Goal: Answer question/provide support: Share knowledge or assist other users

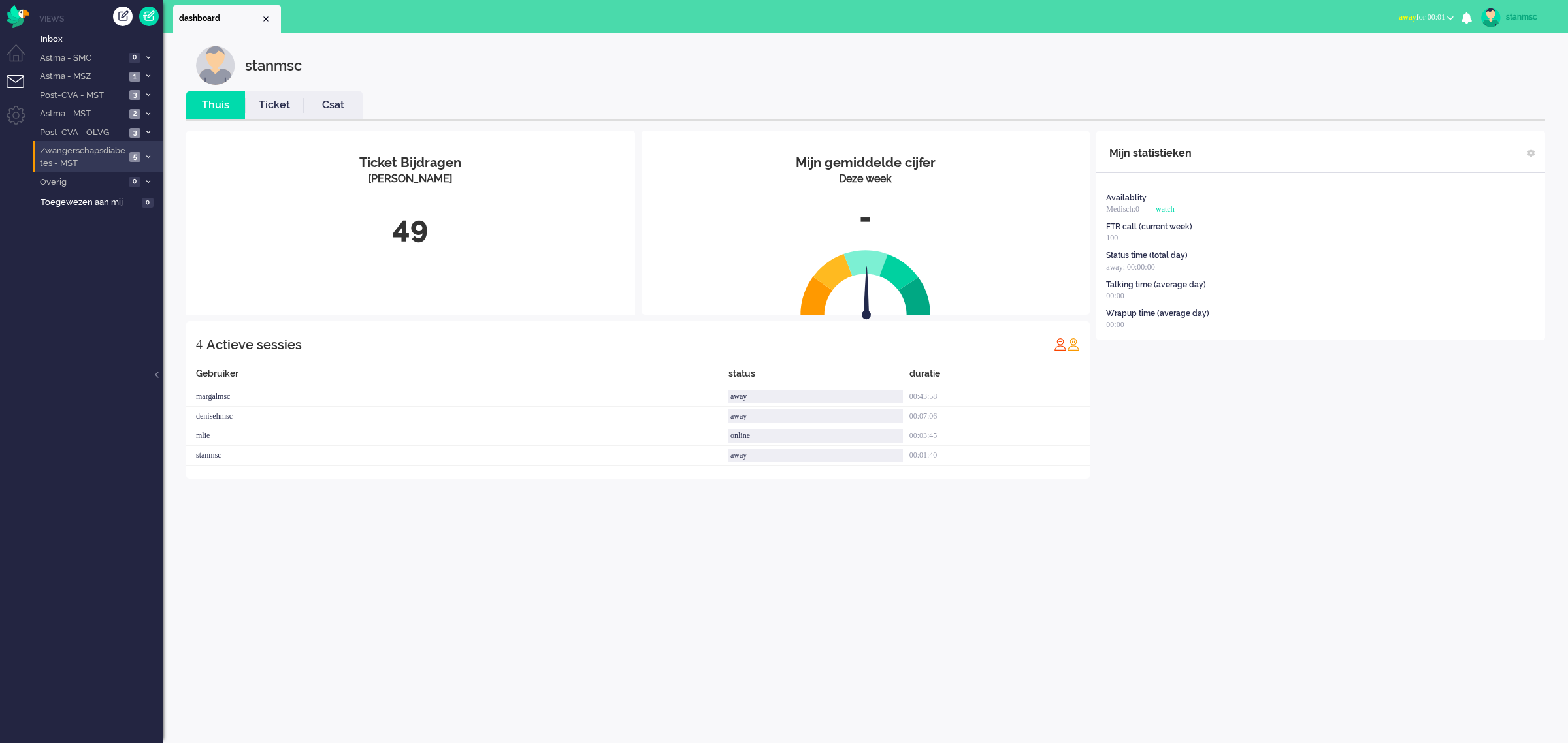
click at [100, 152] on span "Zwangerschapsdiabetes - MST" at bounding box center [82, 157] width 88 height 24
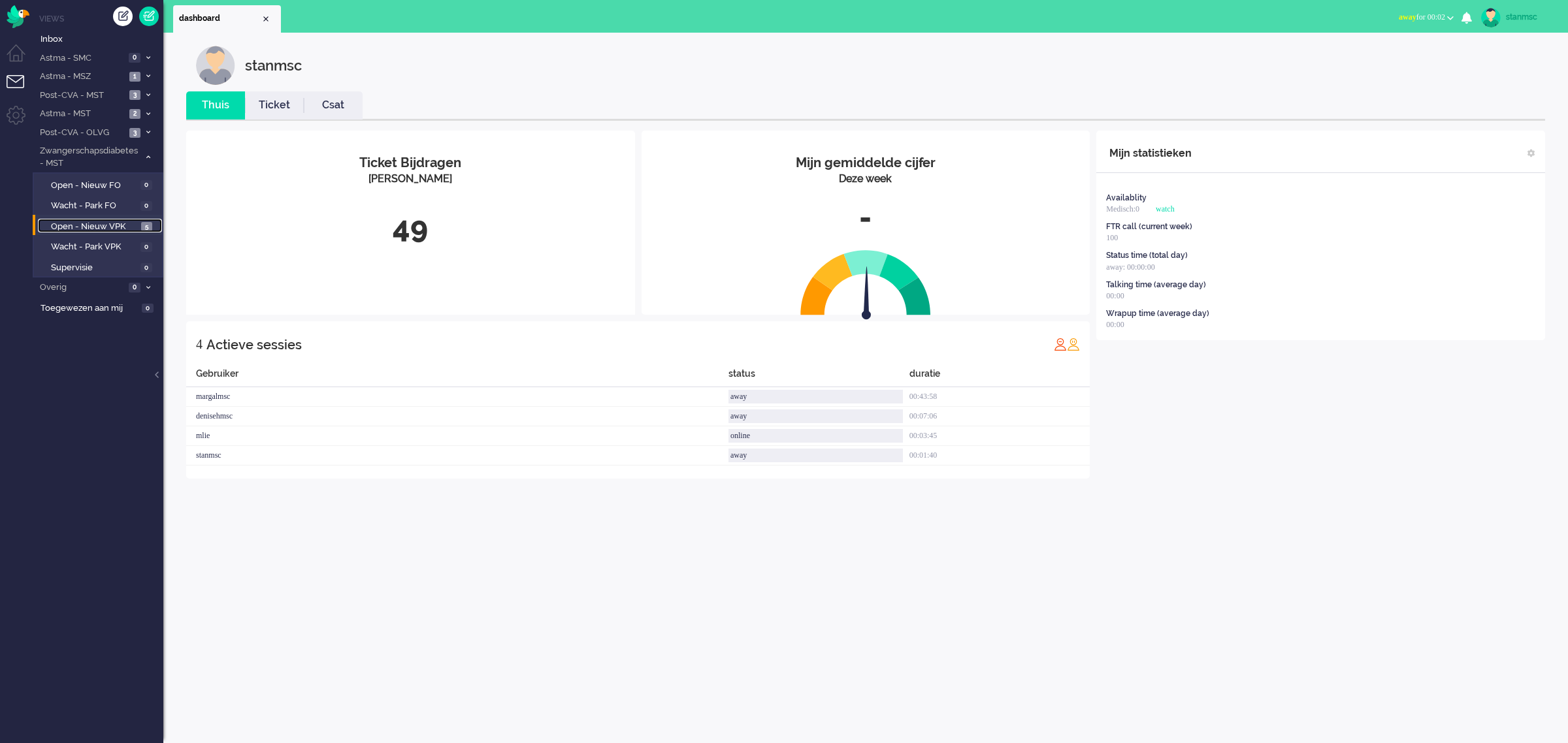
click at [109, 226] on span "Open - Nieuw VPK" at bounding box center [94, 227] width 87 height 12
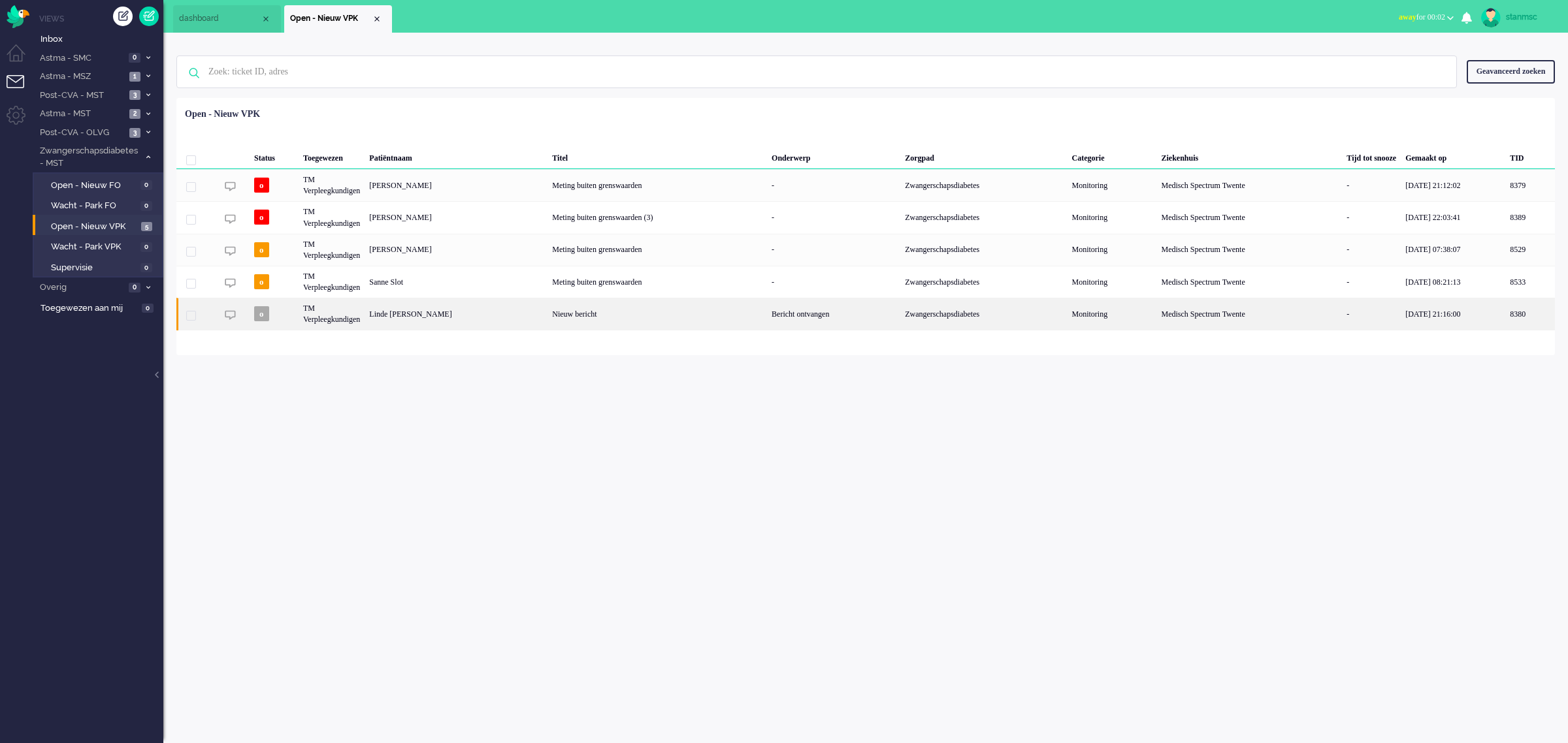
click at [1505, 316] on div "Linde [PERSON_NAME]" at bounding box center [1530, 314] width 50 height 32
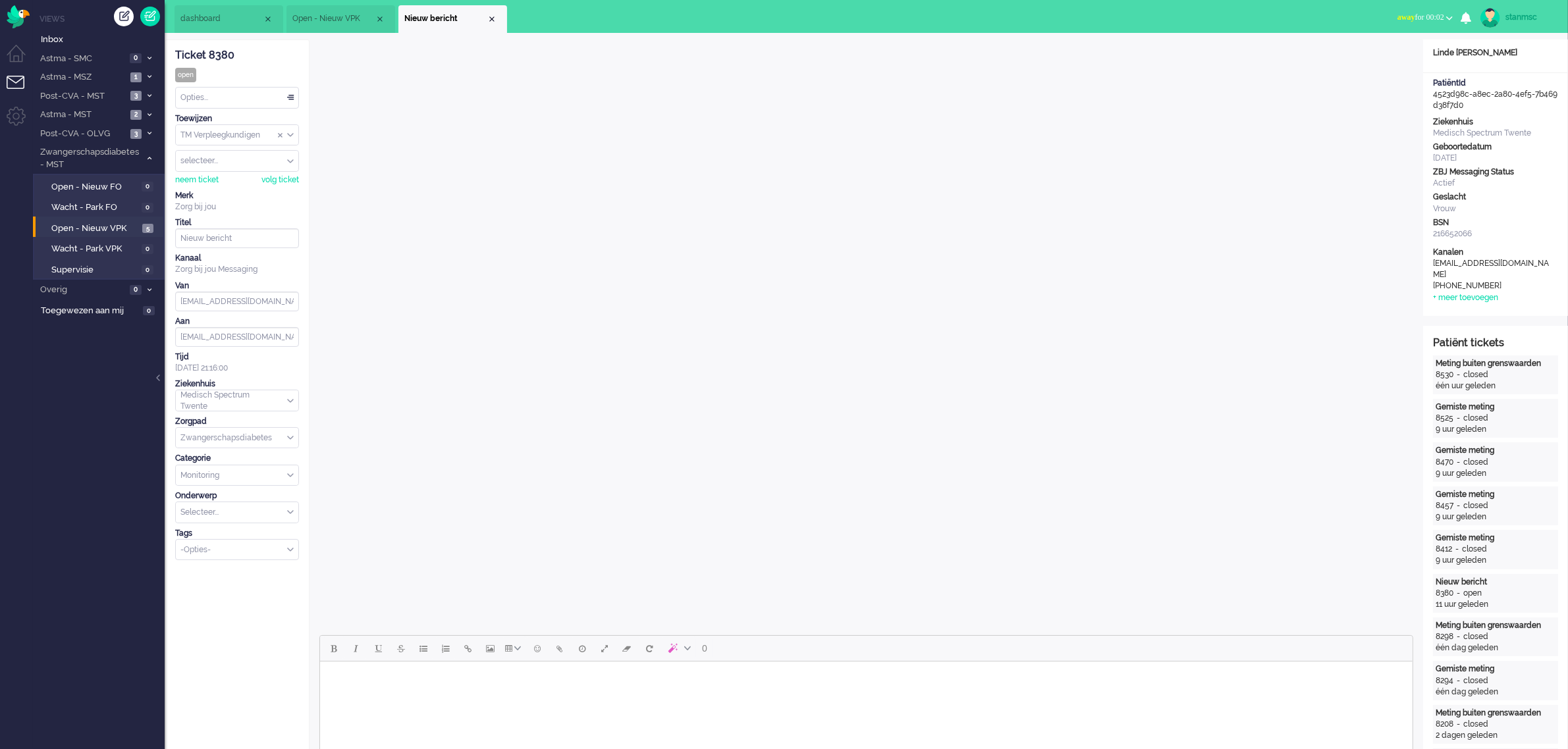
click at [1442, 16] on span "away for 00:02" at bounding box center [1421, 17] width 47 height 10
click at [1387, 62] on label "Online" at bounding box center [1397, 59] width 104 height 12
click at [207, 179] on div "neem ticket" at bounding box center [197, 180] width 43 height 12
click at [230, 93] on div "Opties..." at bounding box center [236, 97] width 122 height 20
click at [228, 188] on li "Opgelost" at bounding box center [236, 192] width 122 height 19
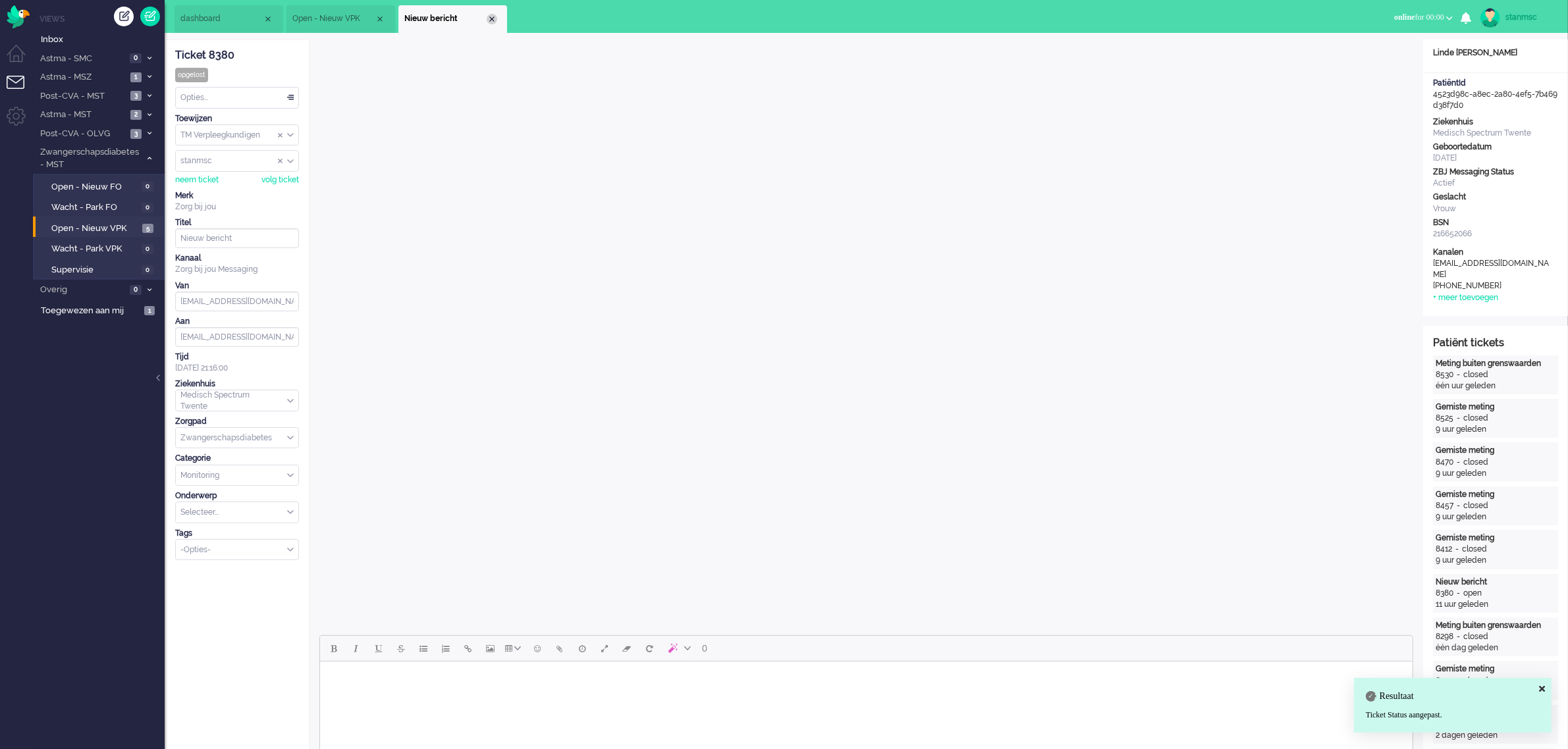
click at [492, 20] on div "Close tab" at bounding box center [492, 18] width 11 height 11
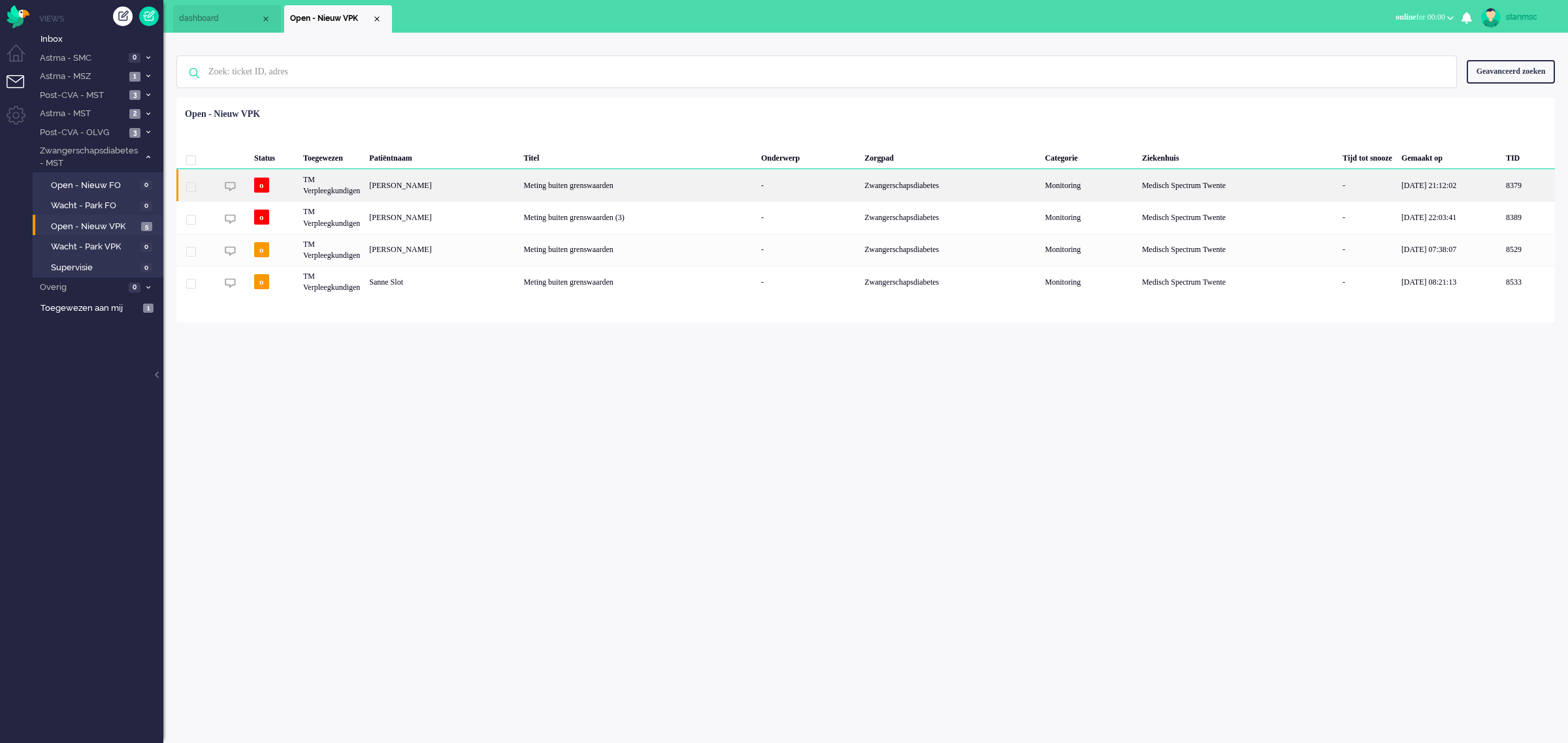
click at [1501, 184] on div "[PERSON_NAME]" at bounding box center [1528, 185] width 54 height 32
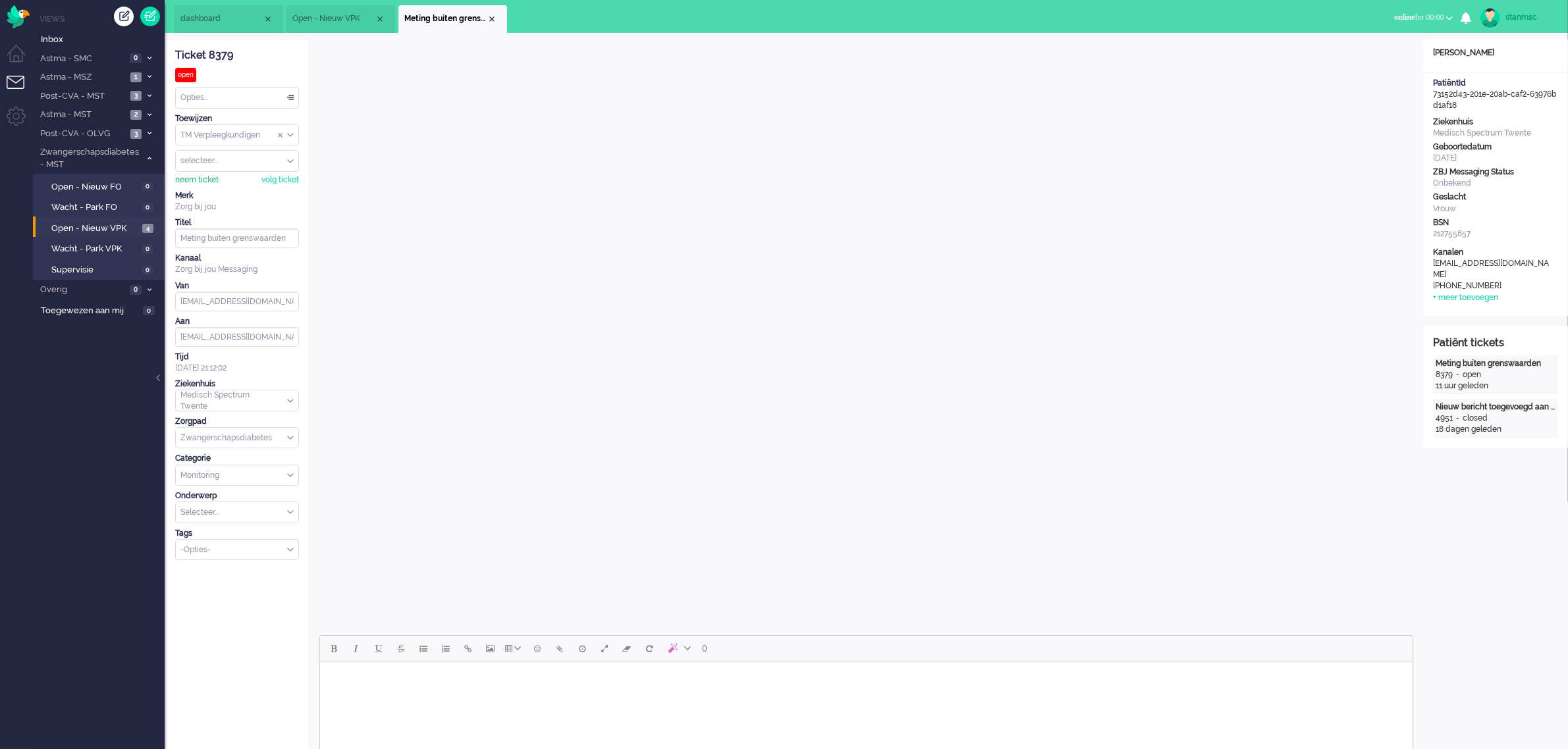
click at [199, 180] on div "neem ticket" at bounding box center [197, 180] width 43 height 12
click at [245, 94] on div "Opties..." at bounding box center [236, 97] width 122 height 20
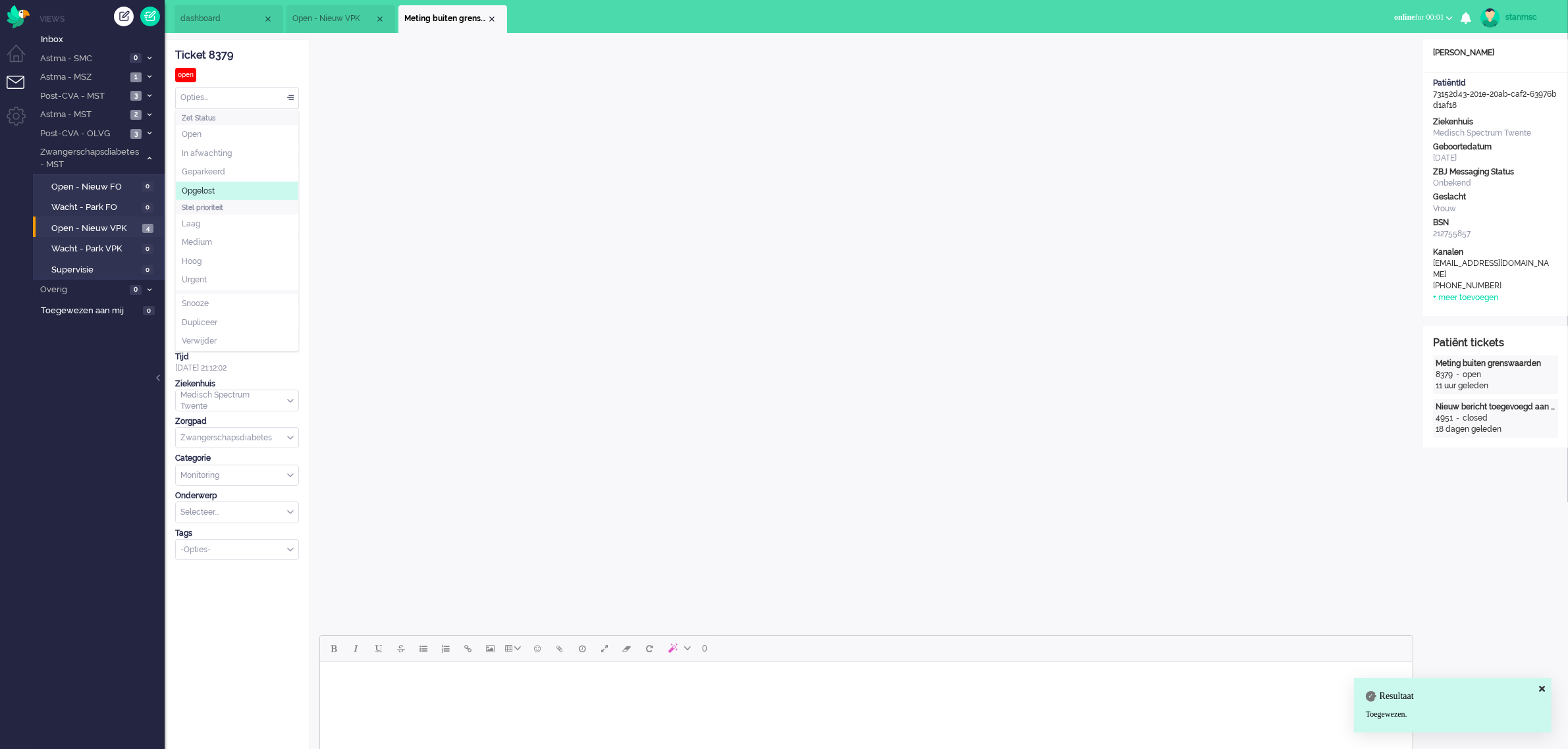
click at [222, 186] on li "Opgelost" at bounding box center [236, 192] width 122 height 19
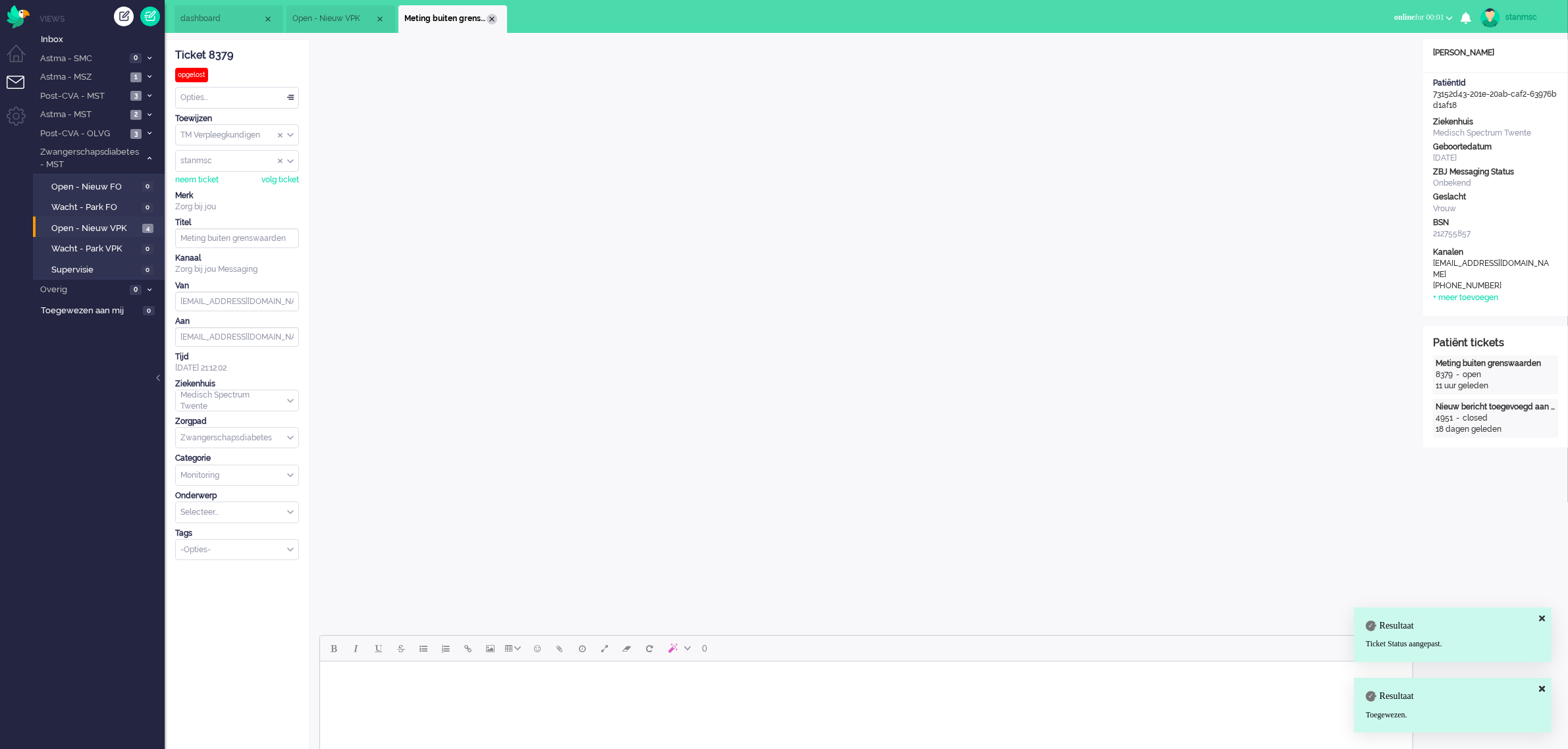
click at [490, 21] on div "Close tab" at bounding box center [492, 18] width 11 height 11
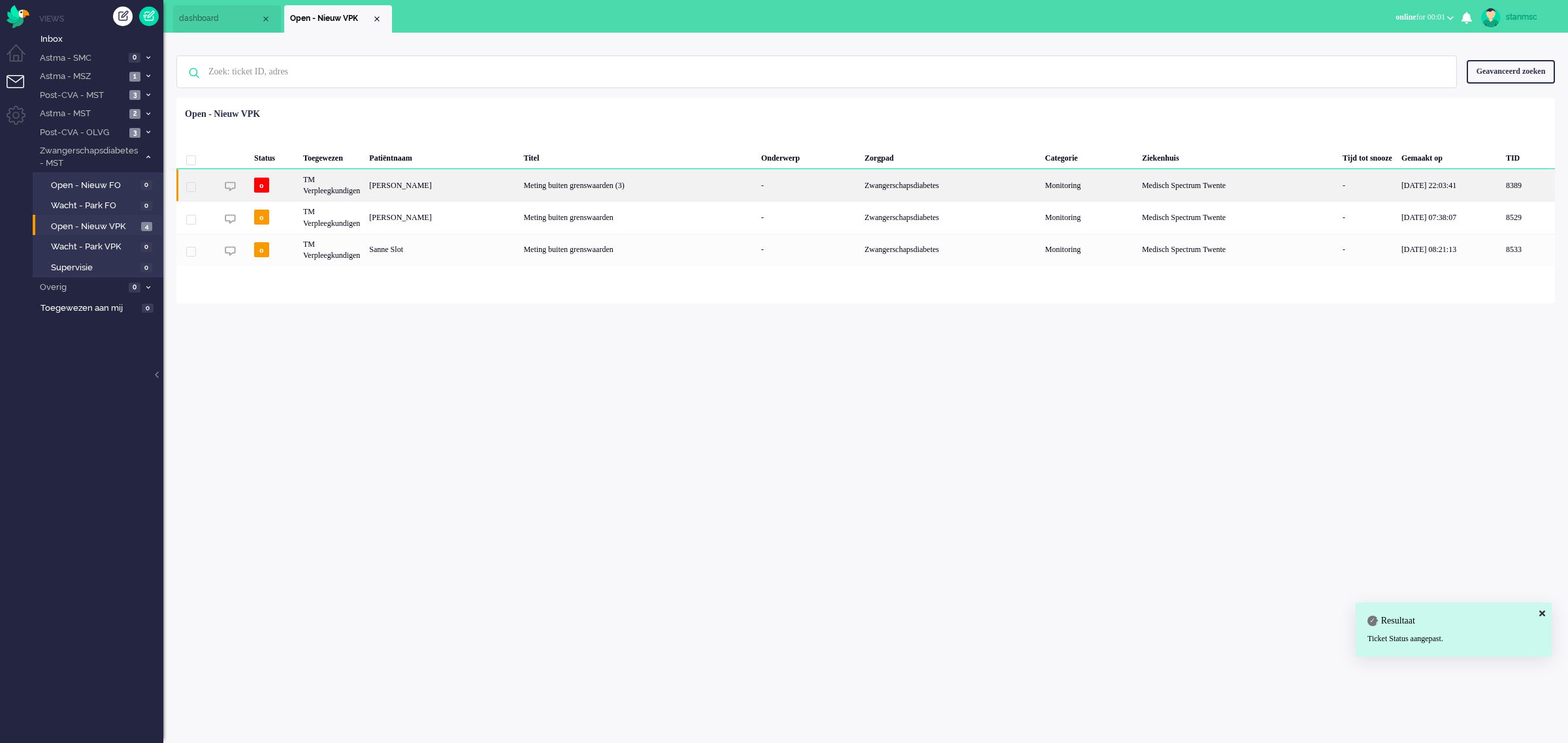
click at [1501, 183] on div "[PERSON_NAME]" at bounding box center [1528, 185] width 54 height 32
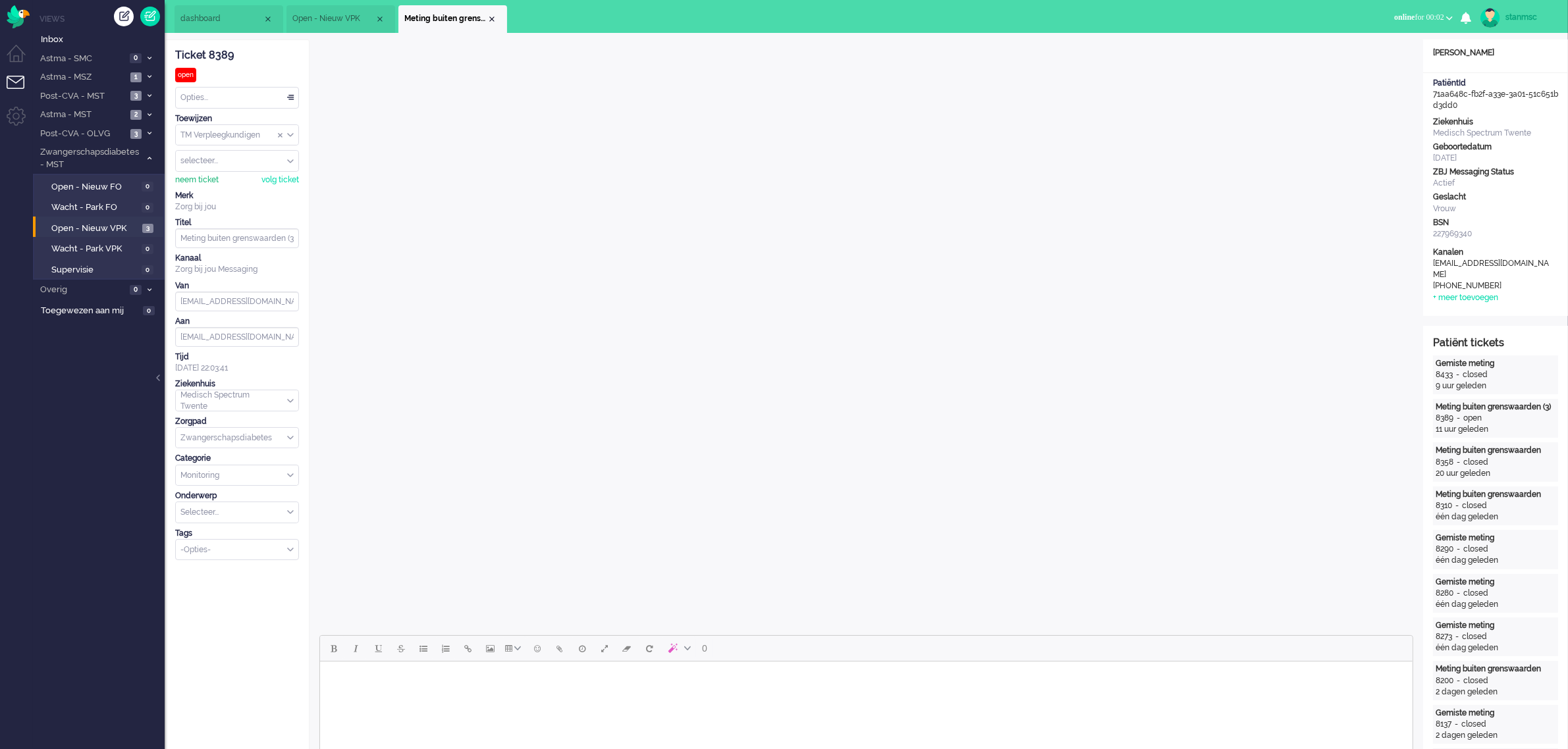
click at [213, 177] on div "neem ticket" at bounding box center [197, 180] width 43 height 12
click at [229, 100] on div "Opties..." at bounding box center [236, 97] width 122 height 20
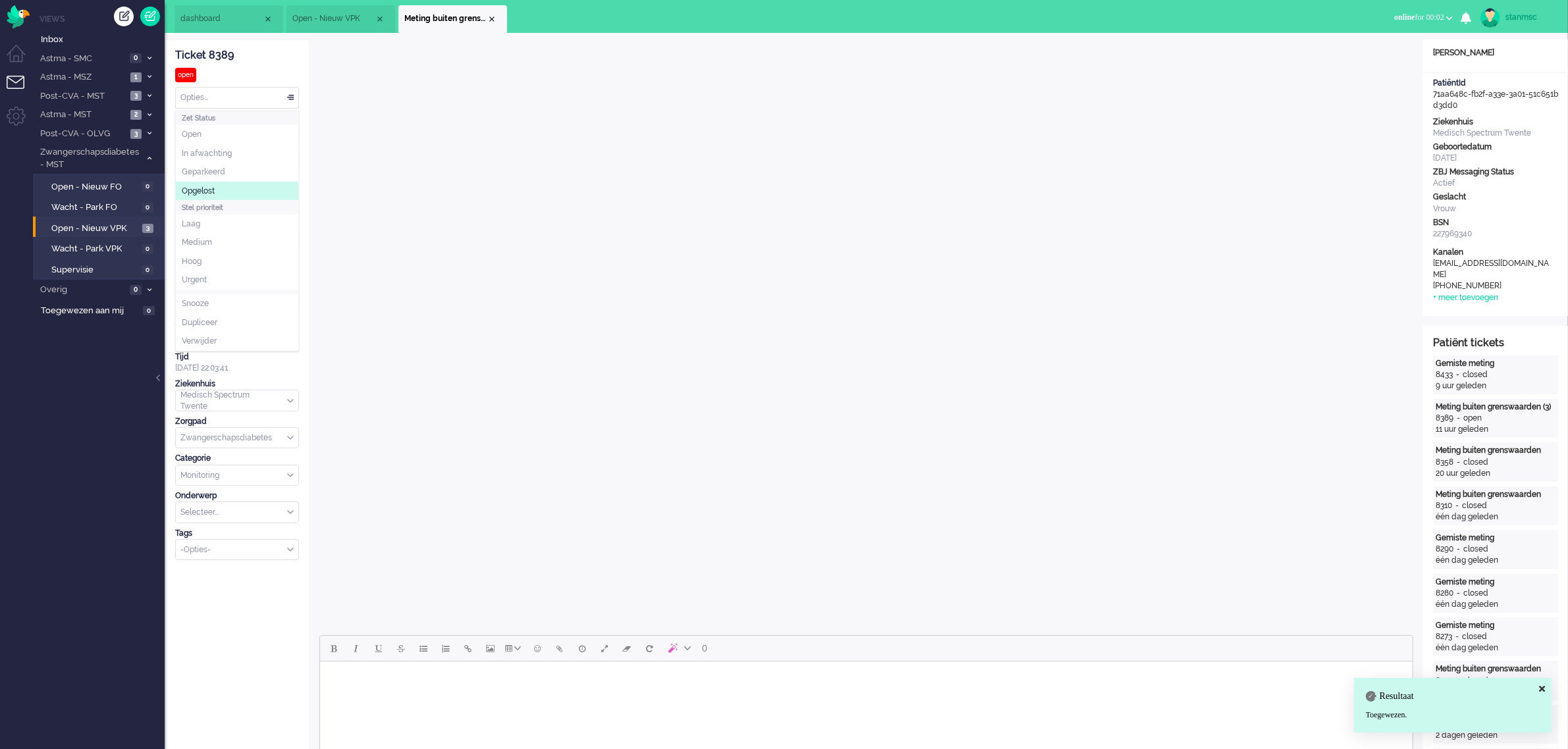
click at [221, 188] on li "Opgelost" at bounding box center [236, 192] width 122 height 19
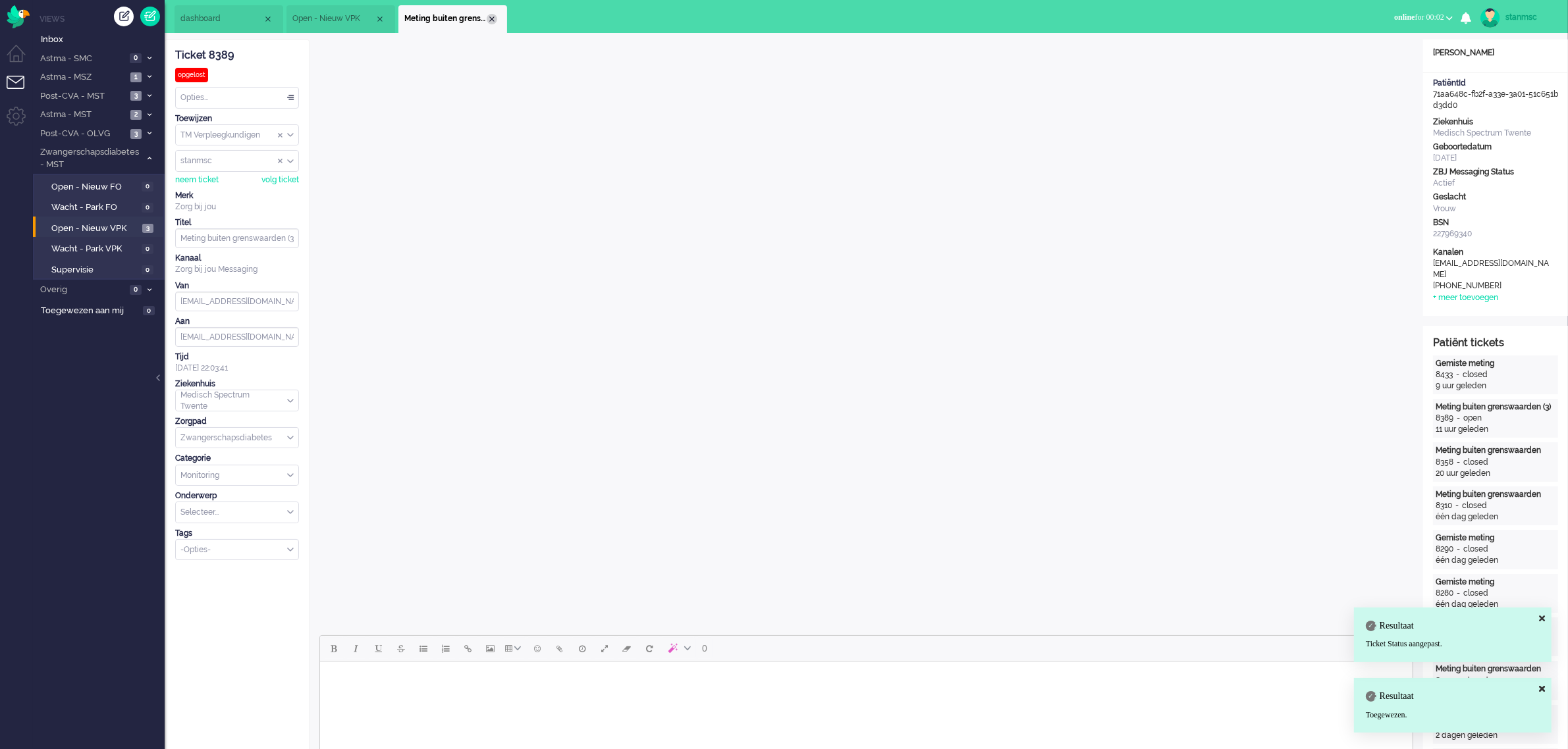
click at [492, 17] on div "Close tab" at bounding box center [492, 18] width 11 height 11
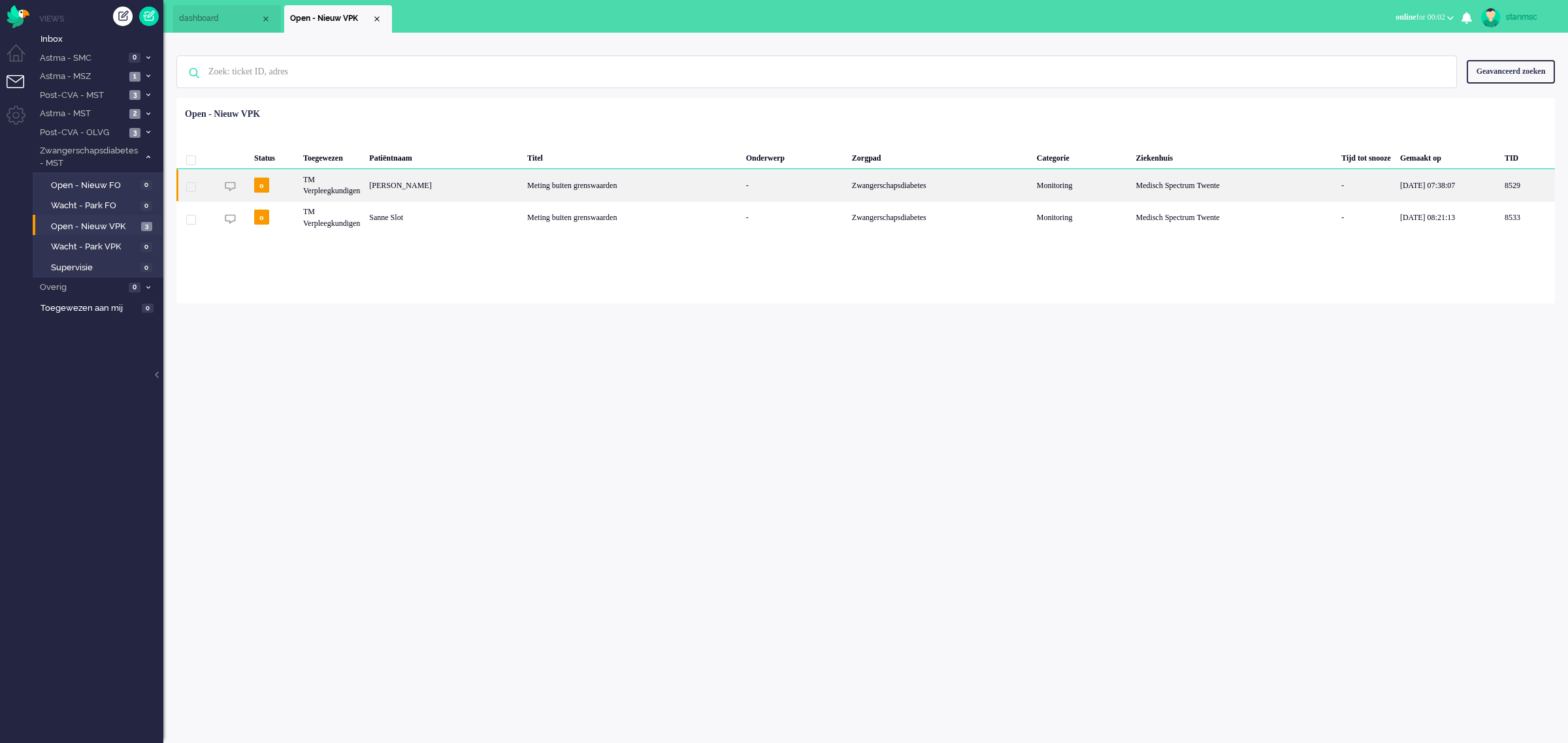
click at [1500, 185] on div "[PERSON_NAME]" at bounding box center [1527, 185] width 54 height 32
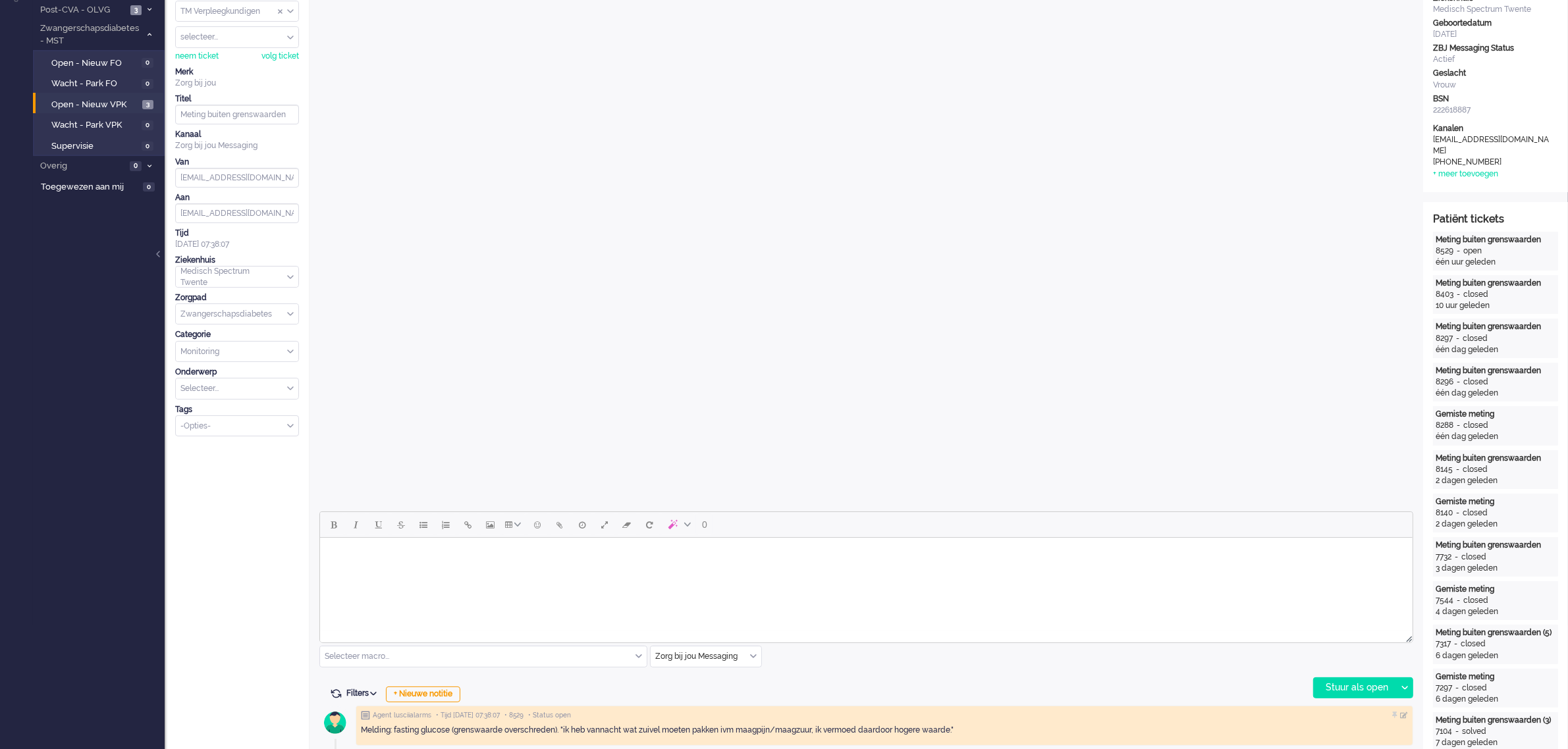
scroll to position [247, 0]
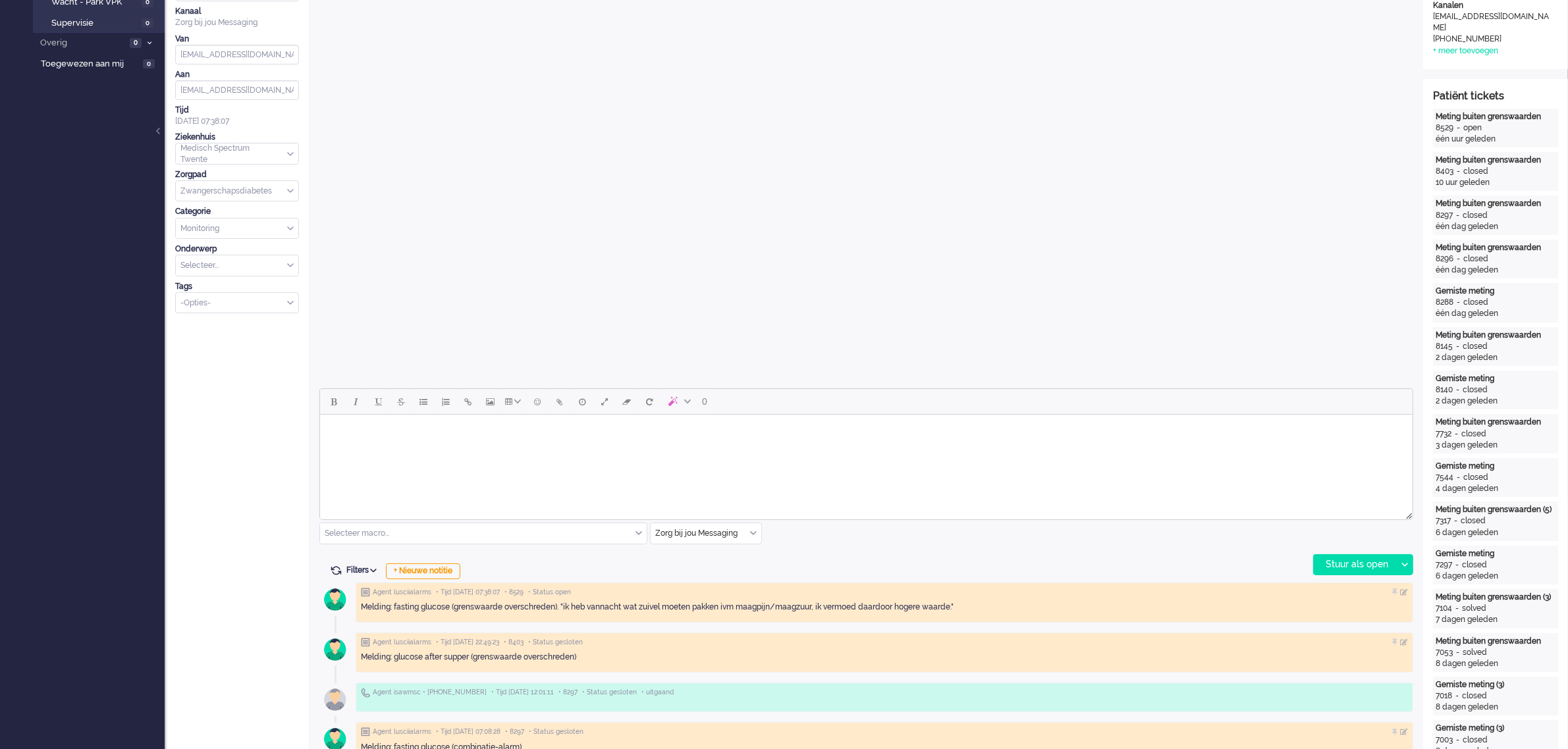
click at [537, 448] on html at bounding box center [864, 431] width 1092 height 34
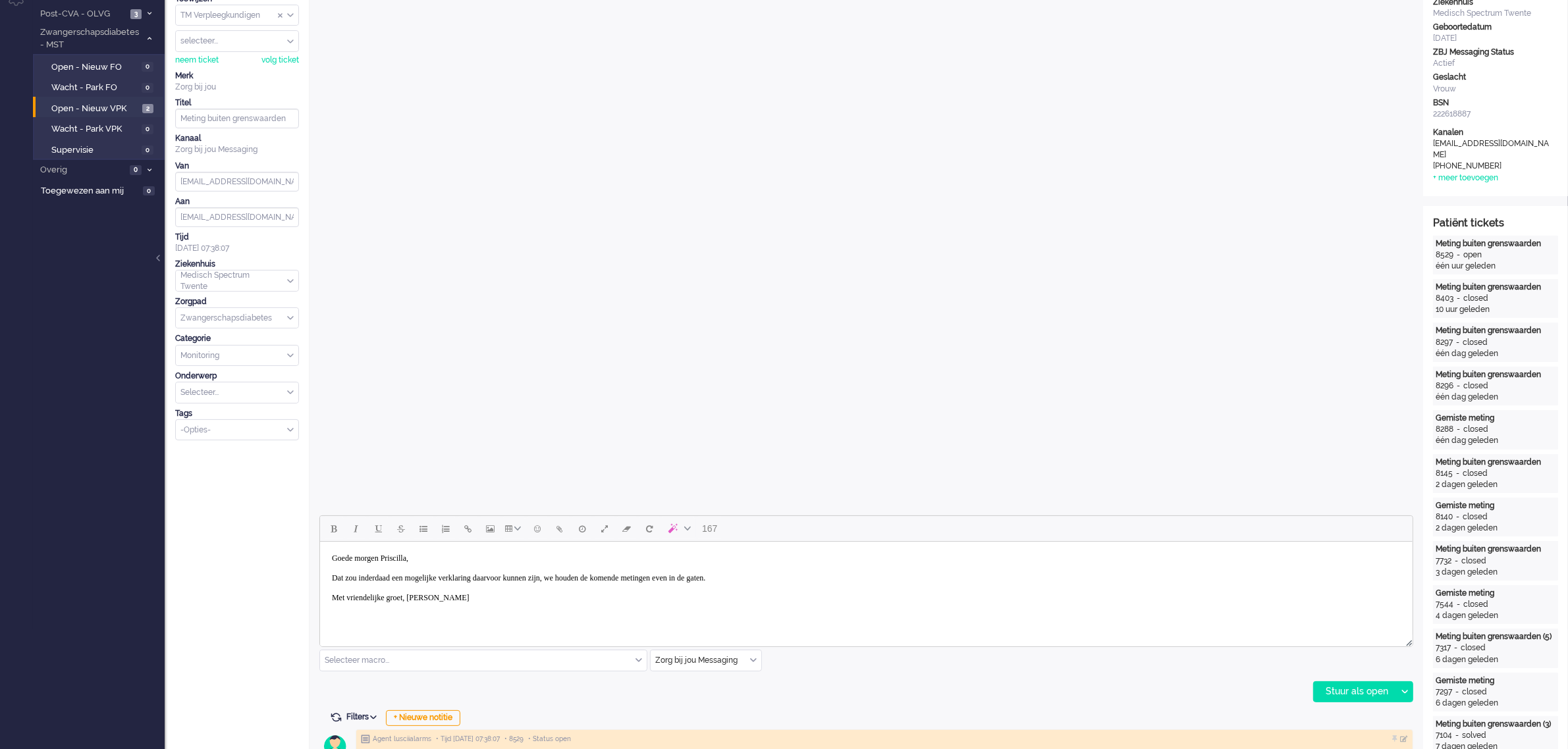
scroll to position [0, 0]
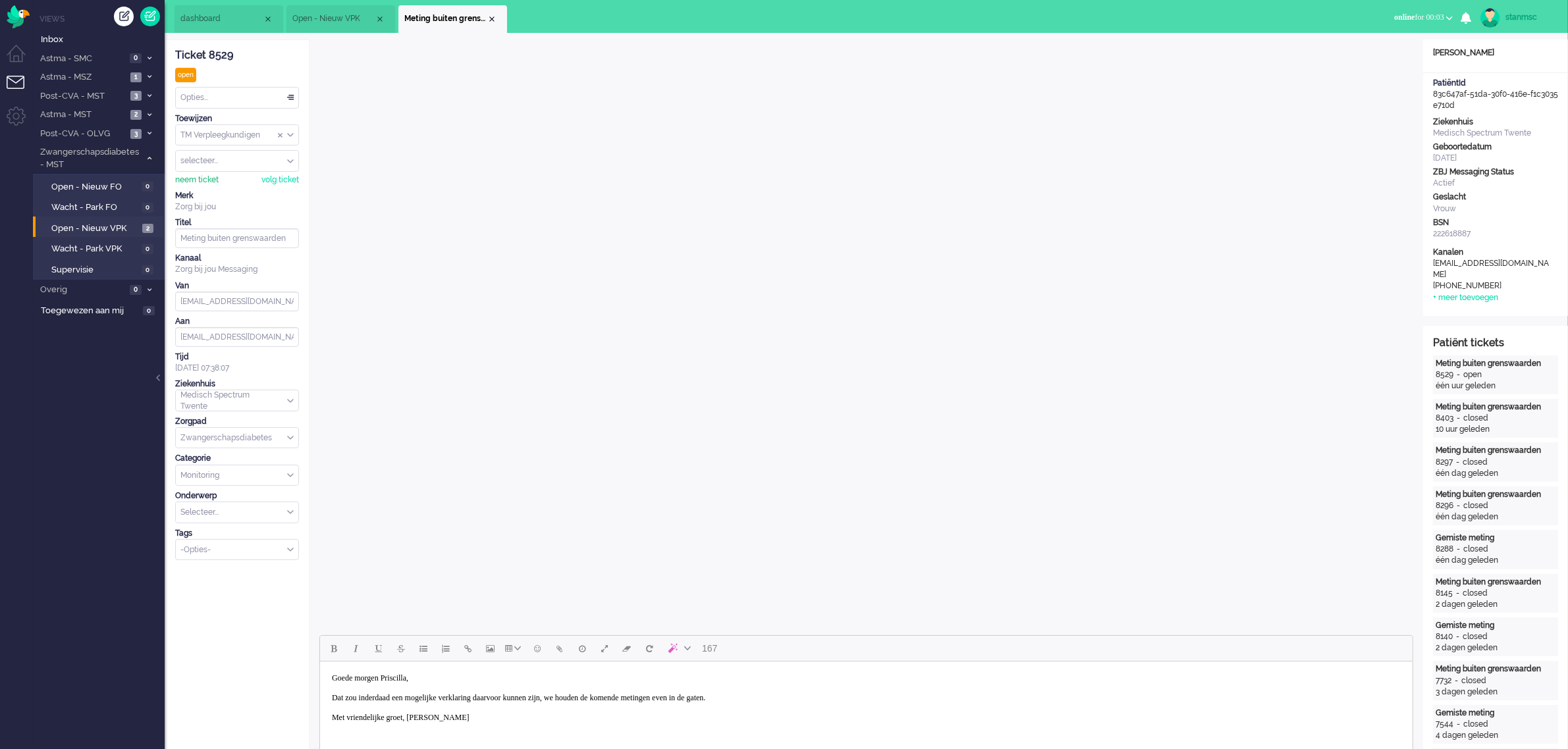
click at [206, 181] on div "neem ticket" at bounding box center [197, 180] width 43 height 12
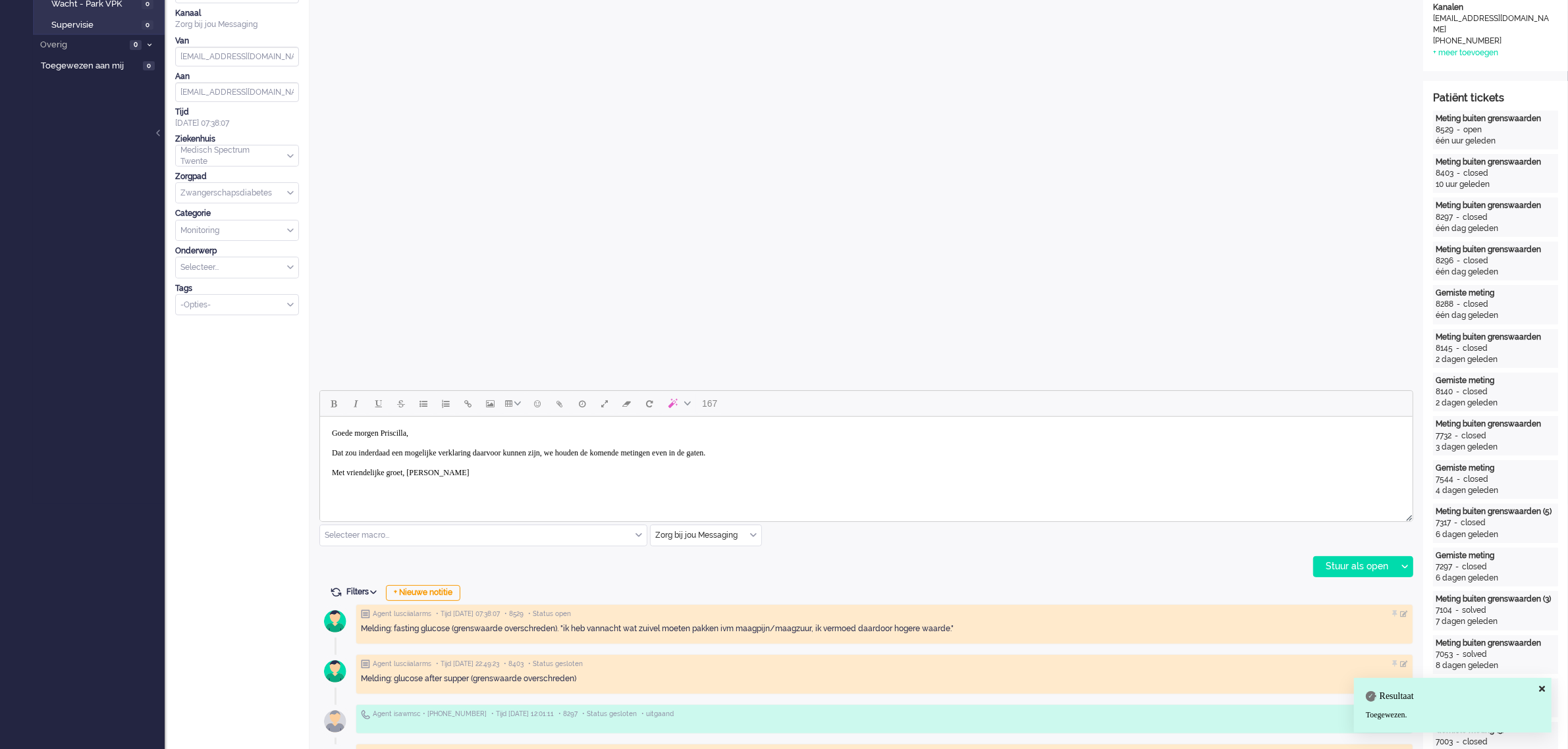
scroll to position [247, 0]
click at [1346, 560] on div "Stuur als open" at bounding box center [1354, 565] width 82 height 19
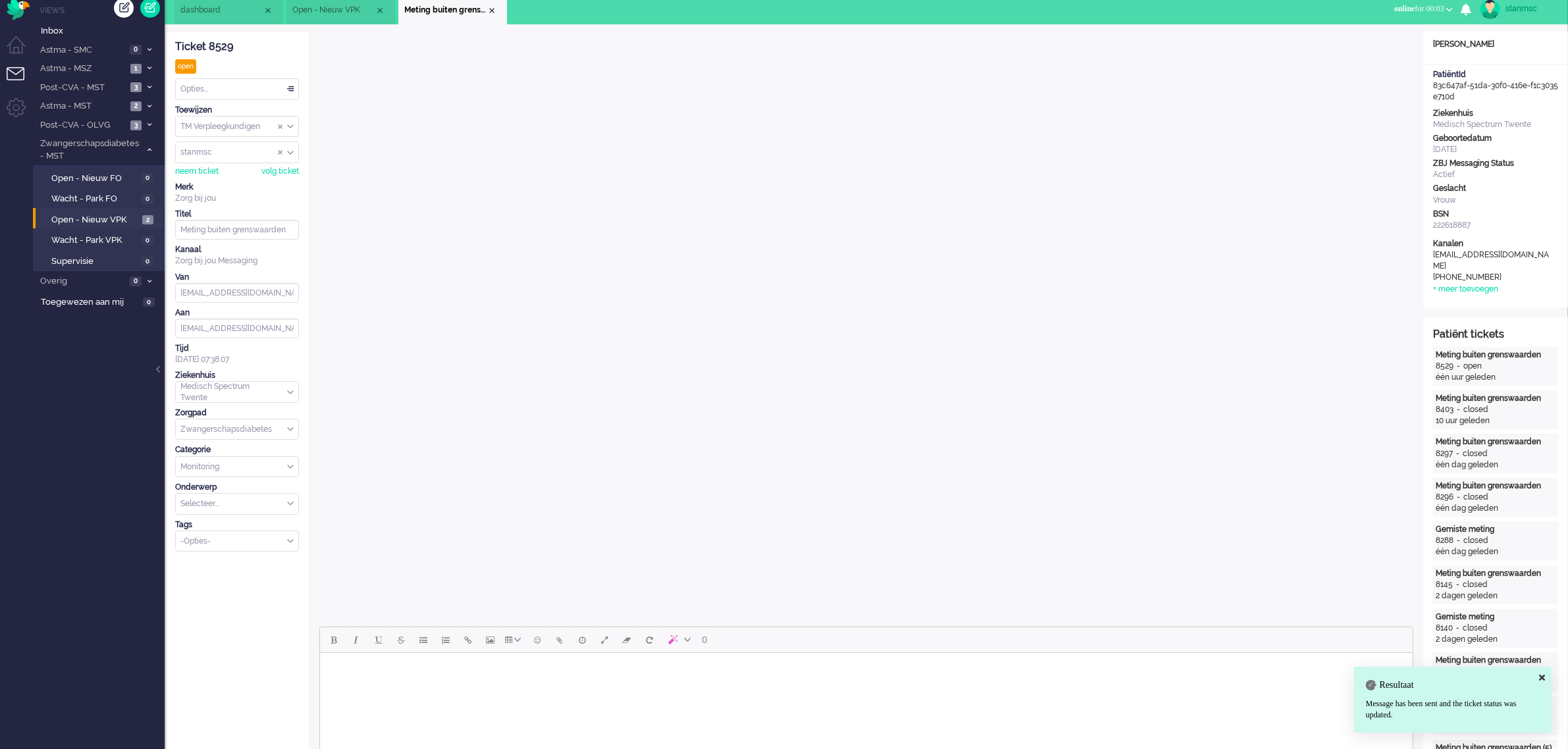
scroll to position [0, 0]
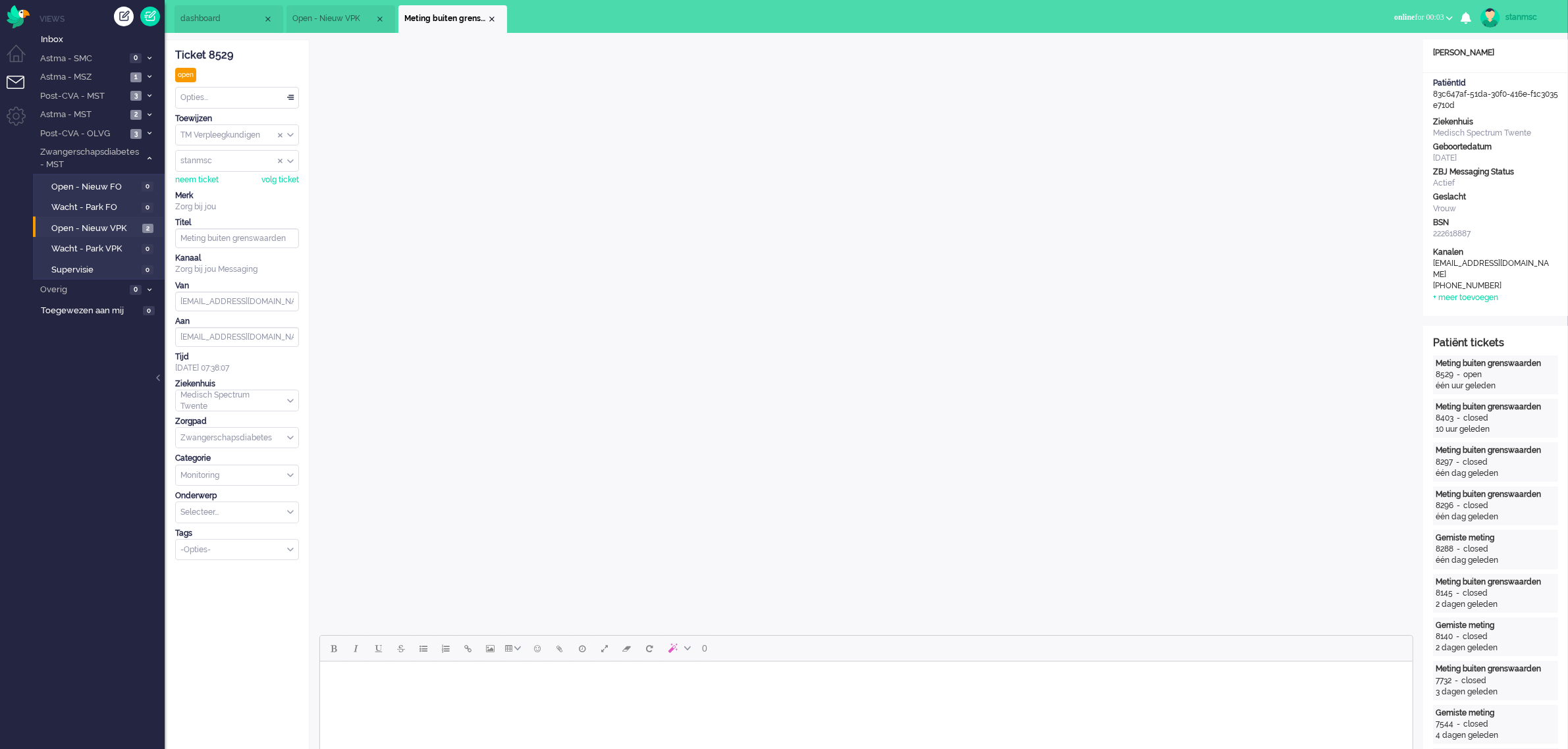
click at [226, 95] on div "Opties..." at bounding box center [236, 97] width 122 height 20
click at [225, 188] on li "Opgelost" at bounding box center [236, 192] width 122 height 19
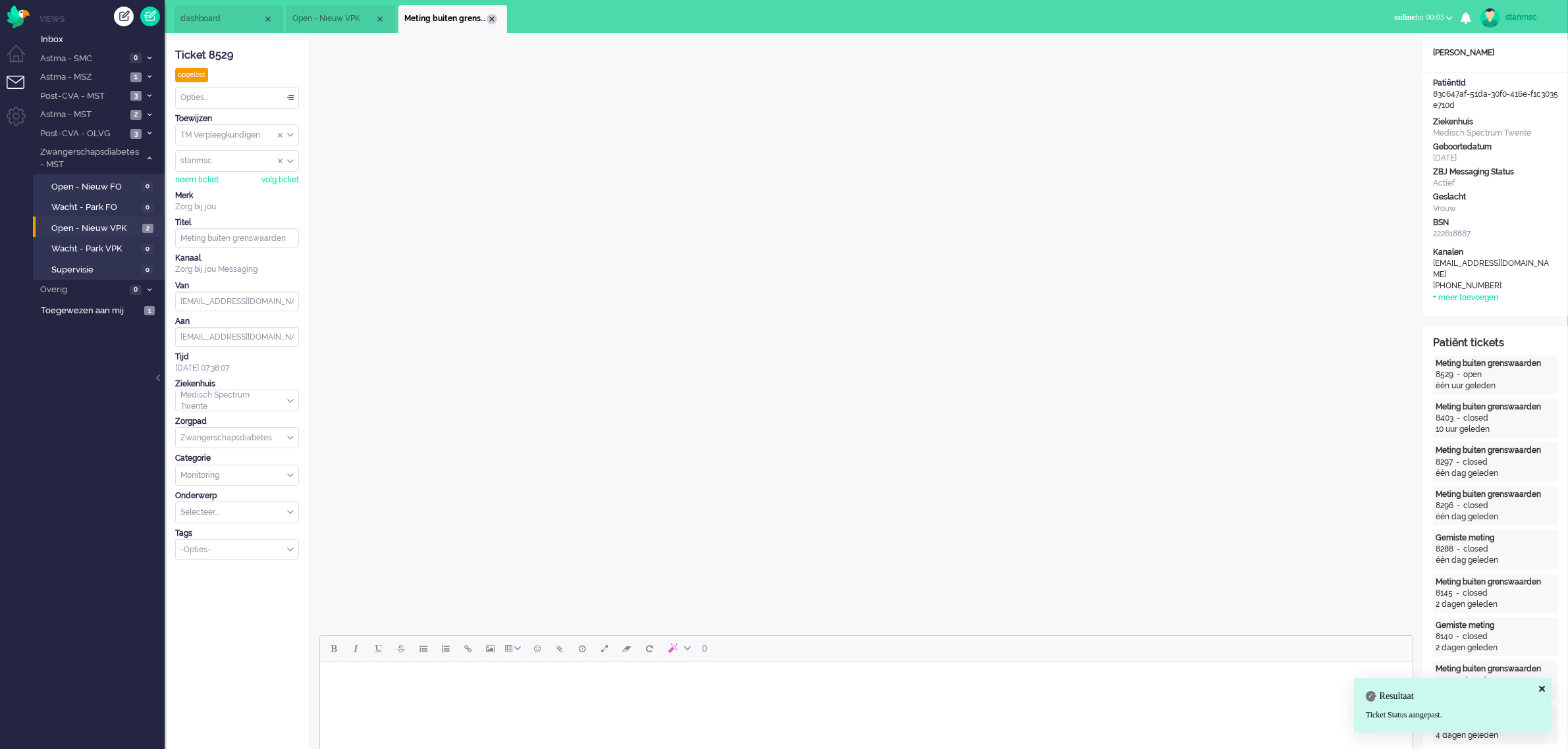
click at [492, 17] on div "Close tab" at bounding box center [492, 18] width 11 height 11
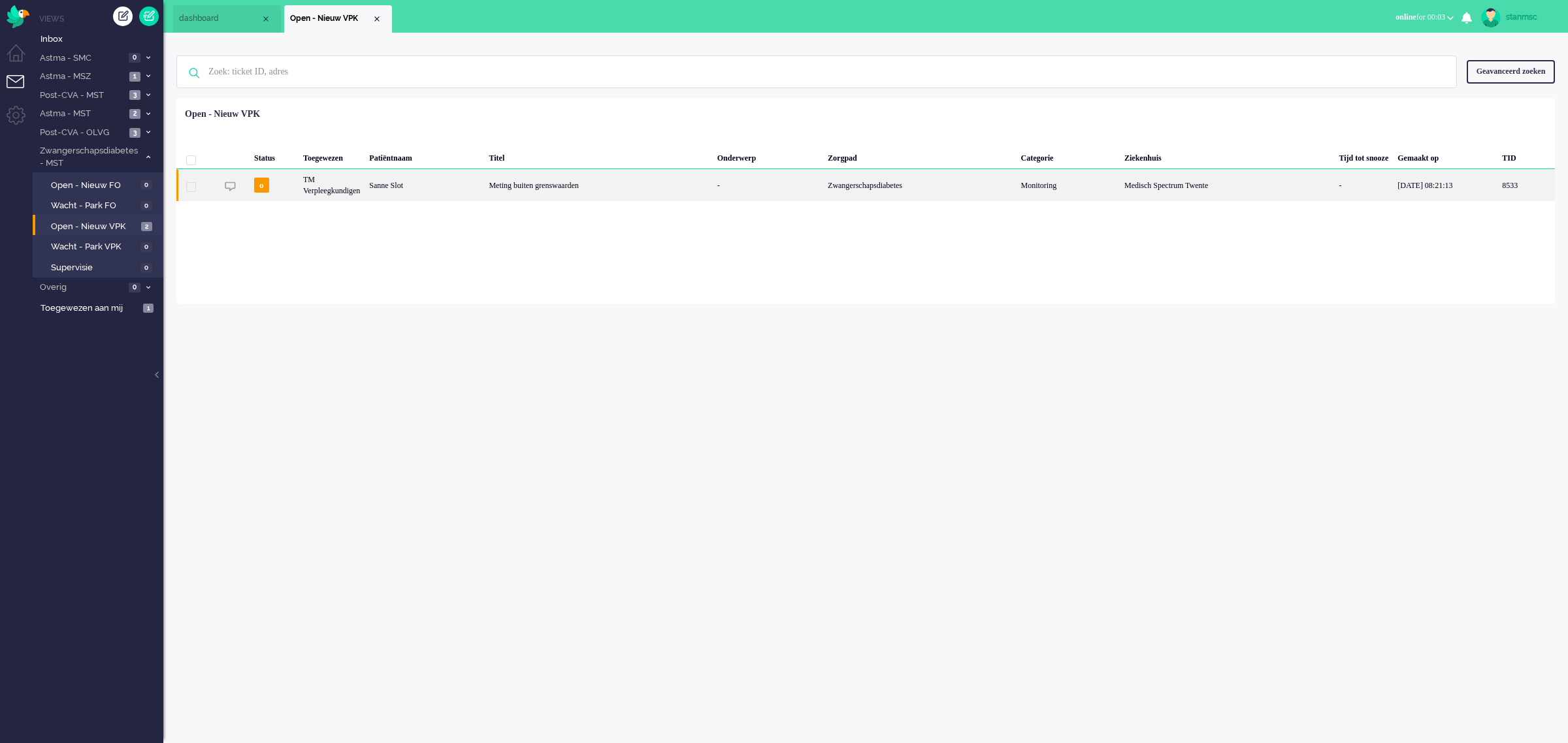
click at [1497, 190] on div "Sanne Slot" at bounding box center [1526, 185] width 57 height 32
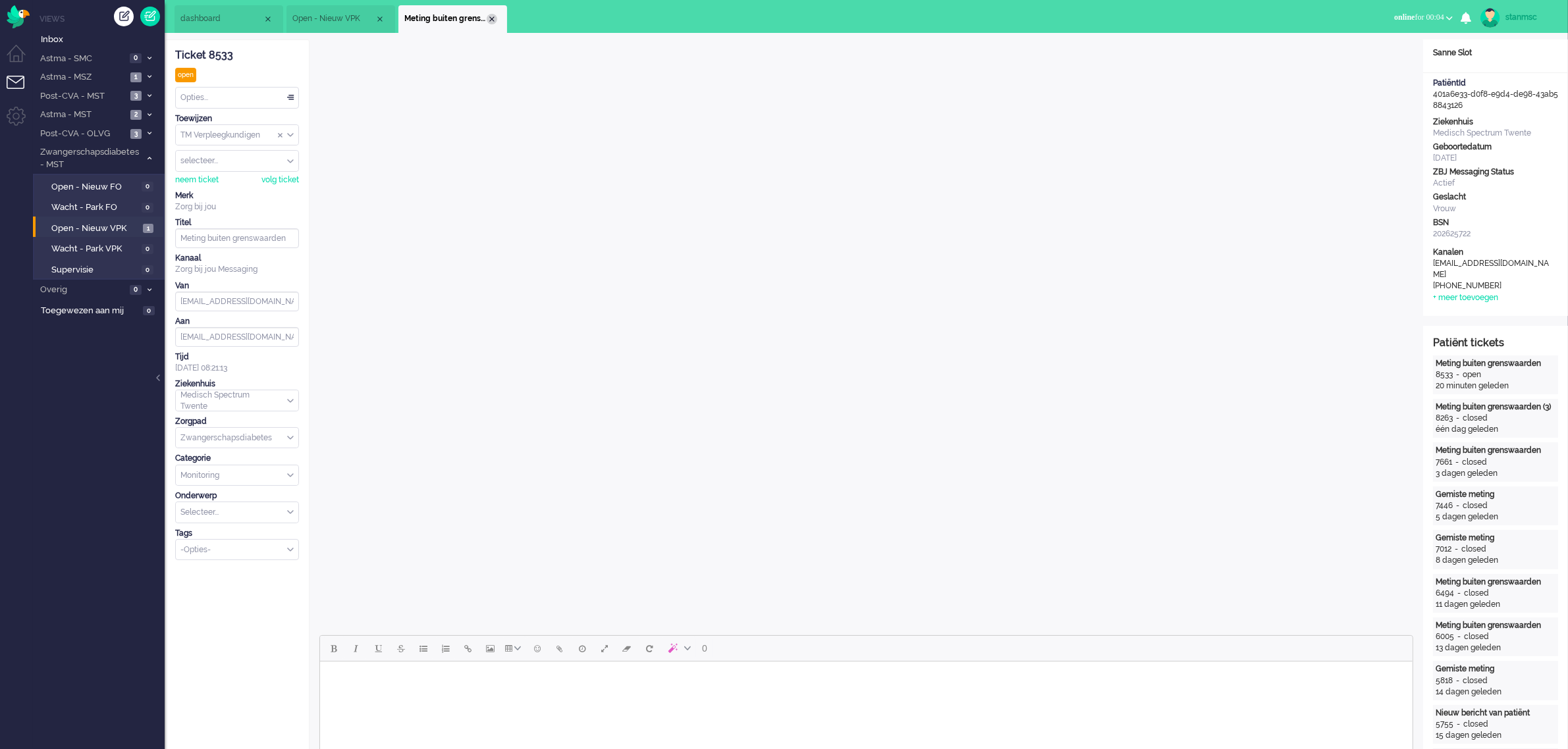
click at [492, 22] on div "Close tab" at bounding box center [492, 18] width 11 height 11
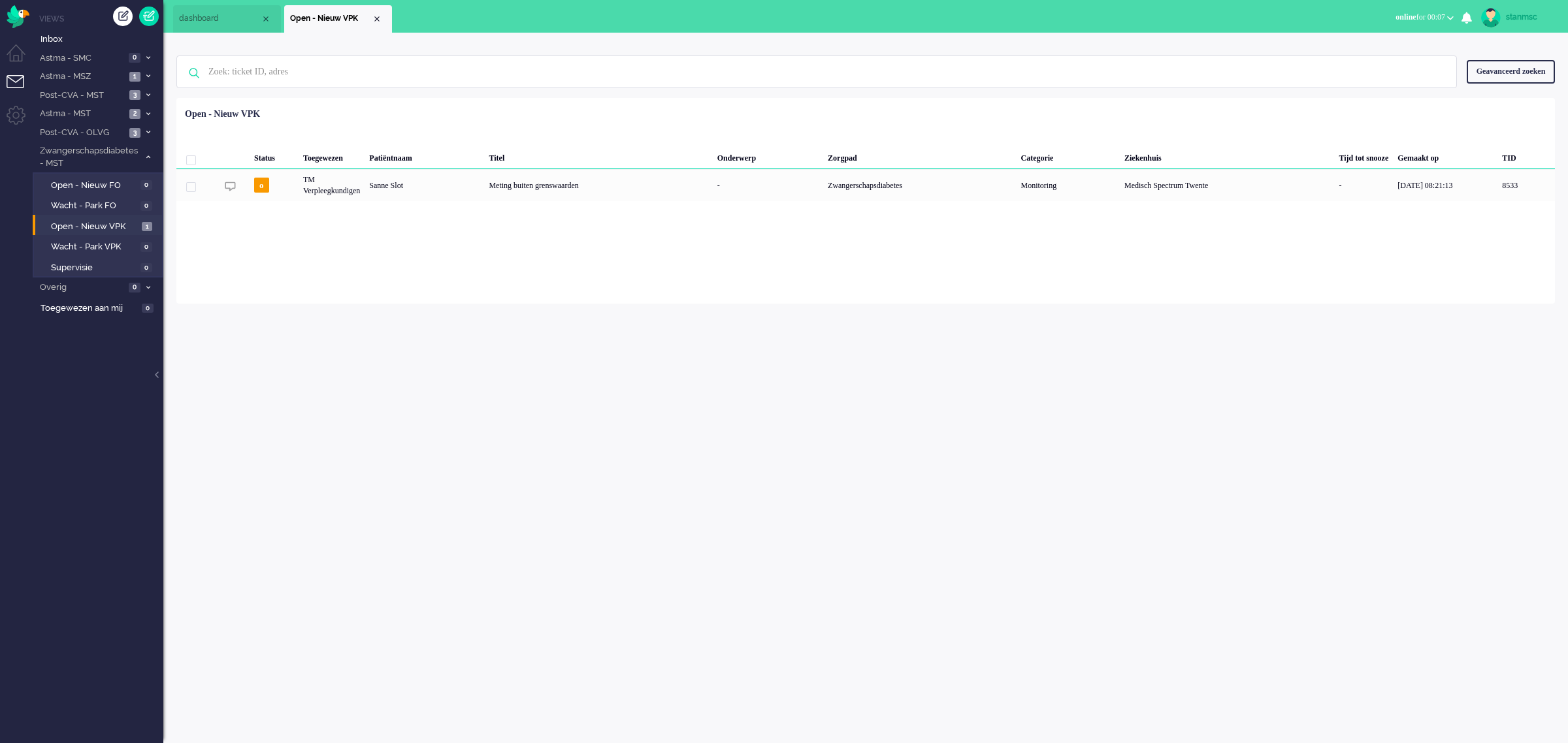
click at [236, 20] on span "dashboard" at bounding box center [219, 19] width 81 height 11
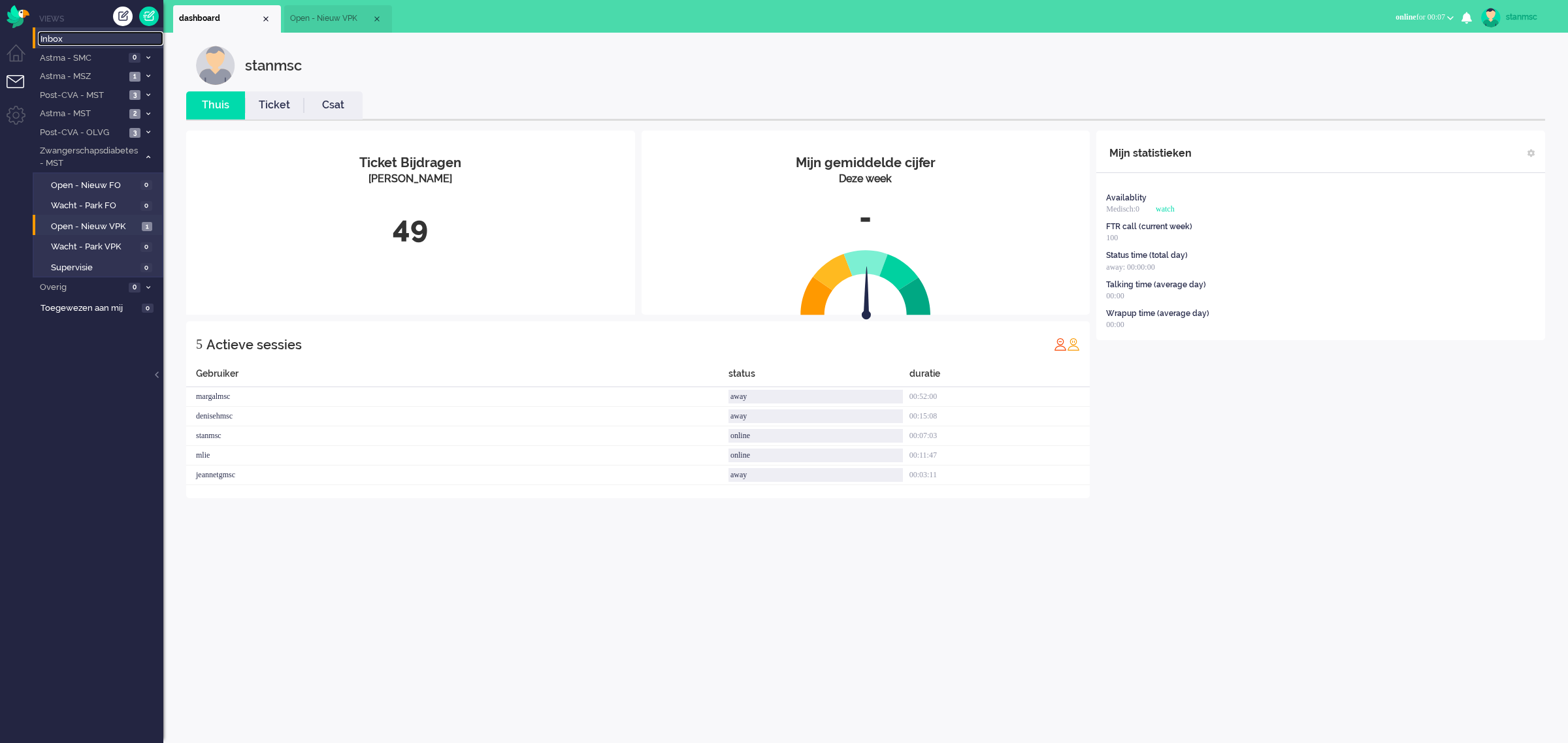
click at [83, 40] on span "Inbox" at bounding box center [101, 39] width 122 height 12
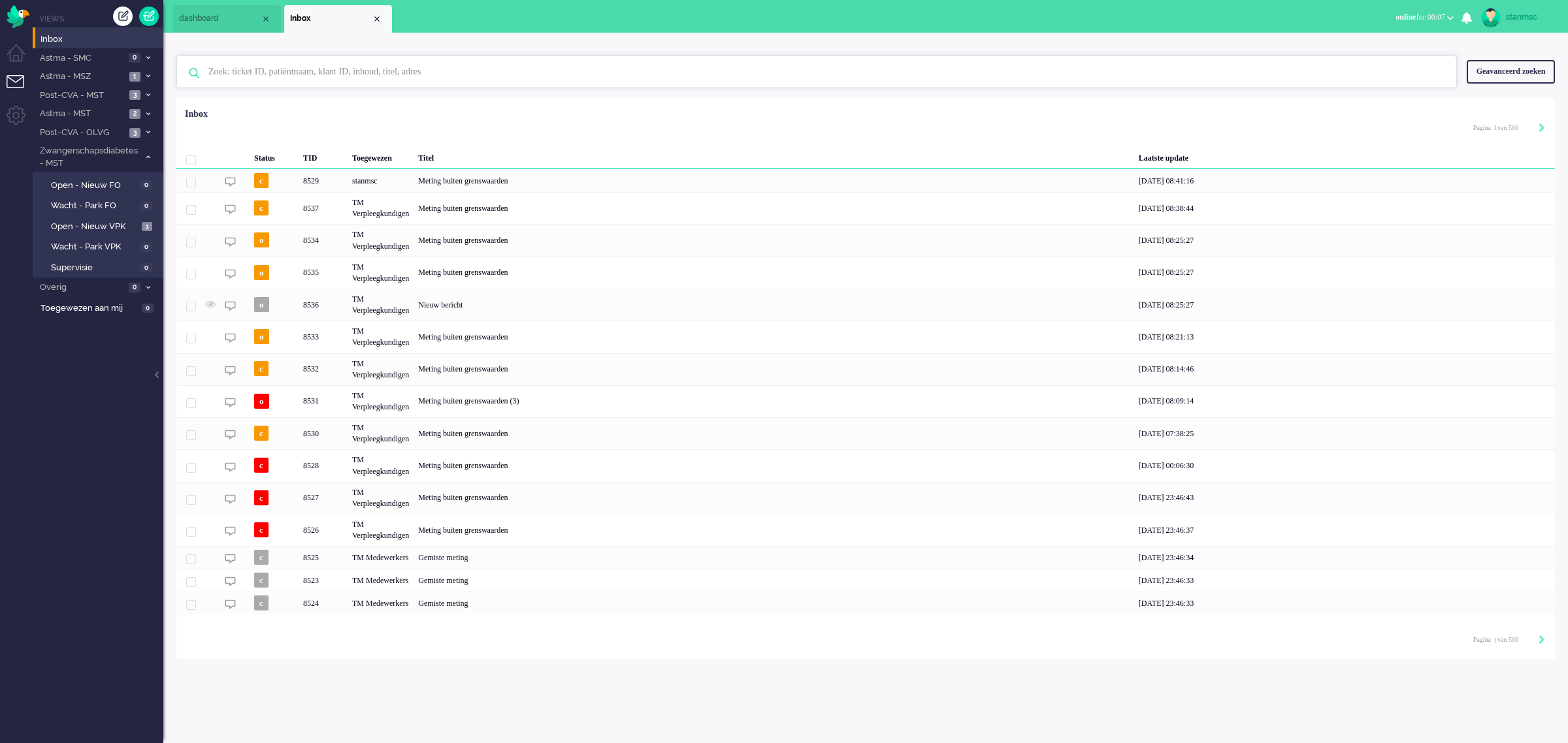
click at [292, 76] on input "text" at bounding box center [818, 72] width 1240 height 32
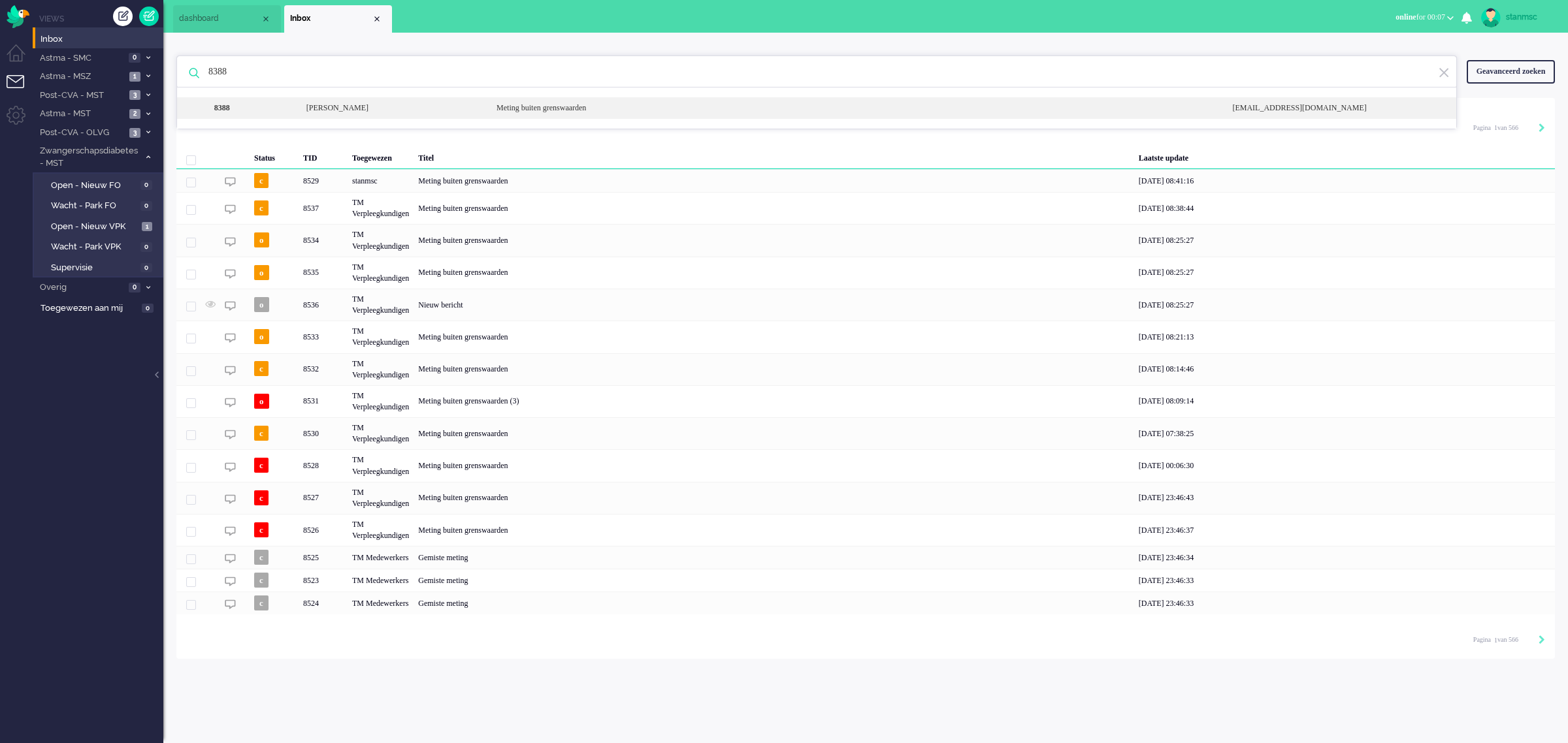
type input "8388"
click at [356, 108] on div "[PERSON_NAME]" at bounding box center [391, 108] width 190 height 11
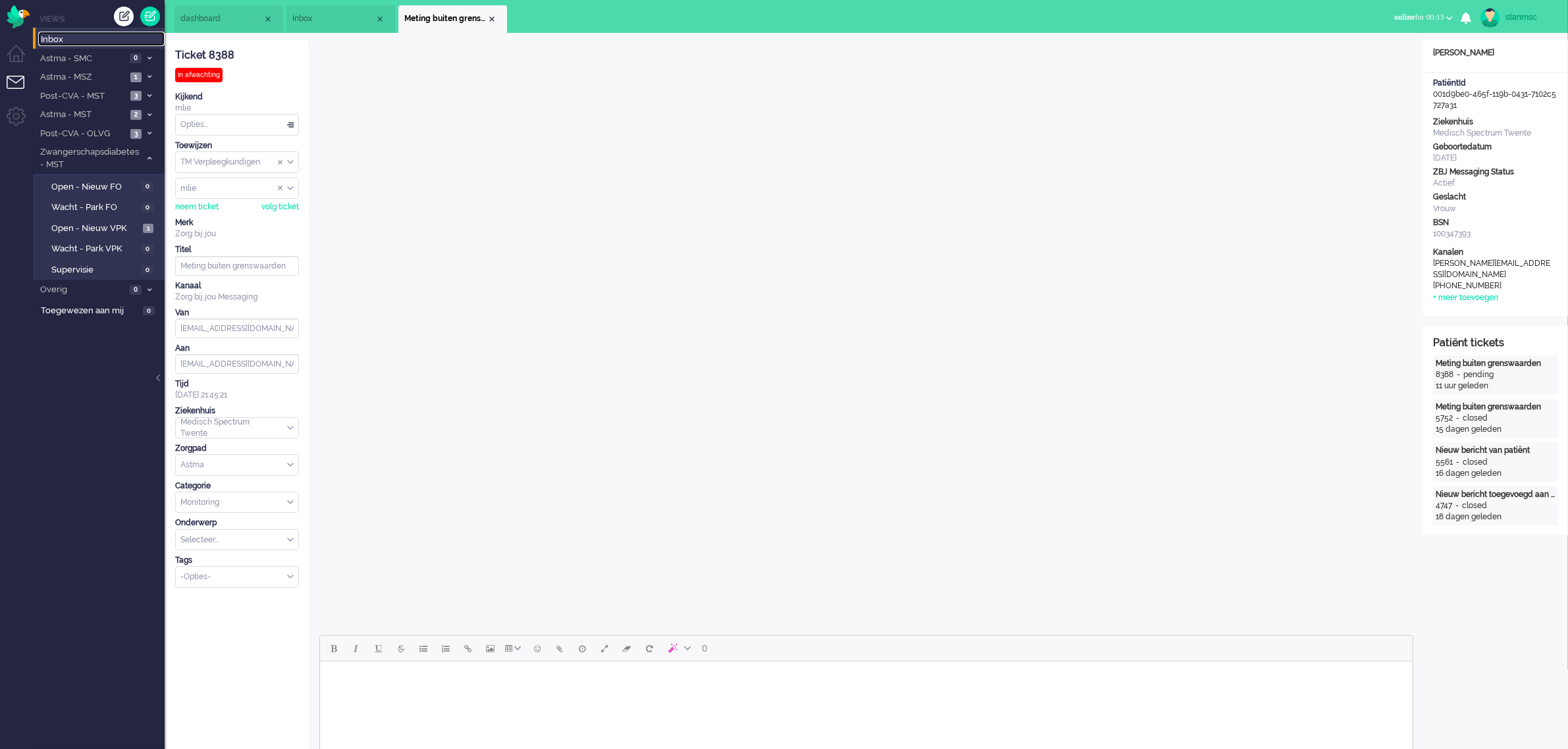
click at [82, 35] on span "Inbox" at bounding box center [102, 40] width 123 height 13
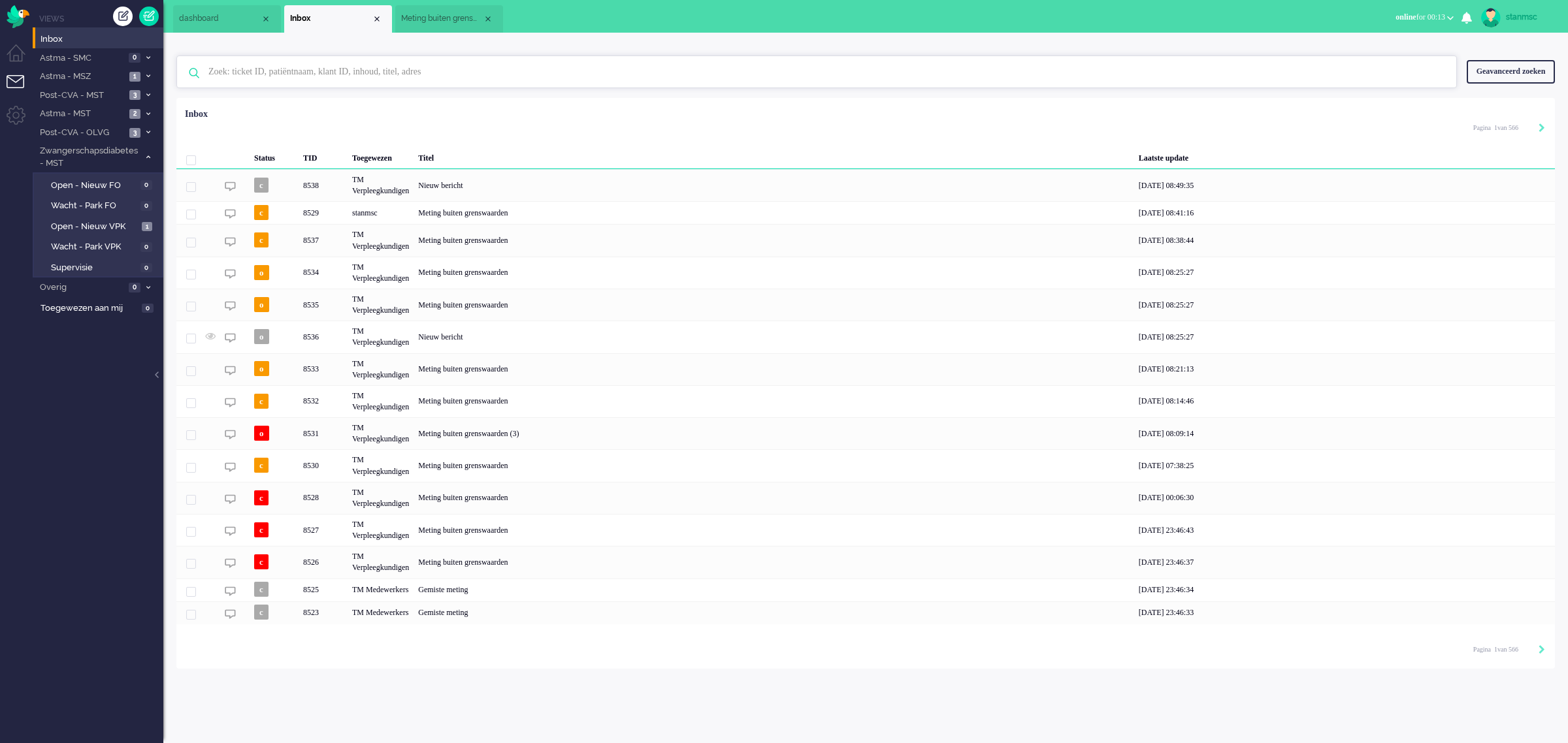
click at [260, 74] on input "text" at bounding box center [818, 72] width 1240 height 32
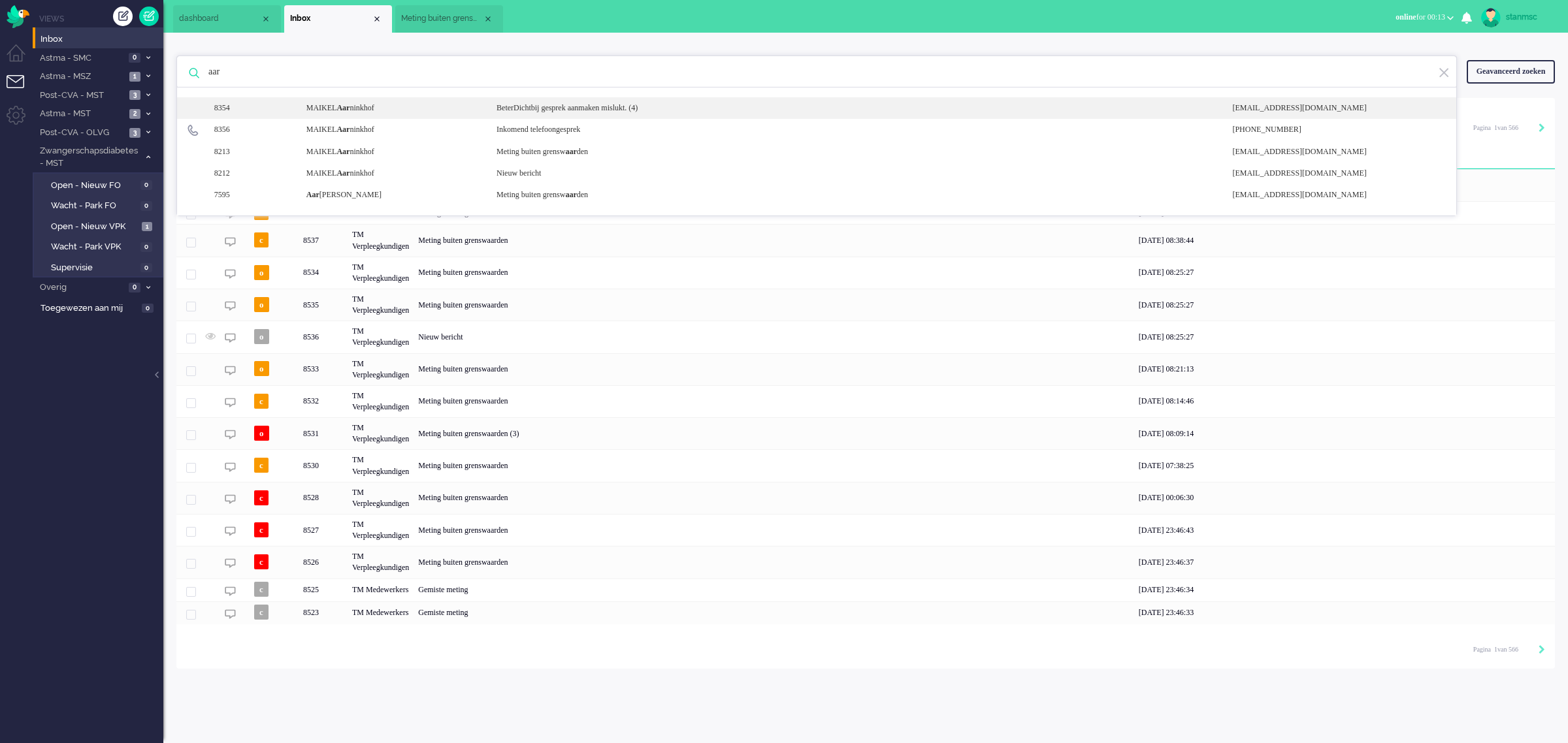
type input "aar"
click at [338, 109] on div "MAIKEL Aar ninkhof" at bounding box center [391, 108] width 190 height 11
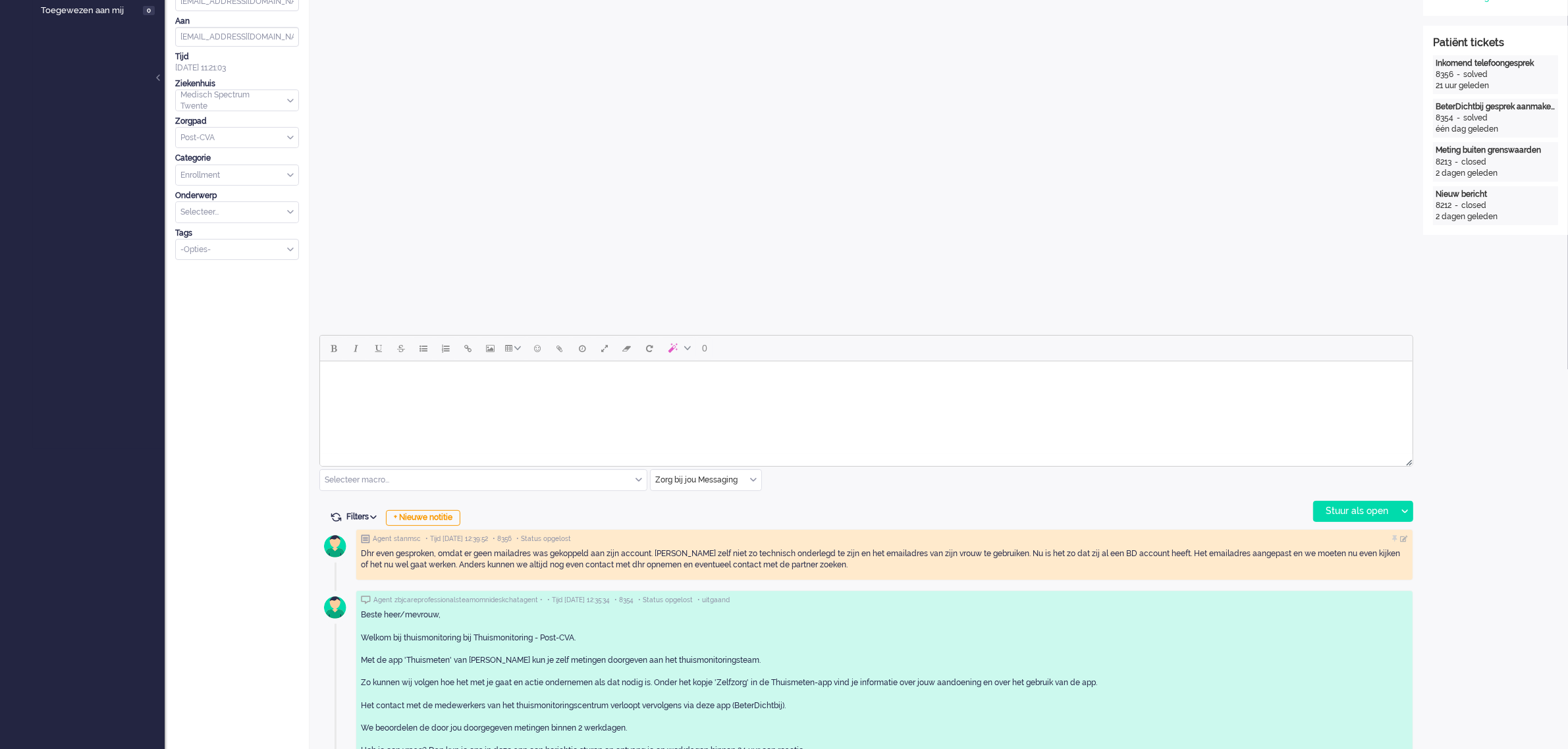
scroll to position [330, 0]
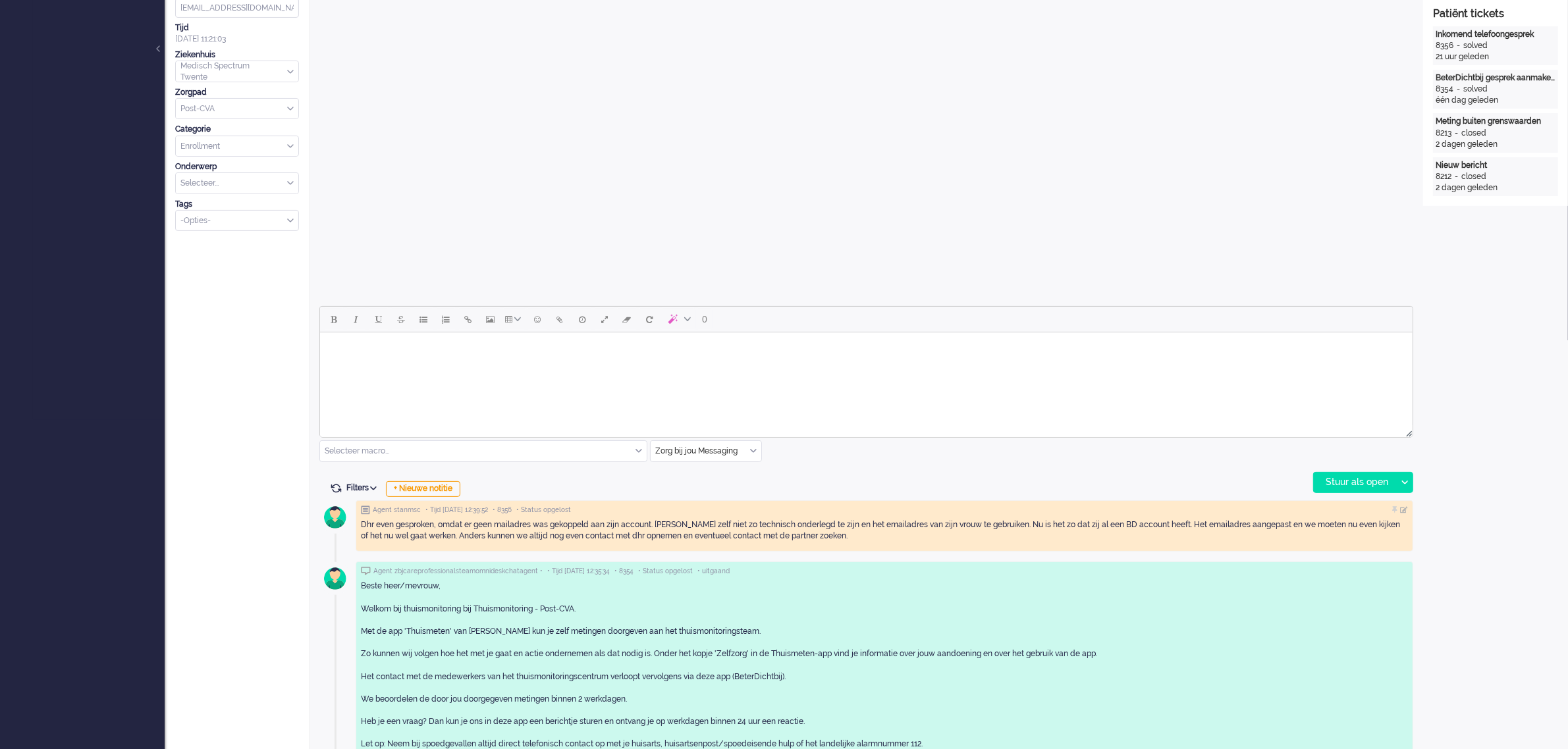
click at [732, 366] on html at bounding box center [864, 349] width 1092 height 34
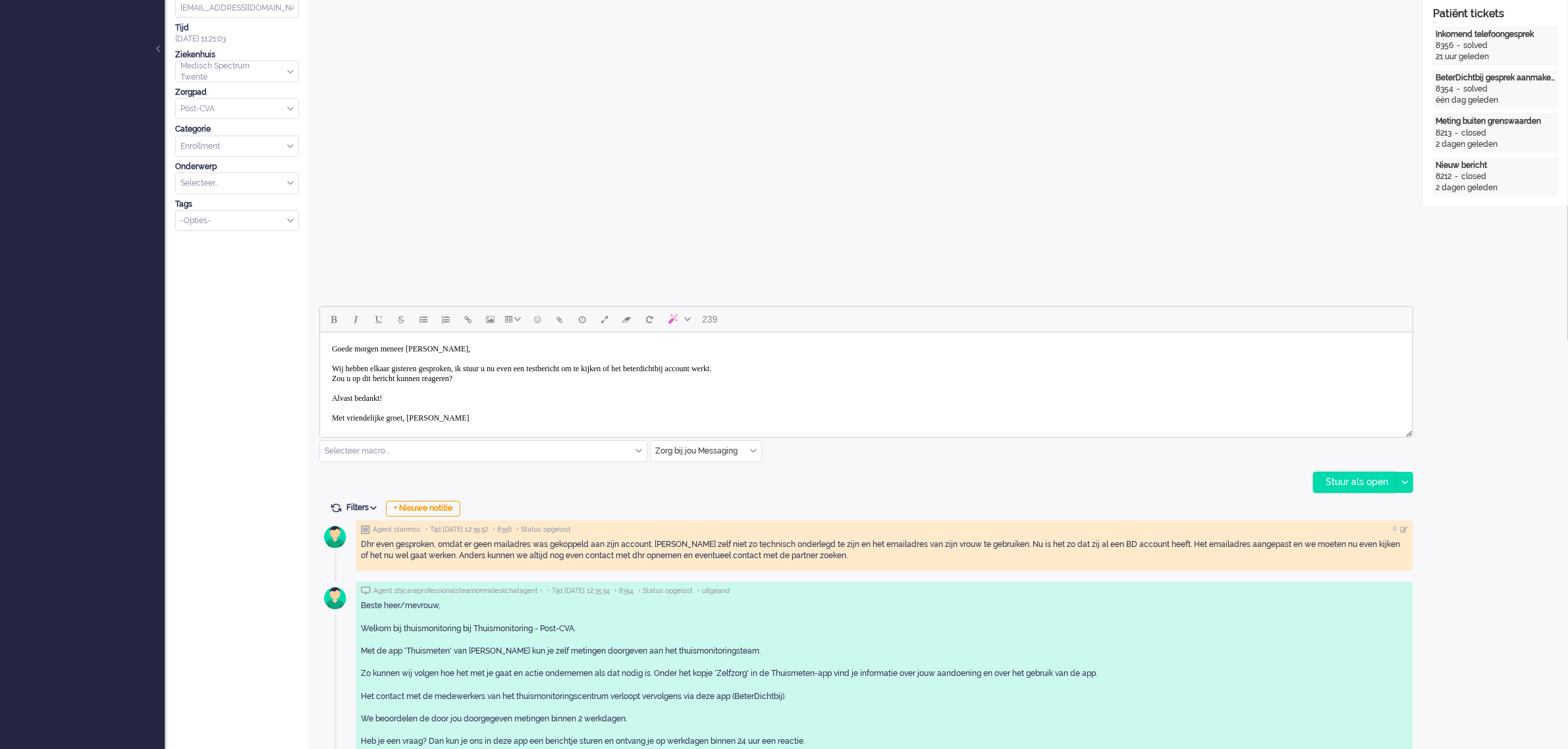
click at [1342, 481] on div "Stuur als open" at bounding box center [1354, 483] width 82 height 19
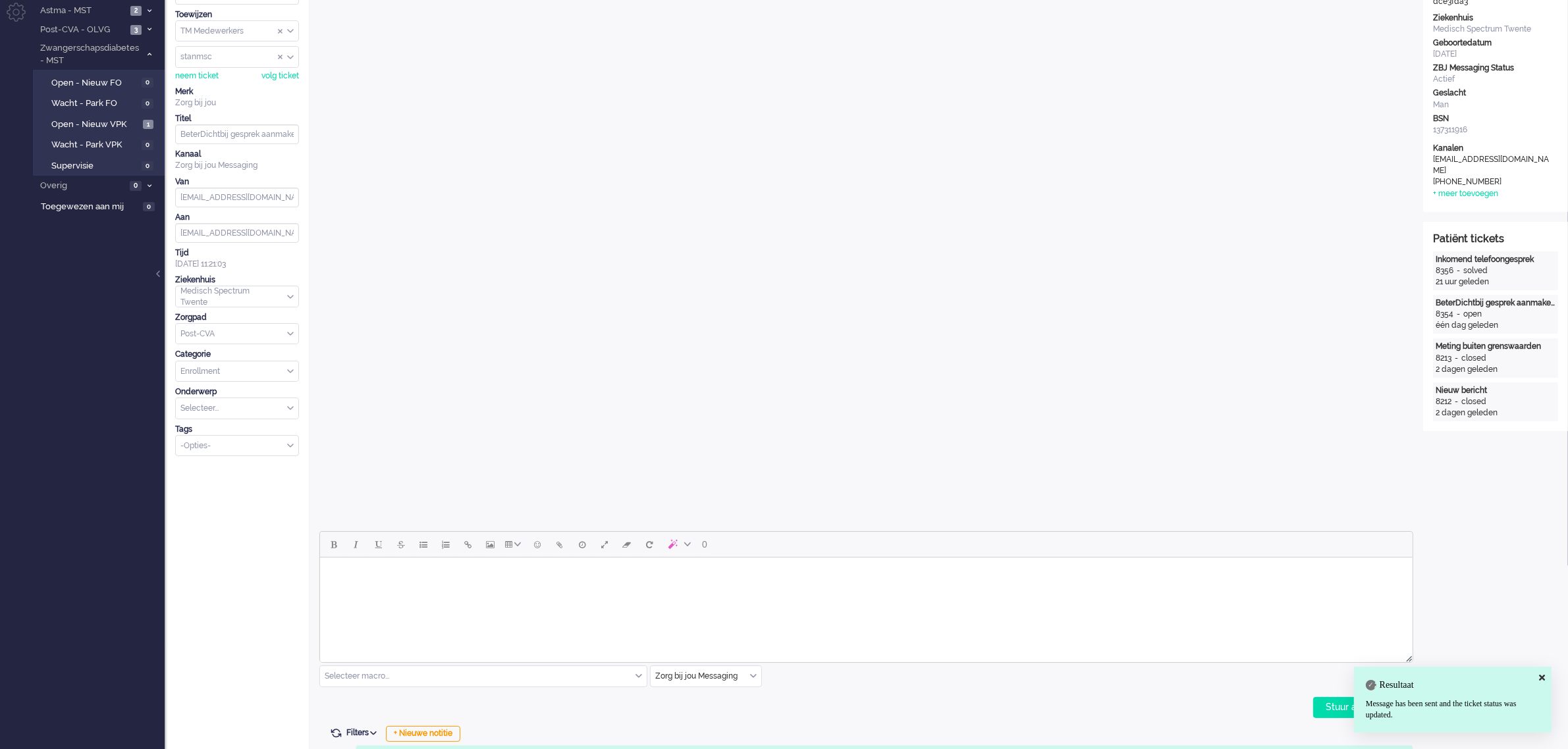
scroll to position [0, 0]
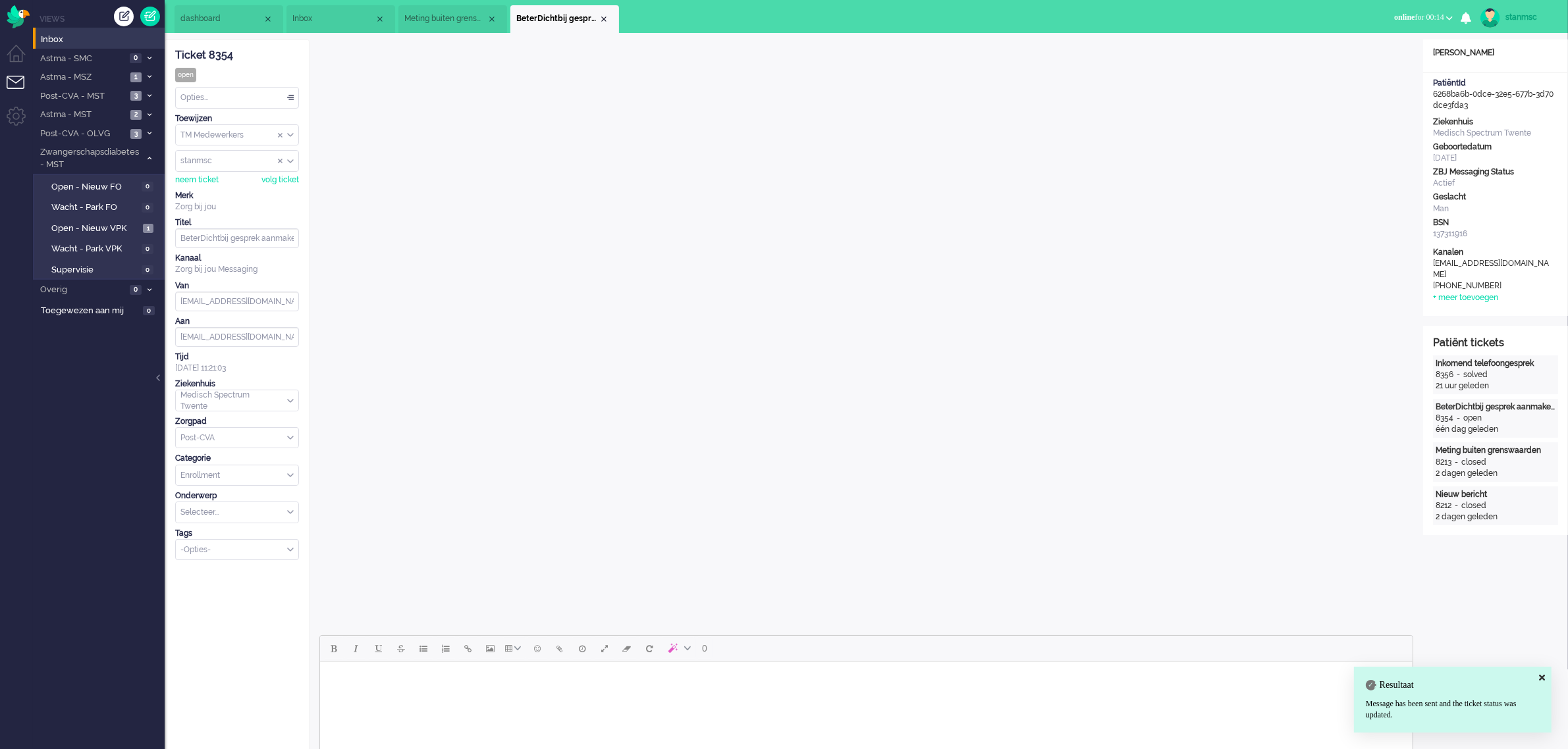
click at [242, 99] on div "Opties..." at bounding box center [236, 97] width 122 height 20
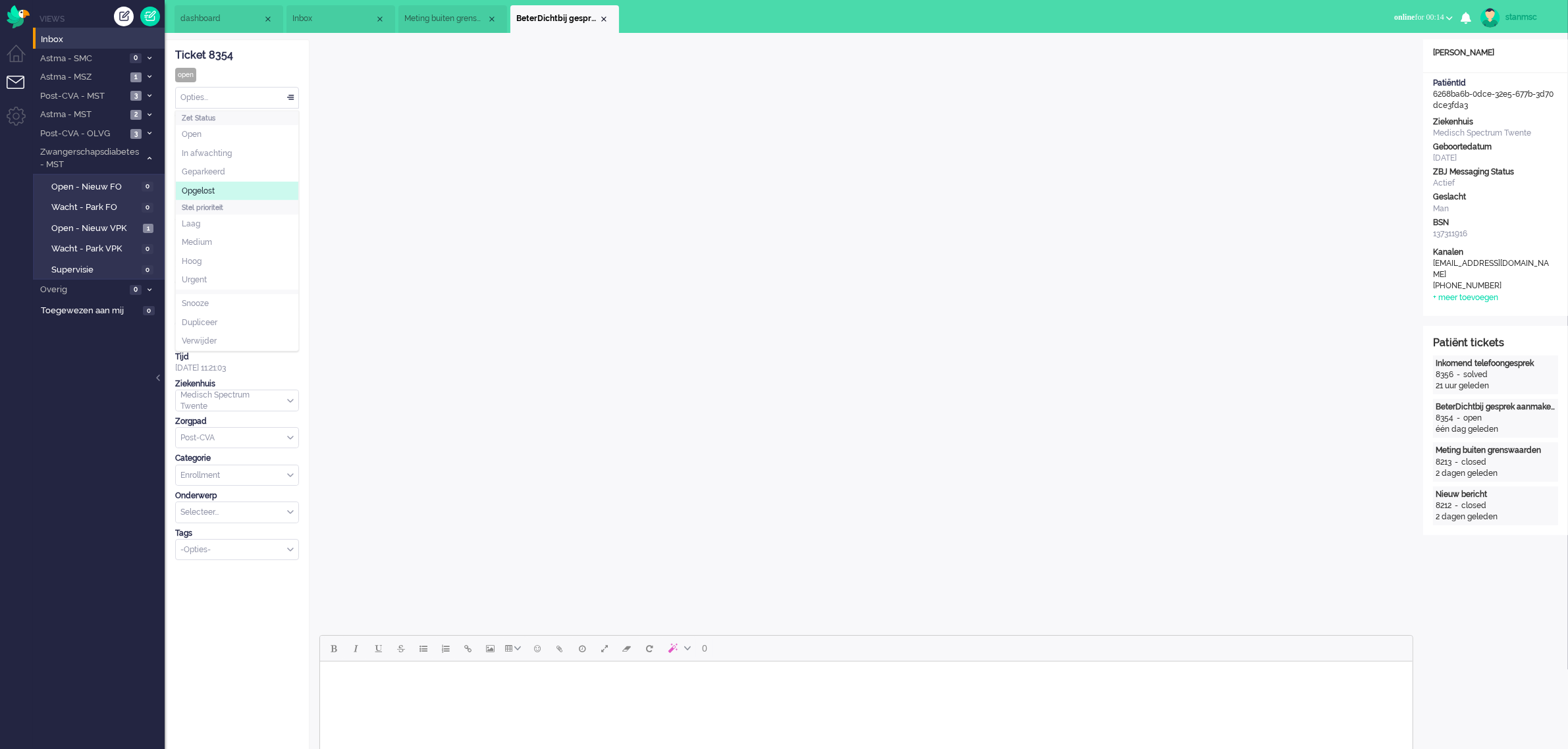
click at [222, 188] on li "Opgelost" at bounding box center [236, 192] width 122 height 19
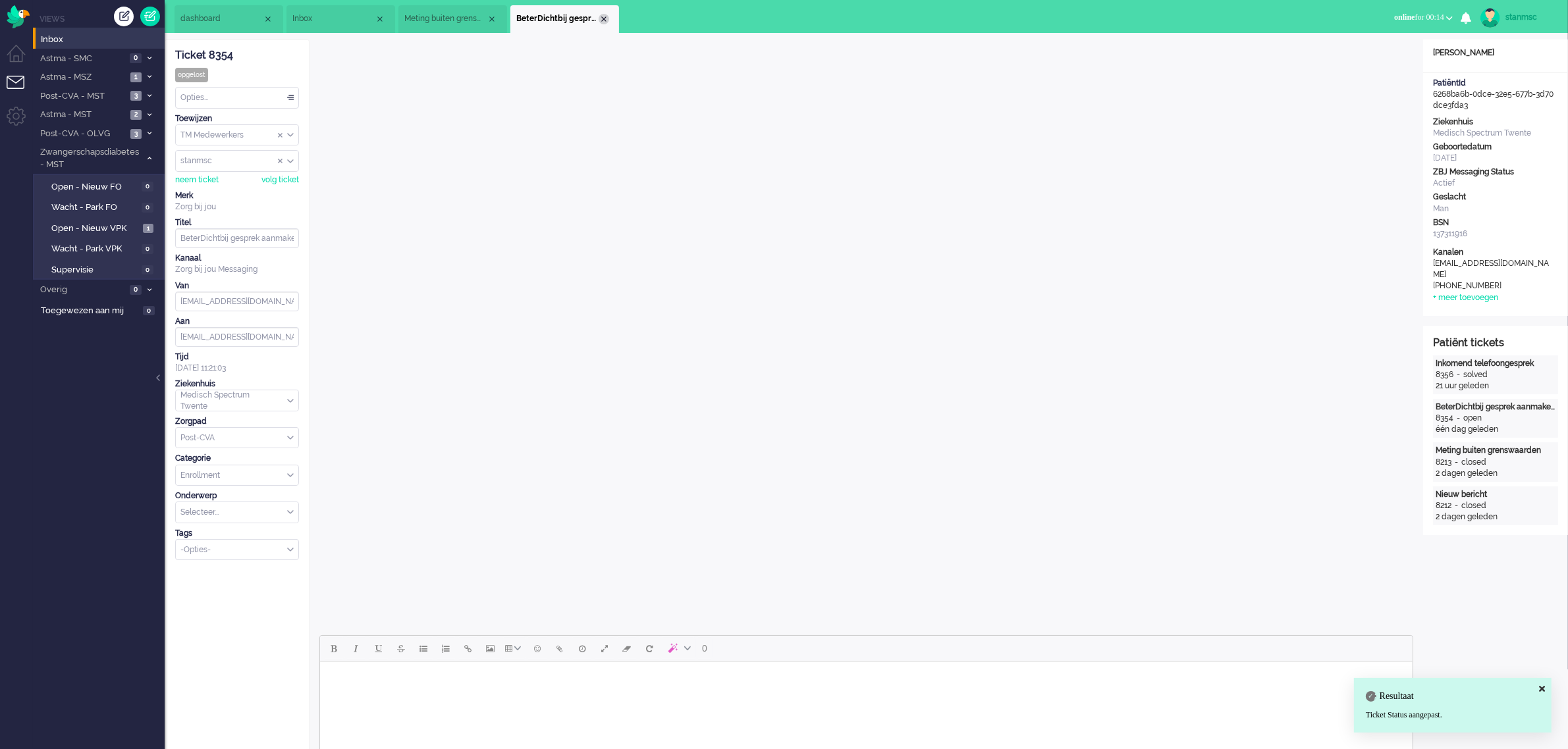
click at [601, 17] on div "Close tab" at bounding box center [603, 18] width 11 height 11
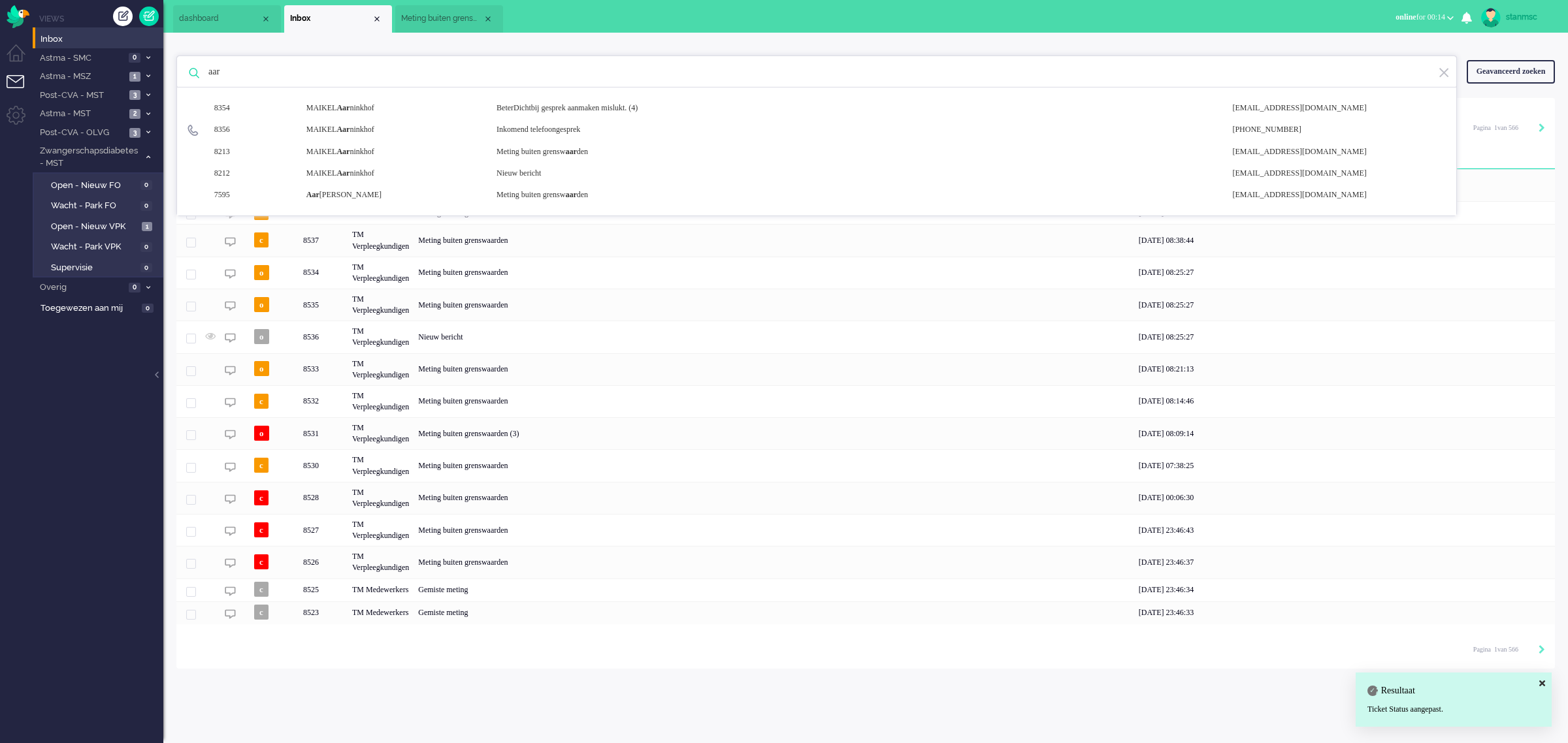
click at [454, 17] on span "Meting buiten grenswaarden" at bounding box center [441, 19] width 81 height 11
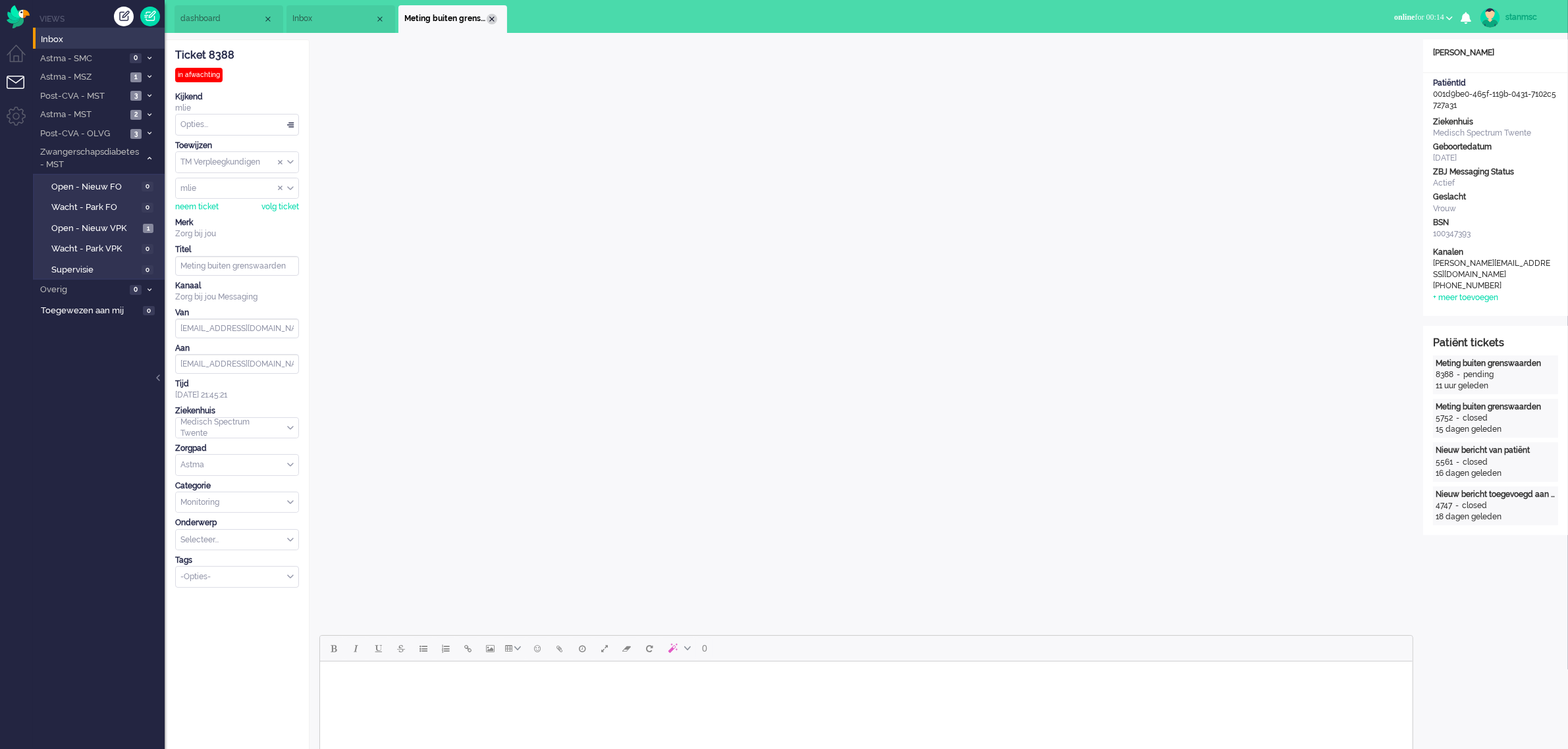
click at [494, 15] on div "Close tab" at bounding box center [492, 18] width 11 height 11
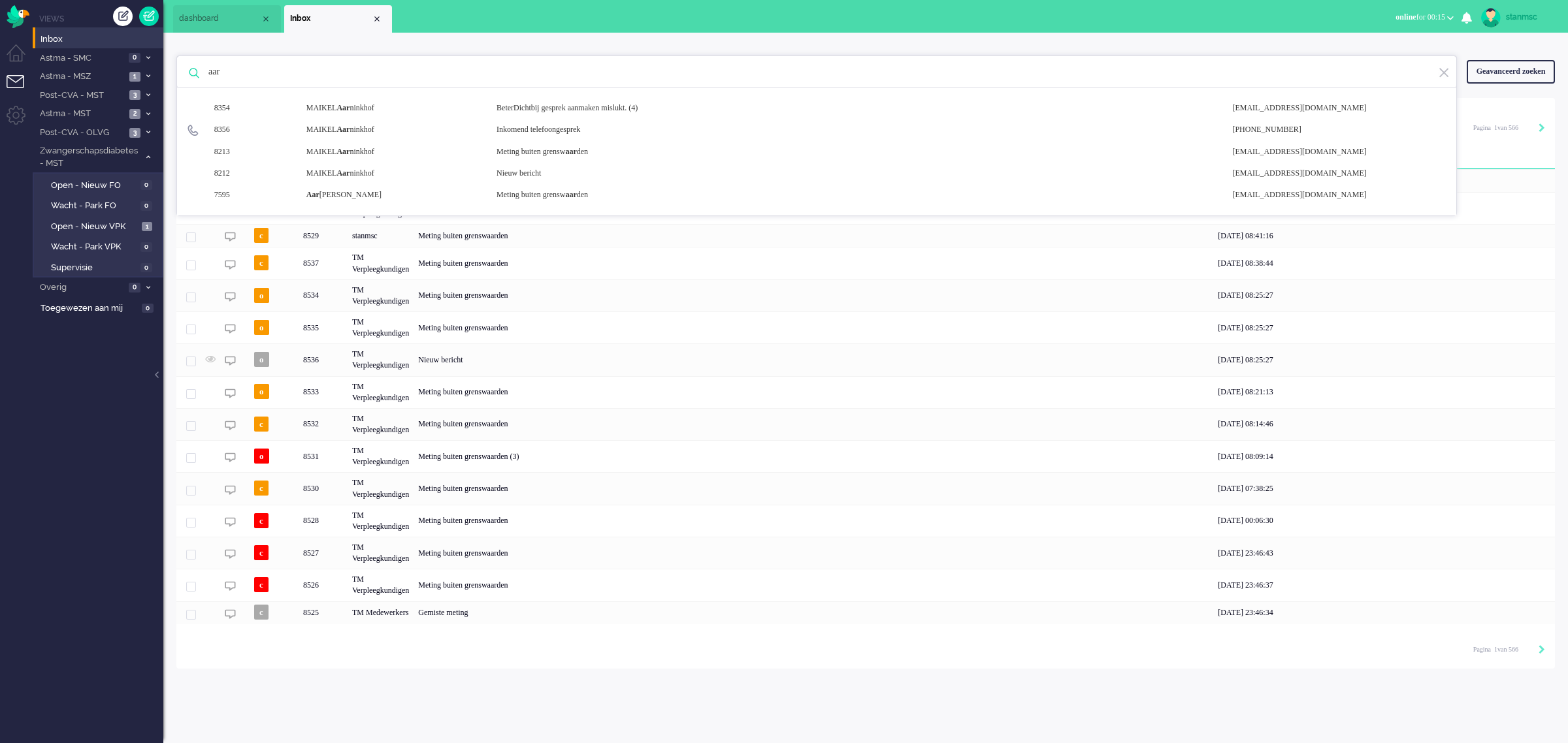
click at [51, 429] on ul "Views Inbox Astma - SMC 0 Open - Nieuw FO 0 Wacht - Park FO 0 Open - Nieuw VPK …" at bounding box center [98, 371] width 131 height 743
click at [95, 92] on span "Post-CVA - MST" at bounding box center [82, 96] width 88 height 12
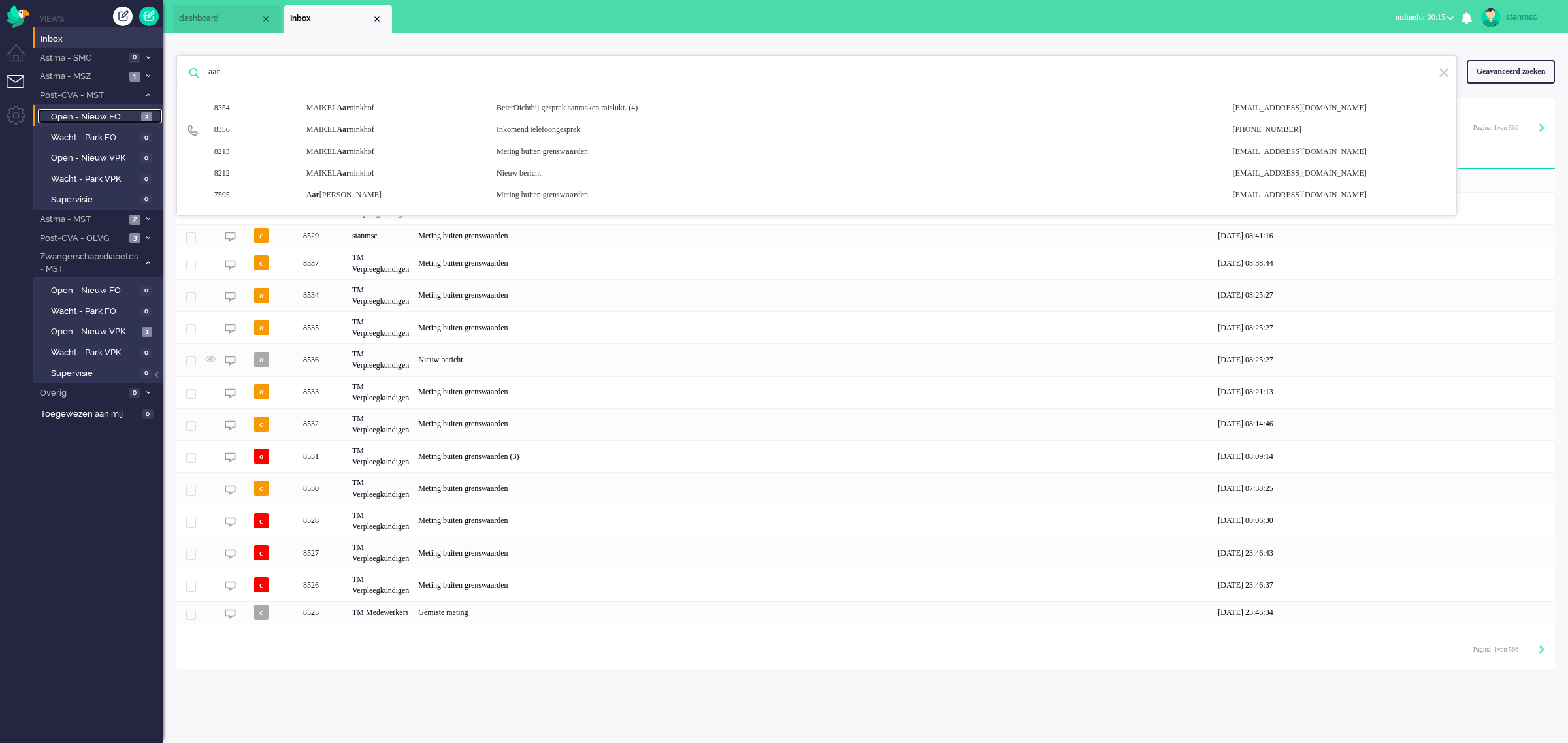
click at [96, 115] on span "Open - Nieuw FO" at bounding box center [94, 117] width 87 height 12
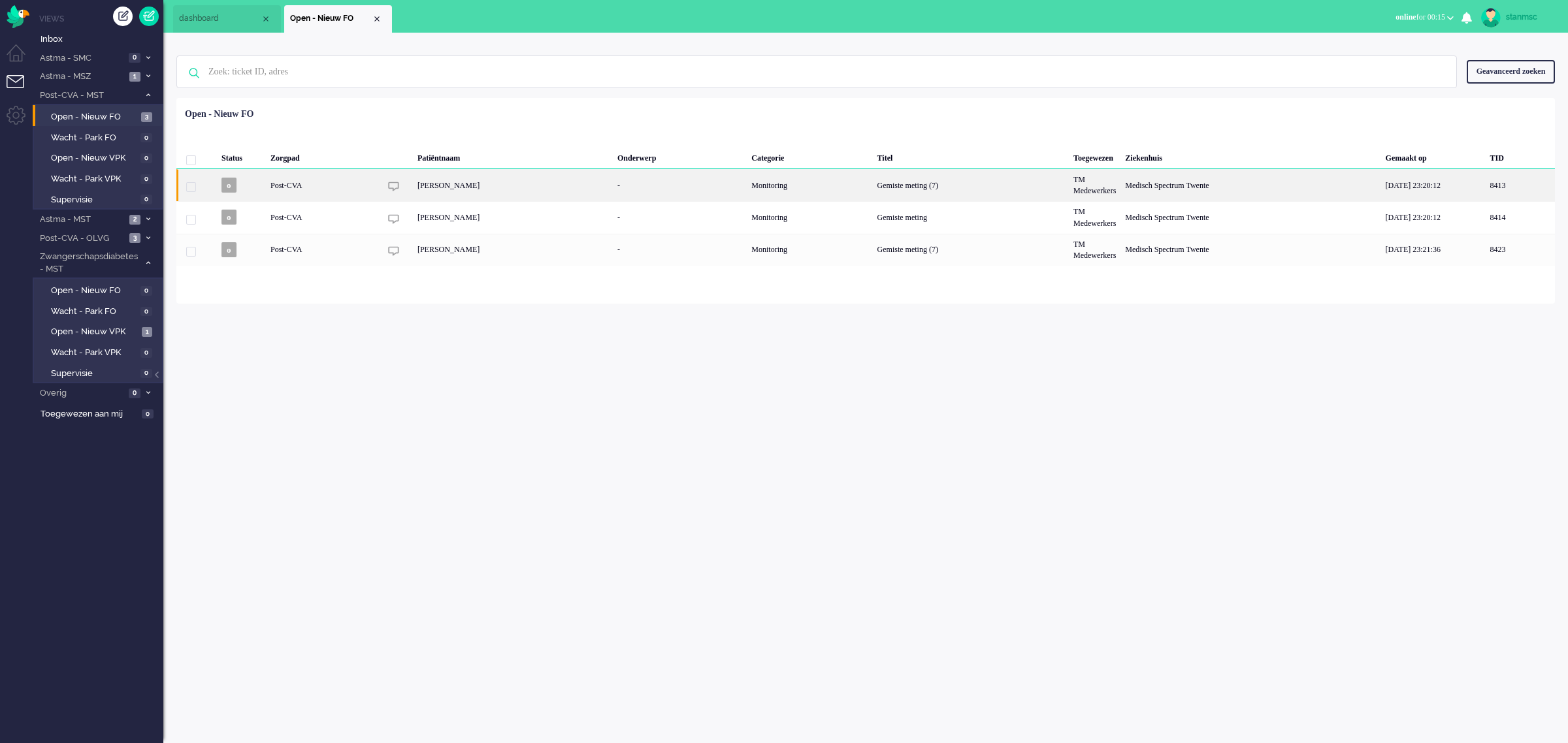
click at [493, 185] on div "[PERSON_NAME]" at bounding box center [512, 185] width 200 height 32
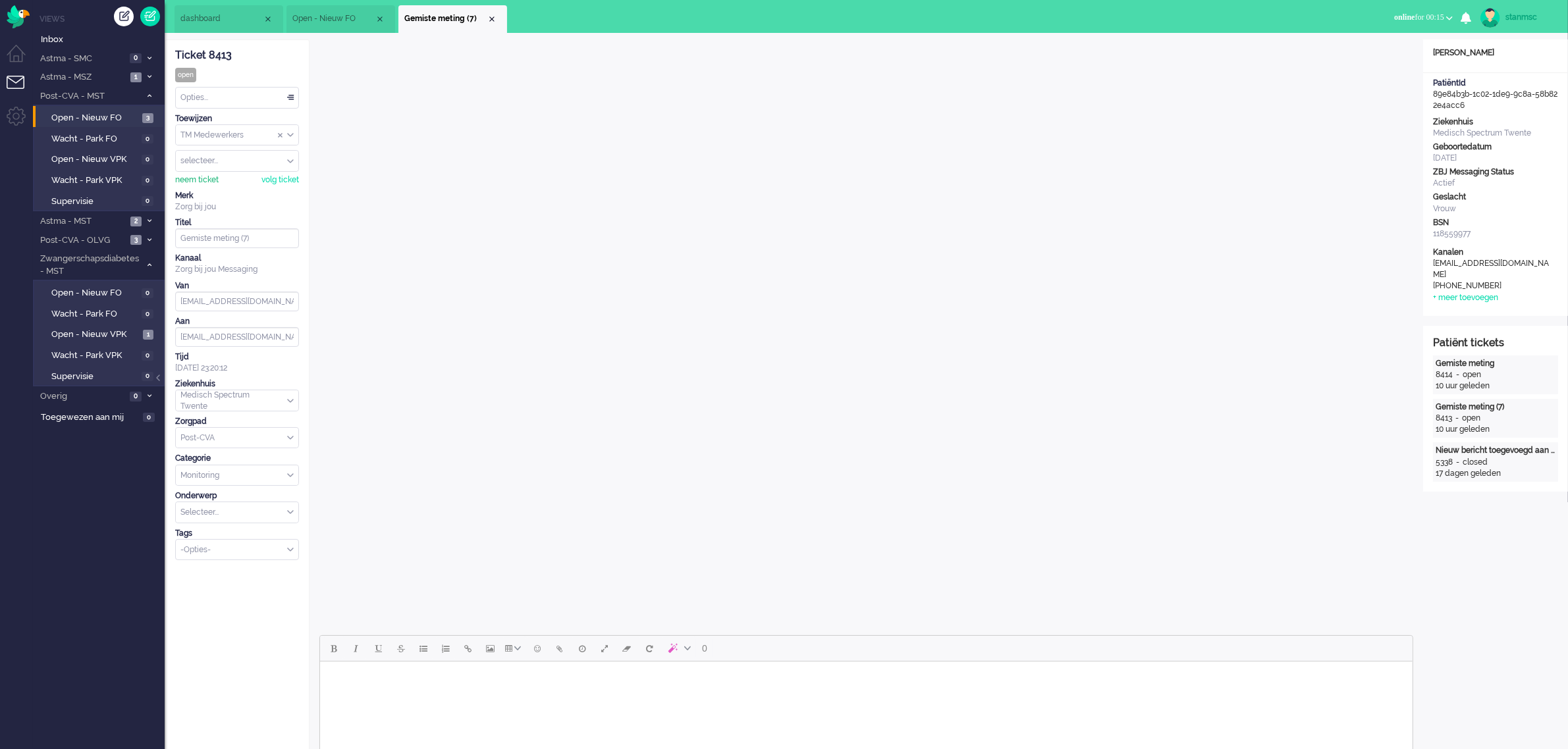
click at [204, 178] on div "neem ticket" at bounding box center [197, 180] width 43 height 12
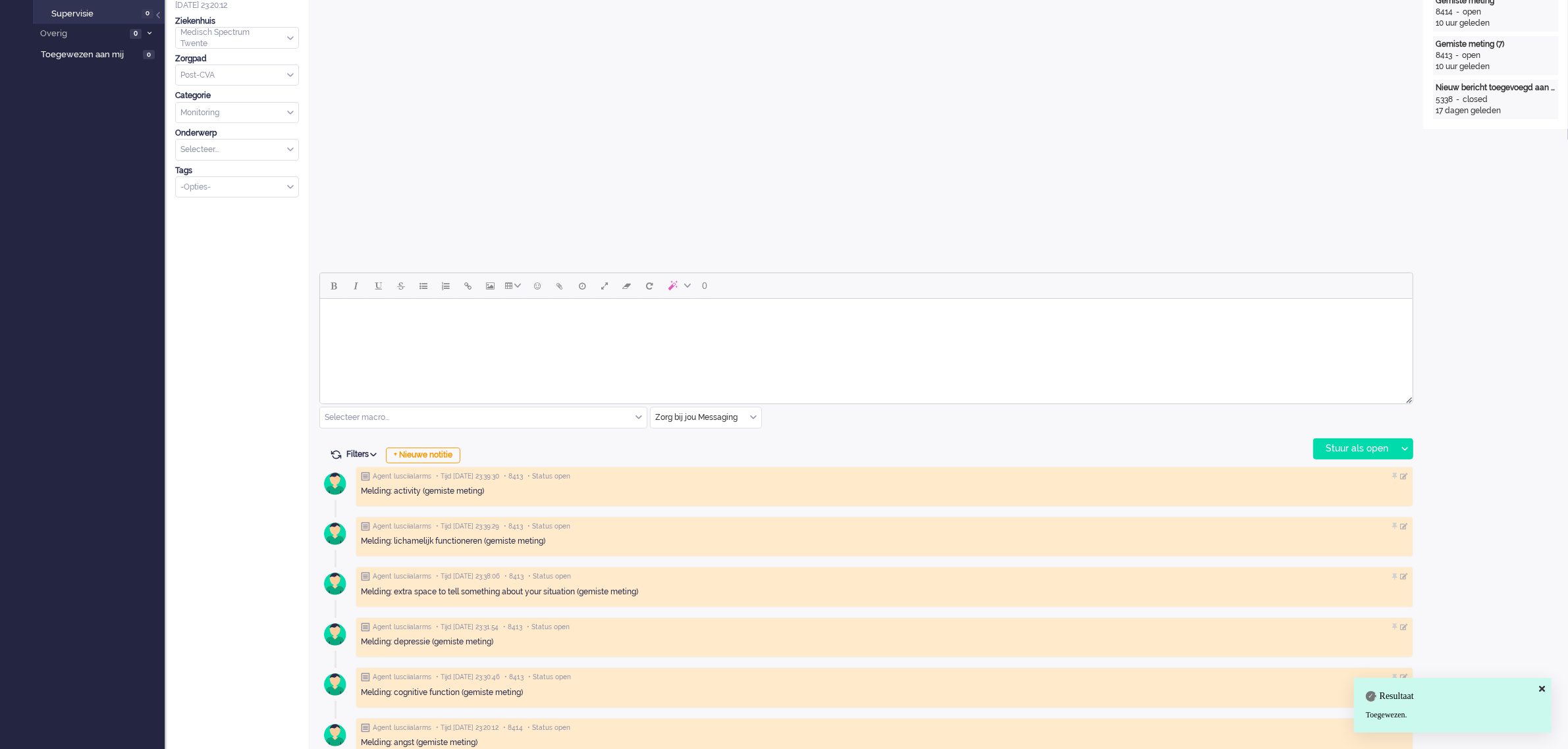
scroll to position [412, 0]
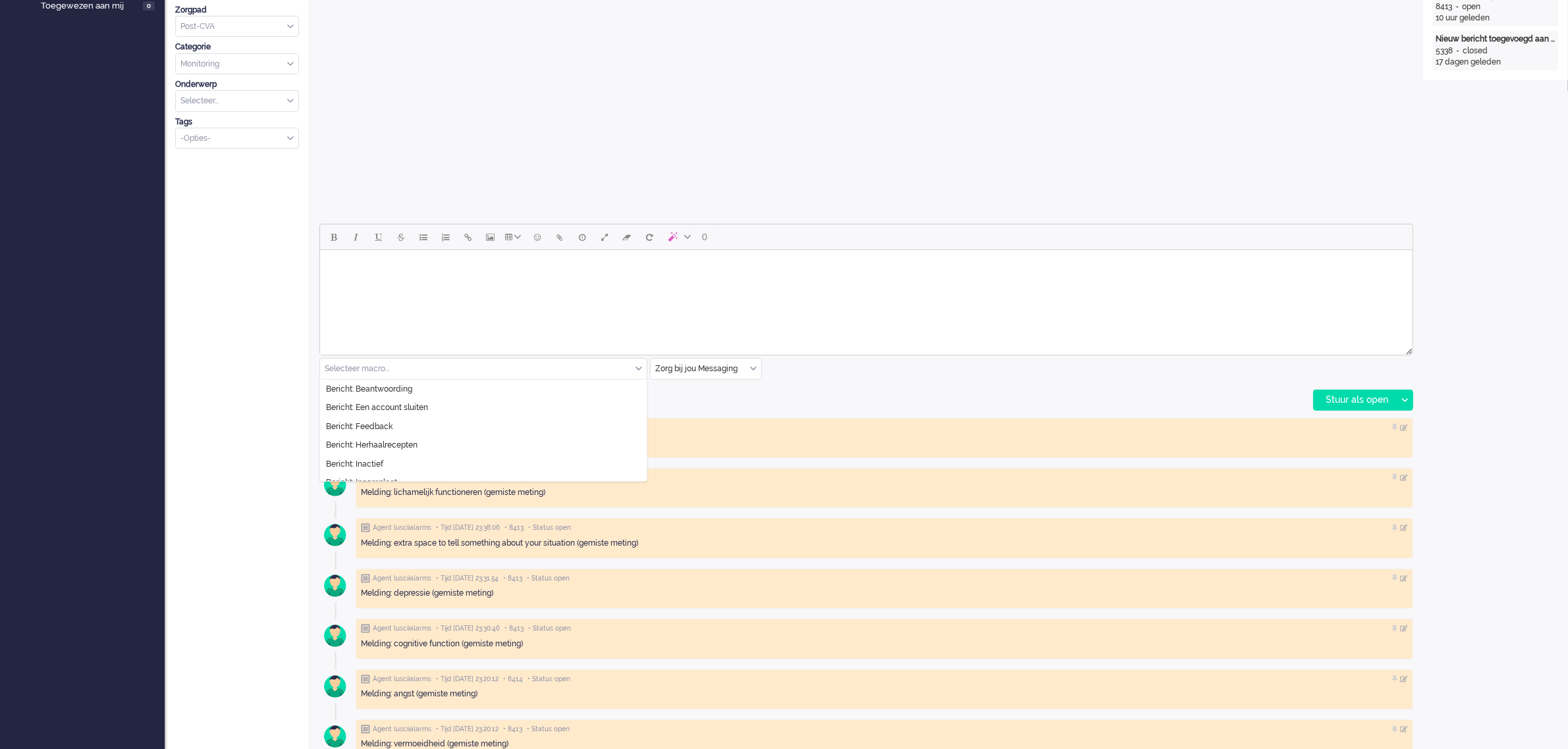
click at [637, 366] on div "Selecteer macro..." at bounding box center [483, 368] width 327 height 20
click at [396, 384] on li "Bericht: Inactief" at bounding box center [483, 383] width 327 height 19
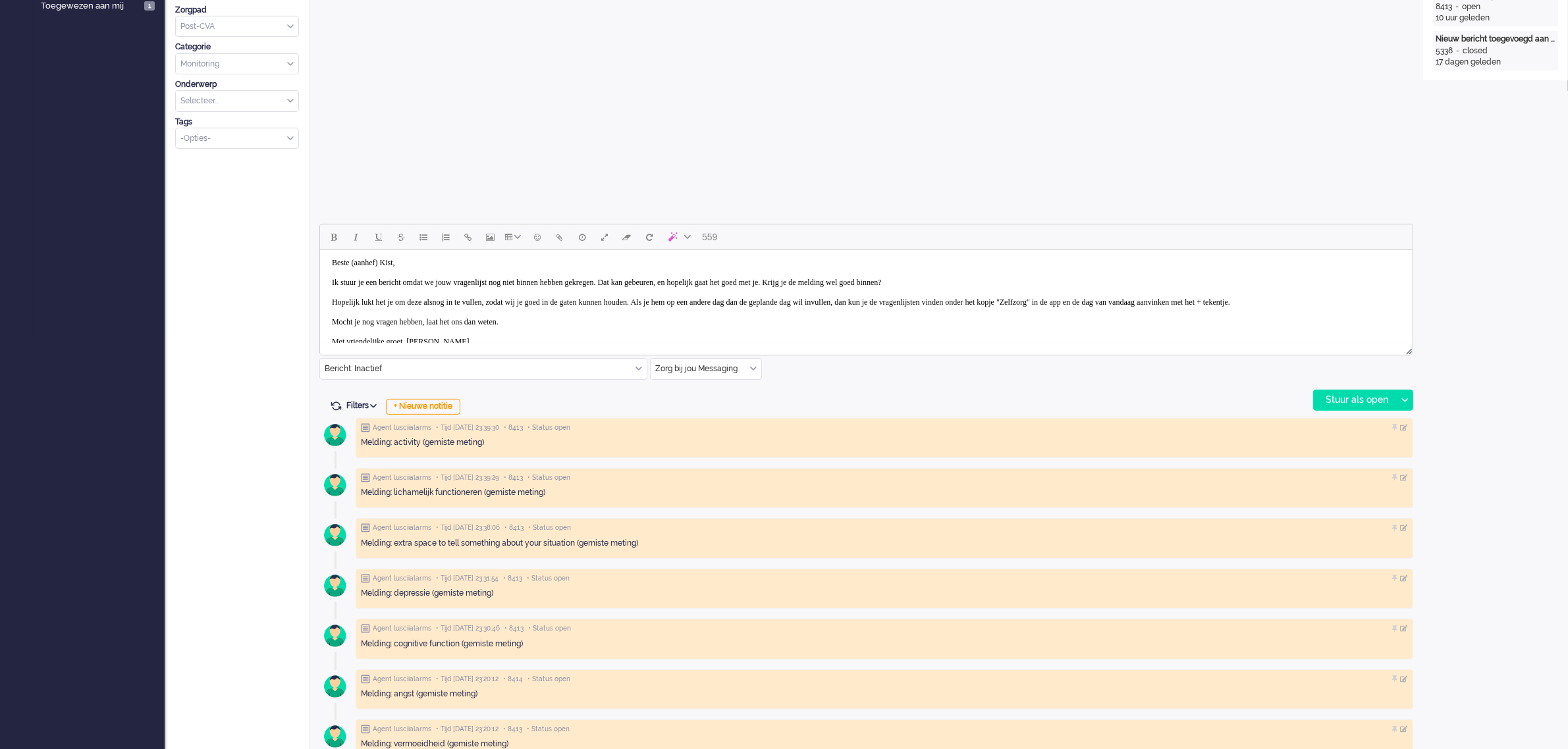
scroll to position [0, 0]
click at [389, 267] on body "Beste (aanhef) [PERSON_NAME], Ik stuur je een bericht omdat we jouw vragenlijst…" at bounding box center [865, 307] width 1081 height 102
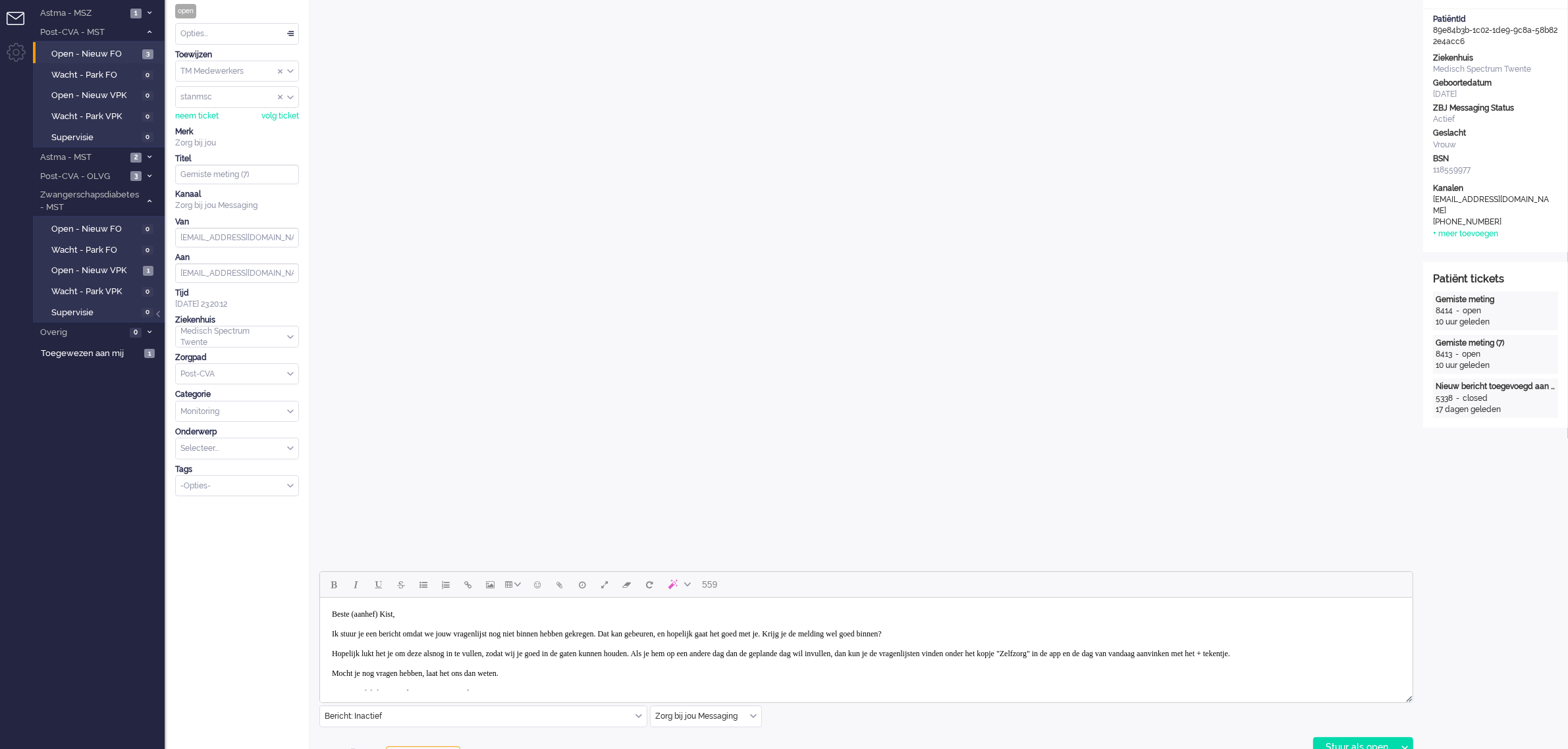
scroll to position [165, 0]
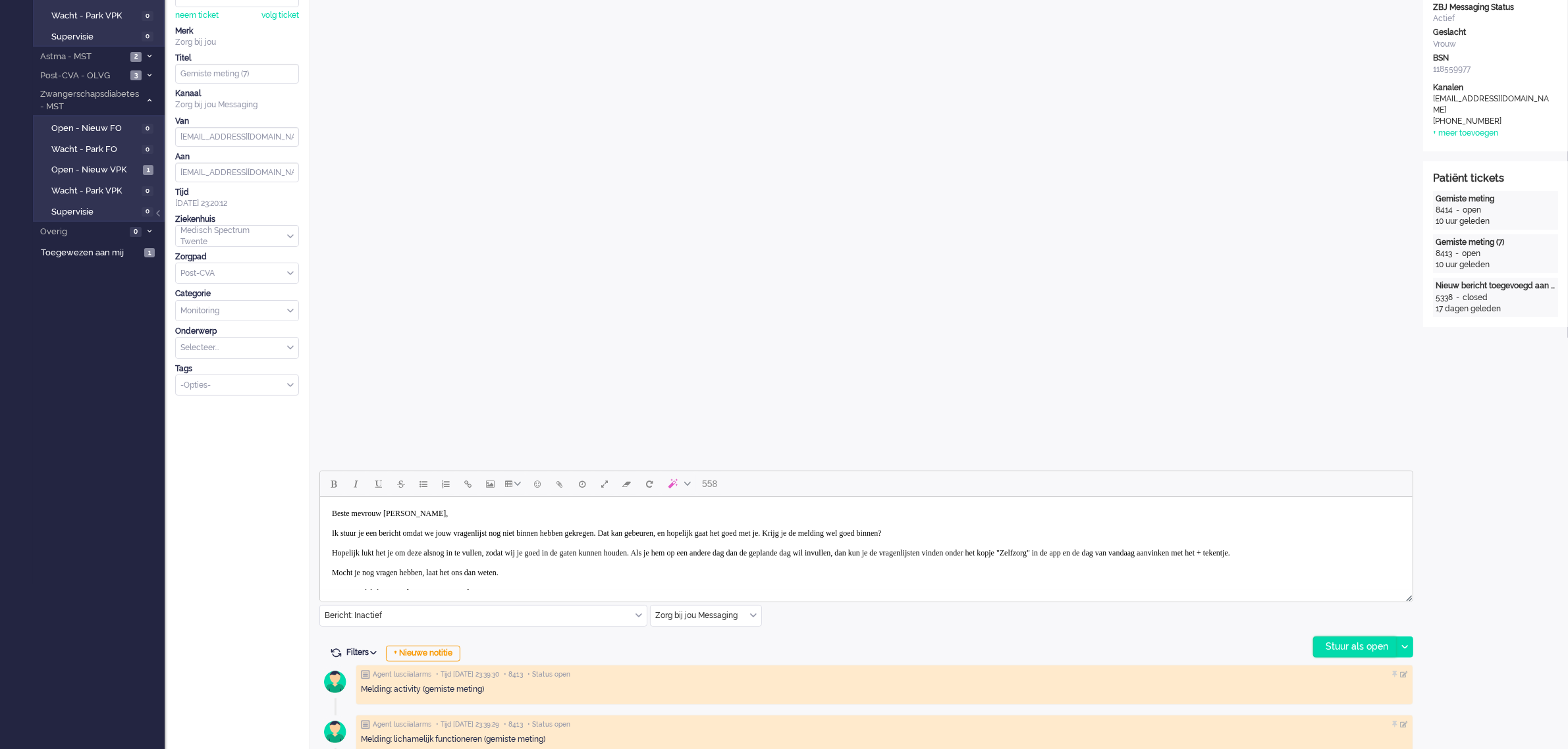
click at [1369, 647] on div "Stuur als open" at bounding box center [1354, 647] width 82 height 19
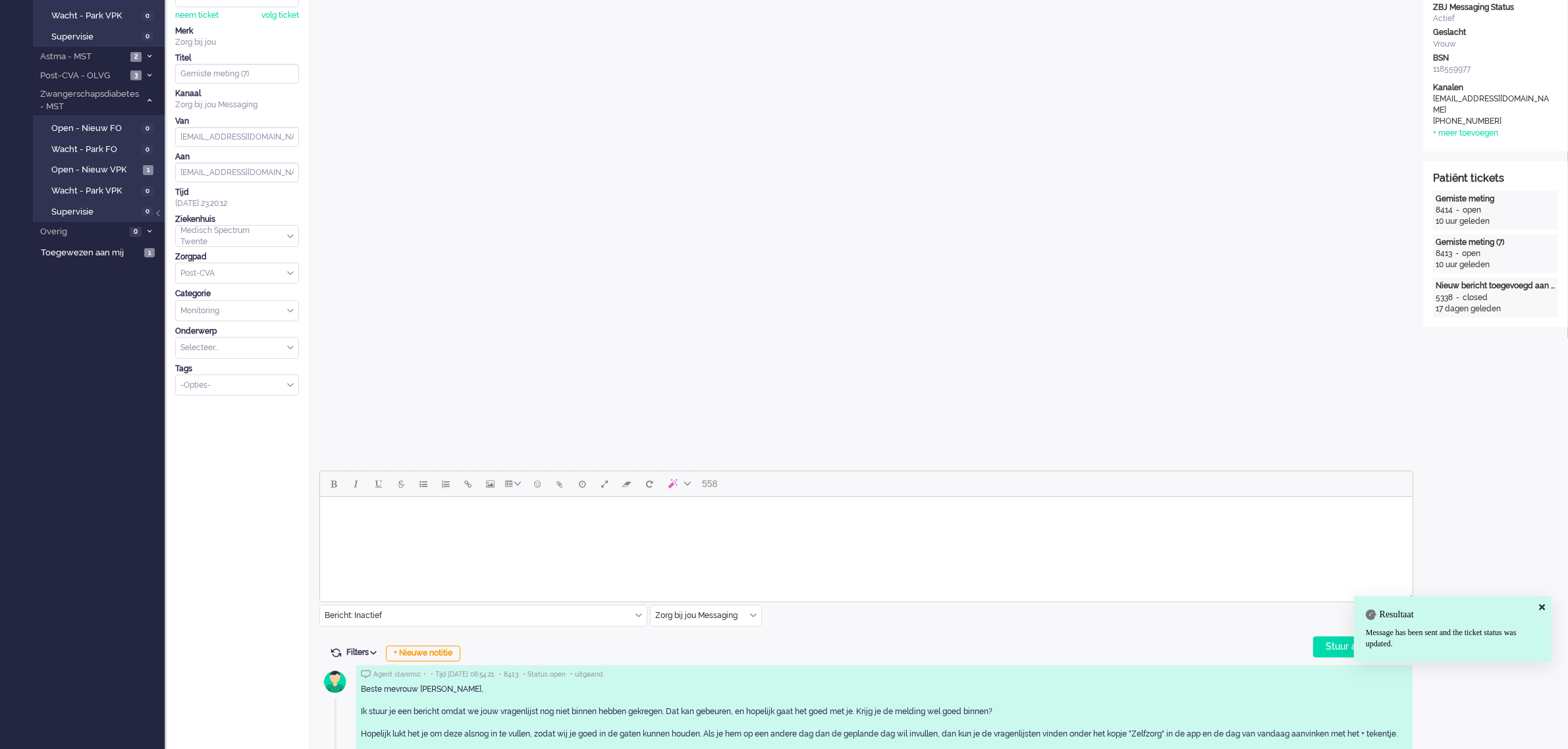
scroll to position [0, 0]
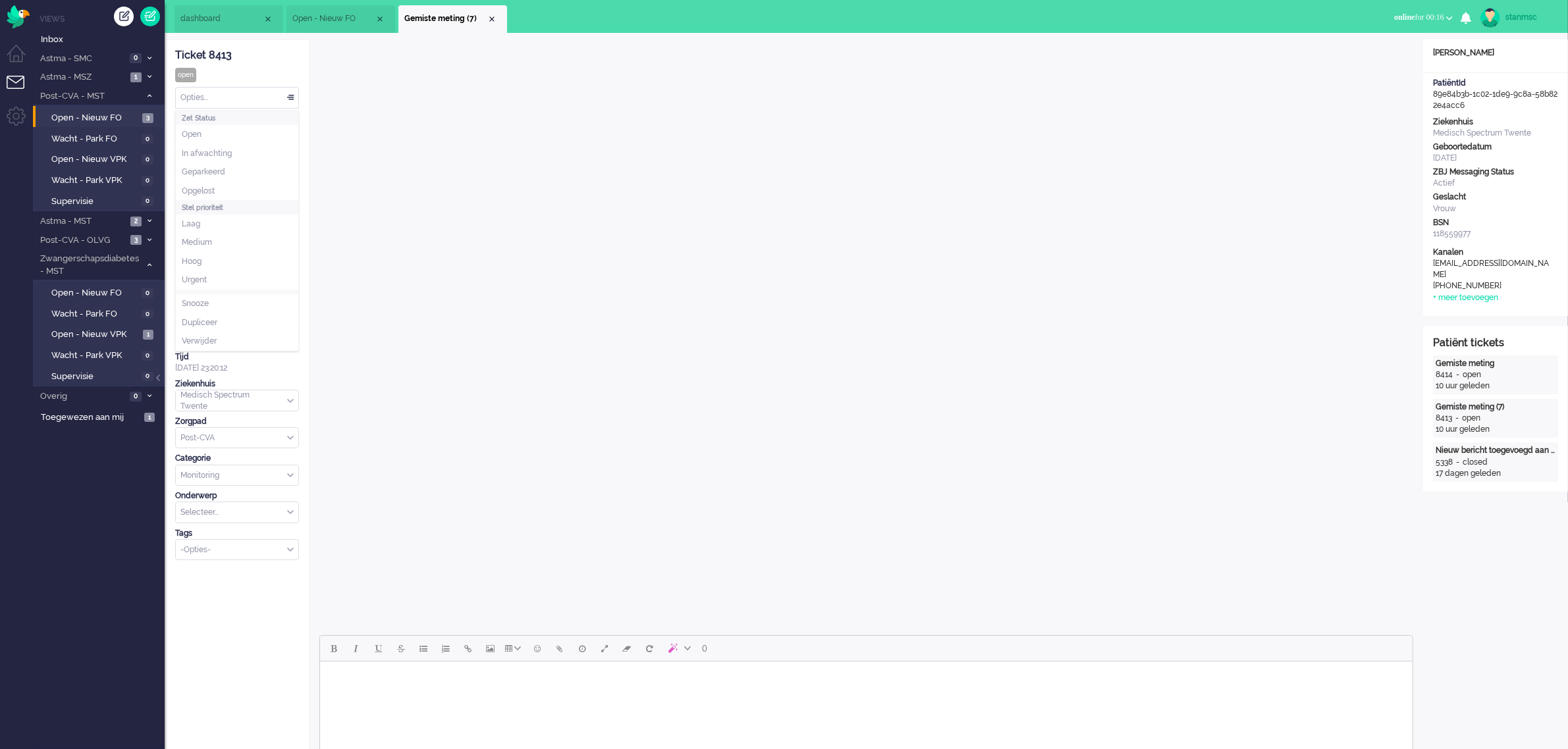
click at [246, 97] on div "Opties..." at bounding box center [236, 97] width 122 height 20
click at [222, 188] on li "Opgelost" at bounding box center [236, 192] width 122 height 19
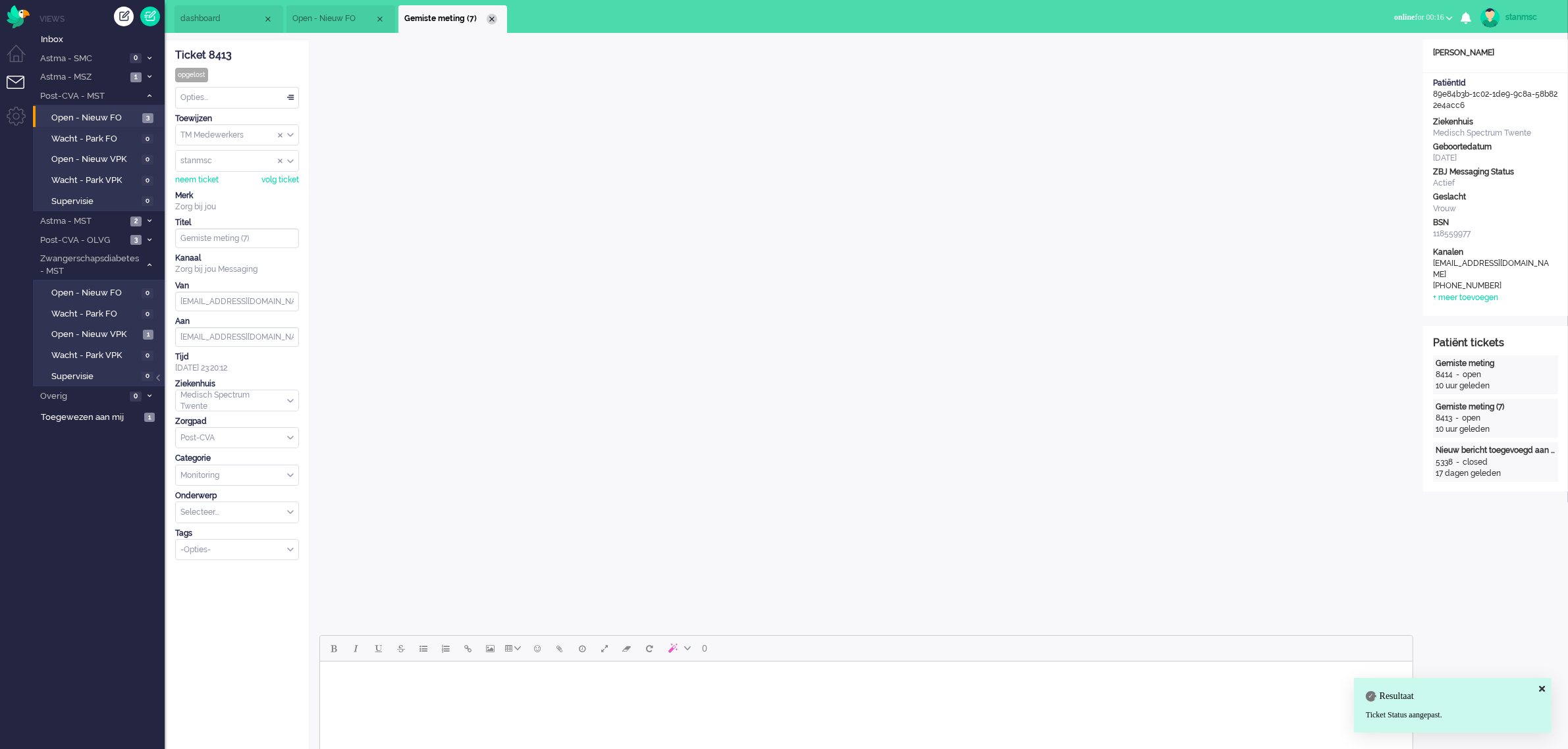
click at [492, 17] on div "Close tab" at bounding box center [492, 18] width 11 height 11
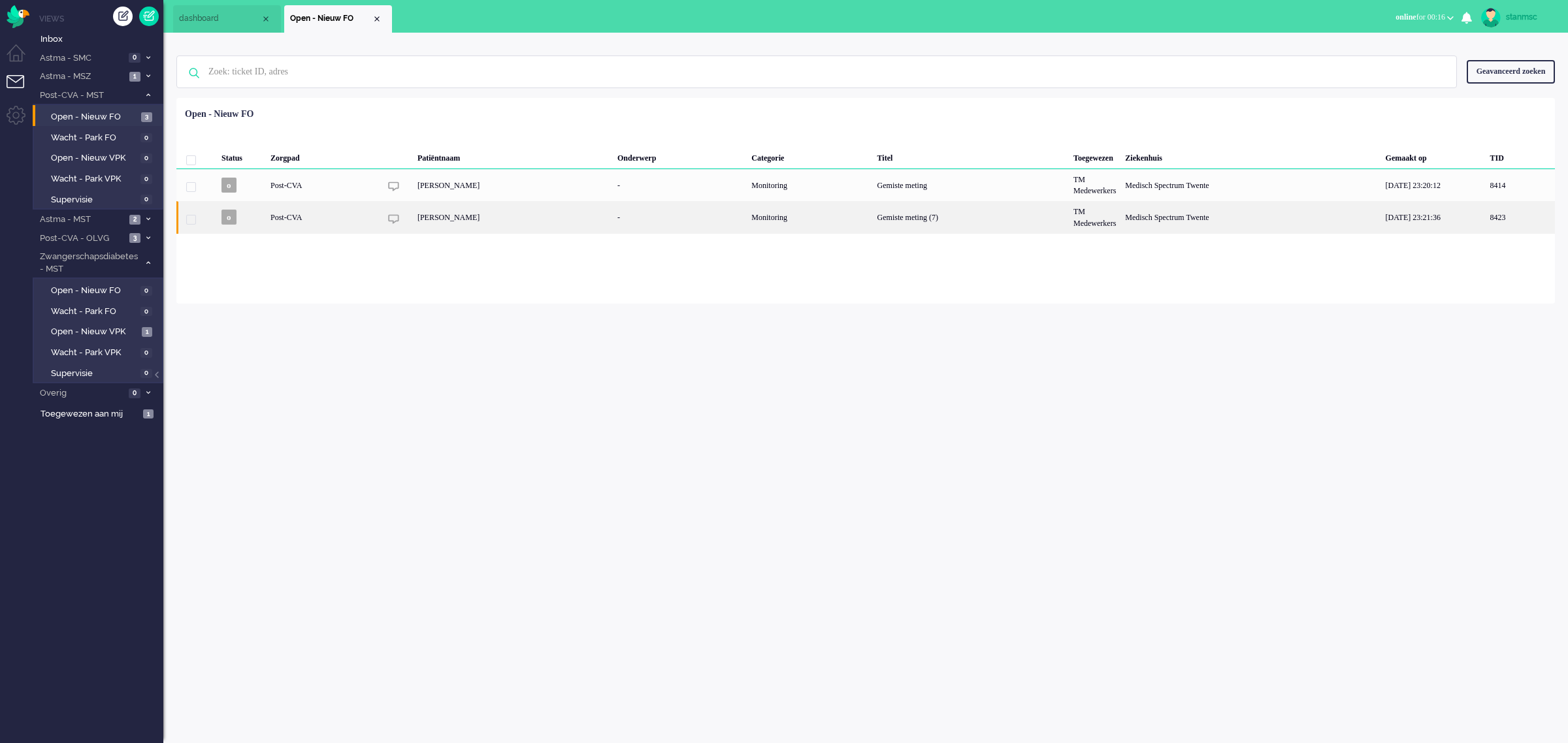
click at [531, 219] on div "[PERSON_NAME]" at bounding box center [512, 216] width 200 height 32
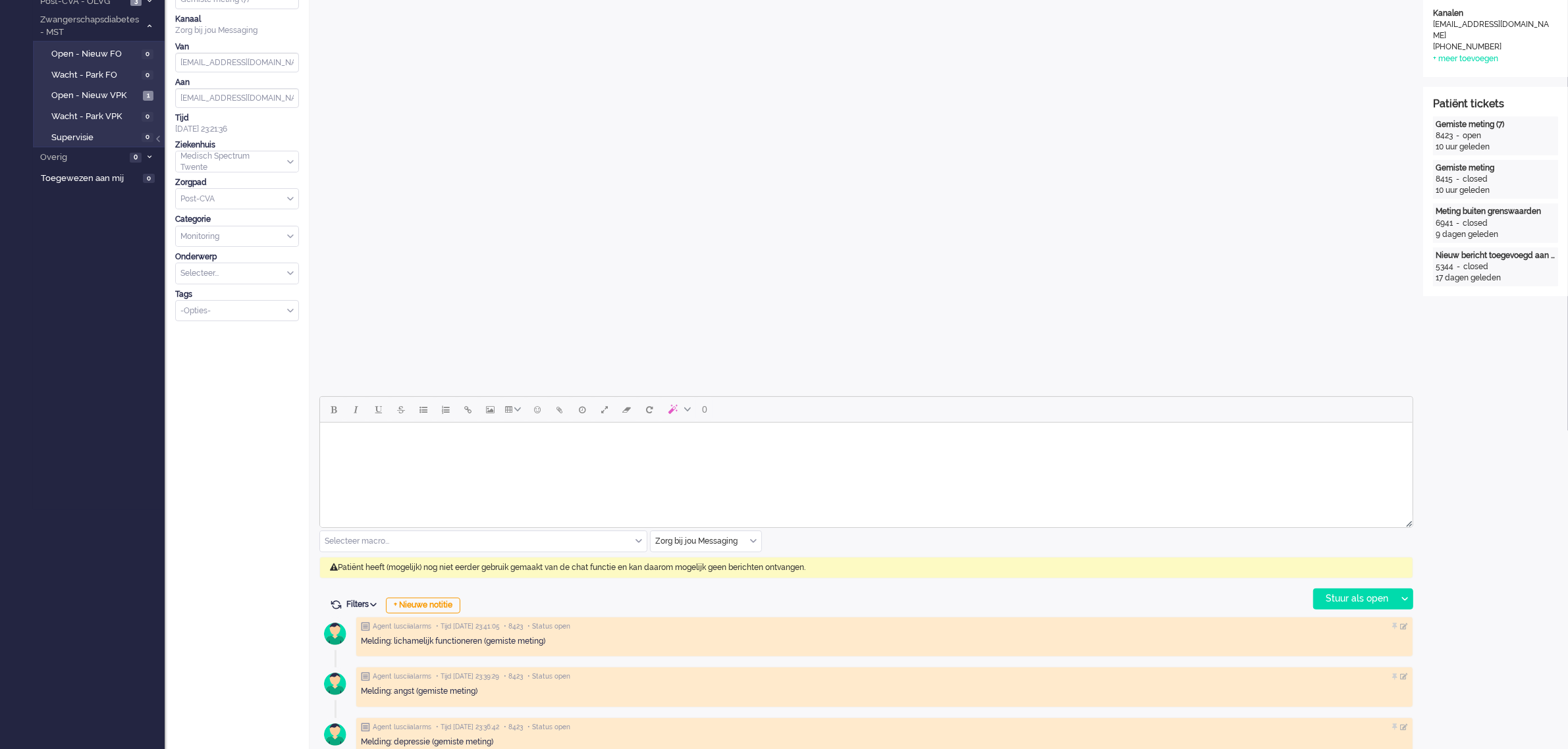
scroll to position [247, 0]
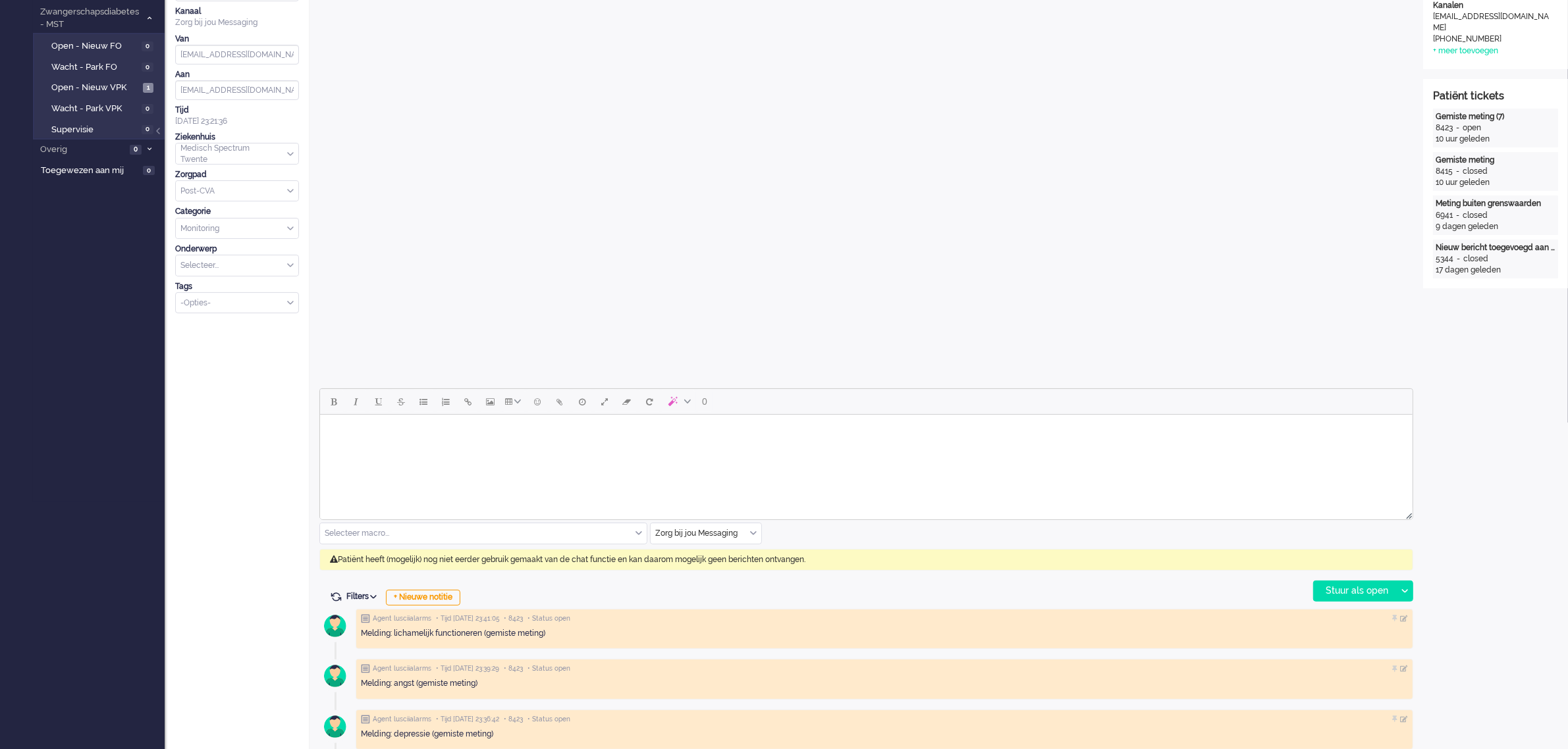
click at [635, 533] on div "Selecteer macro..." at bounding box center [483, 533] width 327 height 20
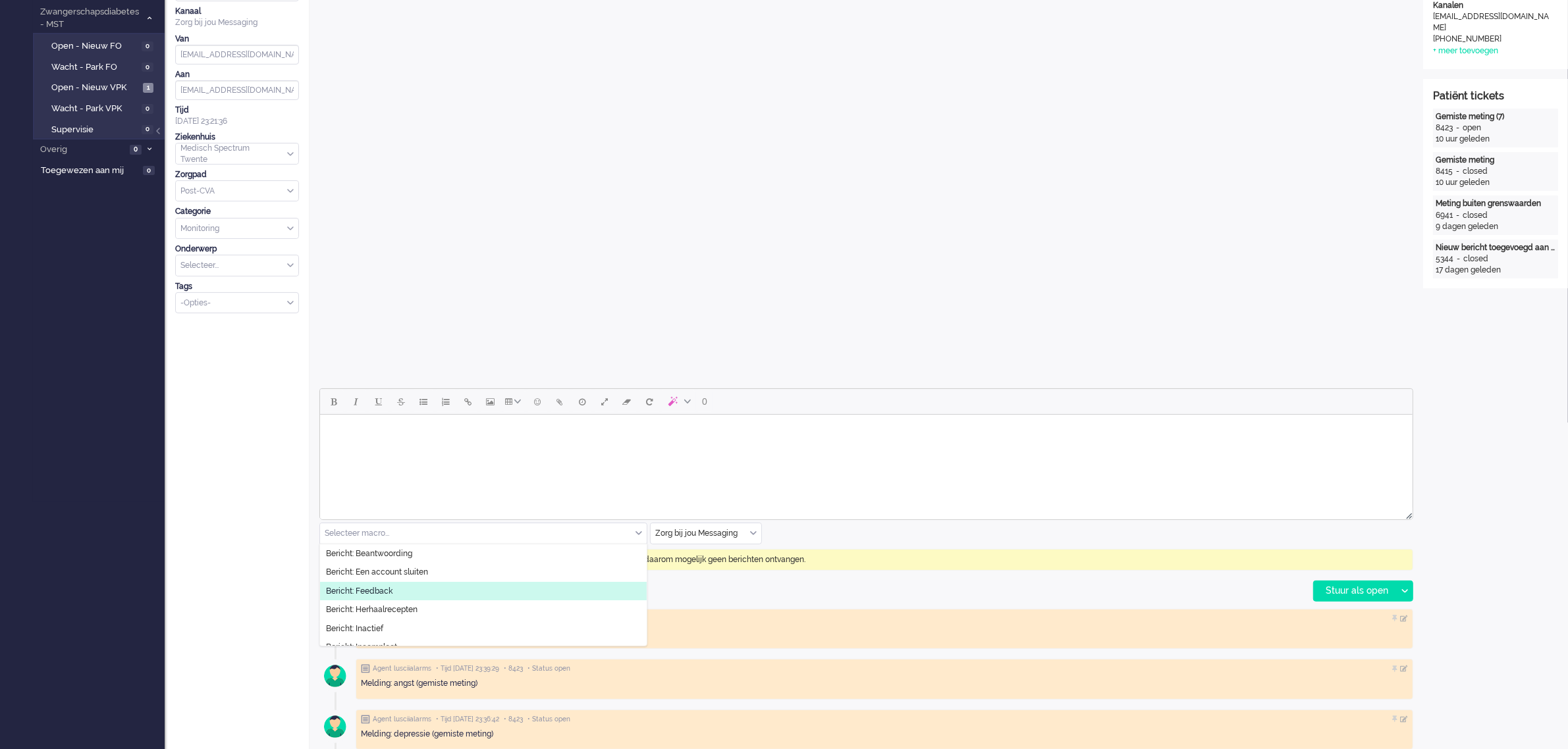
scroll to position [82, 0]
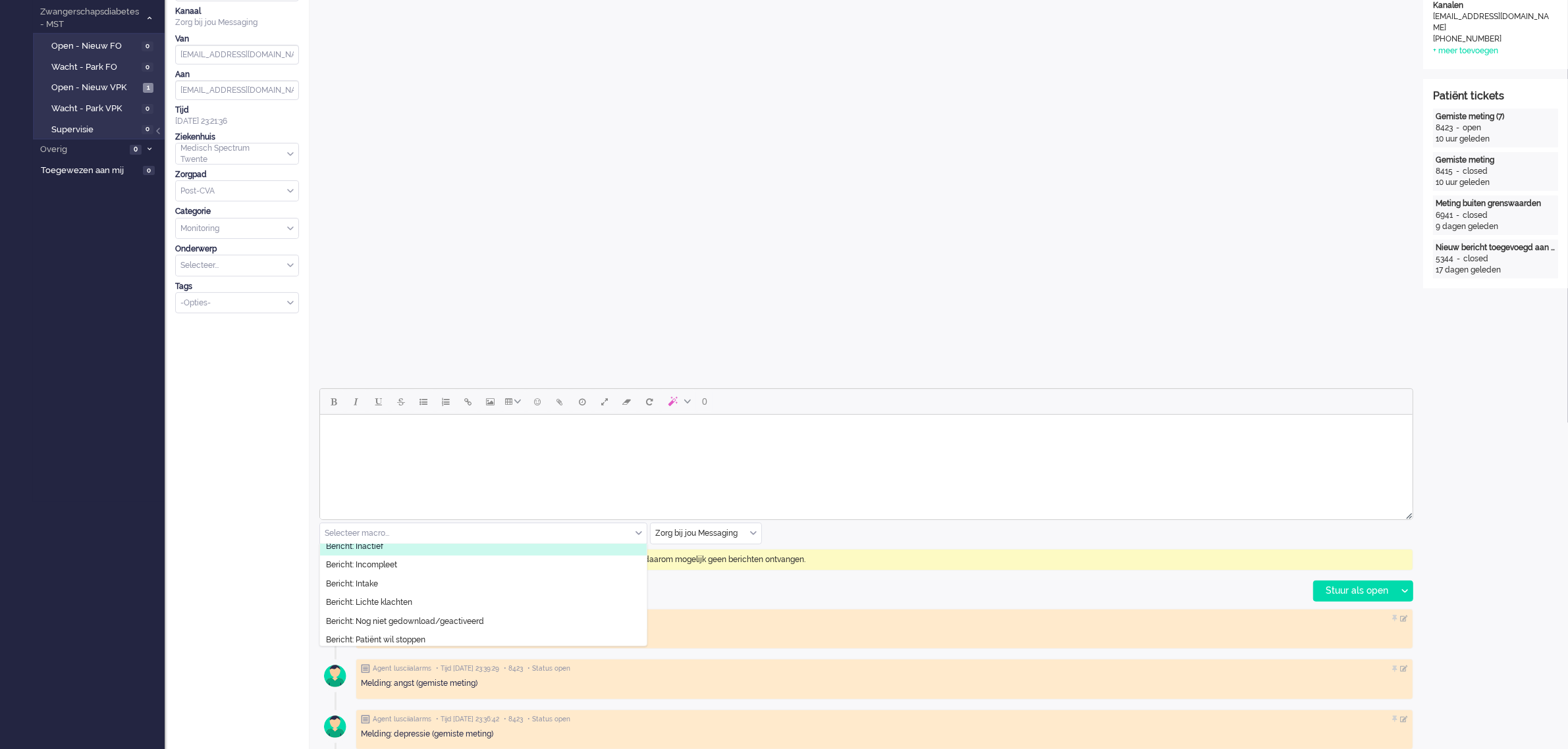
click at [389, 550] on li "Bericht: Inactief" at bounding box center [483, 547] width 327 height 19
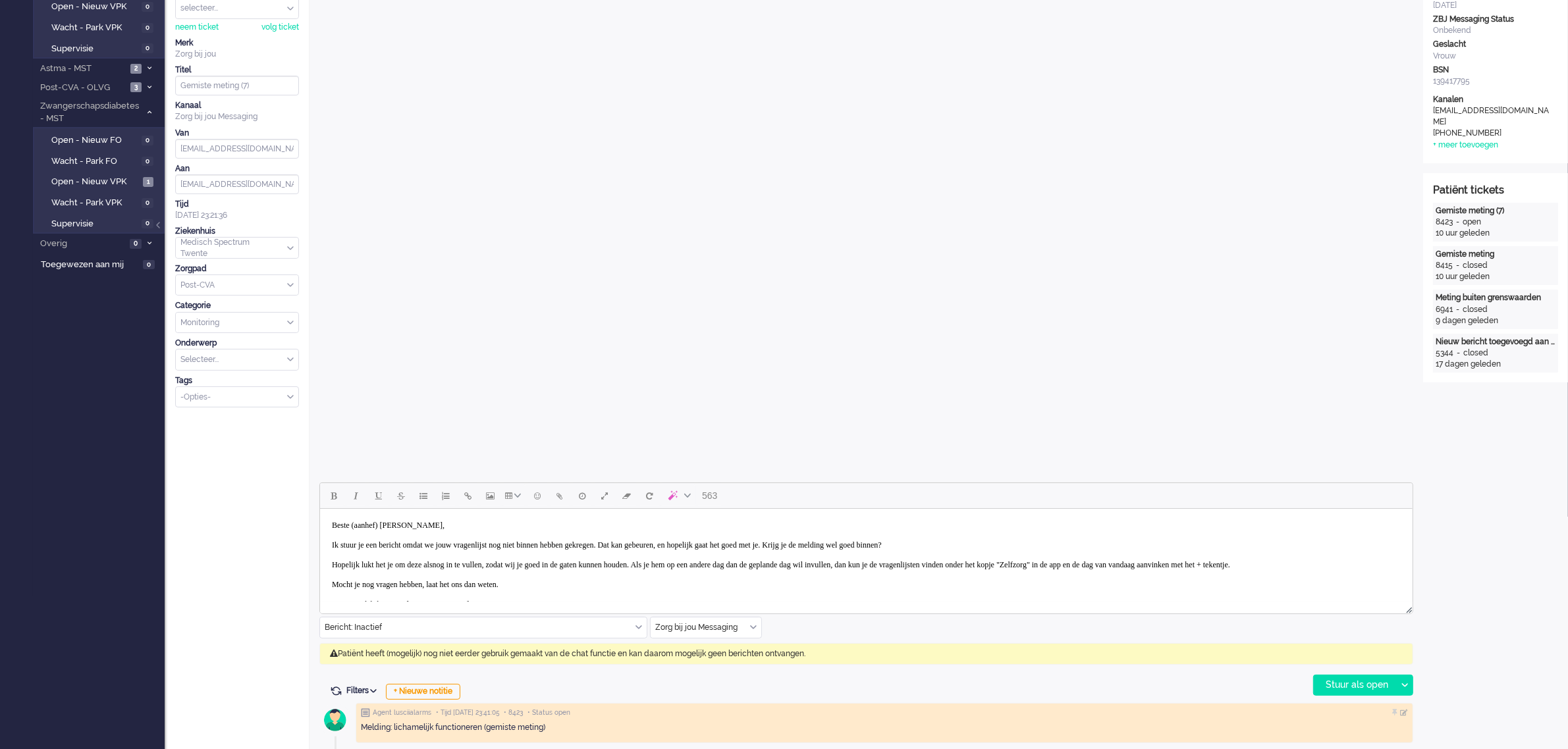
scroll to position [165, 0]
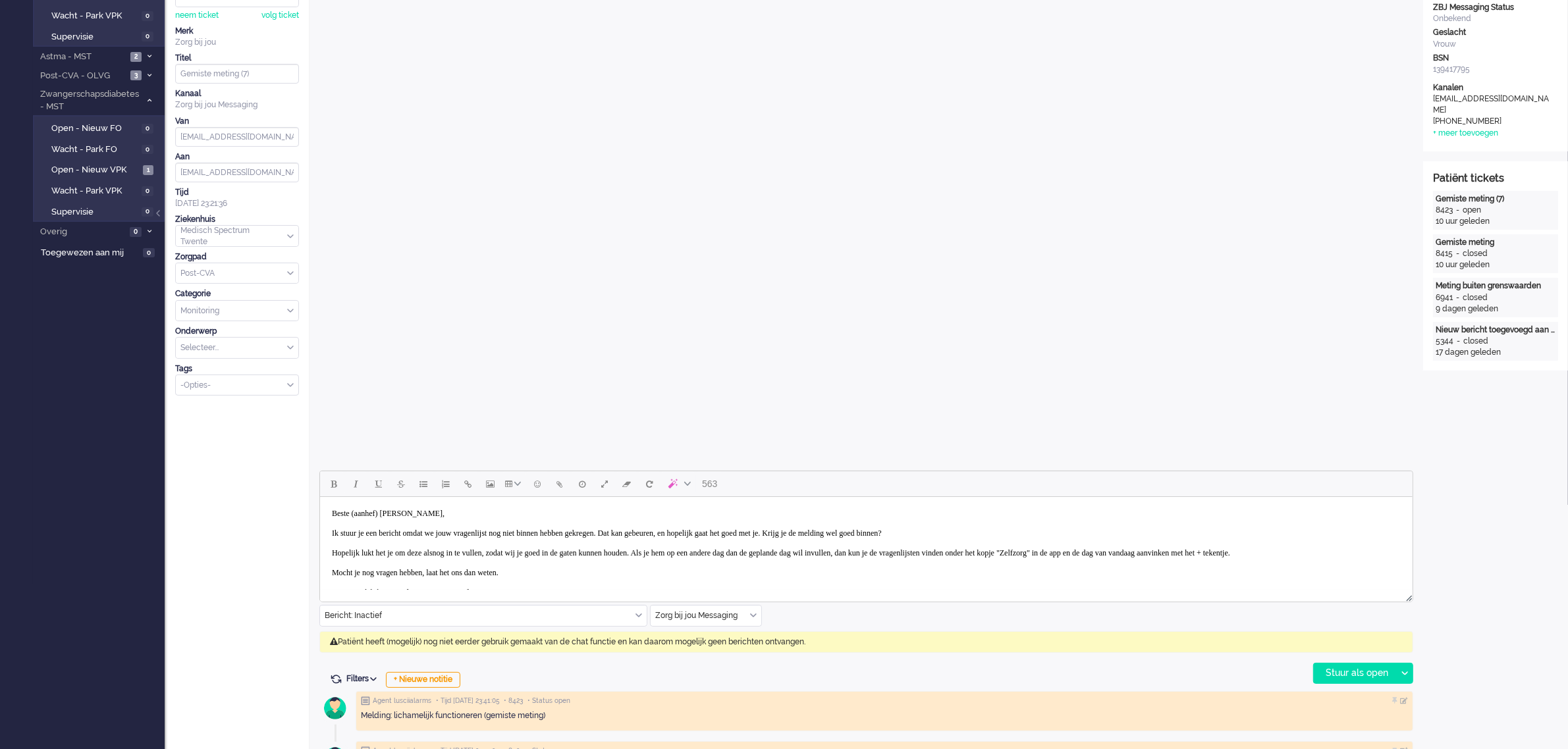
click at [389, 515] on body "Beste (aanhef) [PERSON_NAME], Ik stuur je een bericht omdat we jouw vragenlijst…" at bounding box center [865, 553] width 1081 height 102
click at [1338, 672] on div "Stuur als open" at bounding box center [1354, 674] width 82 height 19
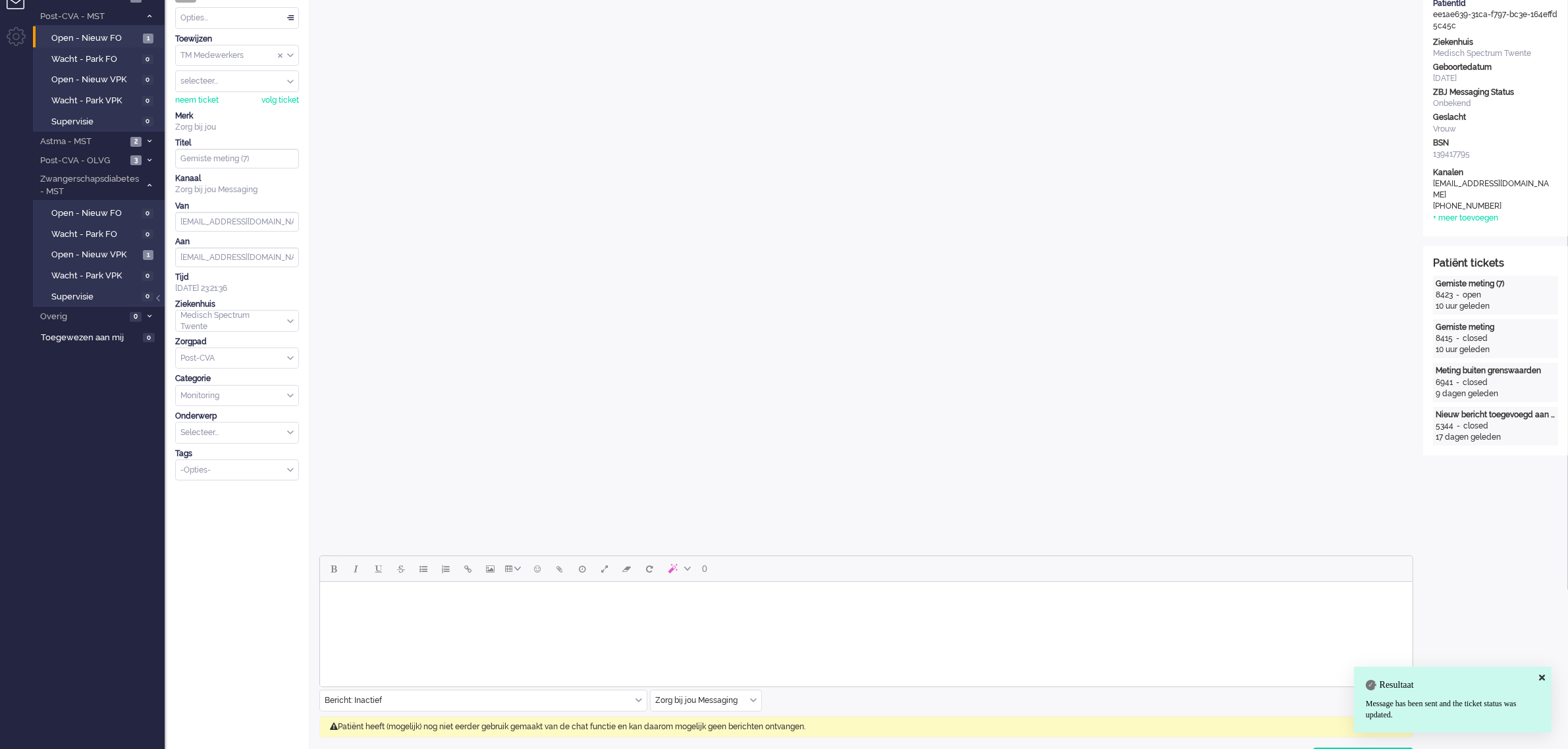
scroll to position [0, 0]
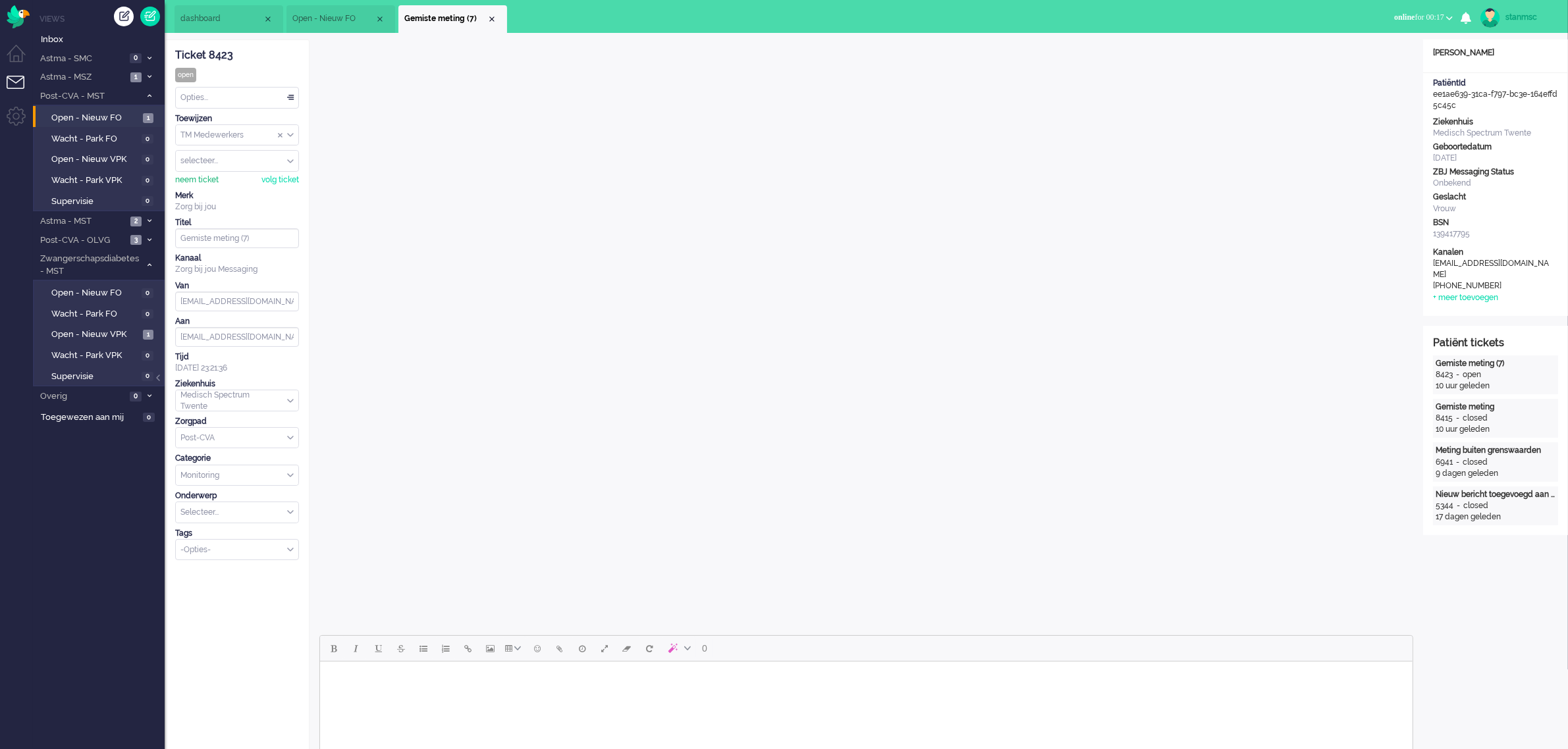
click at [199, 179] on div "neem ticket" at bounding box center [197, 180] width 43 height 12
click at [232, 96] on div "Opties..." at bounding box center [236, 97] width 122 height 20
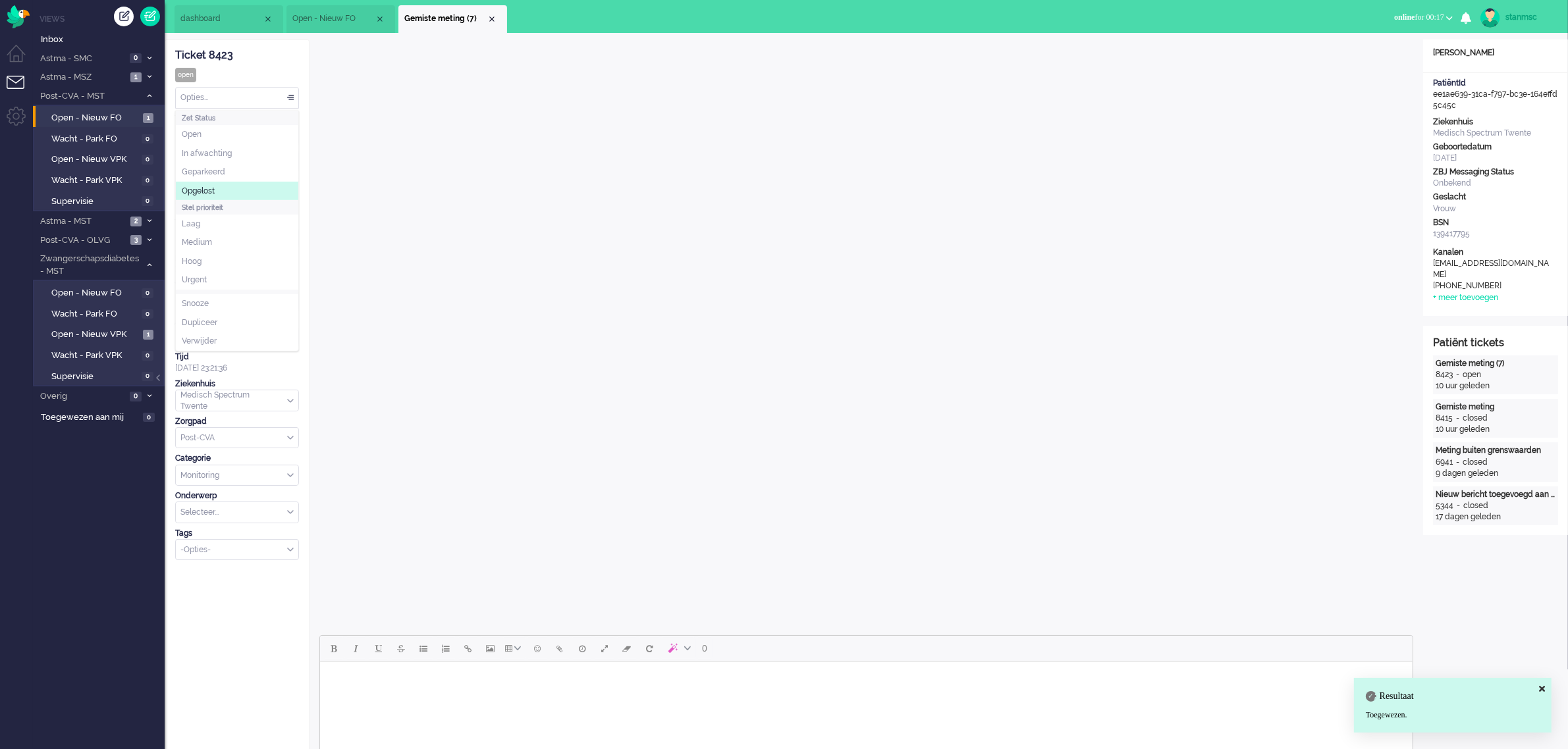
click at [211, 188] on span "Opgelost" at bounding box center [199, 192] width 33 height 12
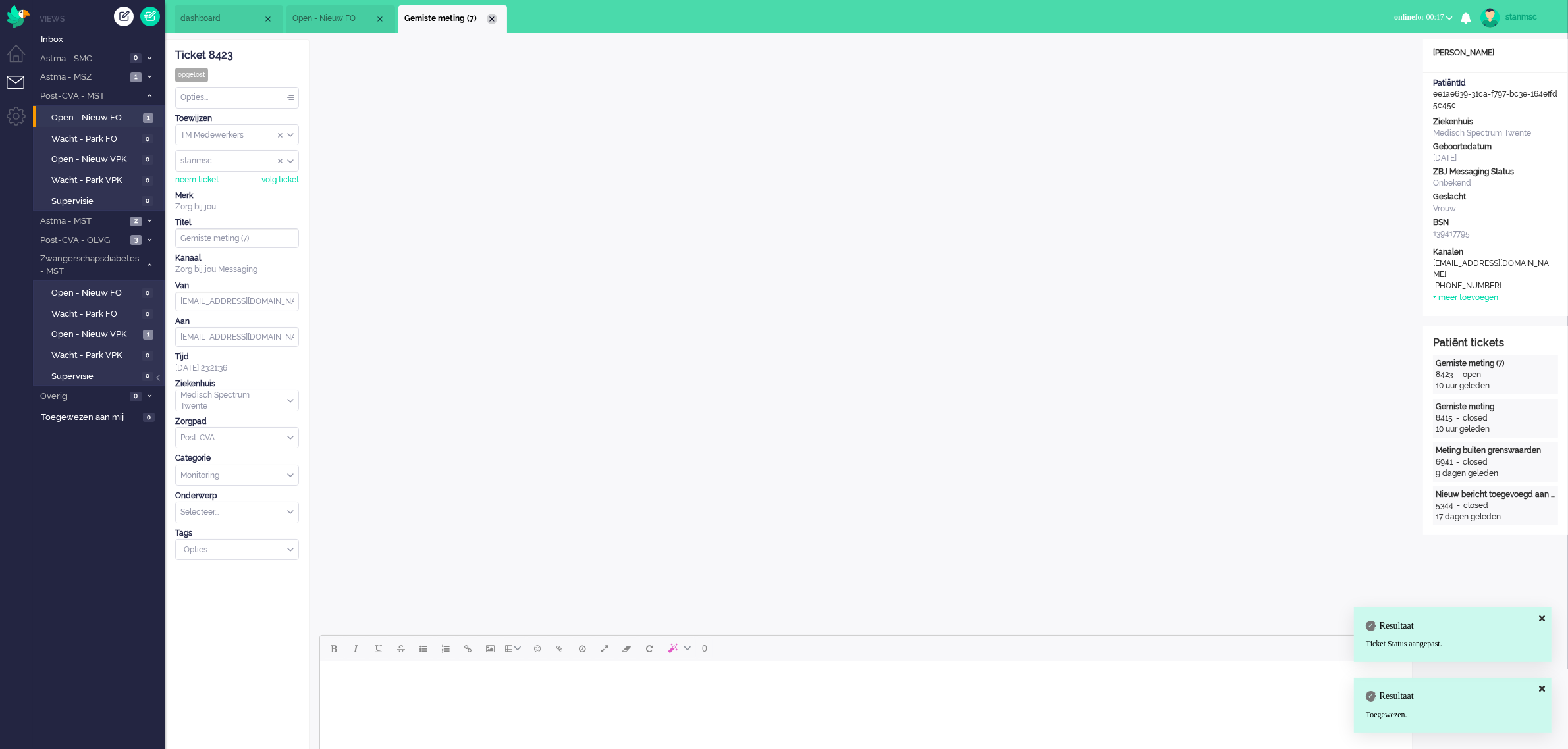
click at [492, 15] on div "Close tab" at bounding box center [492, 18] width 11 height 11
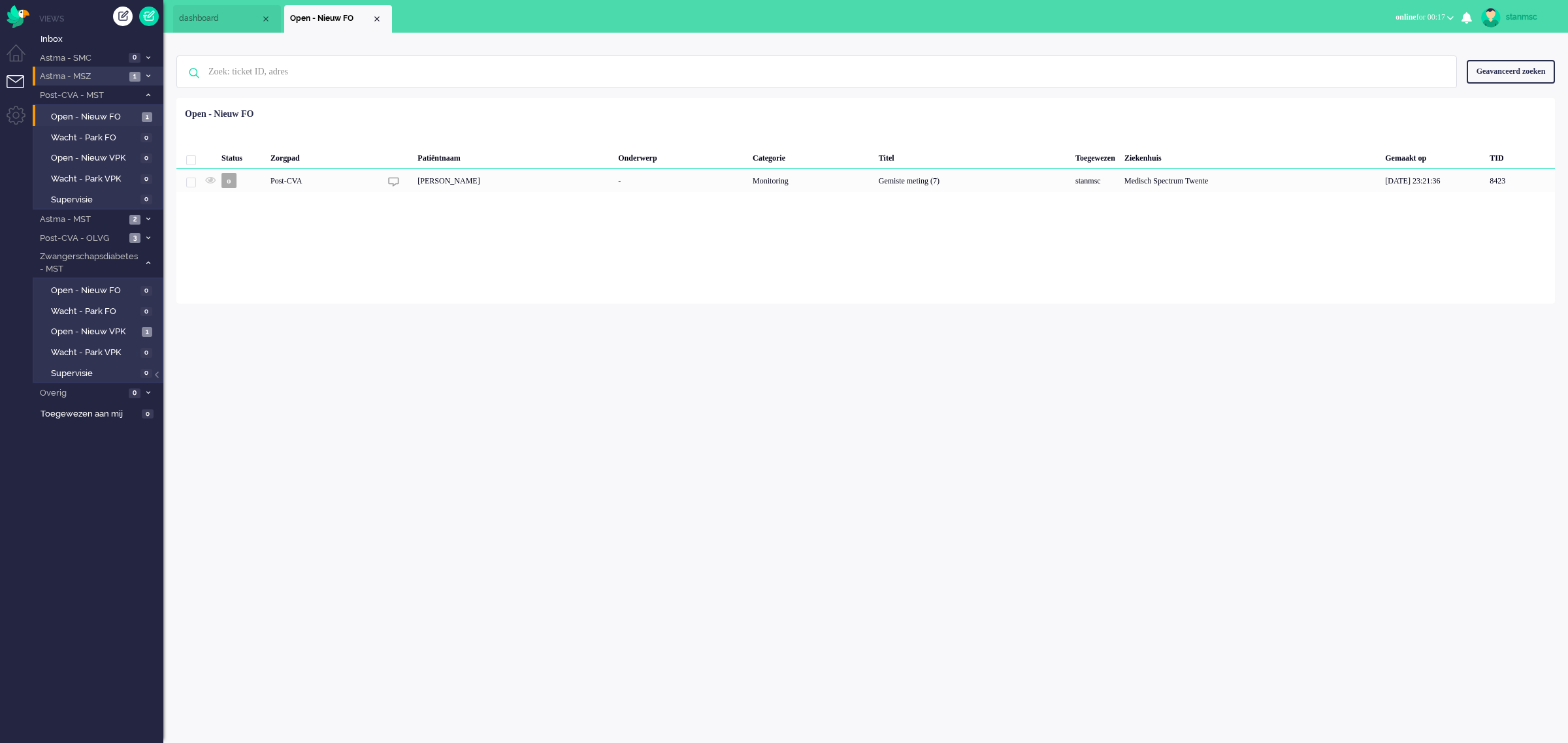
click at [92, 74] on span "Astma - MSZ" at bounding box center [82, 76] width 88 height 12
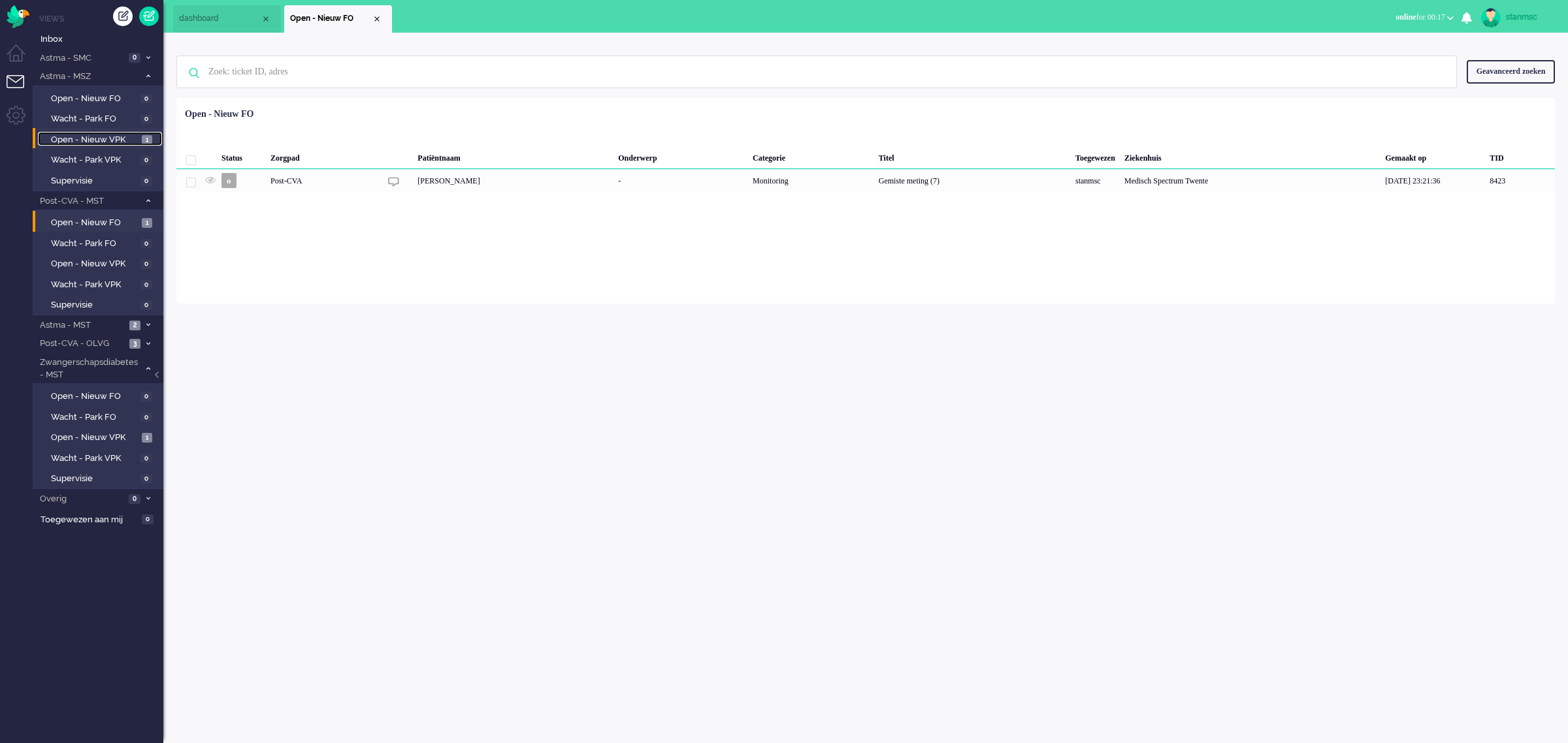
click at [97, 142] on span "Open - Nieuw VPK" at bounding box center [95, 140] width 88 height 12
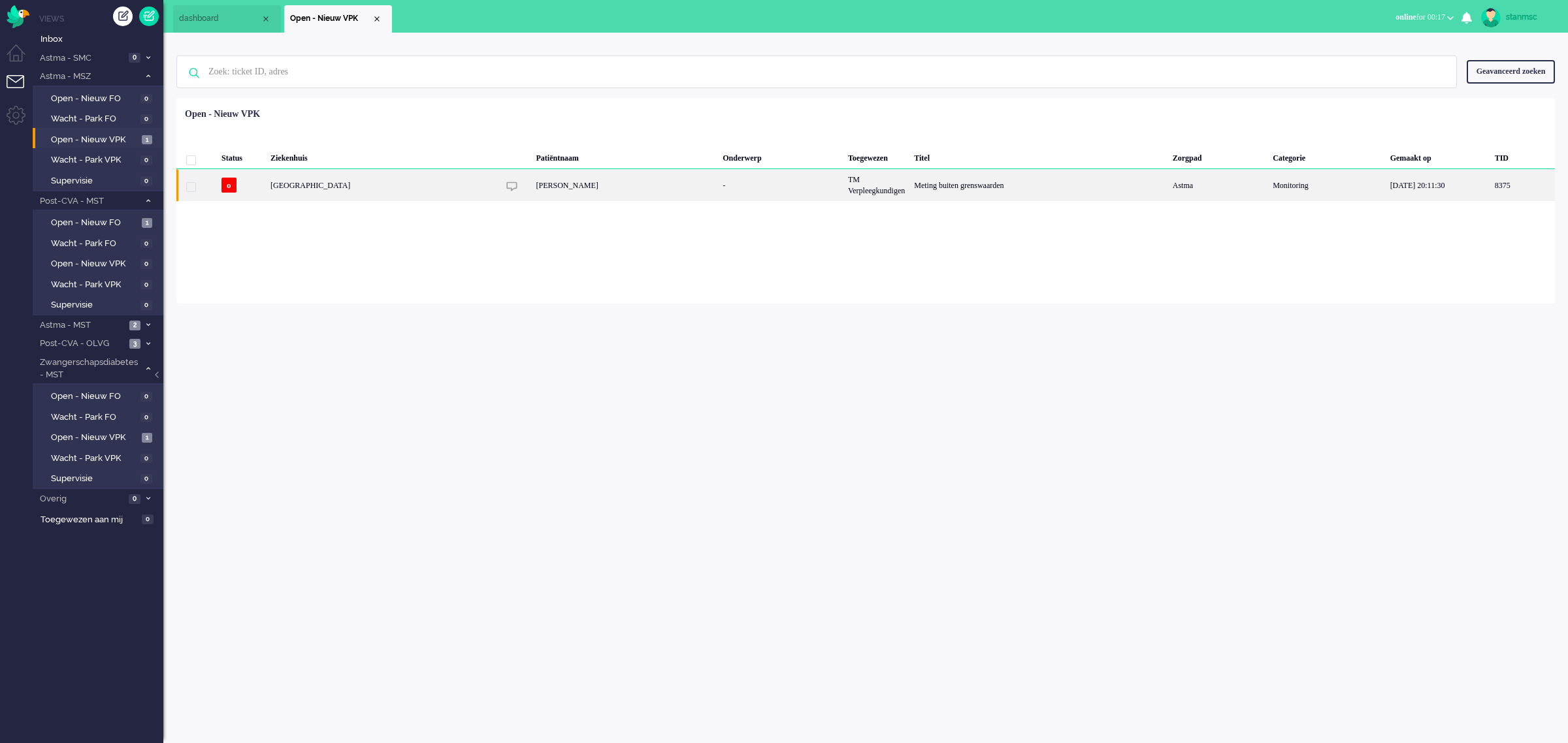
click at [843, 185] on div "[GEOGRAPHIC_DATA]" at bounding box center [876, 185] width 66 height 32
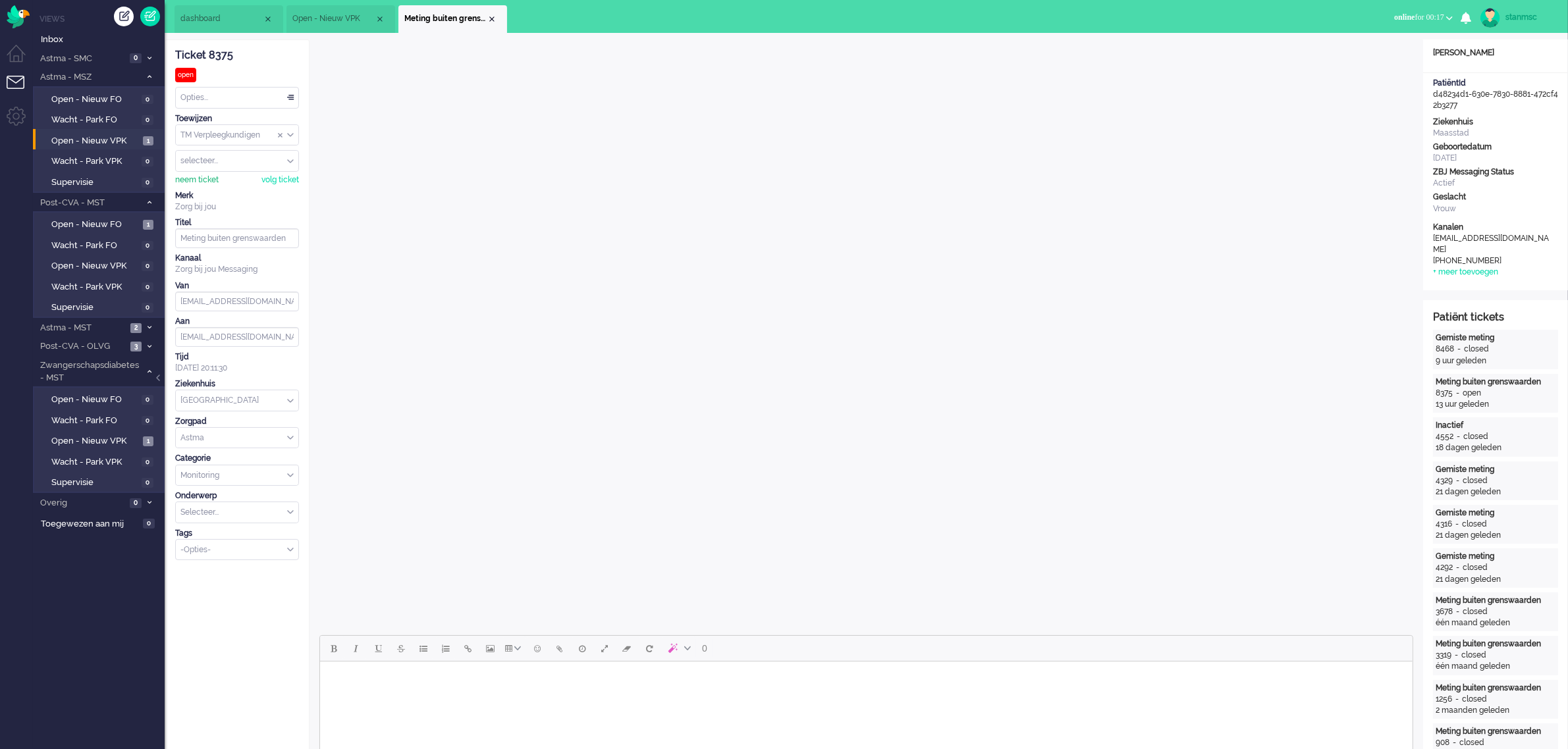
click at [199, 177] on div "neem ticket" at bounding box center [197, 180] width 43 height 12
click at [231, 91] on div "Opties..." at bounding box center [236, 97] width 122 height 20
click at [225, 188] on li "Opgelost" at bounding box center [236, 192] width 122 height 19
click at [489, 17] on div "Close tab" at bounding box center [492, 18] width 11 height 11
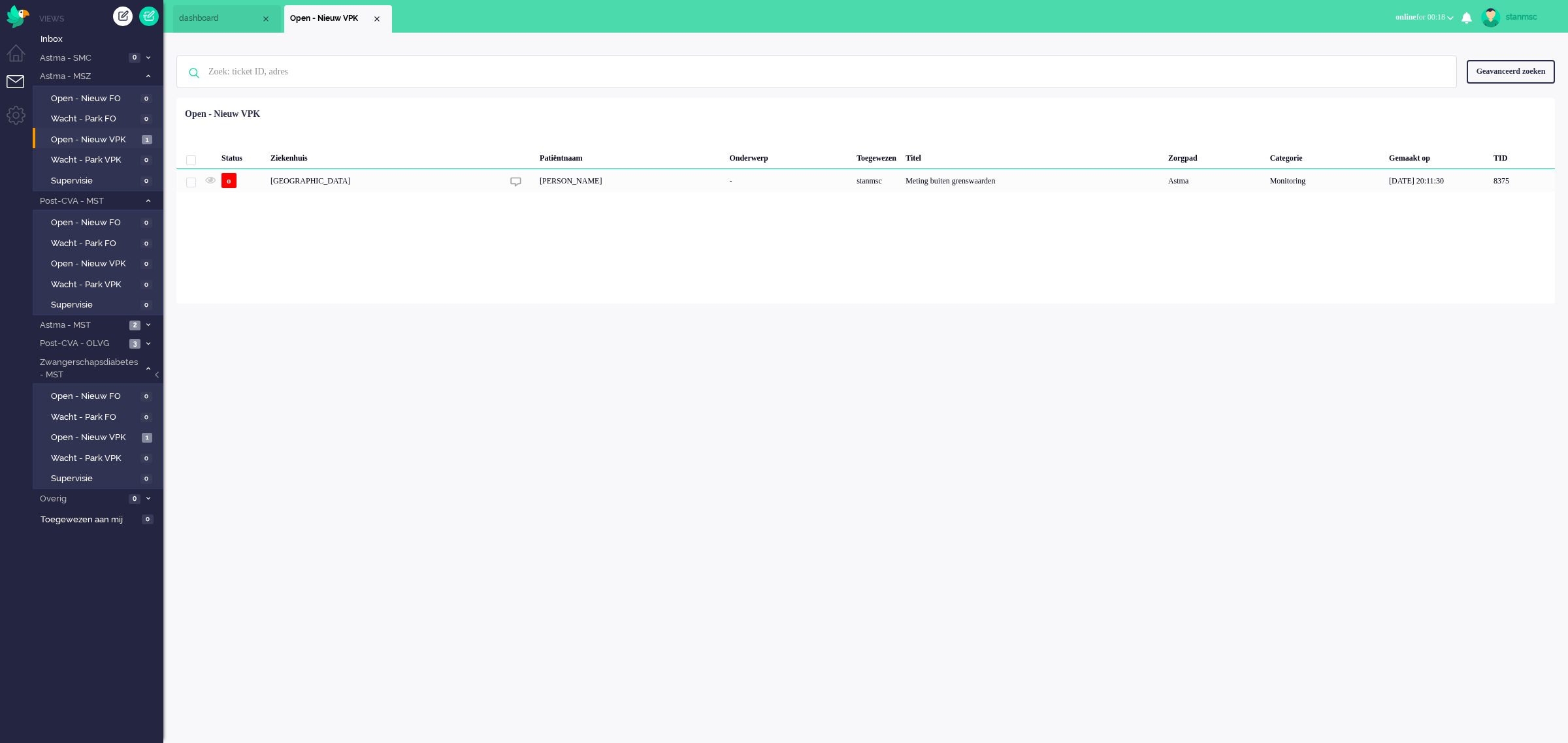
click at [379, 16] on div "Close tab" at bounding box center [377, 18] width 11 height 11
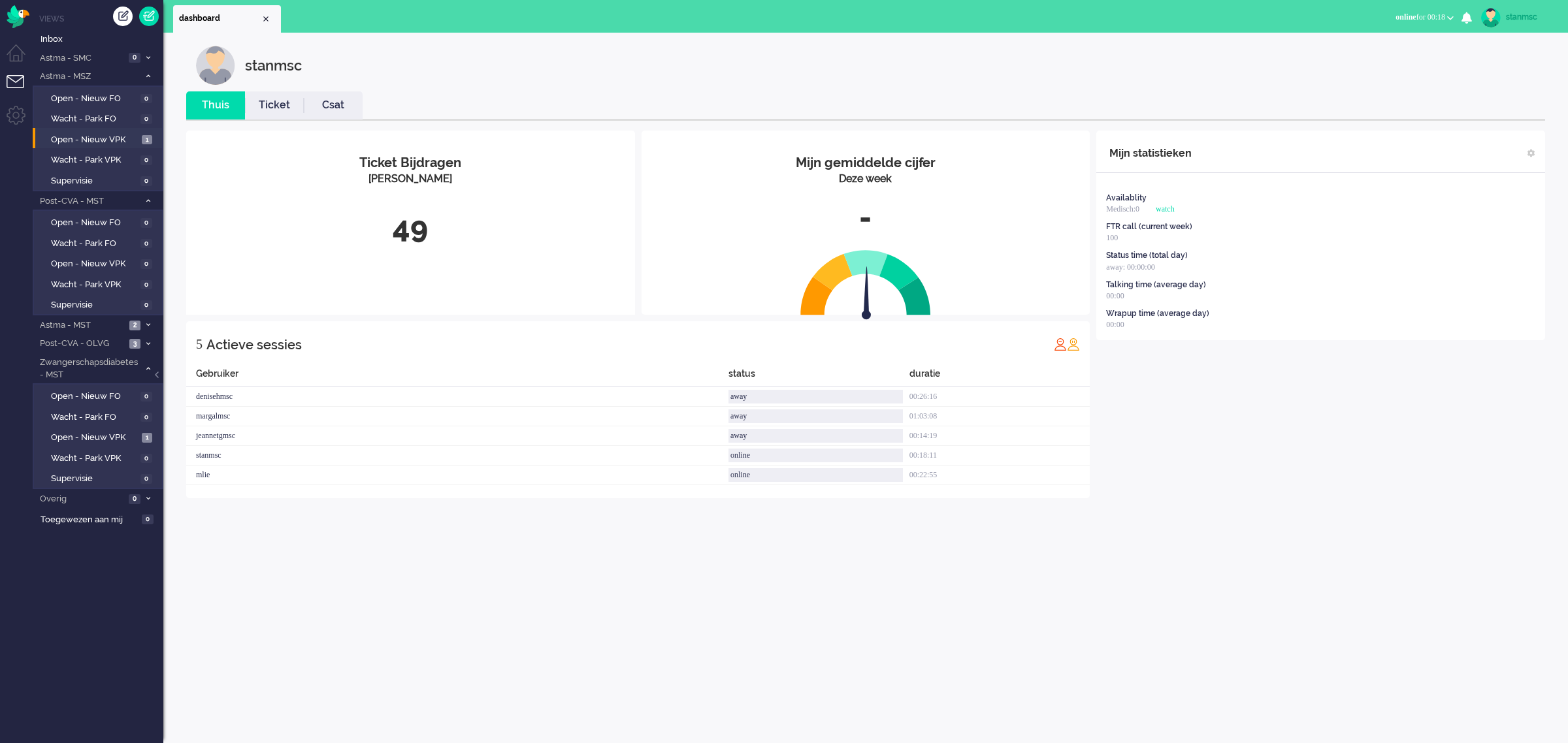
click at [274, 98] on link "Ticket" at bounding box center [273, 105] width 58 height 15
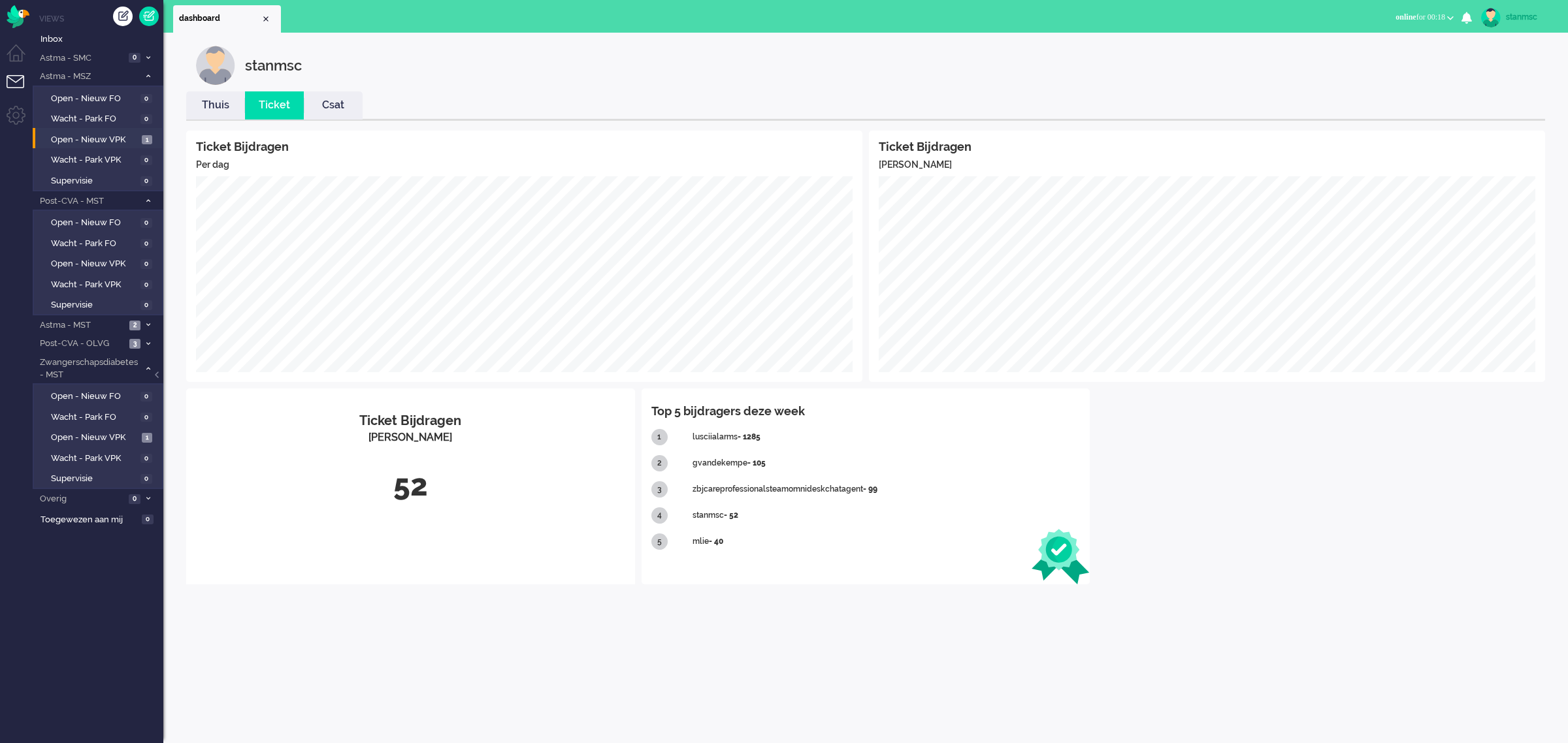
click at [334, 106] on link "Csat" at bounding box center [333, 105] width 58 height 15
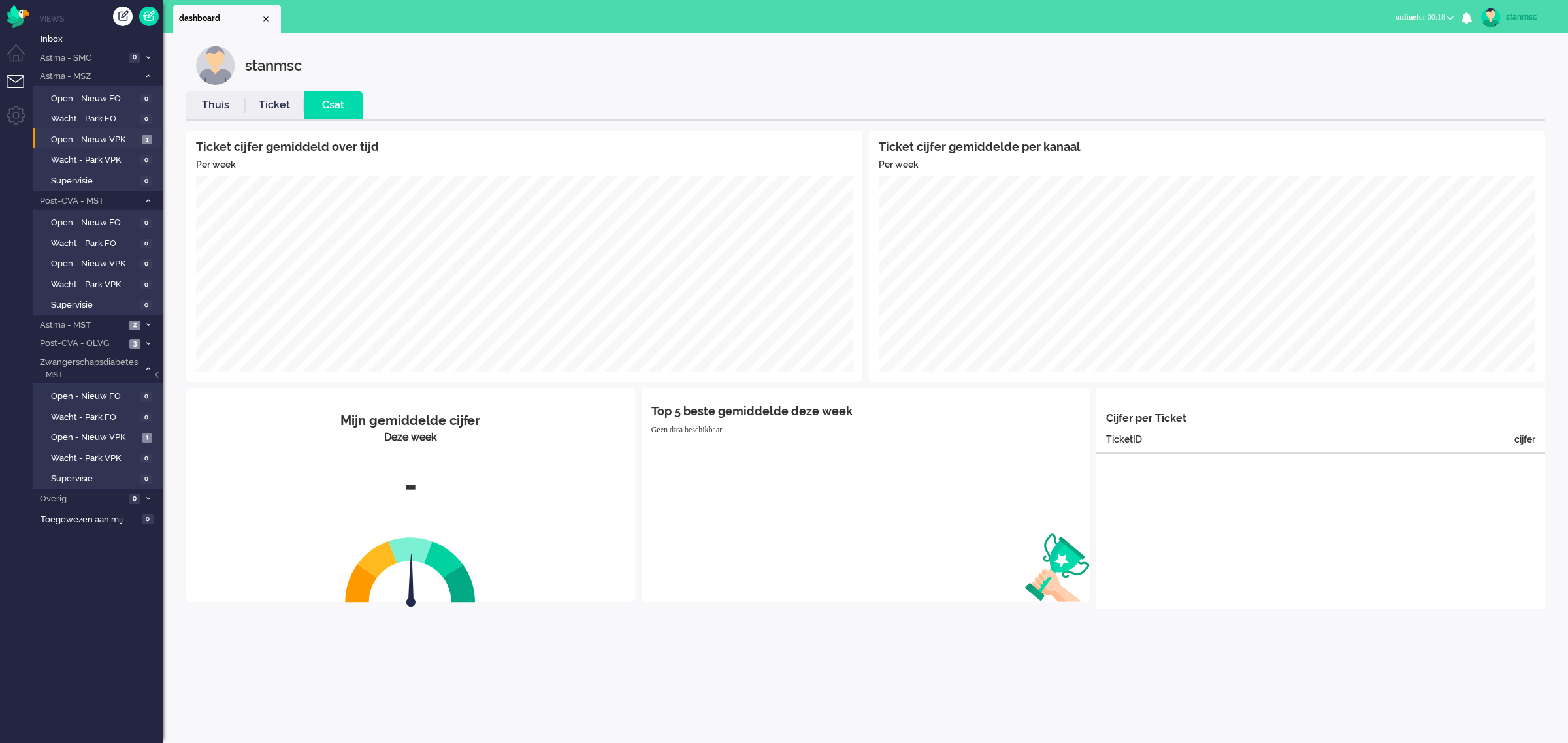
click at [227, 106] on link "Thuis" at bounding box center [215, 105] width 58 height 15
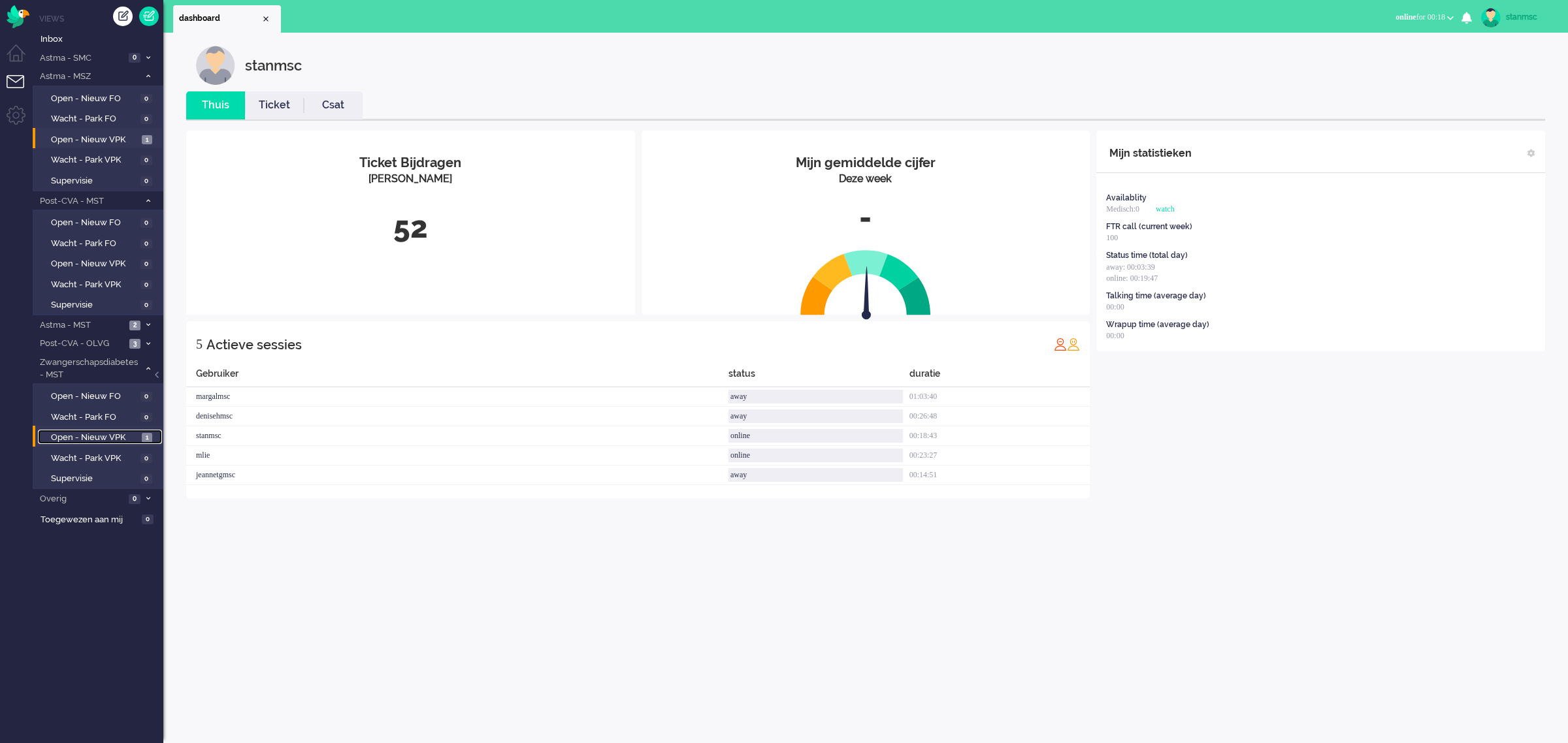
click at [85, 436] on span "Open - Nieuw VPK" at bounding box center [95, 438] width 88 height 12
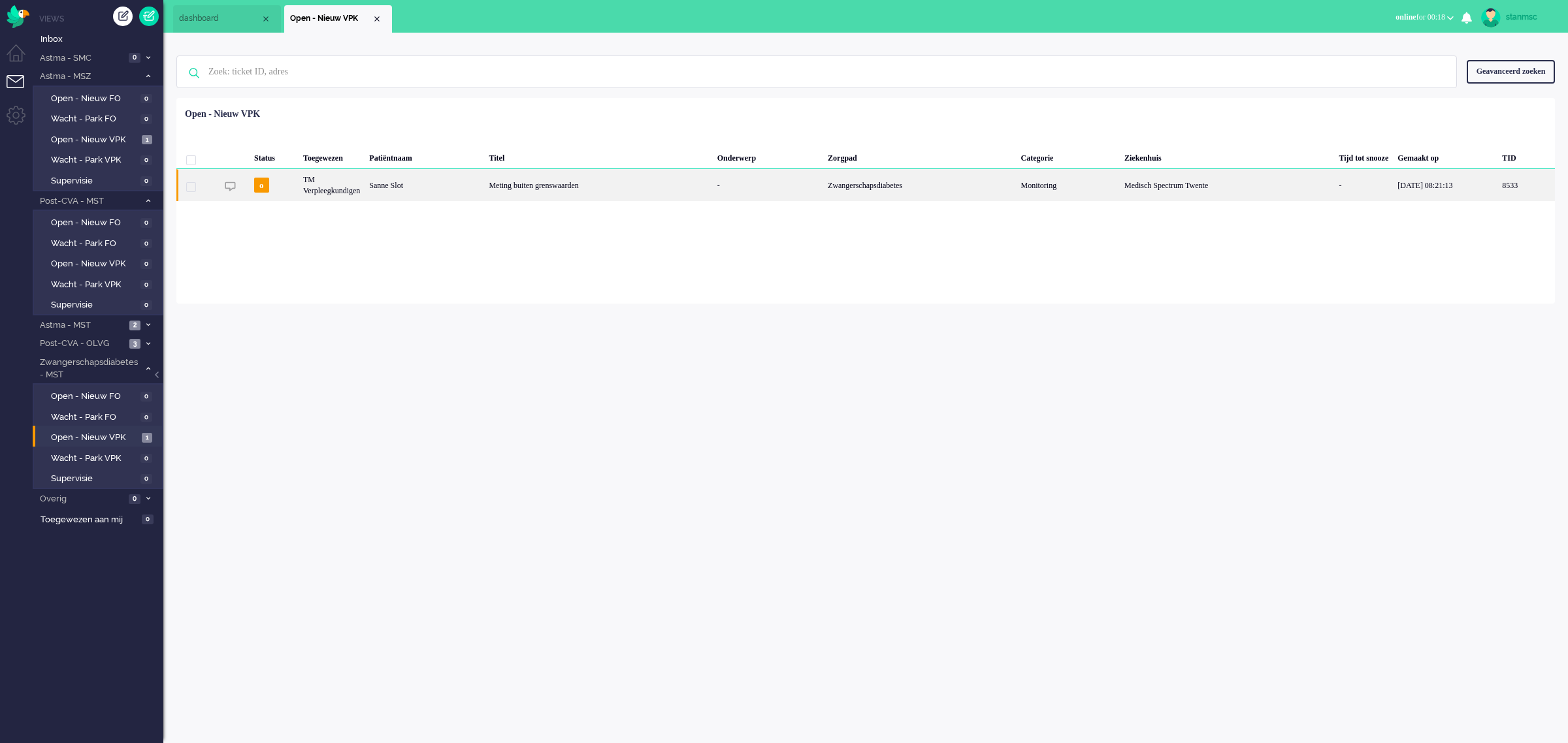
click at [1497, 186] on div "Sanne Slot" at bounding box center [1526, 185] width 57 height 32
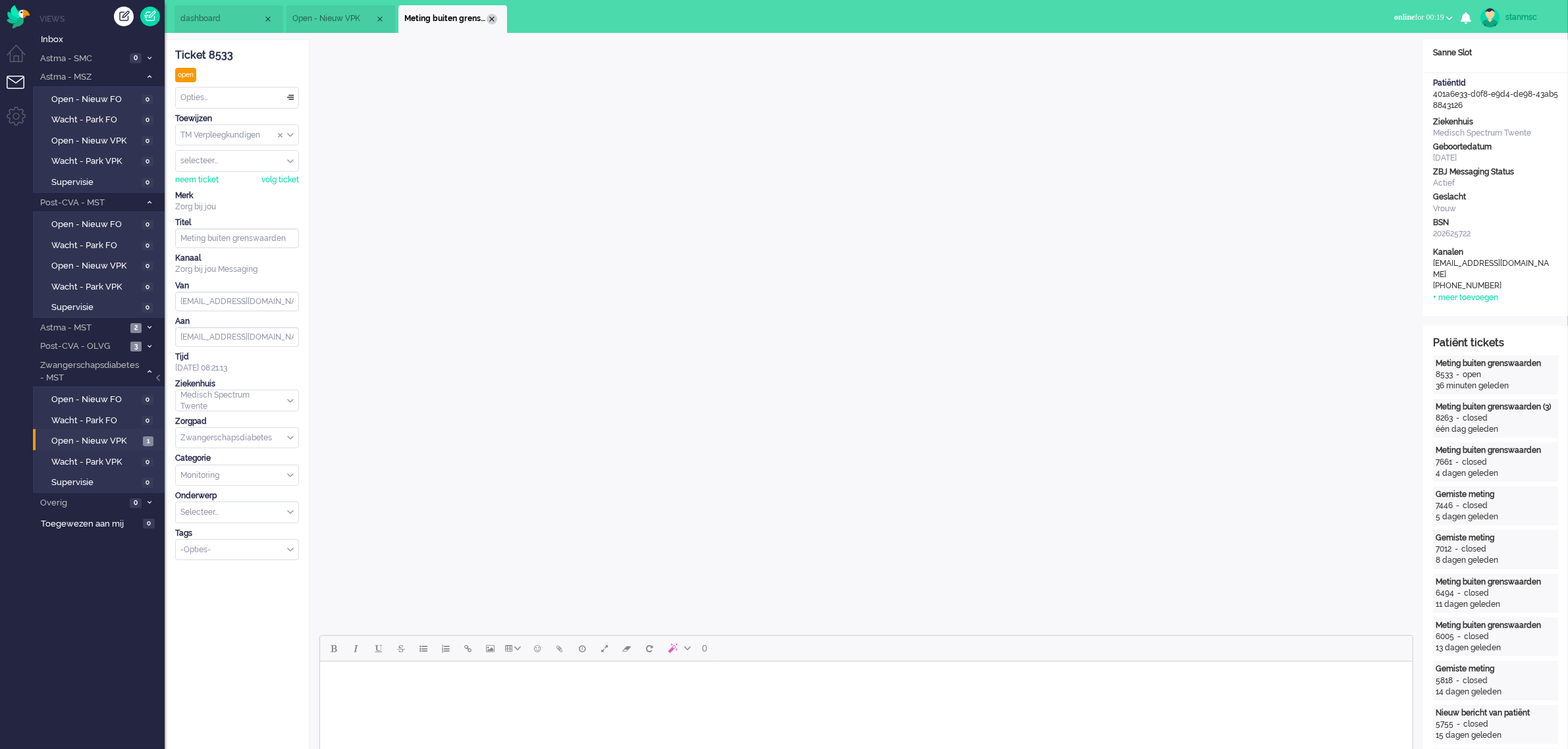
click at [492, 17] on div "Close tab" at bounding box center [492, 18] width 11 height 11
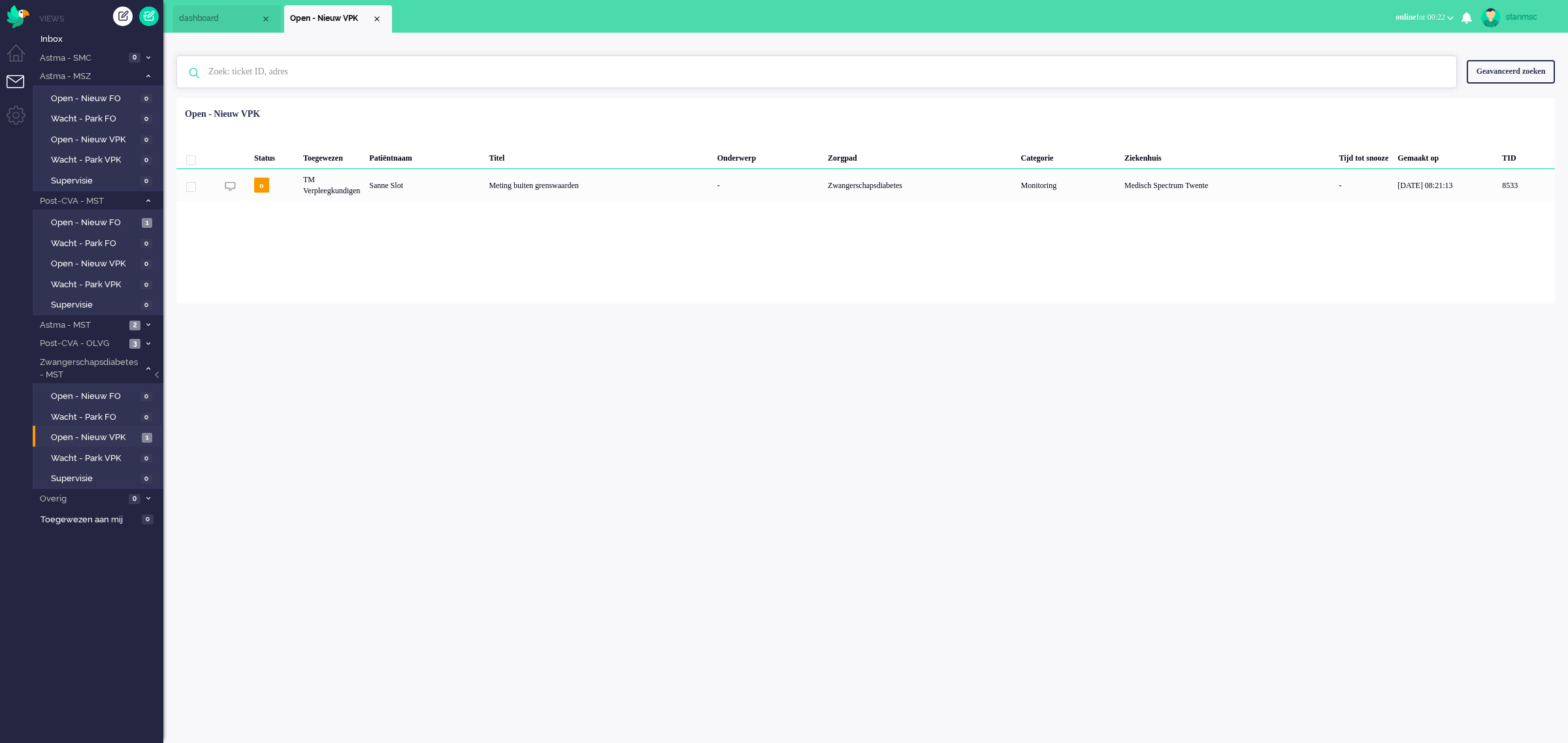
click at [236, 74] on input "text" at bounding box center [818, 72] width 1240 height 32
type input "8388"
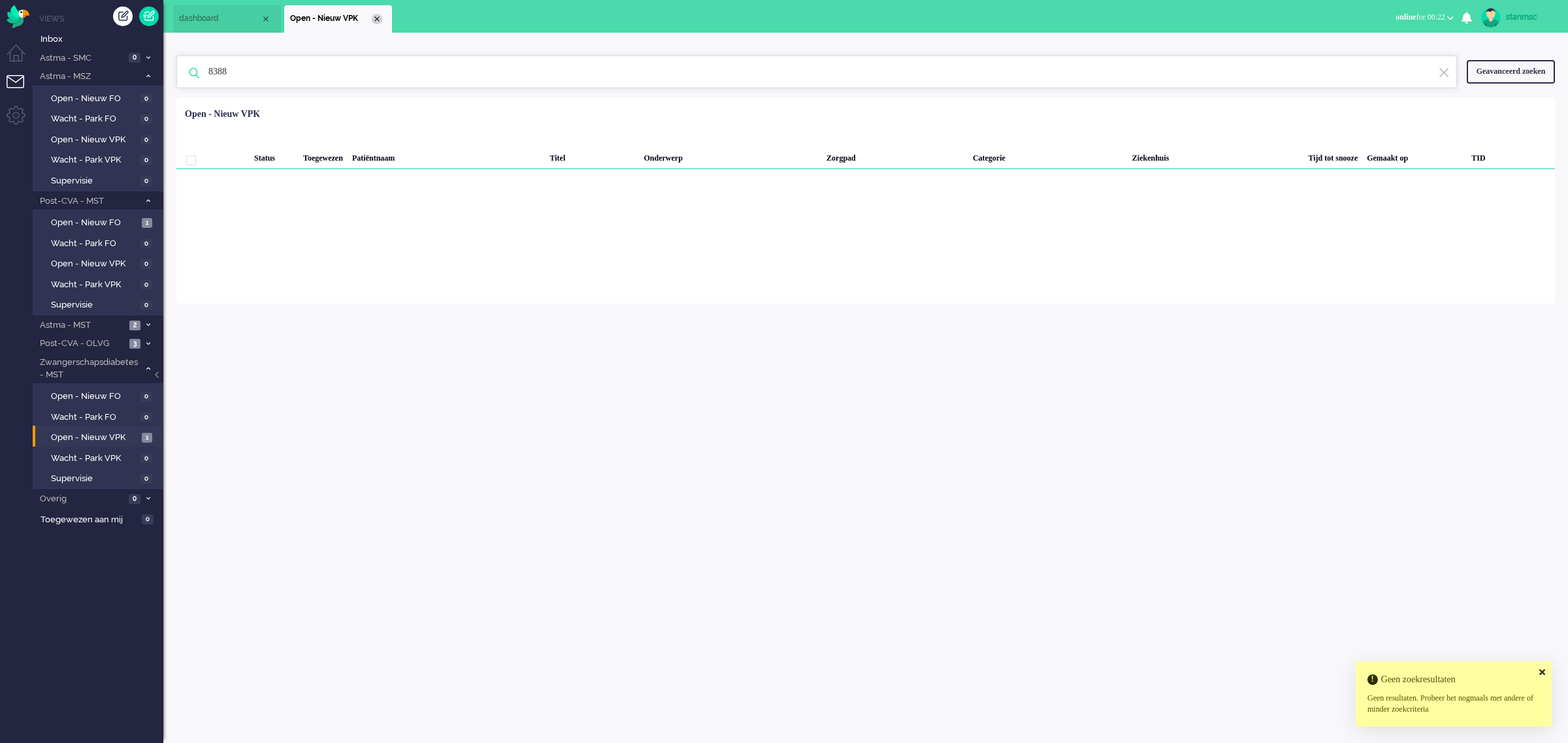
click at [372, 15] on div "Close tab" at bounding box center [377, 18] width 11 height 11
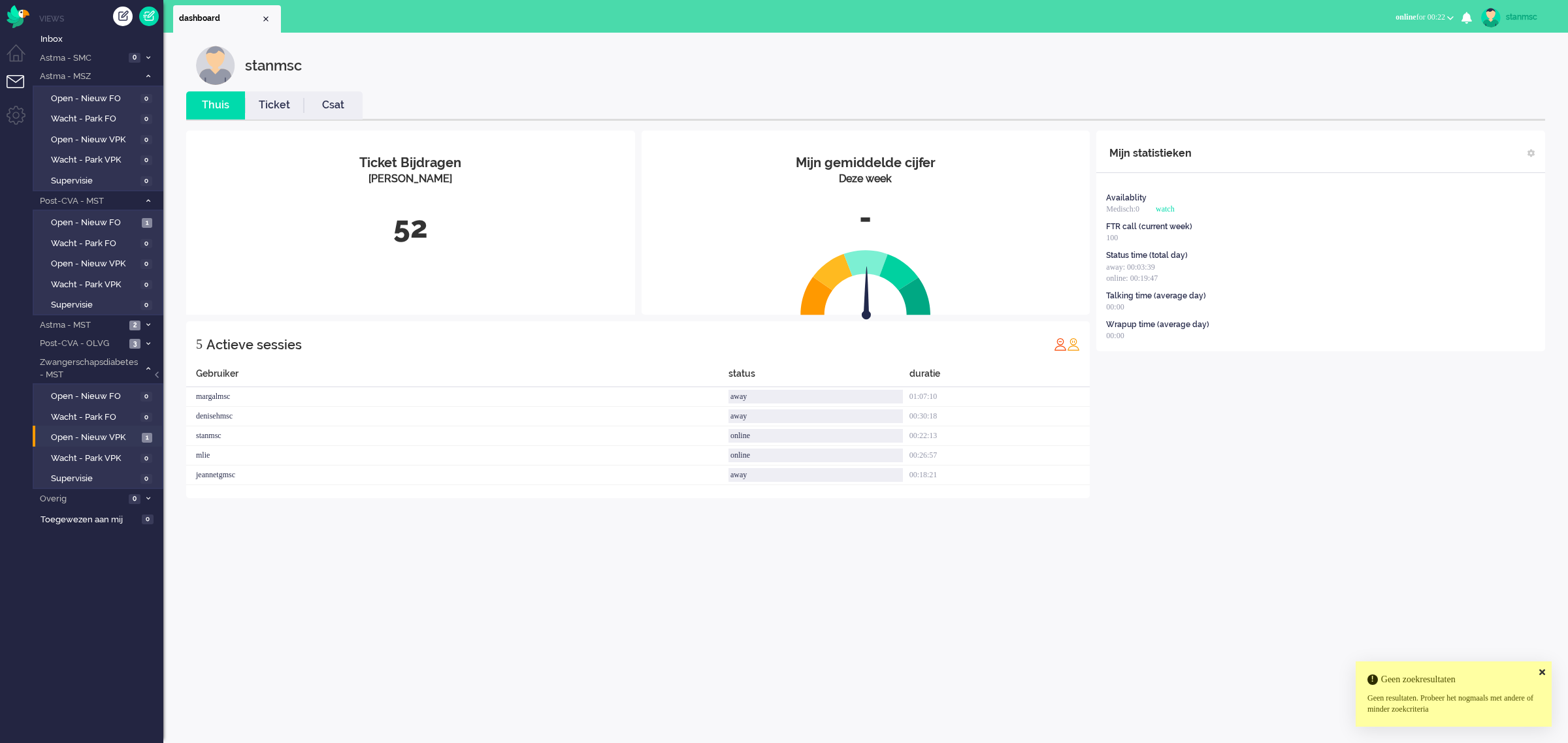
click at [267, 103] on link "Ticket" at bounding box center [273, 105] width 58 height 15
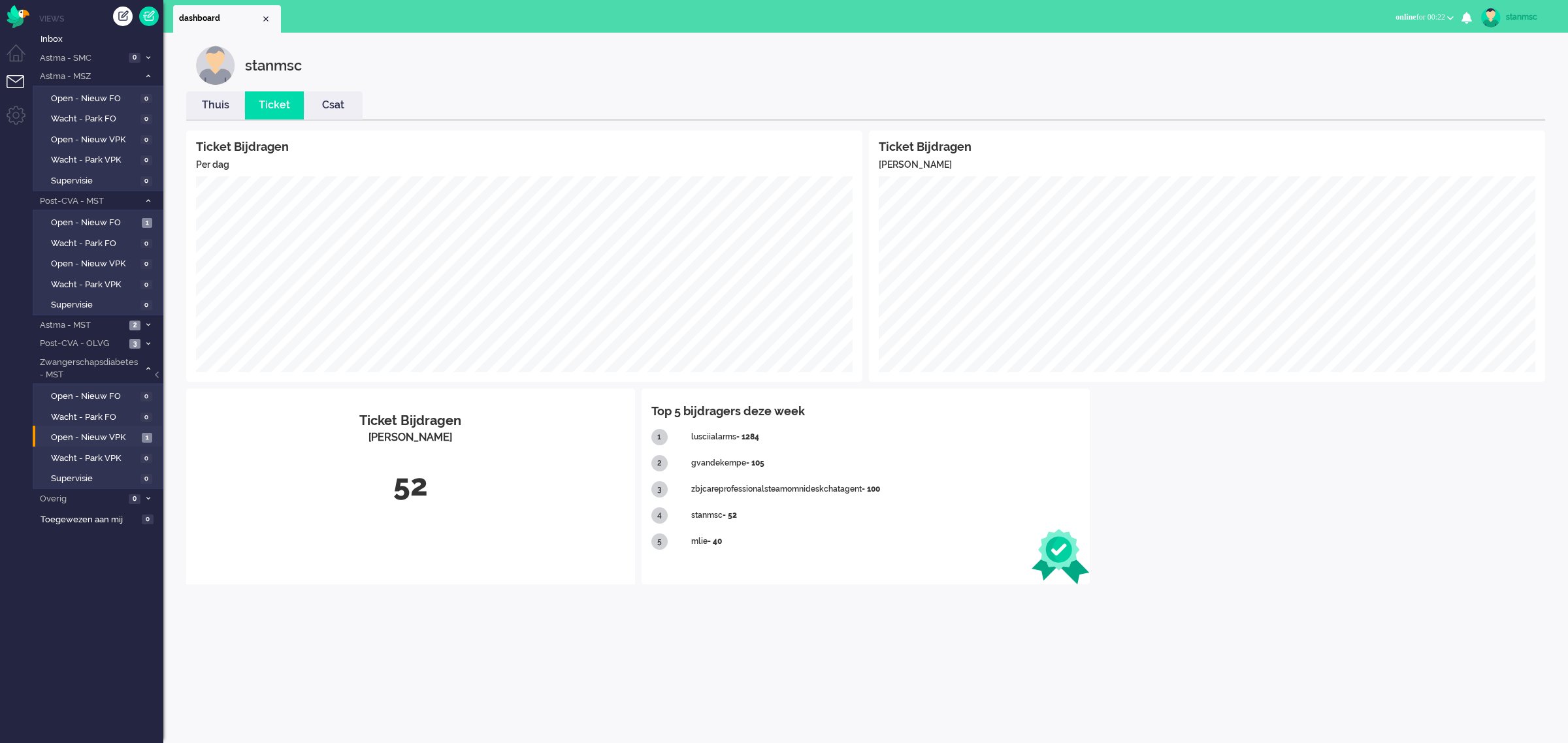
click at [1507, 13] on div "stanmsc" at bounding box center [1530, 17] width 49 height 13
click at [1497, 90] on link "Instellingen" at bounding box center [1515, 88] width 90 height 13
select select "nl"
select select "nl_NL"
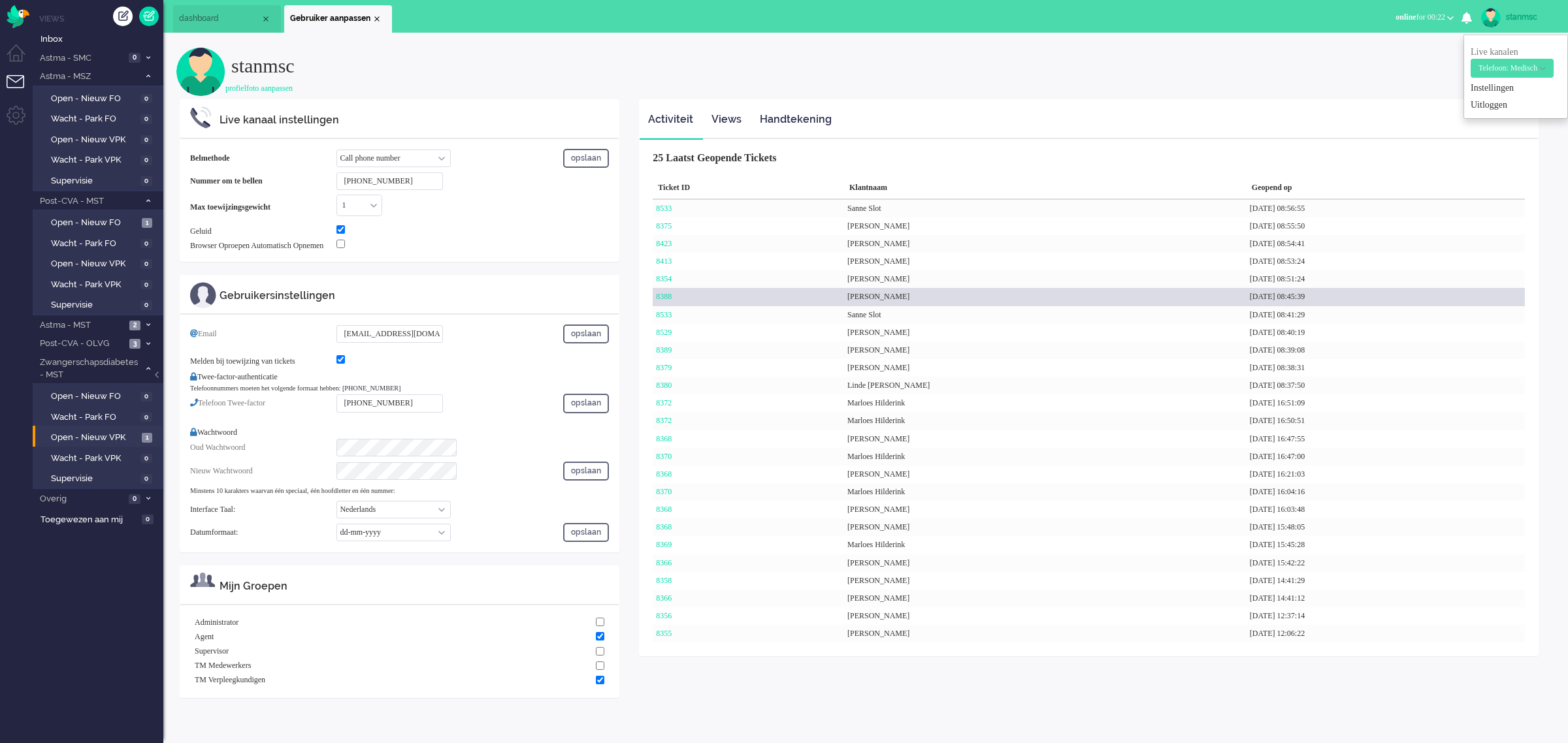
click at [878, 299] on div "[PERSON_NAME]" at bounding box center [1045, 296] width 403 height 17
click at [671, 295] on link "8388" at bounding box center [664, 296] width 15 height 10
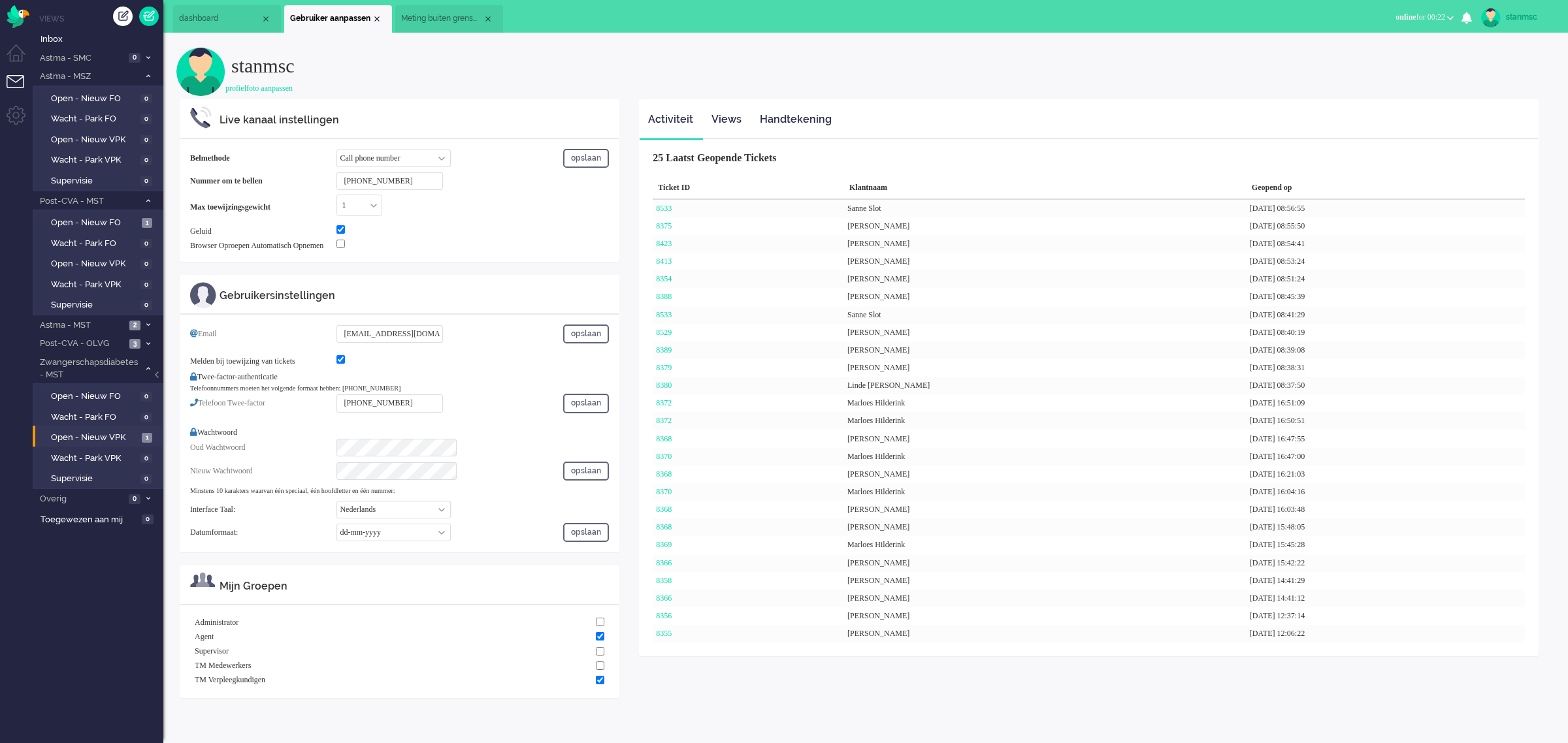
click at [459, 13] on span "Meting buiten grenswaarden" at bounding box center [441, 19] width 81 height 11
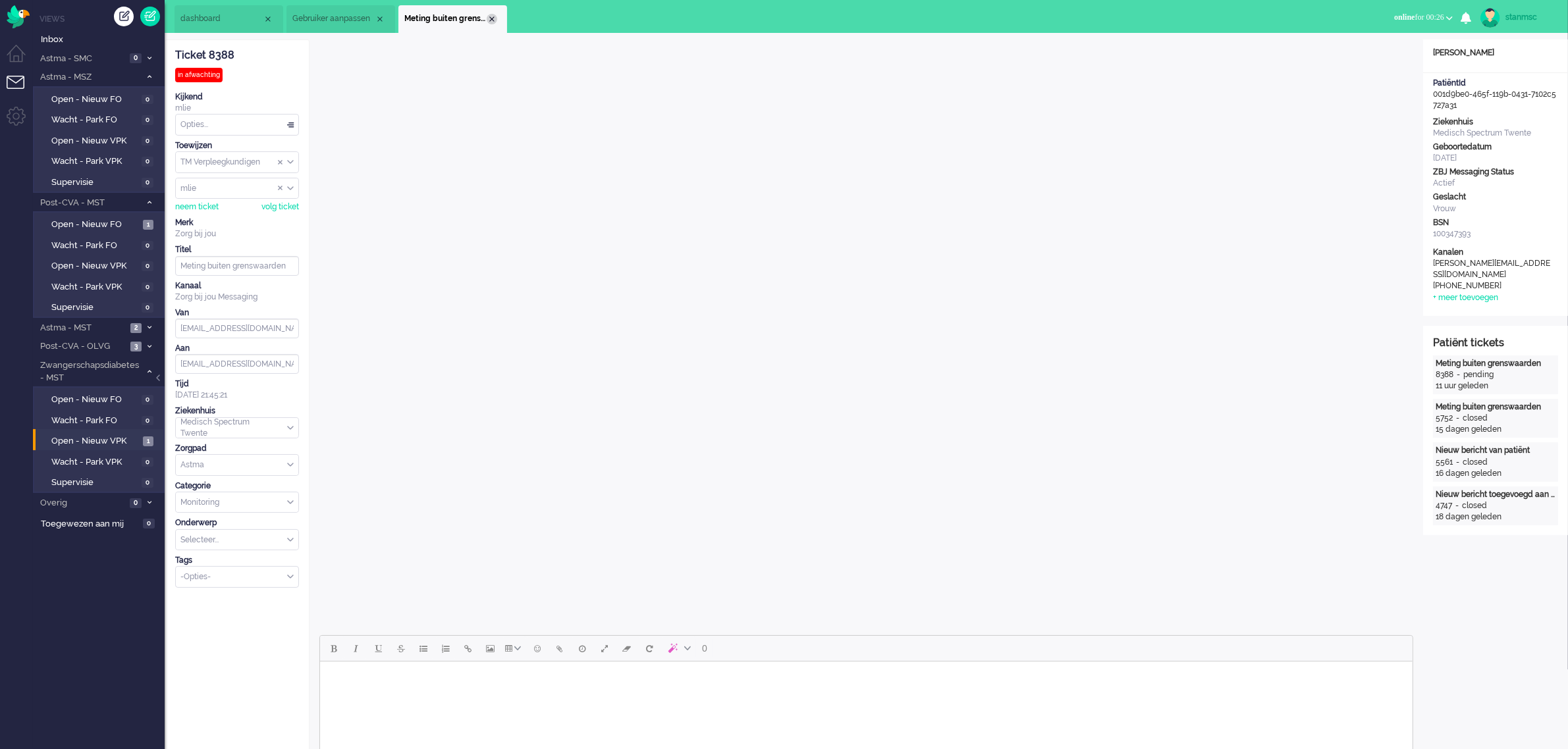
click at [491, 16] on div "Close tab" at bounding box center [492, 18] width 11 height 11
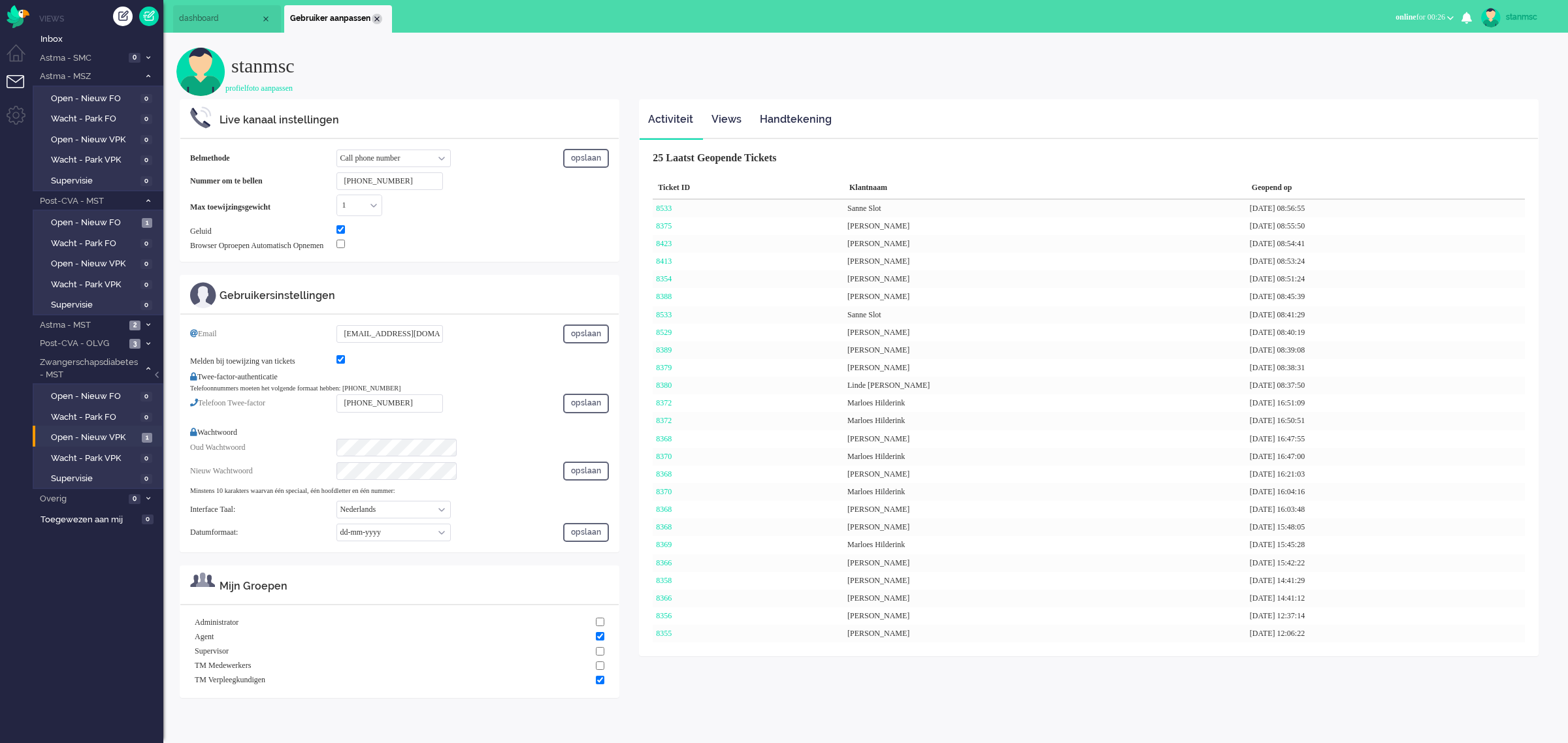
click at [373, 14] on div "Close tab" at bounding box center [377, 18] width 11 height 11
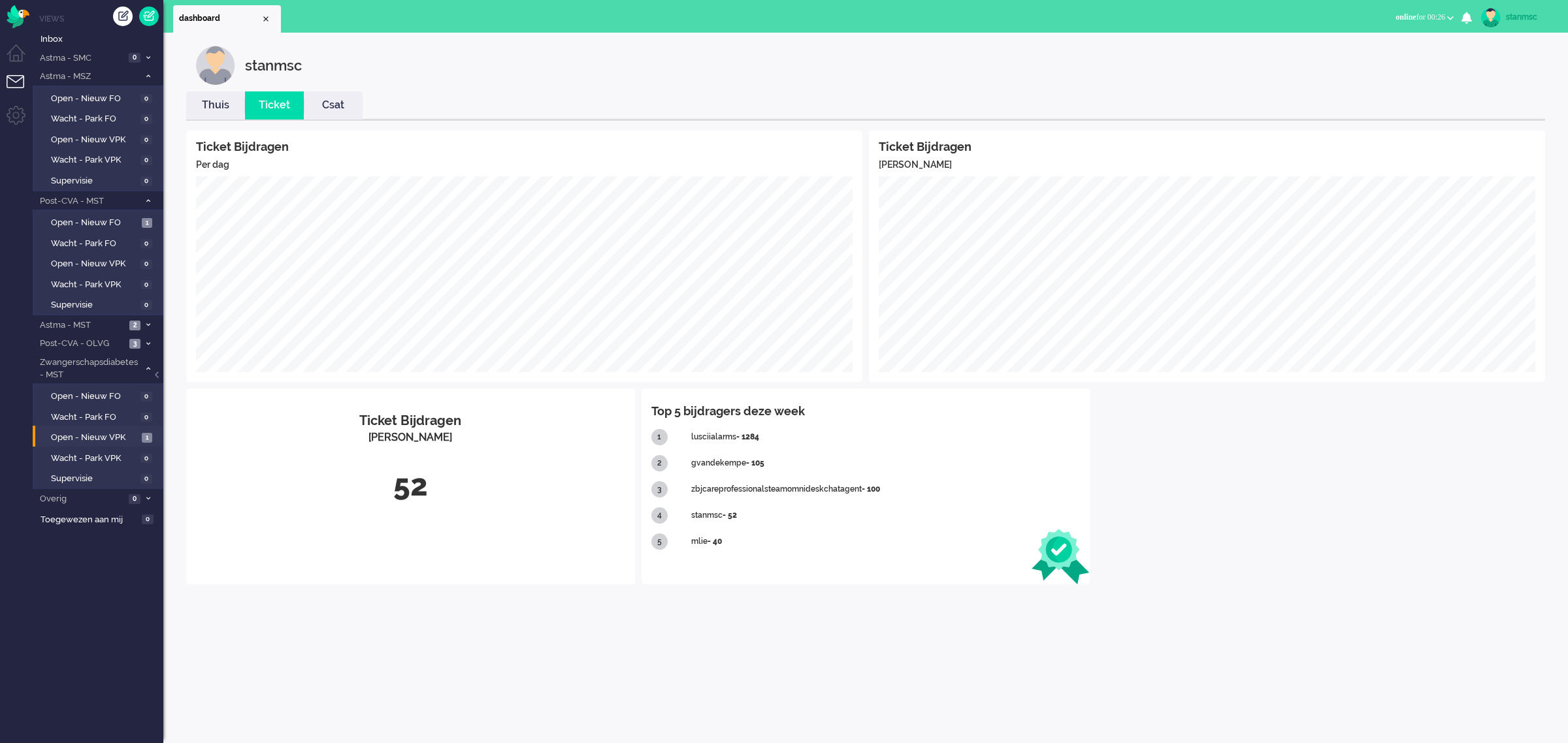
click at [217, 109] on link "Thuis" at bounding box center [215, 105] width 58 height 15
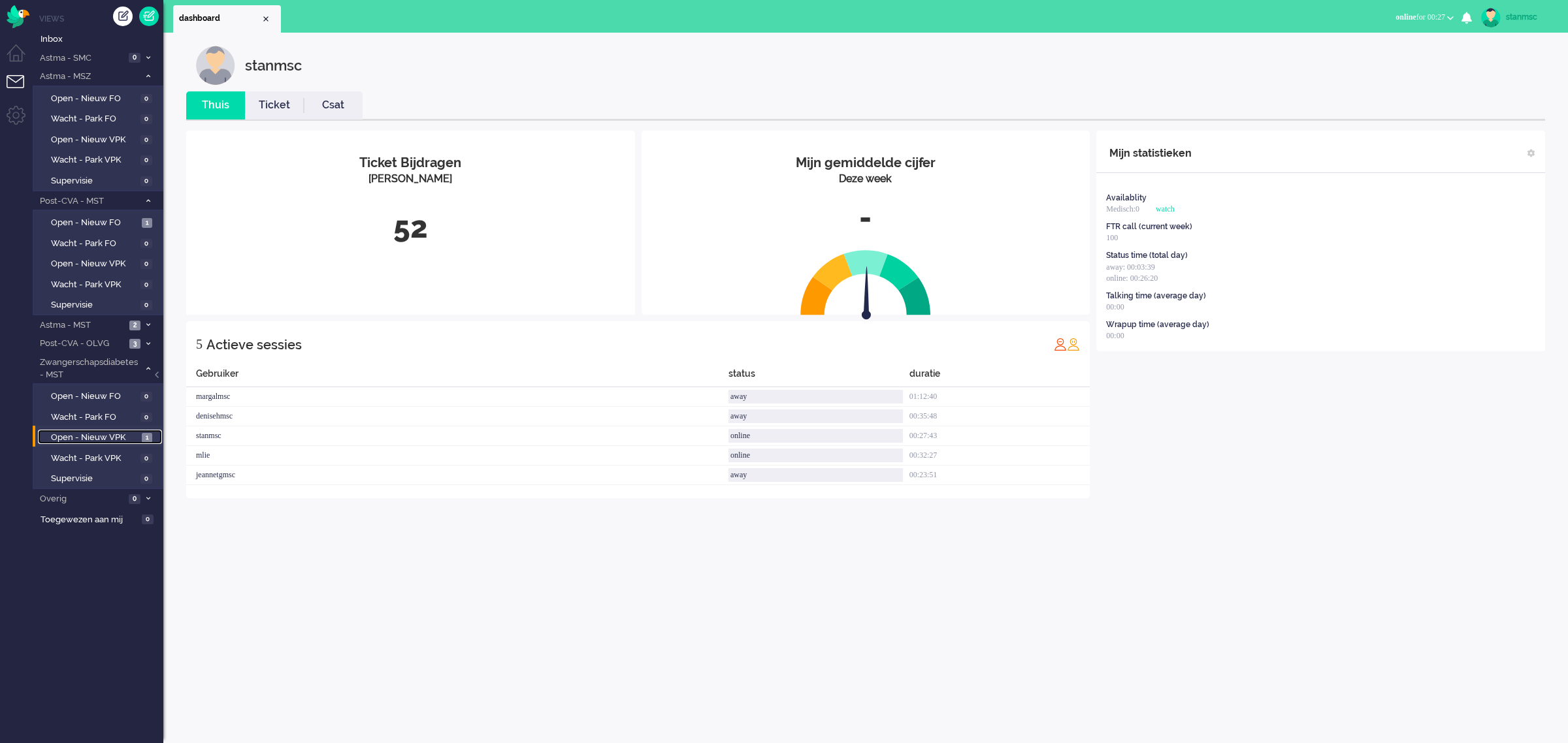
click at [108, 432] on span "Open - Nieuw VPK" at bounding box center [95, 438] width 88 height 12
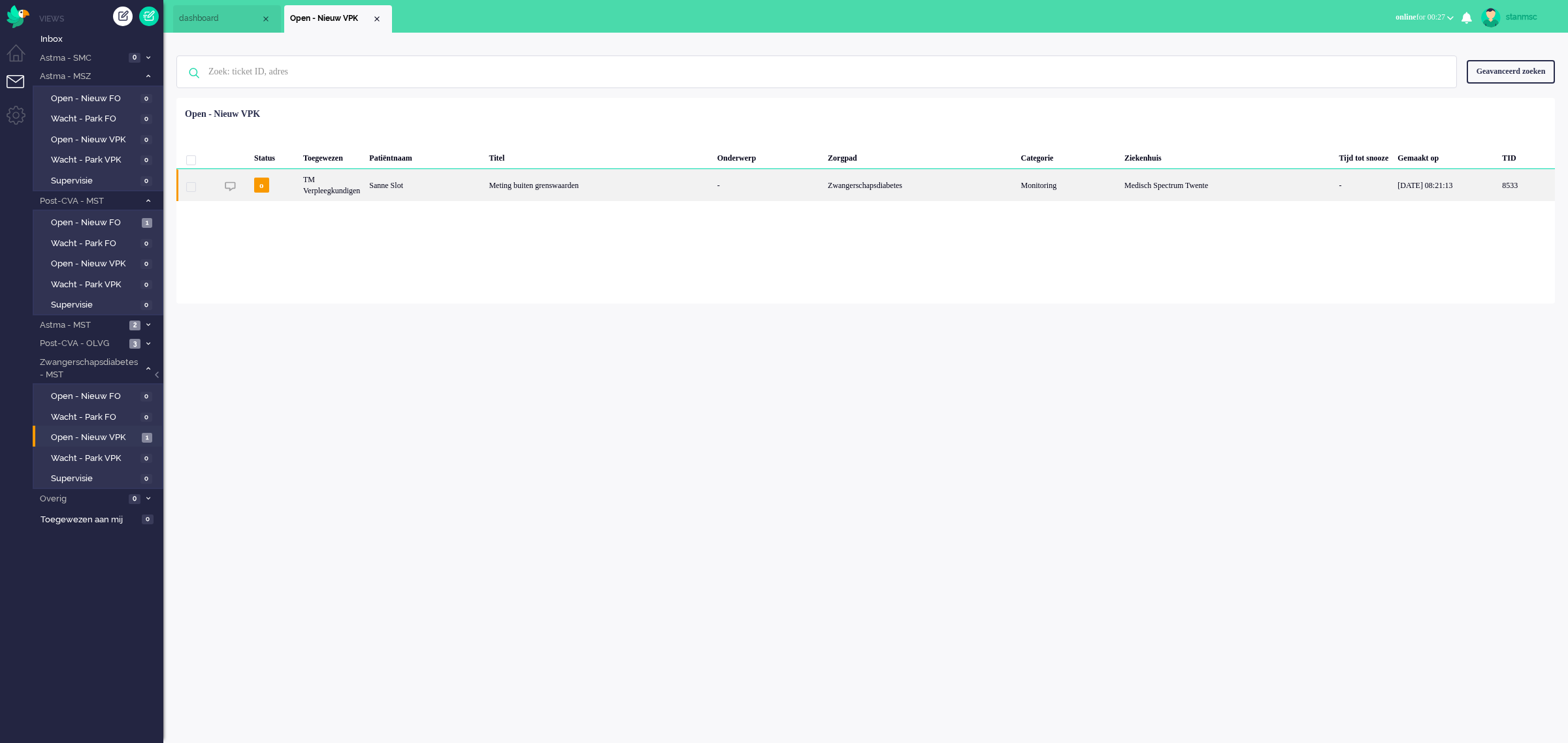
click at [1497, 190] on div "Sanne Slot" at bounding box center [1526, 185] width 57 height 32
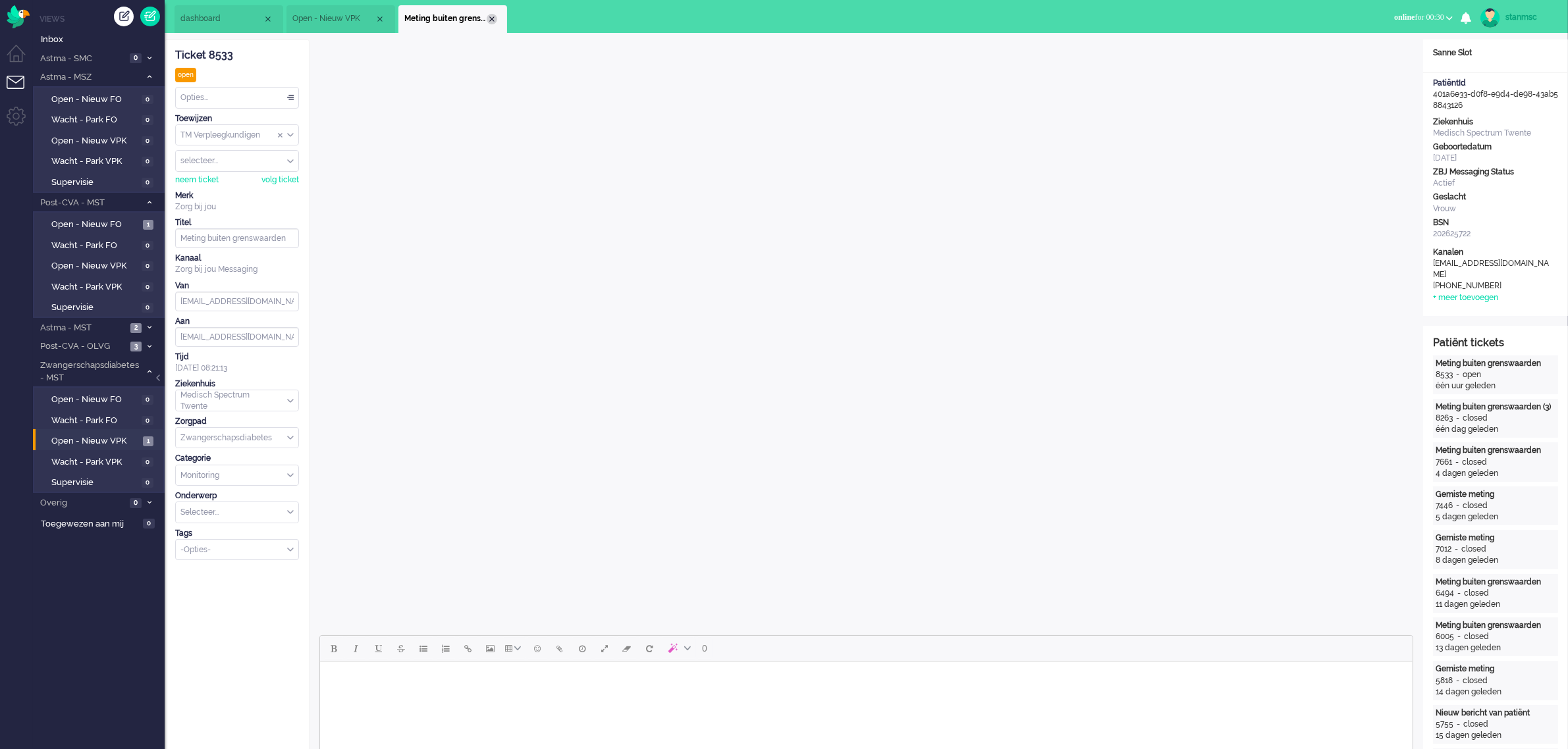
click at [487, 15] on div "Close tab" at bounding box center [492, 18] width 11 height 11
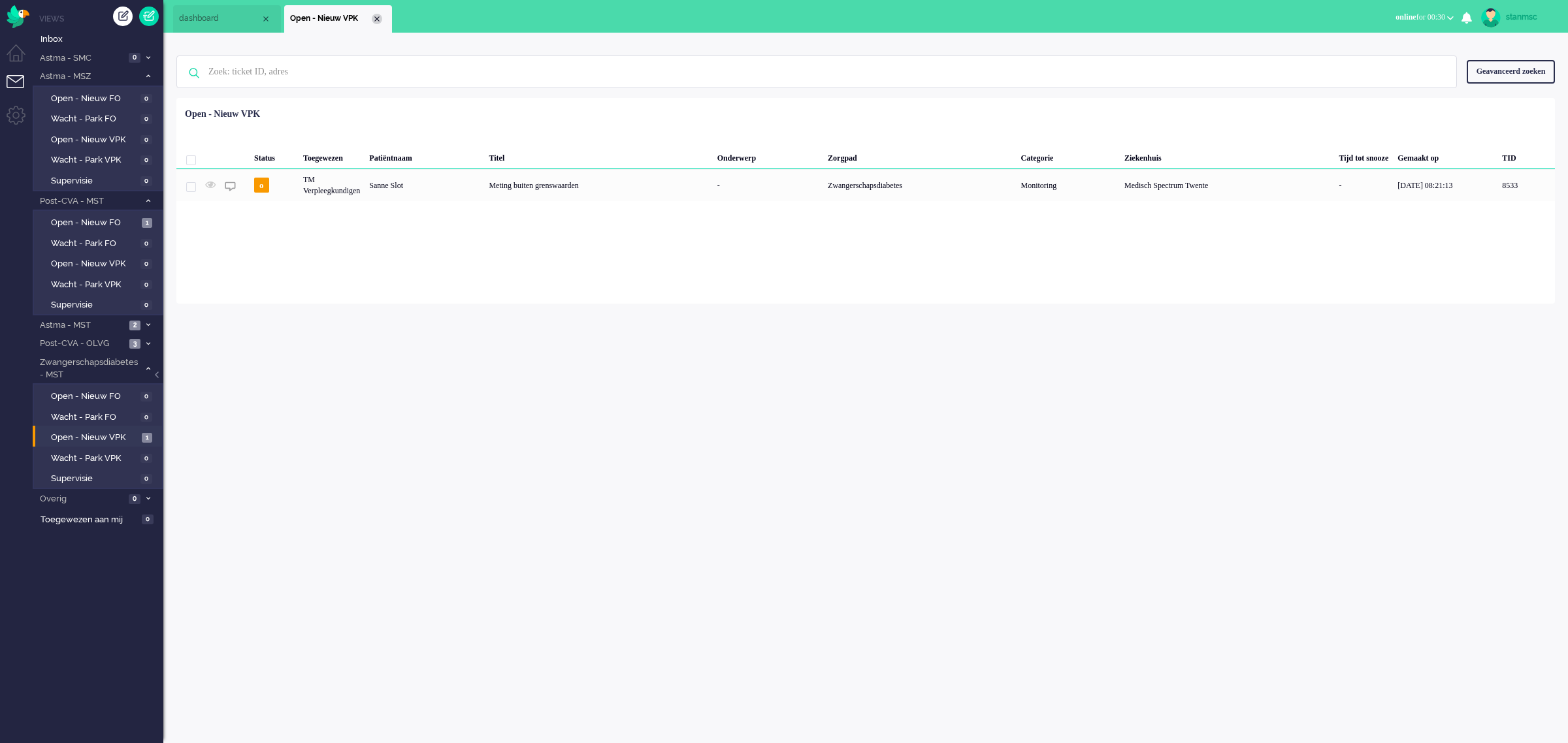
click at [379, 16] on div "Close tab" at bounding box center [377, 18] width 11 height 11
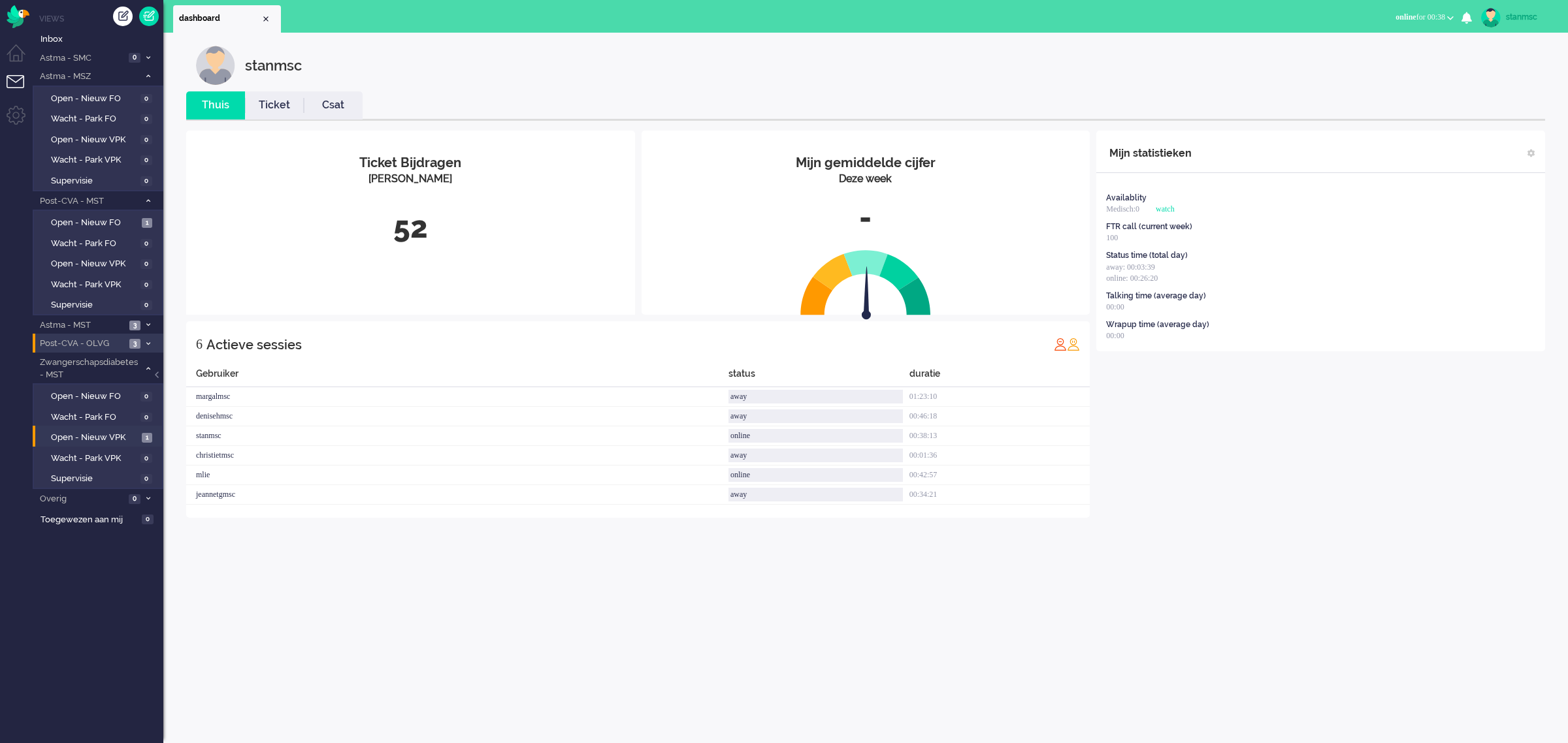
click at [105, 338] on span "Post-CVA - OLVG" at bounding box center [82, 343] width 88 height 12
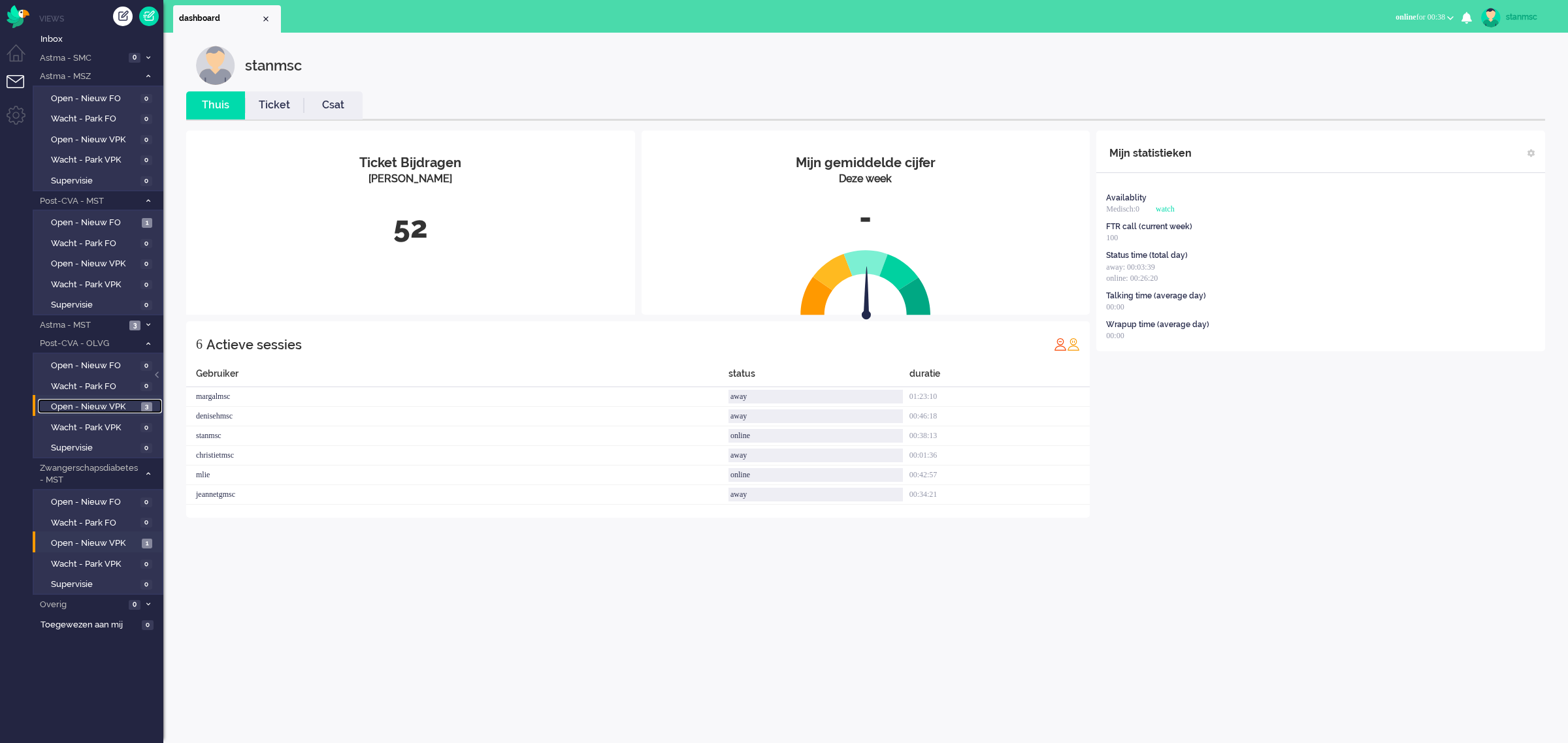
click at [105, 399] on link "Open - Nieuw VPK 3" at bounding box center [100, 405] width 124 height 14
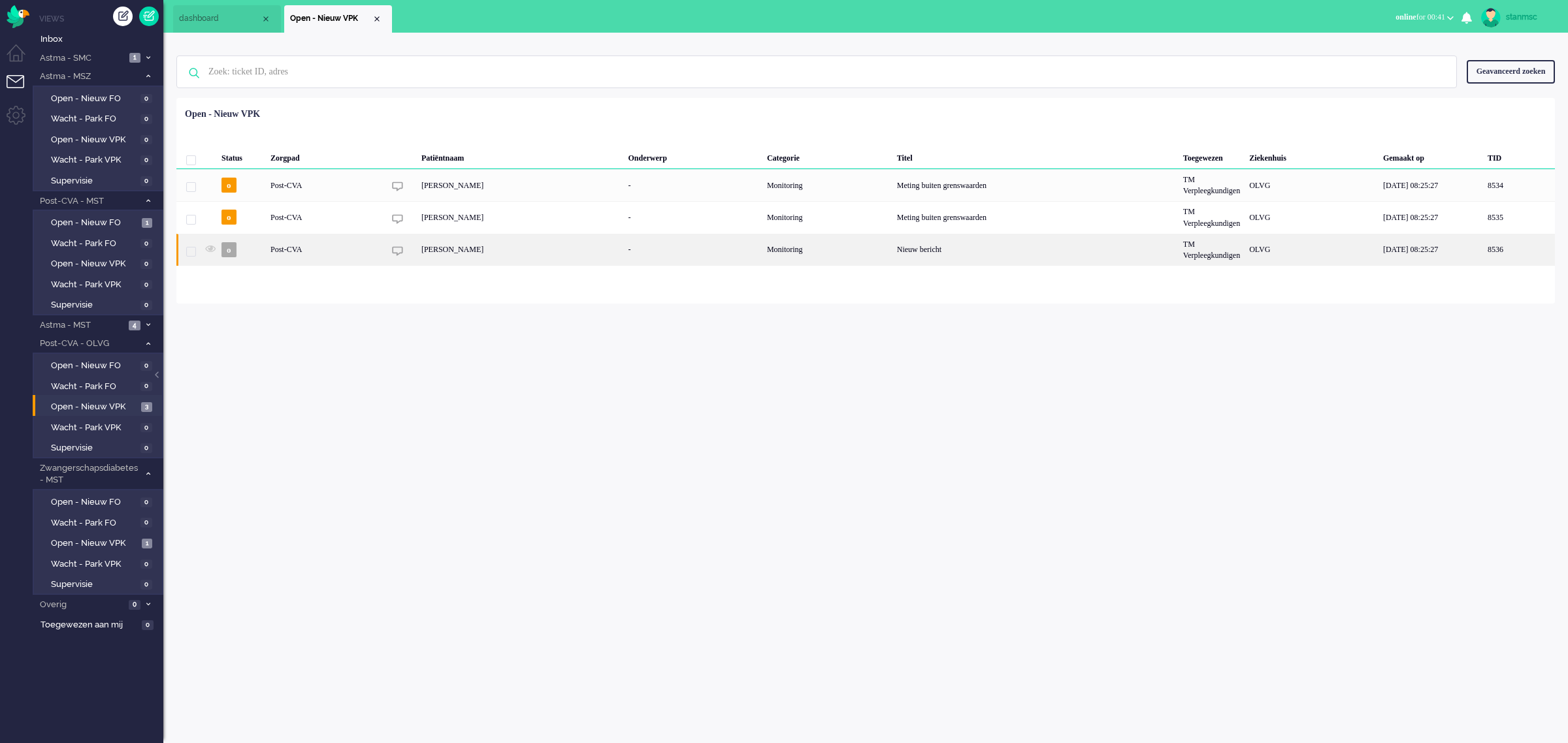
click at [505, 245] on div "[PERSON_NAME]" at bounding box center [520, 250] width 207 height 32
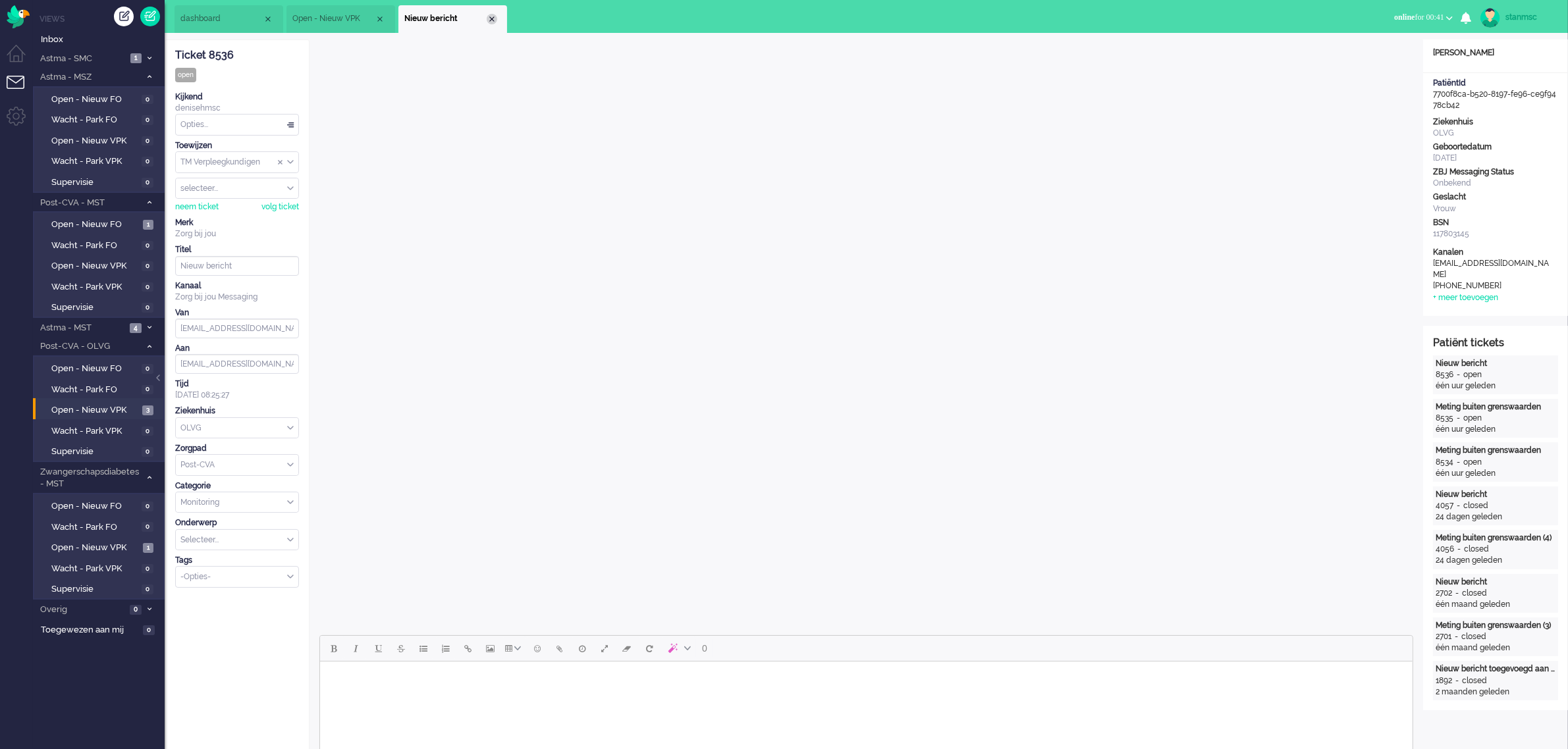
click at [491, 16] on div "Close tab" at bounding box center [492, 18] width 11 height 11
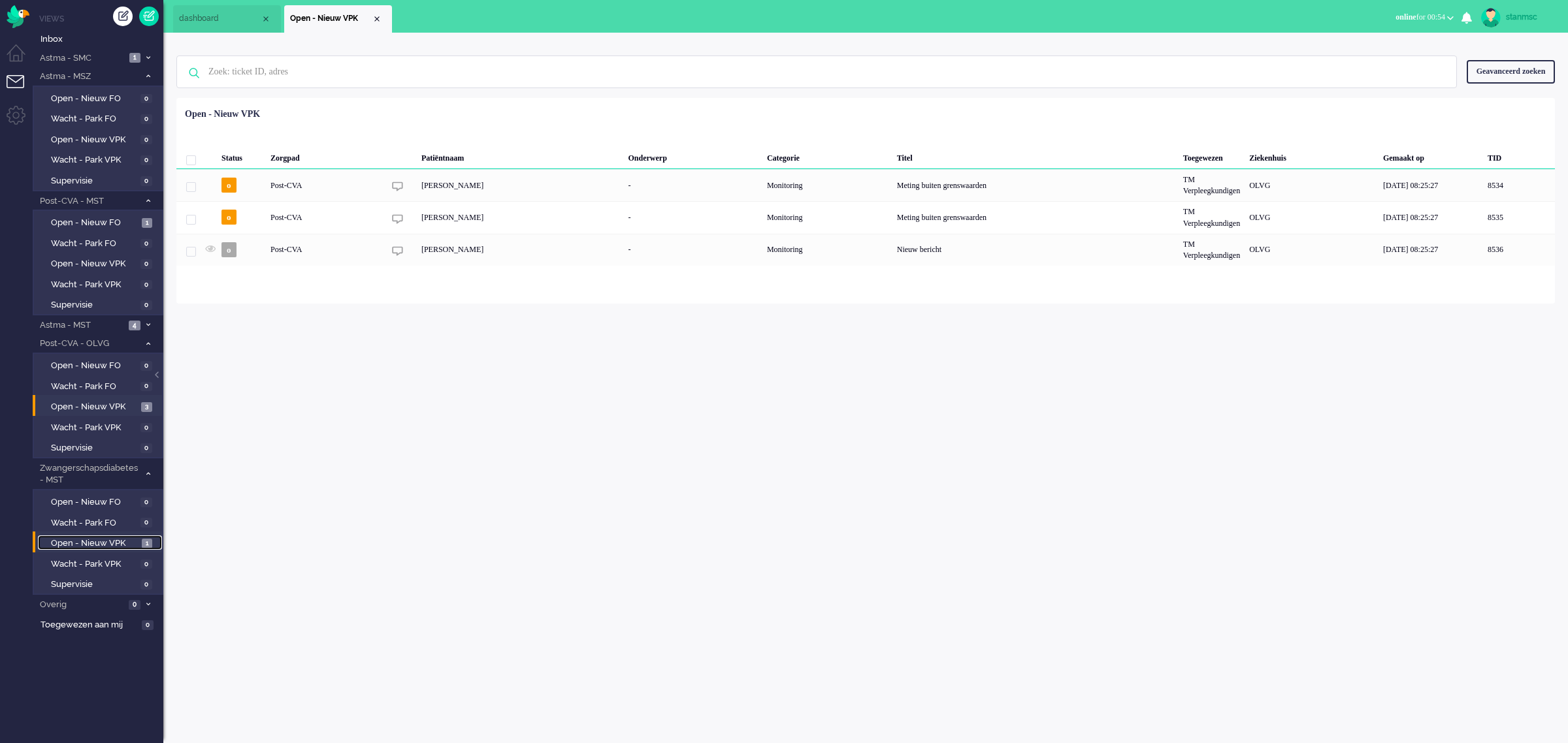
click at [108, 537] on span "Open - Nieuw VPK" at bounding box center [95, 543] width 88 height 12
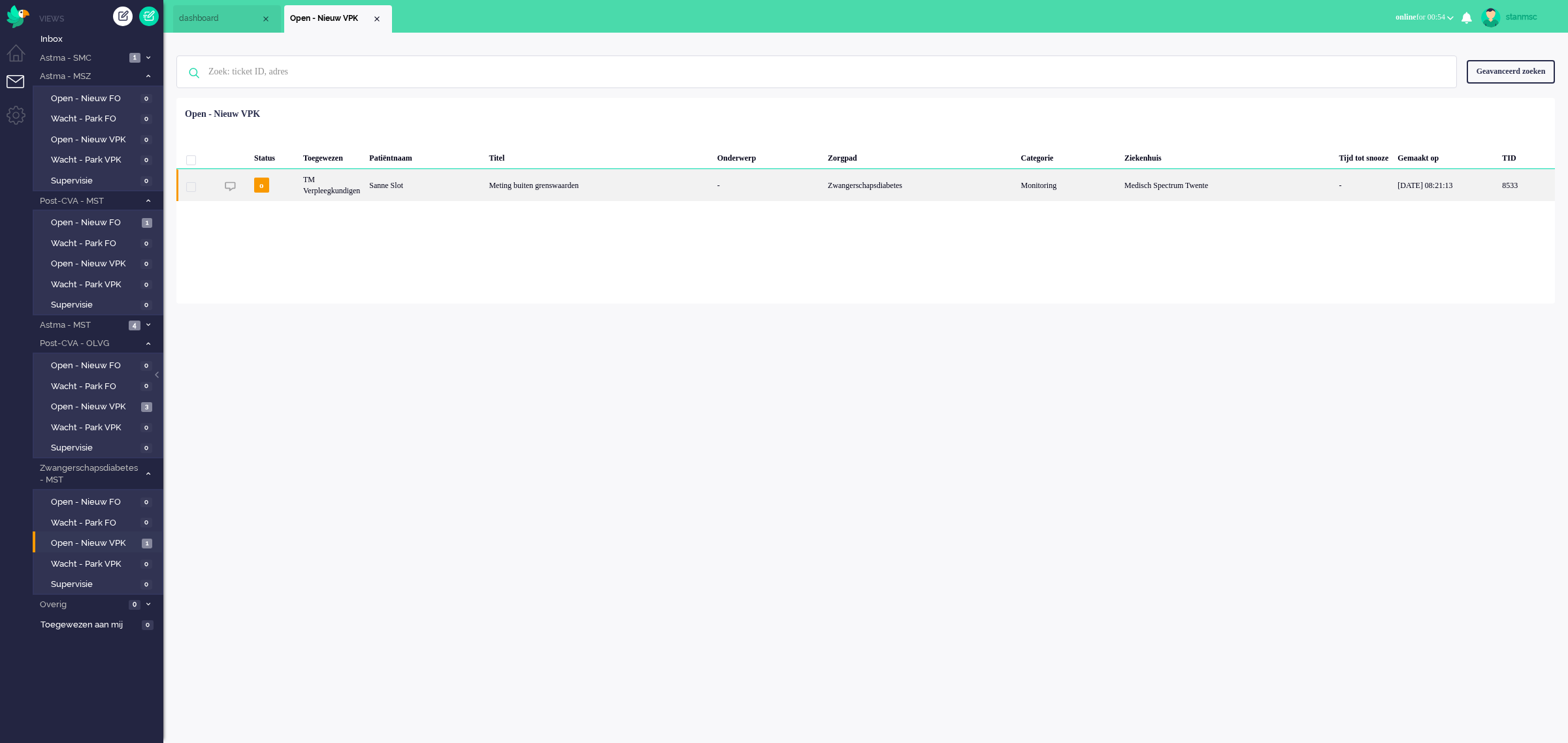
click at [1497, 182] on div "Sanne Slot" at bounding box center [1526, 185] width 57 height 32
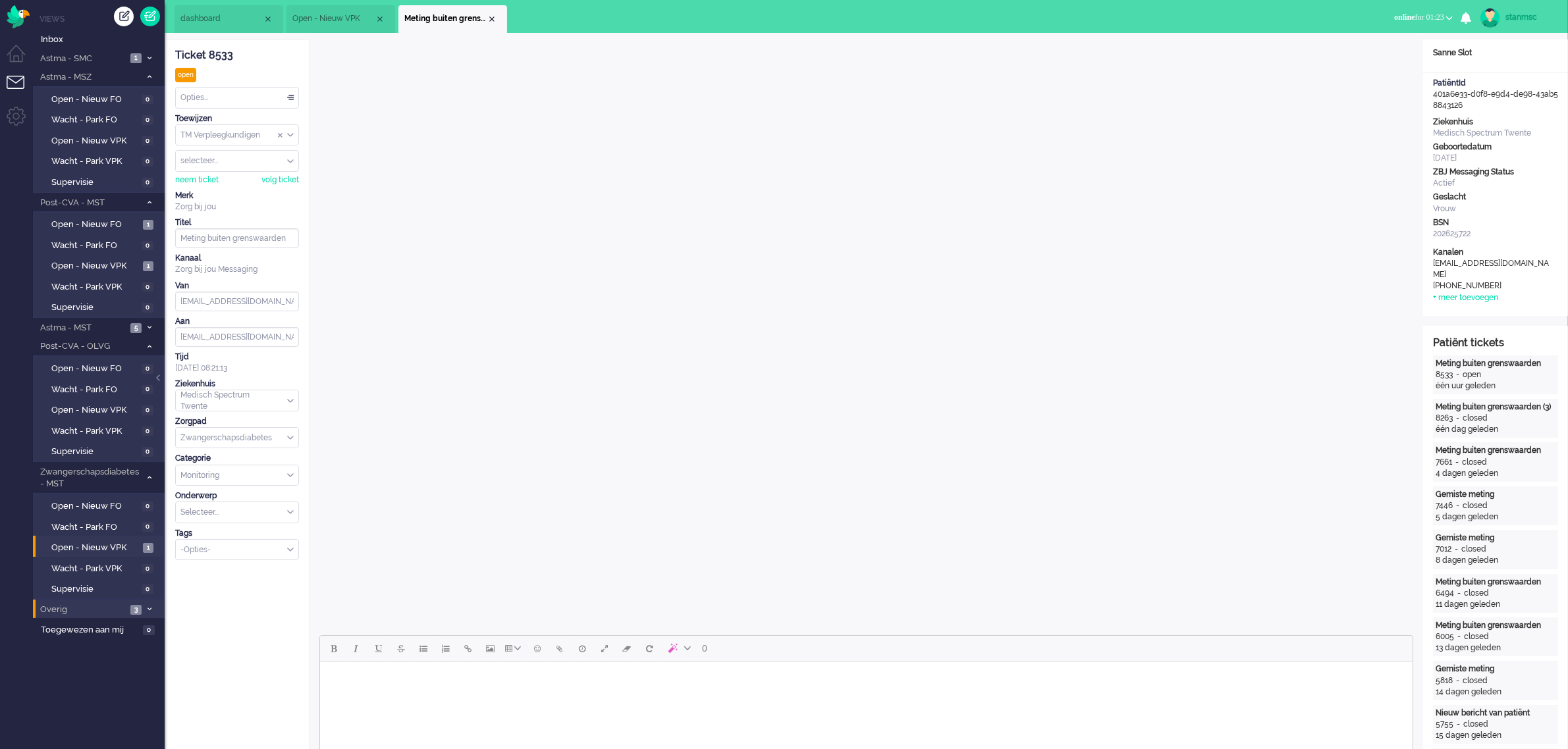
click at [102, 604] on span "Overig" at bounding box center [83, 609] width 89 height 13
click at [98, 628] on span "Zonder zorgpad" at bounding box center [95, 631] width 89 height 13
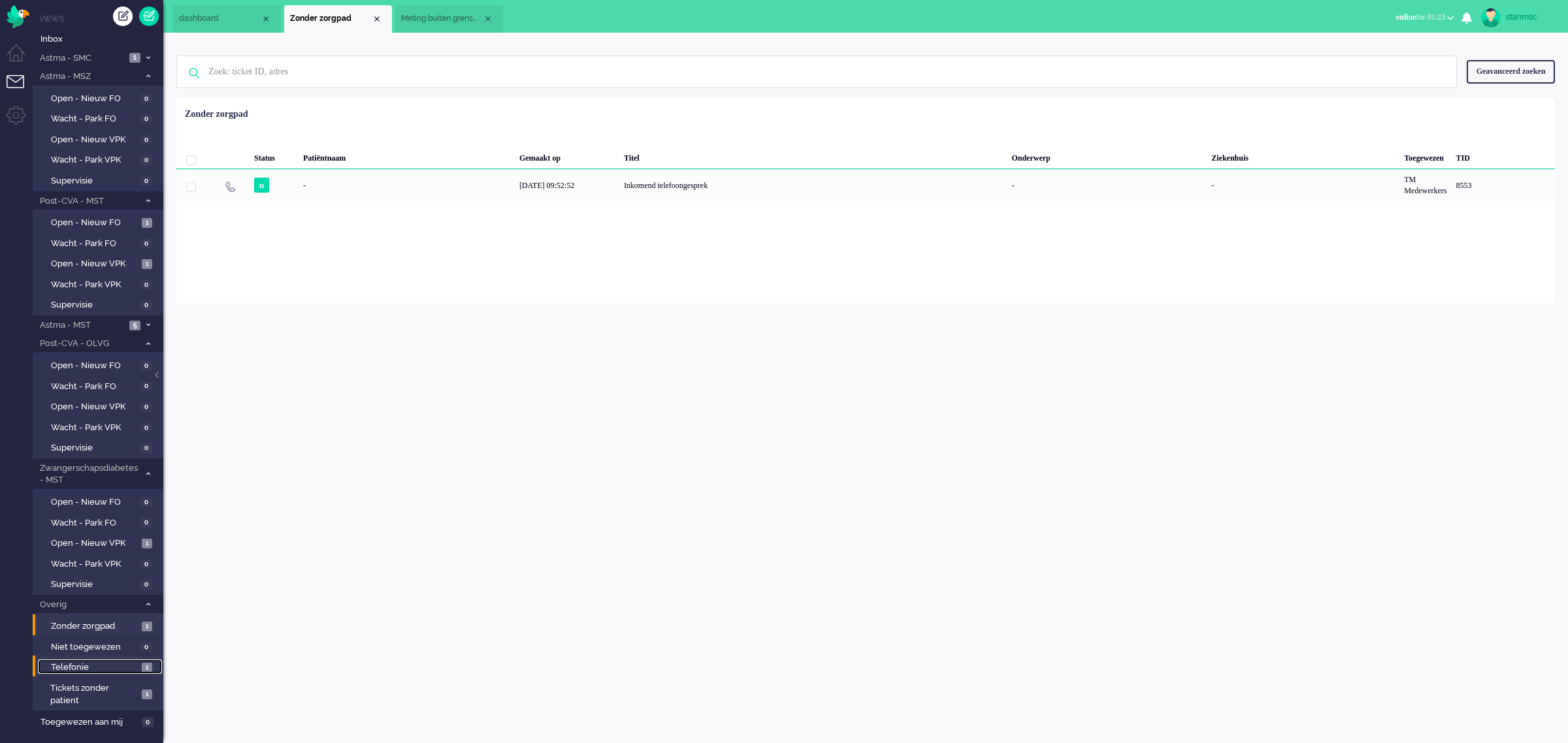
click at [85, 665] on span "Telefonie" at bounding box center [95, 667] width 88 height 12
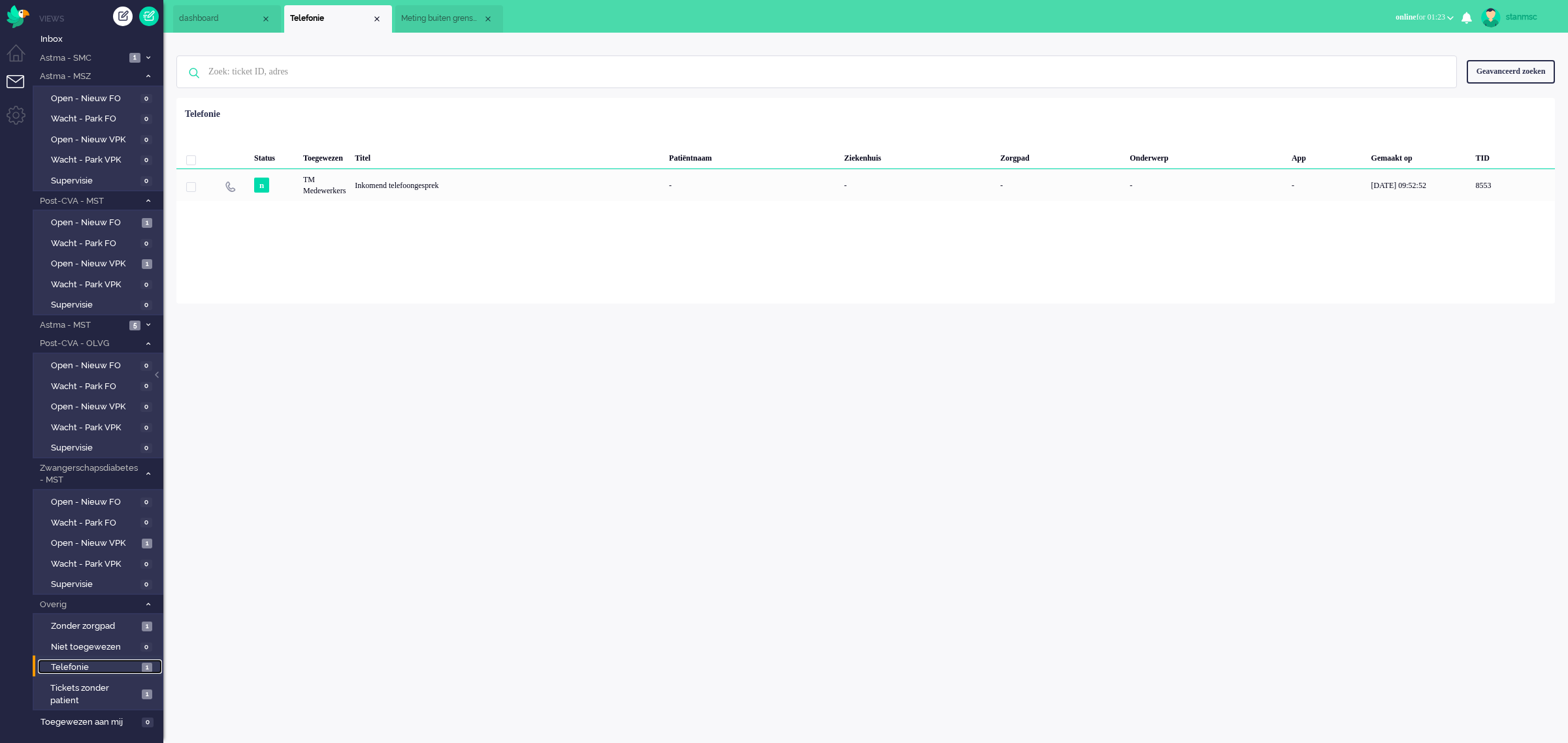
click at [452, 18] on span "Meting buiten grenswaarden" at bounding box center [441, 19] width 81 height 11
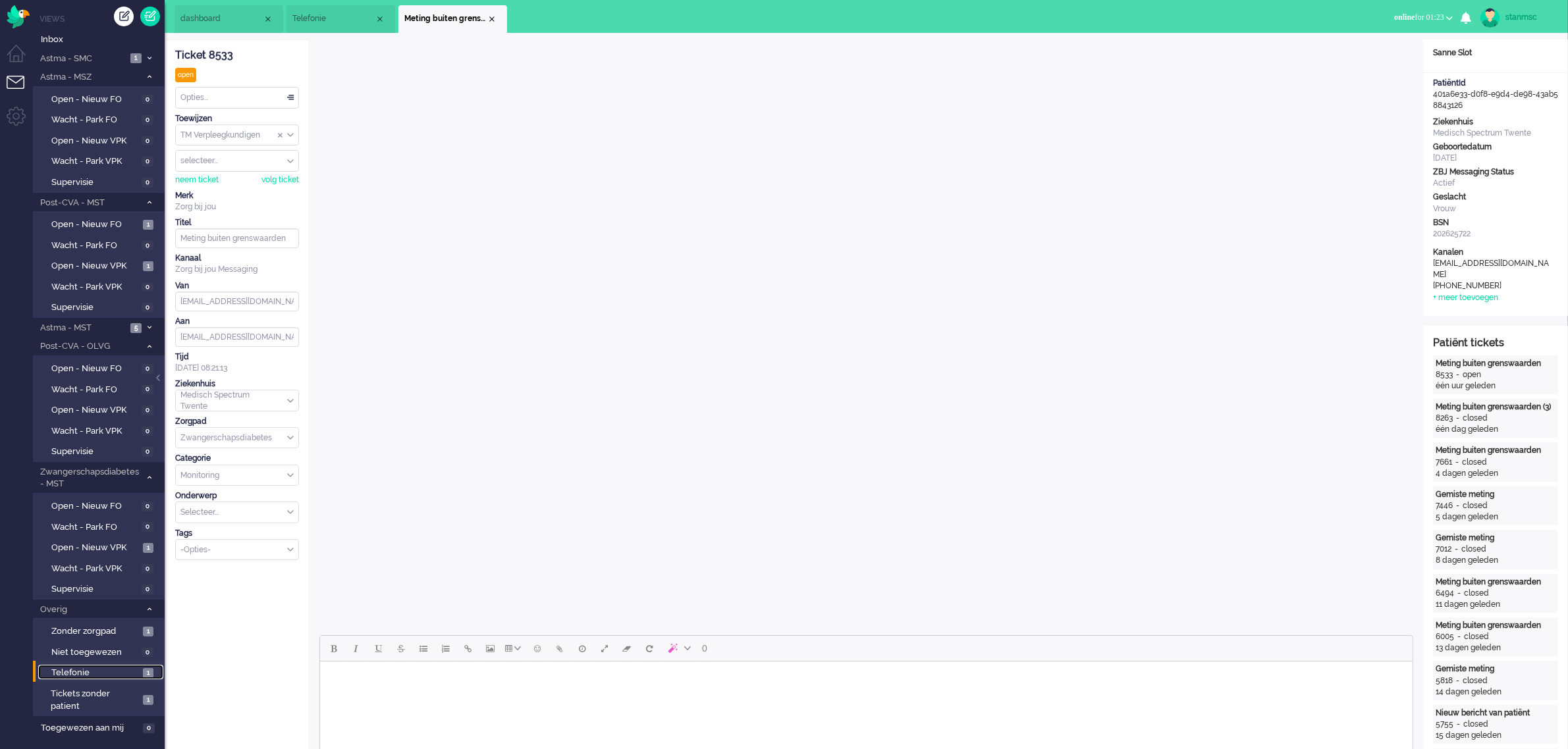
click at [327, 21] on span "Telefonie" at bounding box center [332, 19] width 82 height 12
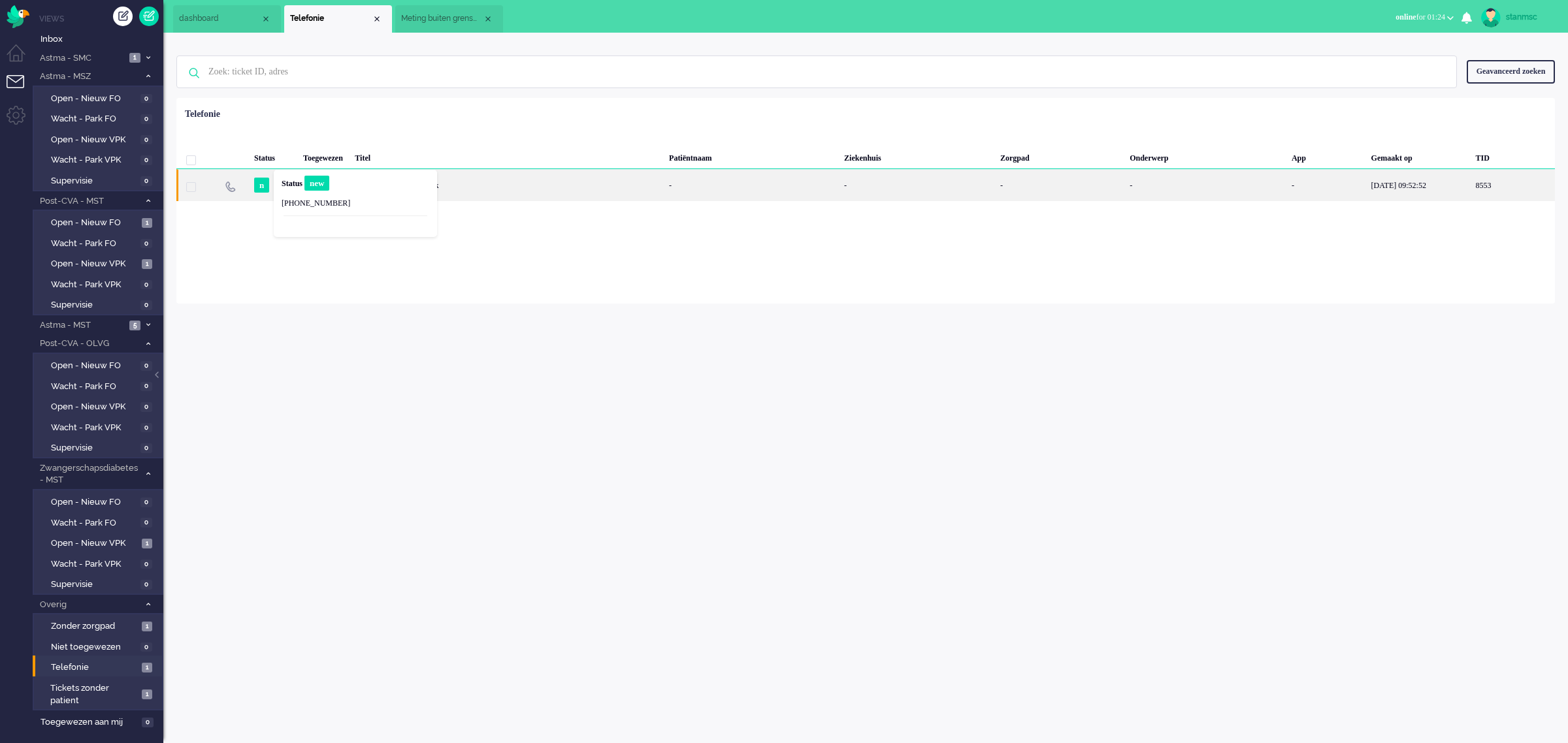
click at [501, 185] on div "Inkomend telefoongesprek" at bounding box center [507, 185] width 315 height 32
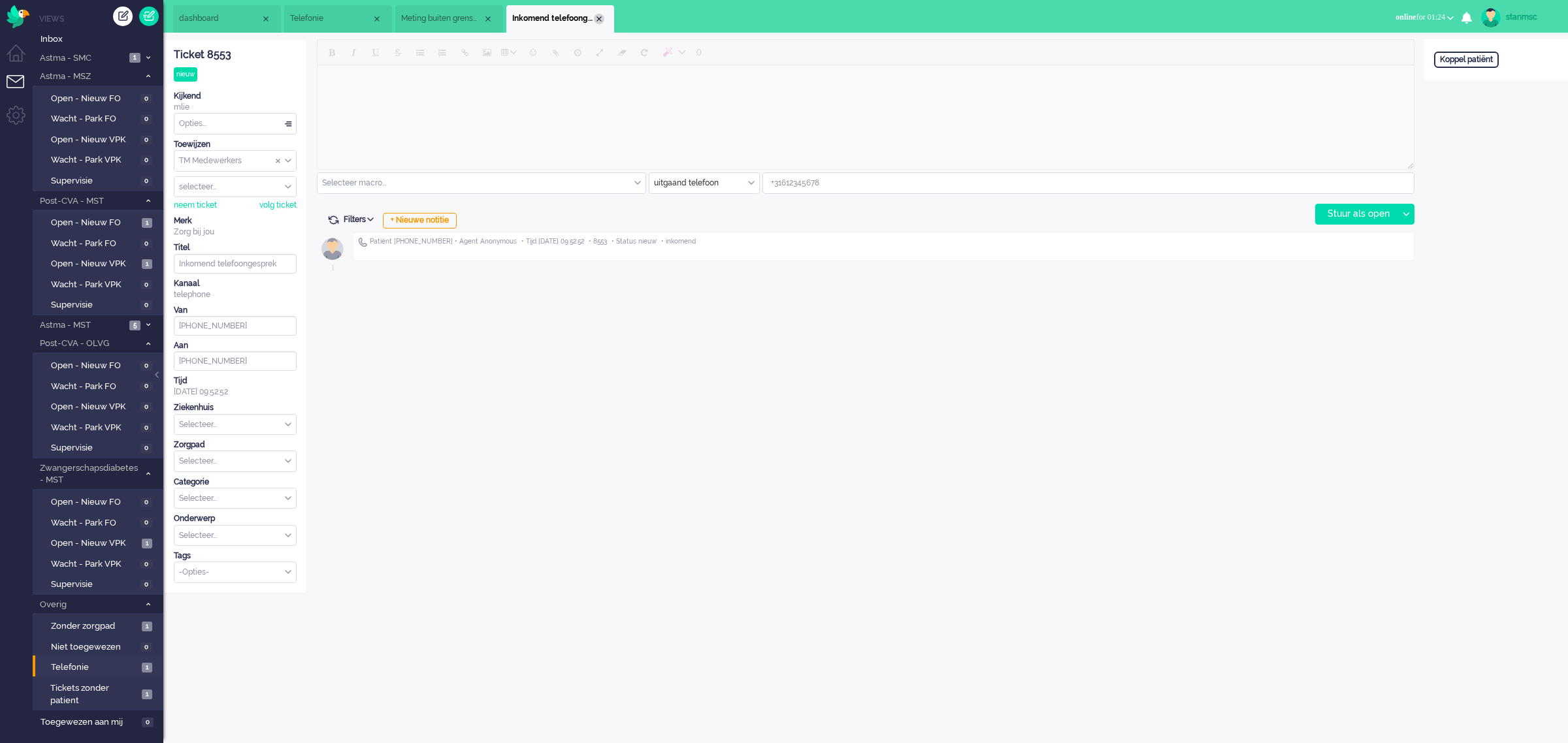
click at [598, 20] on div "Close tab" at bounding box center [599, 18] width 11 height 11
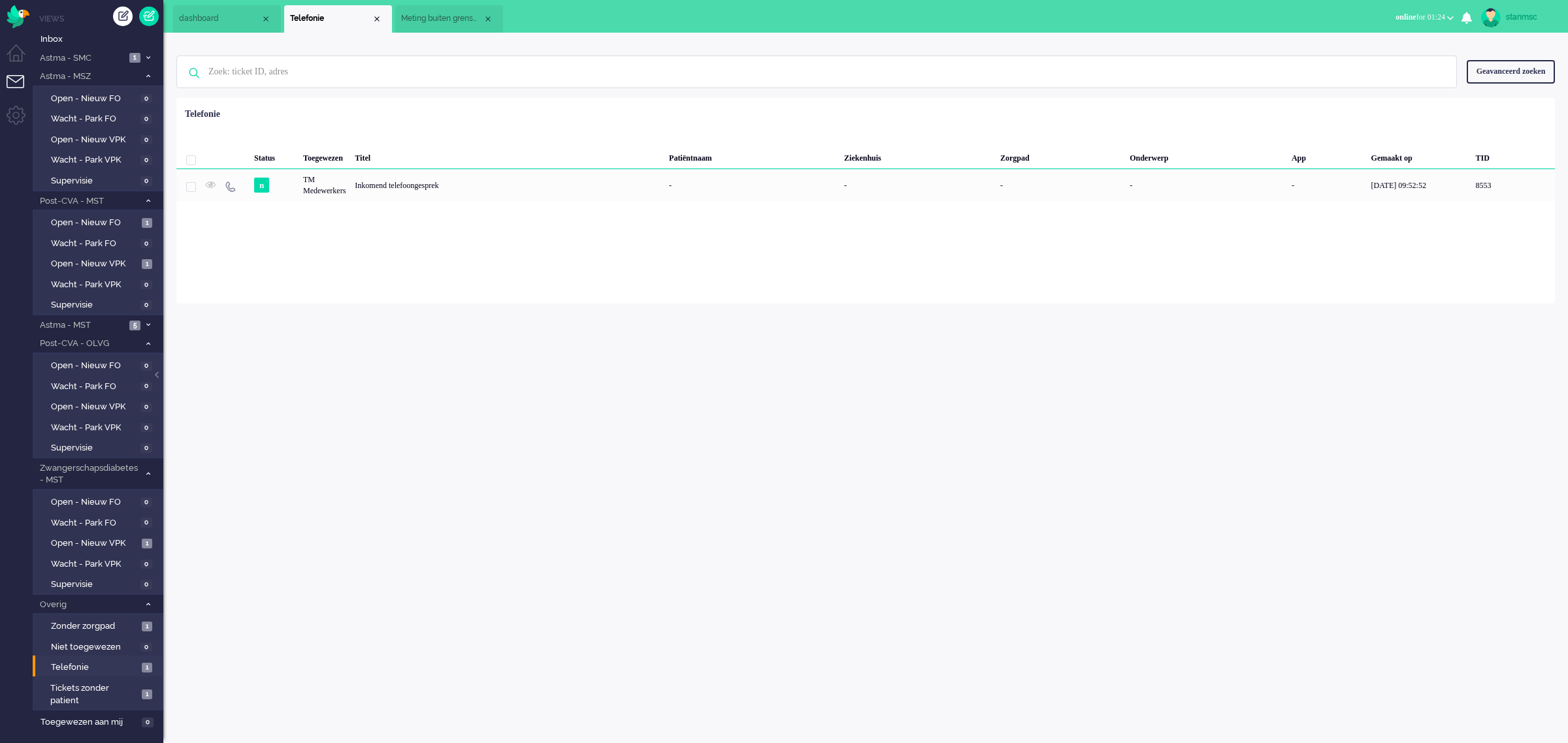
click at [455, 16] on span "Meting buiten grenswaarden" at bounding box center [441, 19] width 81 height 11
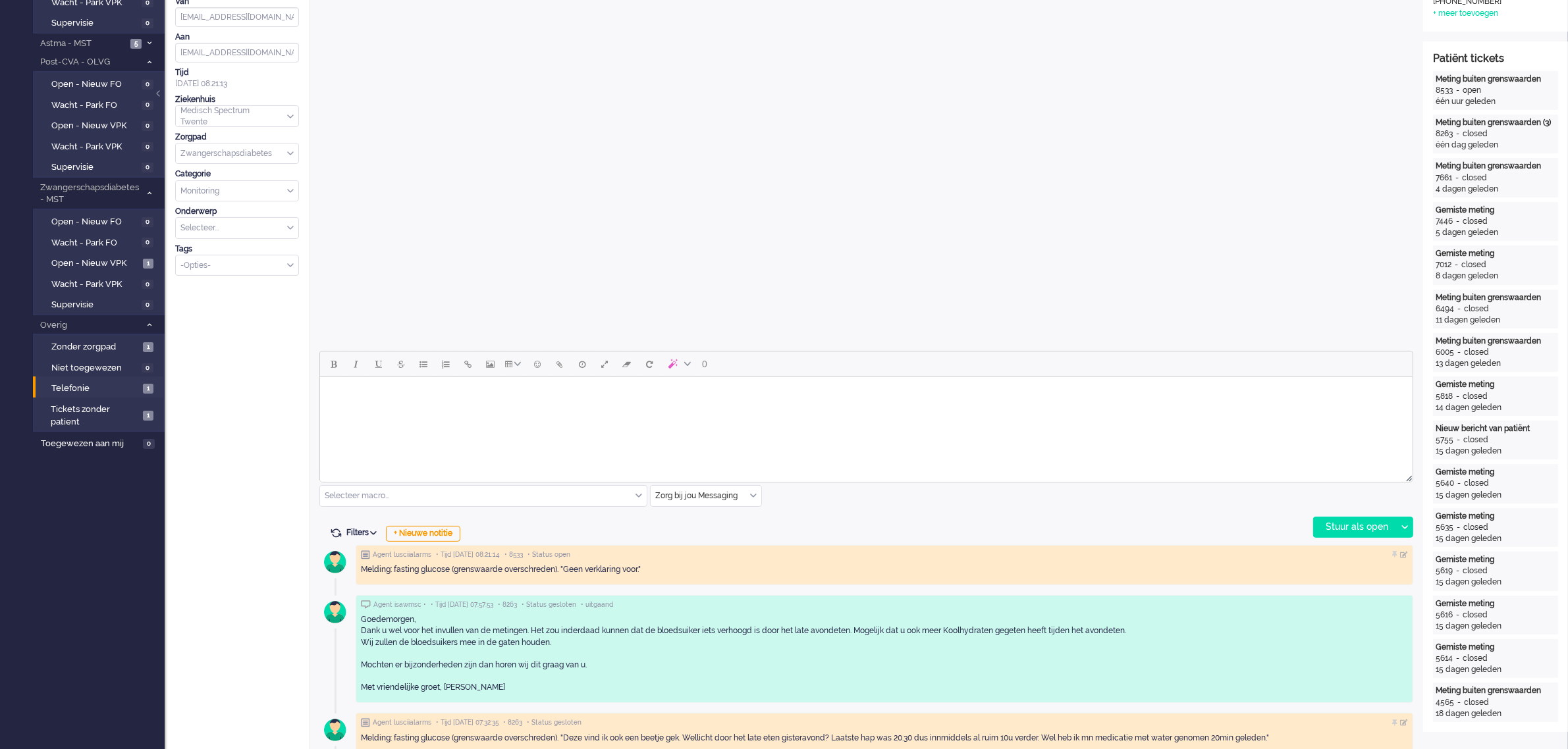
scroll to position [330, 0]
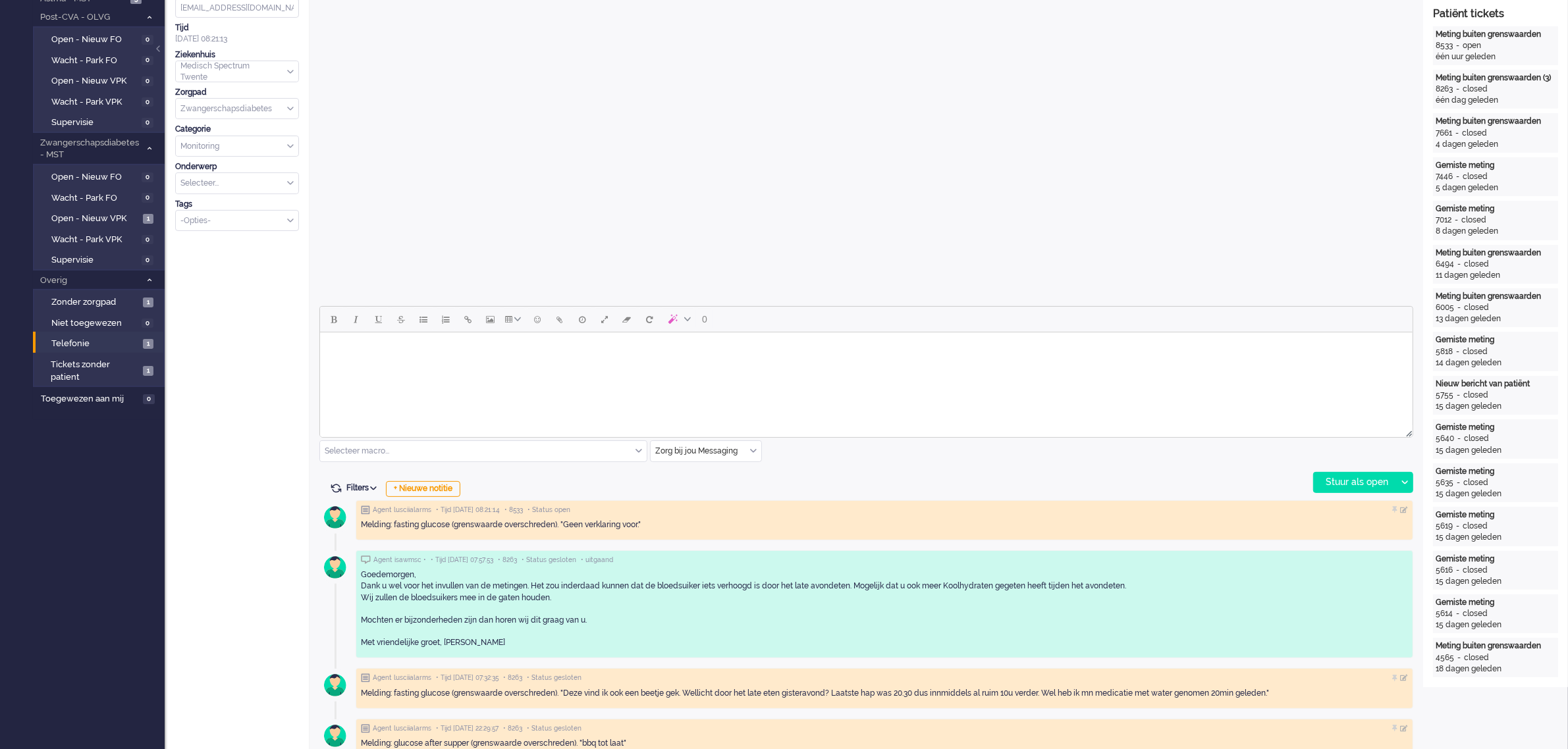
click at [751, 451] on div "Zorg bij jou Messaging" at bounding box center [705, 451] width 111 height 20
click at [704, 488] on span "uitgaand telefoon" at bounding box center [689, 491] width 66 height 12
click at [1339, 482] on div "Stuur als open" at bounding box center [1354, 483] width 82 height 19
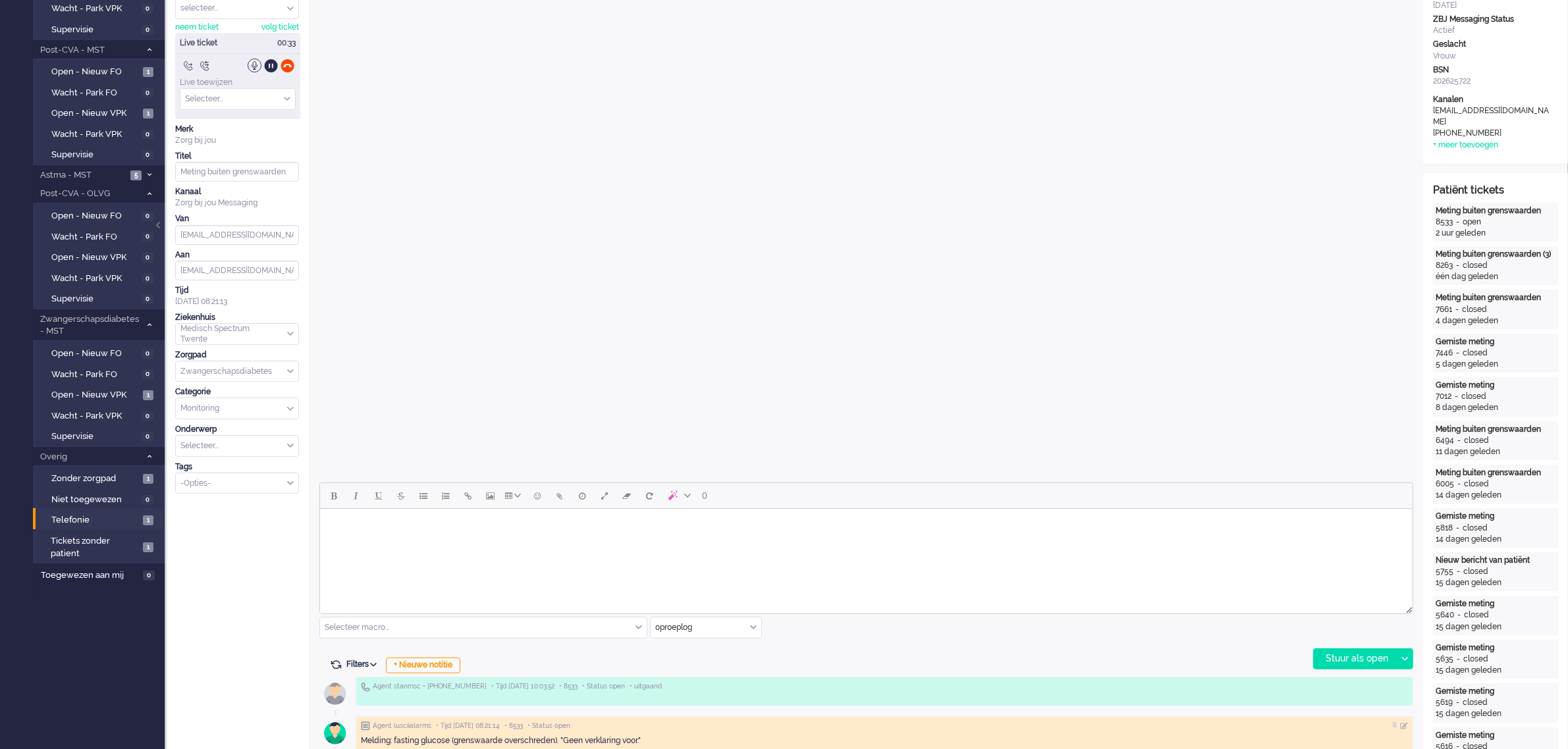
scroll to position [165, 0]
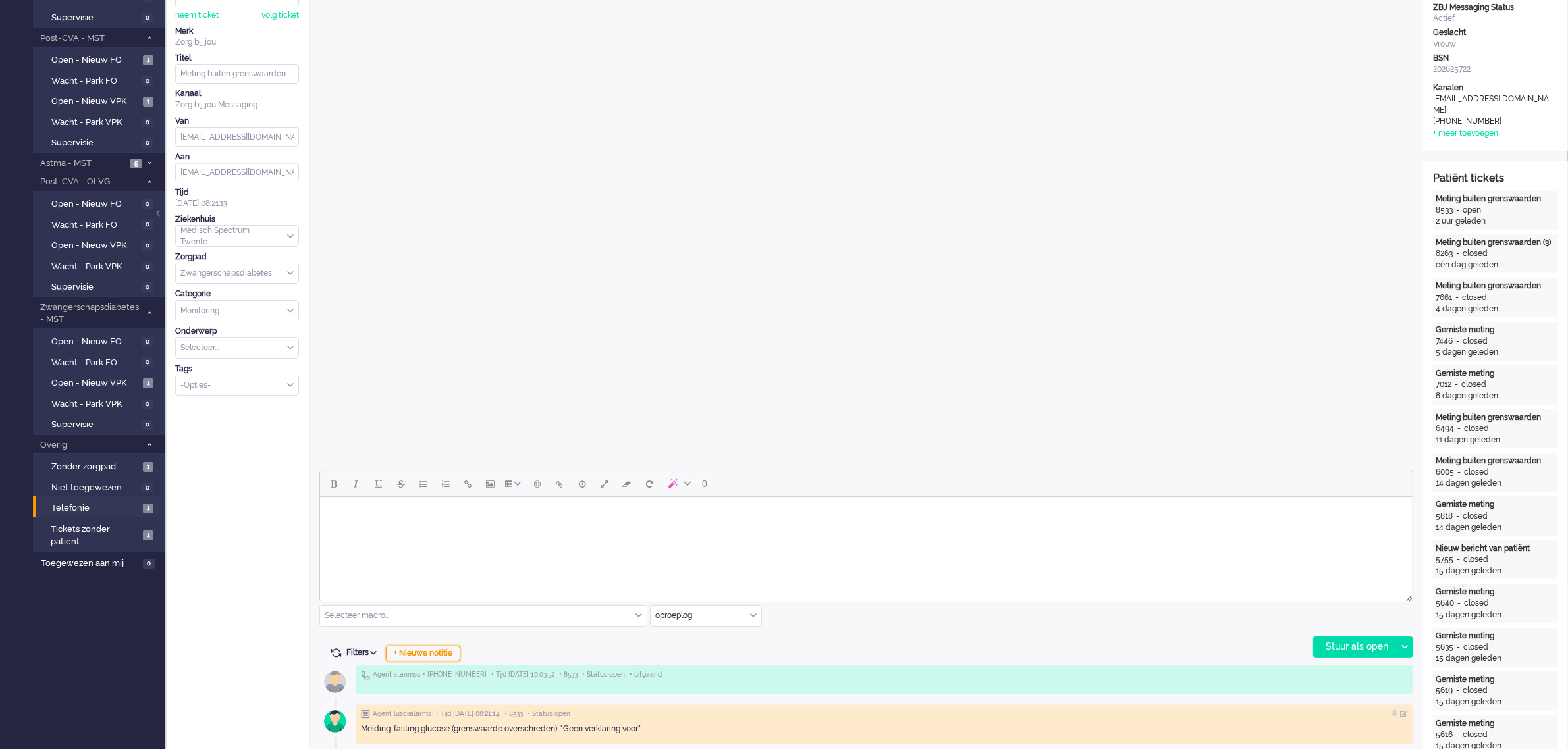
click at [442, 653] on div "+ Nieuwe notitie" at bounding box center [422, 654] width 74 height 15
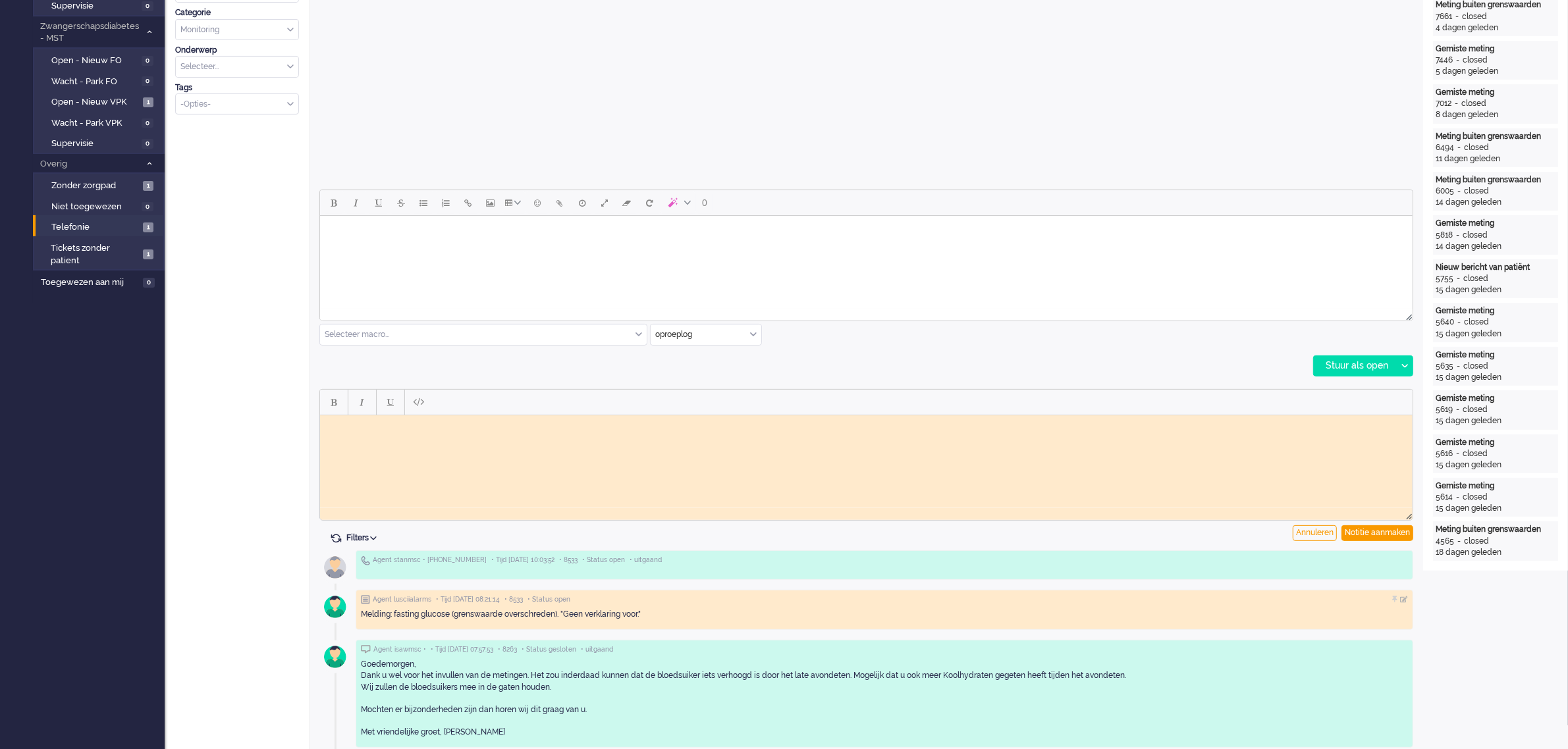
scroll to position [494, 0]
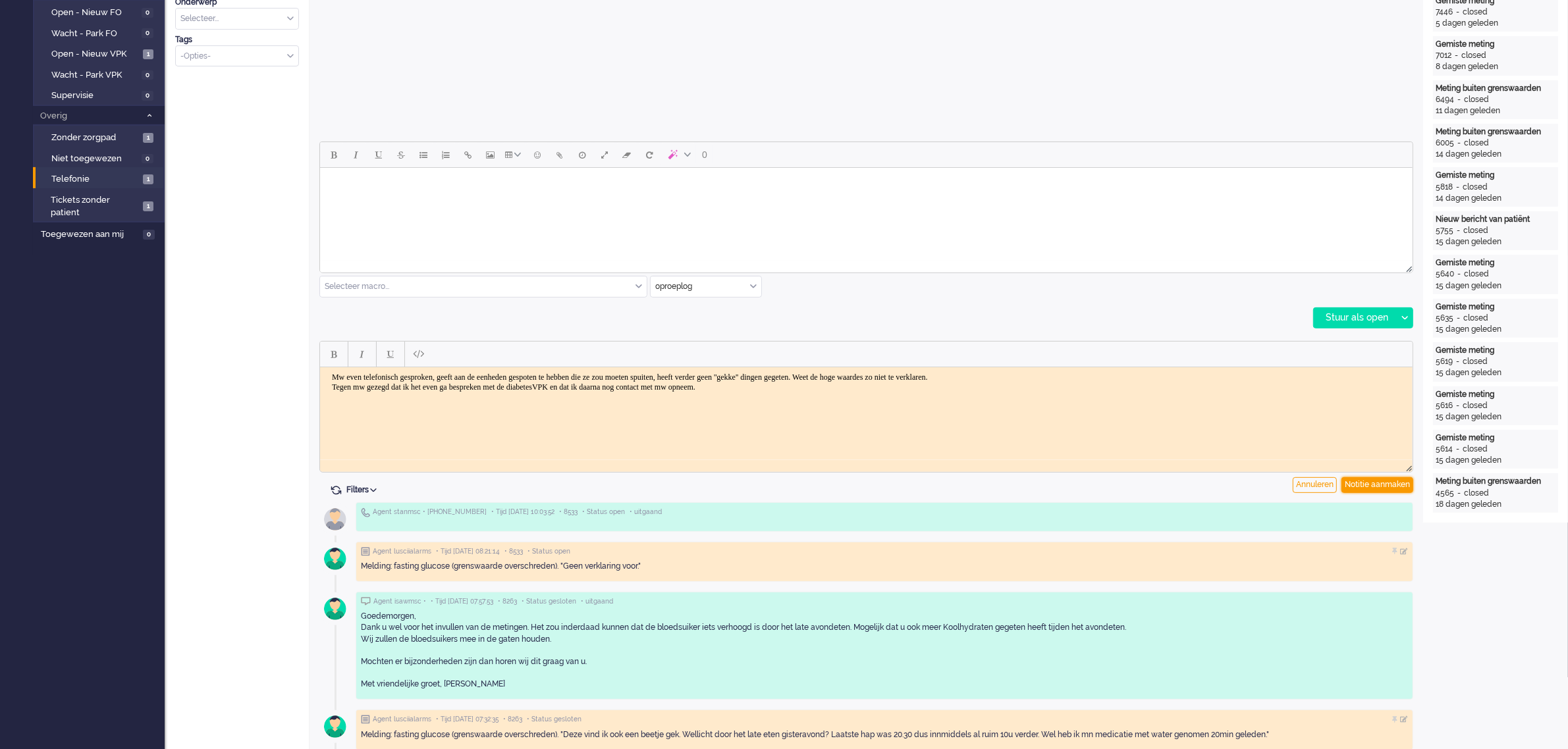
click at [1368, 483] on div "Notitie aanmaken" at bounding box center [1377, 485] width 71 height 15
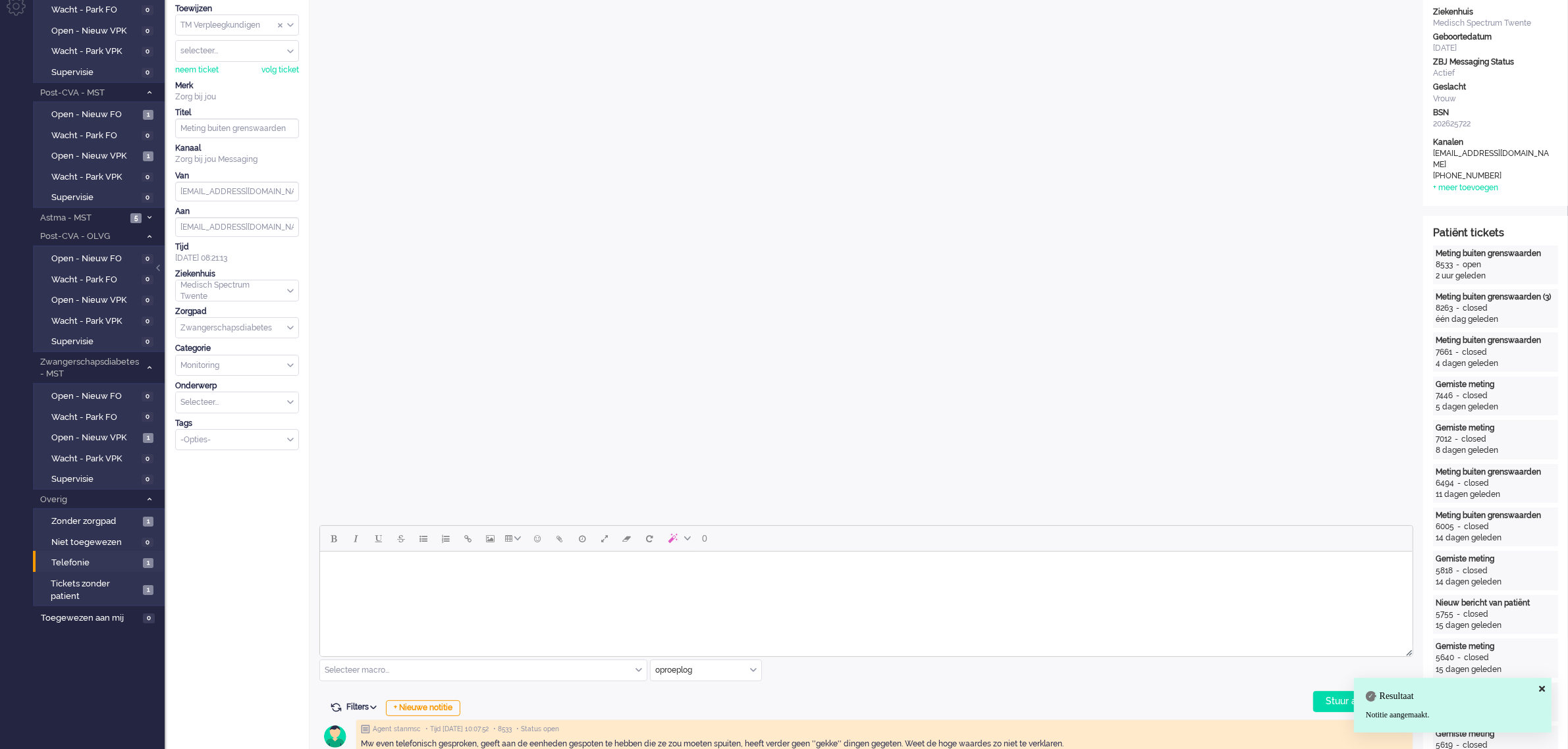
scroll to position [0, 0]
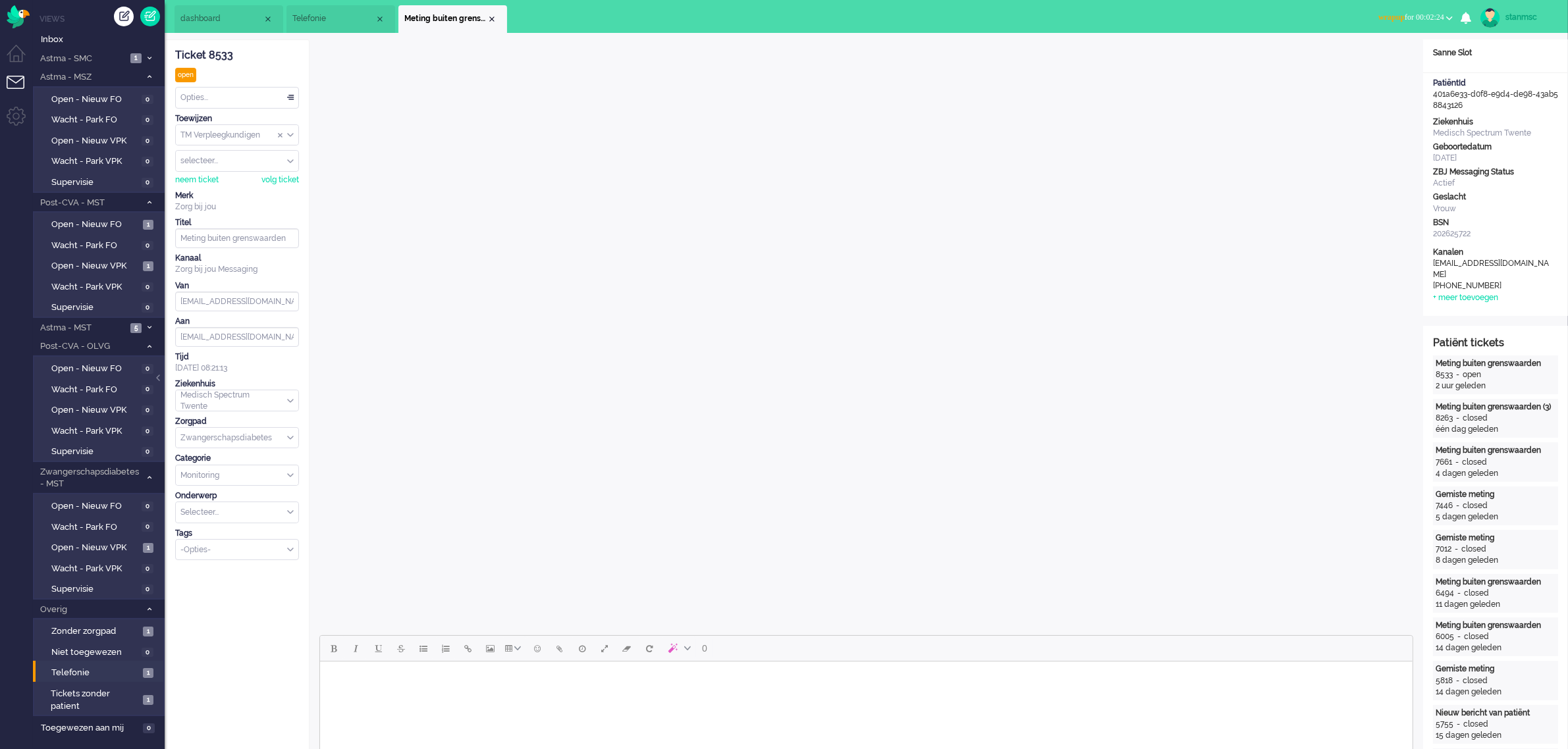
click at [350, 14] on span "Telefonie" at bounding box center [332, 19] width 82 height 12
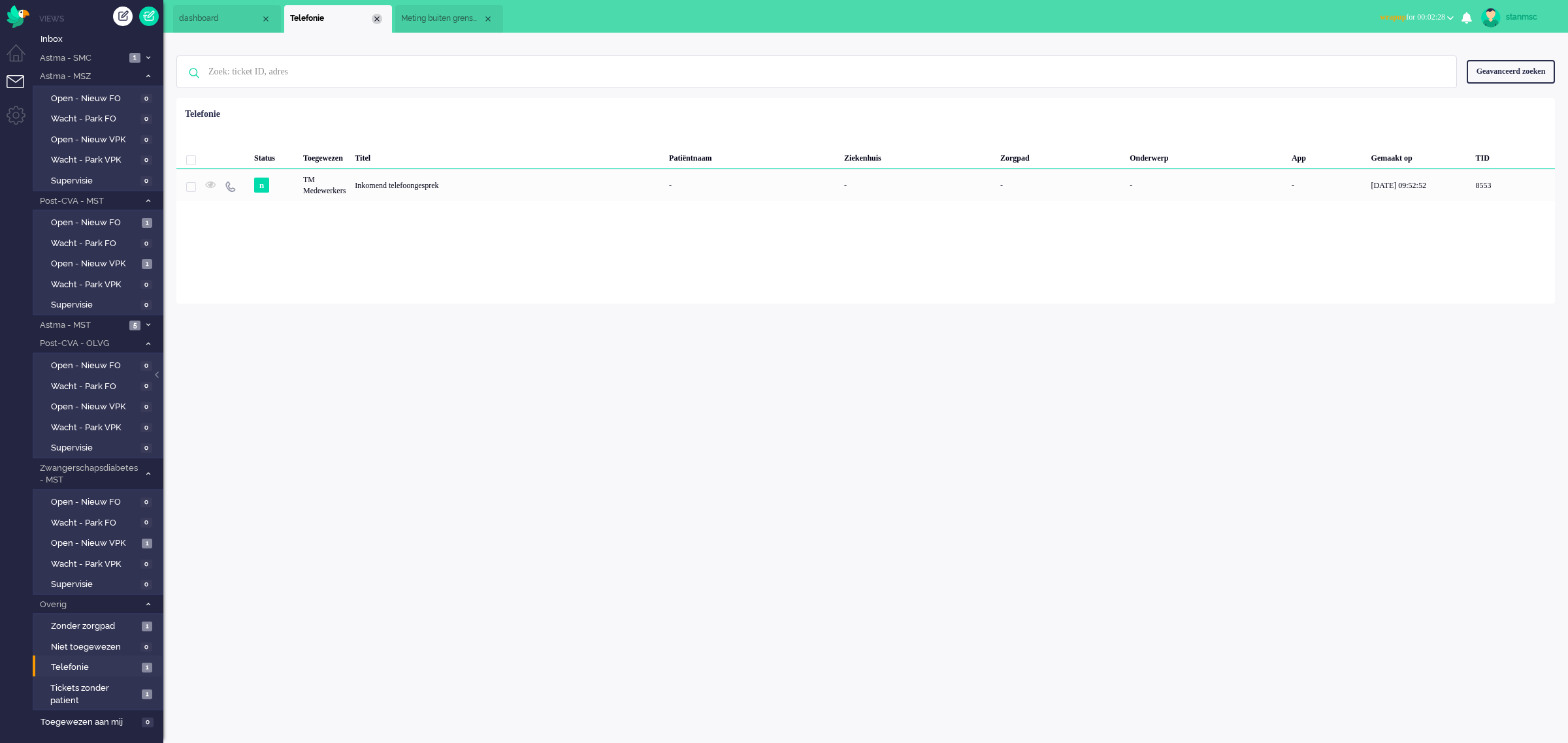
click at [379, 18] on div "Close tab" at bounding box center [377, 18] width 11 height 11
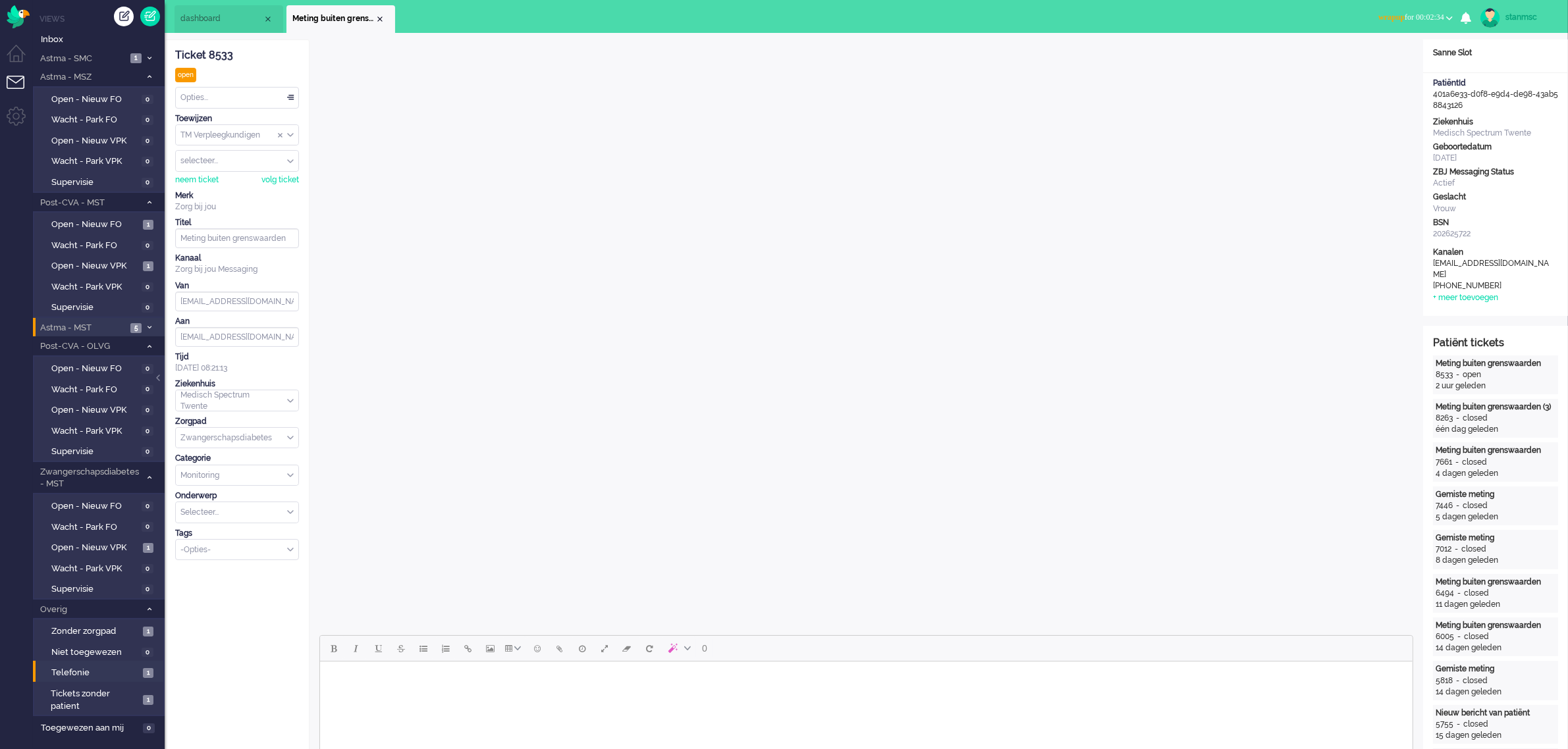
click at [109, 327] on span "Astma - MST" at bounding box center [83, 328] width 89 height 13
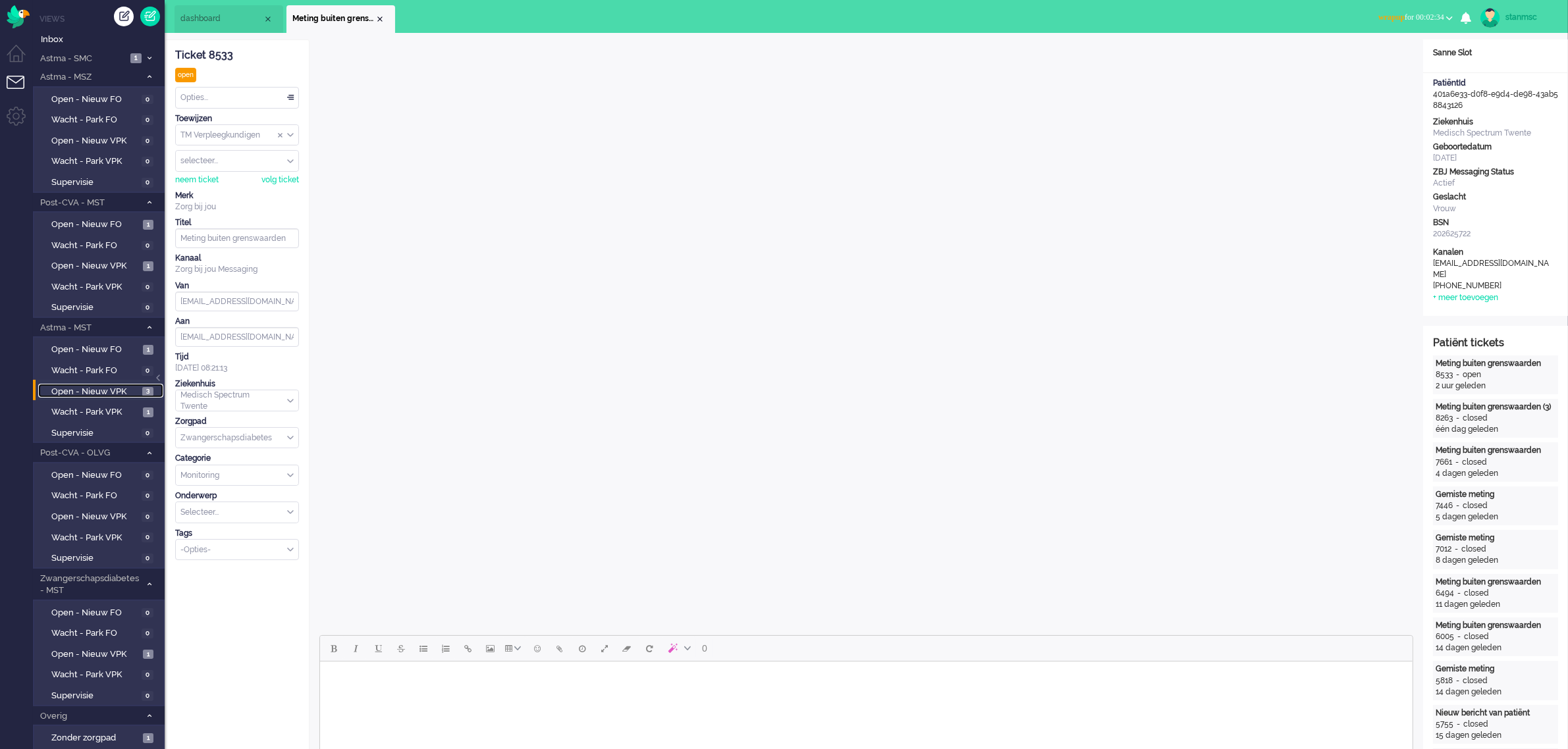
click at [109, 388] on span "Open - Nieuw VPK" at bounding box center [94, 391] width 88 height 13
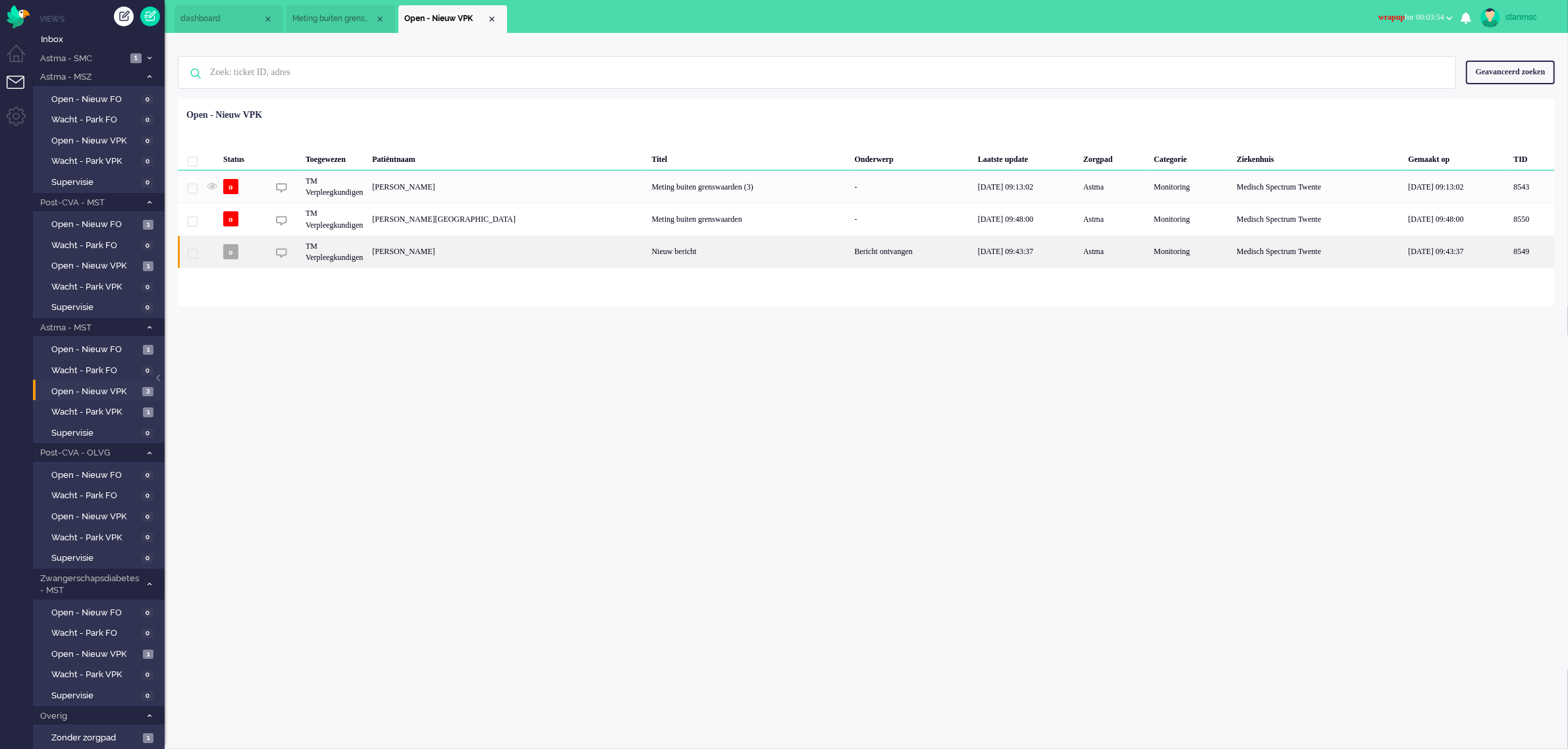
click at [1508, 253] on div "[PERSON_NAME]" at bounding box center [1531, 252] width 46 height 32
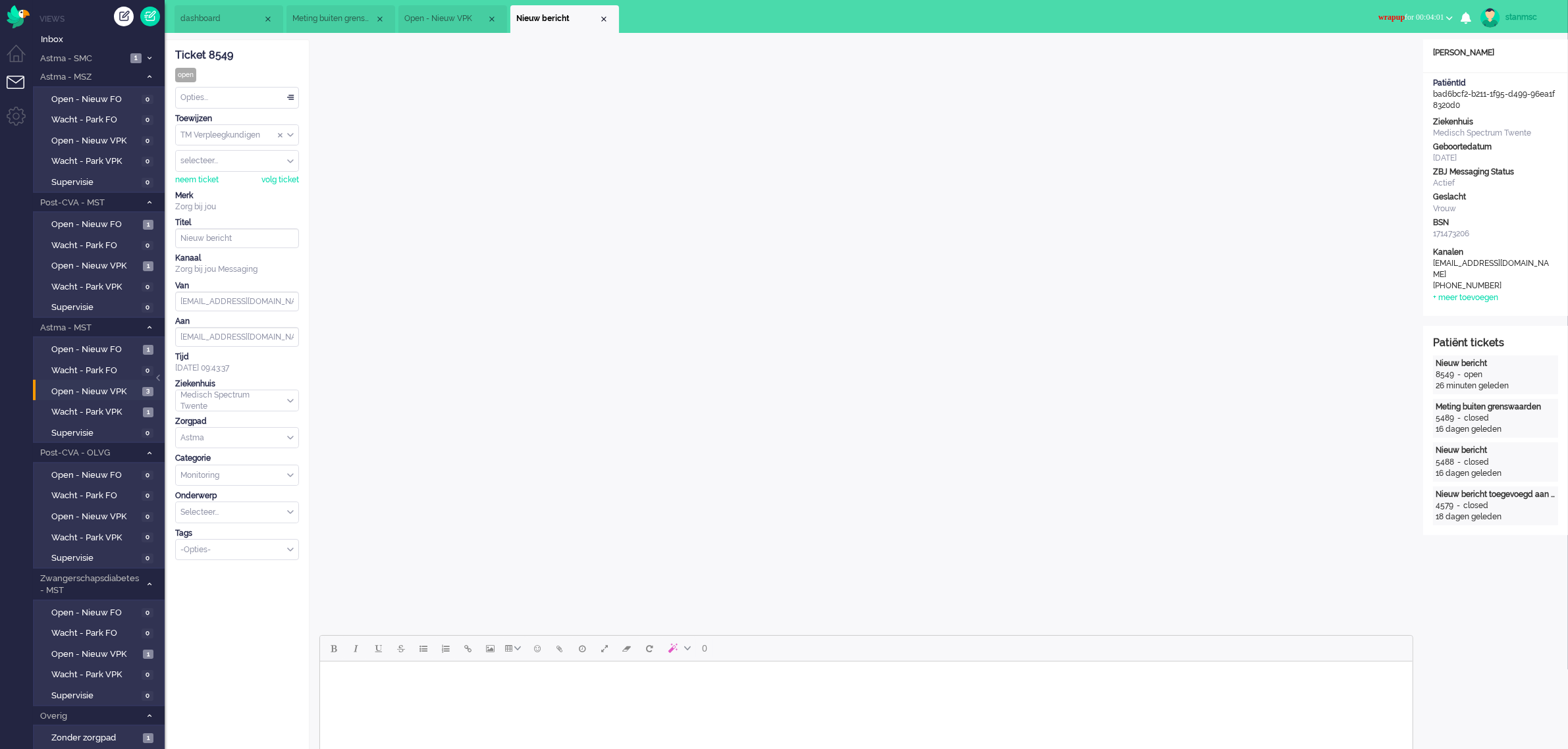
click at [1452, 12] on button "wrapup for 00:04:01" at bounding box center [1416, 17] width 91 height 19
click at [1367, 54] on label "Online" at bounding box center [1397, 59] width 104 height 12
click at [202, 180] on div "neem ticket" at bounding box center [197, 180] width 43 height 12
click at [242, 94] on div "Opties..." at bounding box center [236, 97] width 122 height 20
click at [220, 185] on li "Opgelost" at bounding box center [236, 192] width 122 height 19
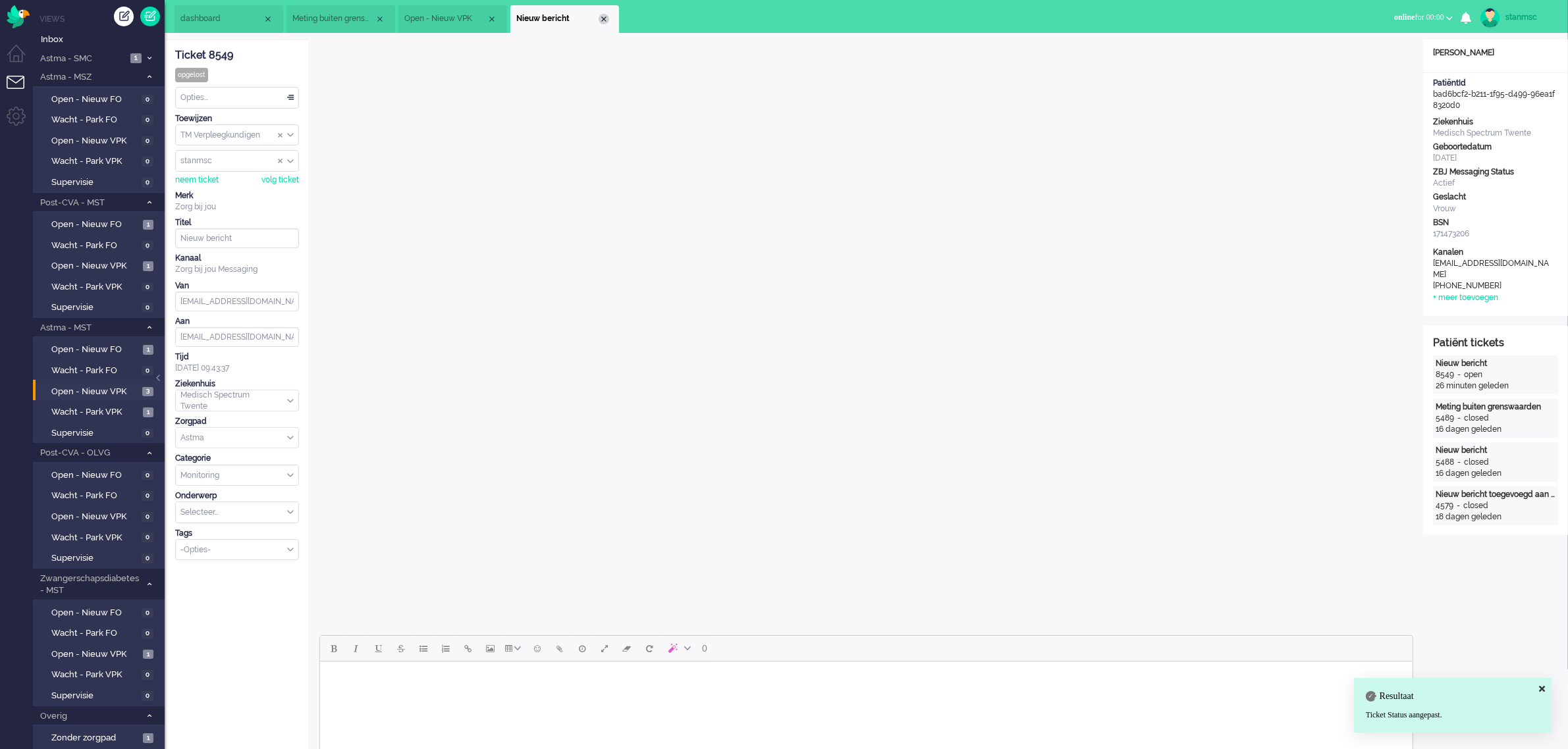
click at [603, 22] on div "Close tab" at bounding box center [603, 18] width 11 height 11
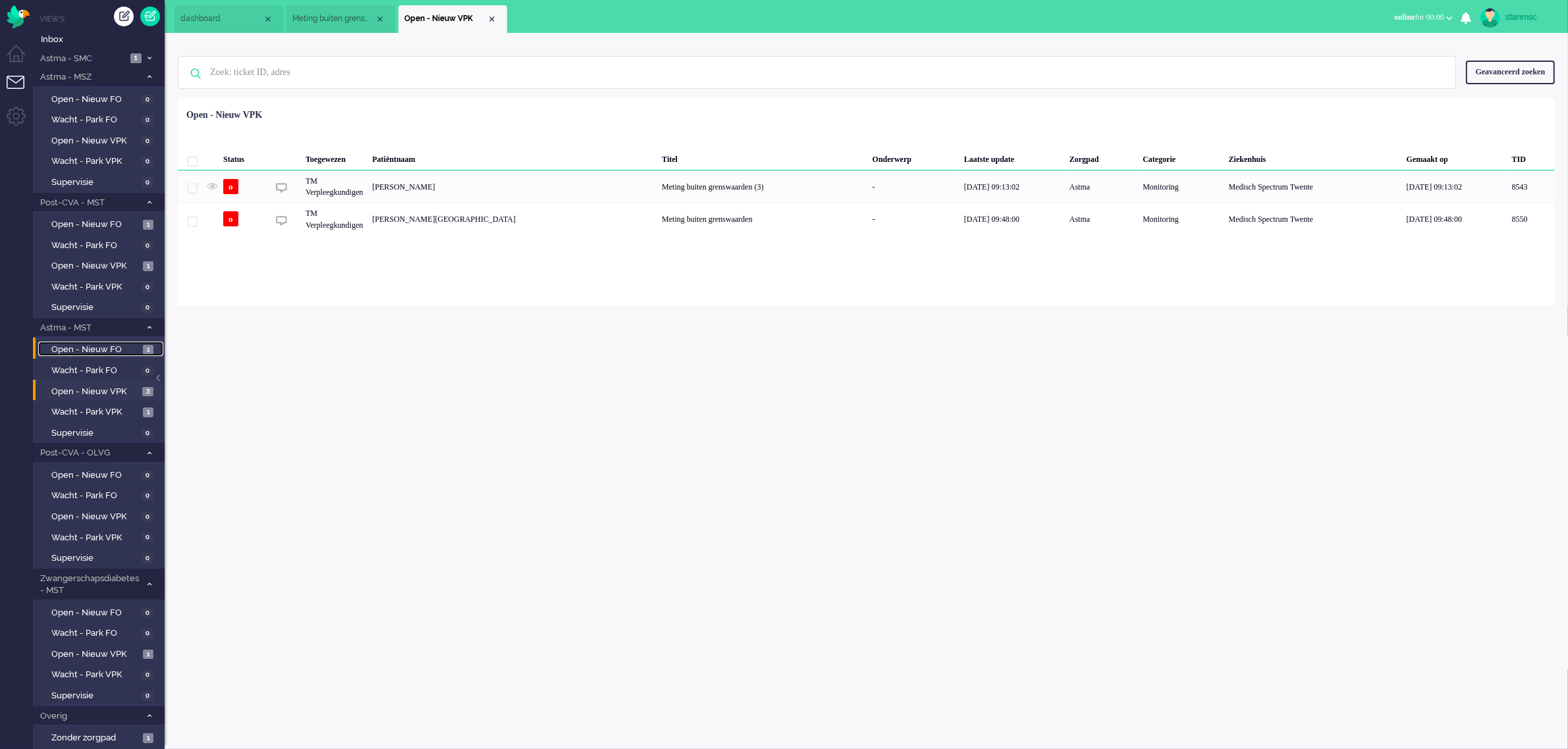
click at [94, 346] on span "Open - Nieuw FO" at bounding box center [95, 350] width 89 height 13
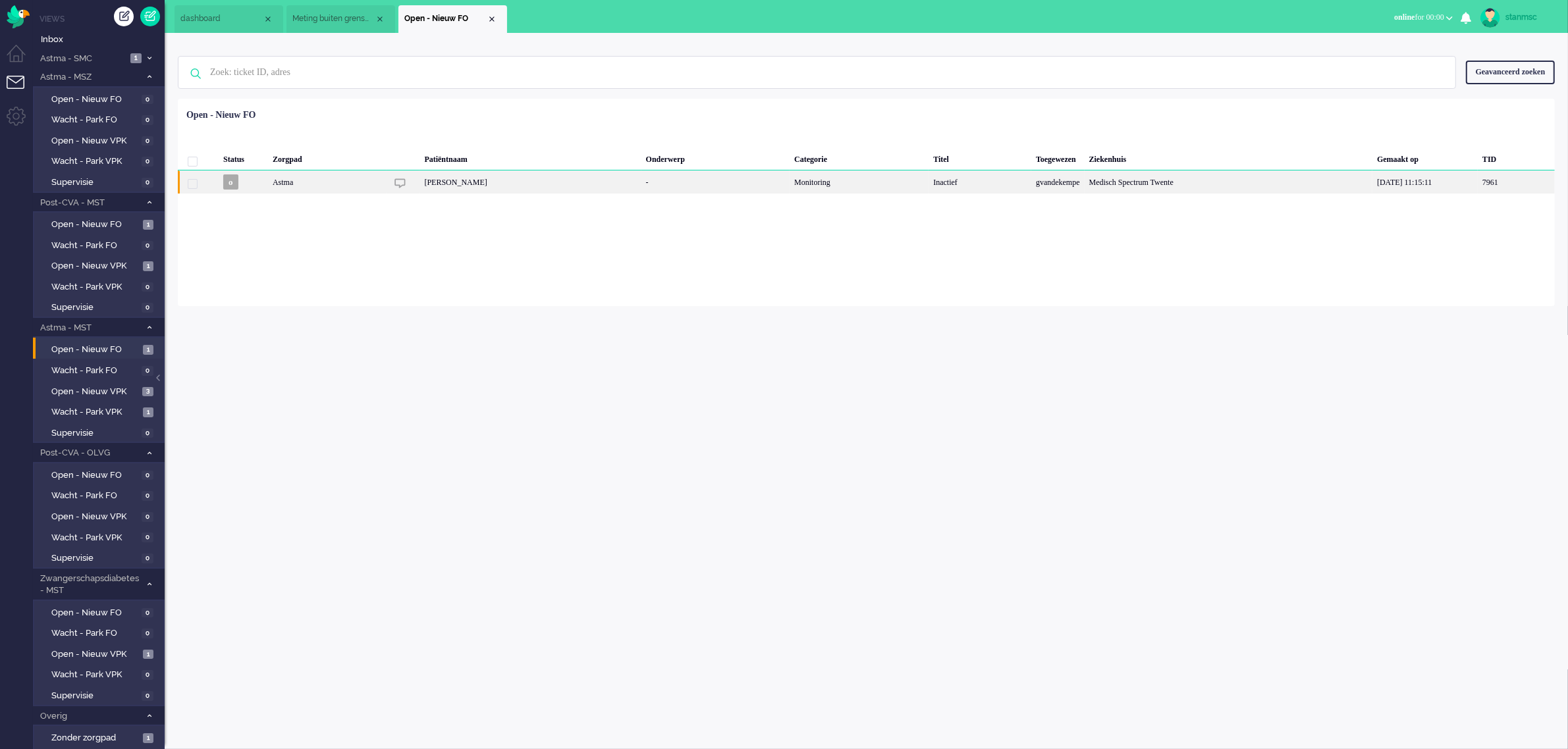
click at [789, 182] on div "Astma" at bounding box center [859, 182] width 139 height 23
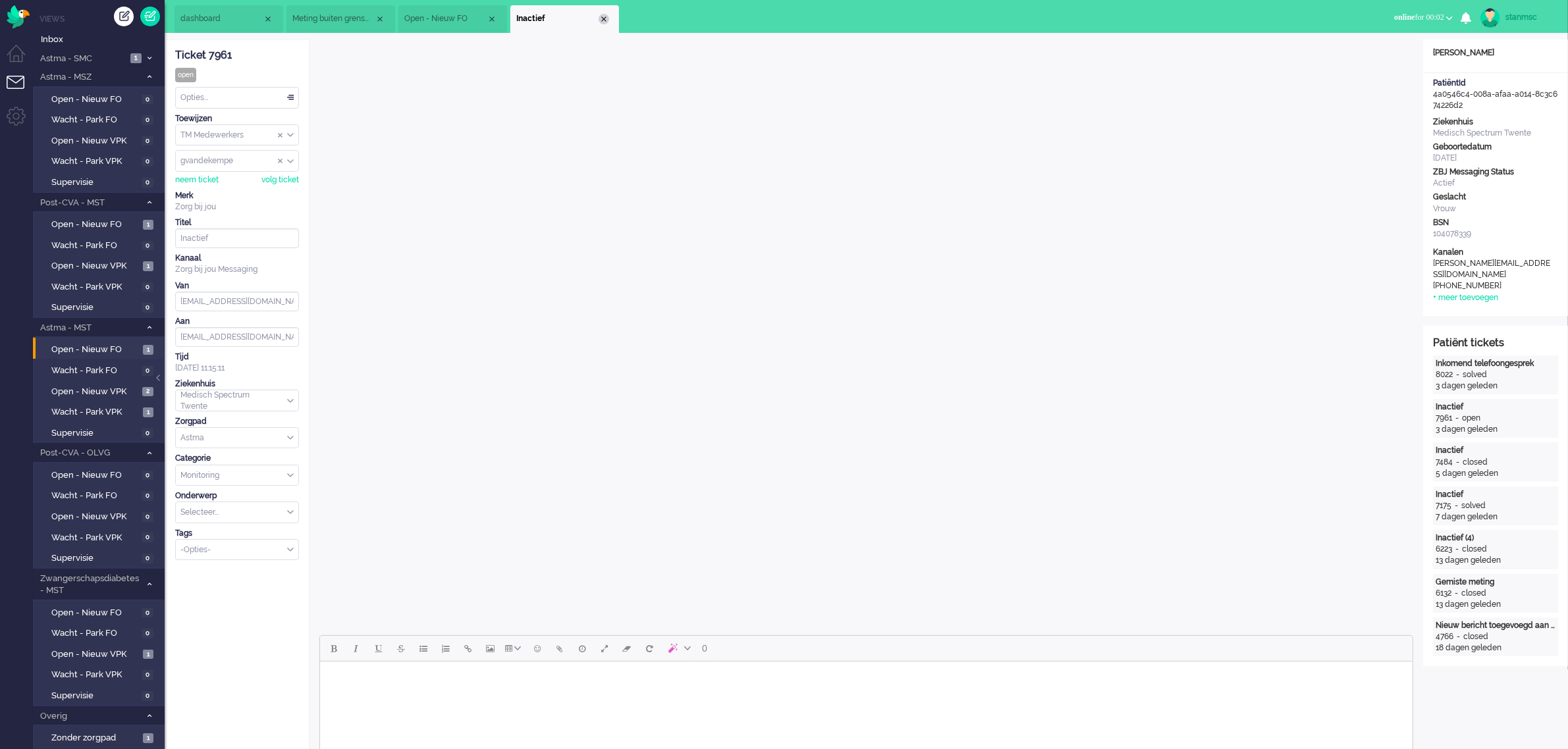
click at [601, 20] on div "Close tab" at bounding box center [603, 18] width 11 height 11
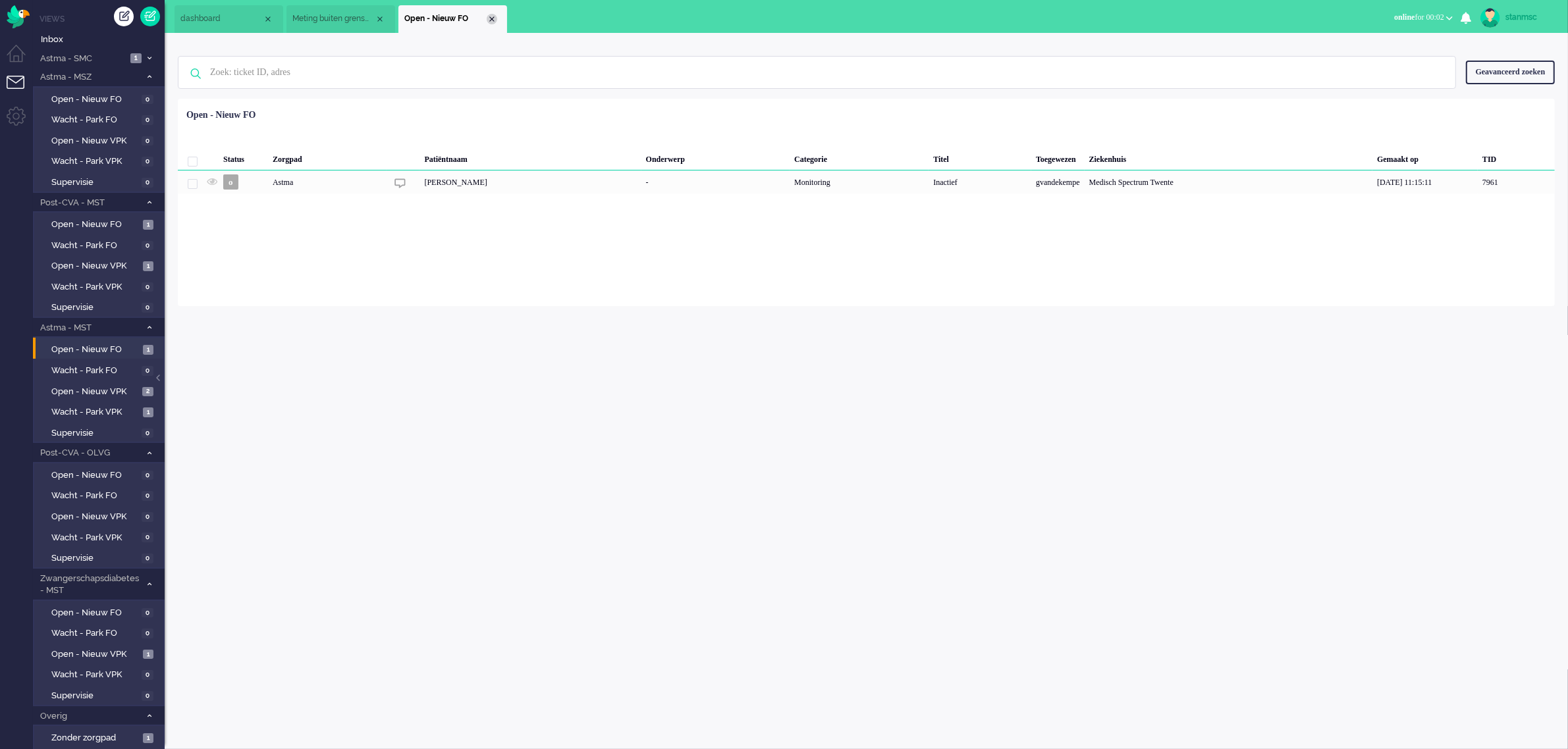
click at [489, 17] on div "Close tab" at bounding box center [492, 18] width 11 height 11
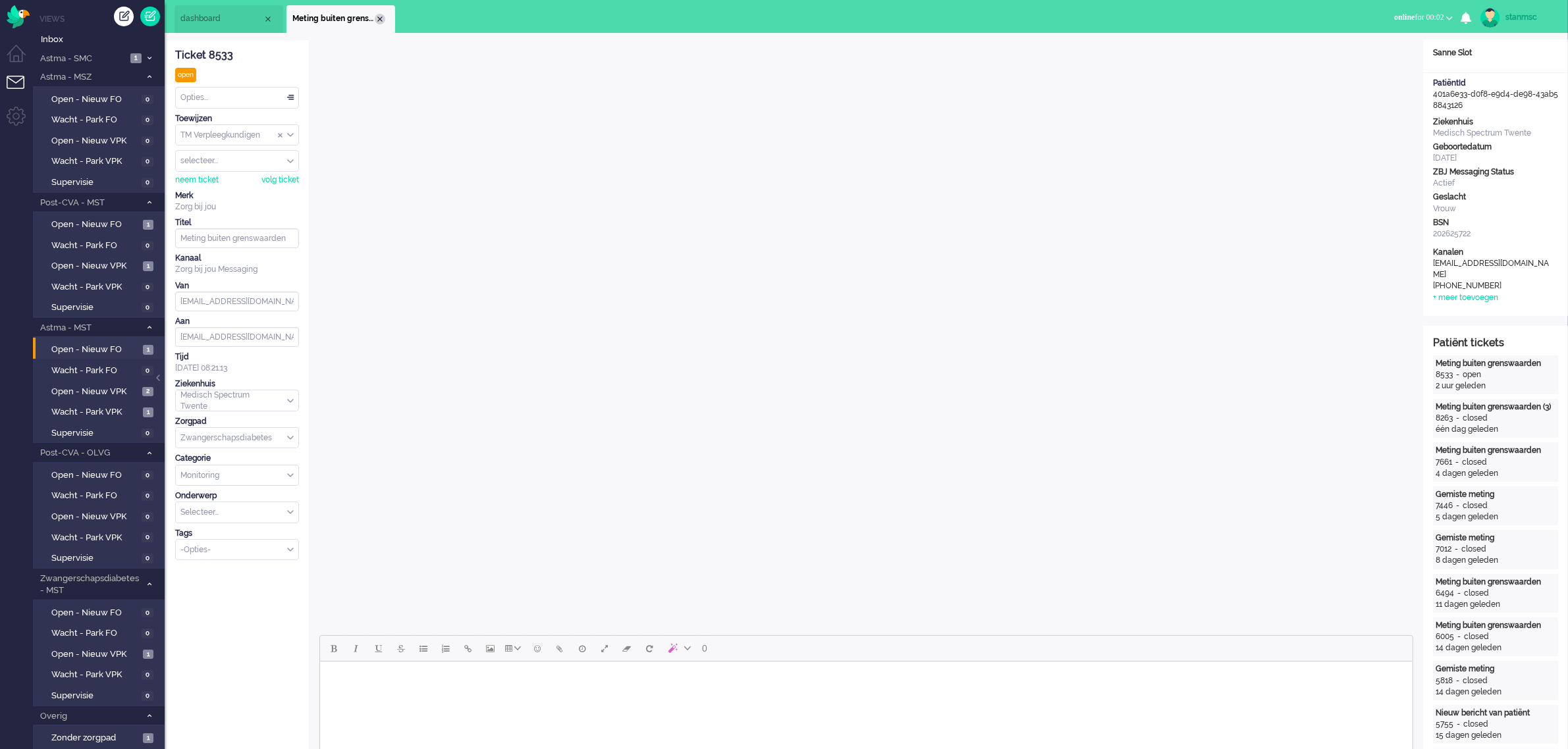
click at [379, 18] on div "Close tab" at bounding box center [380, 18] width 11 height 11
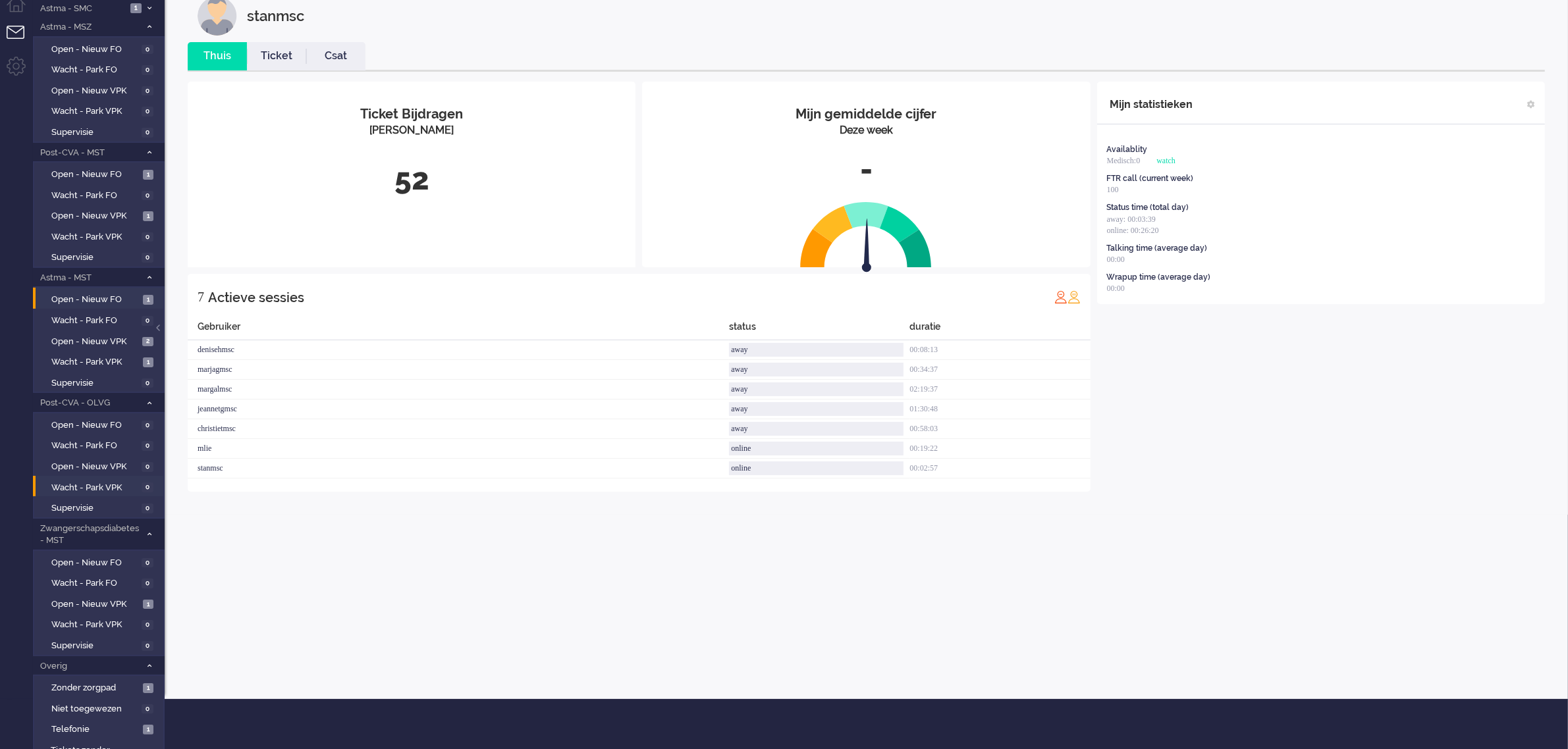
scroll to position [76, 0]
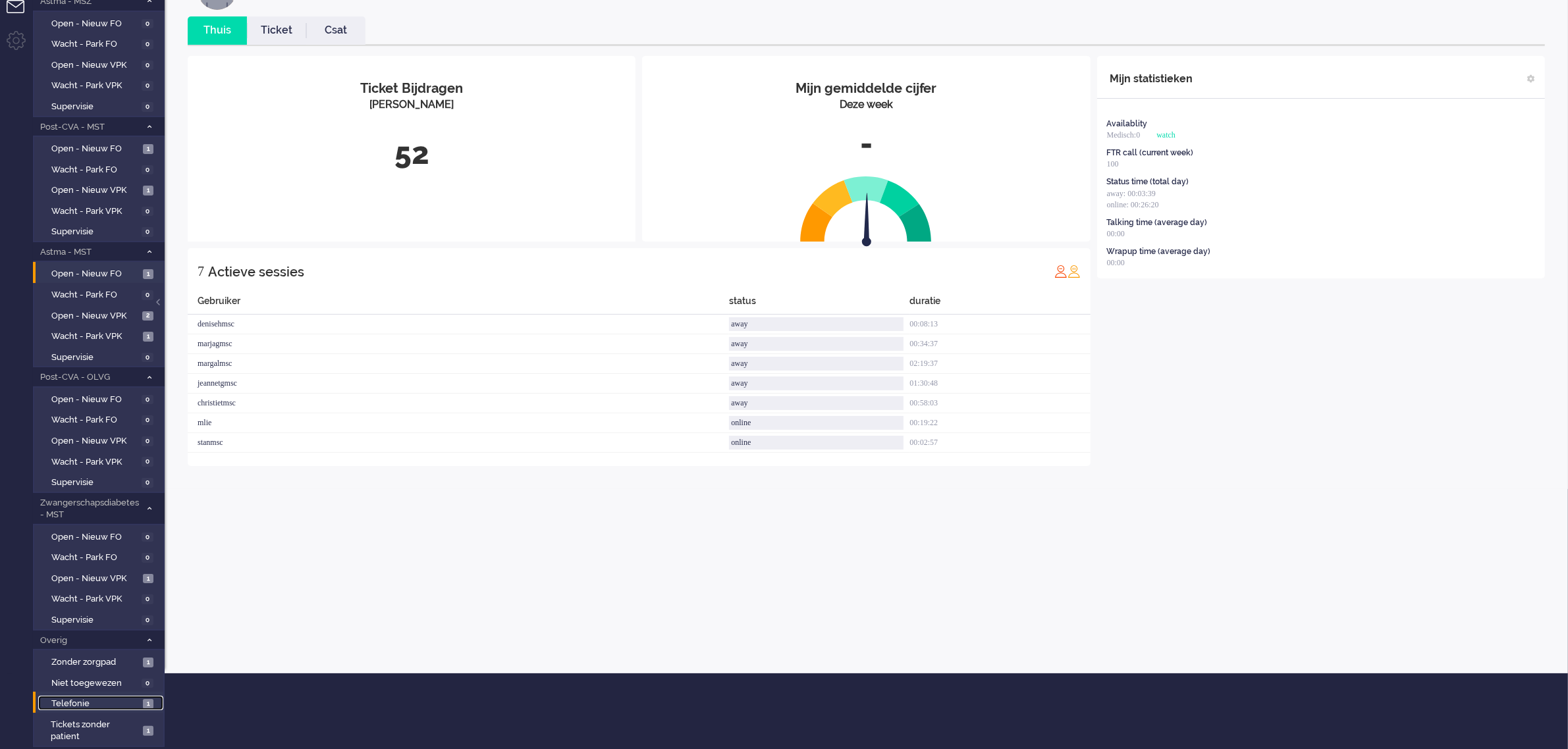
click at [83, 698] on span "Telefonie" at bounding box center [95, 704] width 89 height 13
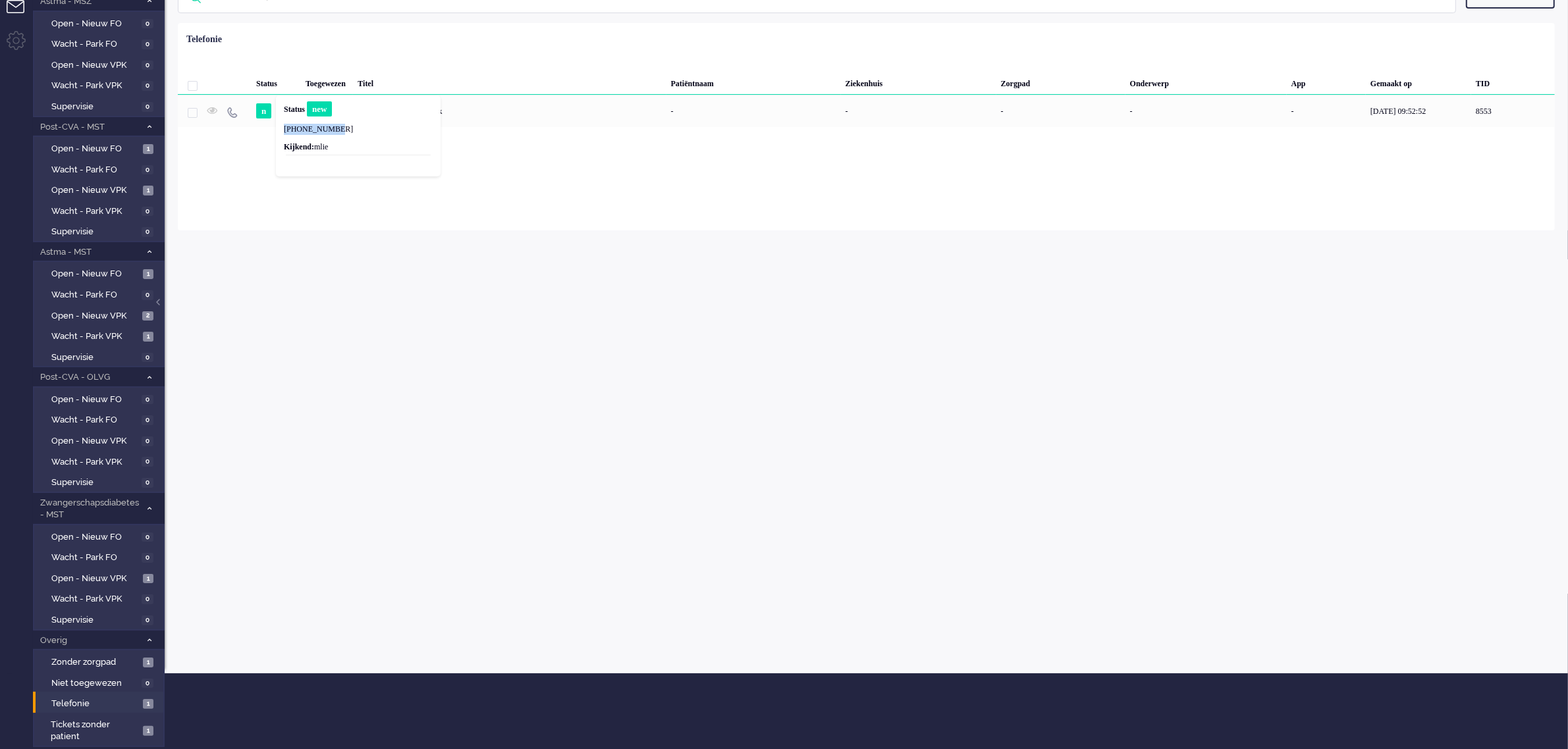
drag, startPoint x: 283, startPoint y: 130, endPoint x: 350, endPoint y: 129, distance: 67.0
click at [350, 129] on p "[PHONE_NUMBER]" at bounding box center [358, 129] width 148 height 12
copy p "[PHONE_NUMBER]"
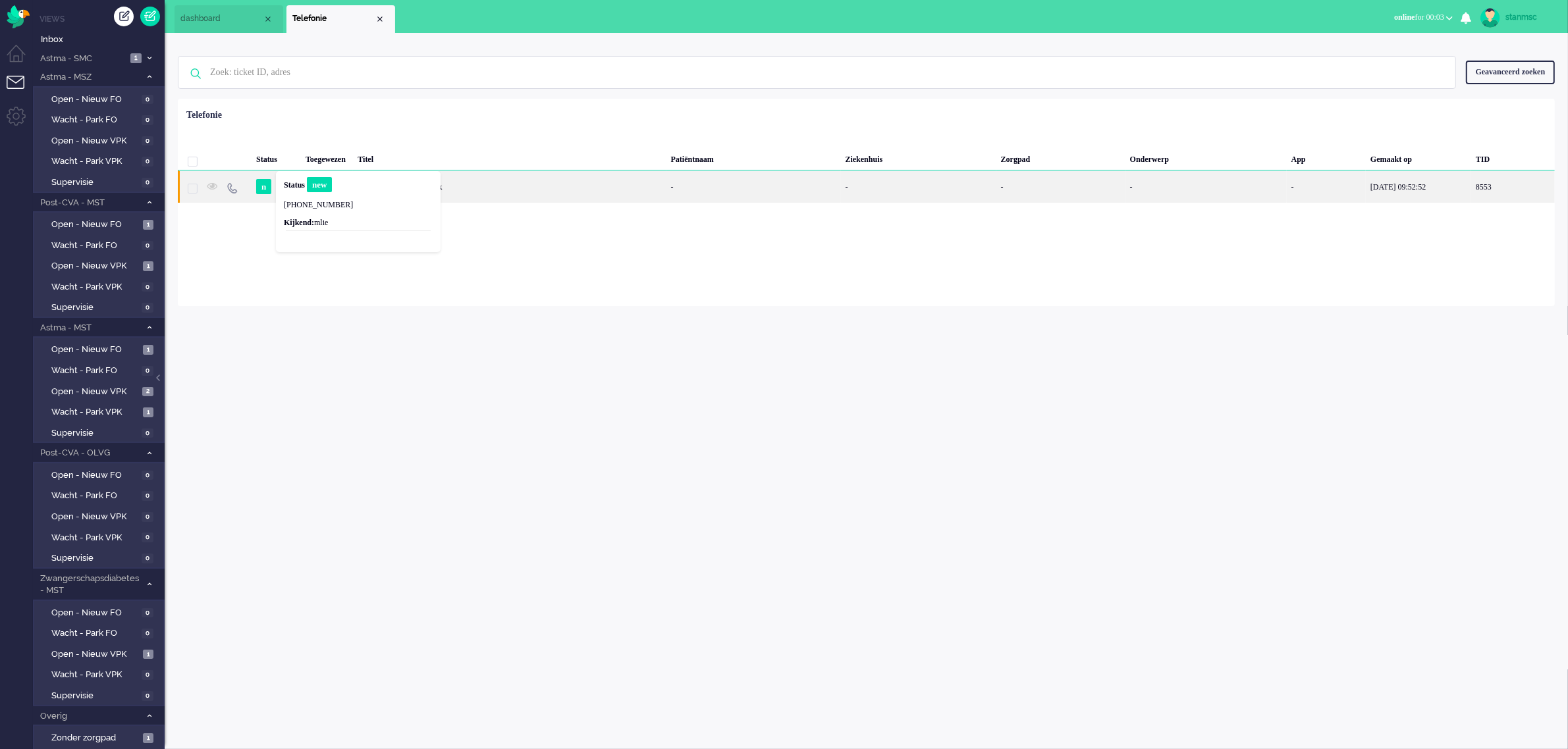
click at [495, 186] on div "Inkomend telefoongesprek" at bounding box center [509, 186] width 313 height 32
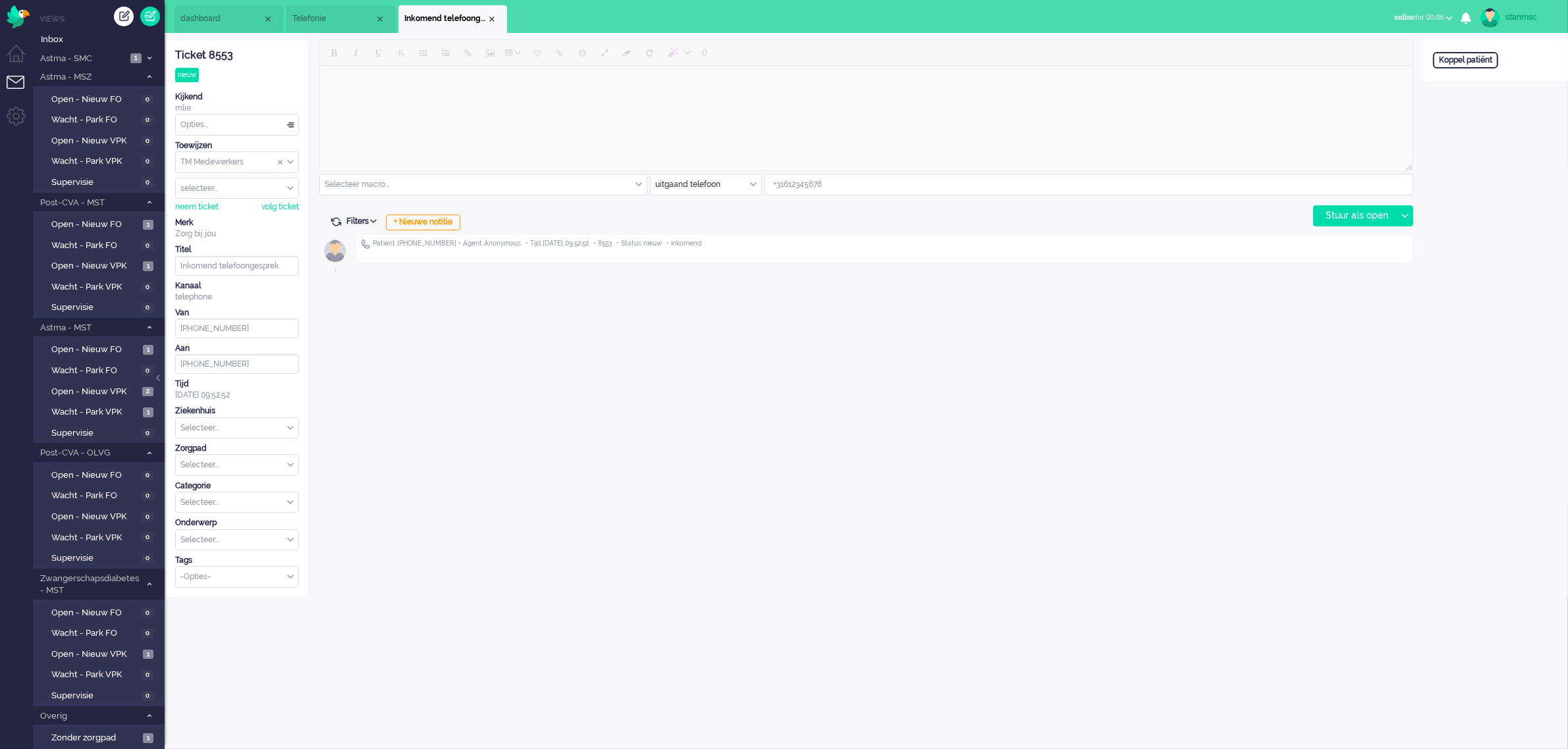
click at [784, 181] on input at bounding box center [1089, 184] width 648 height 20
click at [784, 181] on input at bounding box center [1089, 184] width 648 height 20
paste input "[PHONE_NUMBER]"
type input "[PHONE_NUMBER]"
click at [1336, 215] on div "Stuur als open" at bounding box center [1354, 216] width 82 height 19
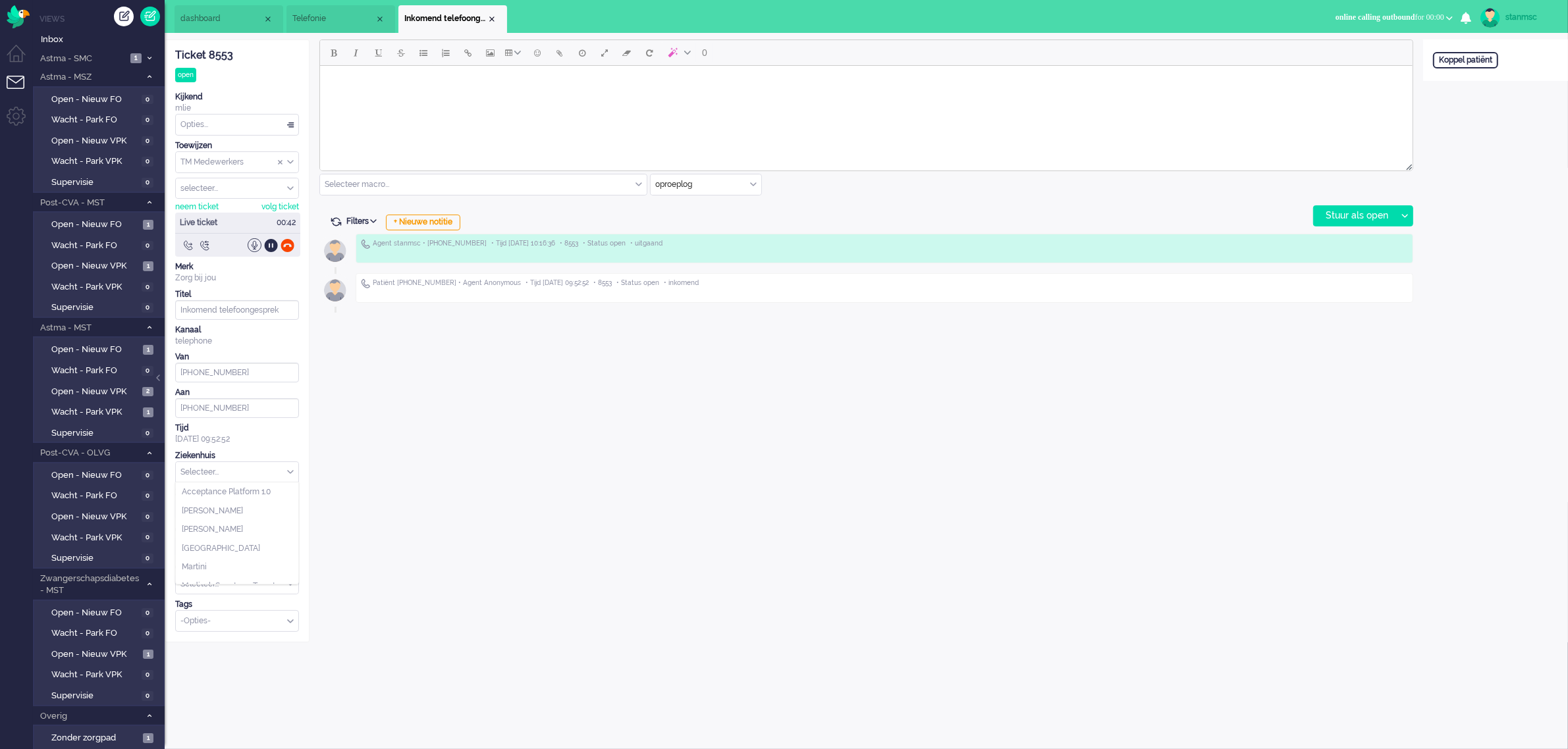
click at [288, 475] on div "Selecteer..." at bounding box center [236, 472] width 122 height 20
click at [422, 470] on div "0 Selecteer macro... Bericht: Intake Notitie: Beleid na supervisie Notitie: Coa…" at bounding box center [865, 341] width 1113 height 603
click at [1462, 59] on div "Koppel patiënt" at bounding box center [1466, 60] width 66 height 16
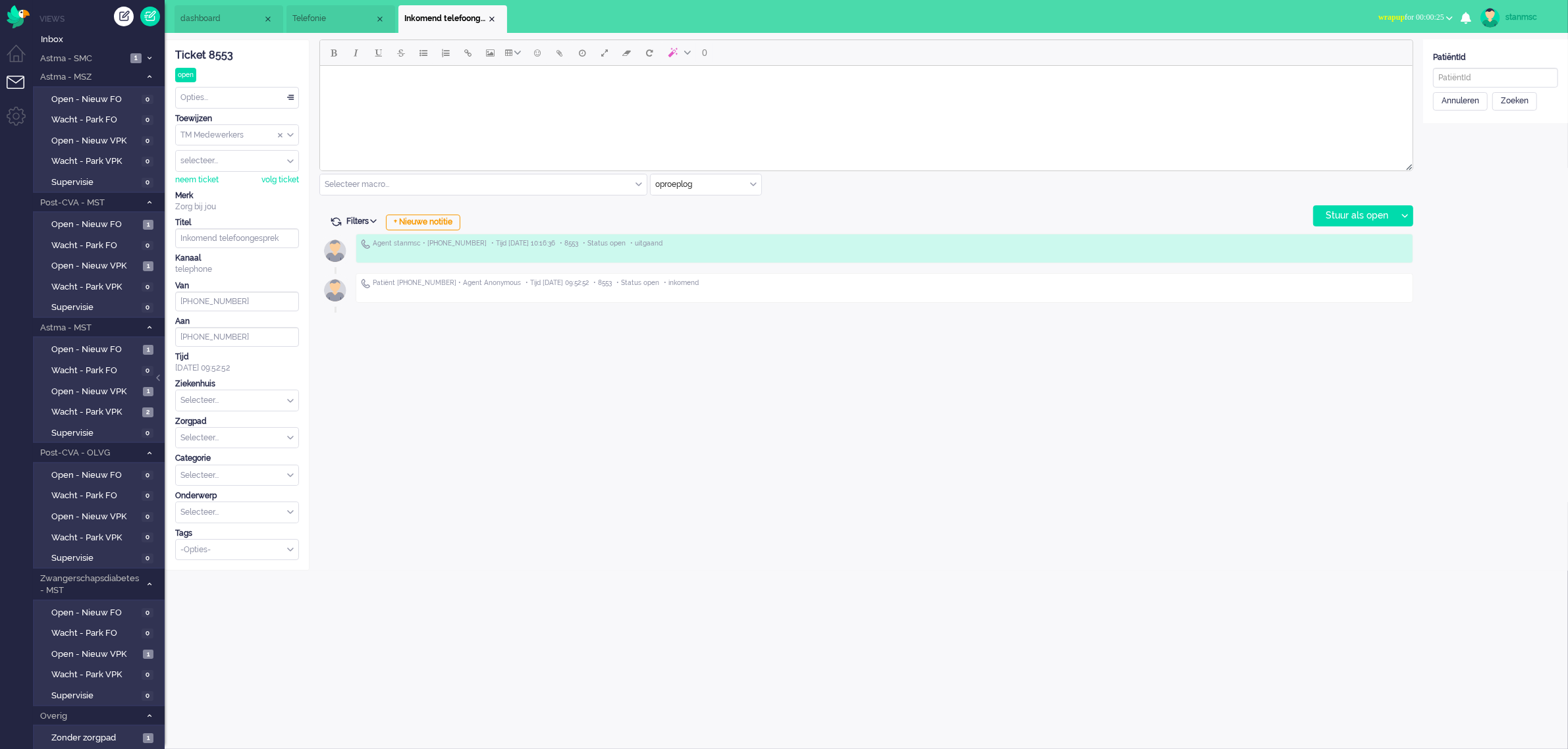
click at [1448, 18] on b "button" at bounding box center [1448, 17] width 7 height 5
click at [1374, 55] on label "Online" at bounding box center [1397, 59] width 104 height 12
click at [225, 17] on span "dashboard" at bounding box center [221, 19] width 82 height 12
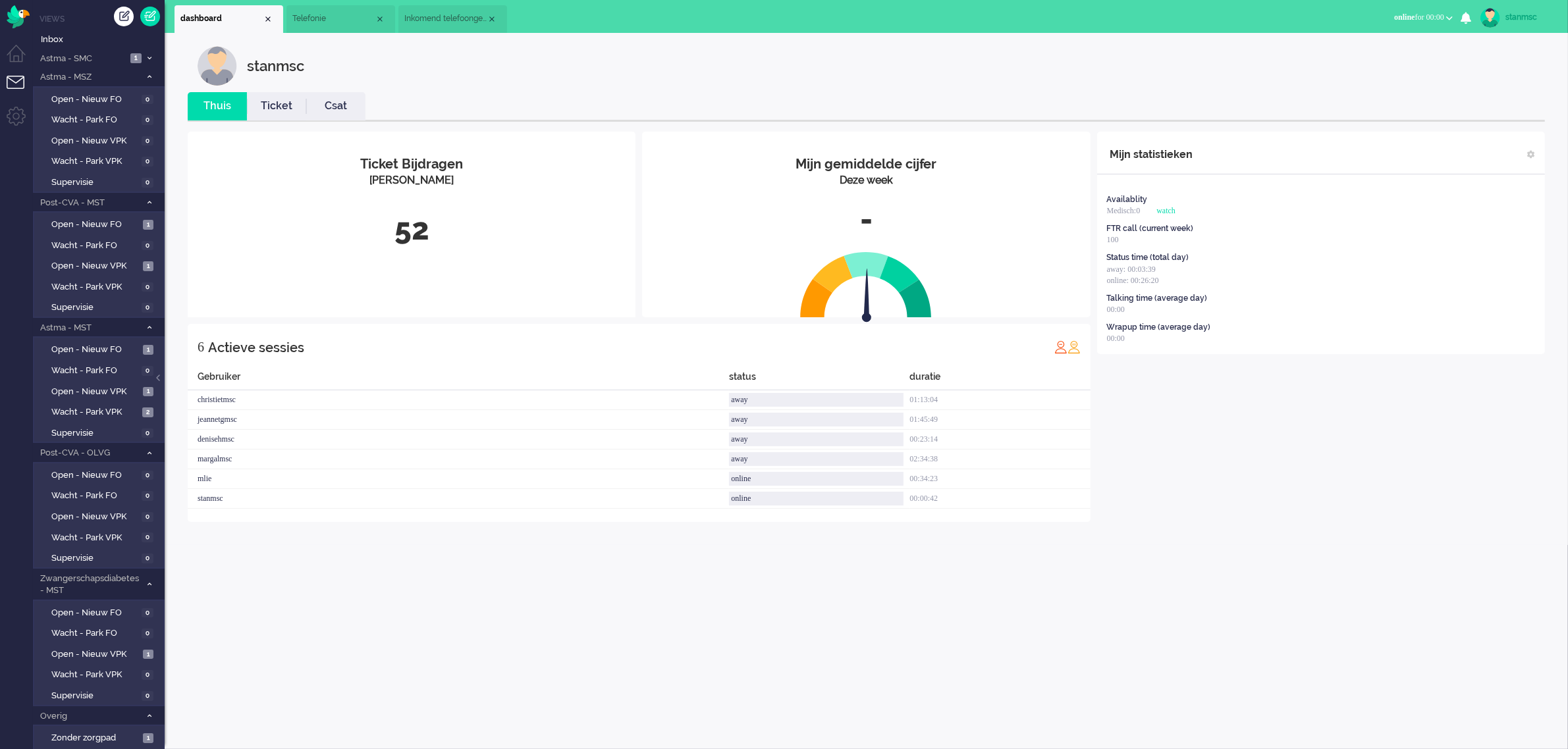
click at [333, 16] on span "Telefonie" at bounding box center [332, 19] width 82 height 12
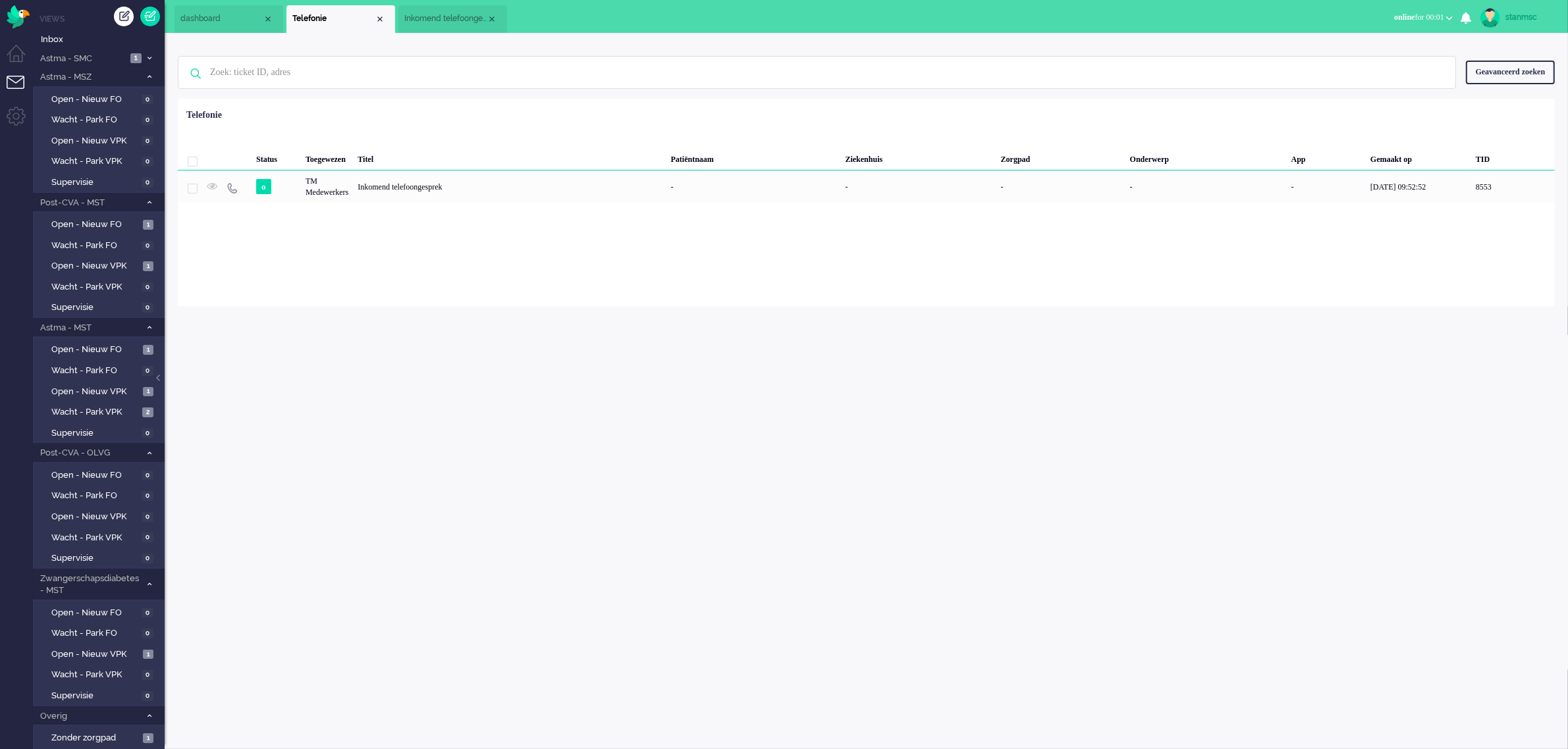
click at [434, 15] on span "Inkomend telefoongesprek" at bounding box center [444, 19] width 82 height 12
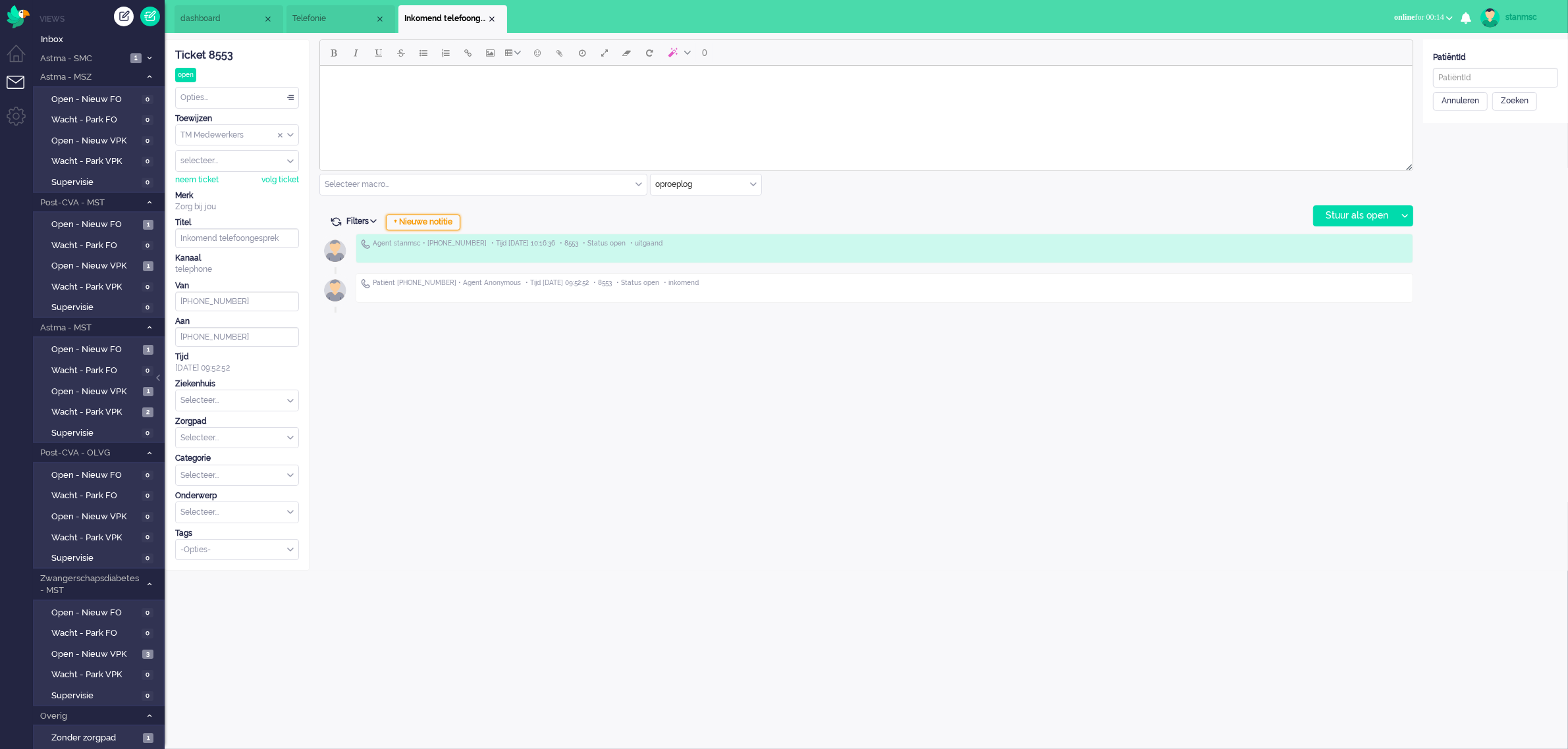
click at [432, 219] on div "+ Nieuwe notitie" at bounding box center [422, 223] width 74 height 15
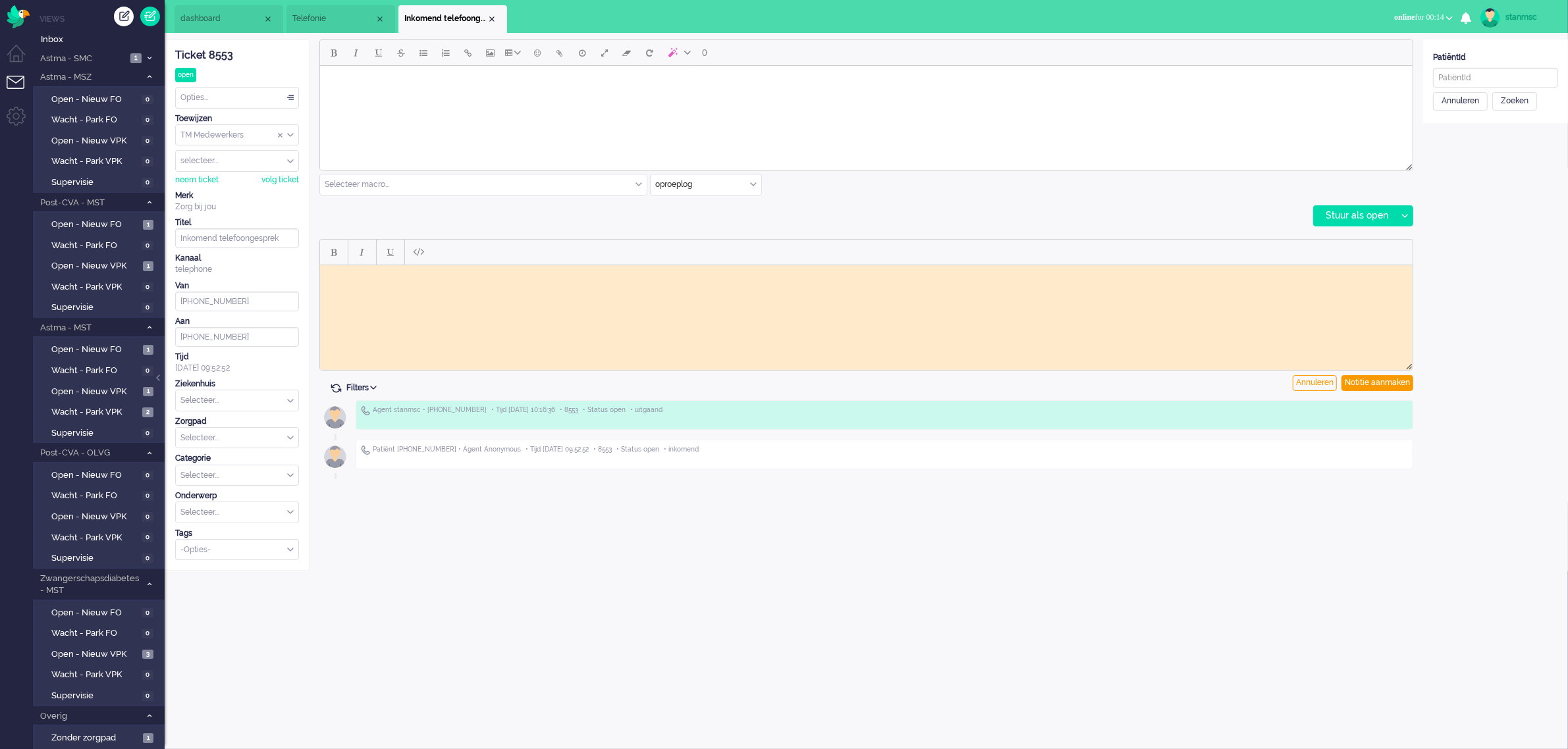
click at [385, 285] on html at bounding box center [864, 275] width 1092 height 20
click at [528, 276] on body "Ticket hoort bij Mw [PERSON_NAME], [DATE], 10205" at bounding box center [865, 275] width 1081 height 10
click at [540, 276] on body "Ticket hoort bij Mw [PERSON_NAME], [DATE], 102025" at bounding box center [865, 275] width 1081 height 10
click at [1159, 279] on body "Ticket hoort bij Mw [PERSON_NAME], [DATE], 10202519. Mw is heel enthousiast om …" at bounding box center [865, 275] width 1081 height 10
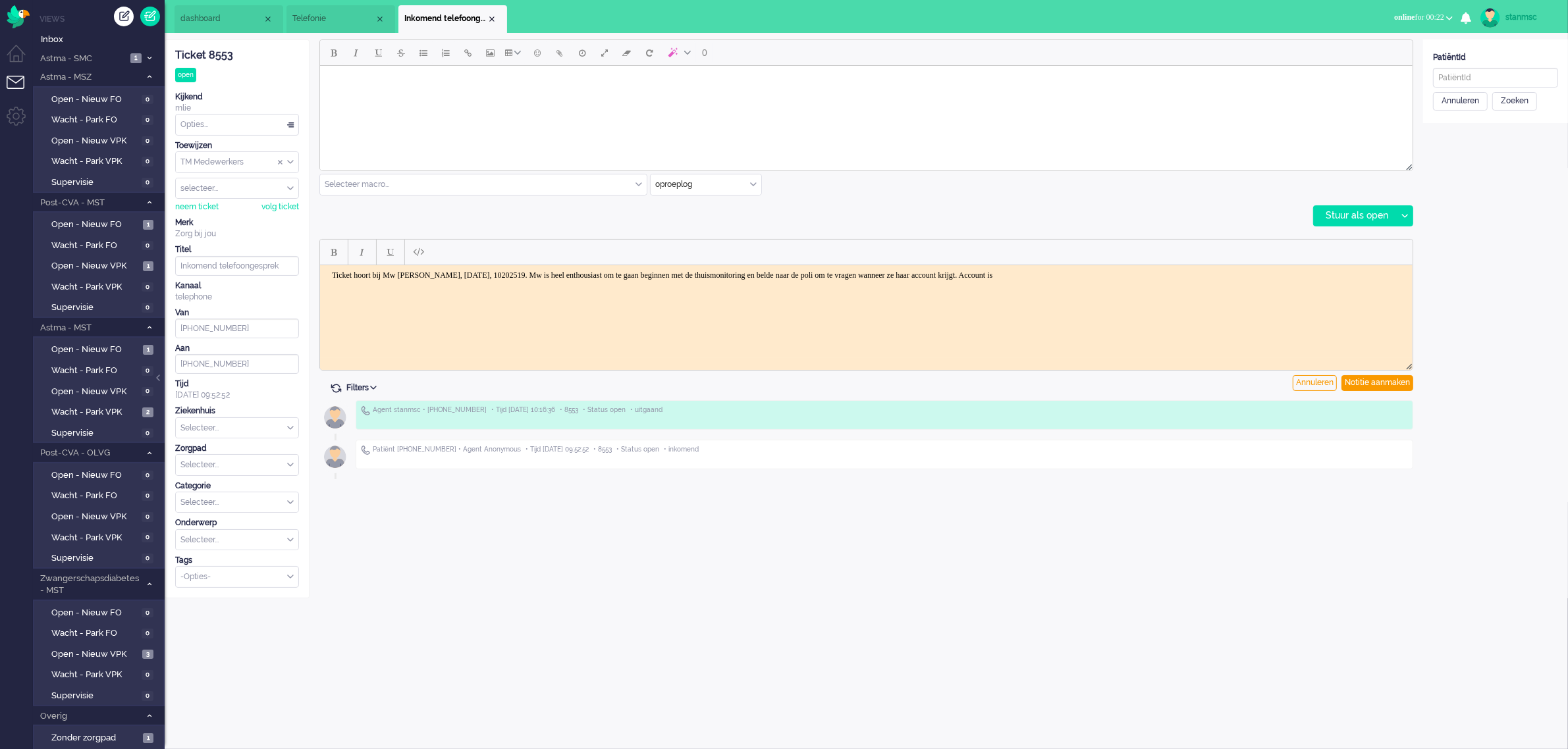
click at [1151, 276] on body "Ticket hoort bij Mw [PERSON_NAME], [DATE], 10202519. Mw is heel enthousiast om …" at bounding box center [865, 275] width 1081 height 10
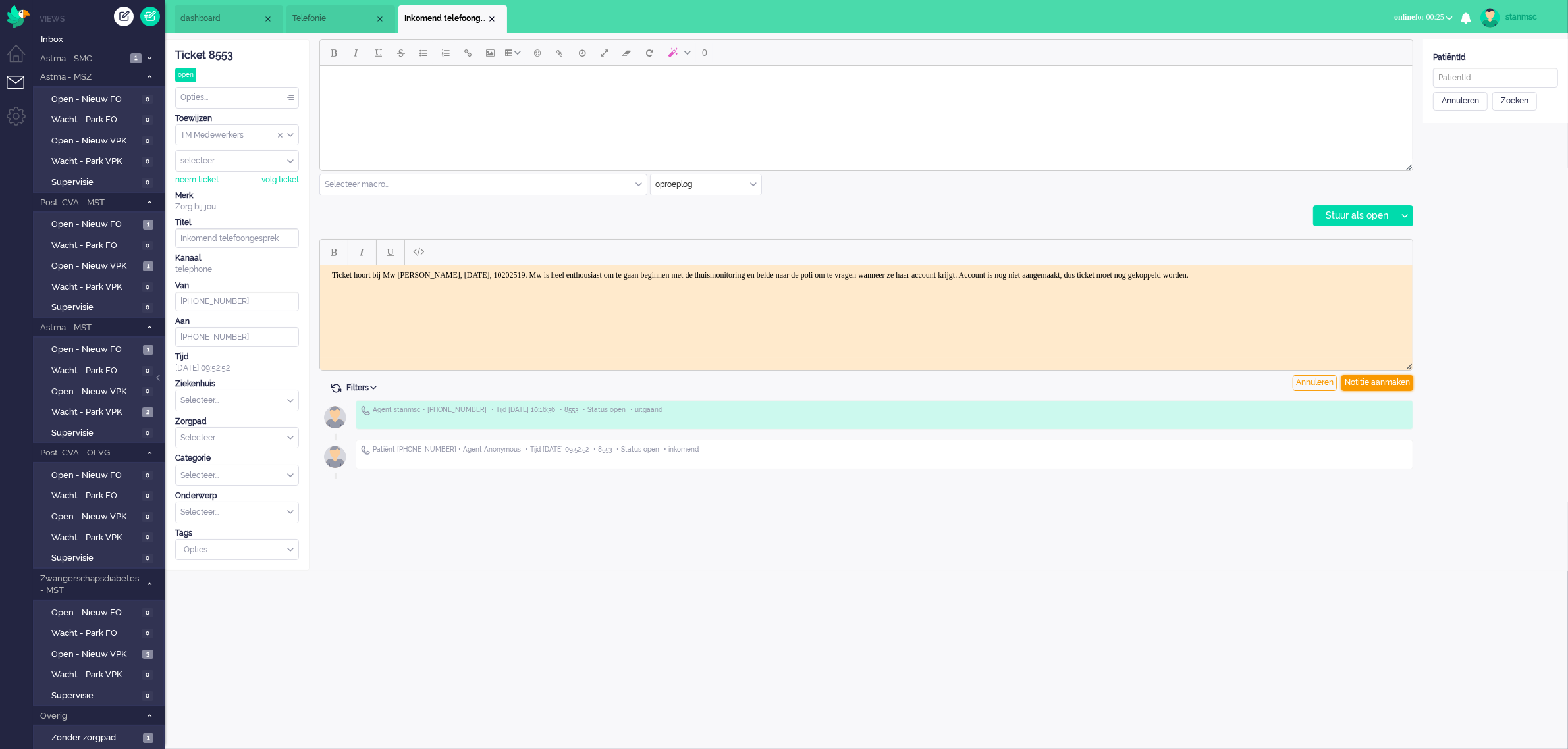
click at [1380, 380] on div "Notitie aanmaken" at bounding box center [1377, 383] width 71 height 15
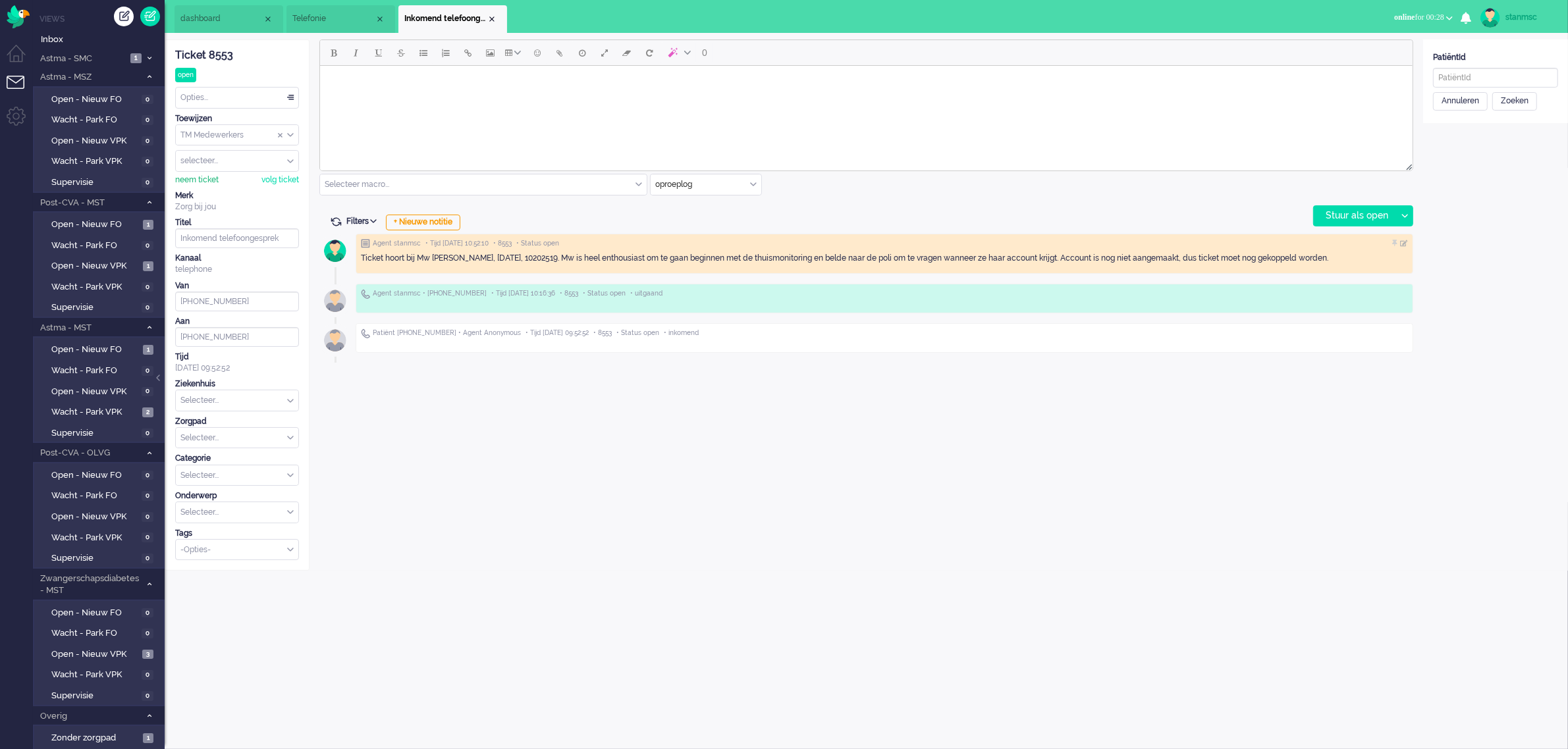
click at [207, 177] on div "neem ticket" at bounding box center [197, 180] width 43 height 12
click at [492, 18] on div "Close tab" at bounding box center [492, 18] width 11 height 11
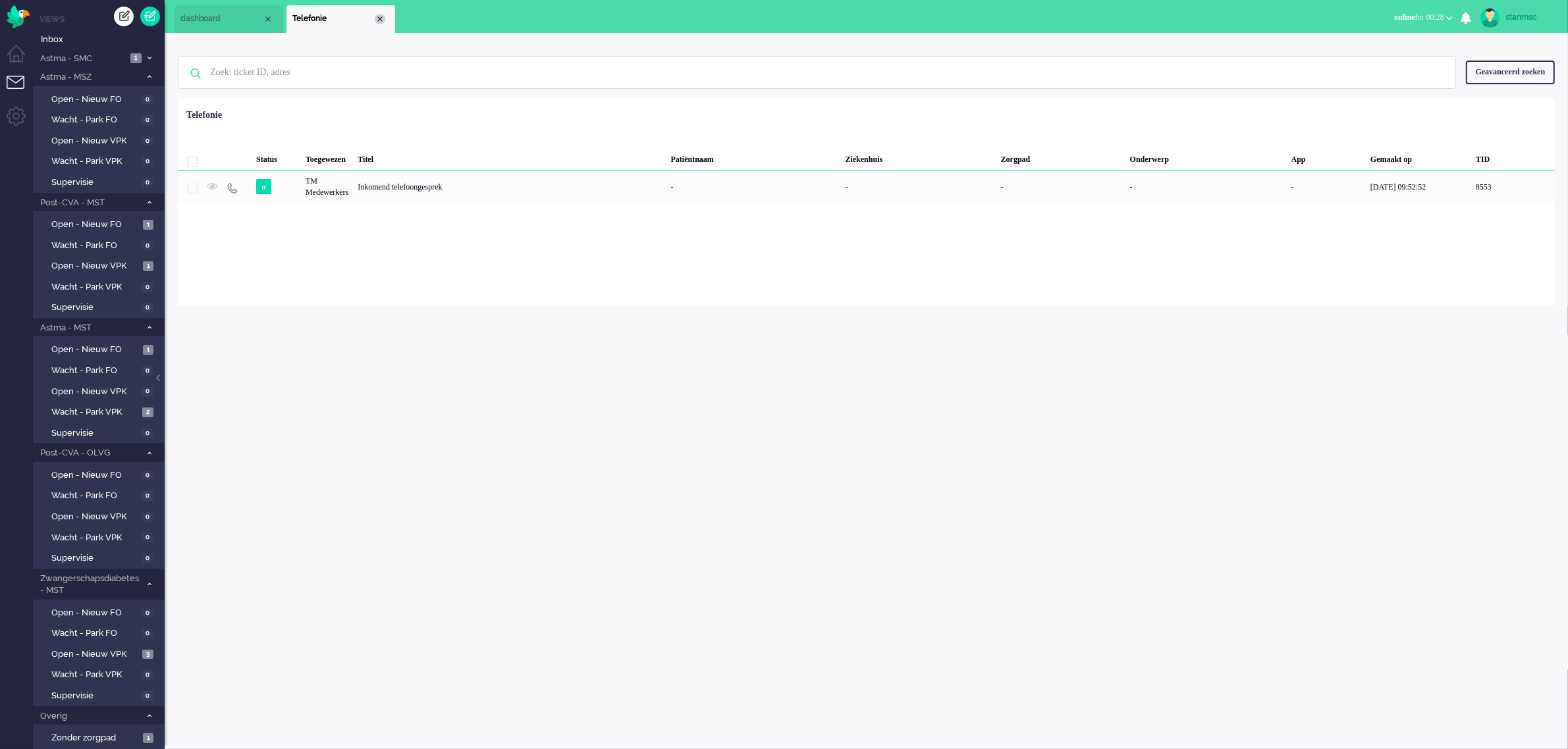
click at [376, 15] on div "Close tab" at bounding box center [380, 18] width 11 height 11
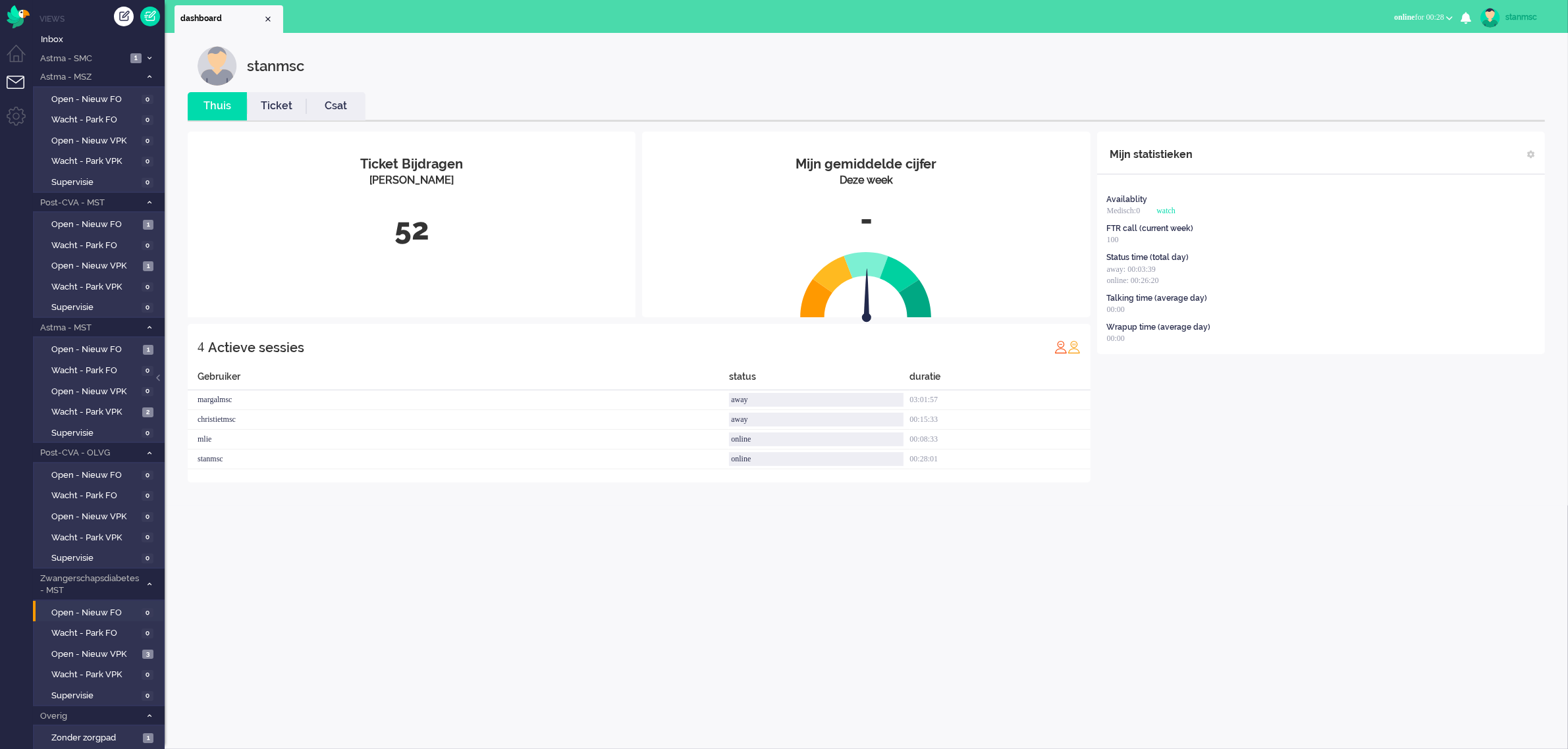
scroll to position [76, 0]
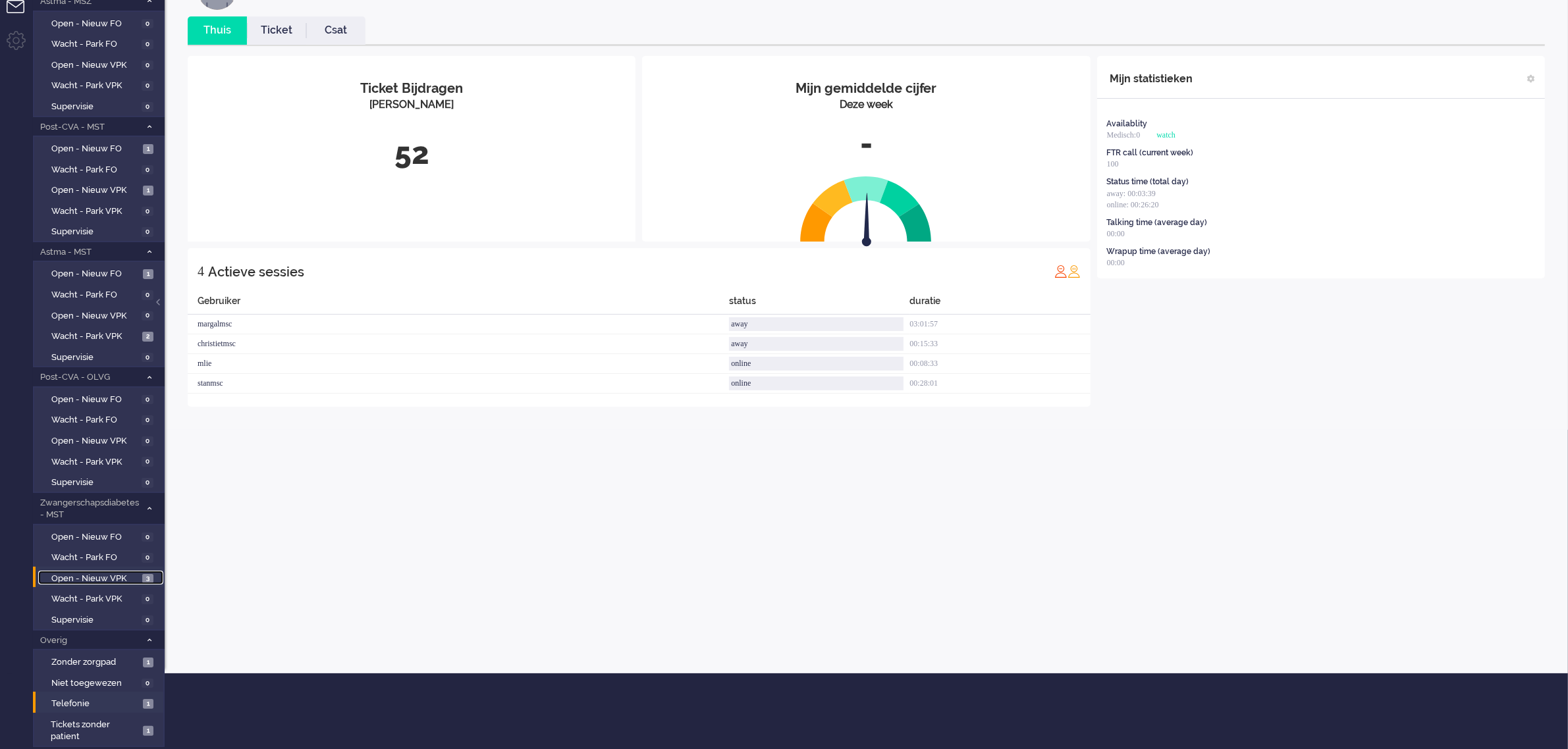
click at [98, 576] on span "Open - Nieuw VPK" at bounding box center [94, 578] width 88 height 13
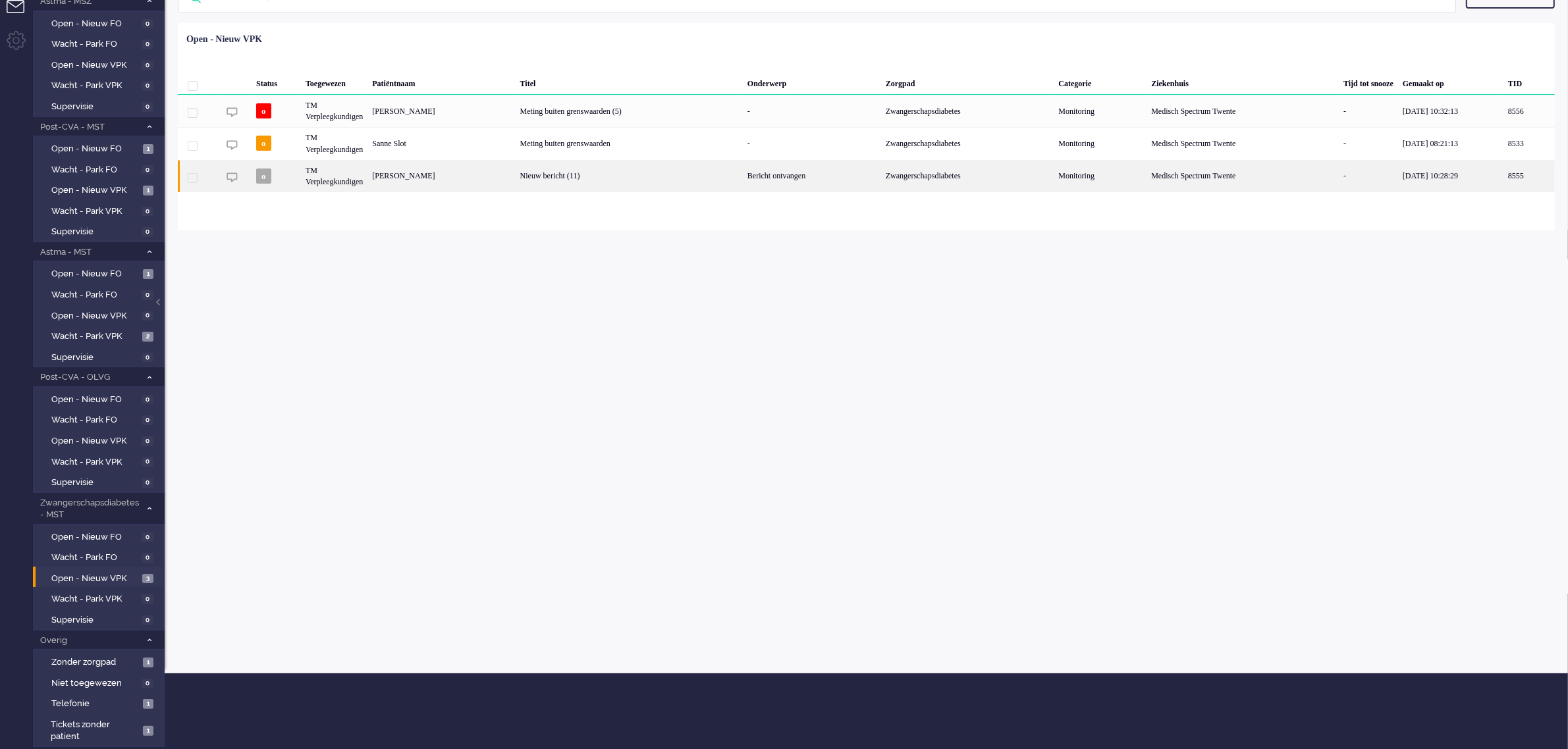
click at [1503, 176] on div "[PERSON_NAME]" at bounding box center [1528, 175] width 51 height 32
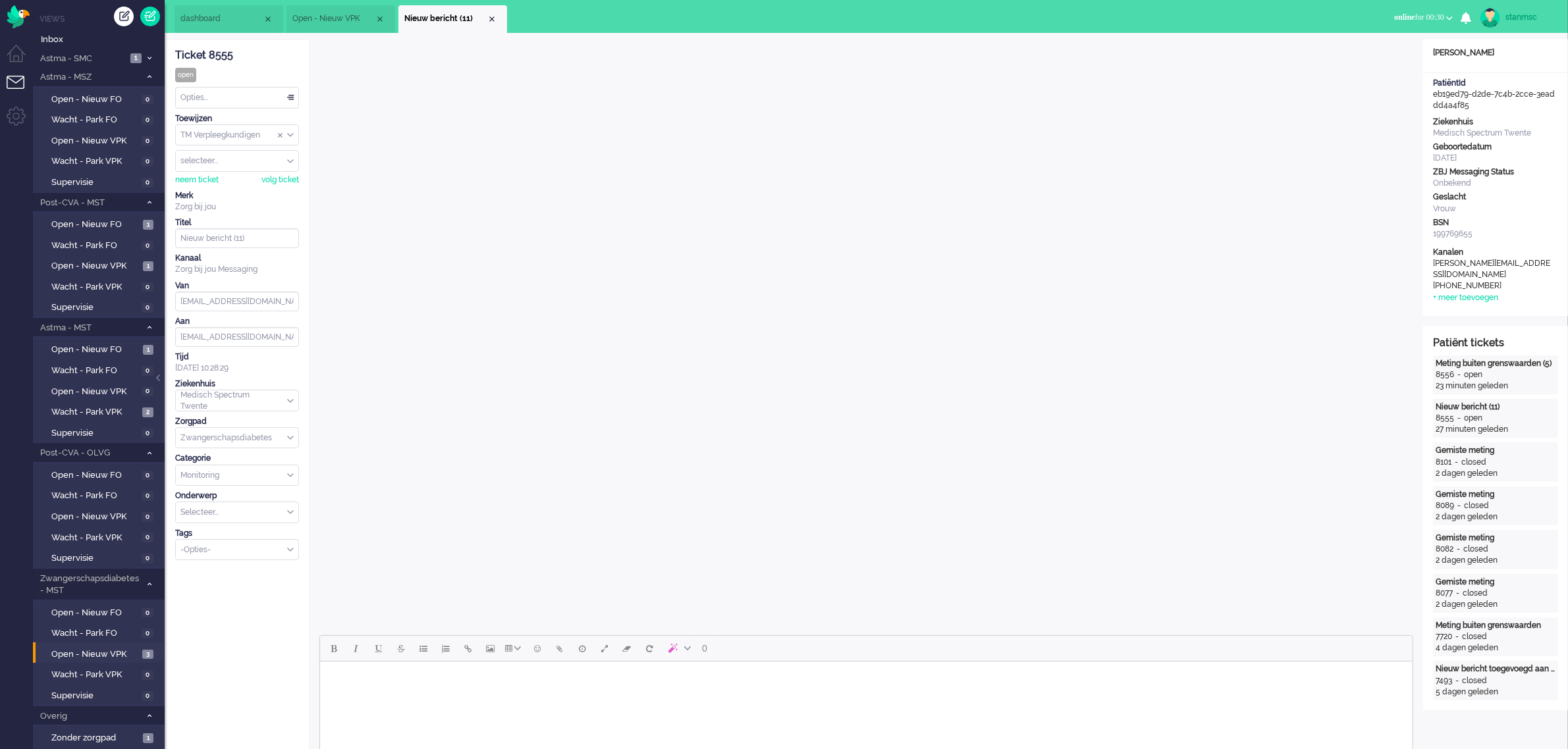
click at [346, 16] on span "Open - Nieuw VPK" at bounding box center [332, 19] width 82 height 12
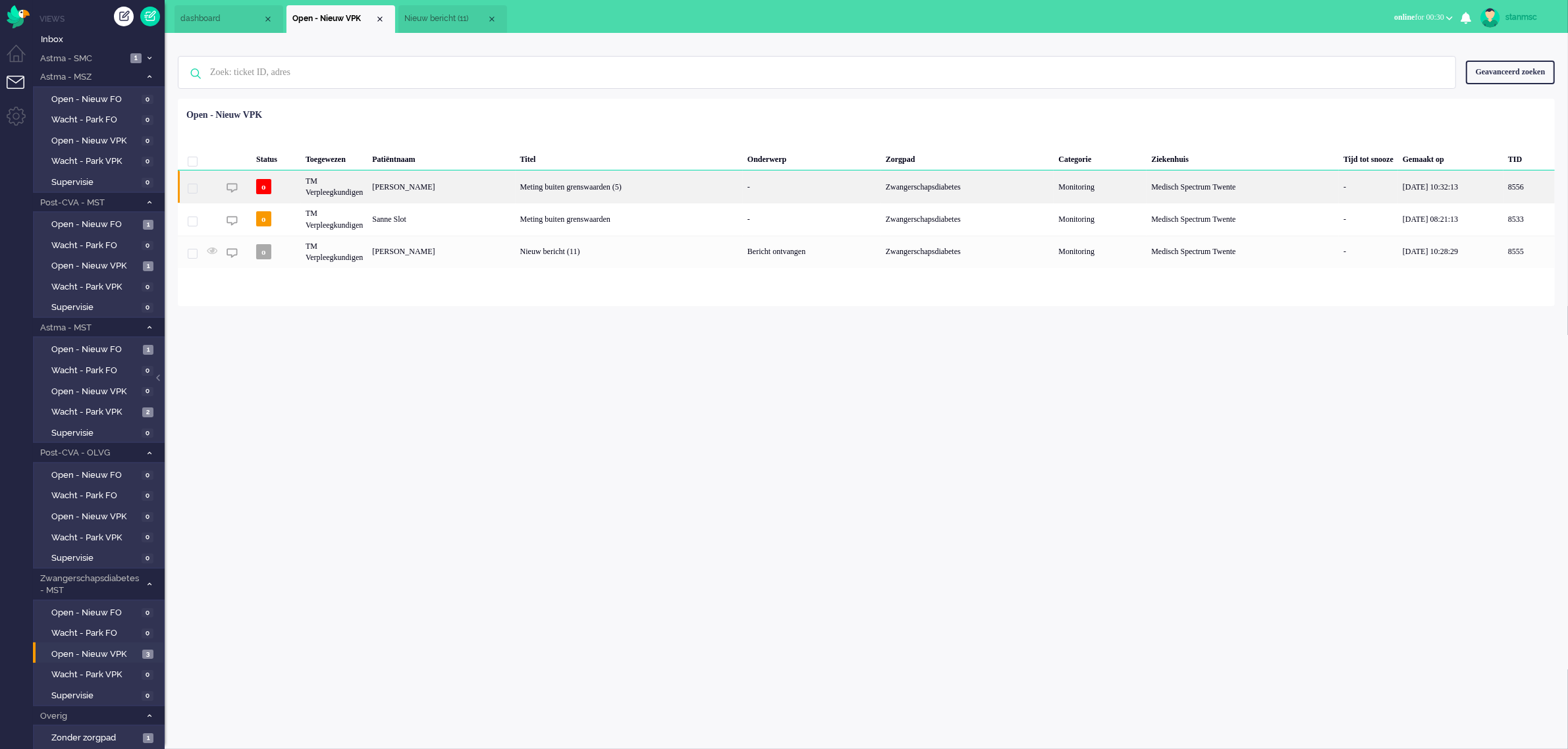
click at [1503, 191] on div "[PERSON_NAME]" at bounding box center [1528, 186] width 51 height 32
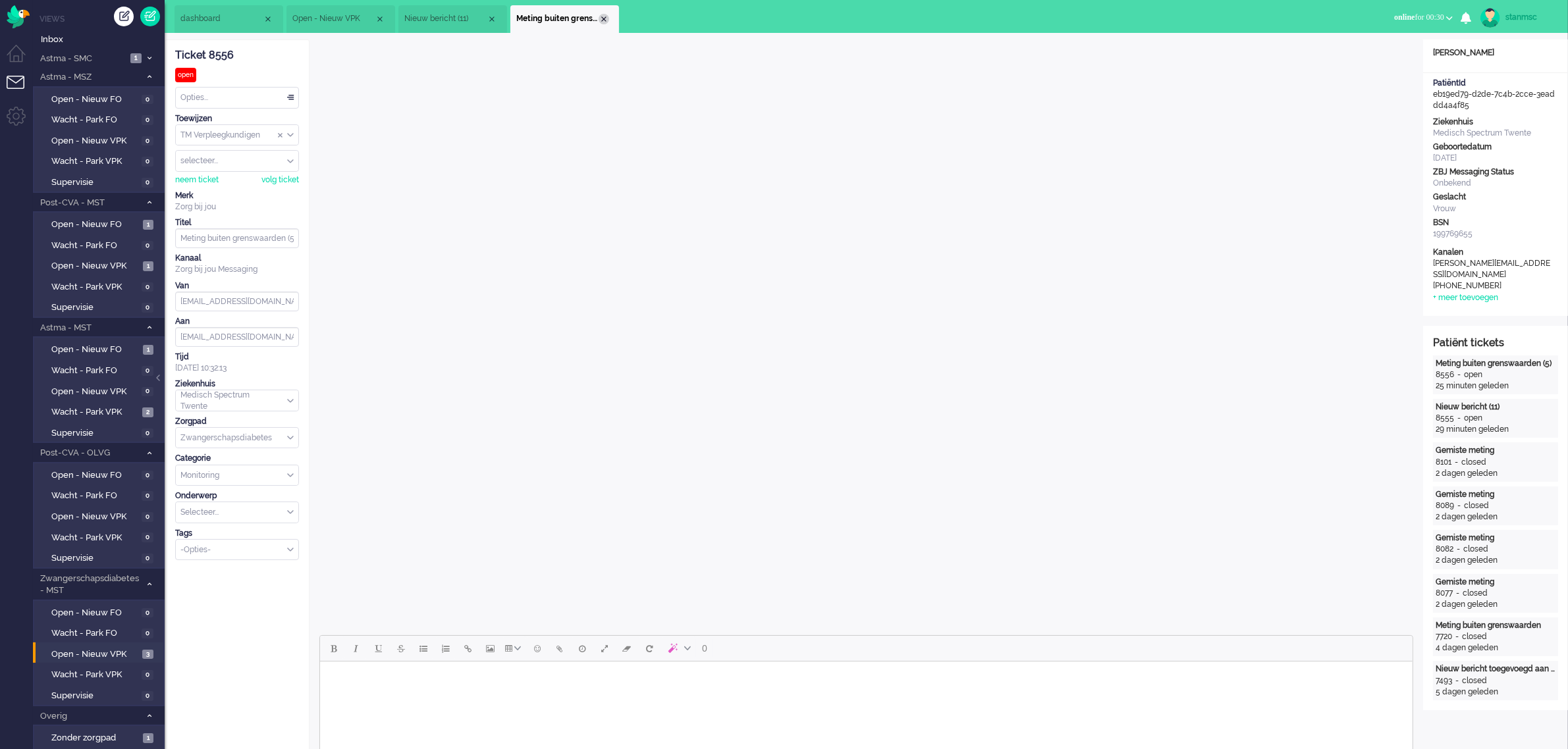
click at [603, 15] on div "Close tab" at bounding box center [603, 18] width 11 height 11
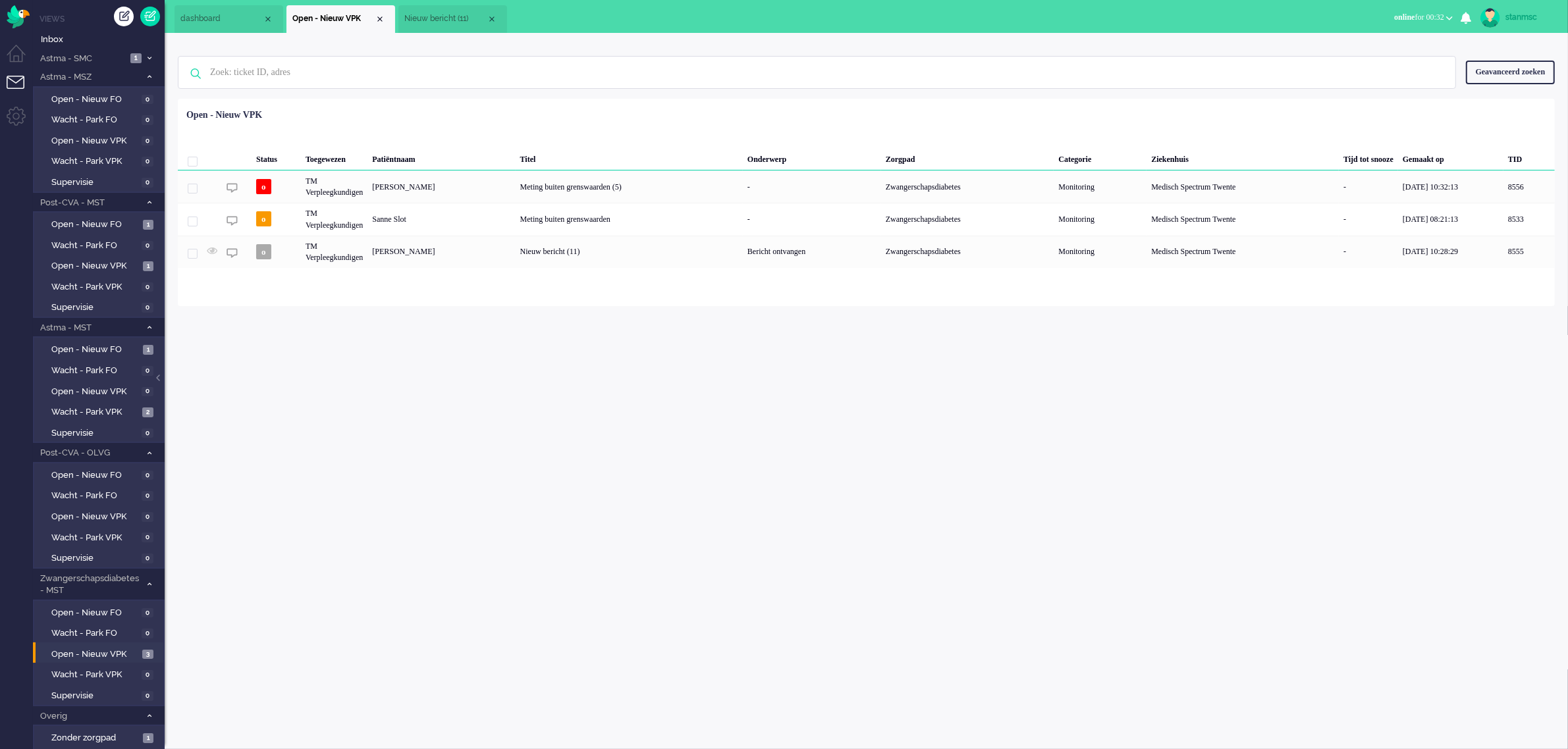
click at [1419, 17] on span "online for 00:32" at bounding box center [1419, 17] width 50 height 10
click at [1374, 47] on label "Away" at bounding box center [1397, 44] width 104 height 12
drag, startPoint x: 1081, startPoint y: 238, endPoint x: 699, endPoint y: 407, distance: 417.7
click at [699, 407] on div "stanmsc Thuis Ticket Csat Mijn gemiddelde cijfer Deze week - Ticket Bijdragen P…" at bounding box center [866, 390] width 1403 height 716
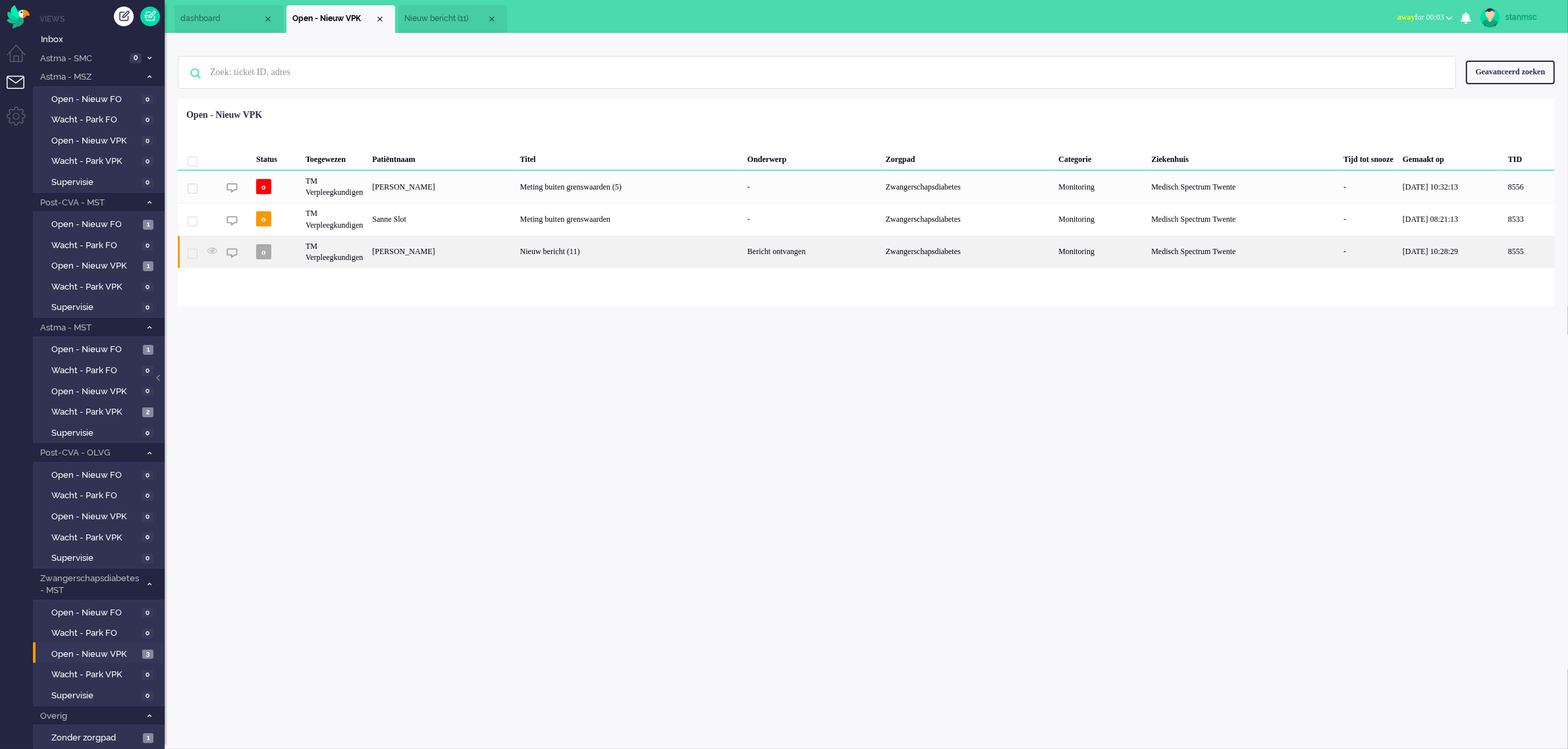
click at [648, 254] on div "Nieuw bericht (11)" at bounding box center [629, 252] width 227 height 32
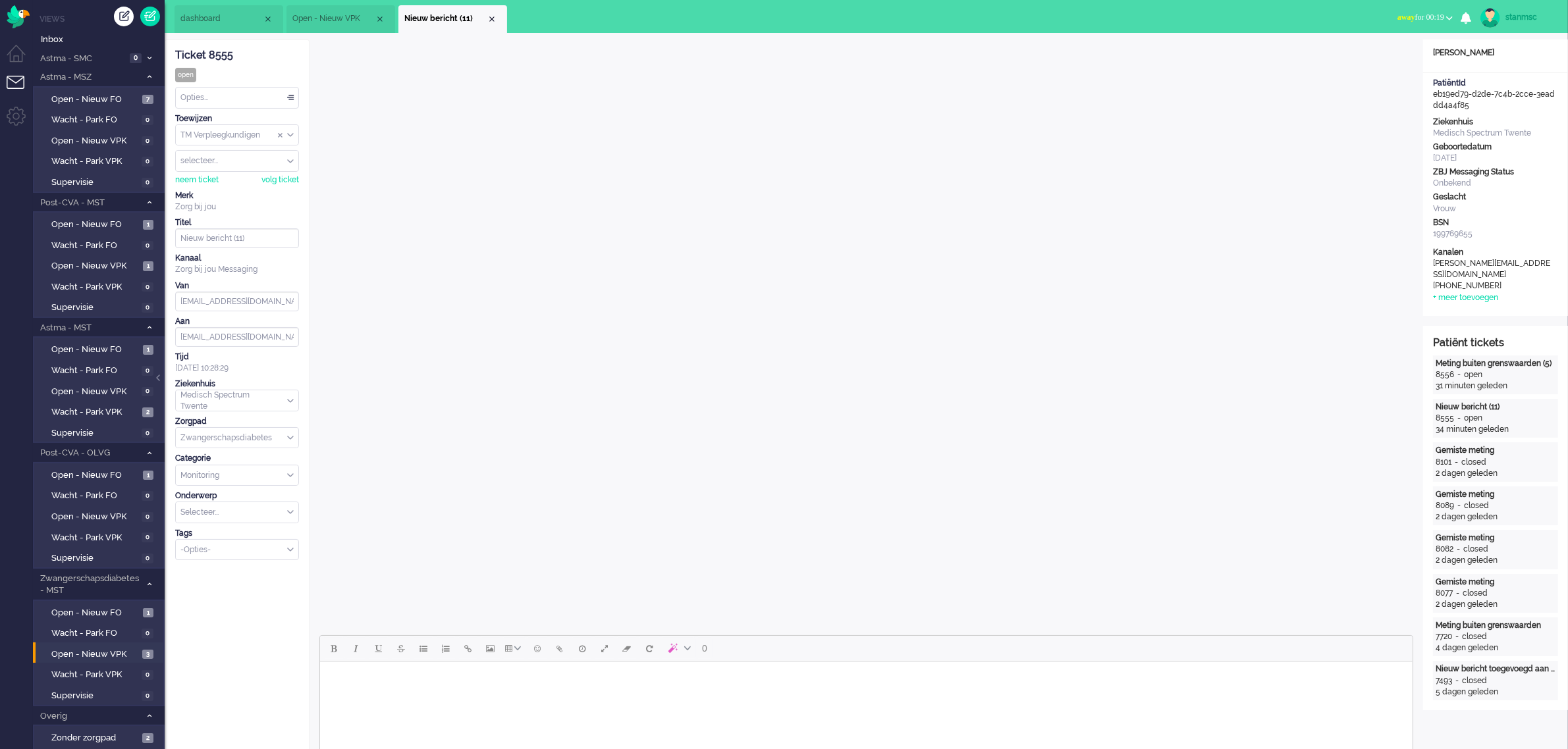
click at [332, 13] on span "Open - Nieuw VPK" at bounding box center [332, 19] width 82 height 12
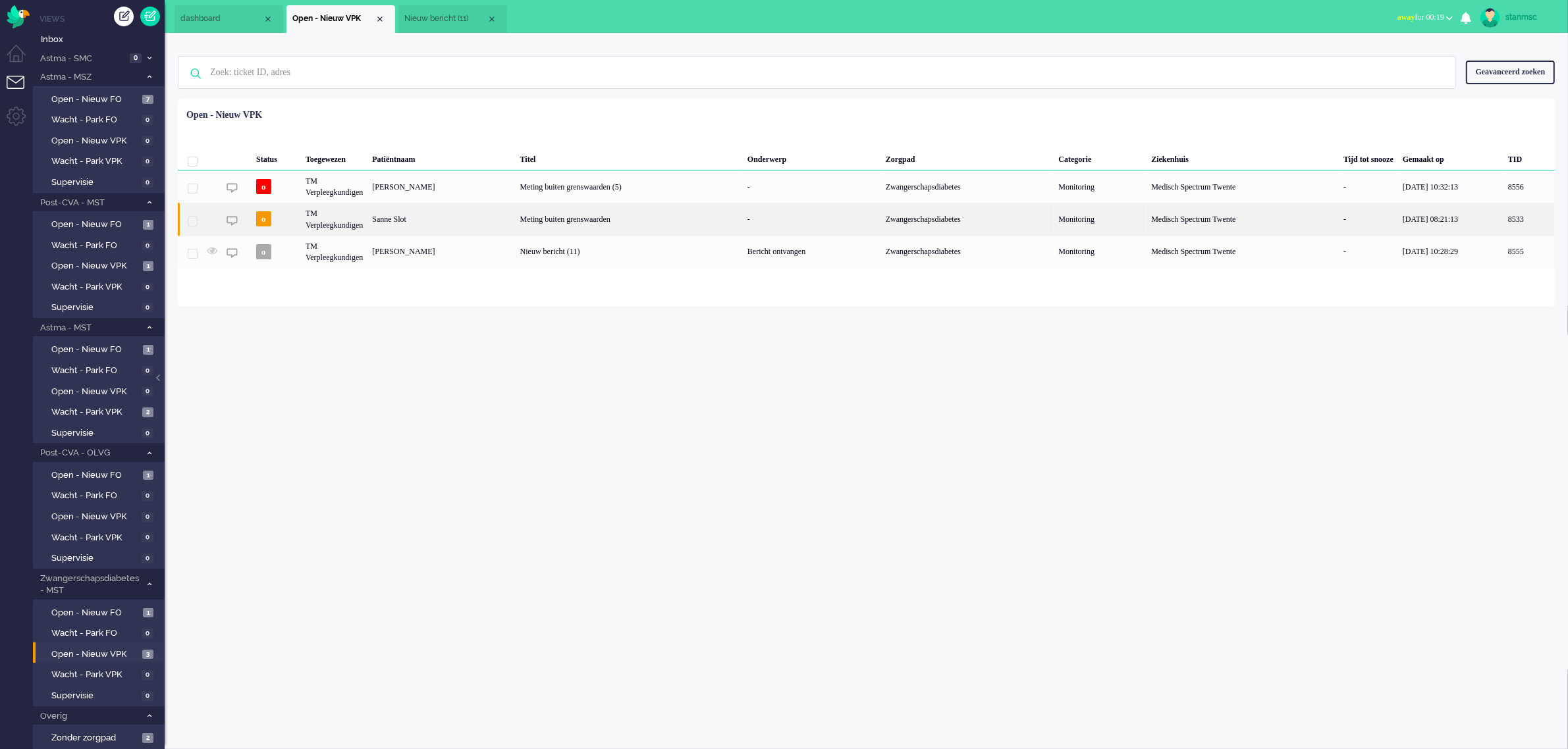
click at [1503, 220] on div "Sanne Slot" at bounding box center [1528, 218] width 51 height 32
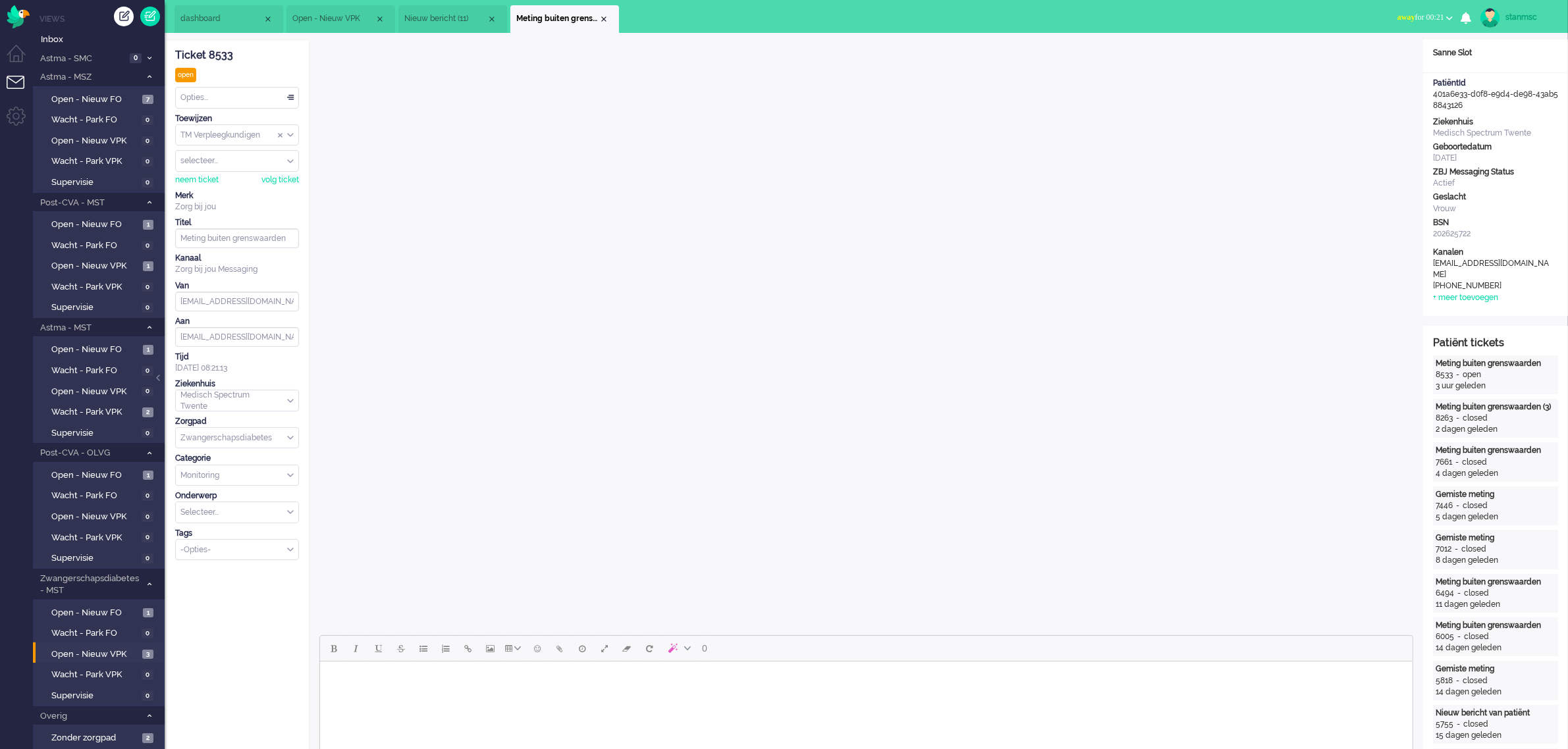
click at [449, 16] on span "Nieuw bericht (11)" at bounding box center [444, 19] width 82 height 12
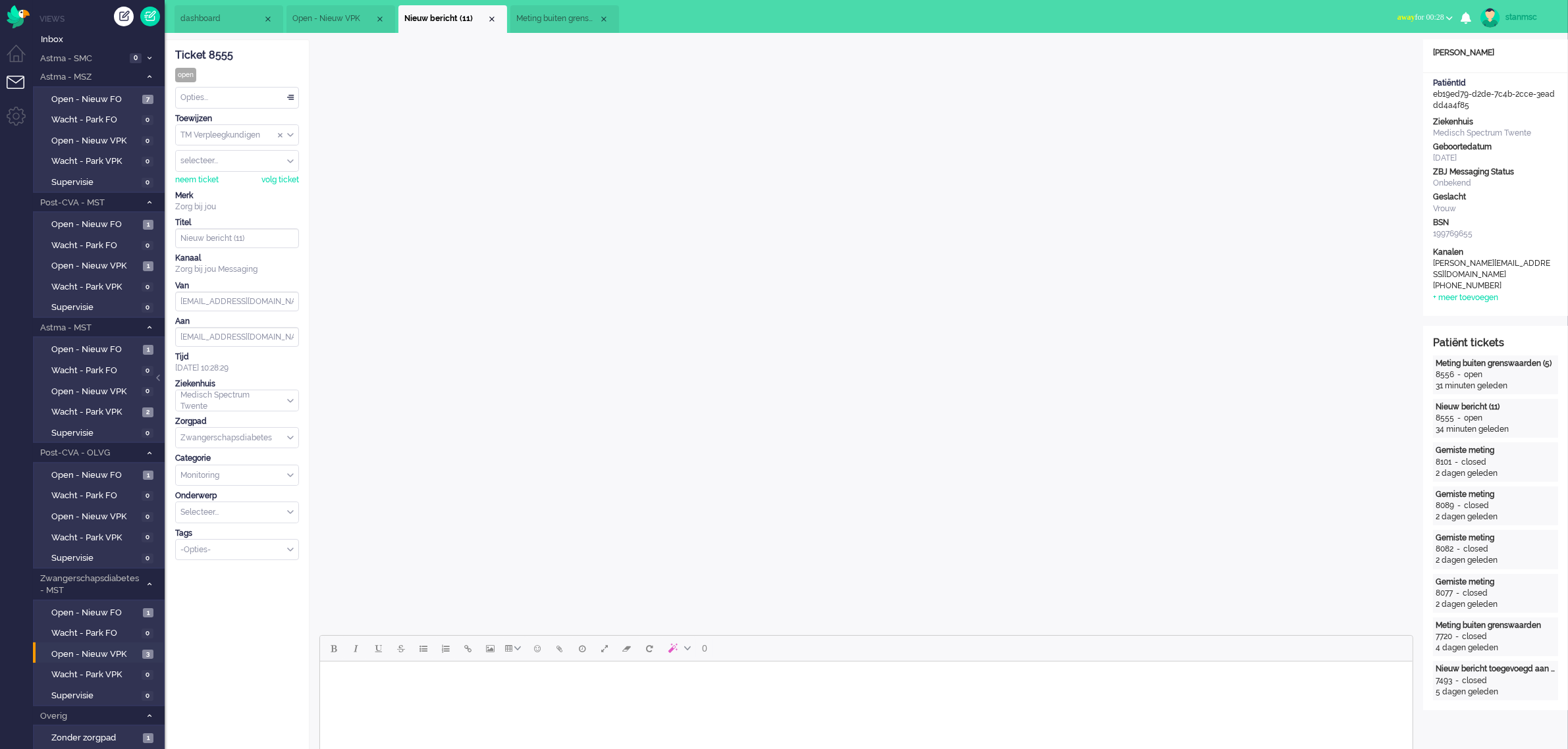
click at [542, 18] on span "Meting buiten grenswaarden" at bounding box center [557, 19] width 82 height 12
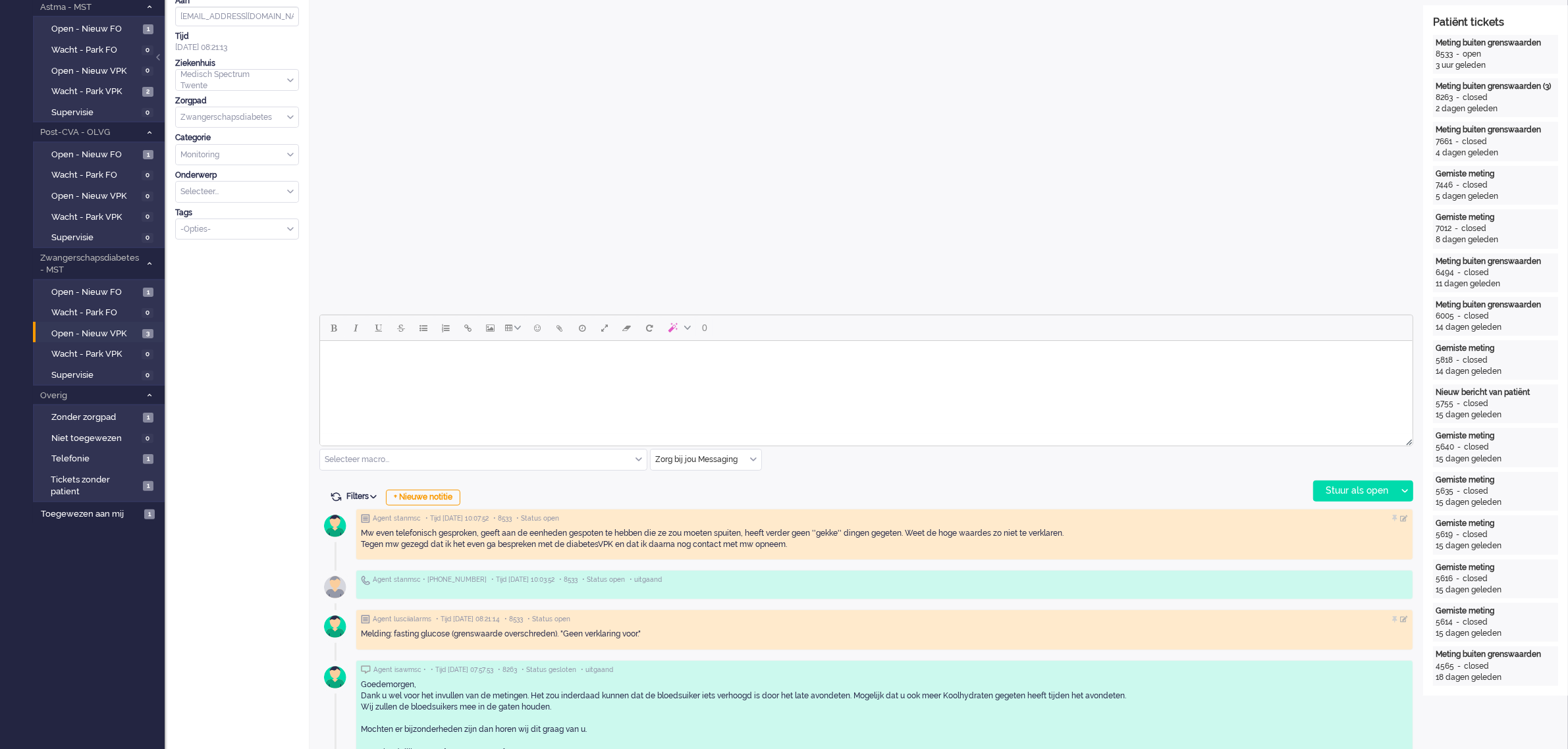
scroll to position [330, 0]
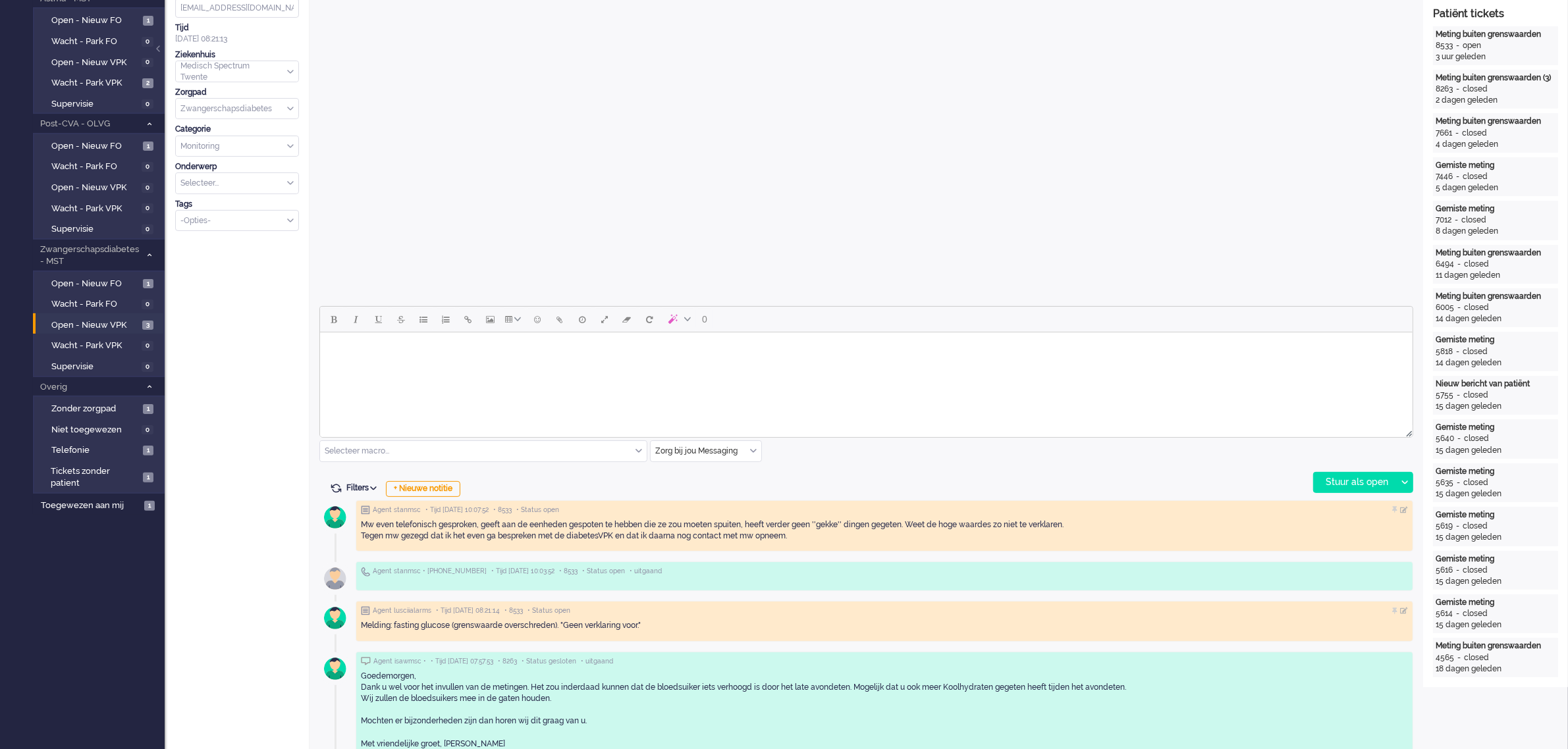
click at [505, 357] on body "Rich Text Area. Press ALT-0 for help." at bounding box center [865, 349] width 1081 height 23
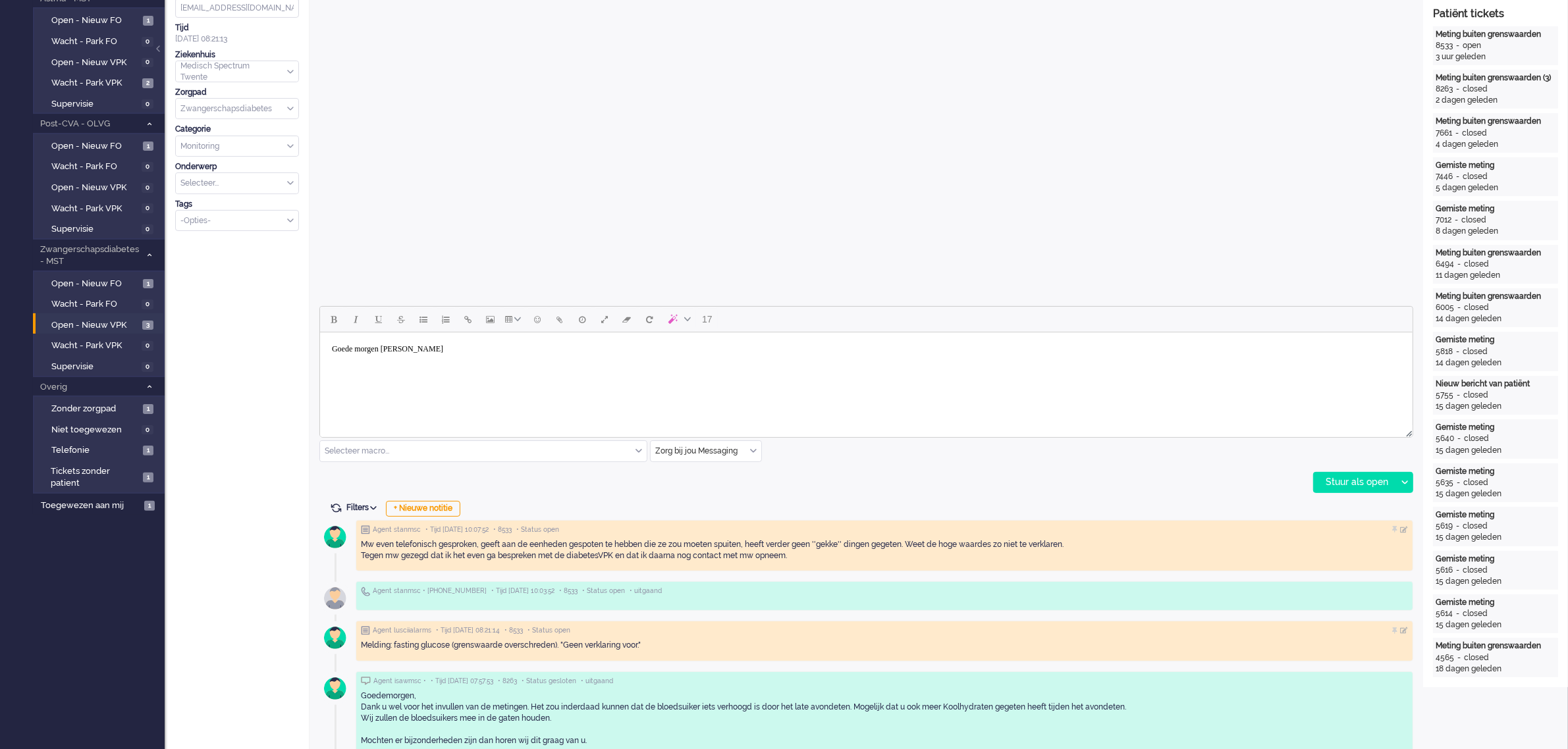
scroll to position [0, 0]
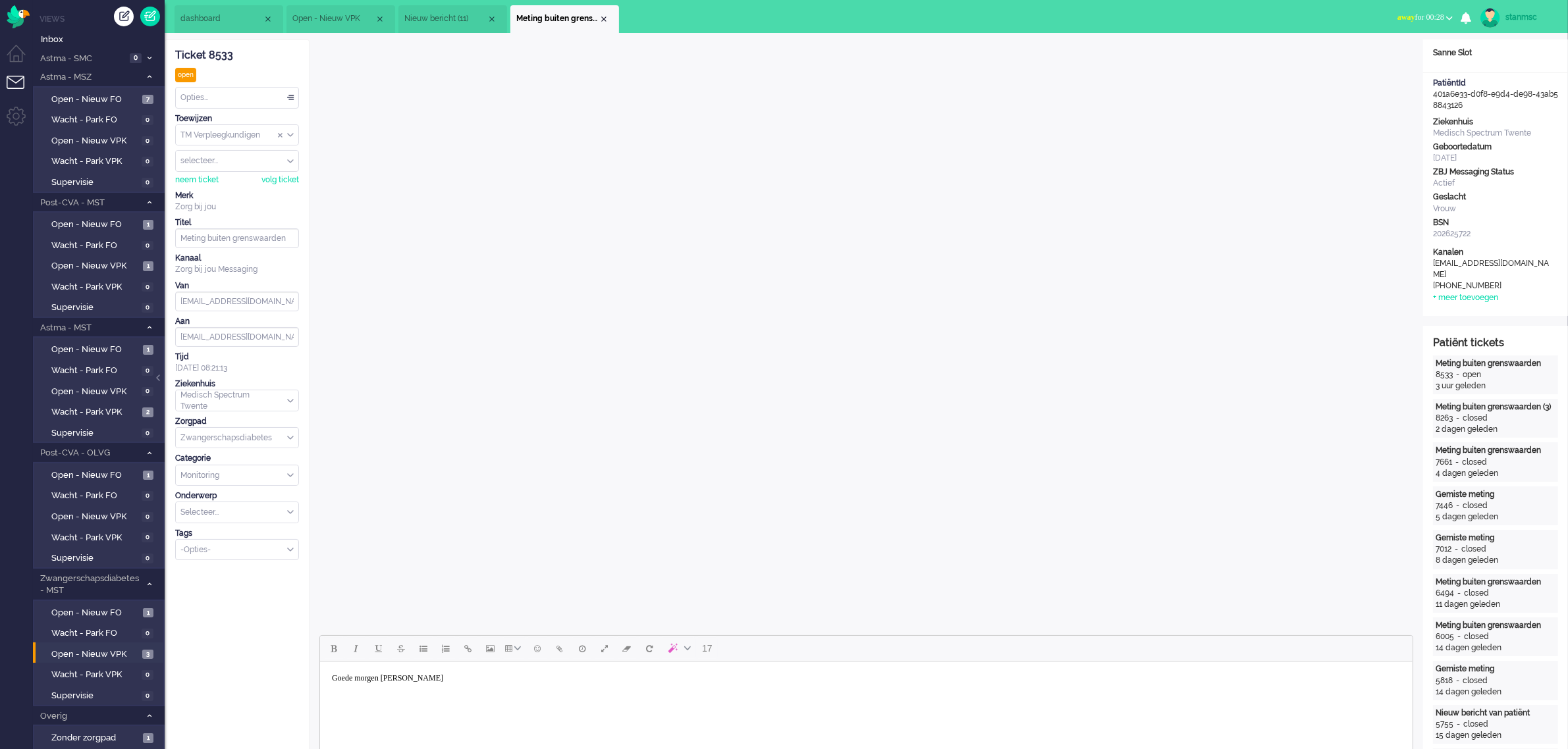
click at [394, 677] on body "Goede morgen [PERSON_NAME]" at bounding box center [865, 679] width 1081 height 23
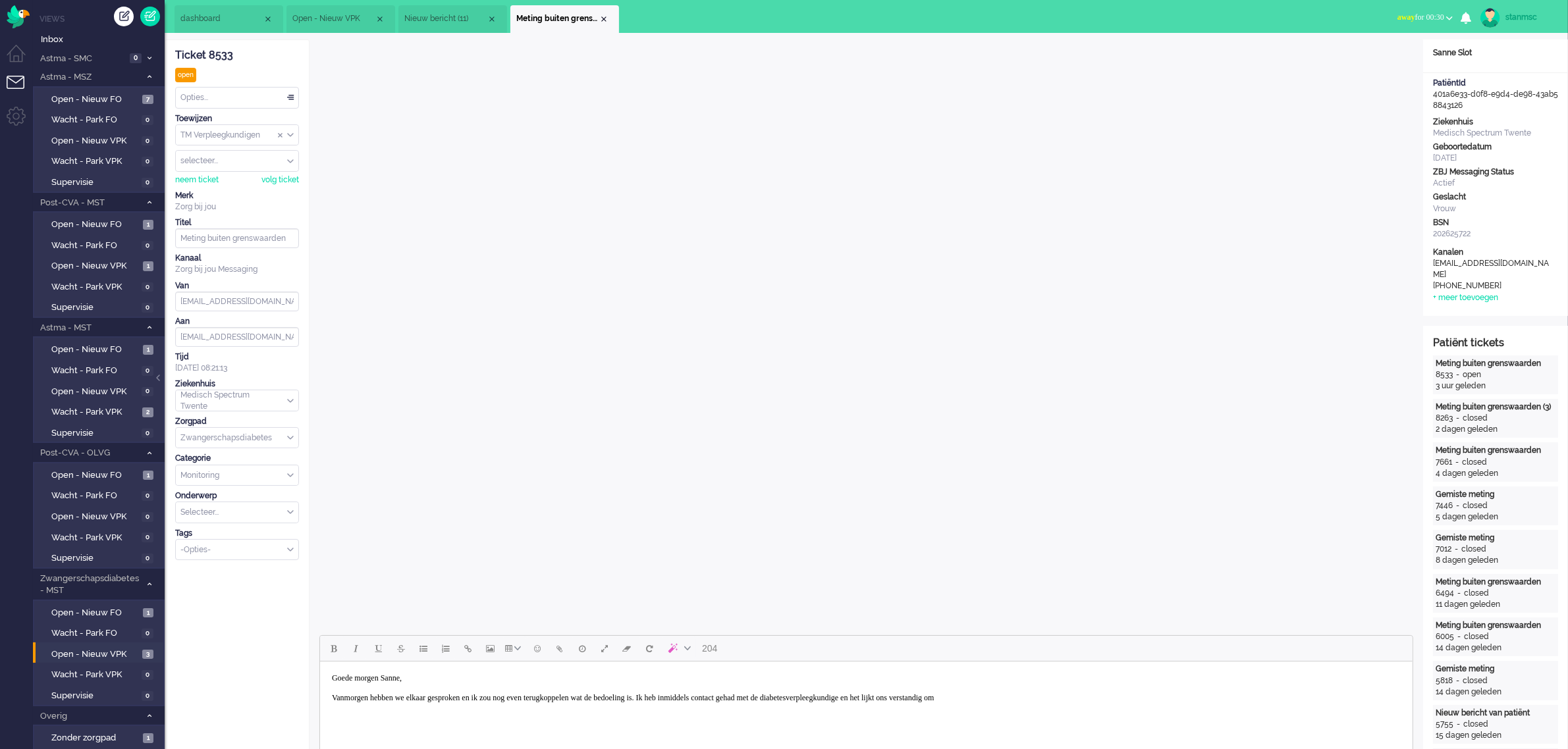
click at [1113, 702] on body "Goede morgen Sanne, Vanmorgen hebben we elkaar gesproken en ik zou nog even ter…" at bounding box center [865, 688] width 1081 height 42
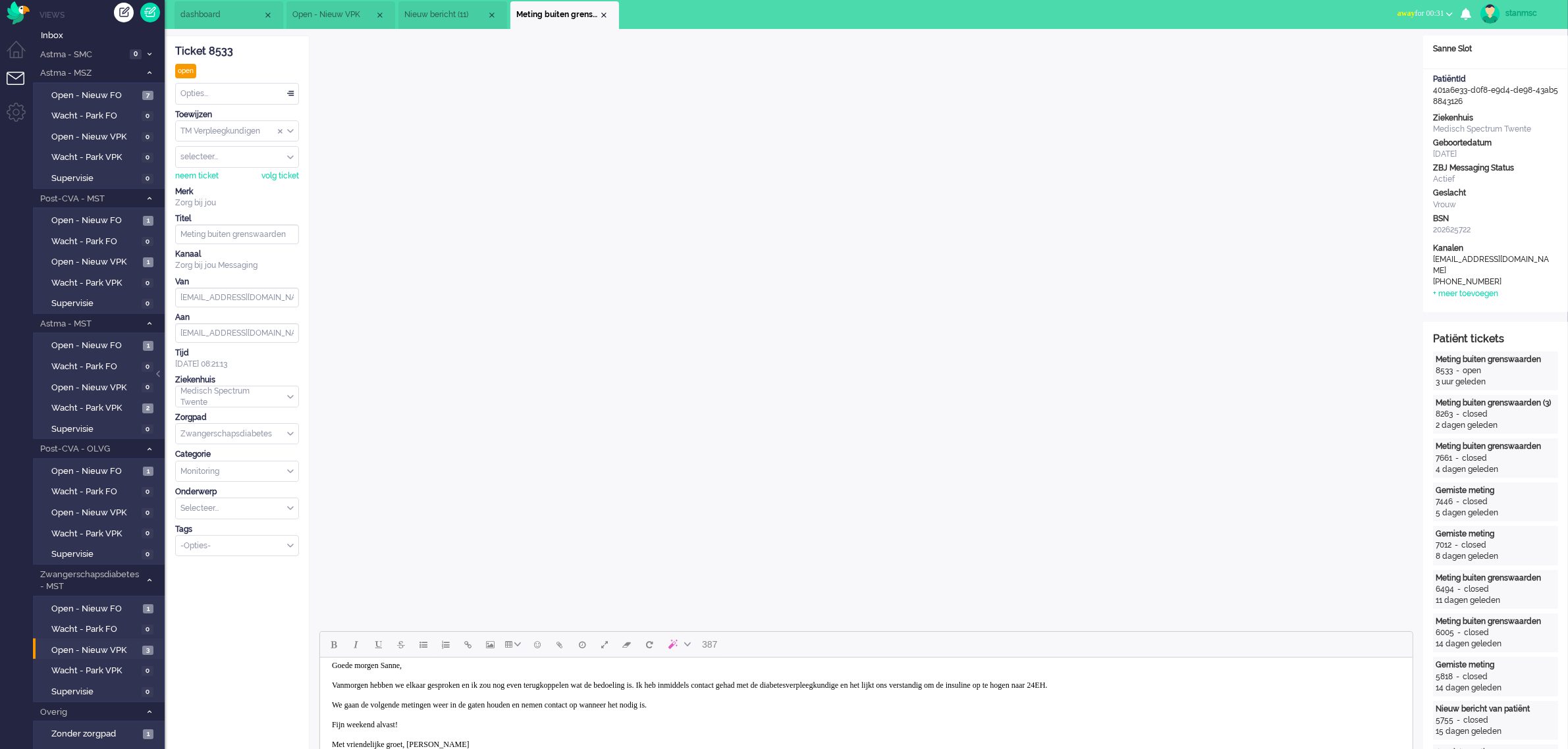
scroll to position [334, 0]
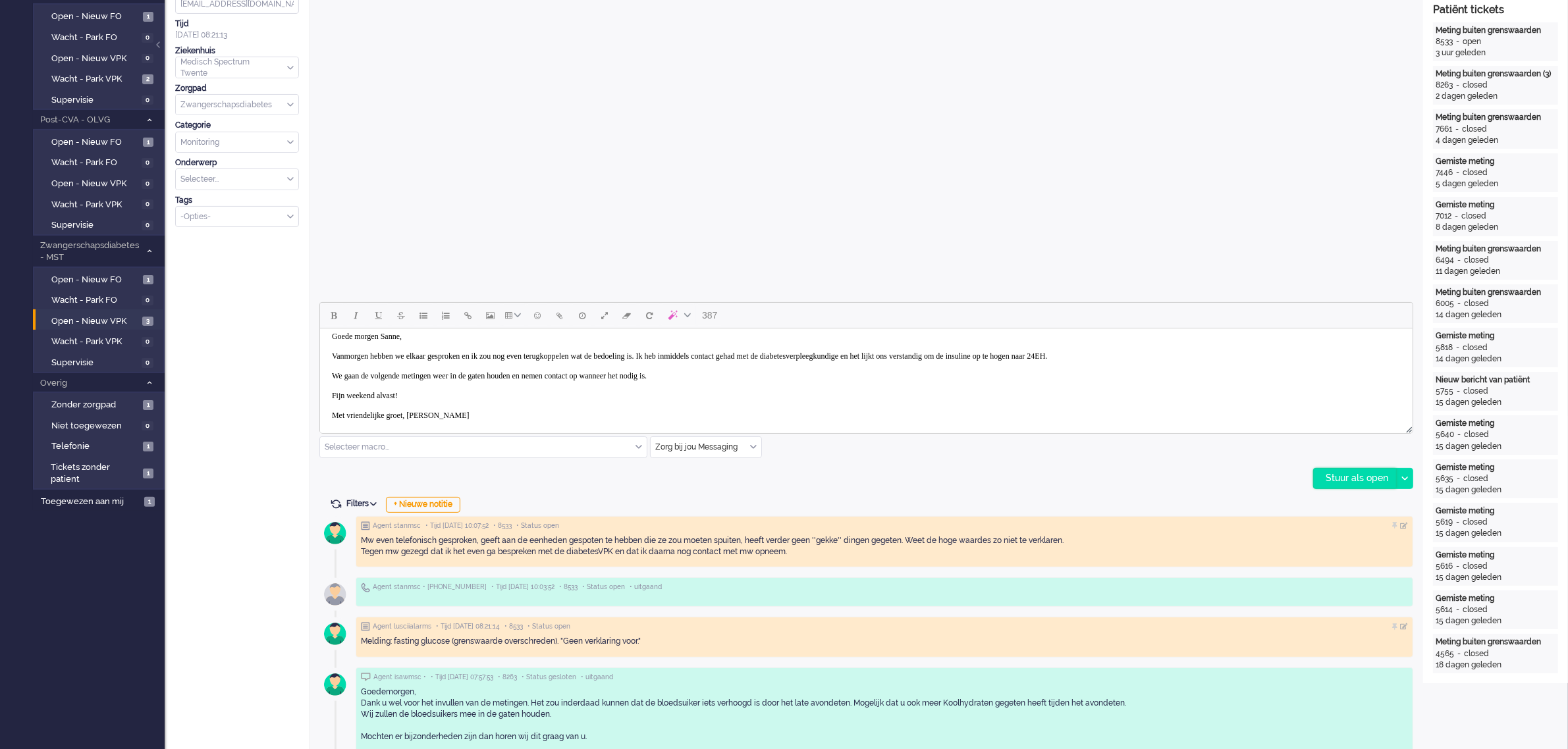
click at [1336, 479] on div "Stuur als open" at bounding box center [1354, 478] width 82 height 19
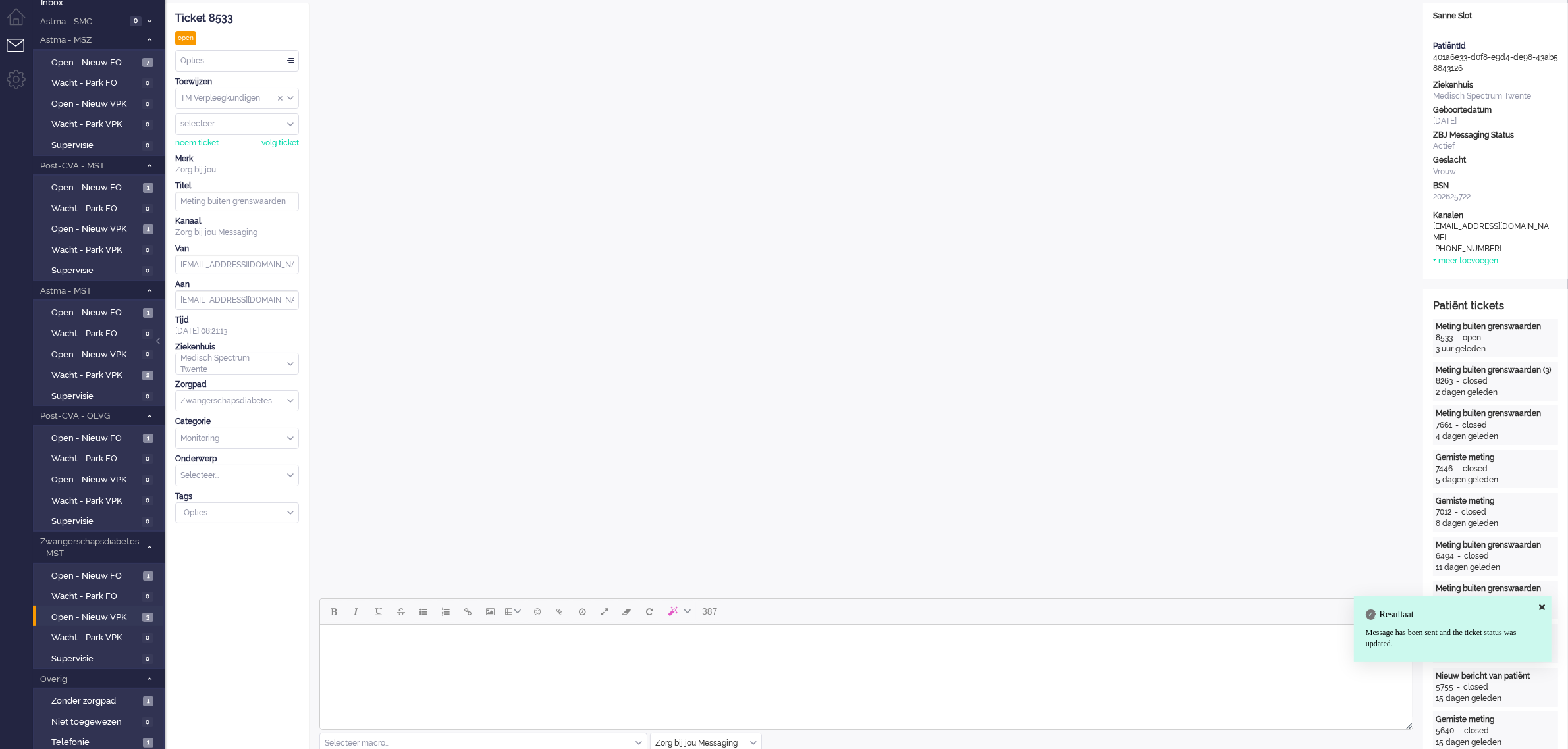
scroll to position [0, 0]
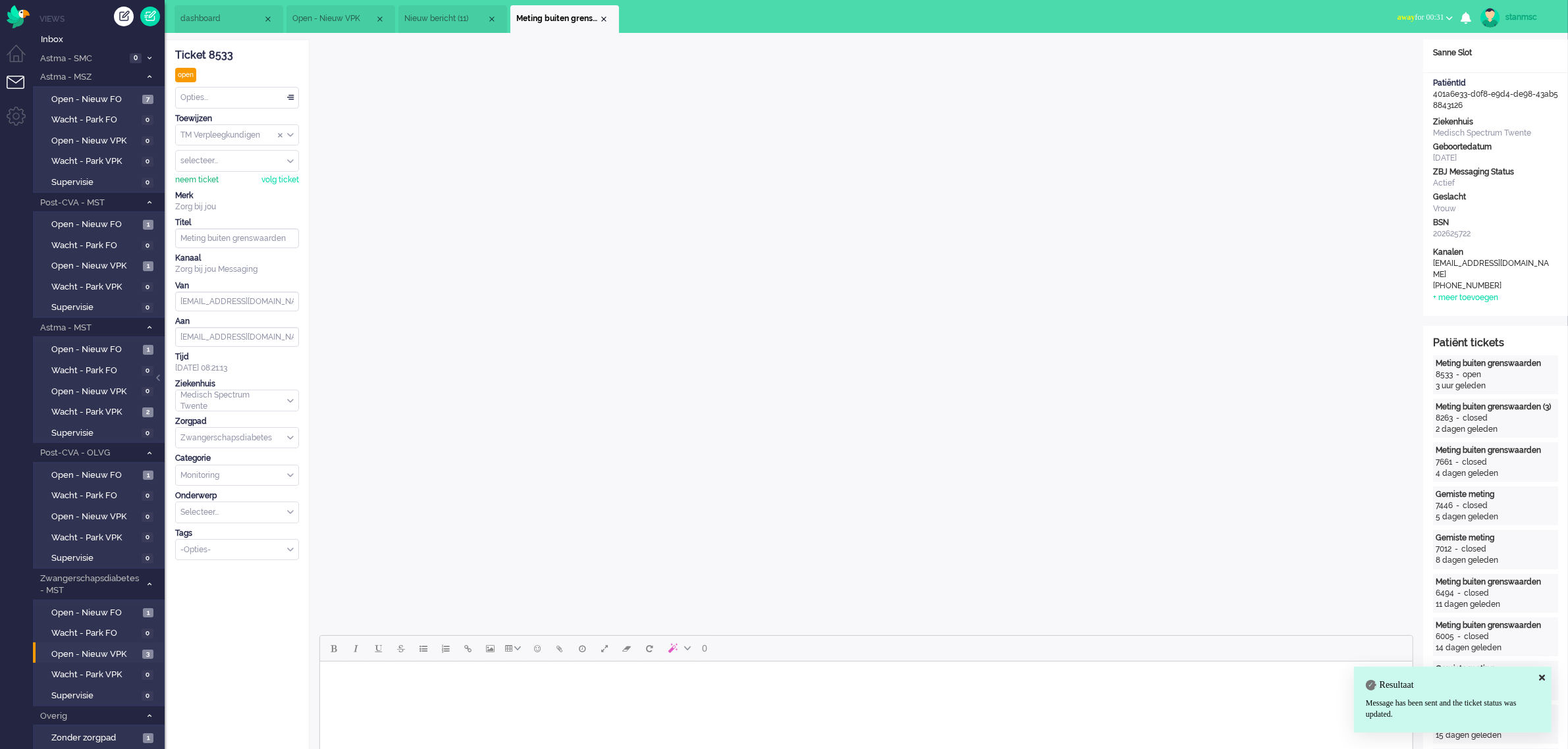
click at [211, 177] on div "neem ticket" at bounding box center [197, 180] width 43 height 12
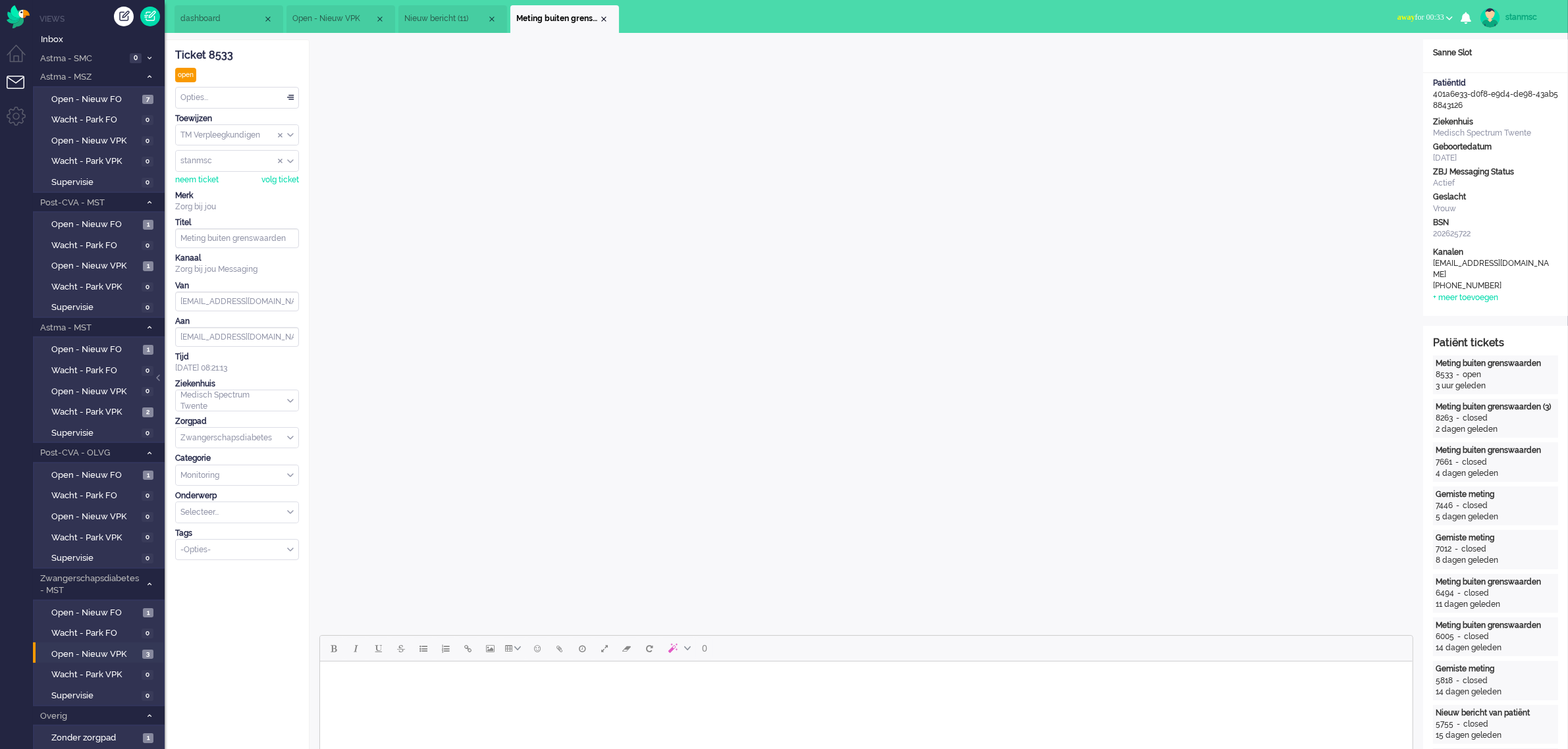
click at [238, 96] on div "Opties..." at bounding box center [236, 97] width 122 height 20
click at [218, 188] on li "Opgelost" at bounding box center [236, 192] width 122 height 19
click at [215, 97] on div "Opties..." at bounding box center [236, 97] width 122 height 20
click at [264, 54] on div "Ticket 8533" at bounding box center [237, 56] width 123 height 15
click at [607, 17] on div "Close tab" at bounding box center [603, 18] width 11 height 11
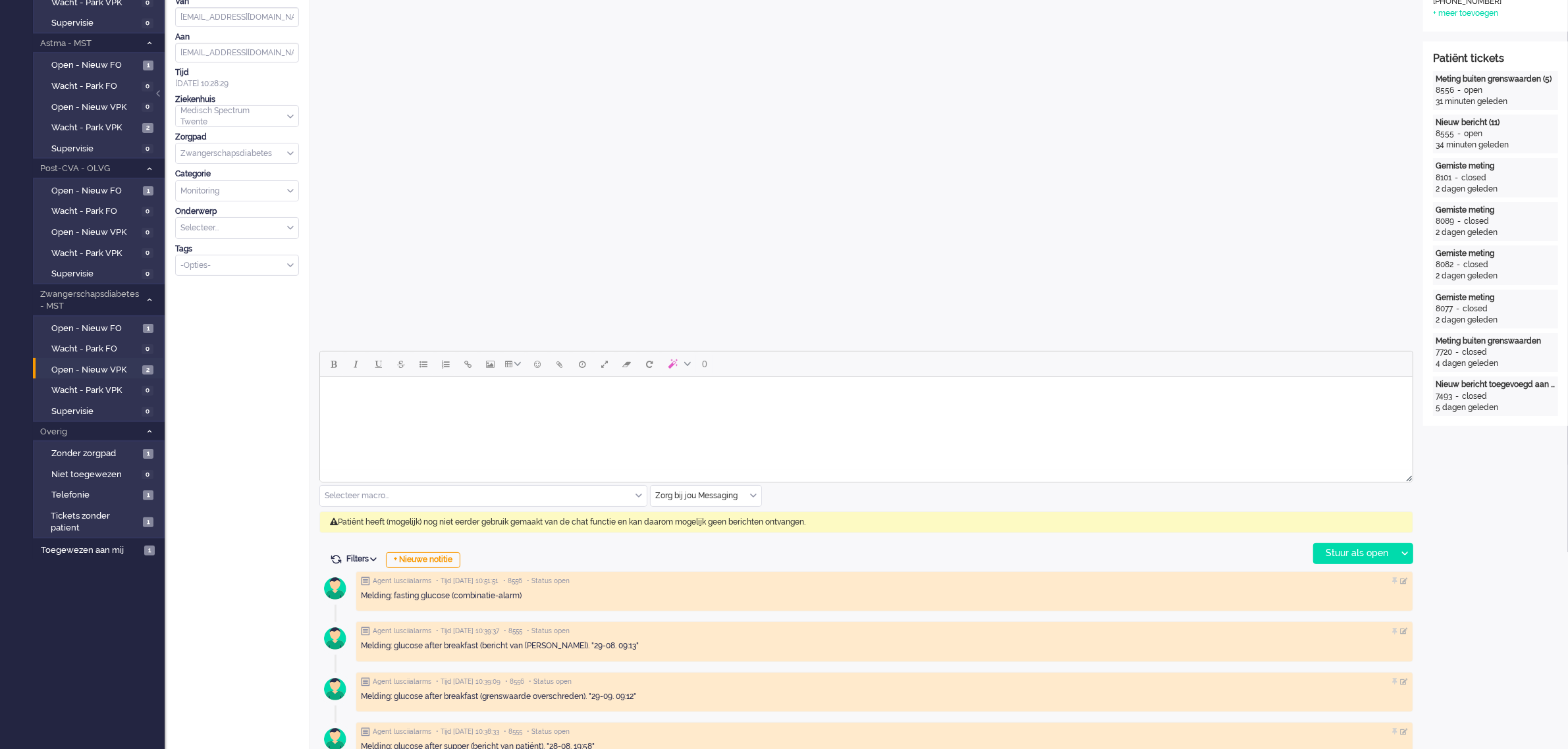
scroll to position [247, 0]
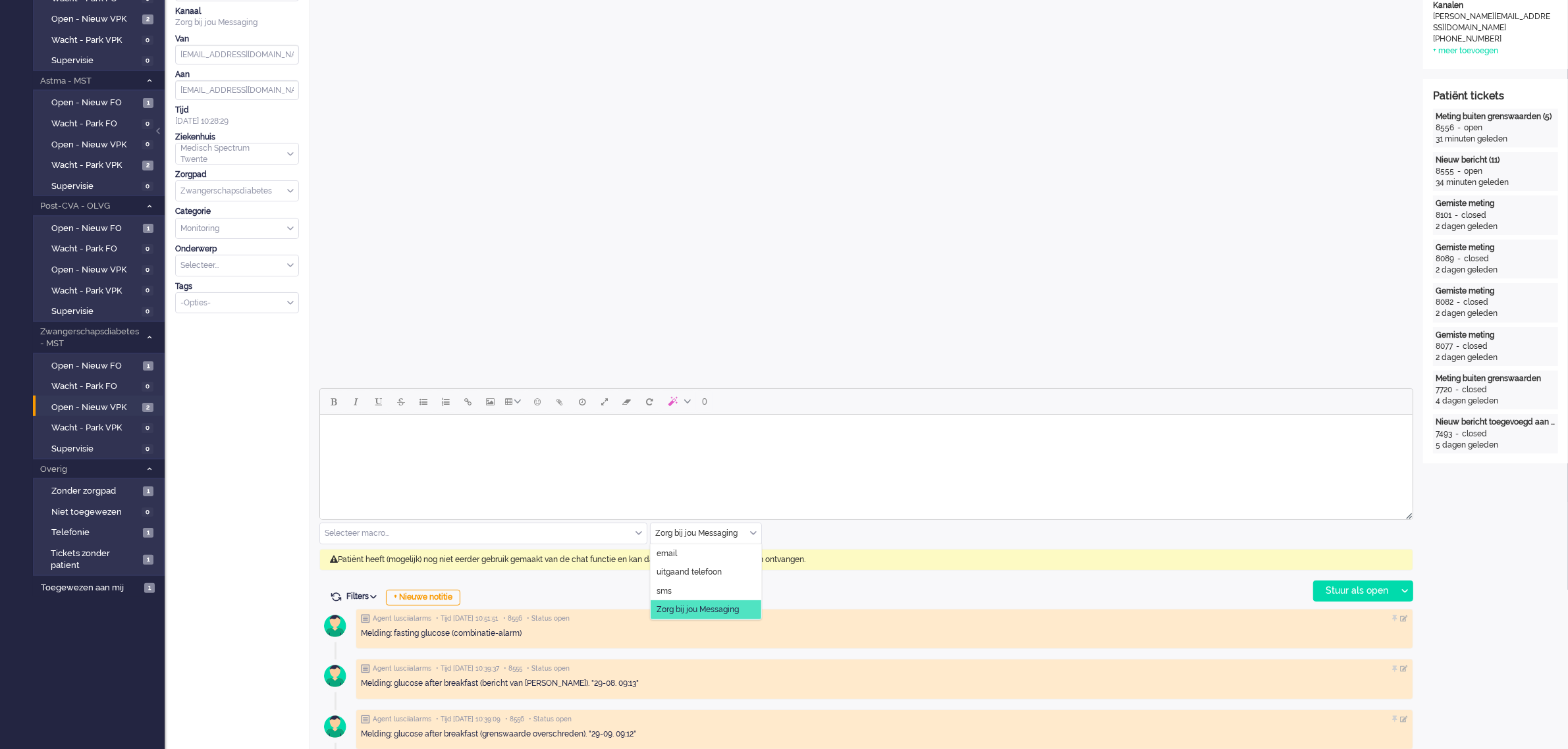
click at [758, 532] on input "text" at bounding box center [705, 533] width 111 height 20
click at [704, 567] on span "uitgaand telefoon" at bounding box center [689, 573] width 66 height 12
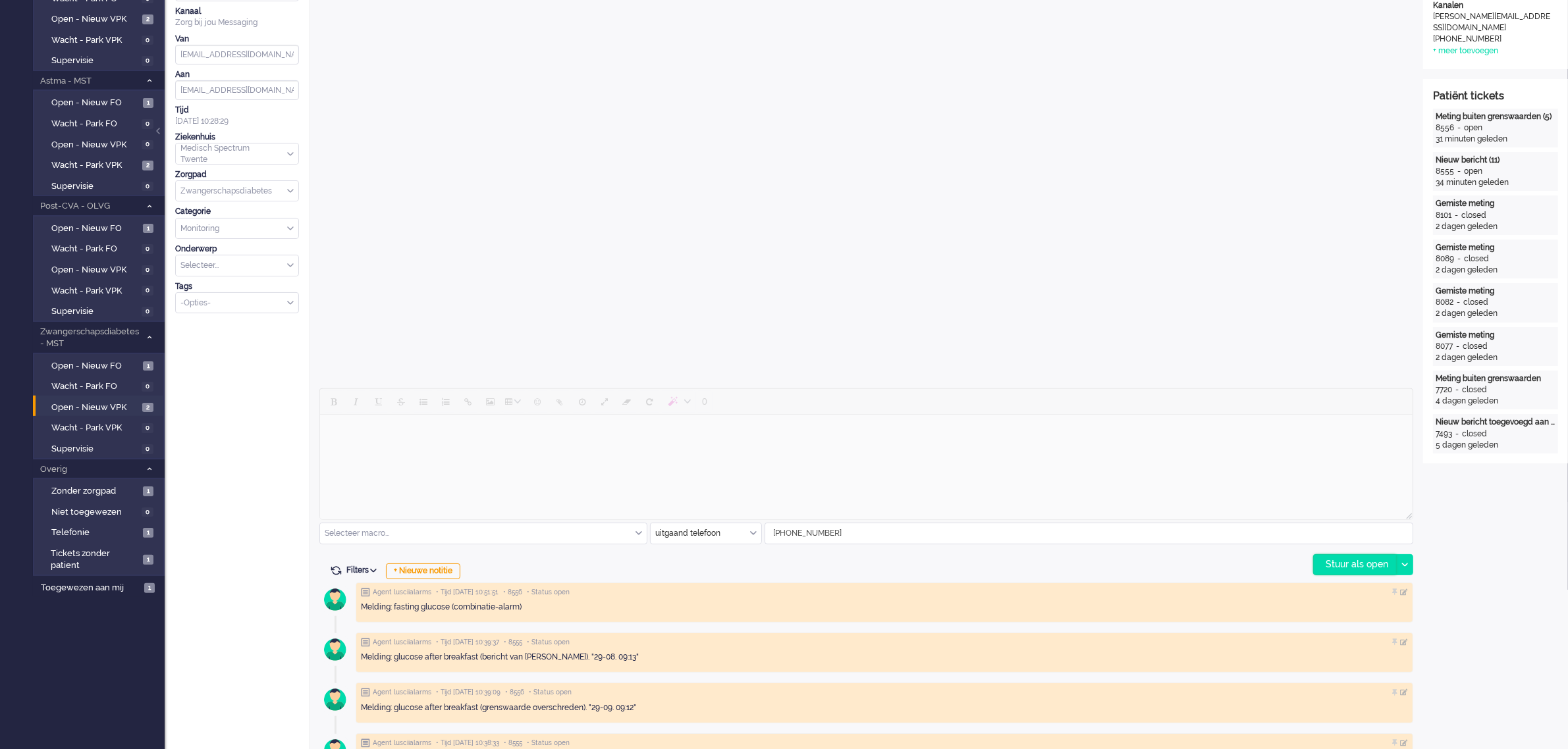
click at [1362, 560] on div "Stuur als open" at bounding box center [1354, 565] width 82 height 19
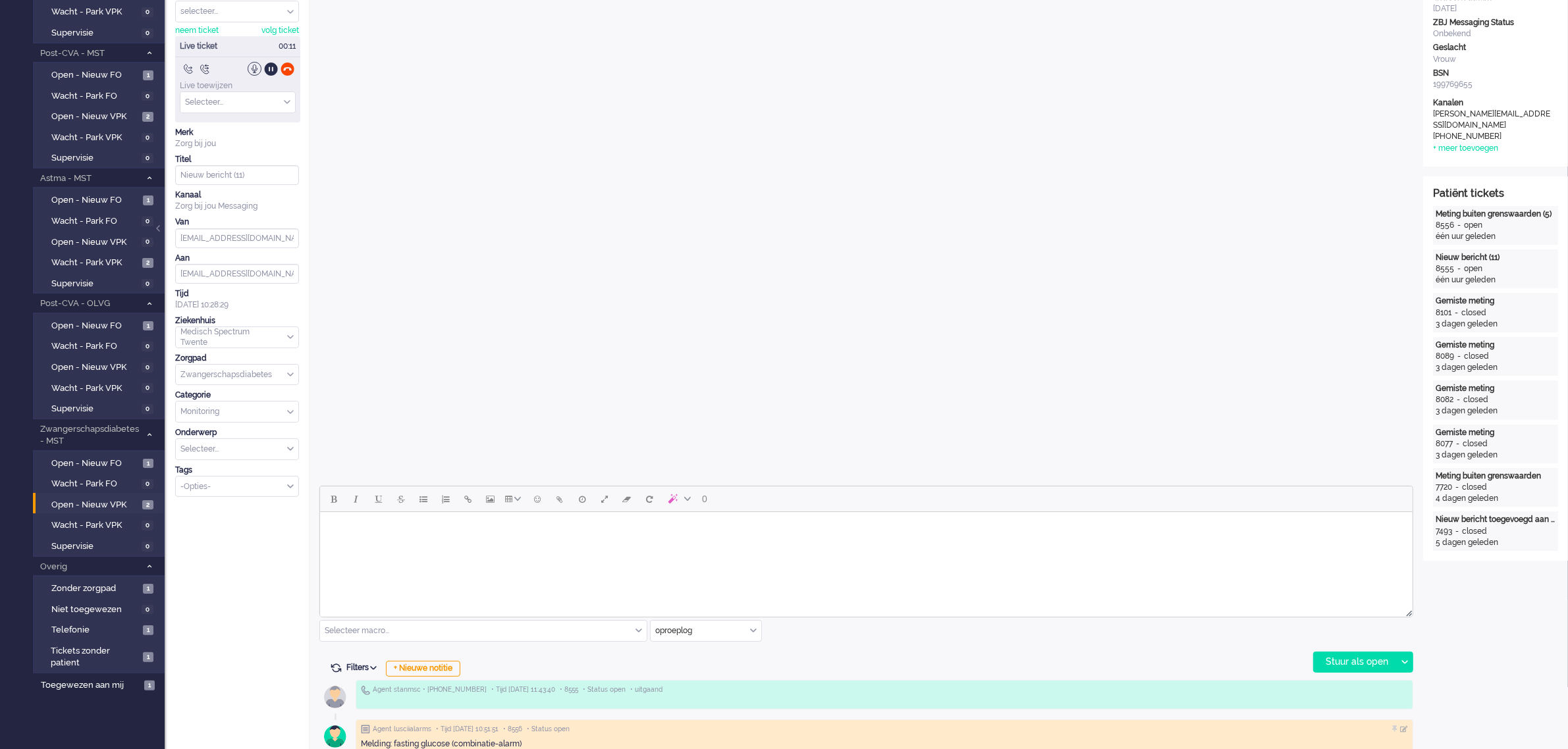
scroll to position [0, 0]
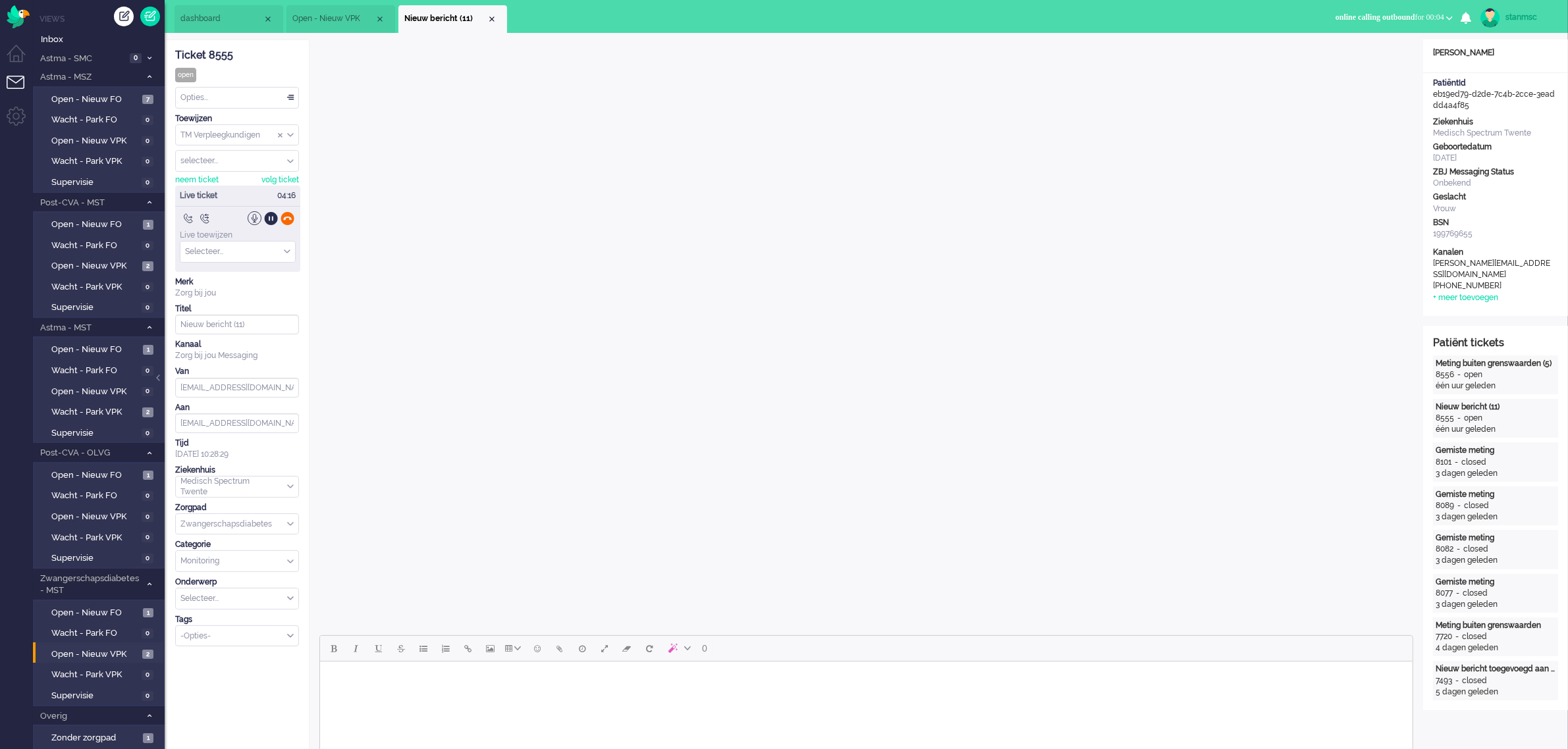
click at [287, 219] on div at bounding box center [287, 218] width 13 height 13
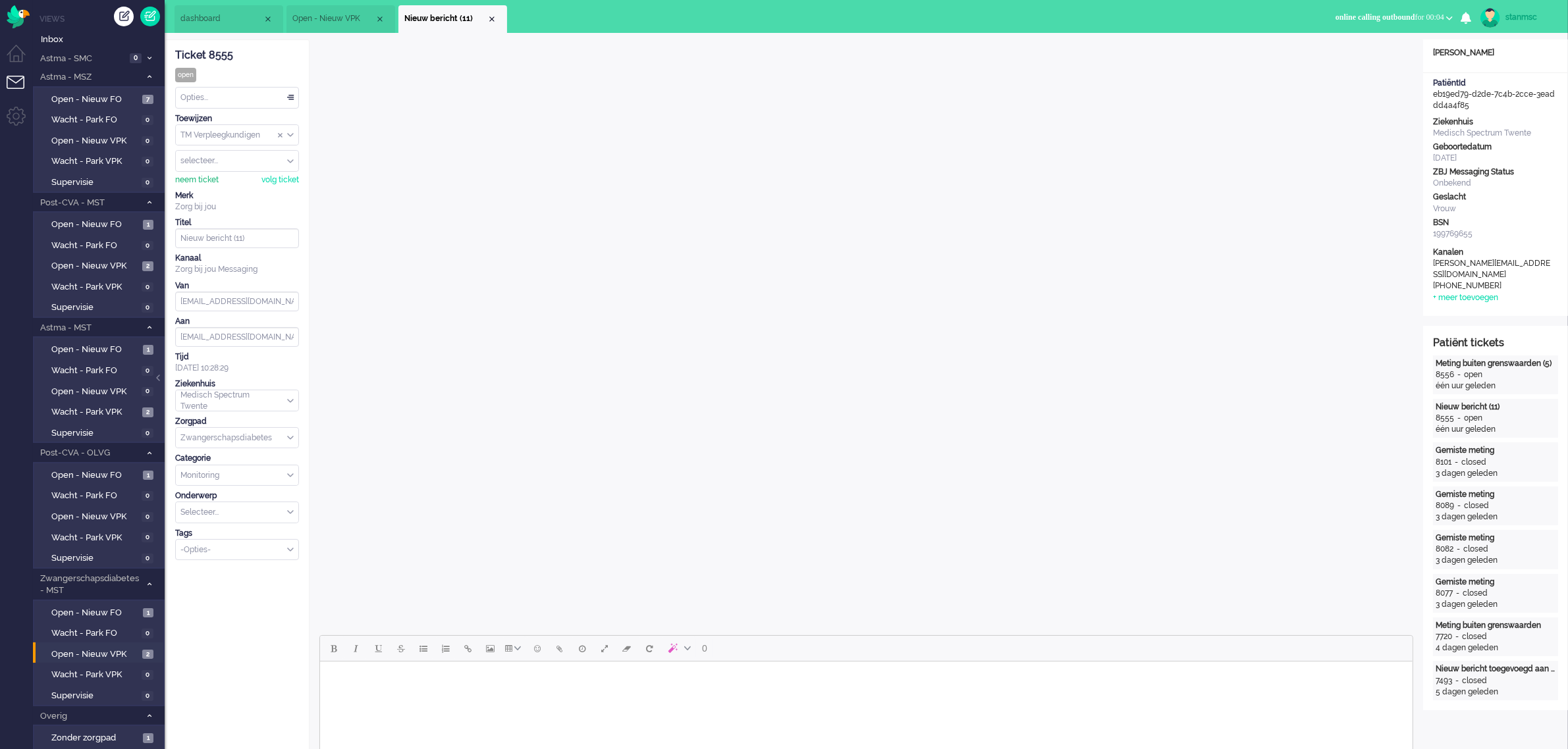
click at [202, 181] on div "neem ticket" at bounding box center [197, 180] width 43 height 12
click at [373, 677] on body "Rich Text Area. Press ALT-0 for help." at bounding box center [865, 679] width 1081 height 23
paste body "Rich Text Area. Press ALT-0 for help."
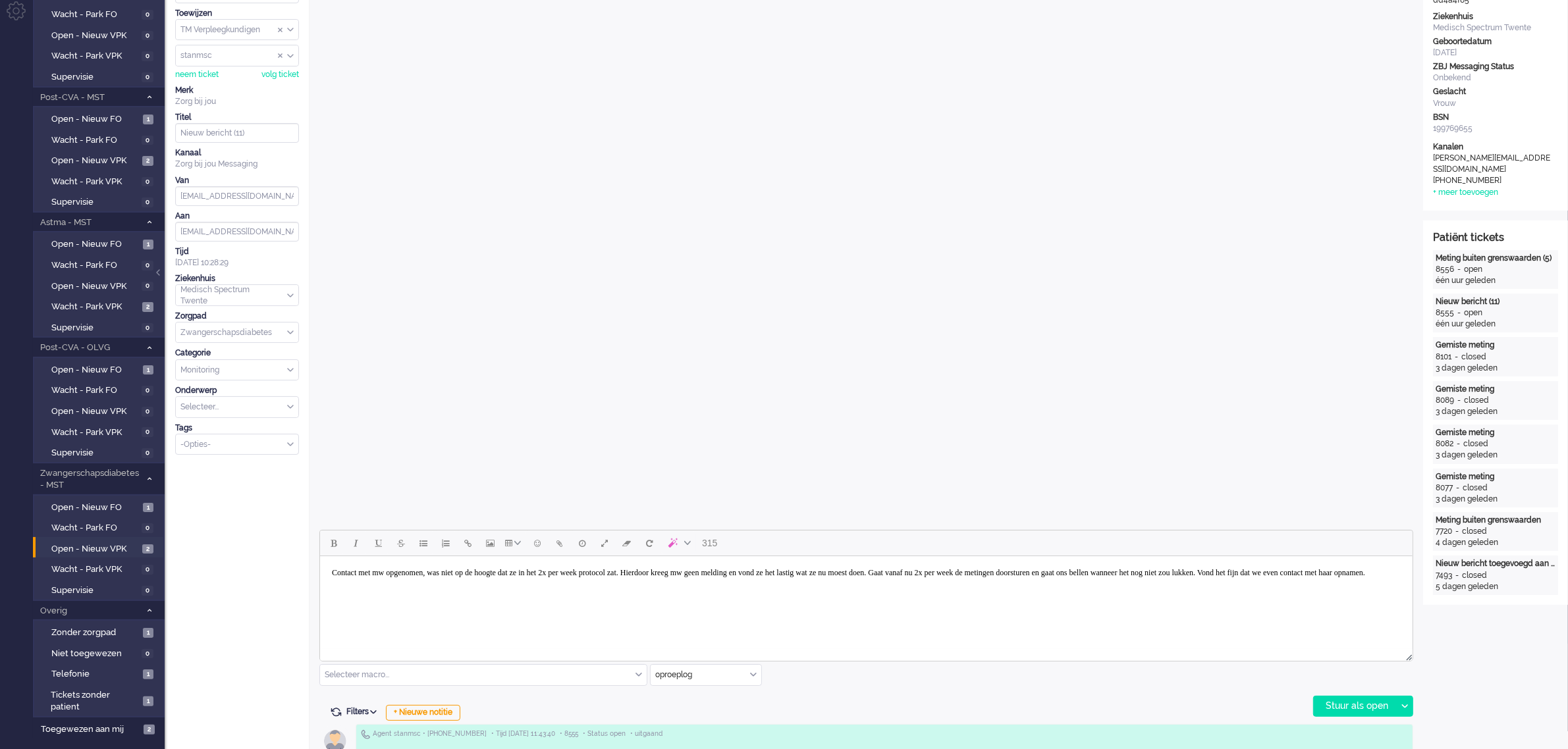
scroll to position [330, 0]
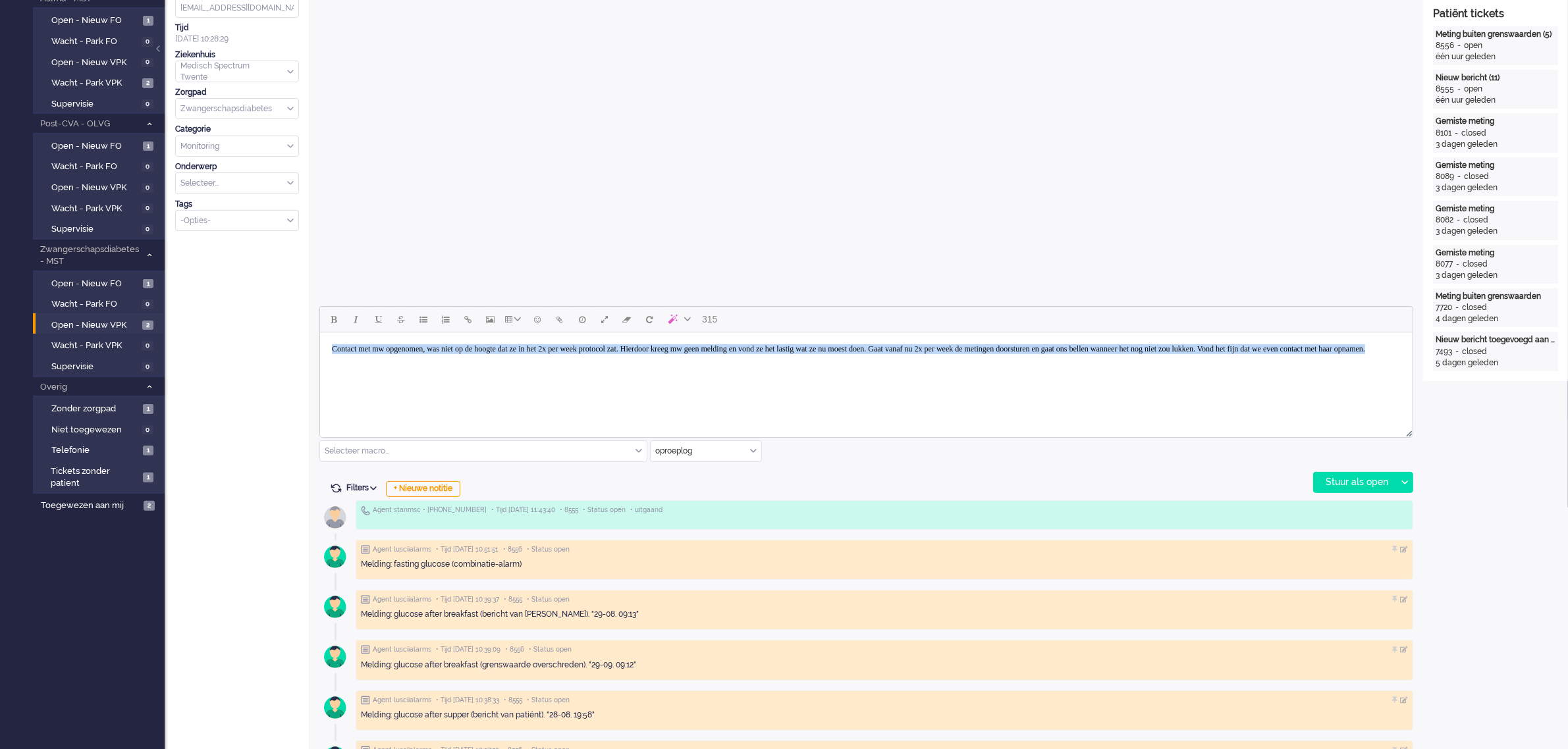
drag, startPoint x: 604, startPoint y: 361, endPoint x: 563, endPoint y: 667, distance: 308.7
click at [319, 334] on html "Contact met mw opgenomen, was niet op de hoogte dat ze in het 2x per week proto…" at bounding box center [864, 349] width 1092 height 34
click at [423, 485] on div "+ Nieuwe notitie" at bounding box center [422, 489] width 74 height 15
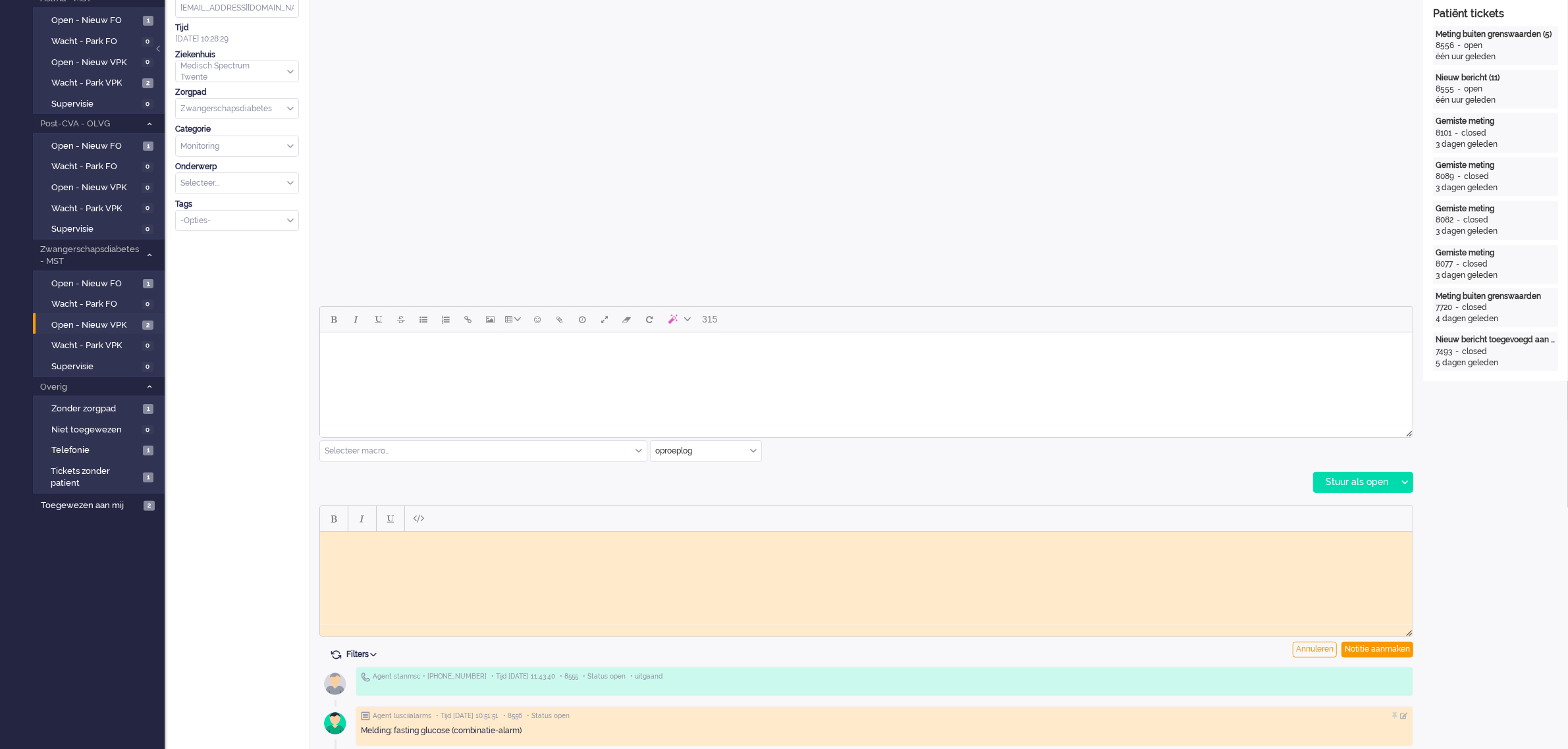
scroll to position [0, 0]
click at [385, 546] on body "Rich Text Area. Press ALT-0 for help." at bounding box center [865, 542] width 1081 height 10
click at [1358, 650] on div "Notitie aanmaken" at bounding box center [1377, 650] width 71 height 15
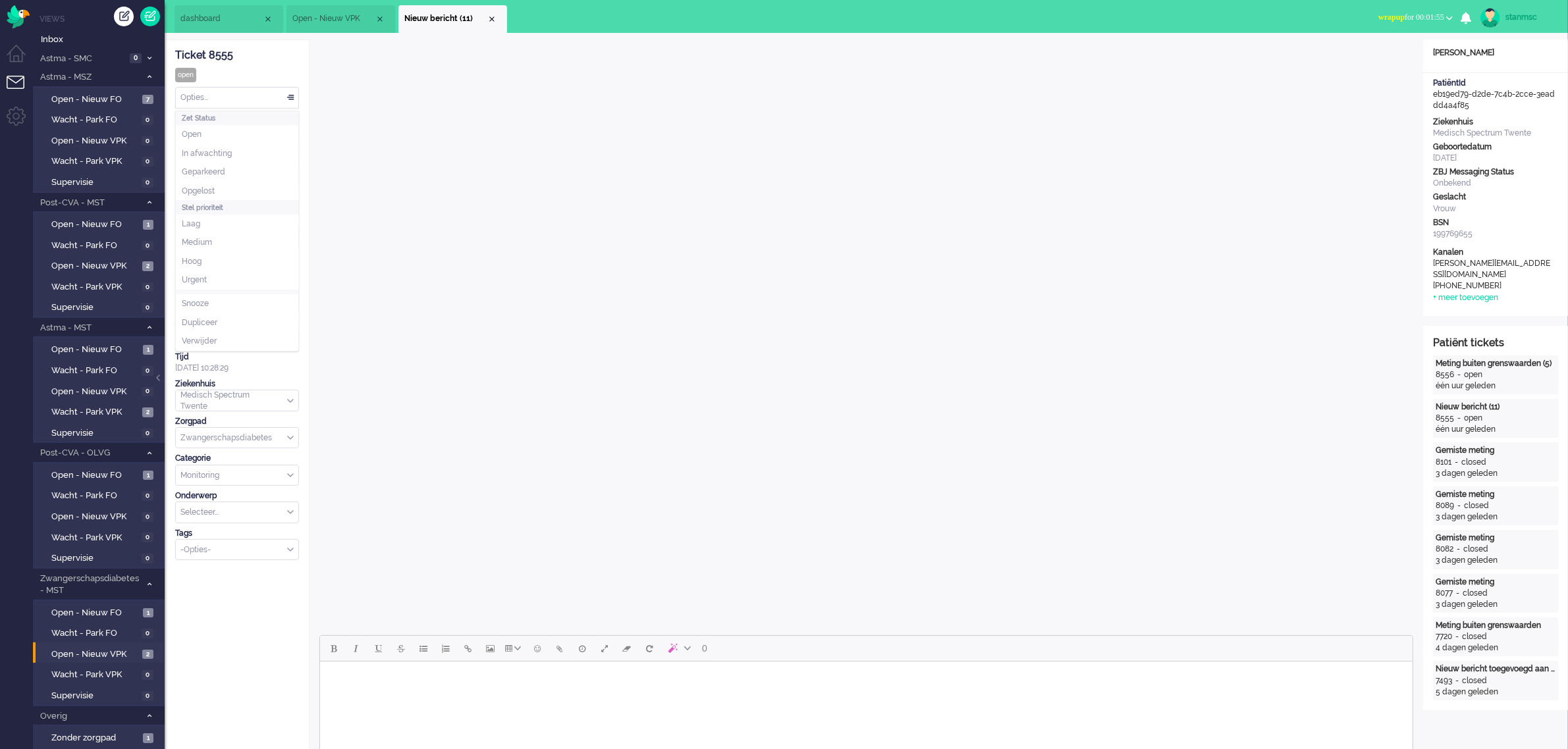
click at [211, 95] on div "Opties..." at bounding box center [236, 97] width 122 height 20
click at [217, 188] on li "Opgelost" at bounding box center [236, 192] width 122 height 19
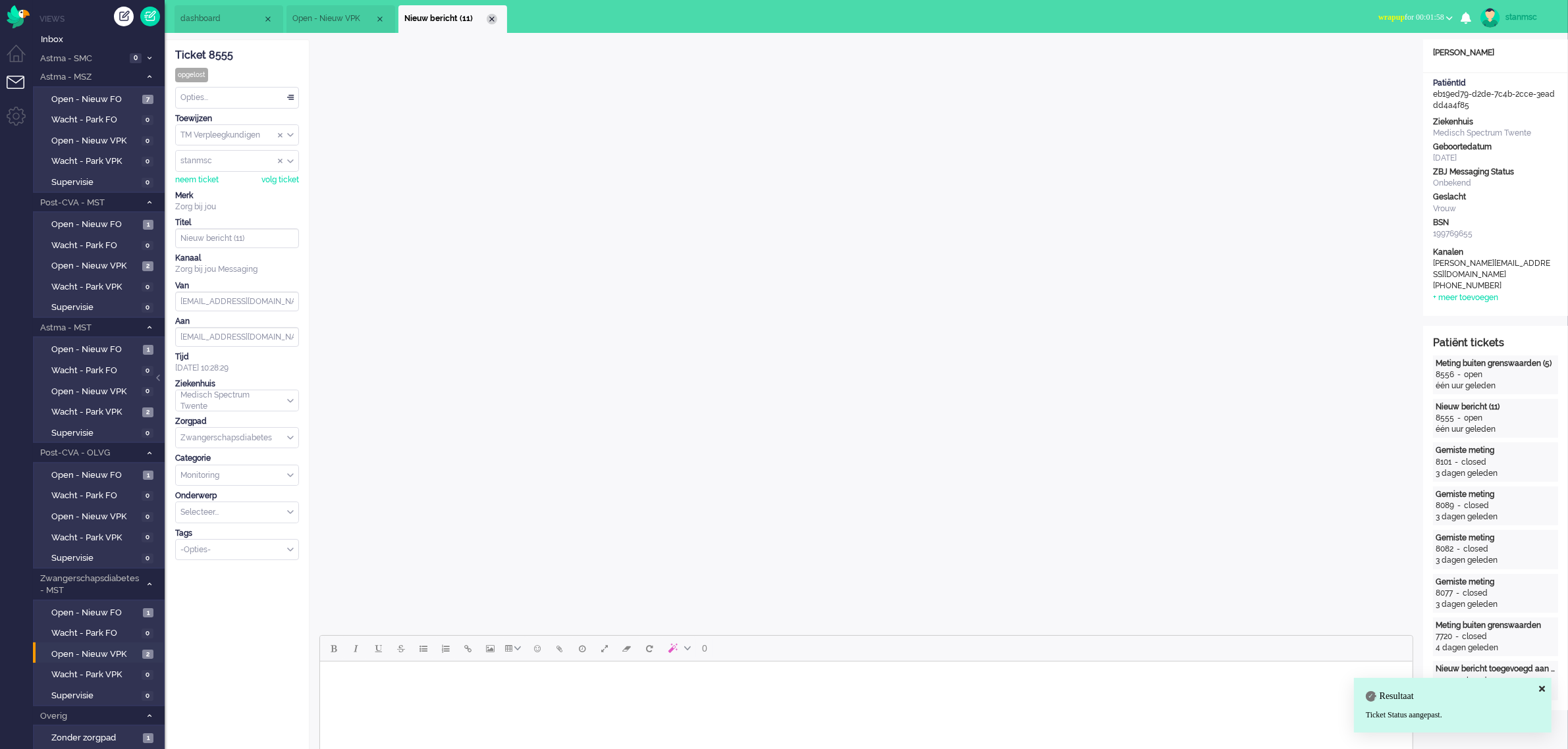
click at [492, 19] on div "Close tab" at bounding box center [492, 18] width 11 height 11
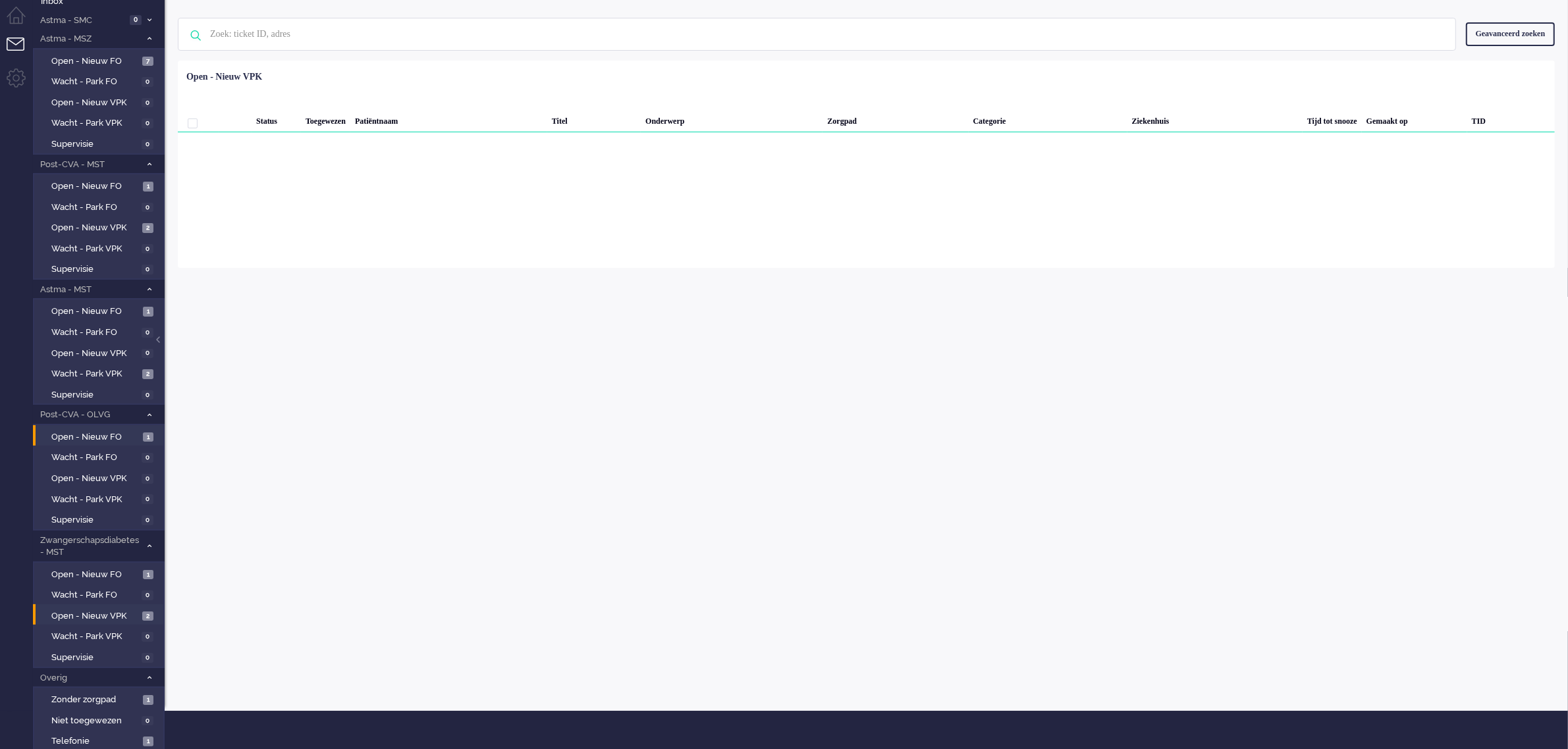
scroll to position [76, 0]
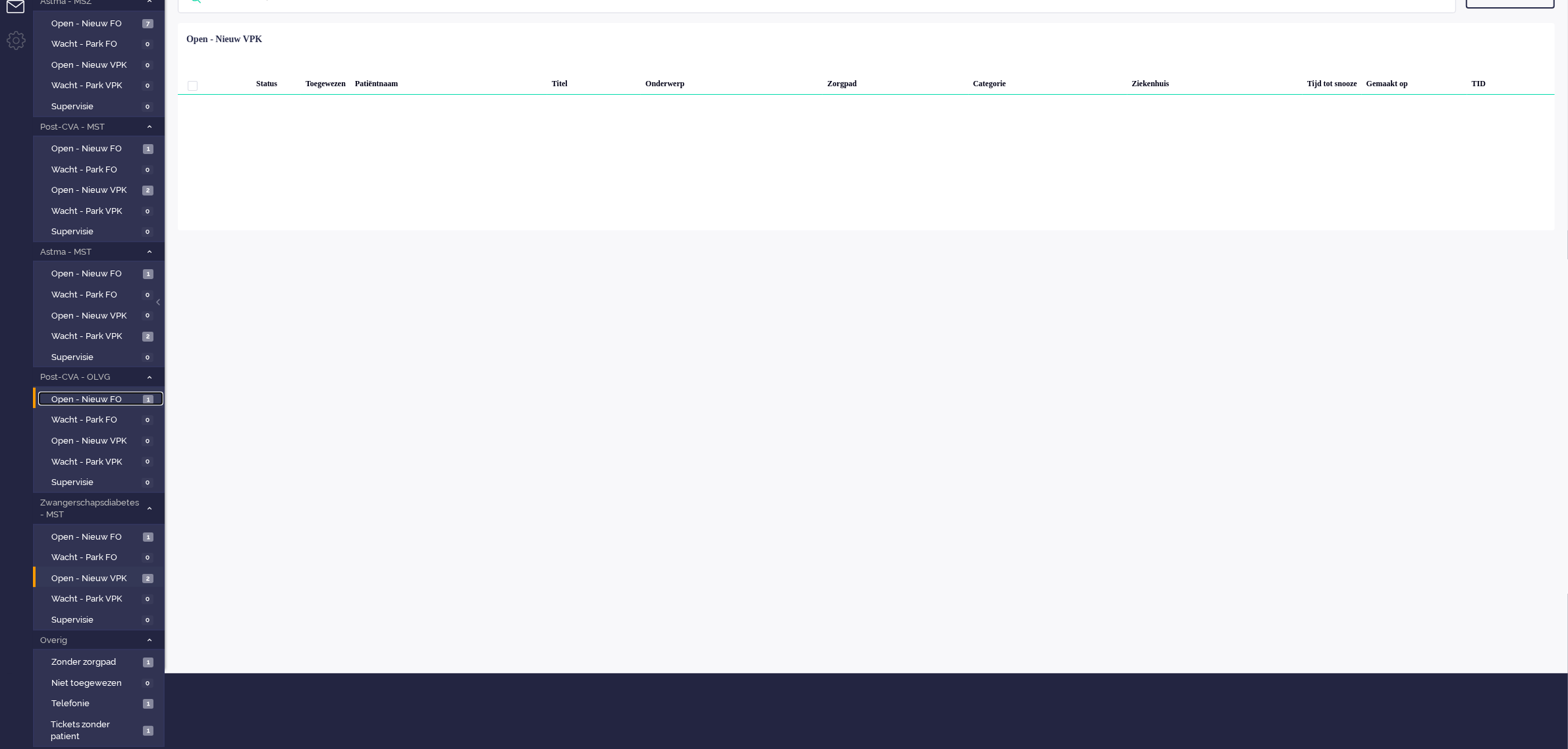
click at [116, 396] on span "Open - Nieuw FO" at bounding box center [95, 400] width 89 height 13
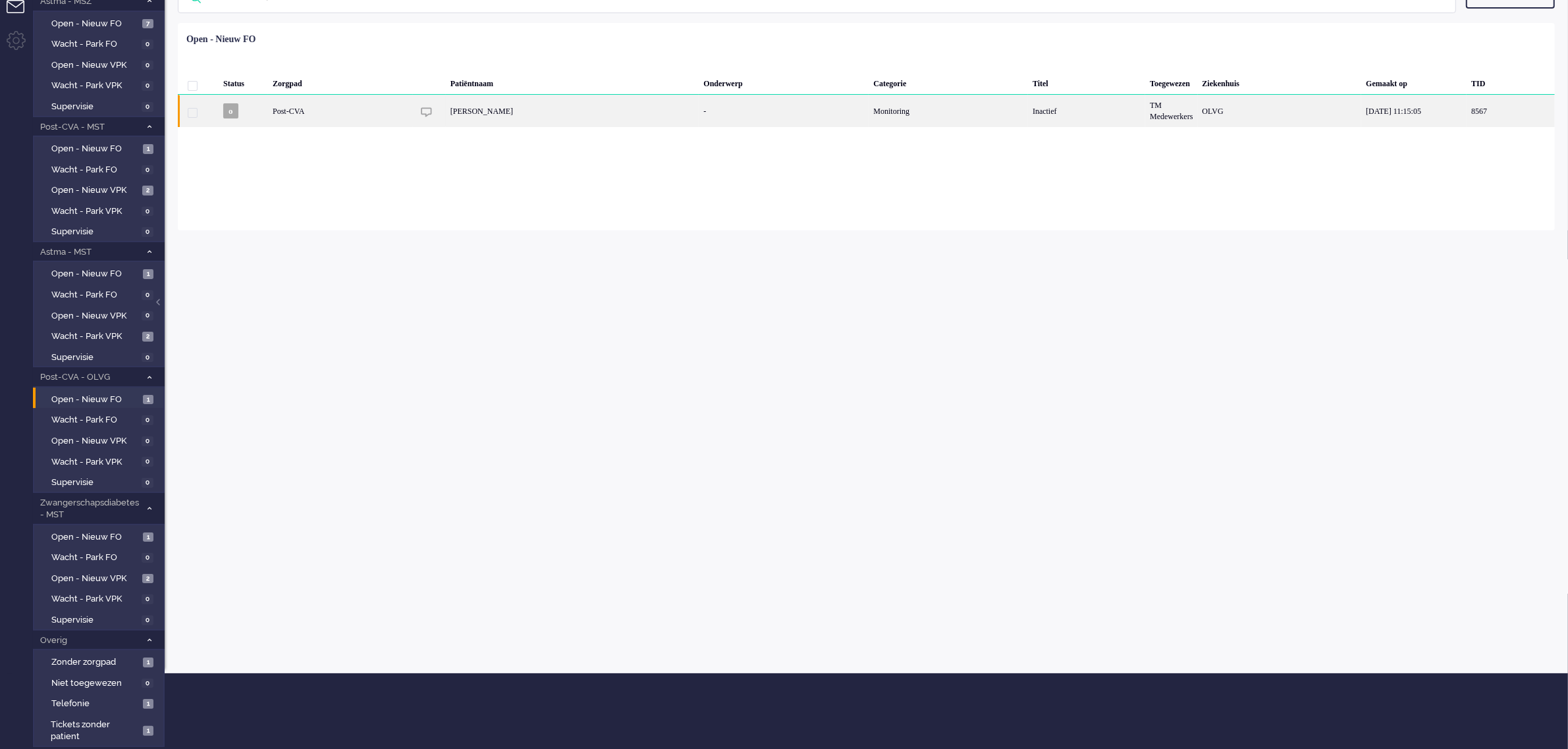
click at [520, 114] on div "L. van Mourik" at bounding box center [572, 110] width 253 height 32
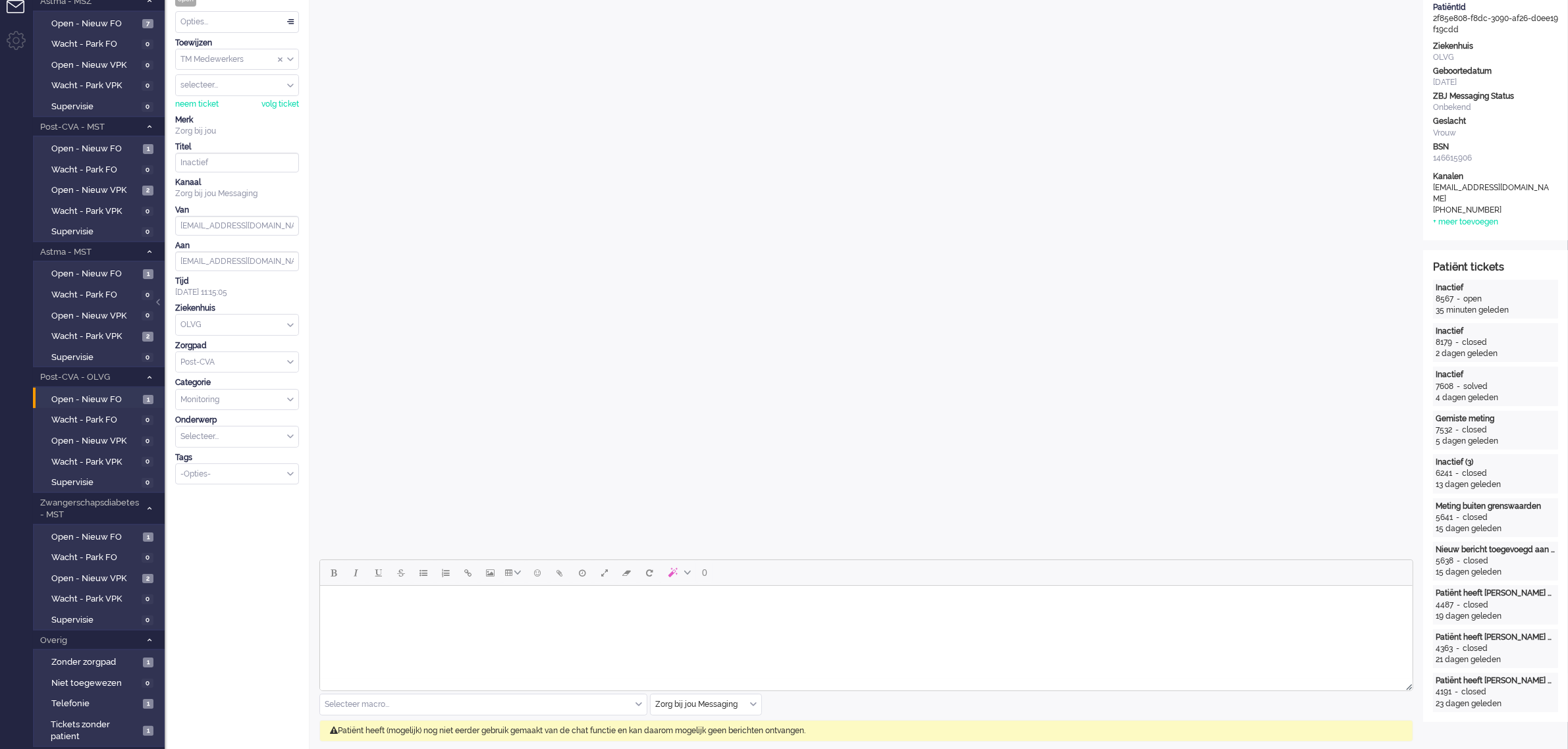
scroll to position [40, 0]
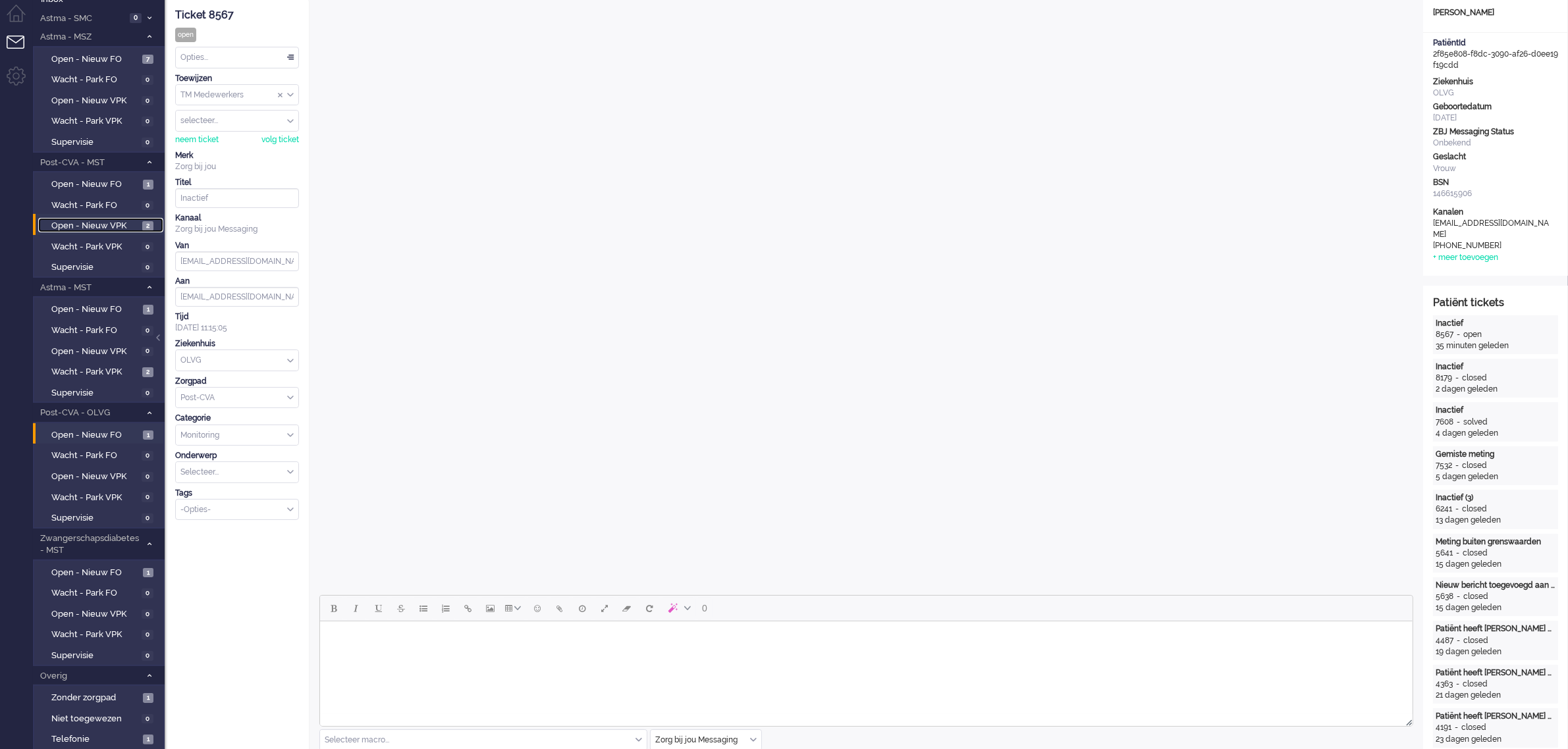
click at [97, 225] on span "Open - Nieuw VPK" at bounding box center [94, 226] width 88 height 13
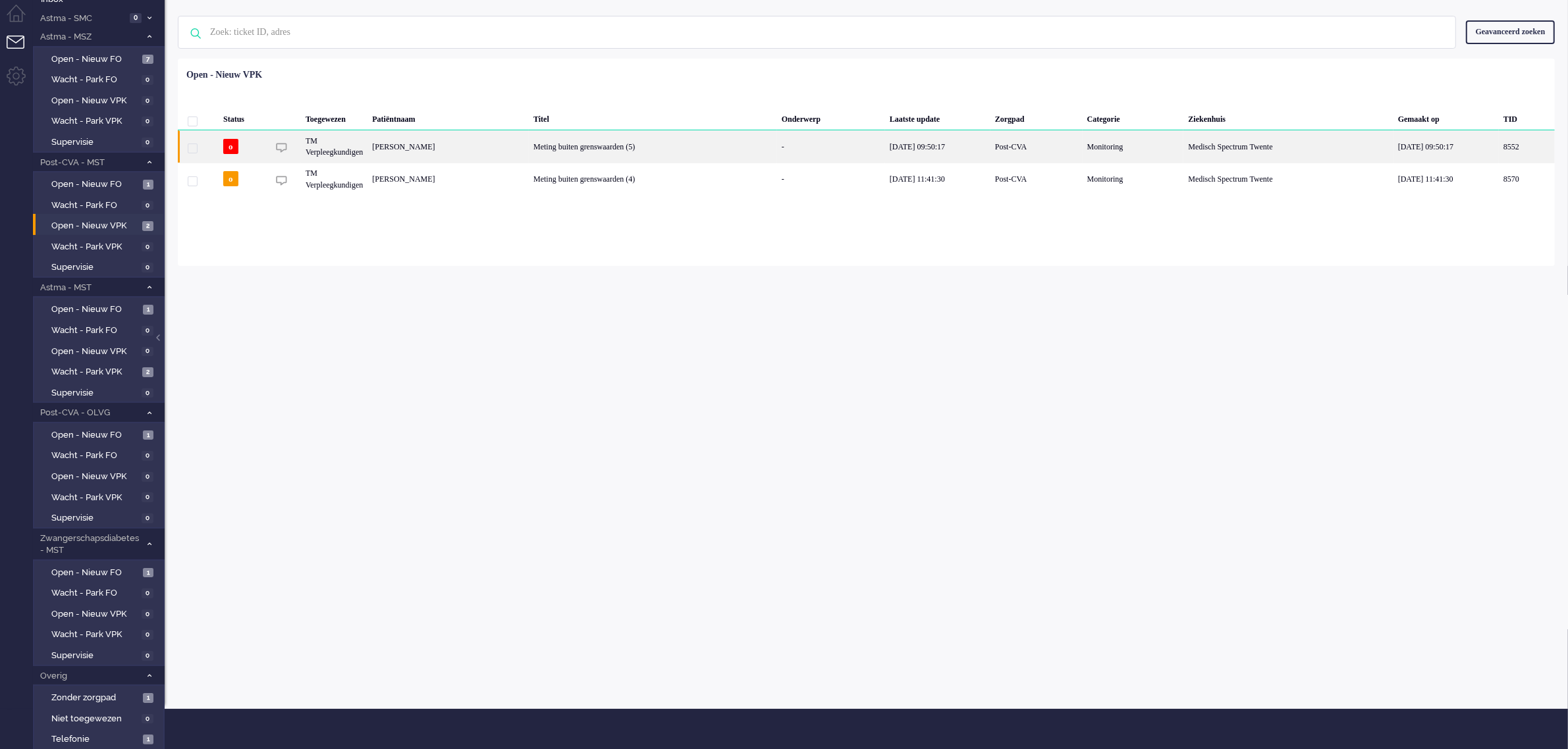
click at [1499, 148] on div "Ben de Vries" at bounding box center [1527, 146] width 56 height 32
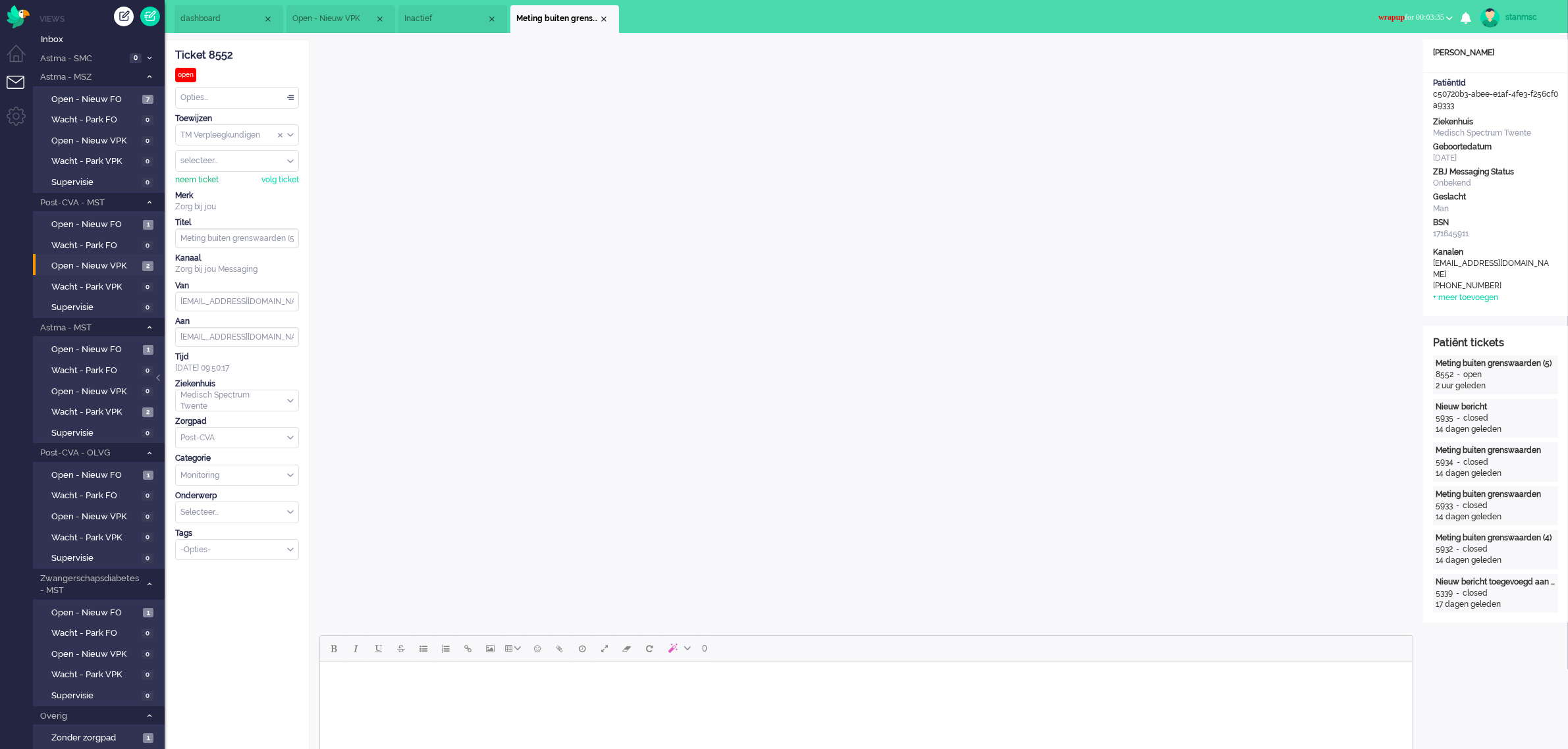
click at [206, 179] on div "neem ticket" at bounding box center [197, 180] width 43 height 12
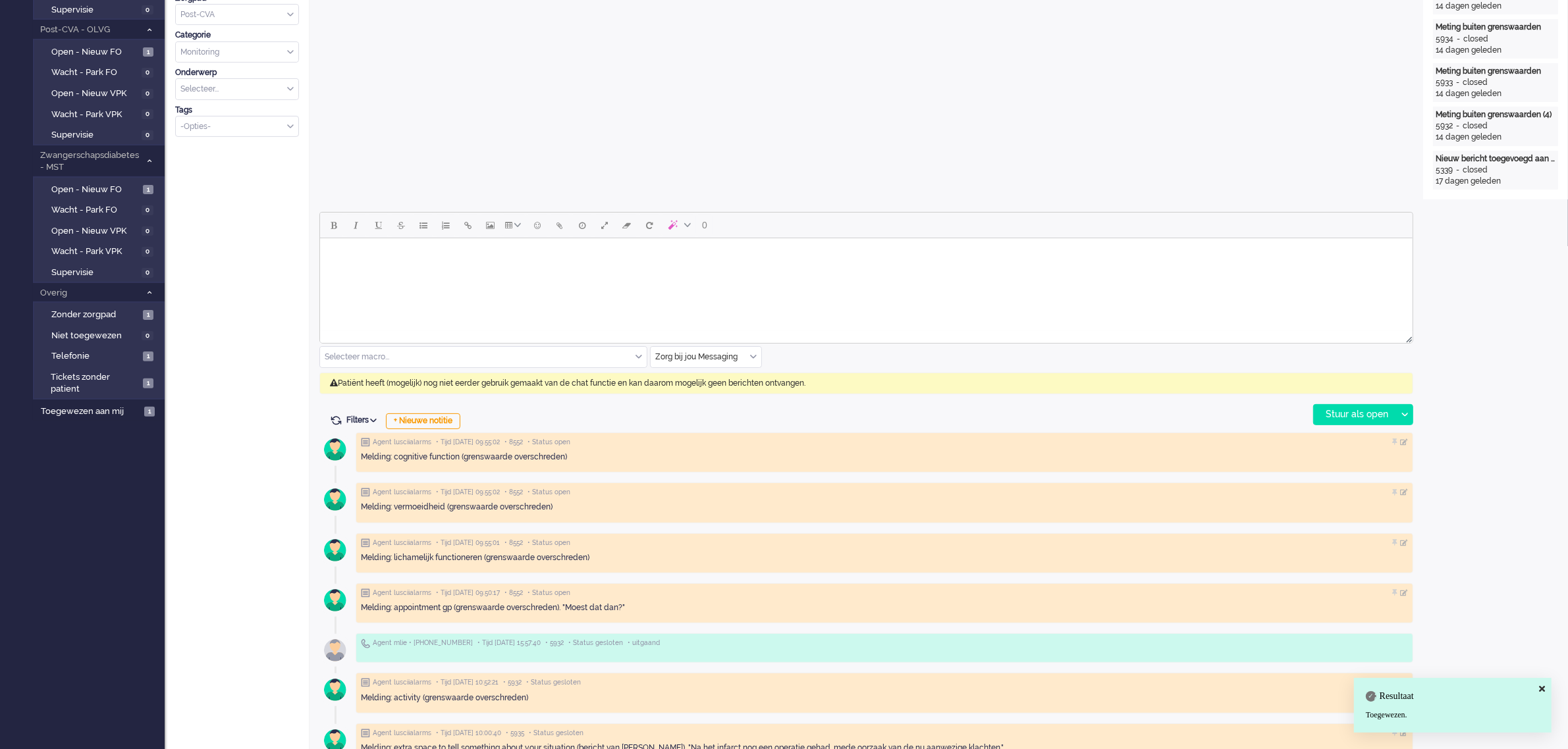
scroll to position [494, 0]
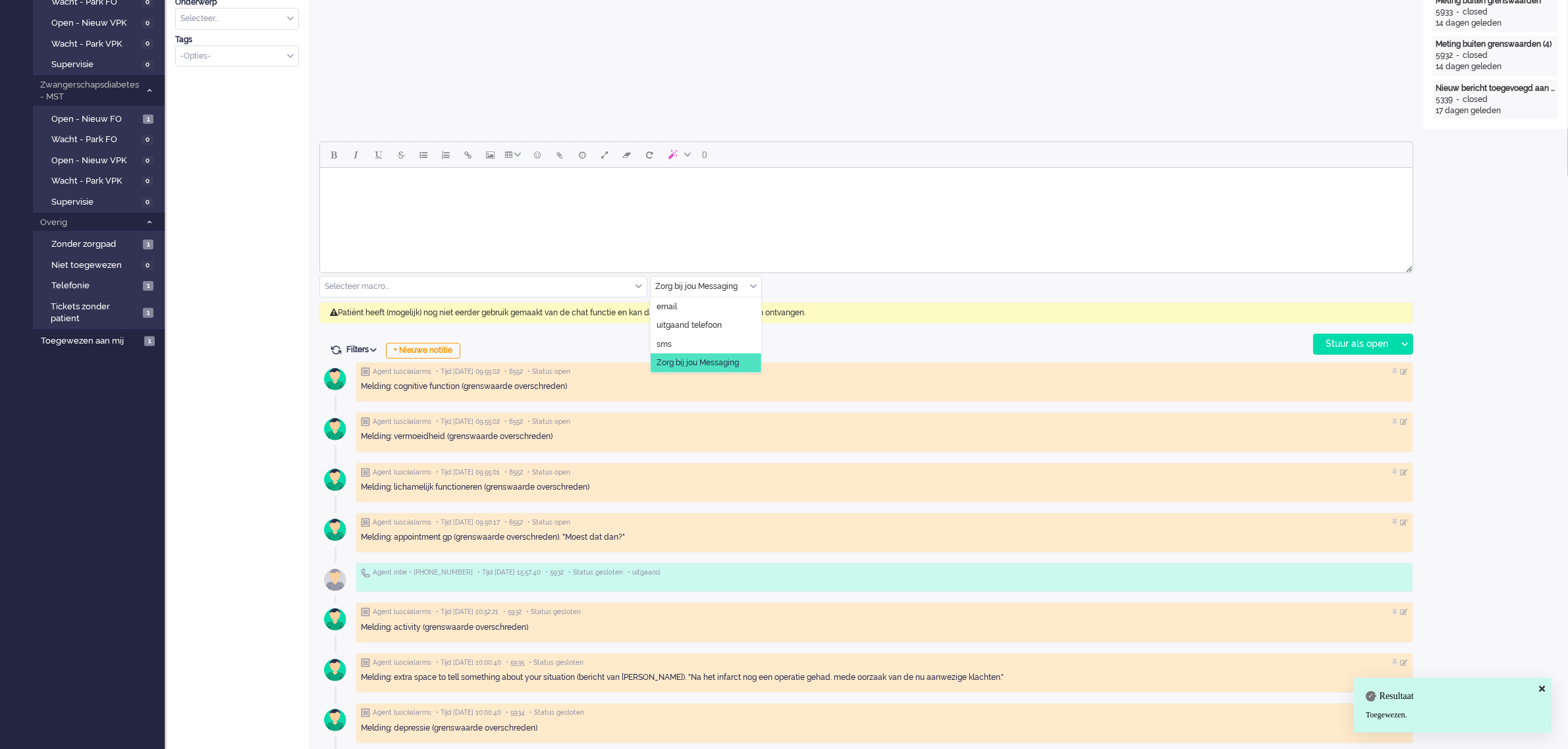
click at [751, 285] on div "Zorg bij jou Messaging" at bounding box center [705, 286] width 111 height 20
click at [712, 324] on span "uitgaand telefoon" at bounding box center [689, 326] width 66 height 12
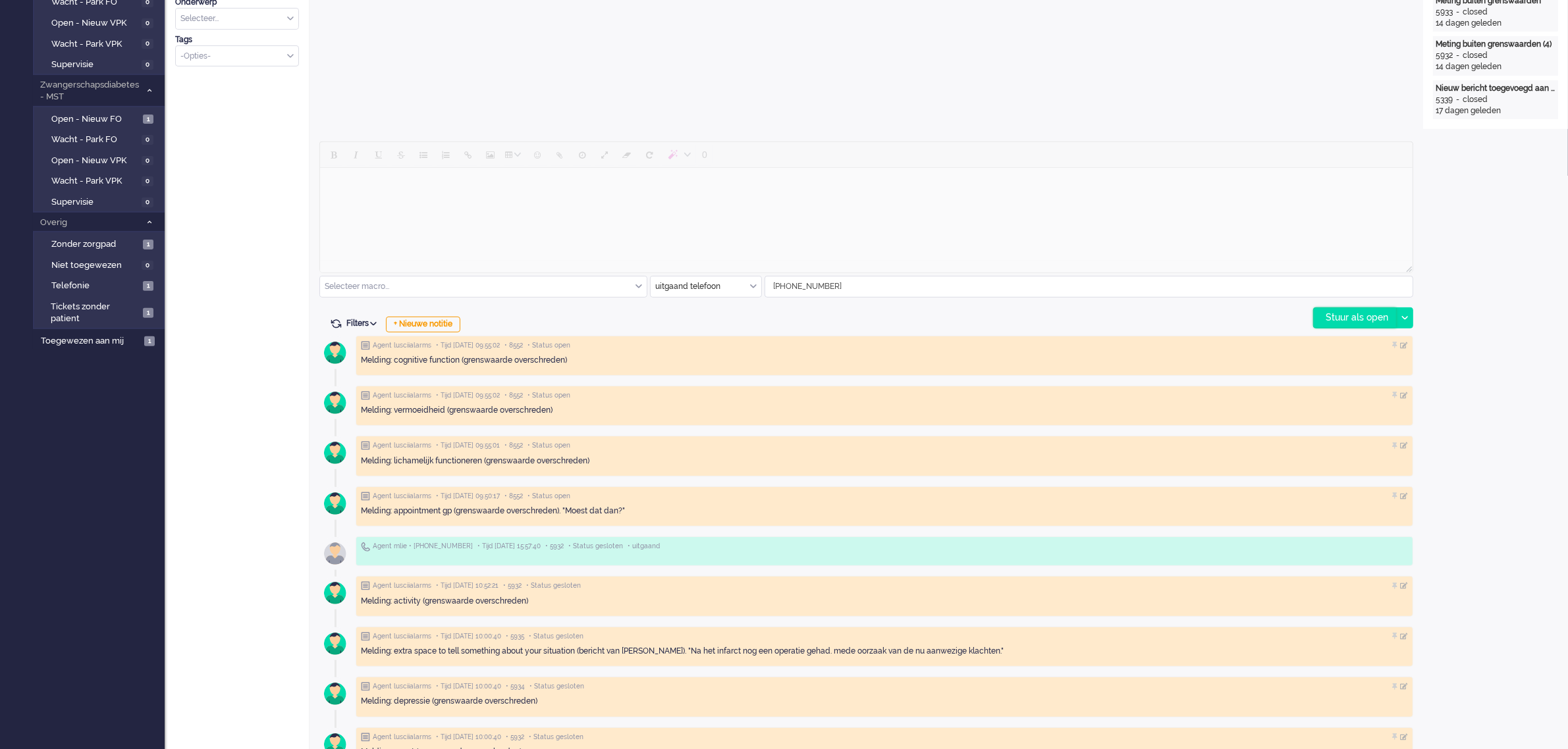
click at [1342, 314] on div "Stuur als open" at bounding box center [1354, 318] width 82 height 19
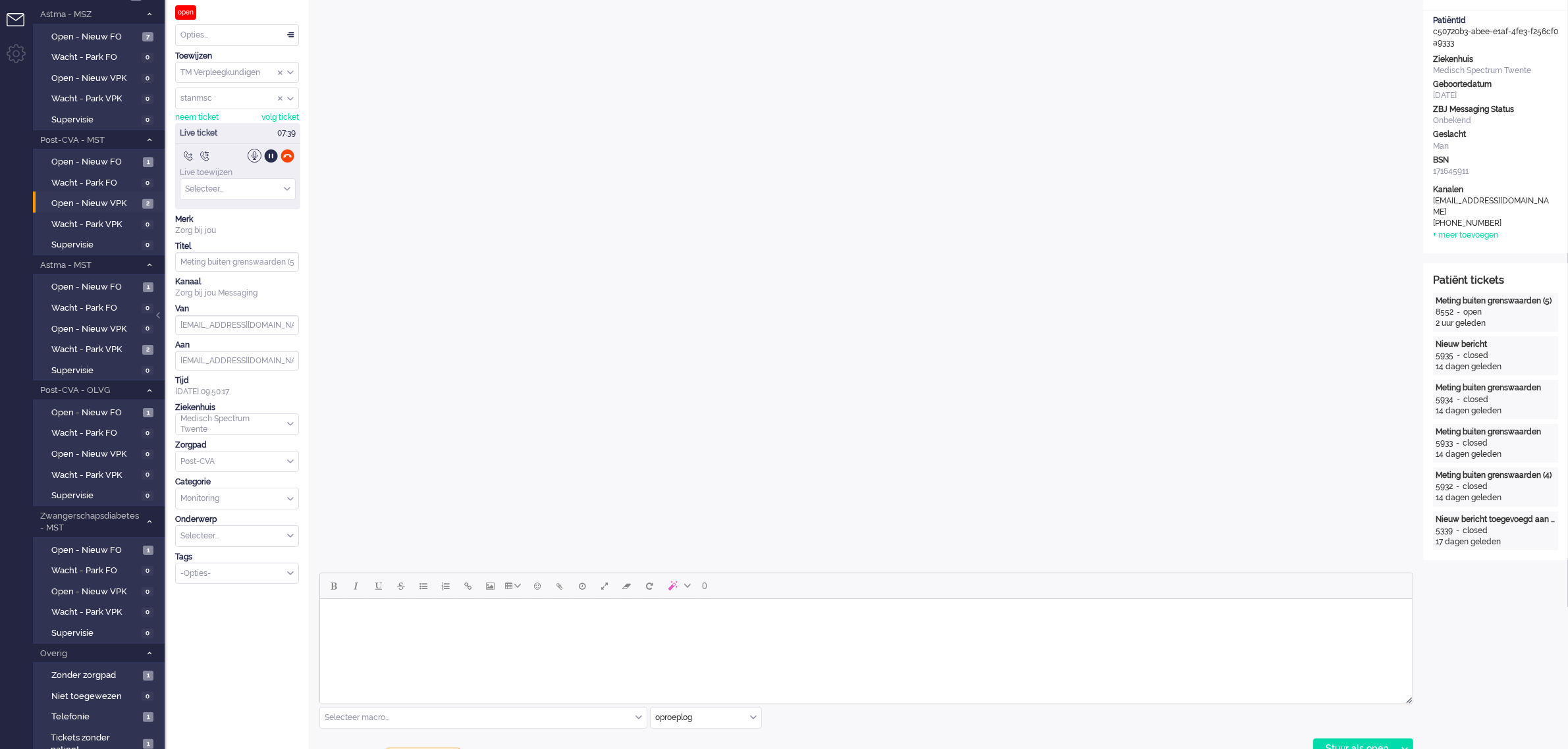
scroll to position [0, 0]
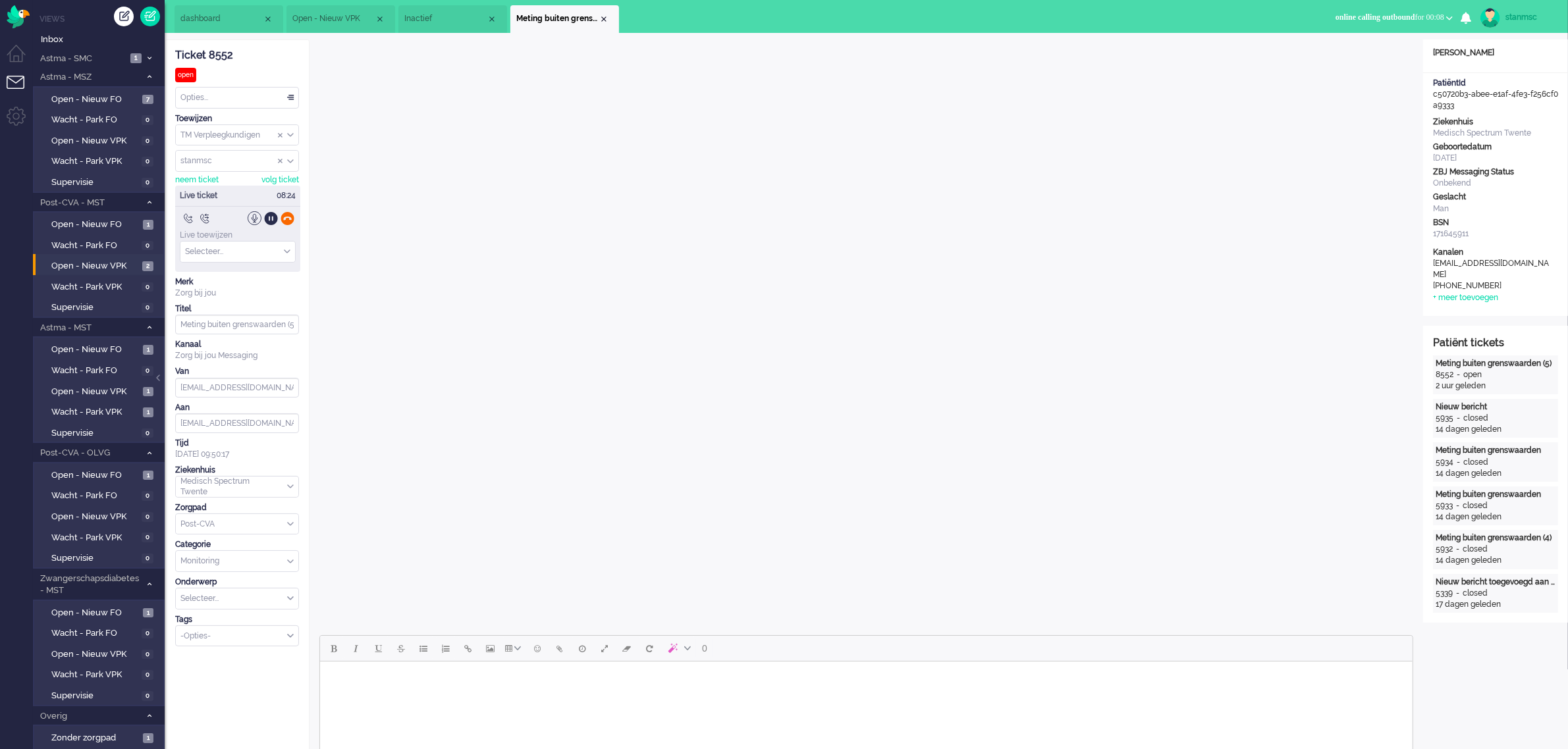
click at [288, 218] on div at bounding box center [287, 218] width 13 height 13
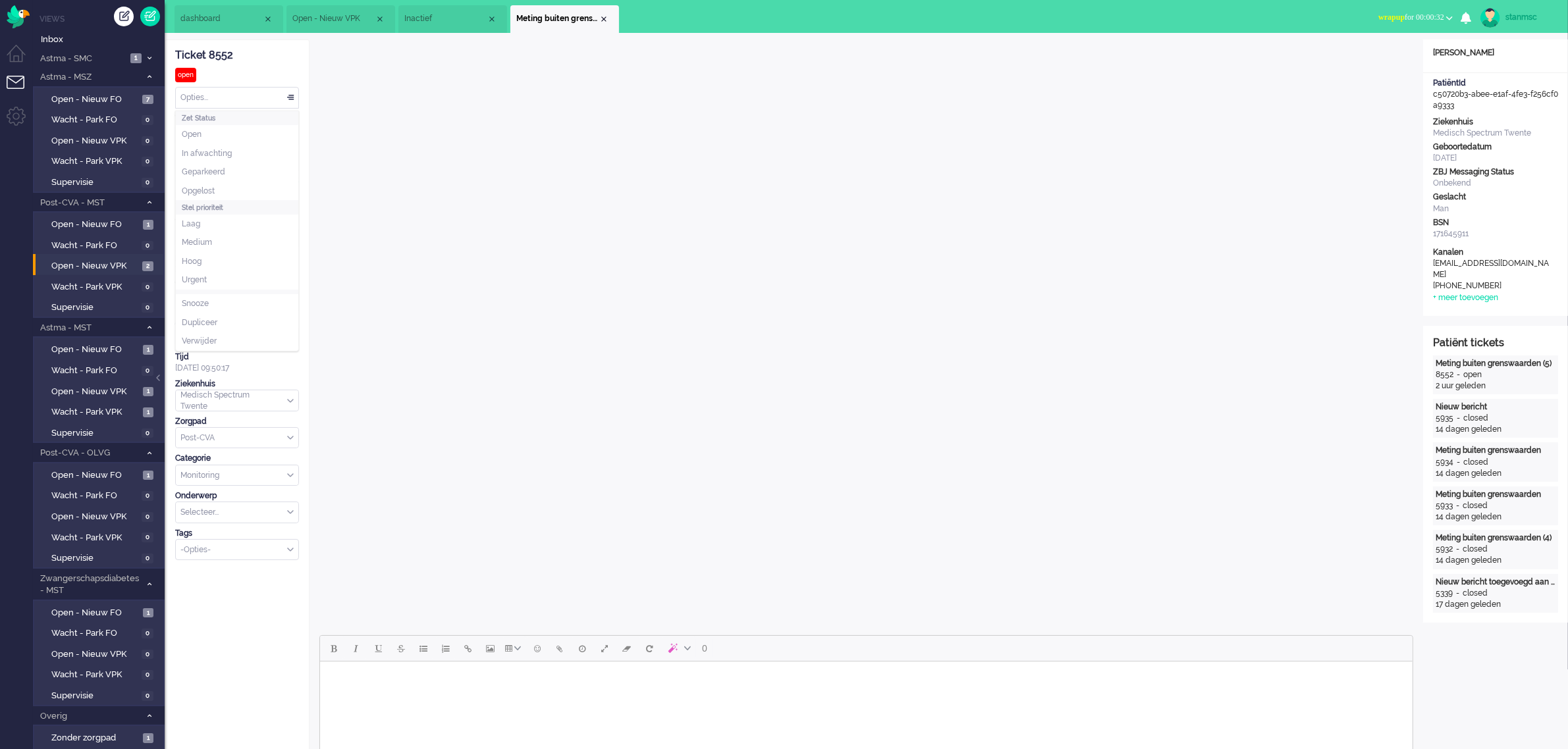
click at [244, 99] on div "Opties..." at bounding box center [236, 97] width 122 height 20
click at [225, 191] on li "Opgelost" at bounding box center [236, 192] width 122 height 19
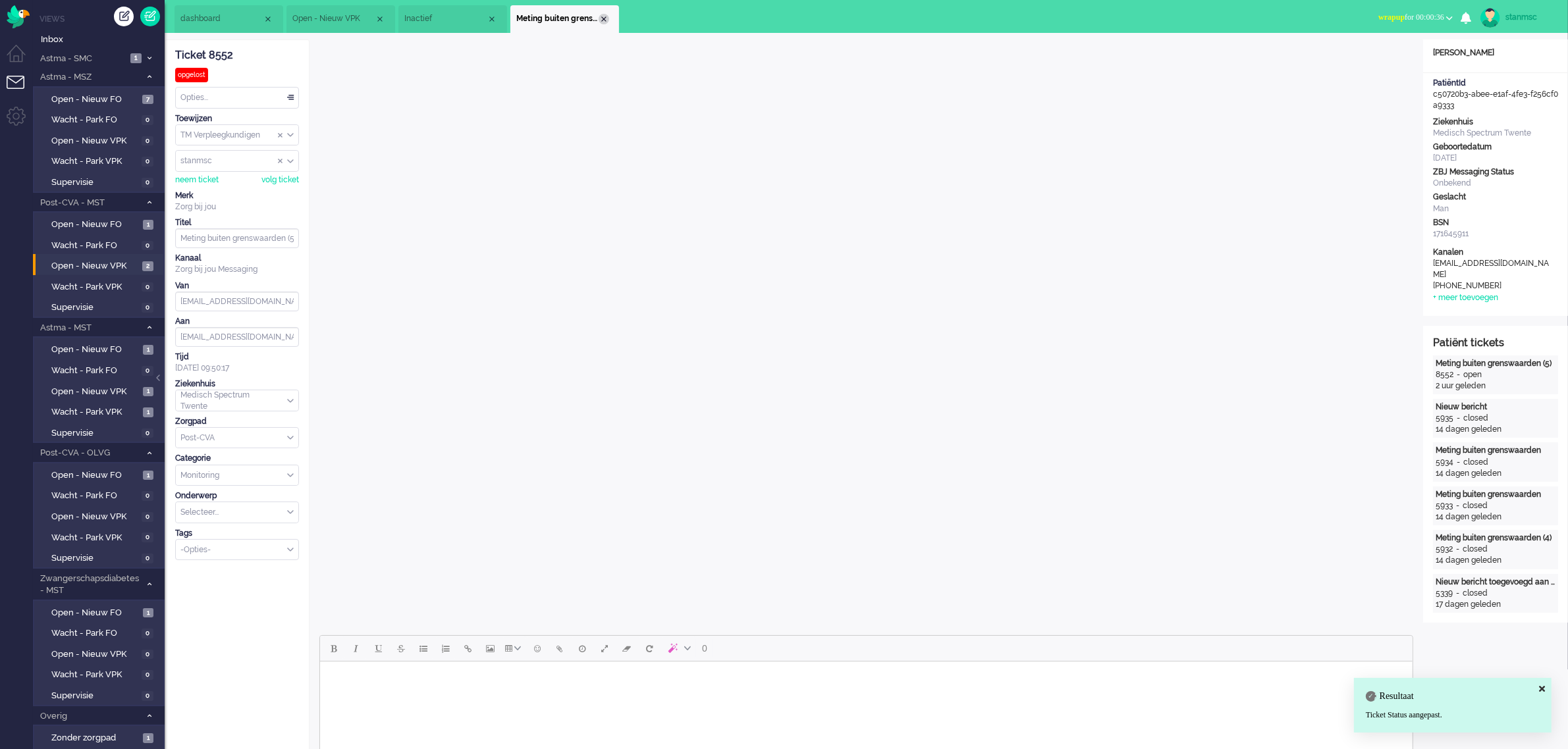
click at [600, 19] on div "Close tab" at bounding box center [603, 18] width 11 height 11
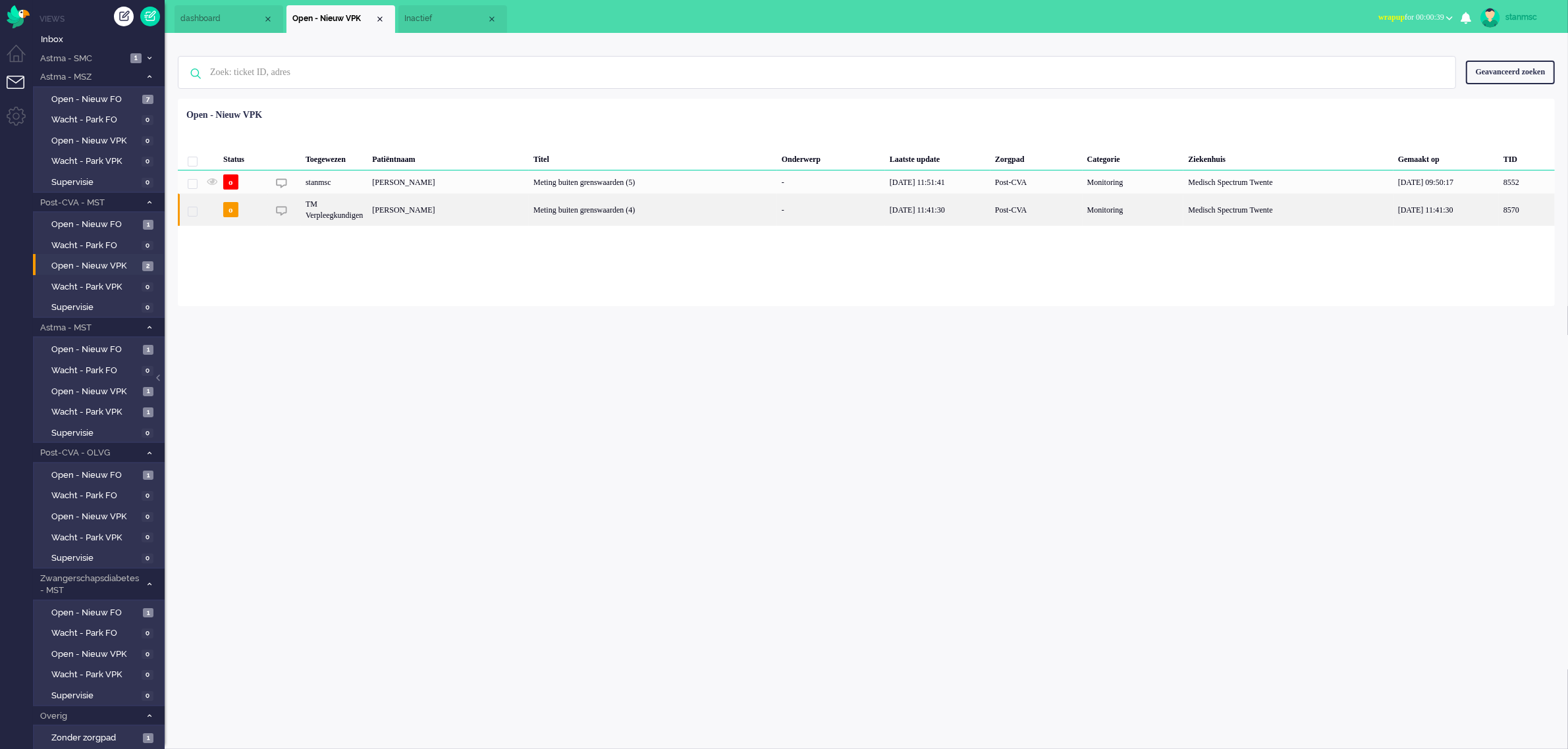
click at [1499, 209] on div "Aly Brilman" at bounding box center [1527, 209] width 56 height 32
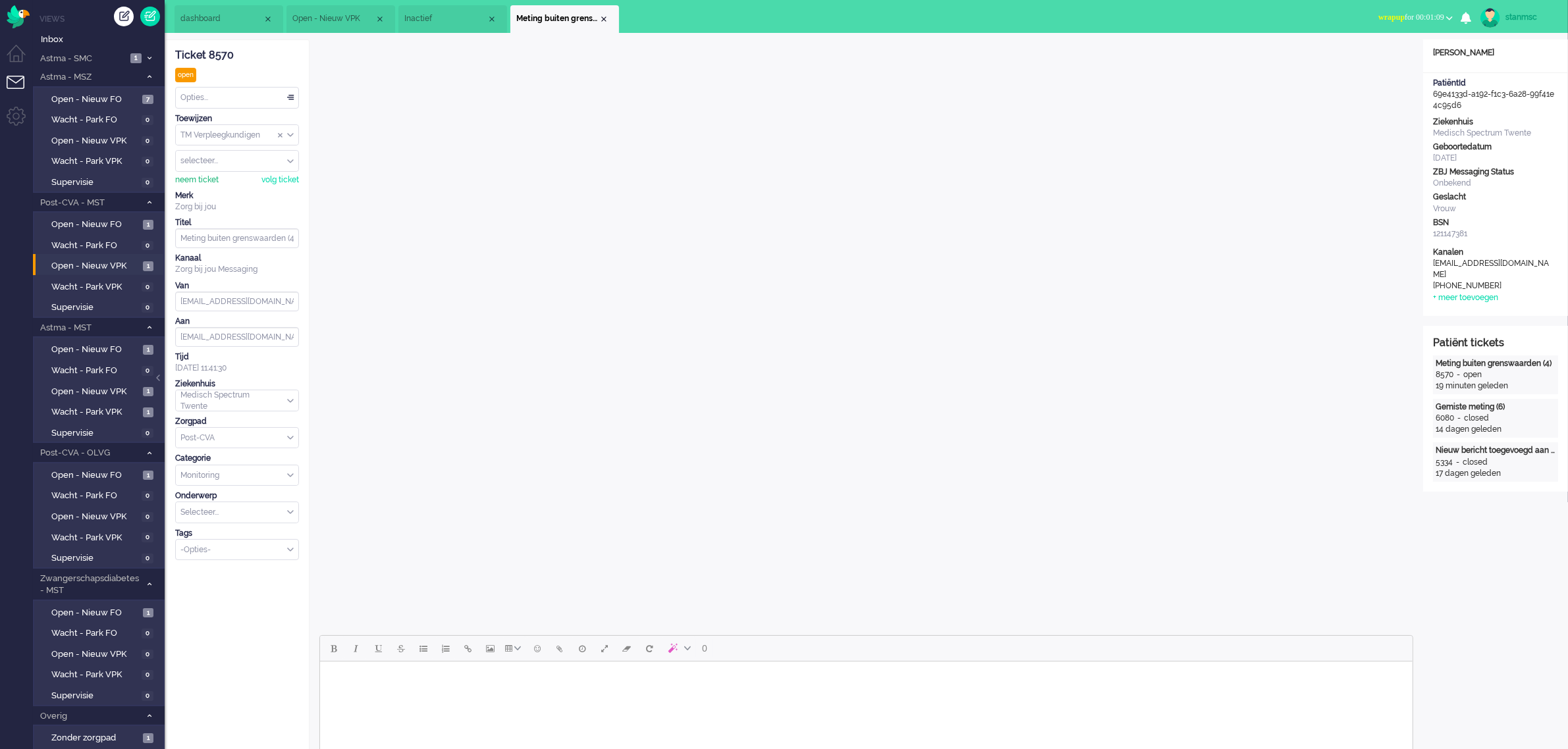
click at [207, 181] on div "neem ticket" at bounding box center [197, 180] width 43 height 12
click at [223, 95] on div "Opties..." at bounding box center [236, 97] width 122 height 20
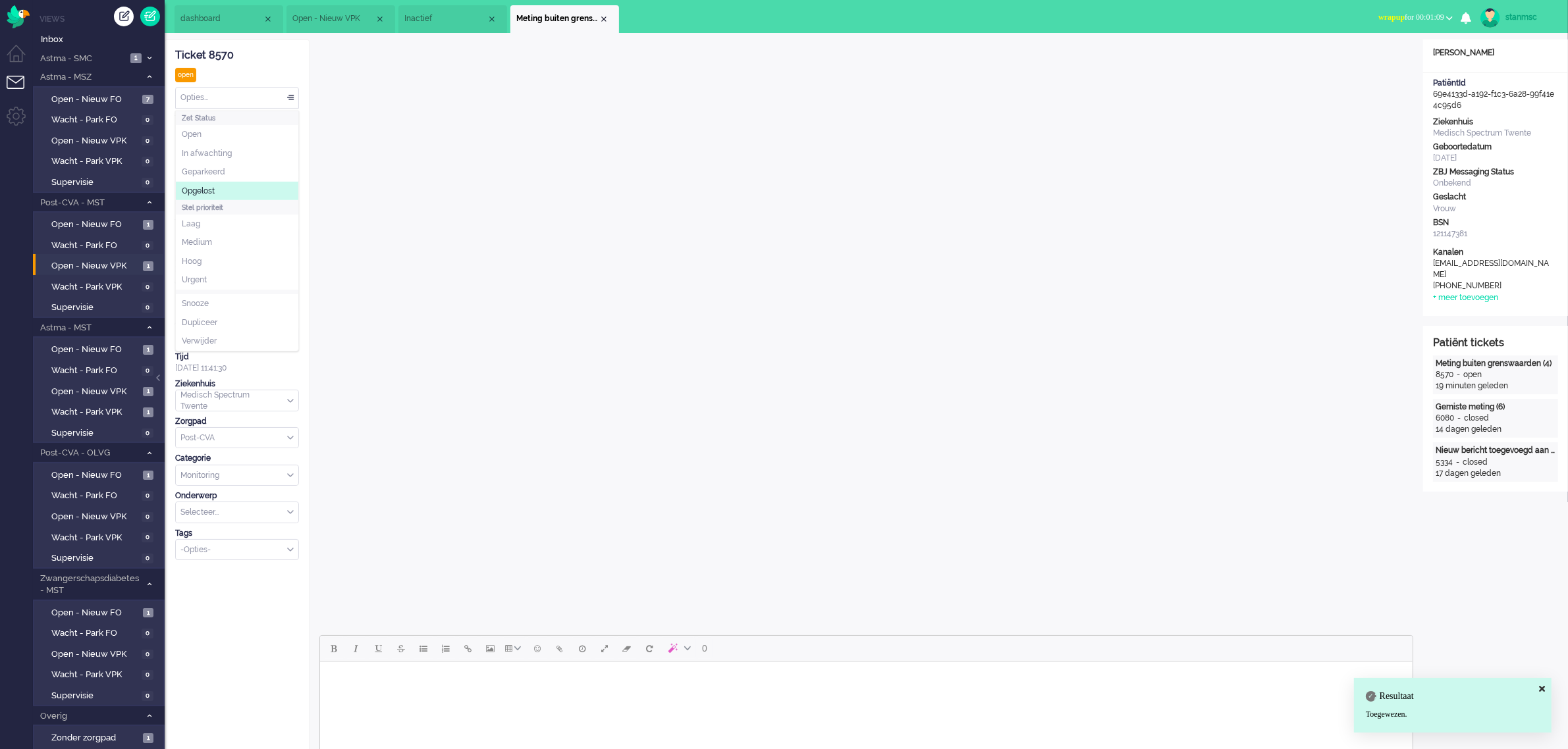
click at [214, 188] on span "Opgelost" at bounding box center [199, 192] width 33 height 12
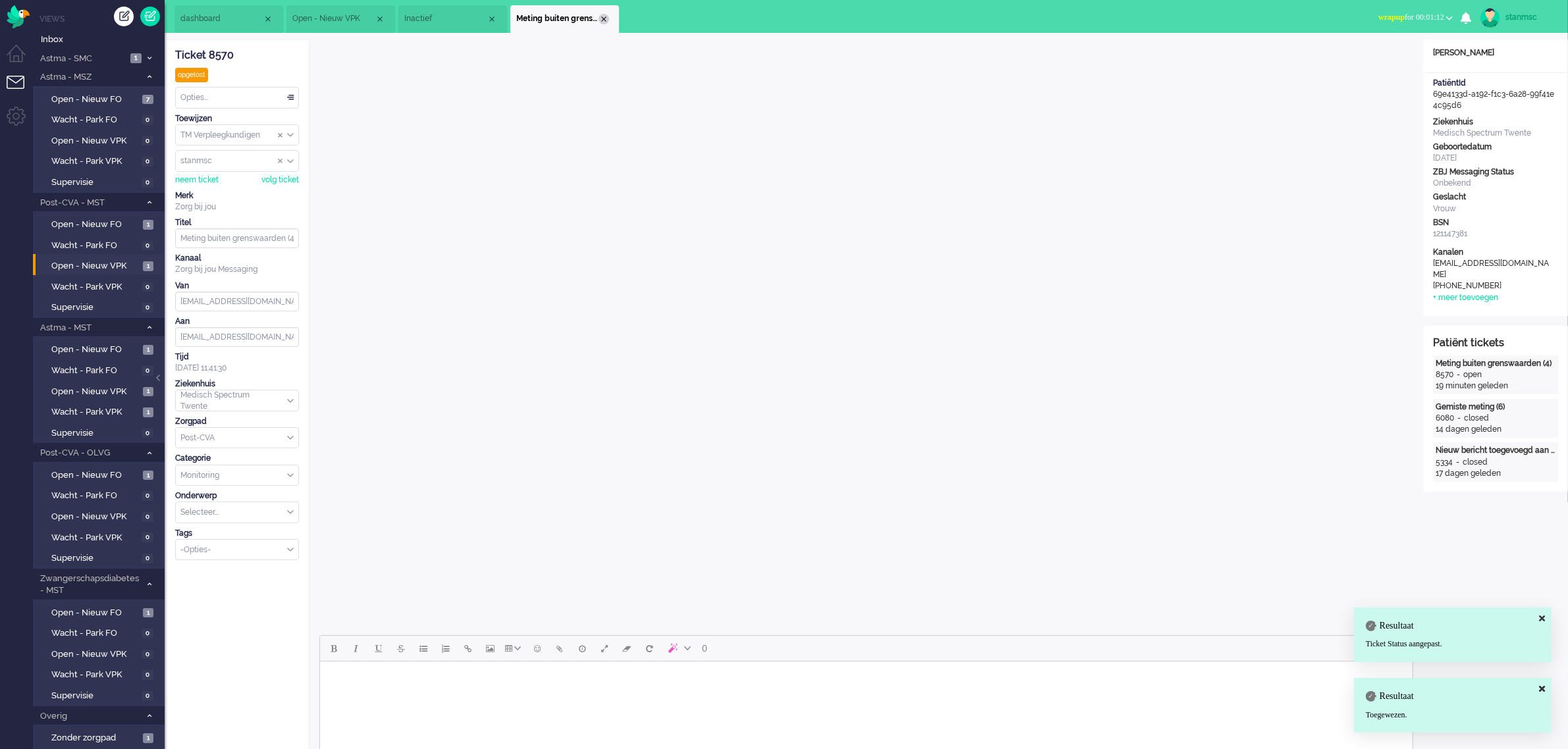
click at [601, 19] on div "Close tab" at bounding box center [603, 18] width 11 height 11
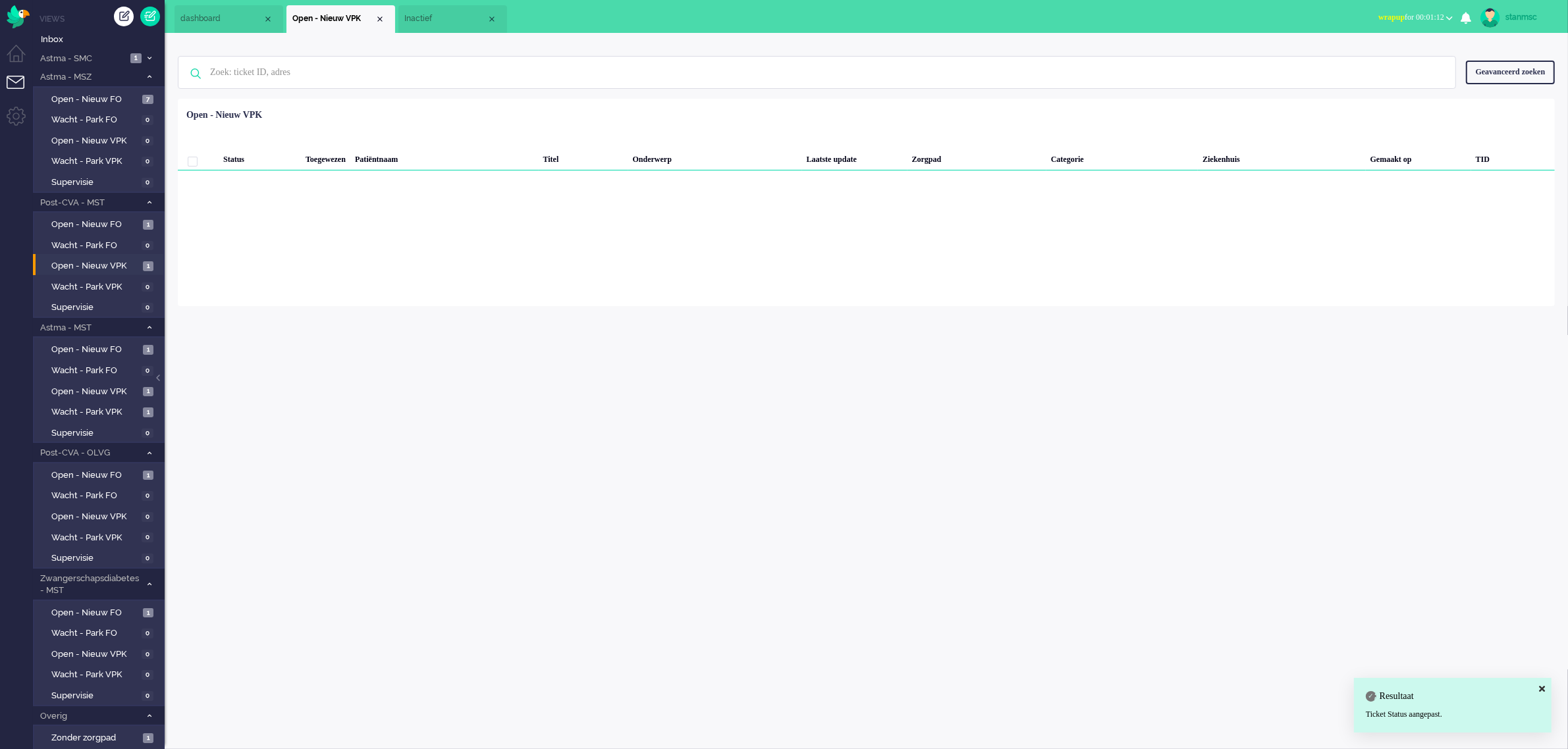
click at [443, 13] on span "Inactief" at bounding box center [444, 19] width 82 height 12
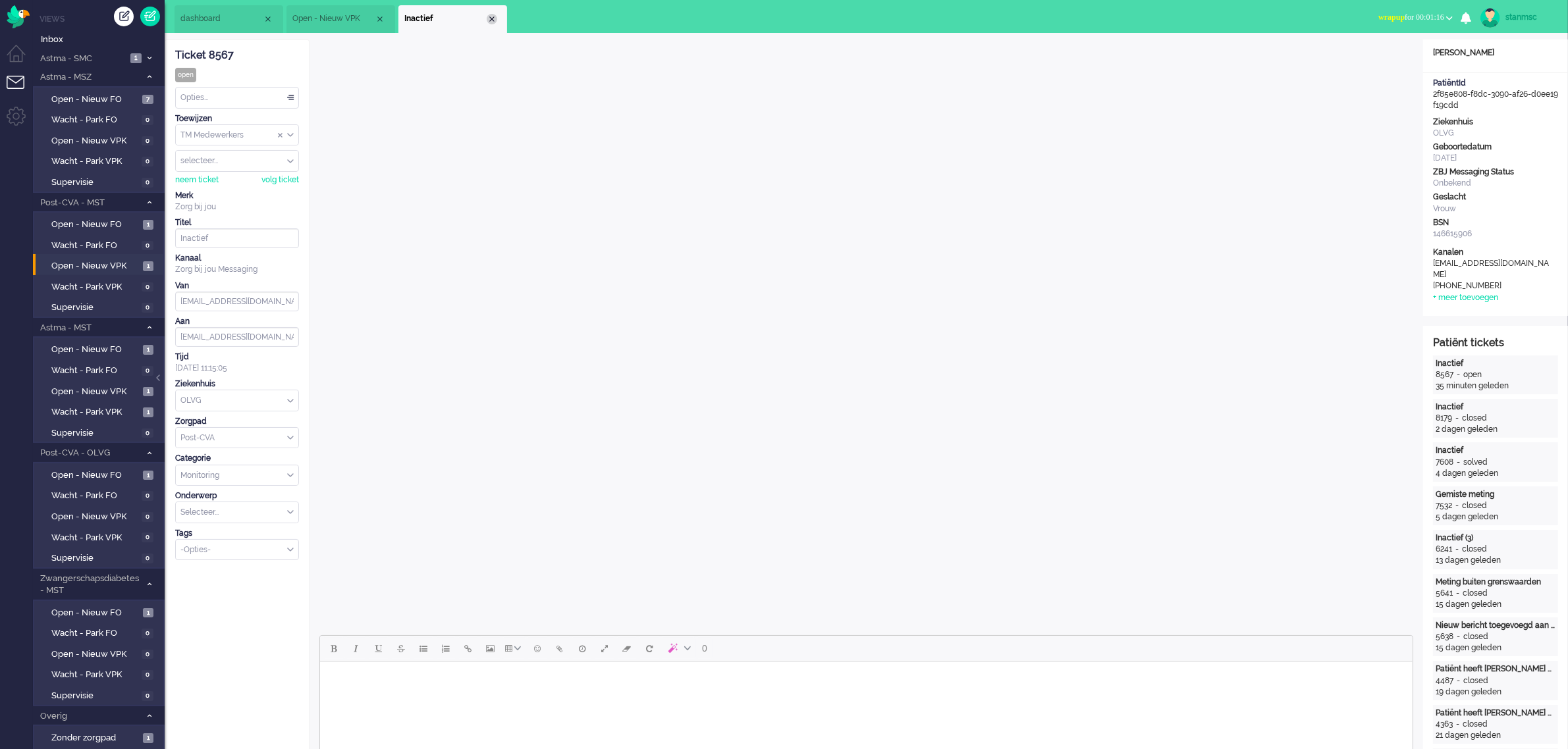
click at [492, 16] on div "Close tab" at bounding box center [492, 18] width 11 height 11
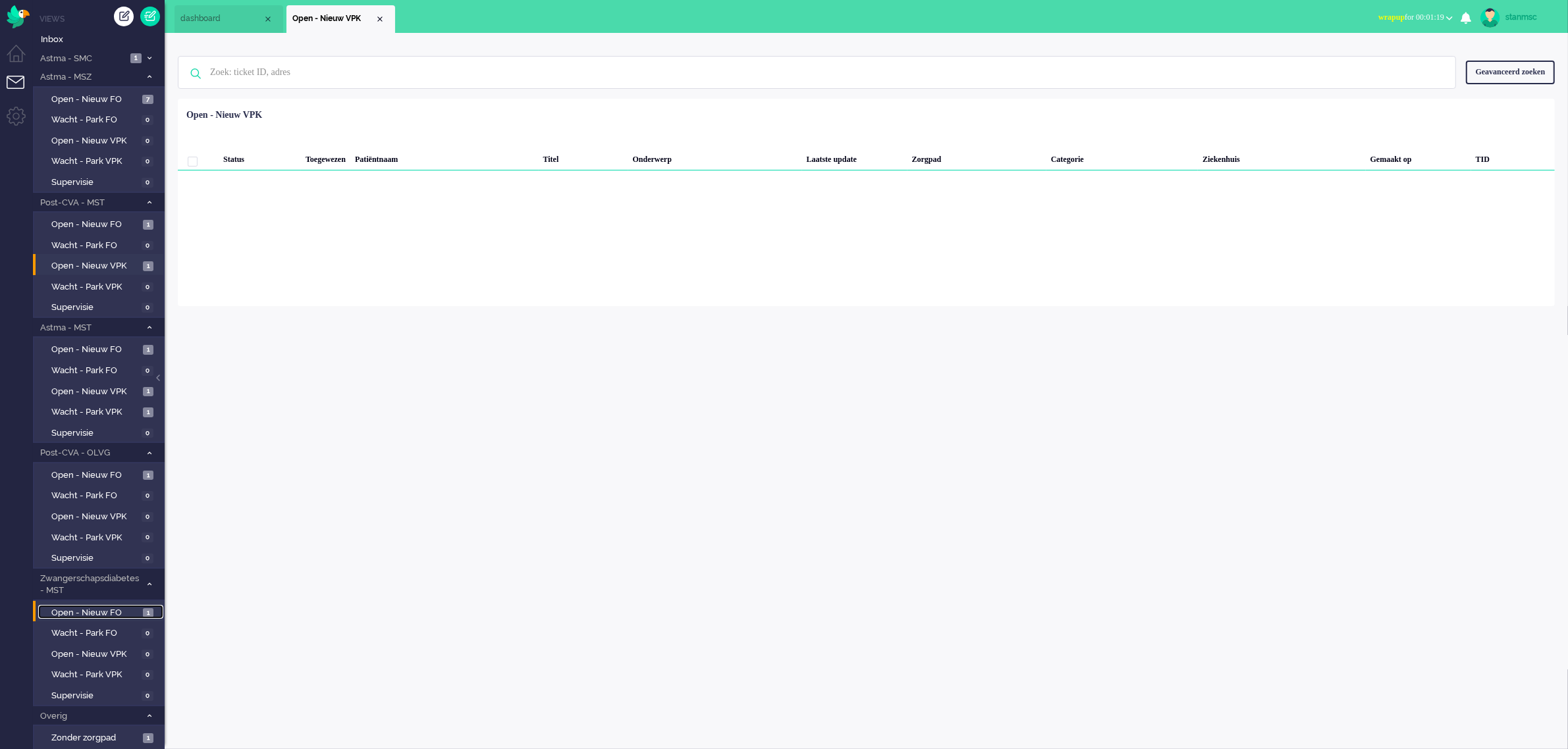
click at [80, 608] on span "Open - Nieuw FO" at bounding box center [95, 613] width 89 height 13
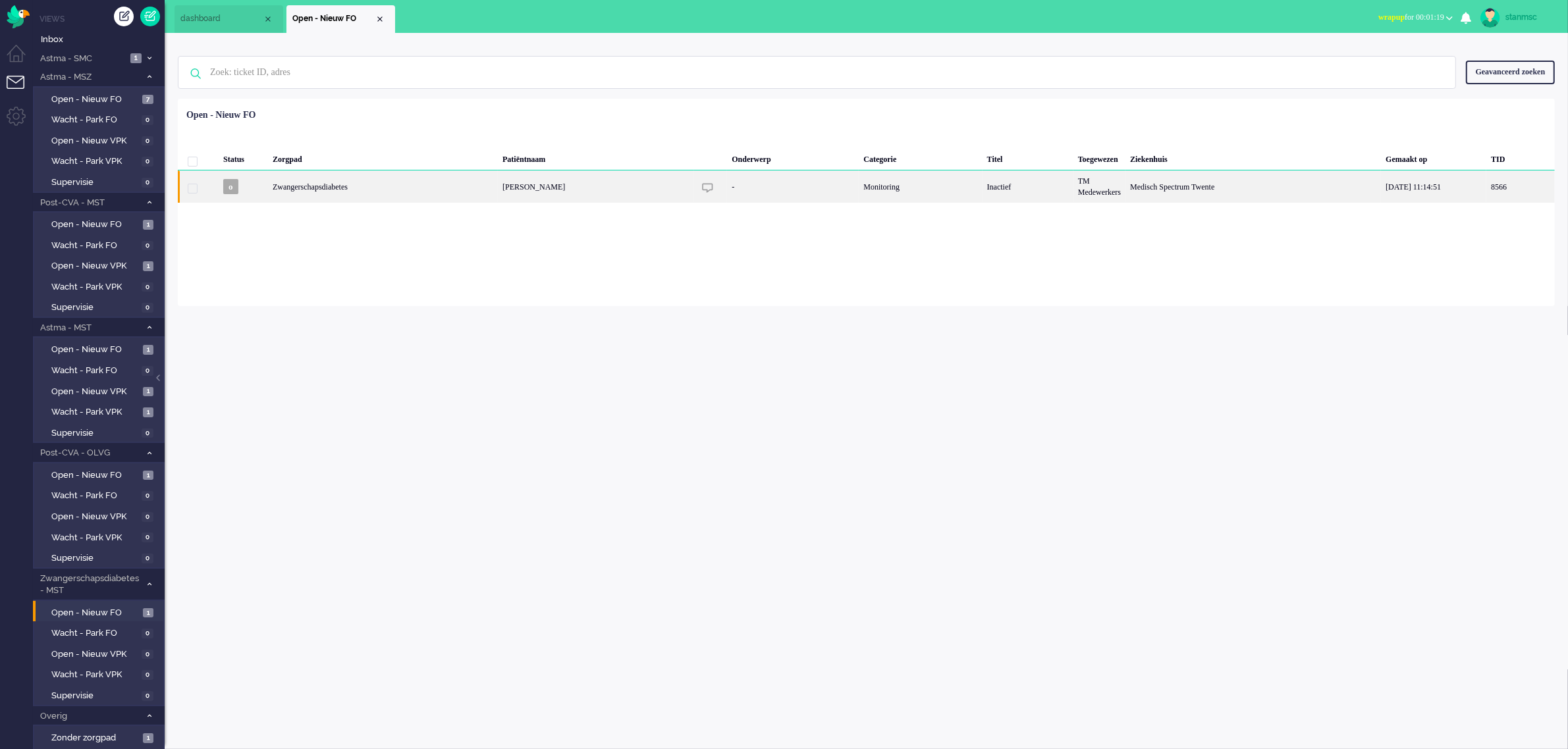
click at [1126, 188] on div "[PERSON_NAME]" at bounding box center [1253, 186] width 255 height 32
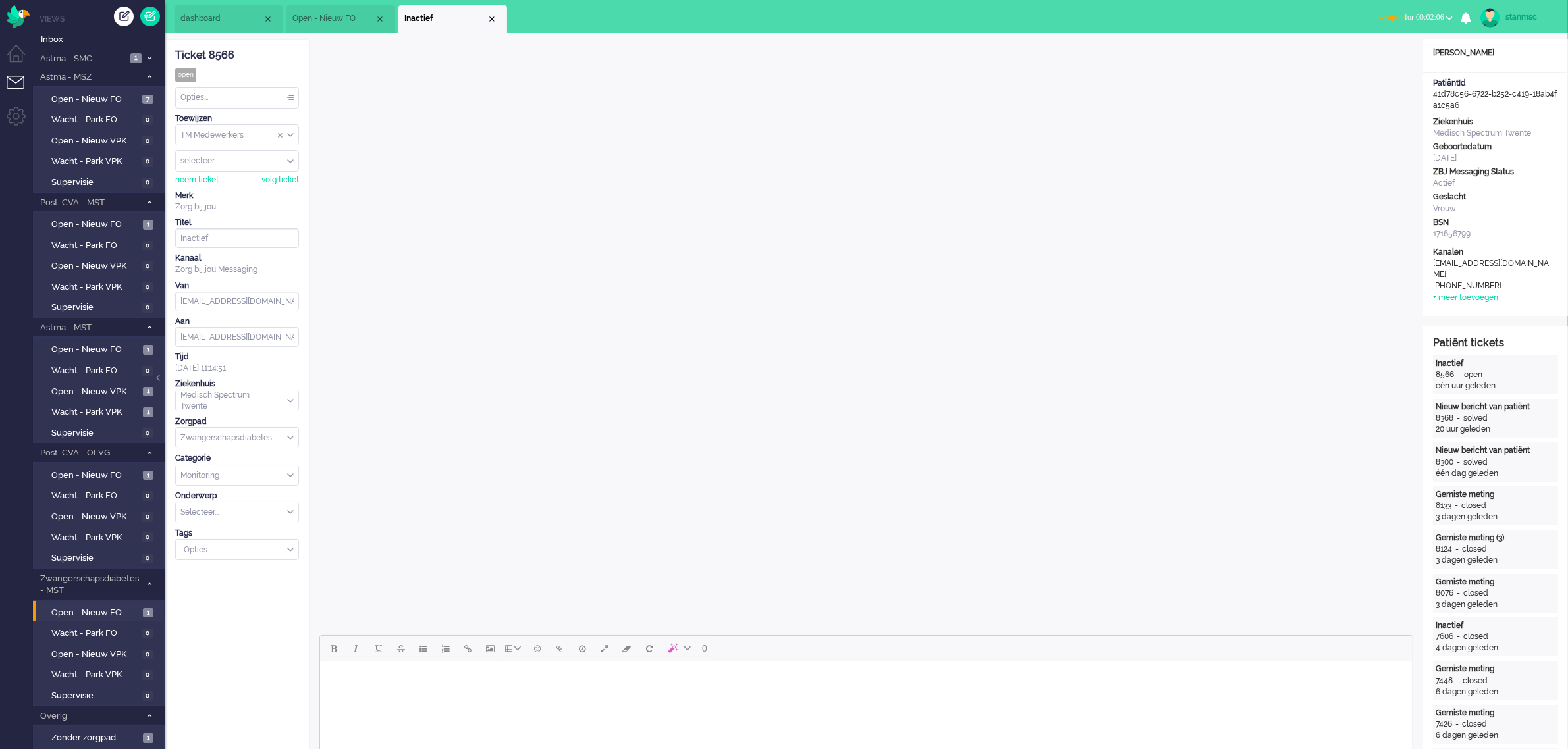
click at [251, 96] on div "Opties..." at bounding box center [236, 97] width 122 height 20
click at [288, 49] on div "Ticket 8566" at bounding box center [237, 56] width 123 height 15
click at [202, 175] on div "neem ticket" at bounding box center [197, 180] width 43 height 12
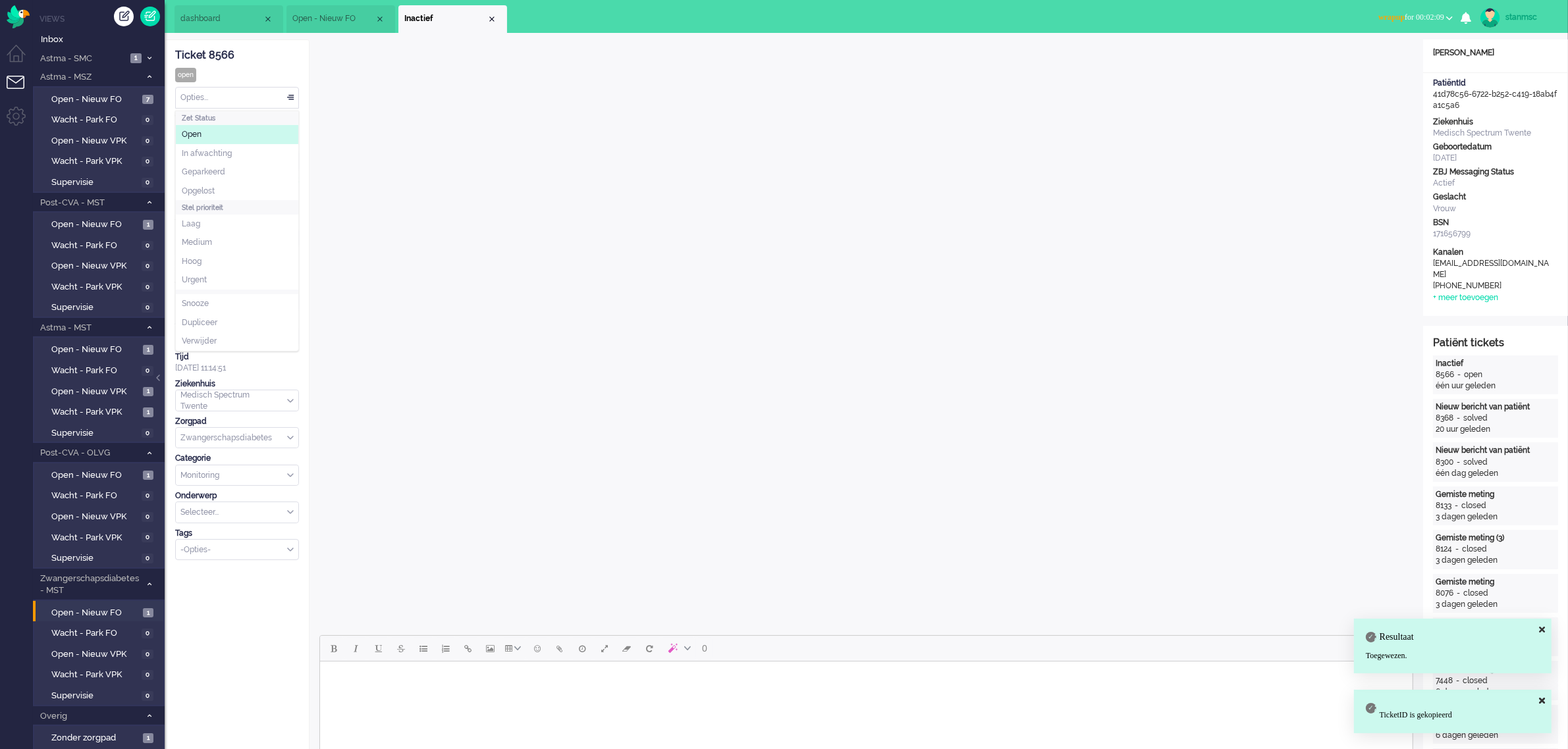
click at [234, 99] on div "Opties..." at bounding box center [236, 97] width 122 height 20
click at [213, 191] on span "Opgelost" at bounding box center [199, 192] width 33 height 12
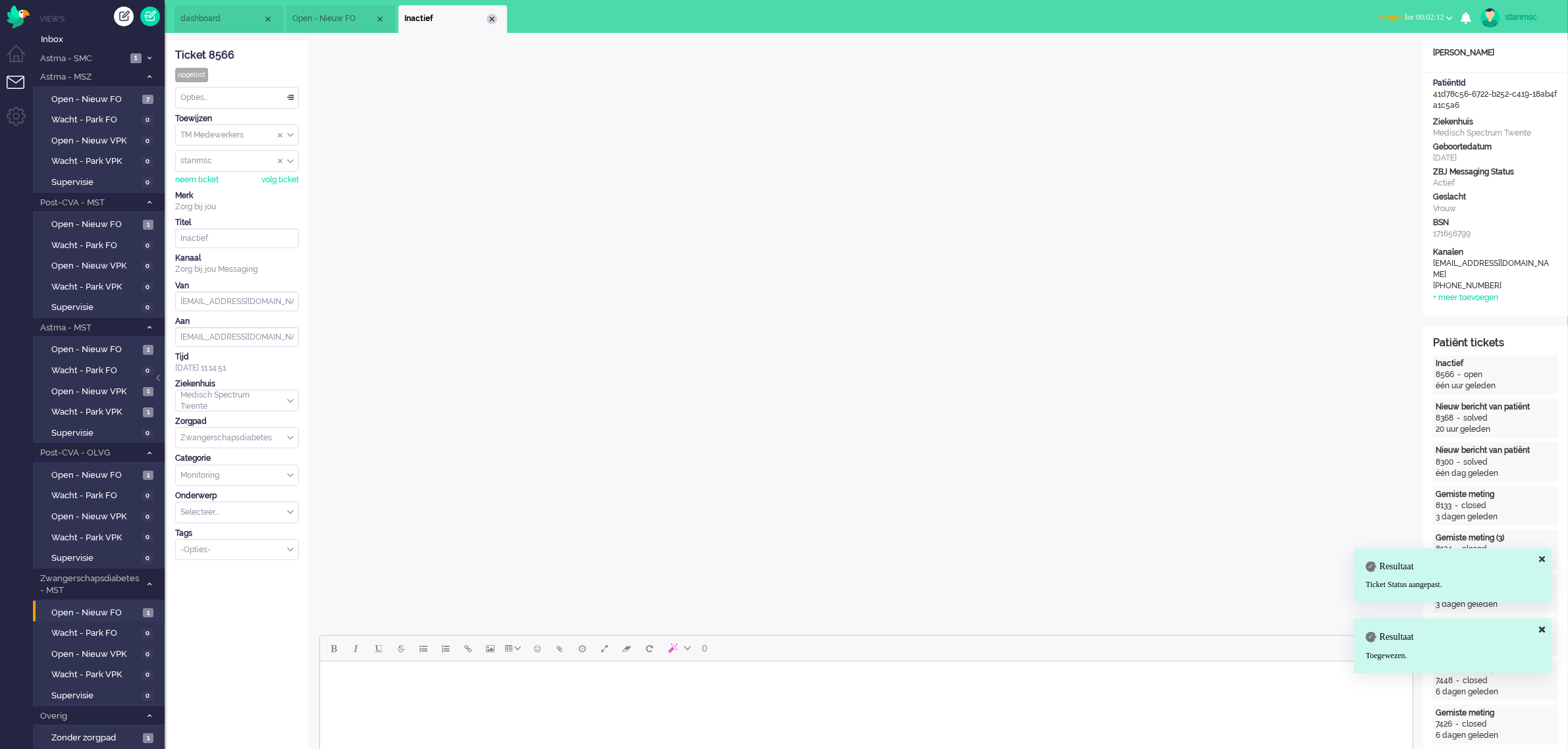
click at [492, 18] on div "Close tab" at bounding box center [492, 18] width 11 height 11
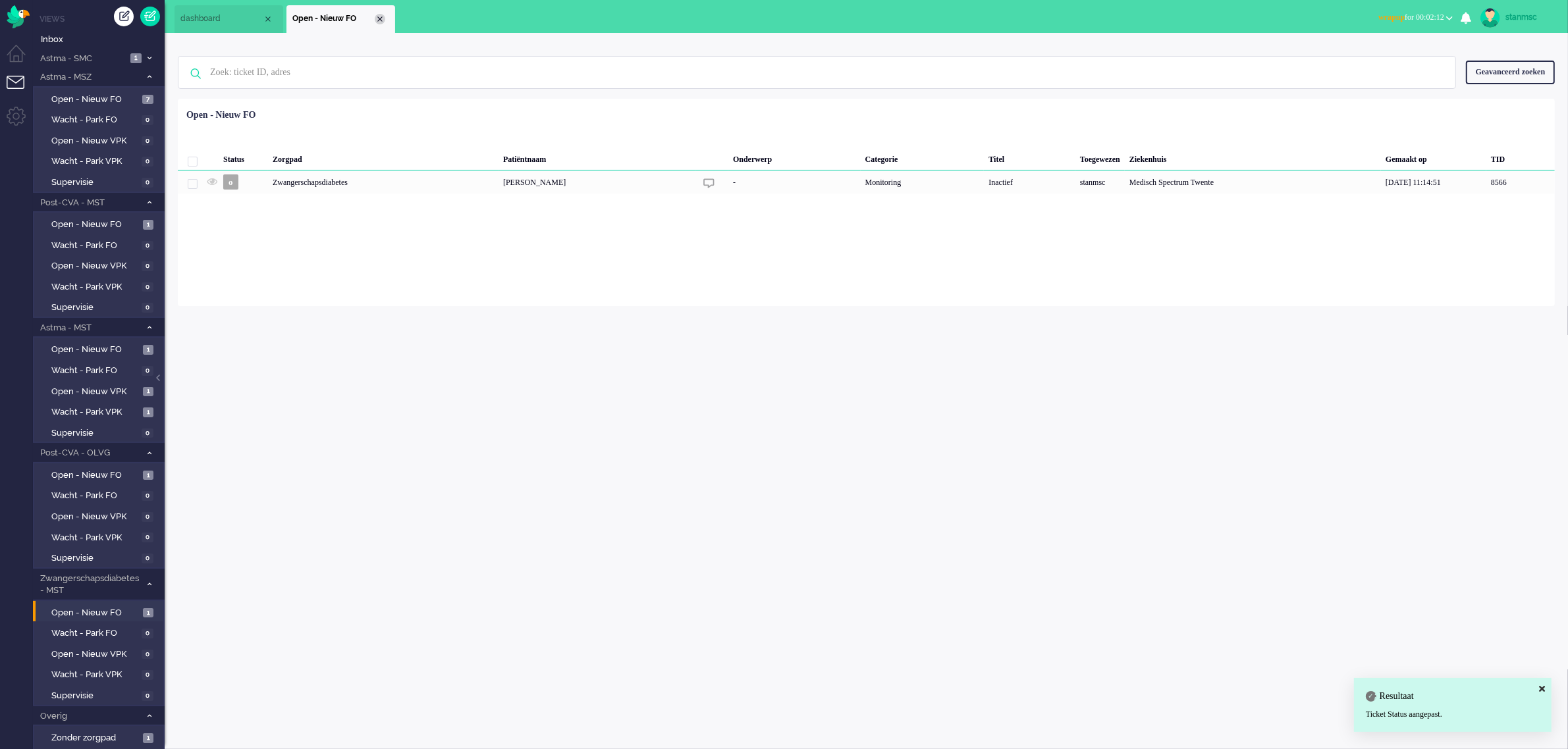
click at [375, 17] on div "Close tab" at bounding box center [380, 18] width 11 height 11
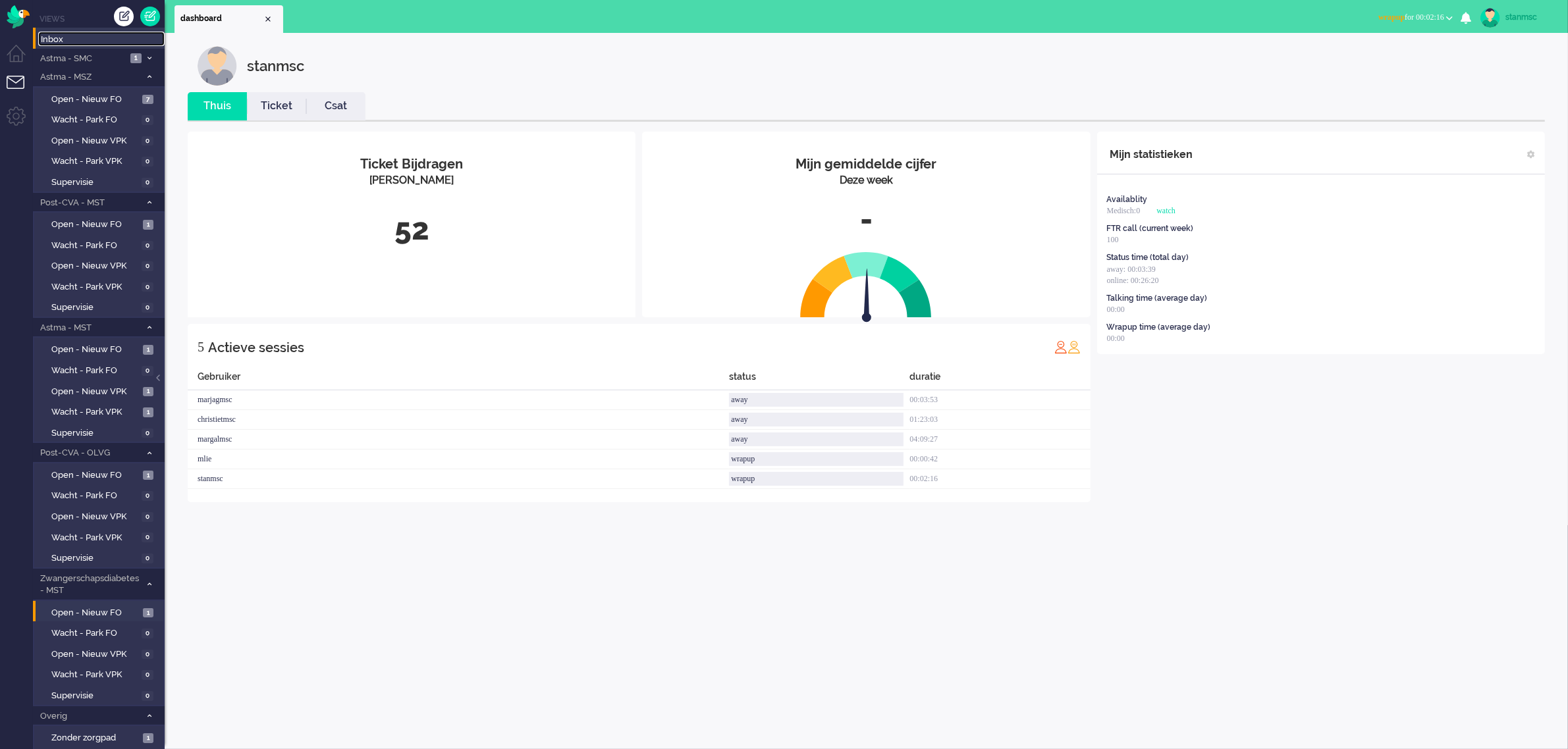
click at [65, 40] on span "Inbox" at bounding box center [102, 40] width 123 height 13
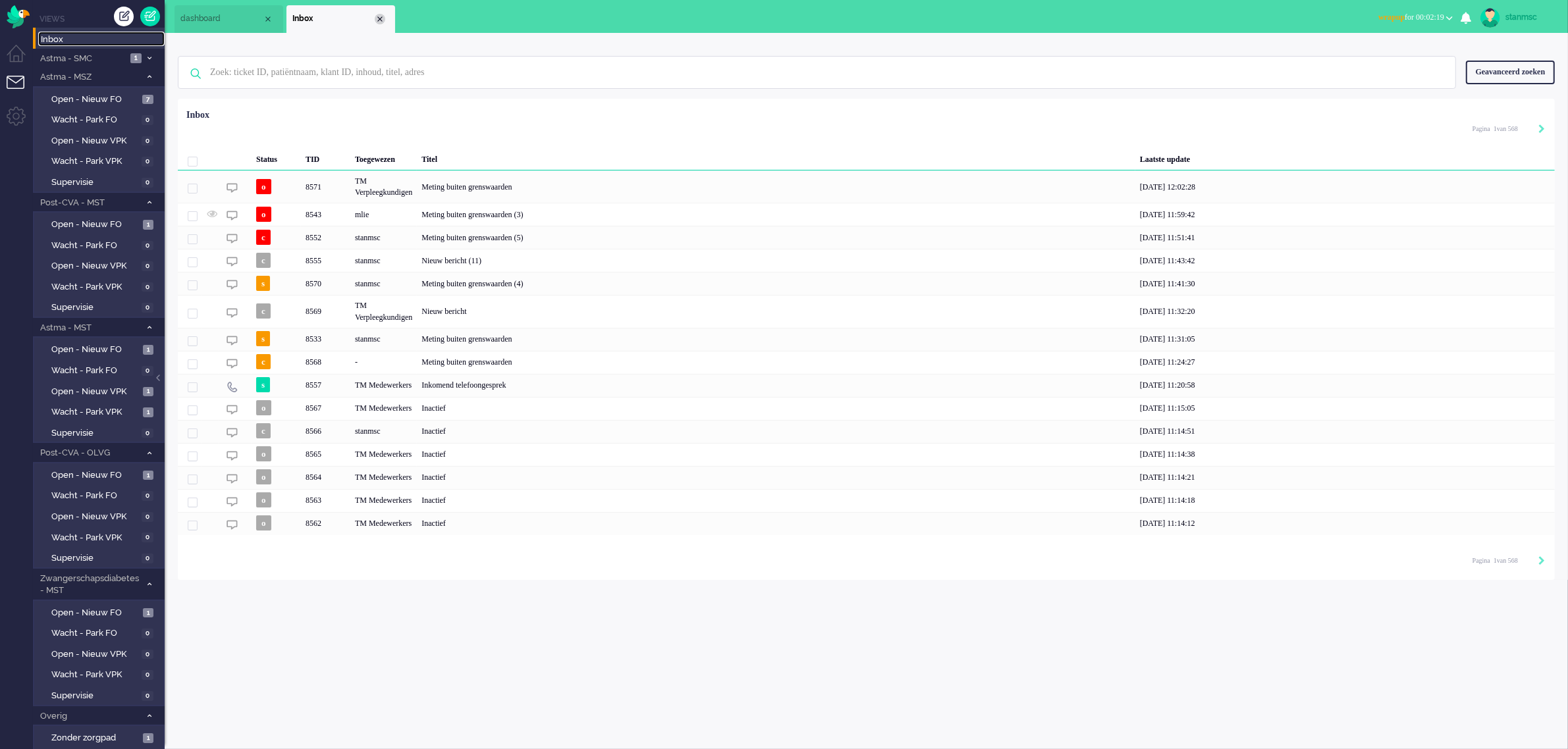
click at [377, 17] on div "Close tab" at bounding box center [380, 18] width 11 height 11
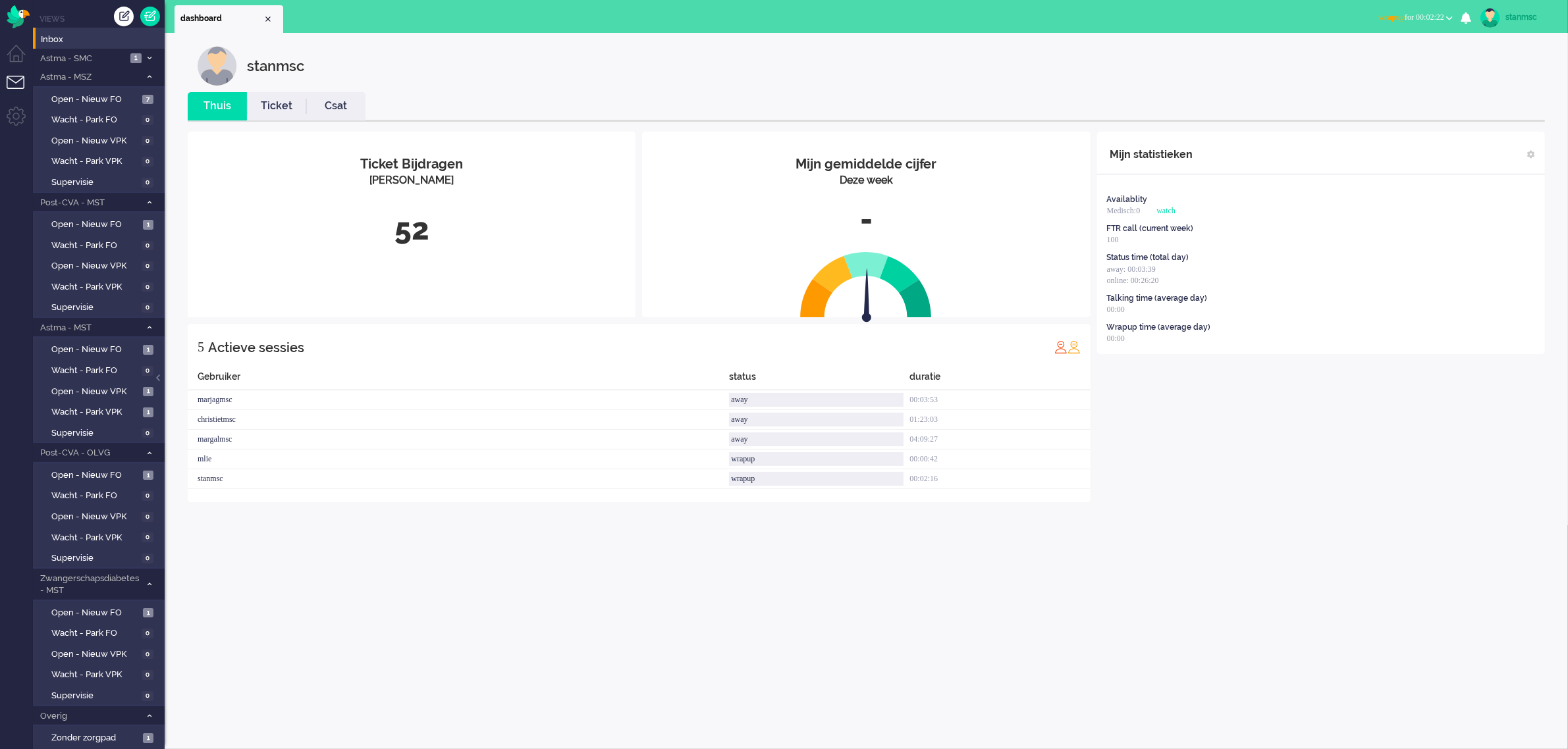
click at [1452, 15] on b "button" at bounding box center [1448, 17] width 7 height 5
click at [1386, 57] on label "Online" at bounding box center [1397, 59] width 104 height 12
click at [105, 222] on span "Open - Nieuw FO" at bounding box center [95, 225] width 89 height 13
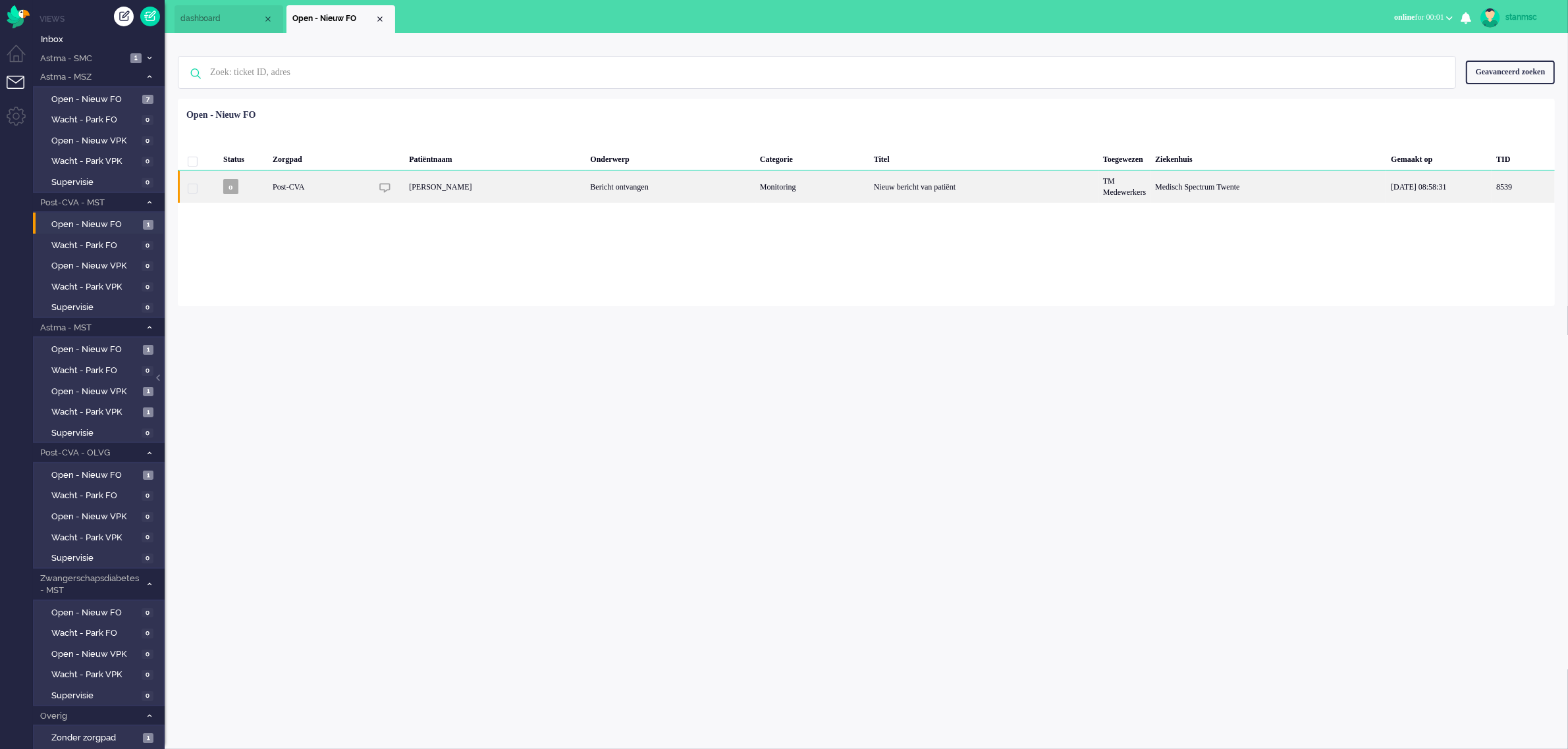
click at [515, 185] on div "[PERSON_NAME]" at bounding box center [494, 186] width 181 height 32
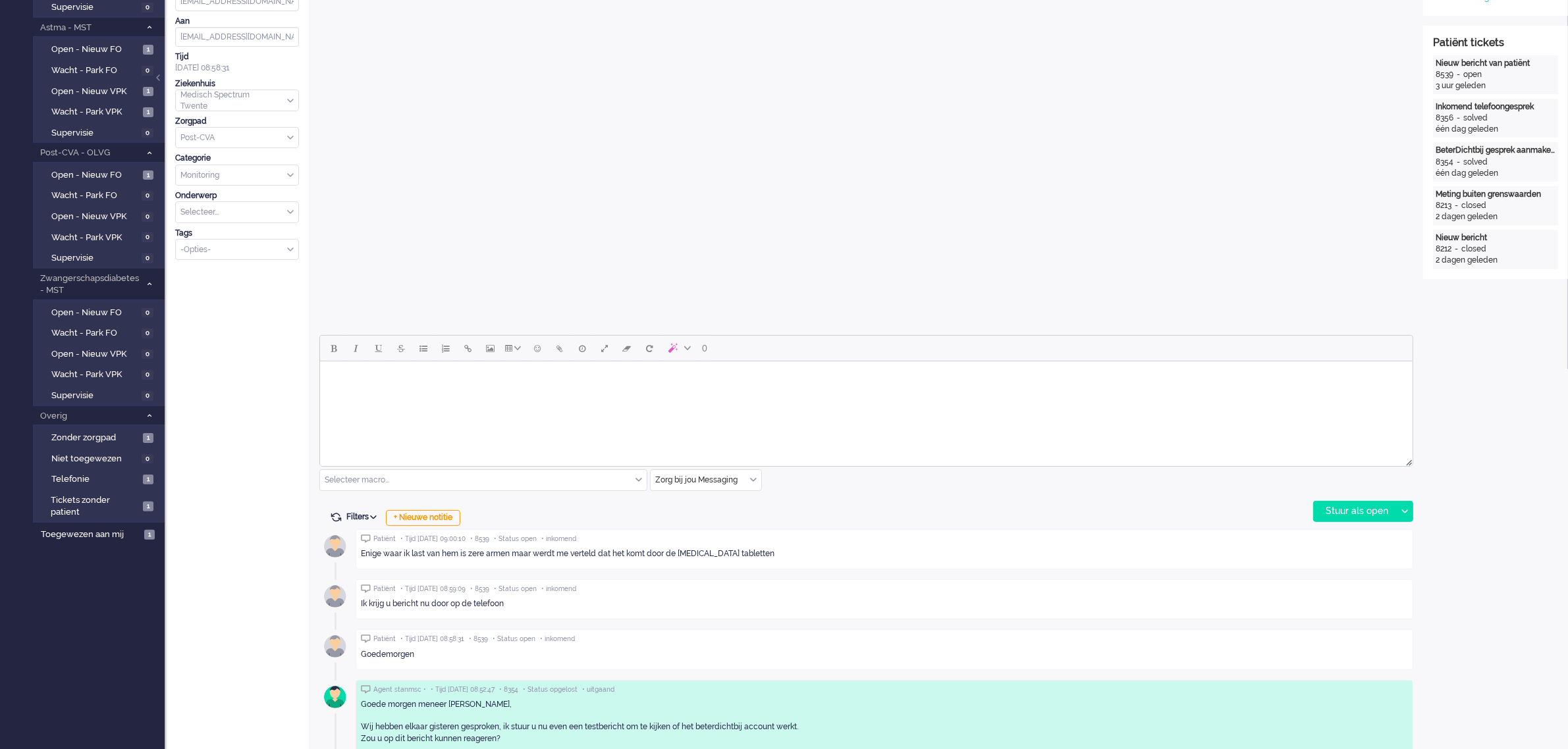
scroll to position [412, 0]
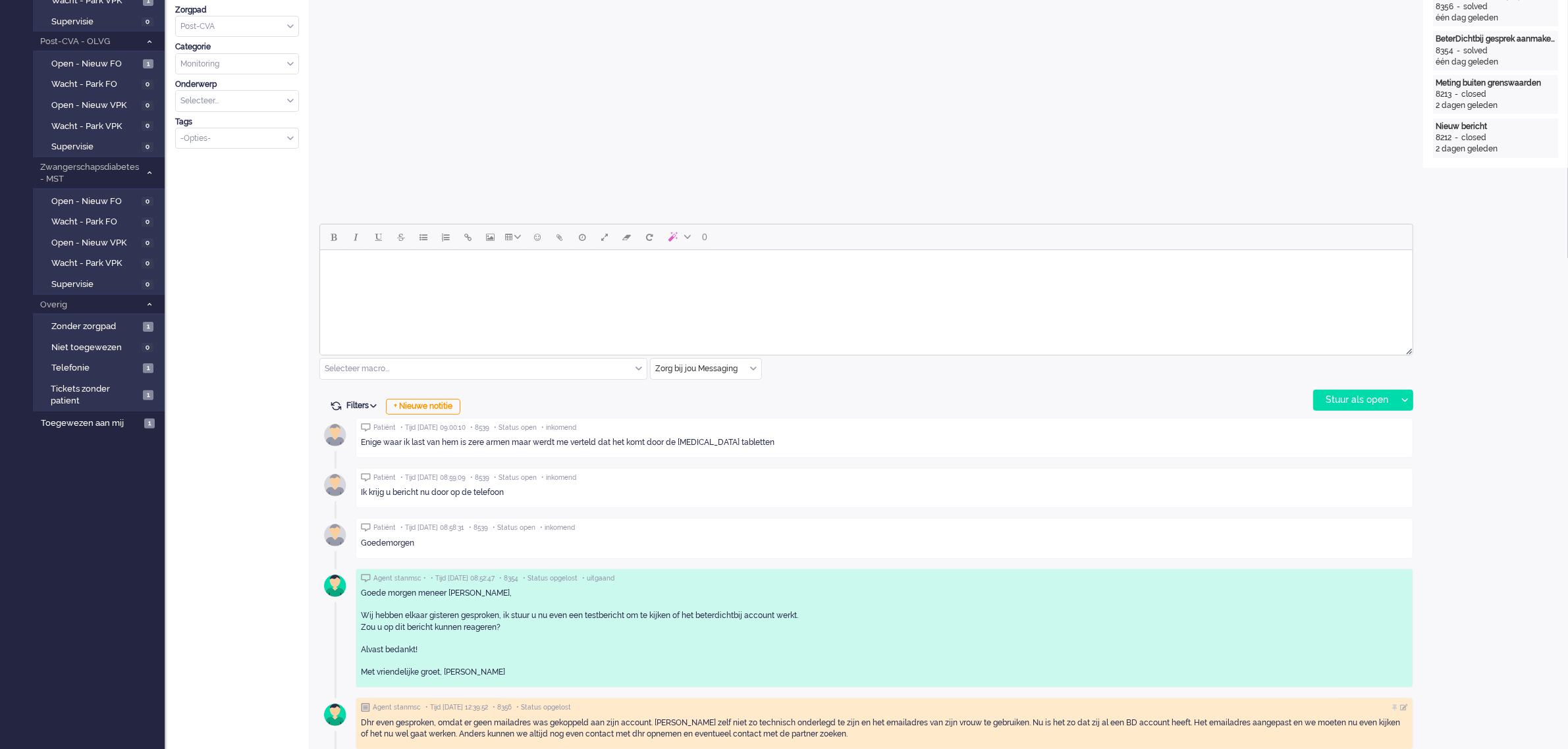
click at [421, 283] on html at bounding box center [864, 267] width 1092 height 34
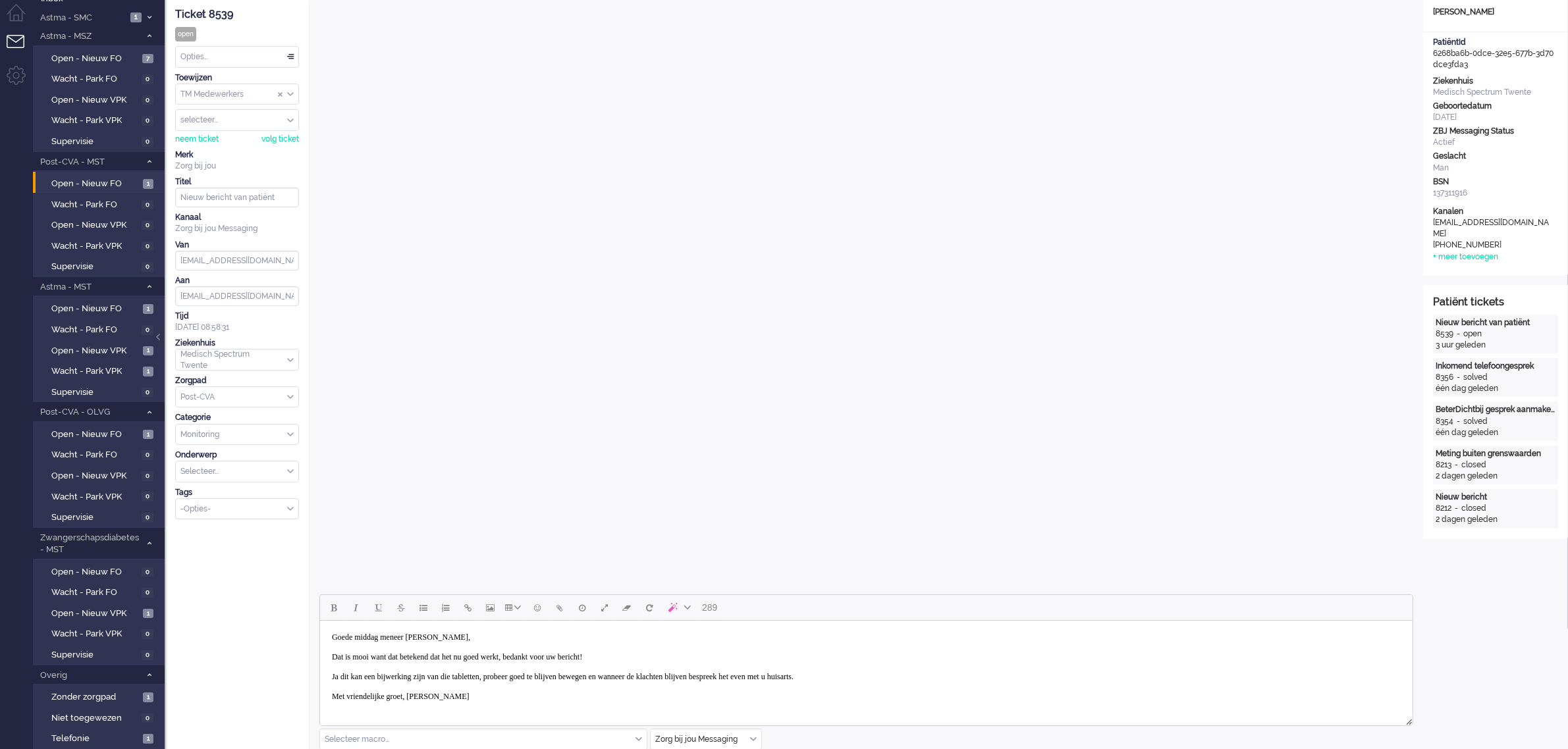
scroll to position [0, 0]
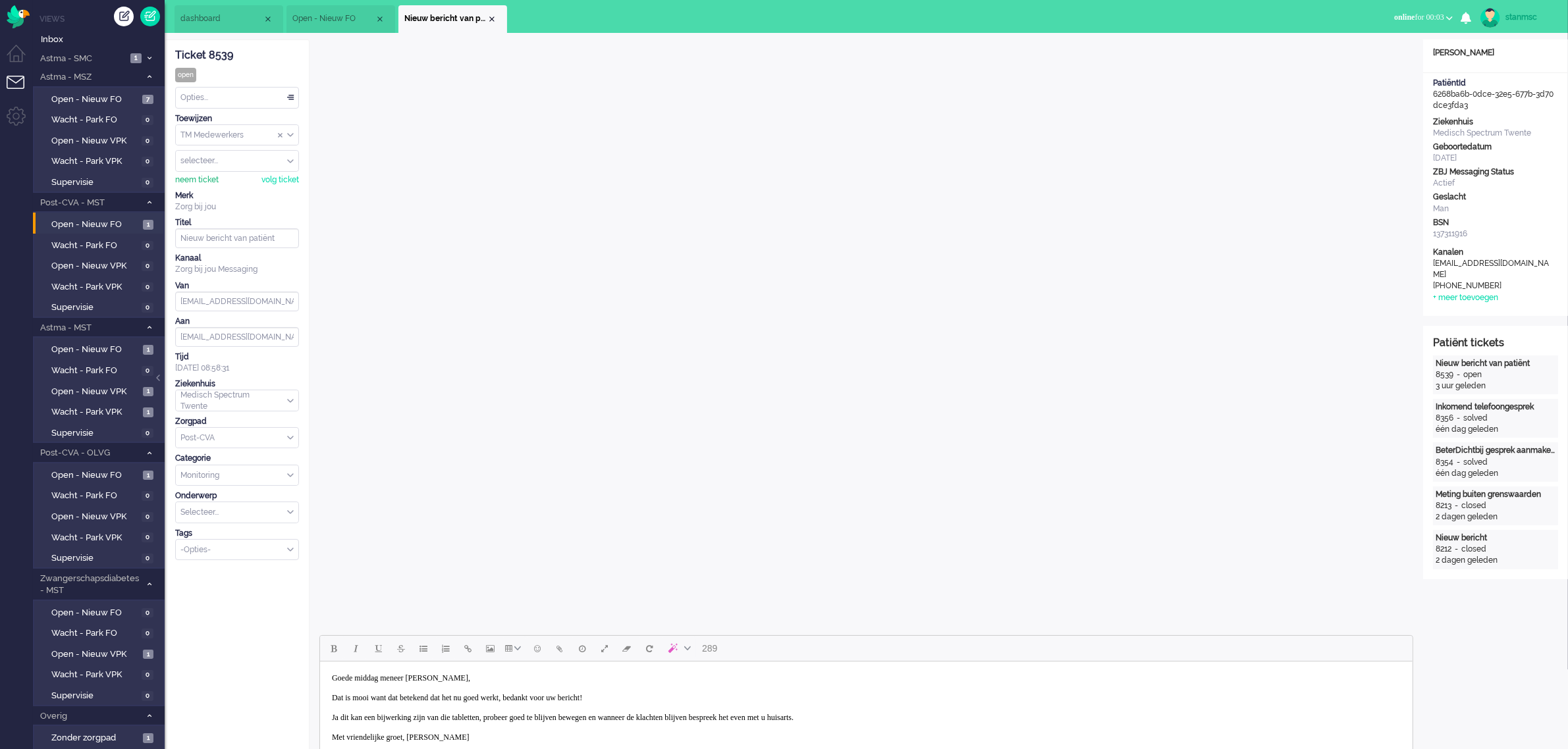
click at [208, 178] on div "neem ticket" at bounding box center [197, 180] width 43 height 12
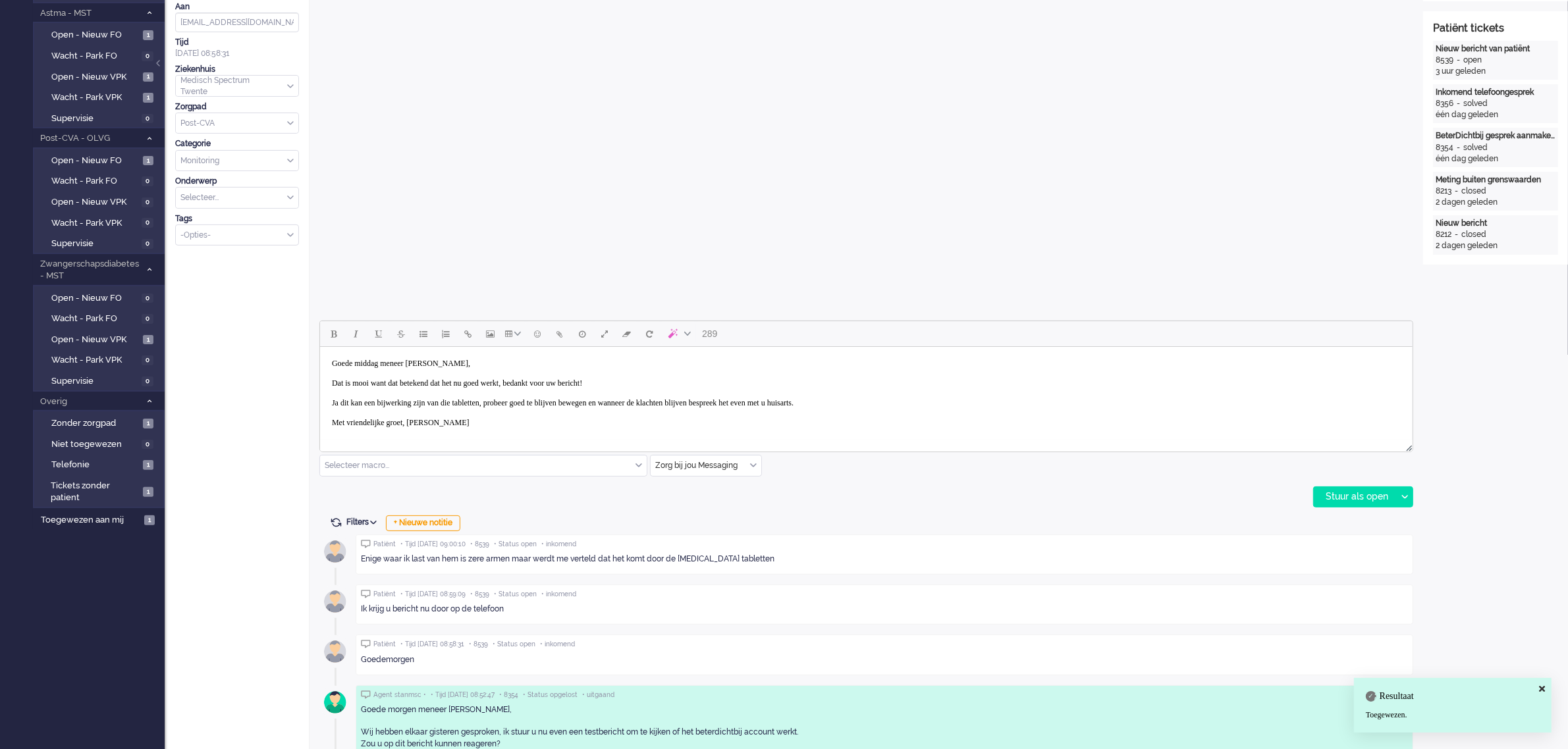
scroll to position [330, 0]
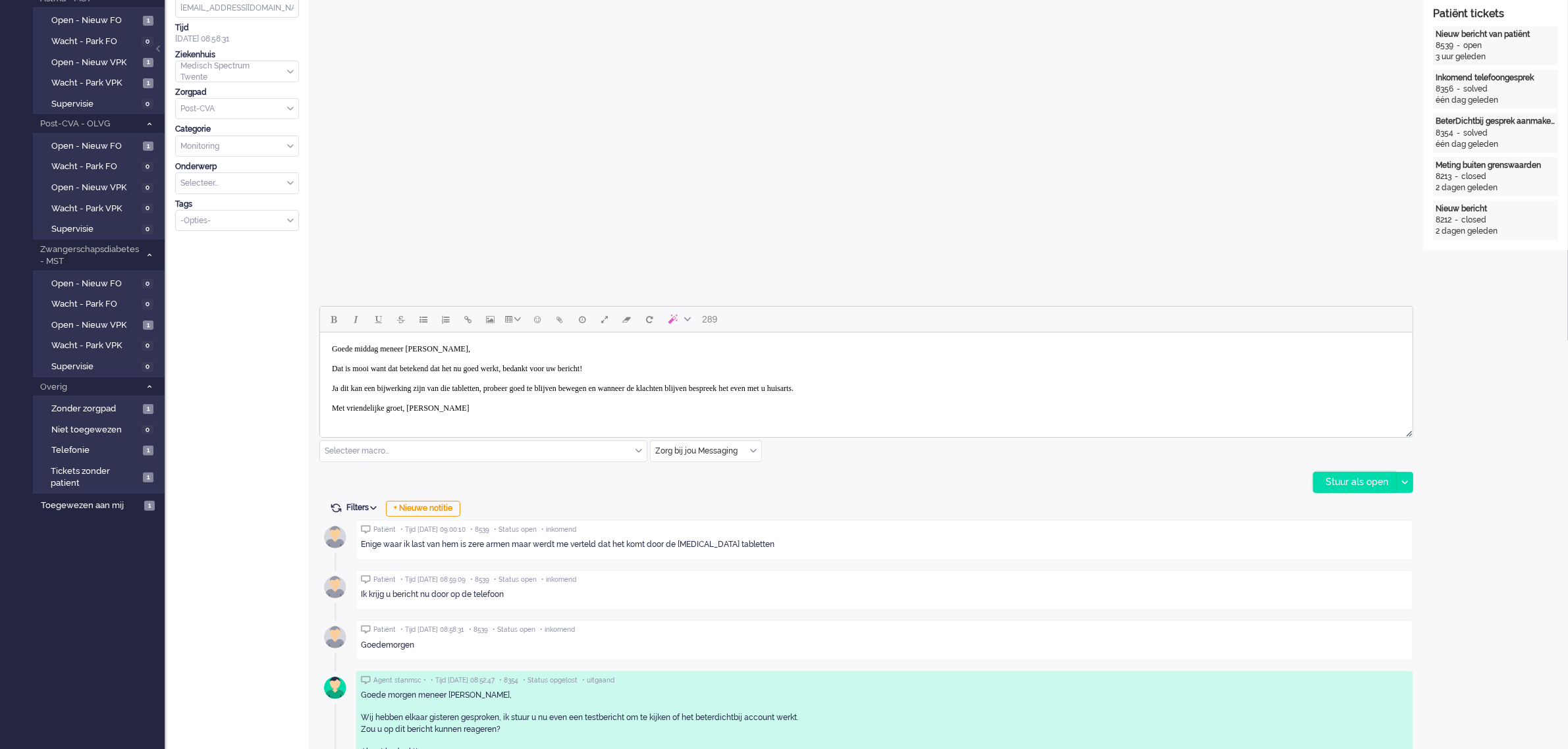
click at [1363, 485] on div "Stuur als open" at bounding box center [1354, 483] width 82 height 19
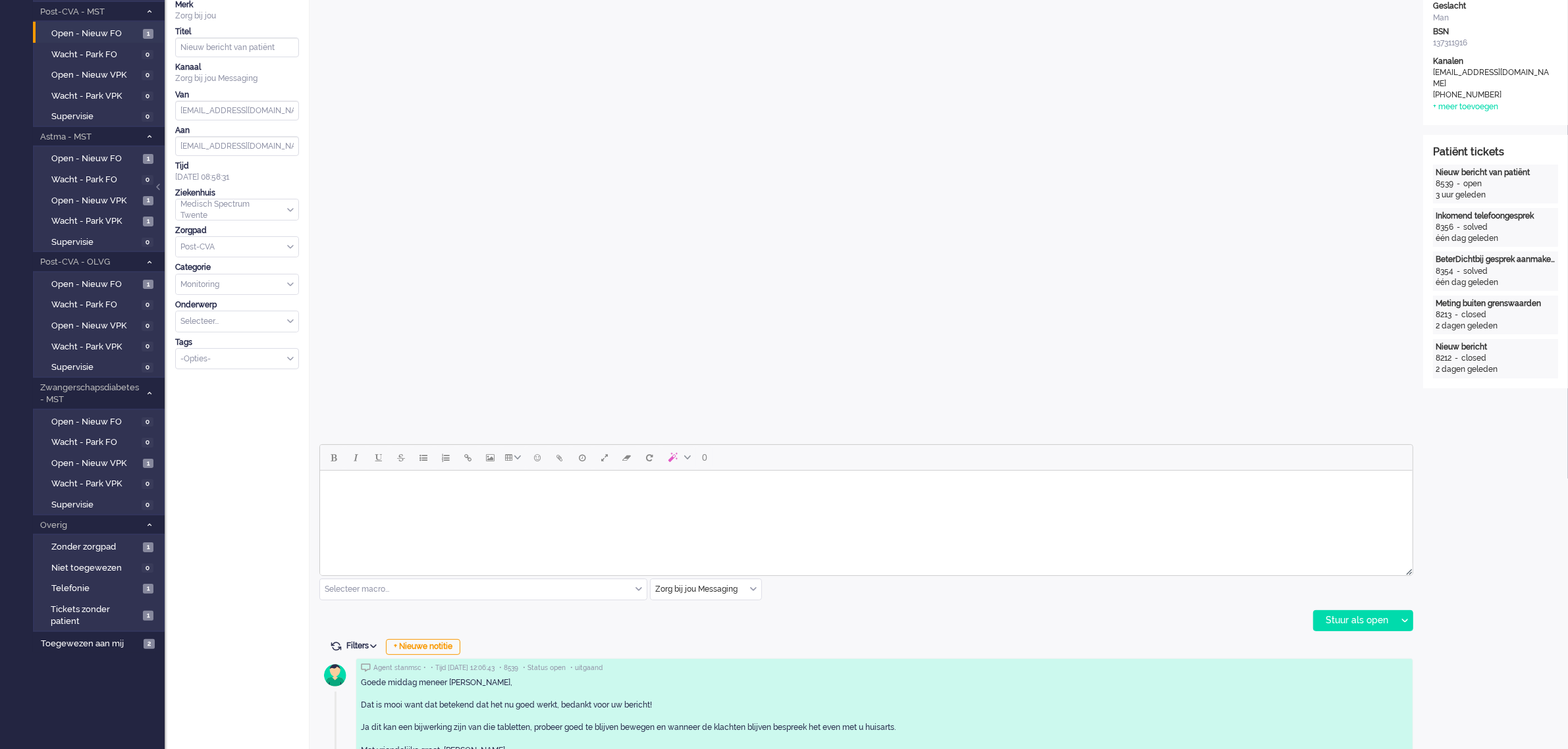
scroll to position [0, 0]
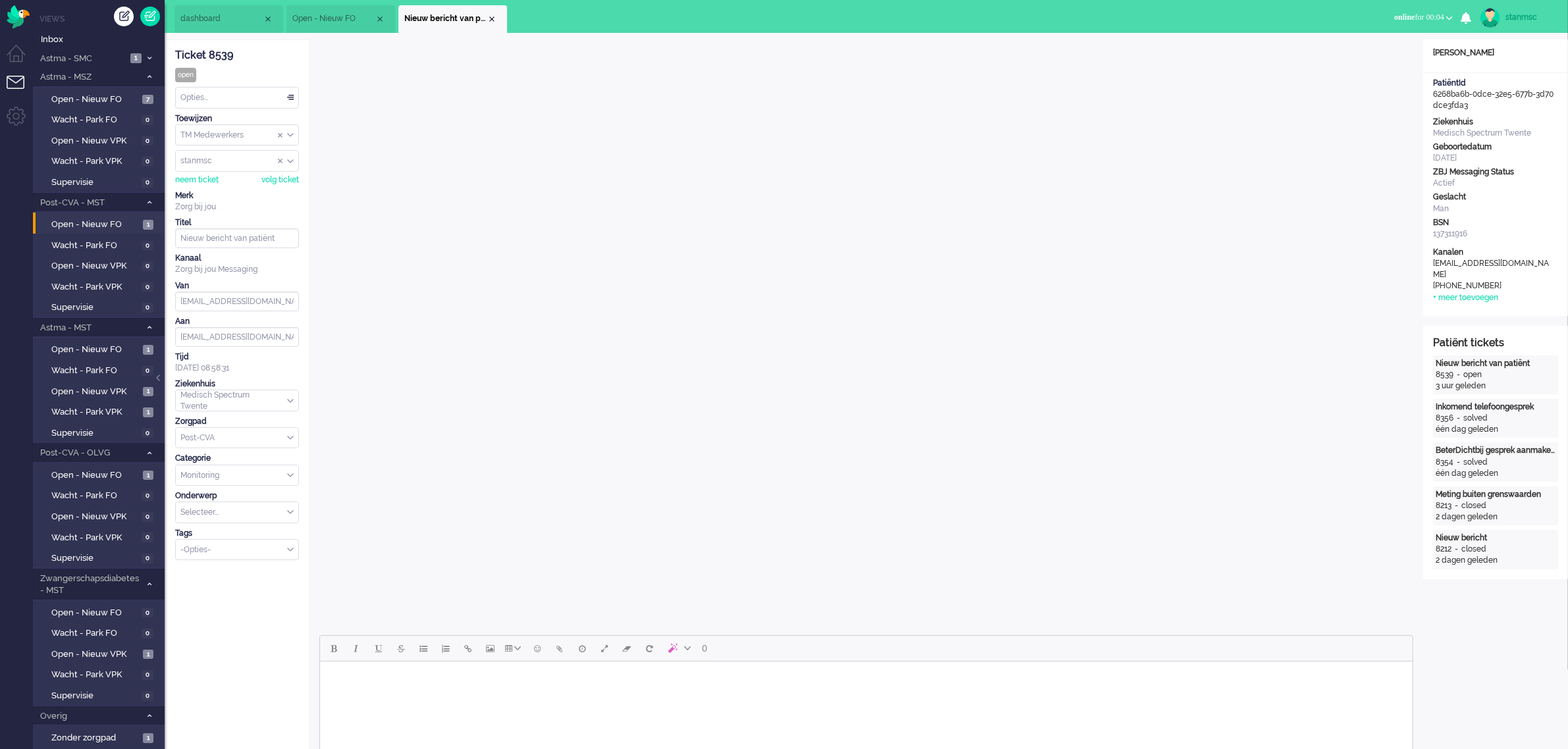
click at [231, 98] on div "Opties..." at bounding box center [236, 97] width 122 height 20
click at [222, 189] on li "Opgelost" at bounding box center [236, 192] width 122 height 19
click at [492, 19] on div "Close tab" at bounding box center [492, 18] width 11 height 11
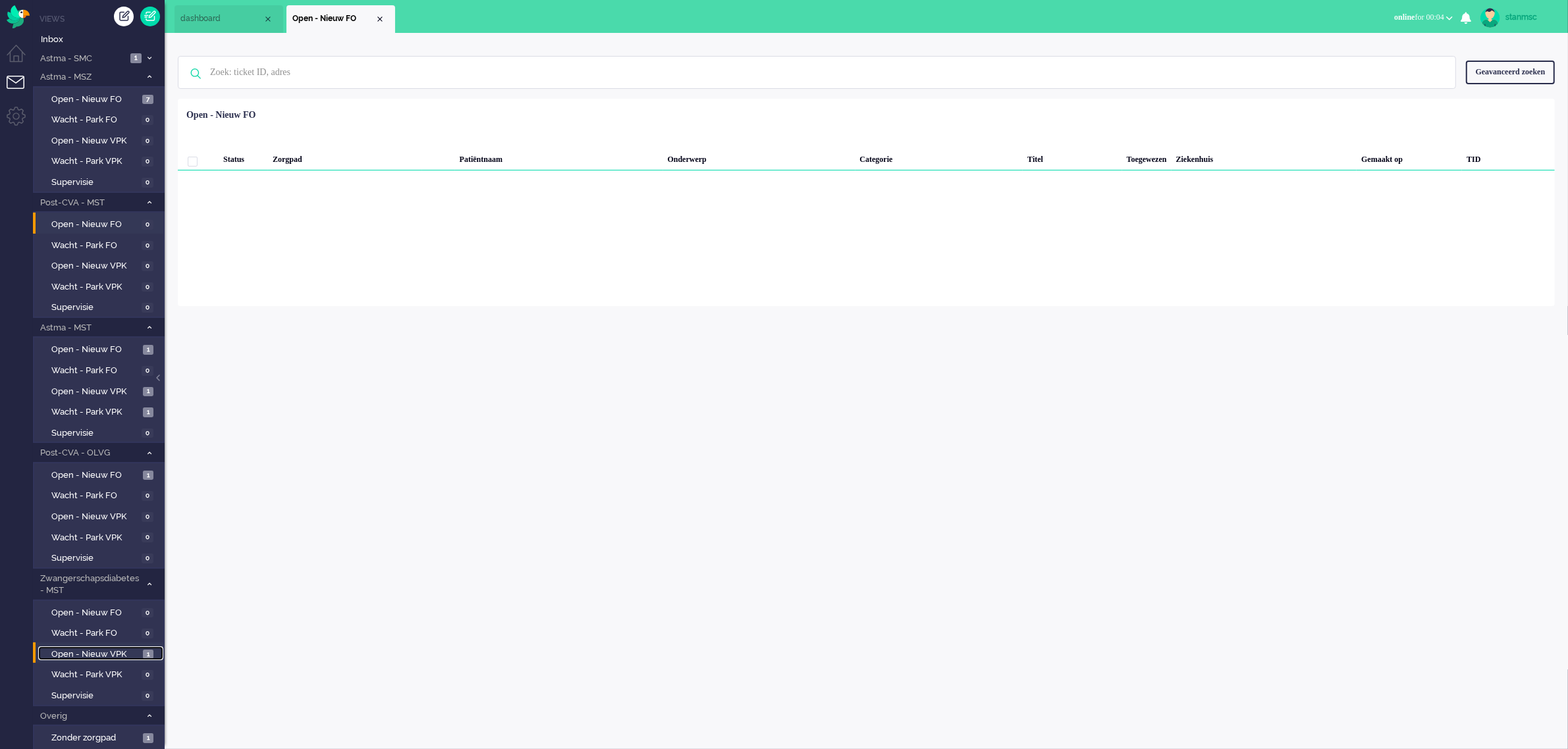
click at [93, 650] on span "Open - Nieuw VPK" at bounding box center [95, 655] width 89 height 13
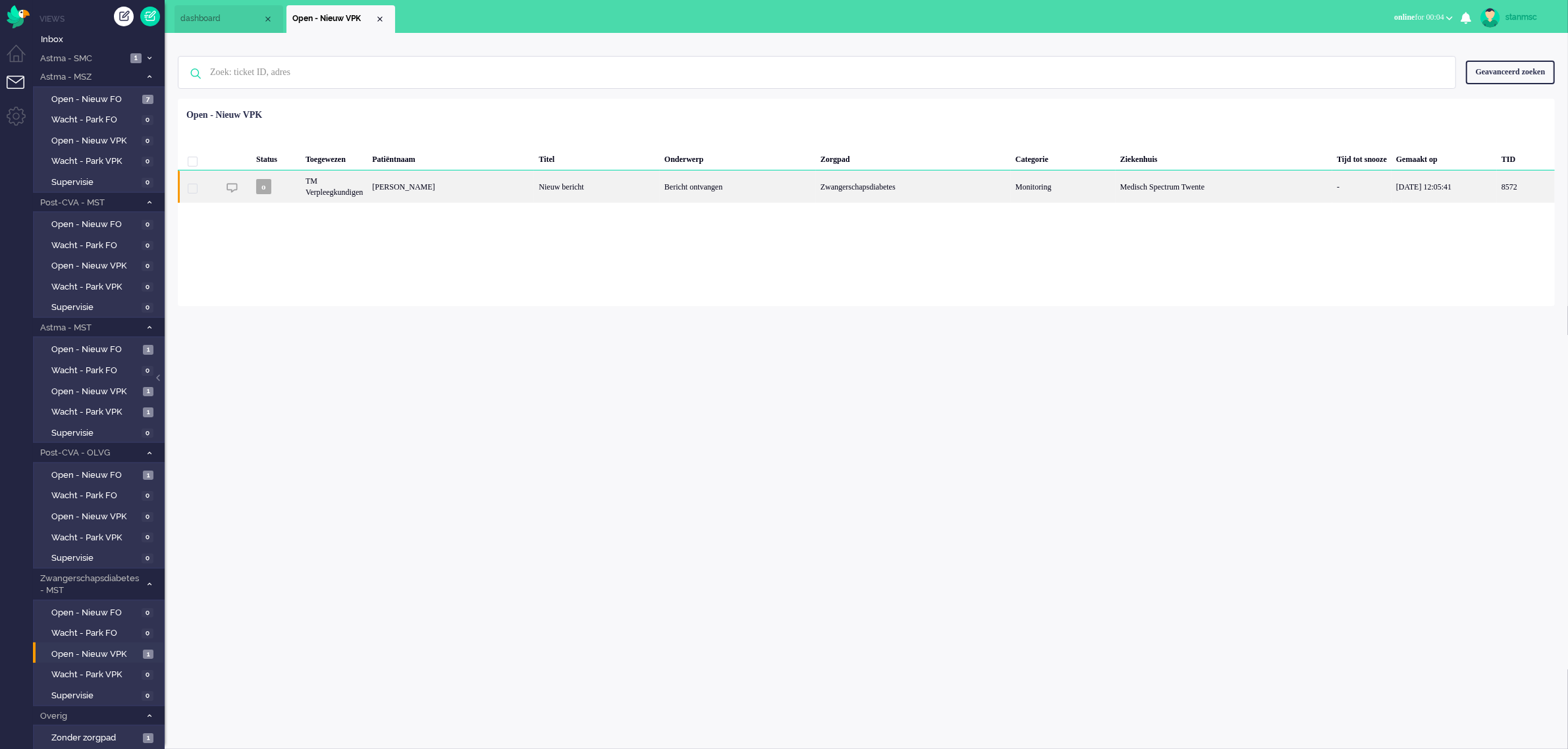
click at [1497, 188] on div "Angela Berends" at bounding box center [1526, 186] width 58 height 32
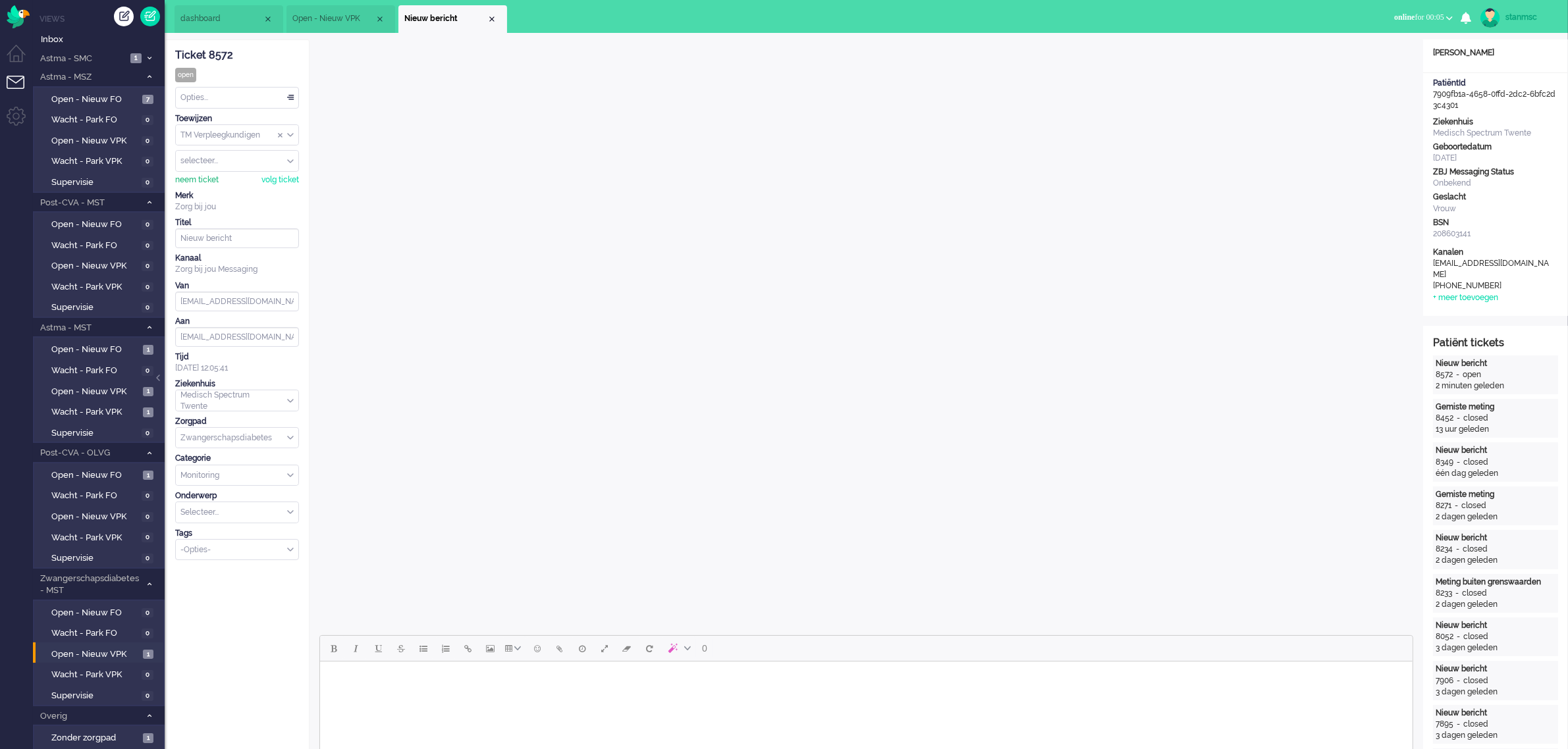
click at [198, 182] on div "neem ticket" at bounding box center [197, 180] width 43 height 12
click at [220, 98] on div "Opties..." at bounding box center [236, 97] width 122 height 20
click at [214, 188] on span "Opgelost" at bounding box center [199, 192] width 33 height 12
click at [489, 22] on div "Close tab" at bounding box center [492, 18] width 11 height 11
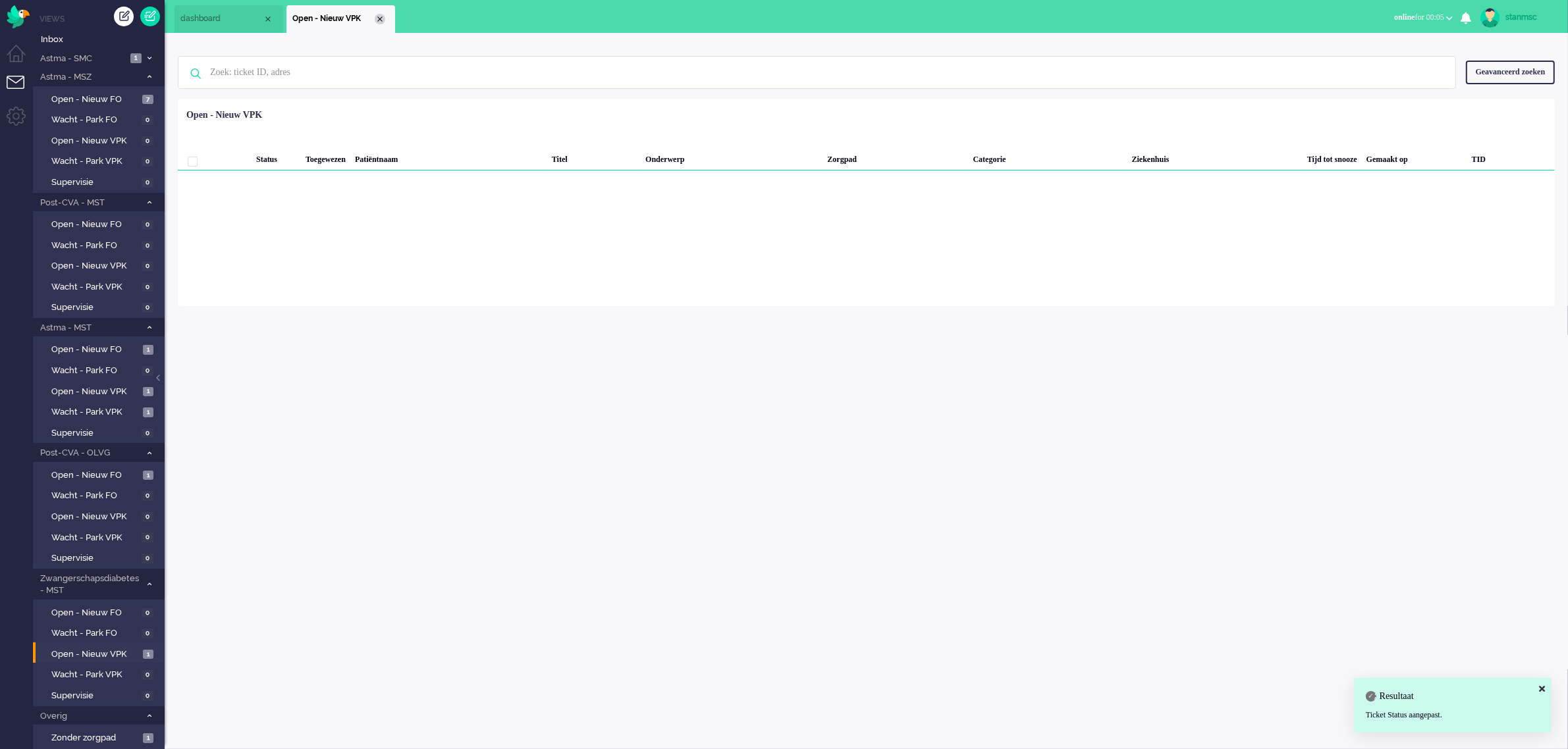
click at [376, 19] on div "Close tab" at bounding box center [380, 18] width 11 height 11
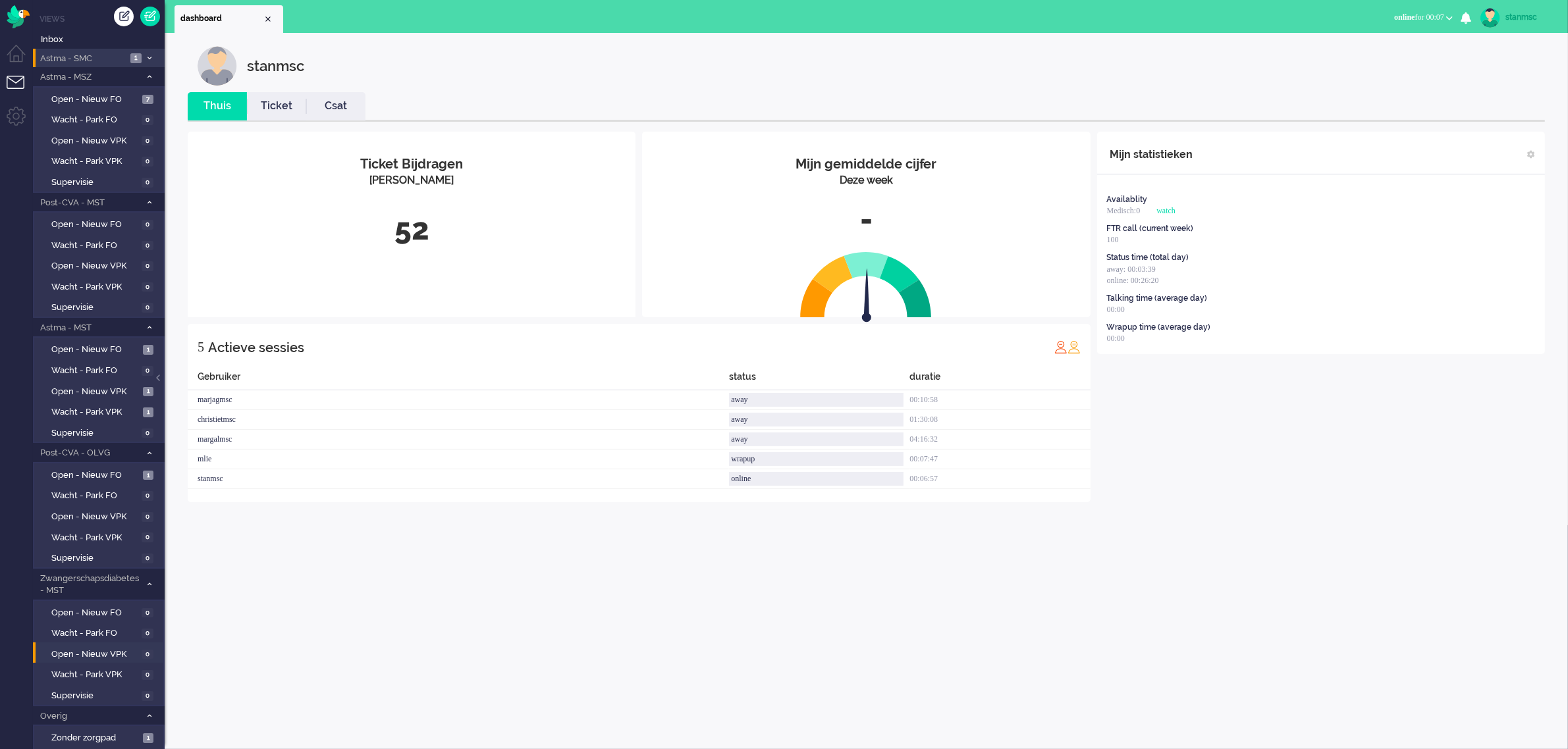
click at [100, 57] on span "Astma - SMC" at bounding box center [83, 59] width 89 height 13
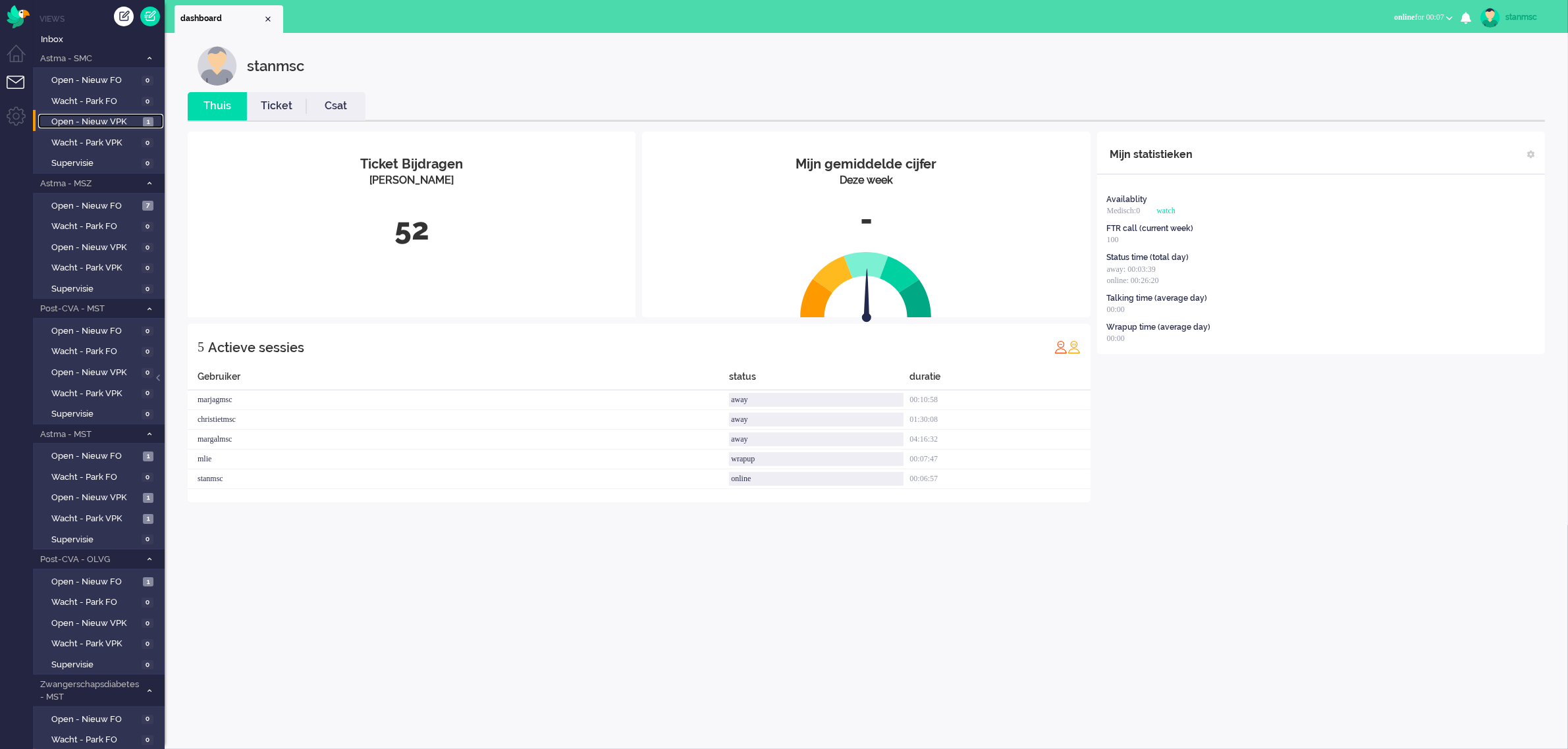
click at [118, 120] on span "Open - Nieuw VPK" at bounding box center [95, 121] width 89 height 13
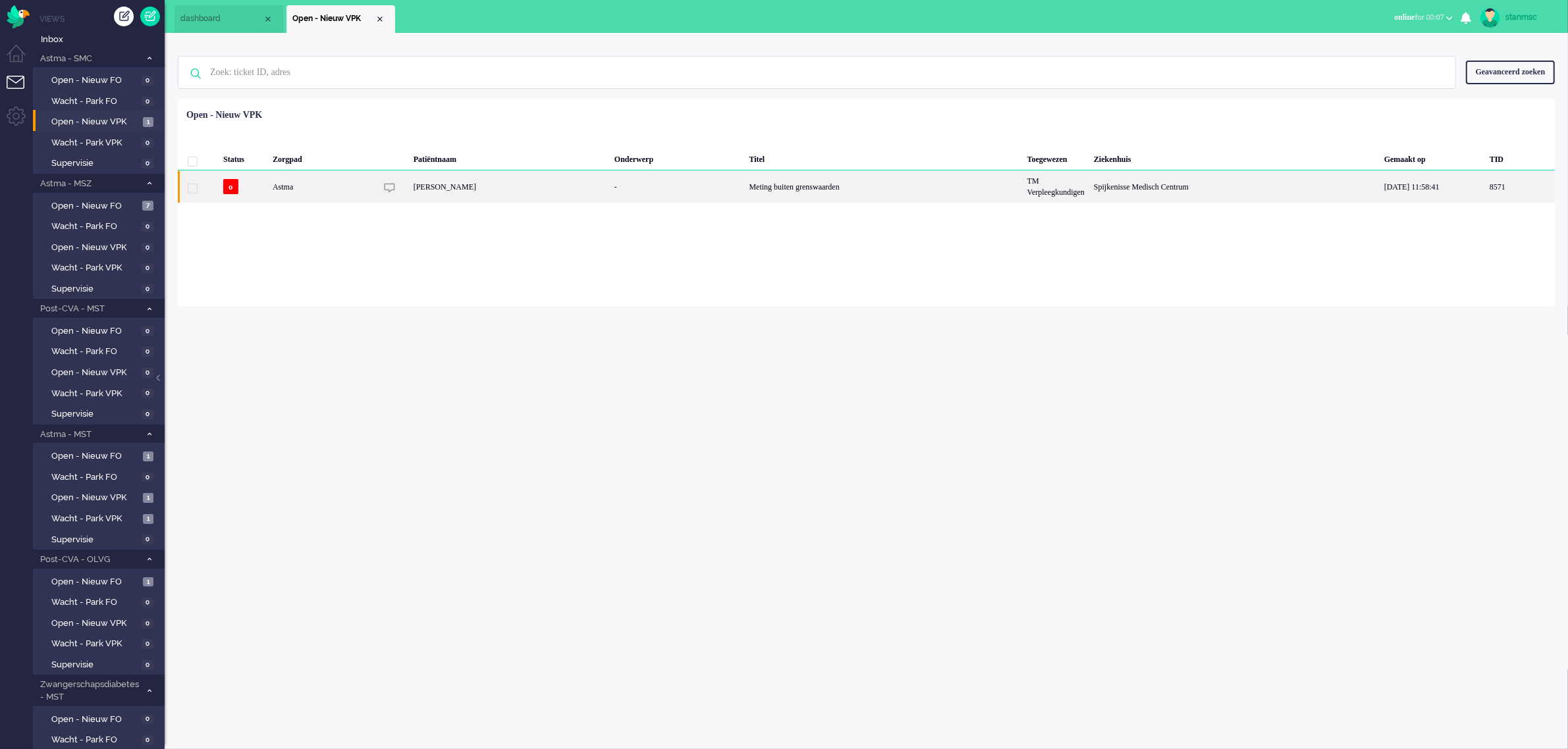
click at [745, 188] on div "Astma" at bounding box center [884, 186] width 278 height 32
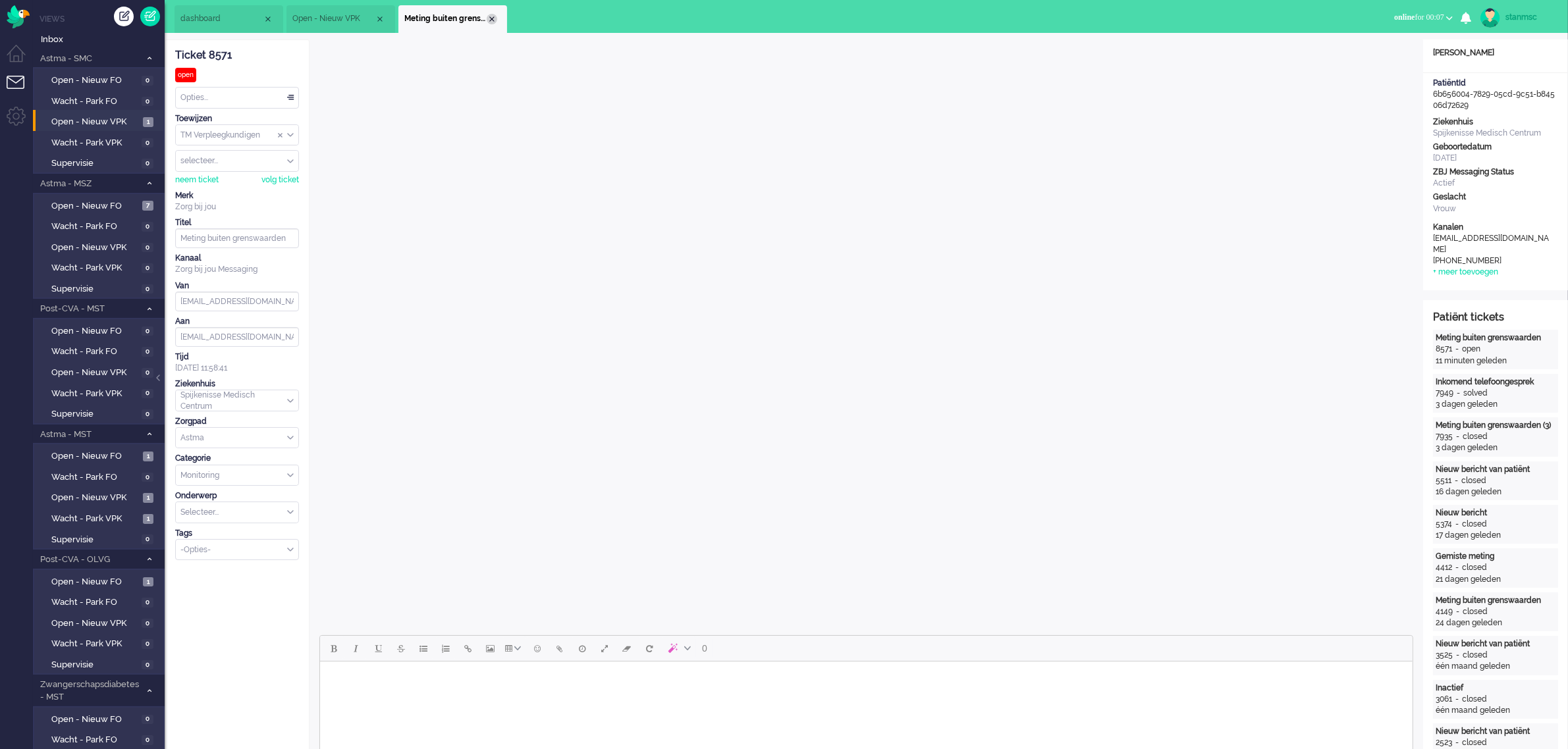
click at [490, 22] on div "Close tab" at bounding box center [492, 18] width 11 height 11
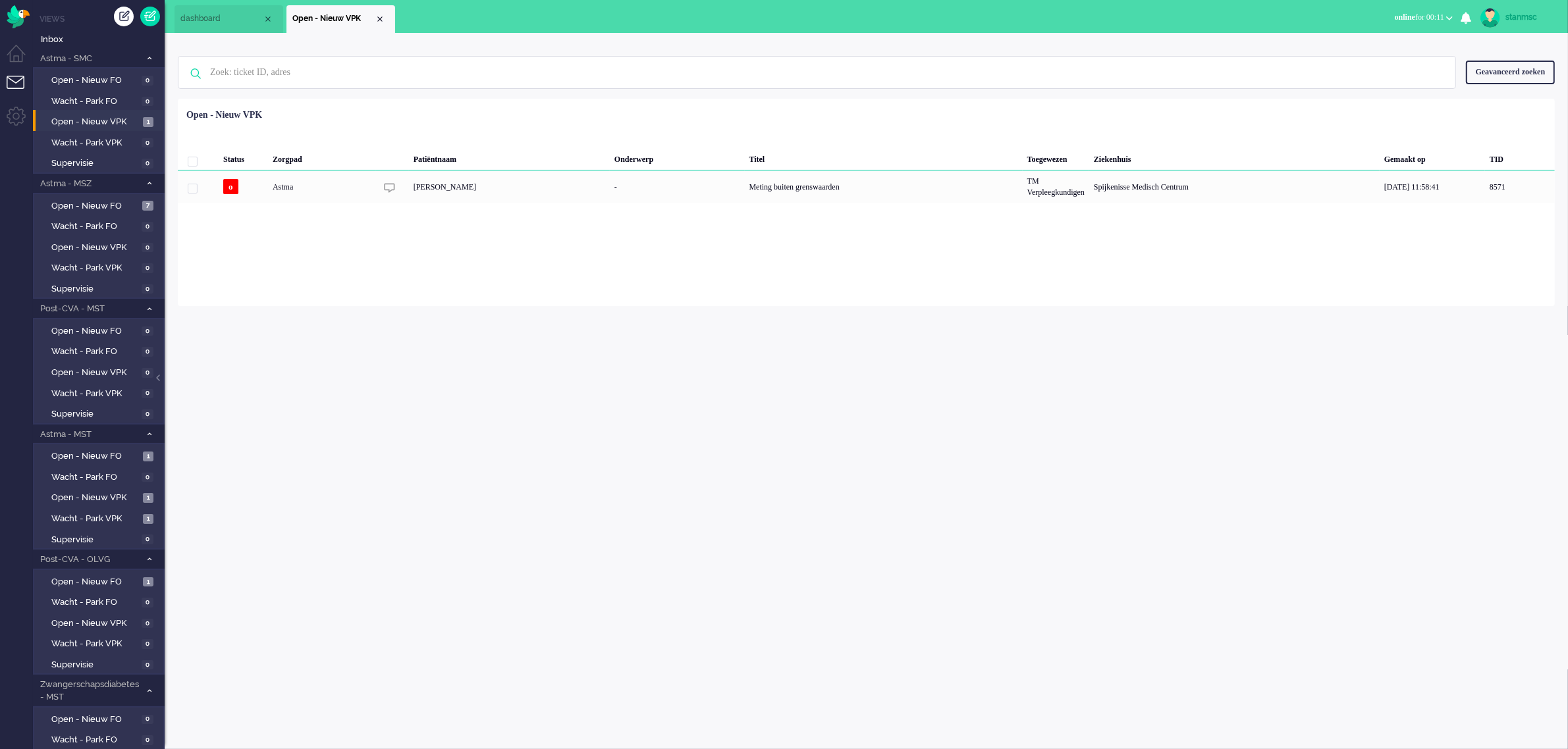
click at [1509, 17] on div "stanmsc" at bounding box center [1529, 17] width 49 height 13
click at [1496, 93] on link "Instellingen" at bounding box center [1515, 89] width 91 height 13
select select "nl"
select select "nl_NL"
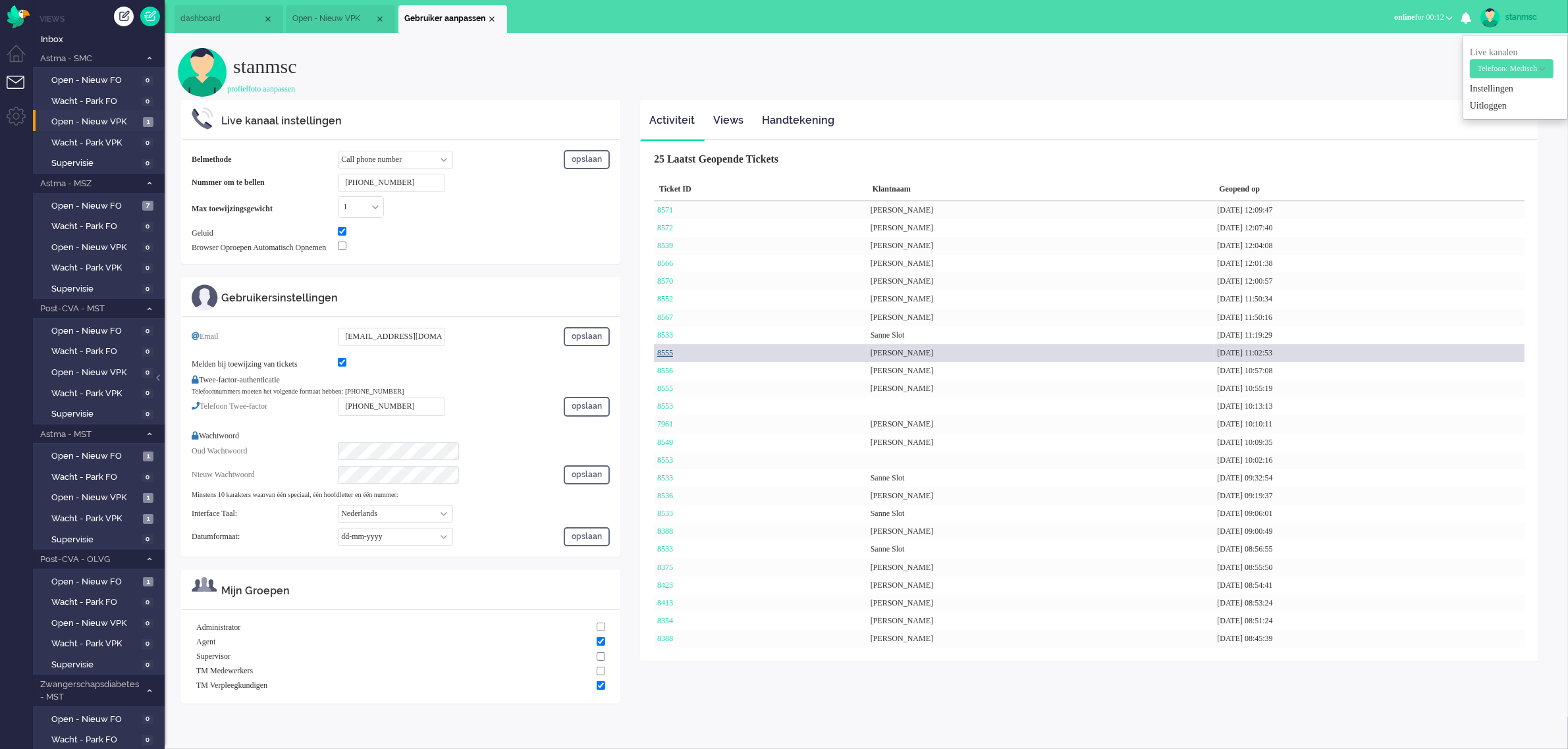
click at [667, 351] on link "8555" at bounding box center [665, 353] width 15 height 10
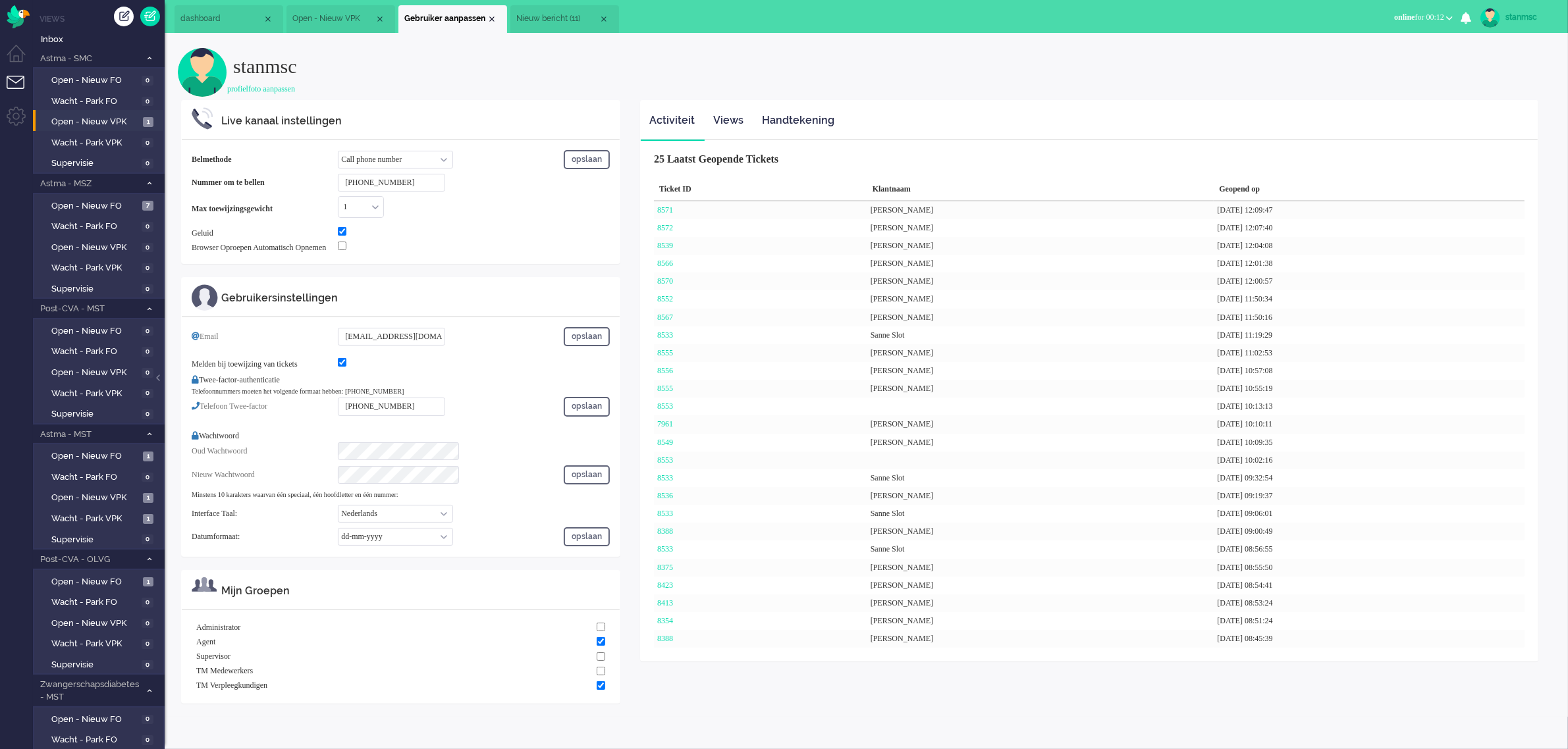
click at [563, 16] on span "Nieuw bericht (11)" at bounding box center [557, 19] width 82 height 12
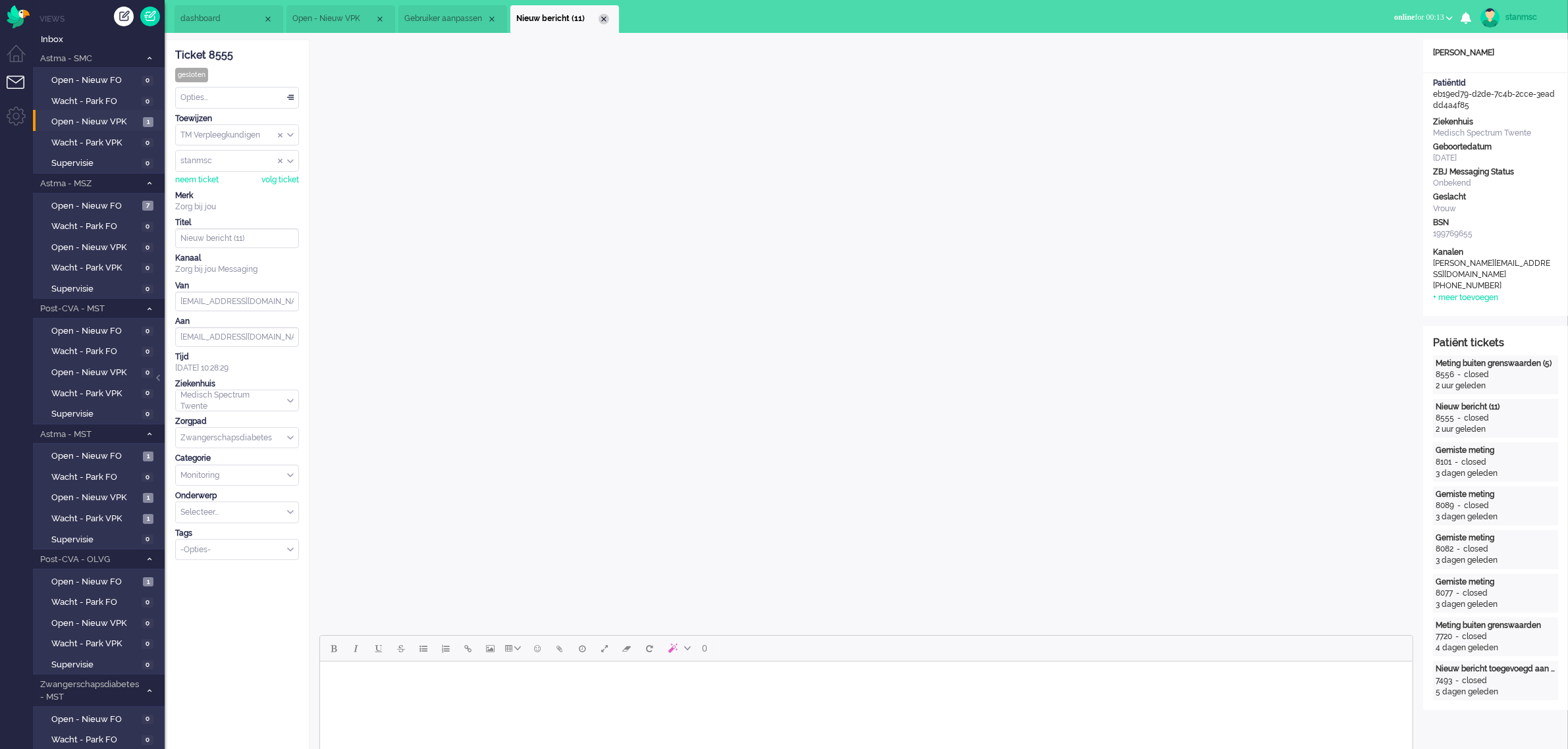
click at [606, 21] on div "Close tab" at bounding box center [603, 18] width 11 height 11
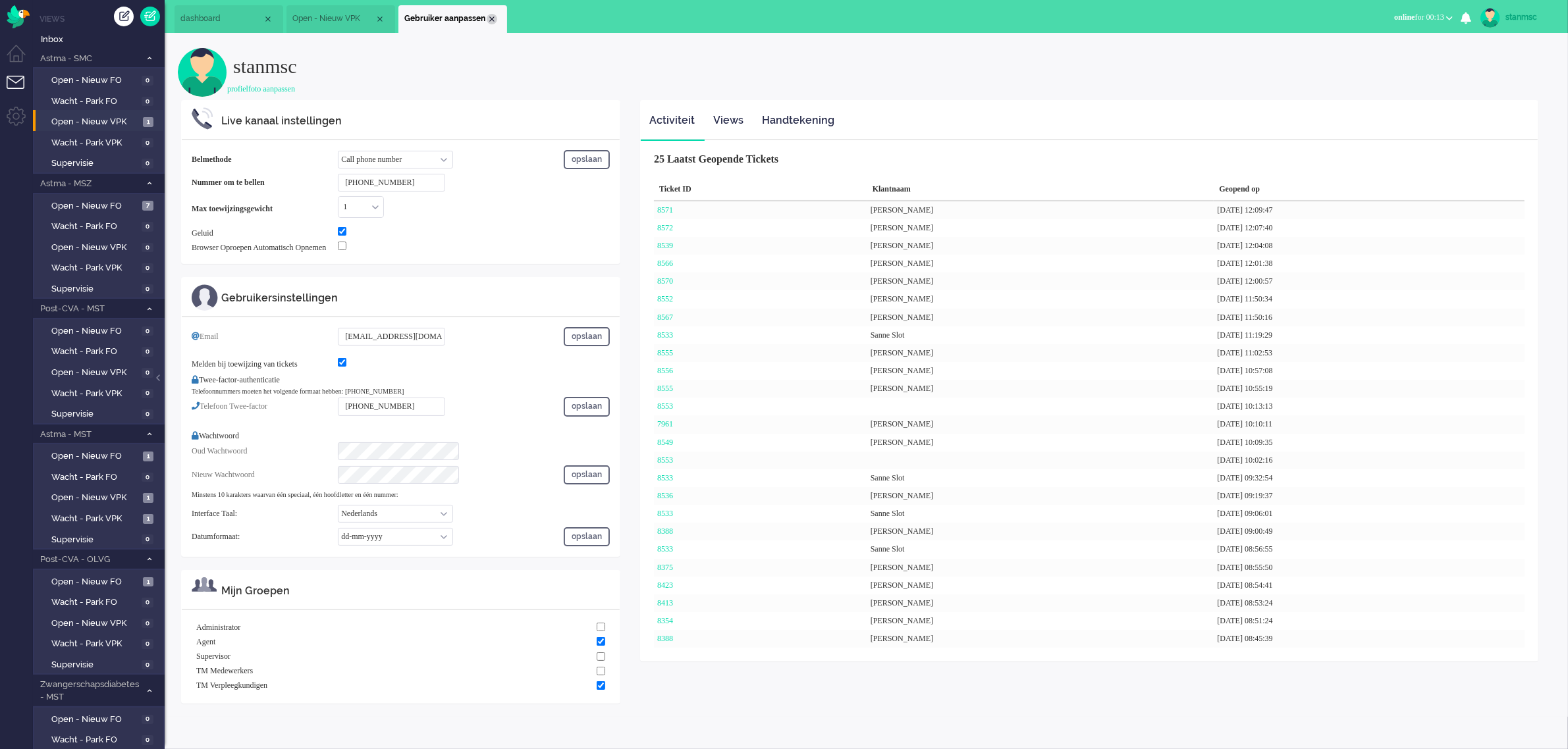
click at [490, 17] on div "Close tab" at bounding box center [492, 18] width 11 height 11
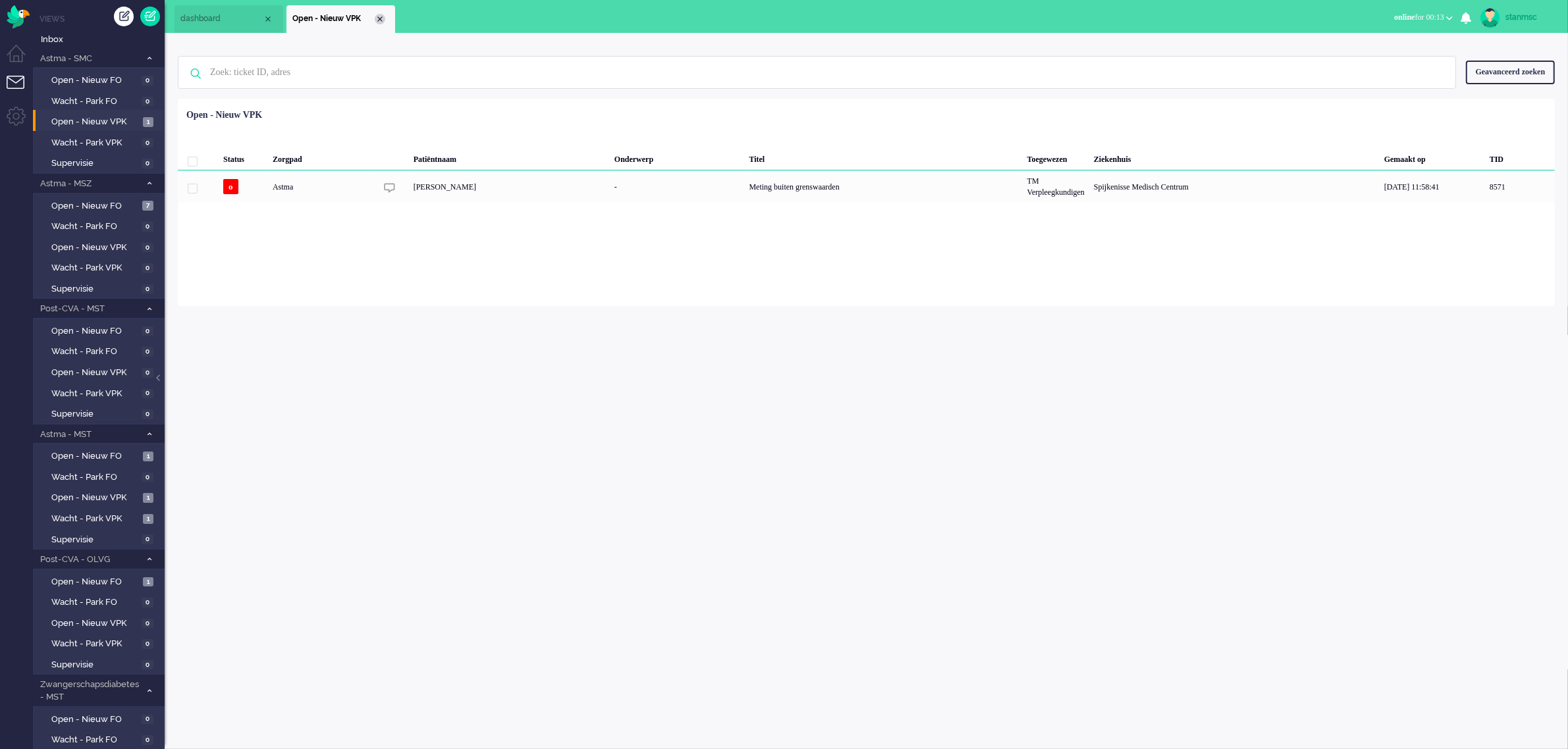
click at [377, 20] on div "Close tab" at bounding box center [380, 18] width 11 height 11
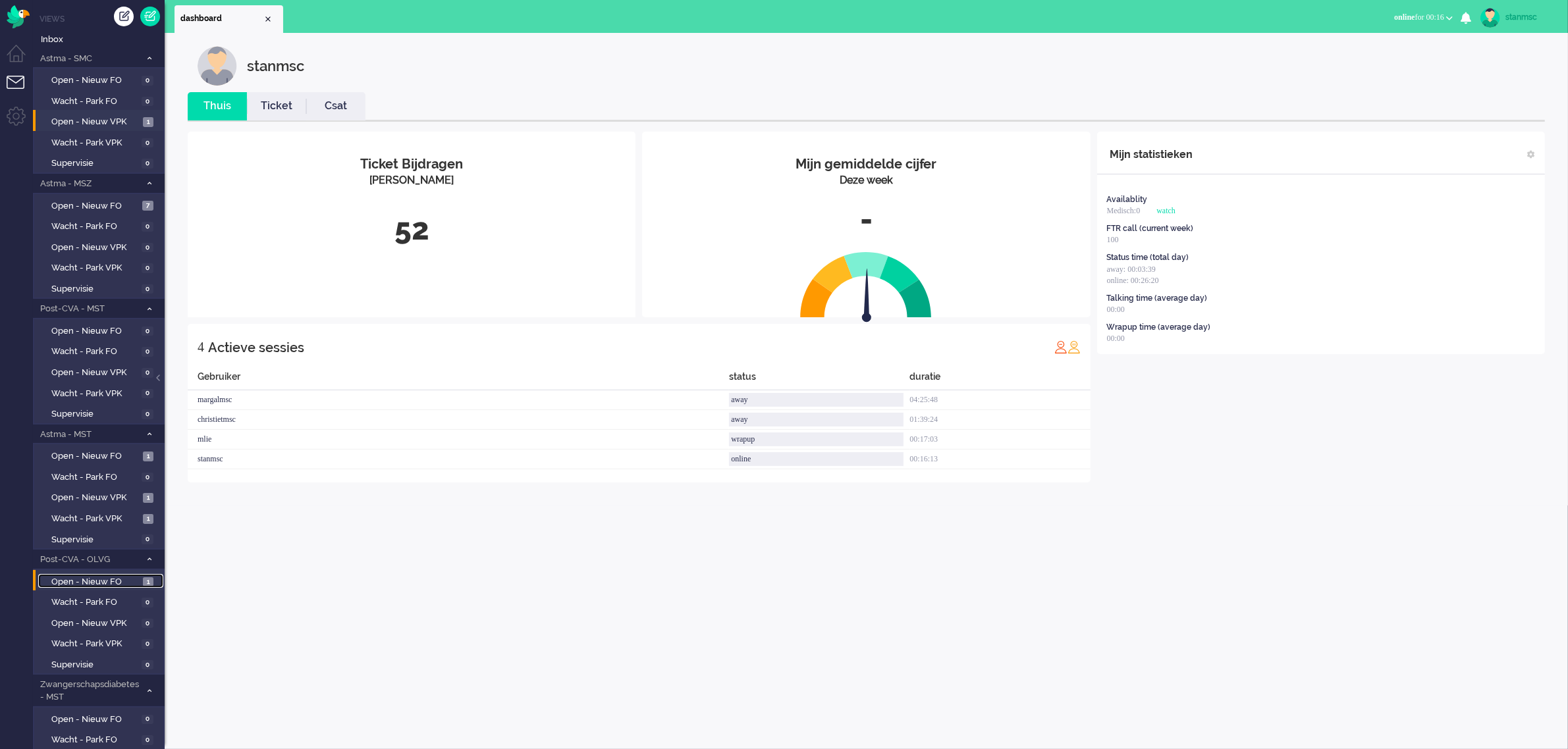
click at [99, 578] on span "Open - Nieuw FO" at bounding box center [95, 582] width 89 height 13
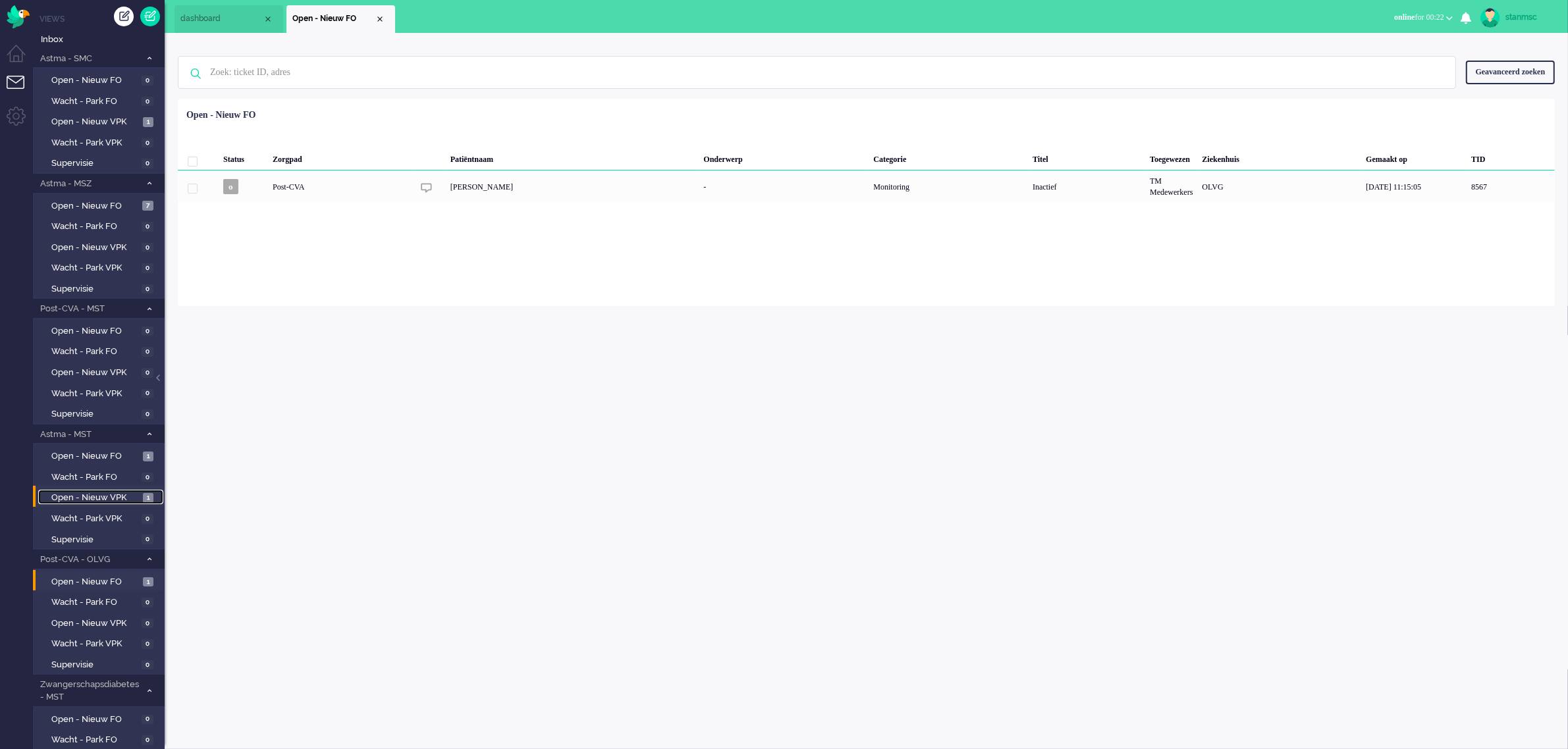
click at [102, 495] on span "Open - Nieuw VPK" at bounding box center [95, 497] width 89 height 13
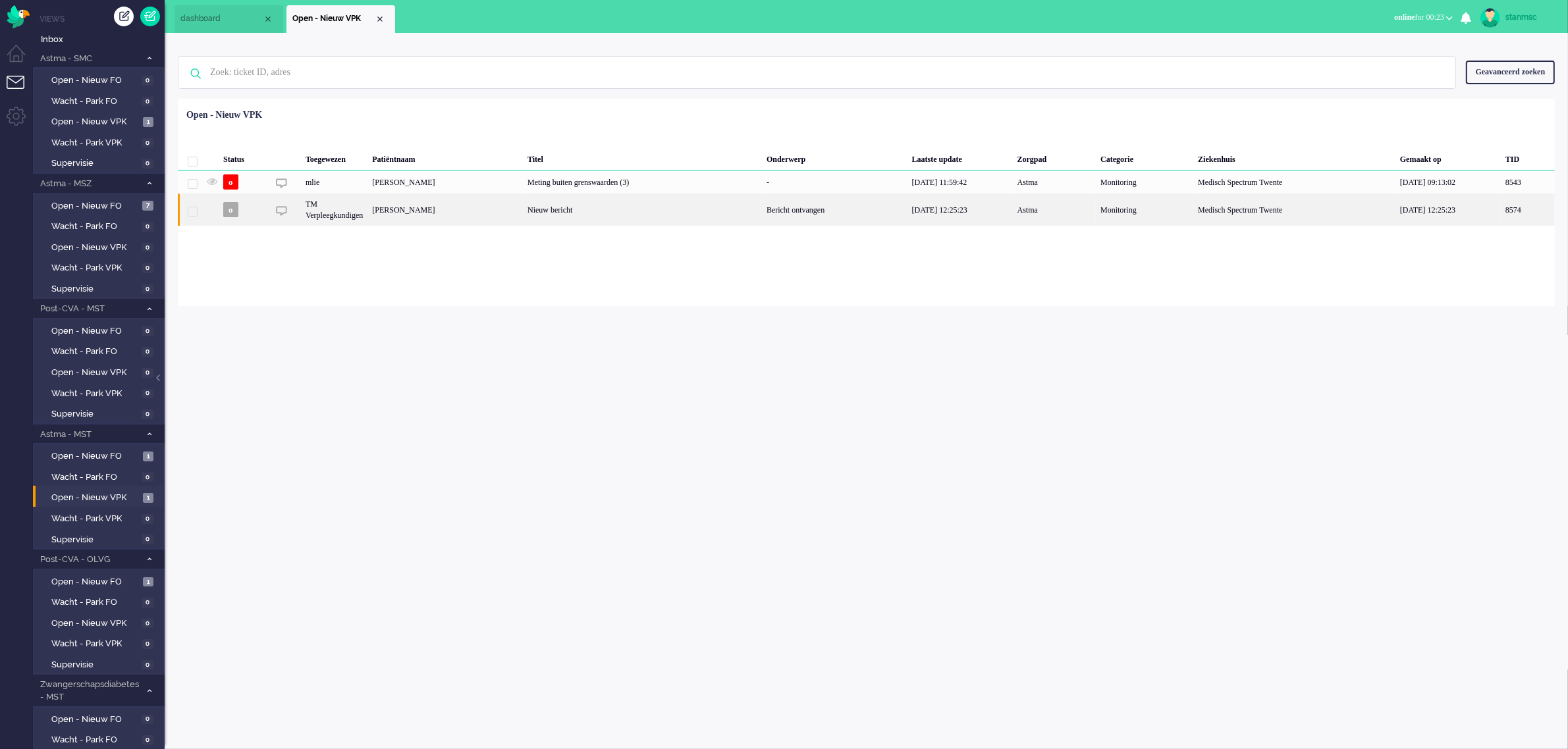
click at [1501, 215] on div "Eduard Bodde" at bounding box center [1528, 209] width 54 height 32
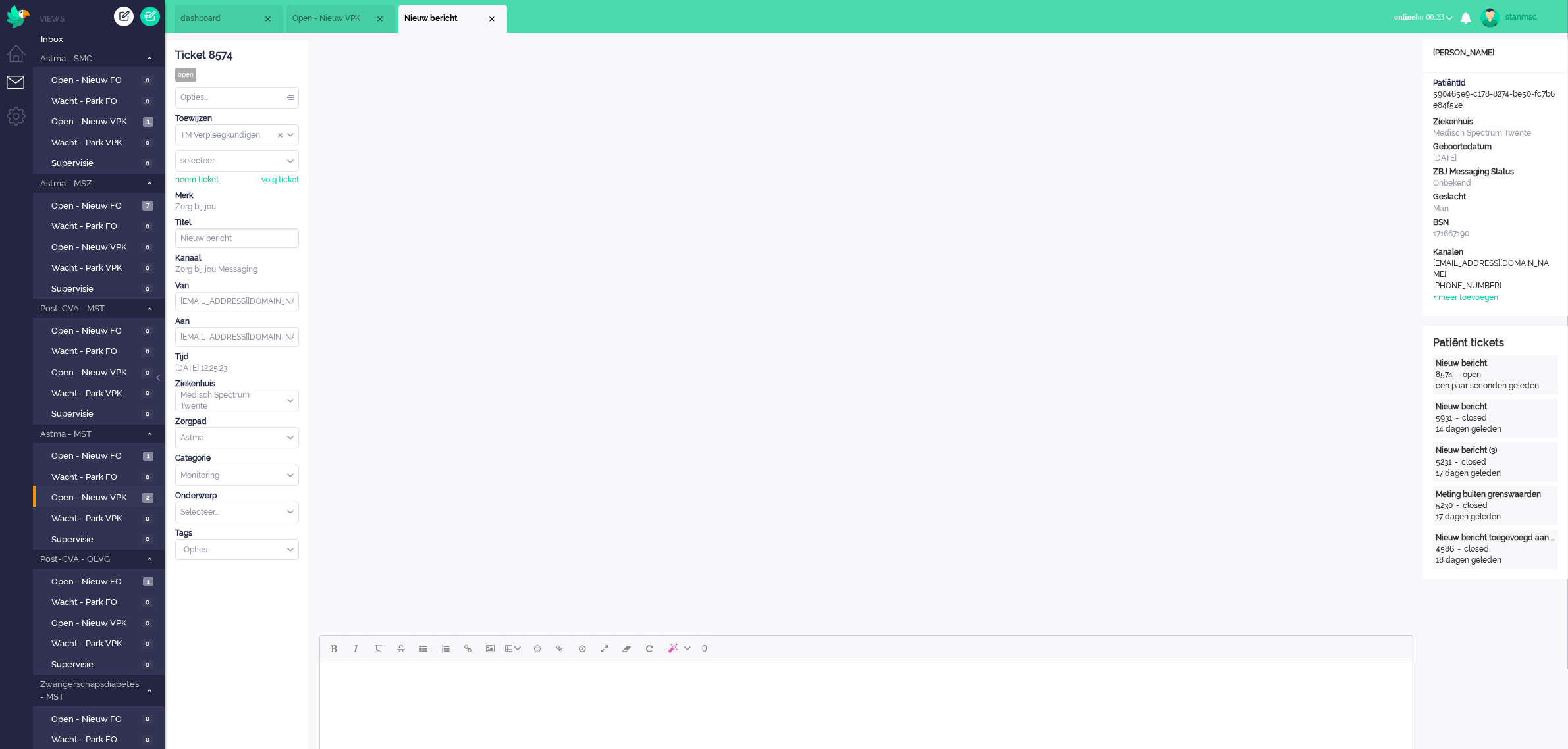
click at [186, 182] on div "neem ticket" at bounding box center [197, 180] width 43 height 12
click at [252, 88] on div "Opties..." at bounding box center [236, 97] width 122 height 20
click at [238, 186] on li "Opgelost" at bounding box center [236, 192] width 122 height 19
click at [493, 21] on div "Close tab" at bounding box center [492, 18] width 11 height 11
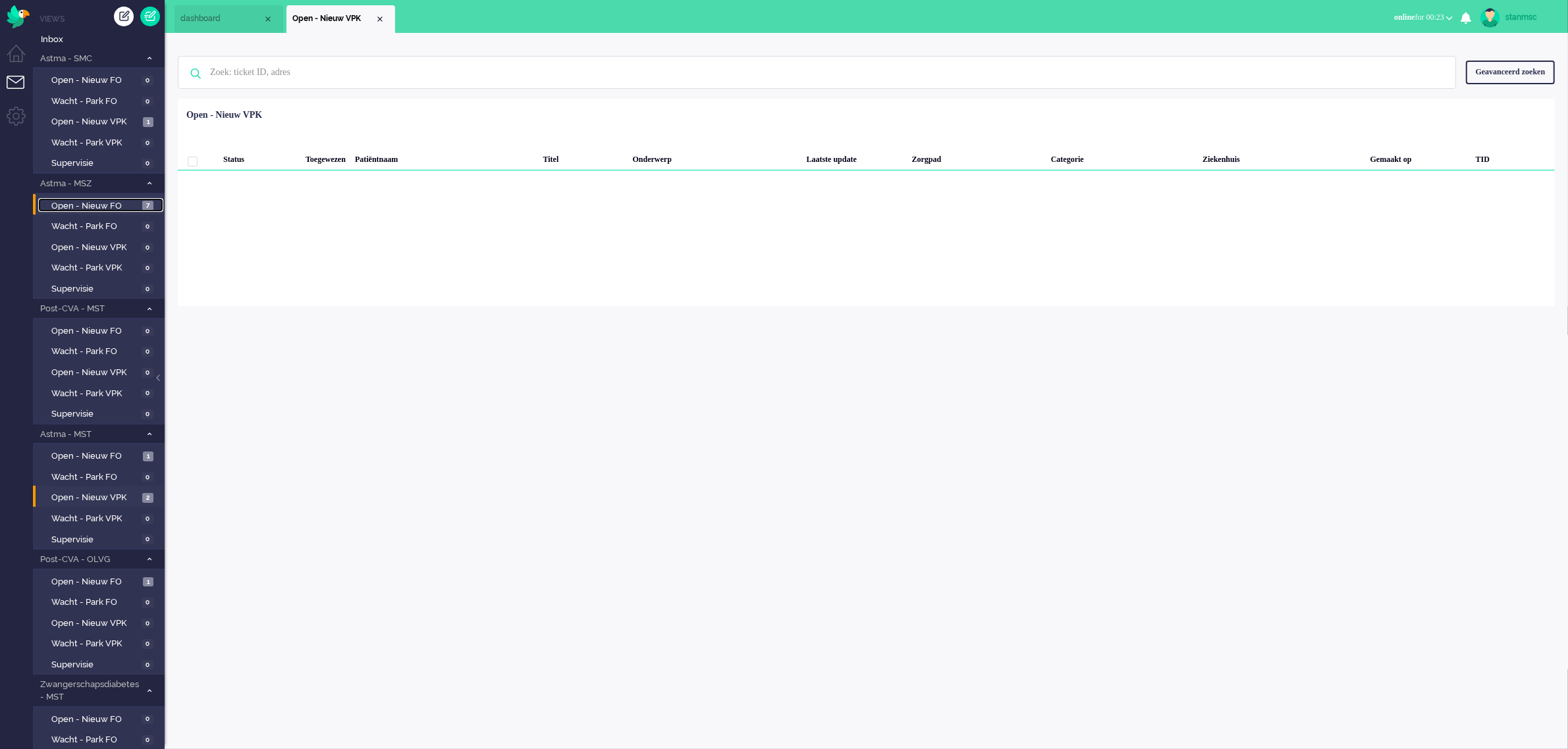
click at [114, 201] on span "Open - Nieuw FO" at bounding box center [94, 206] width 88 height 13
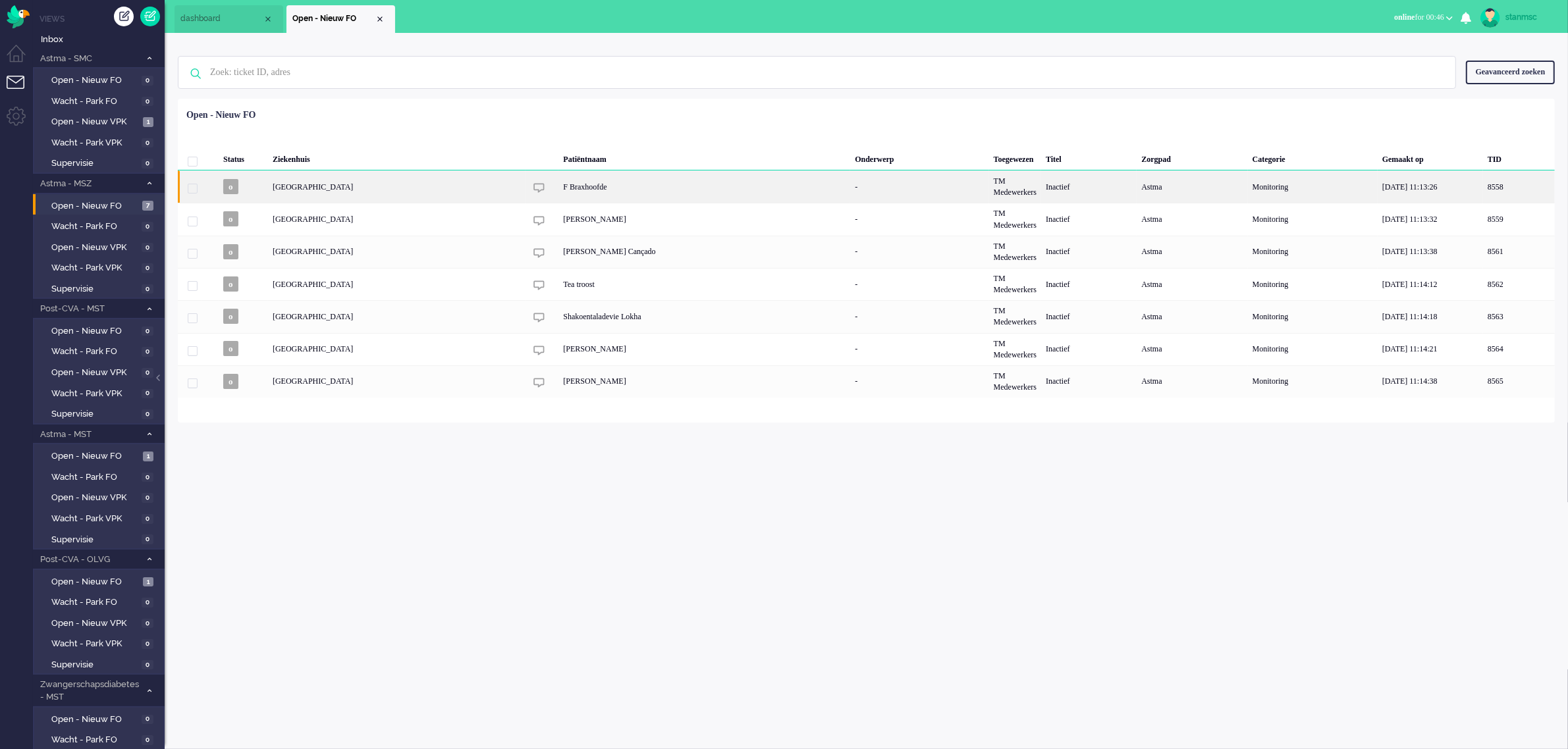
click at [613, 189] on div "F Braxhoofde" at bounding box center [704, 186] width 292 height 32
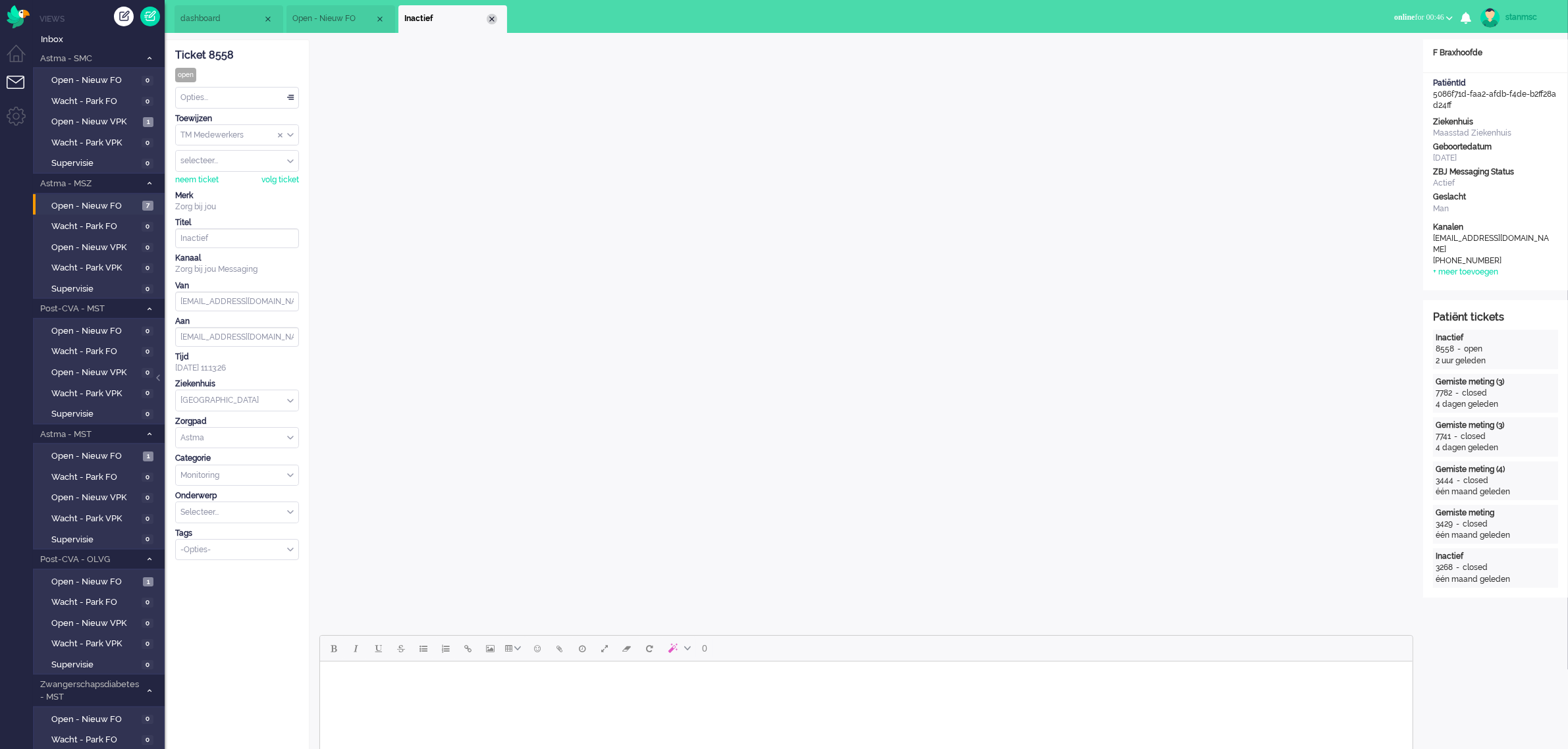
click at [492, 16] on div "Close tab" at bounding box center [492, 18] width 11 height 11
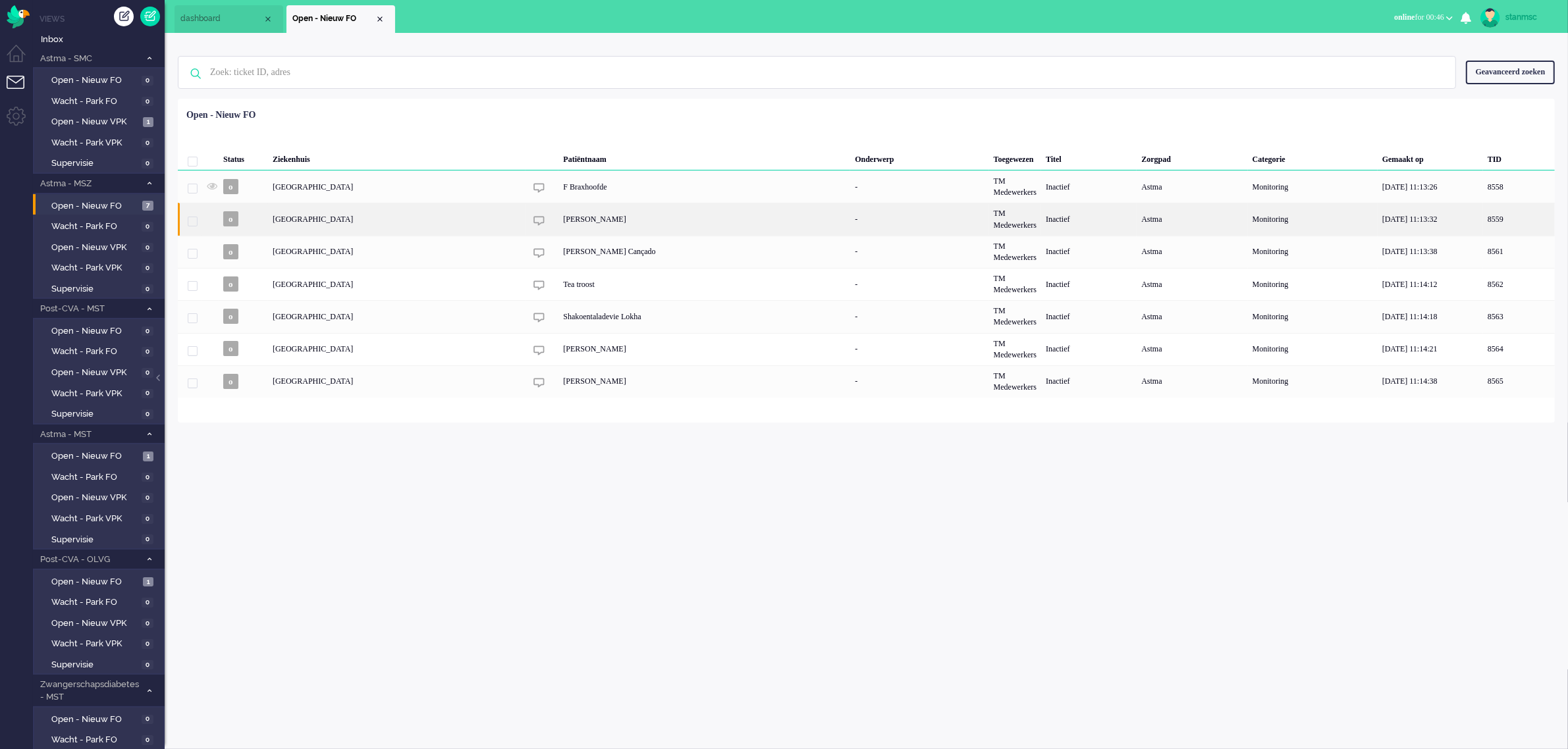
click at [568, 222] on div "Sininnart Thongkham" at bounding box center [704, 218] width 292 height 32
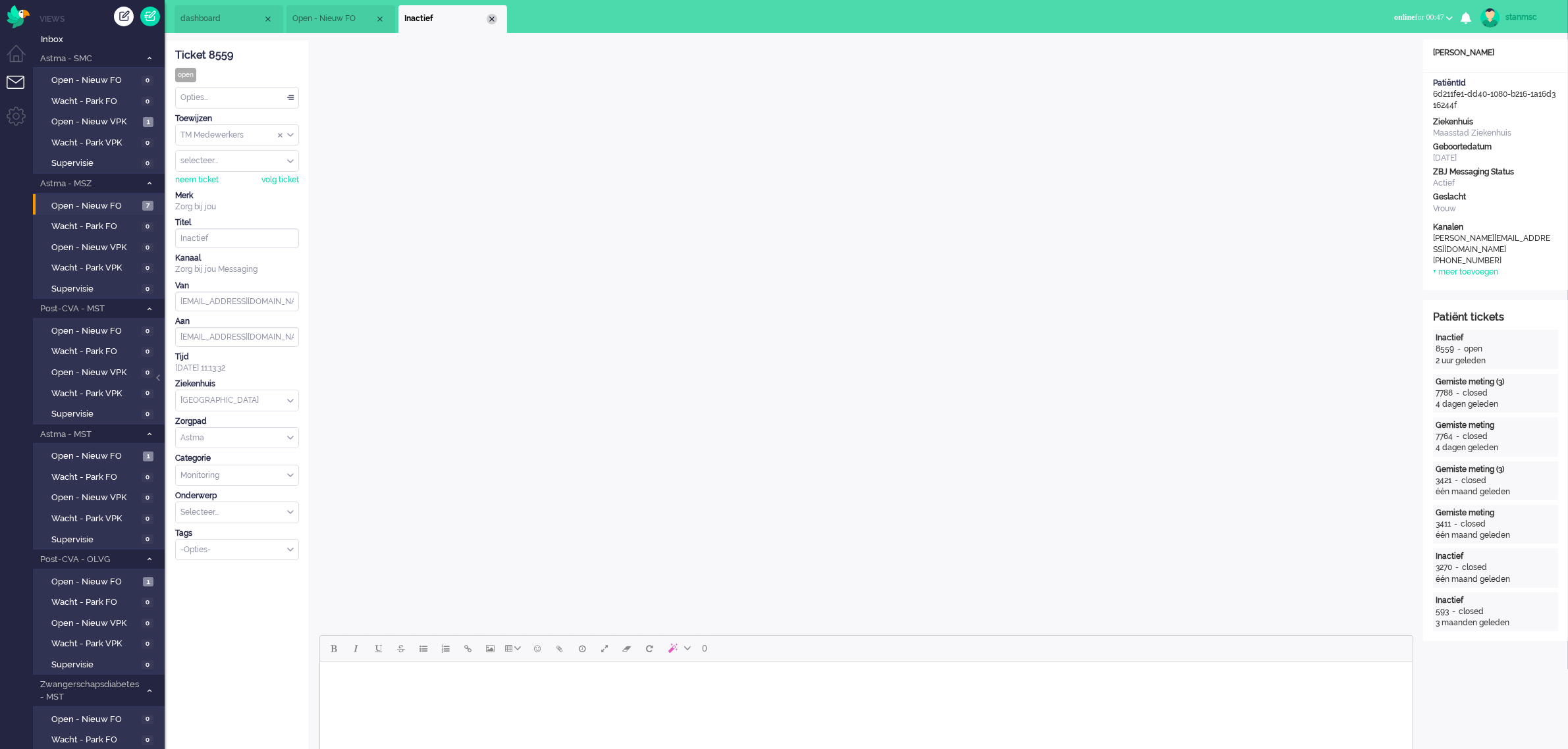
click at [489, 18] on div "Close tab" at bounding box center [492, 18] width 11 height 11
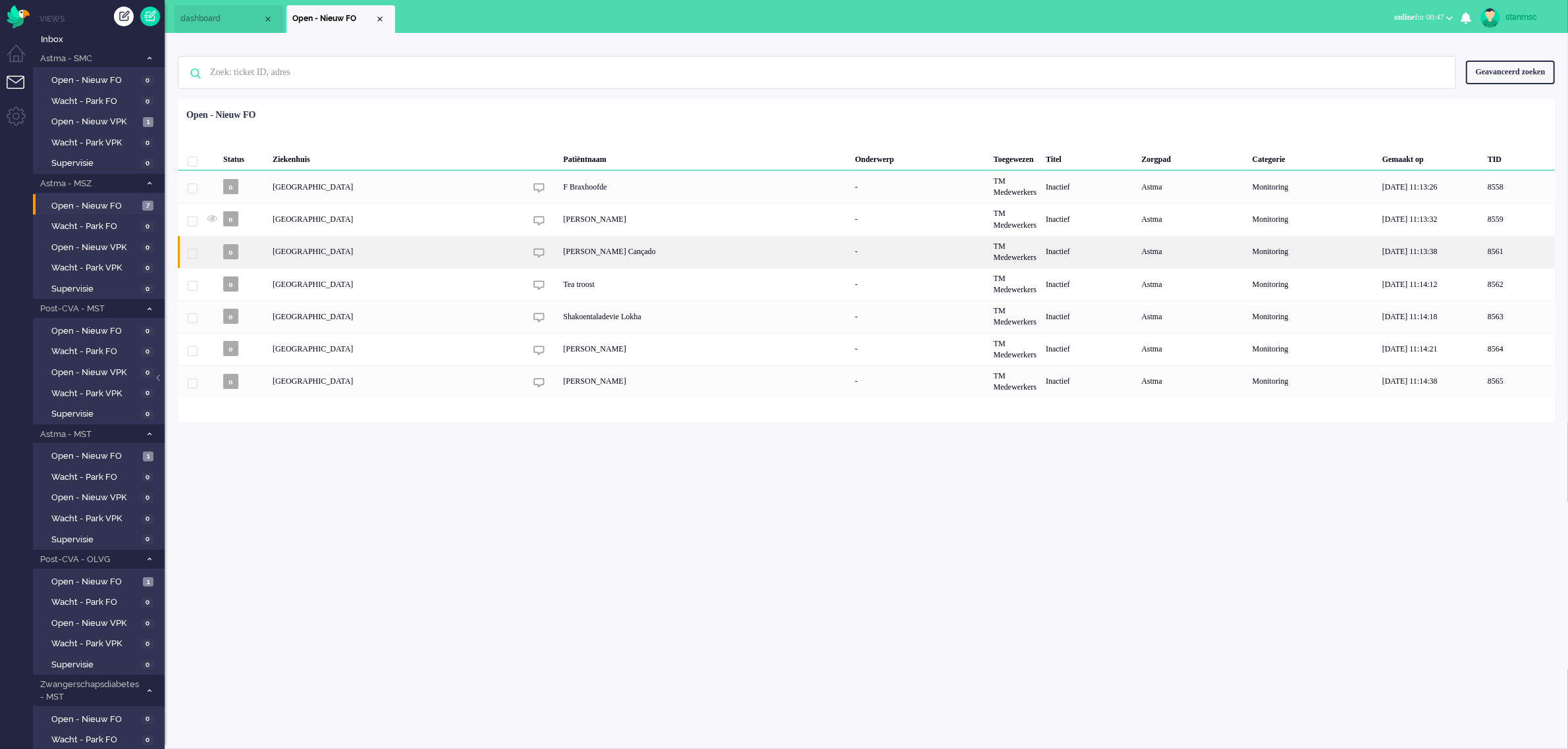
click at [583, 257] on div "Lia Barbosa Cançado" at bounding box center [704, 252] width 292 height 32
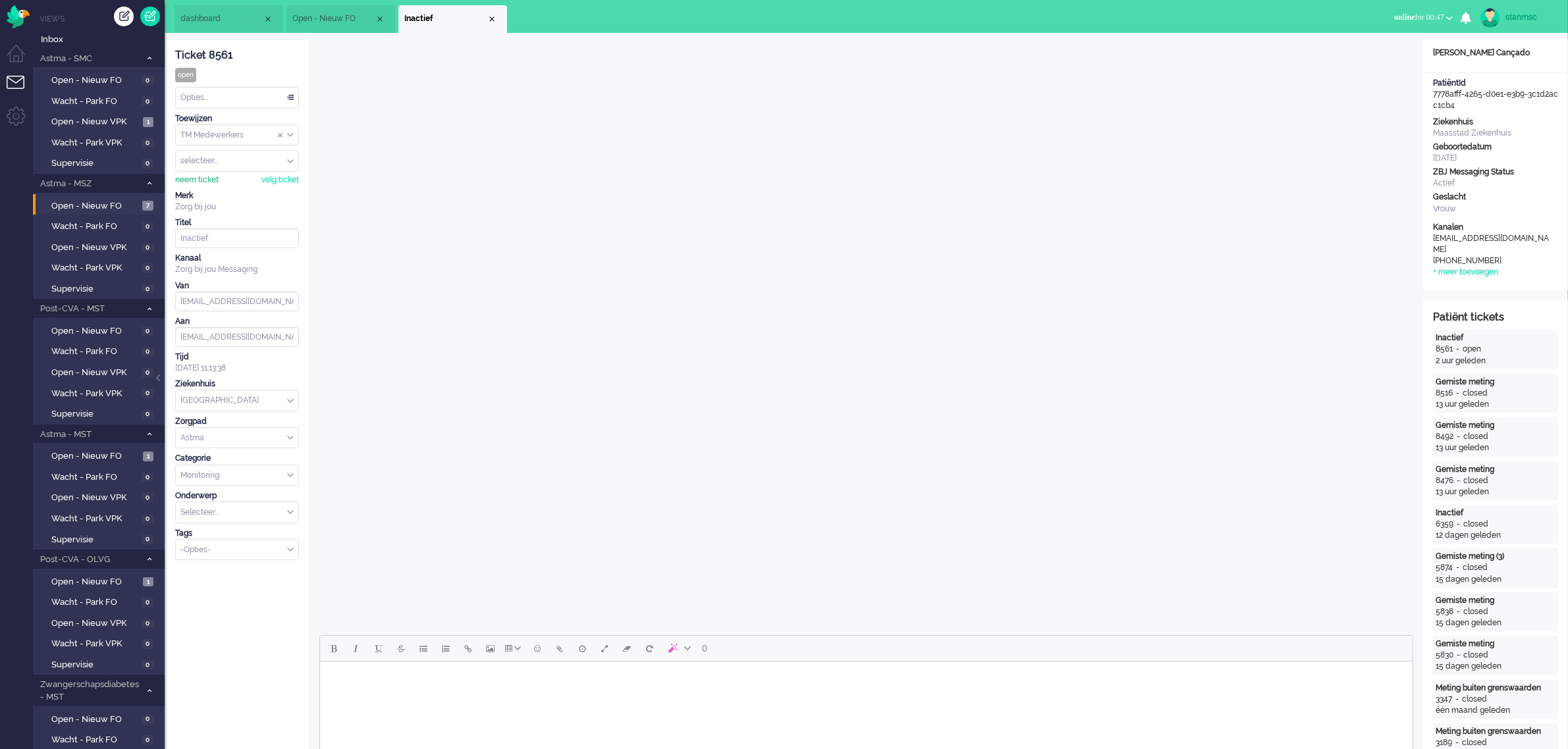
click at [196, 181] on div "neem ticket" at bounding box center [197, 180] width 43 height 12
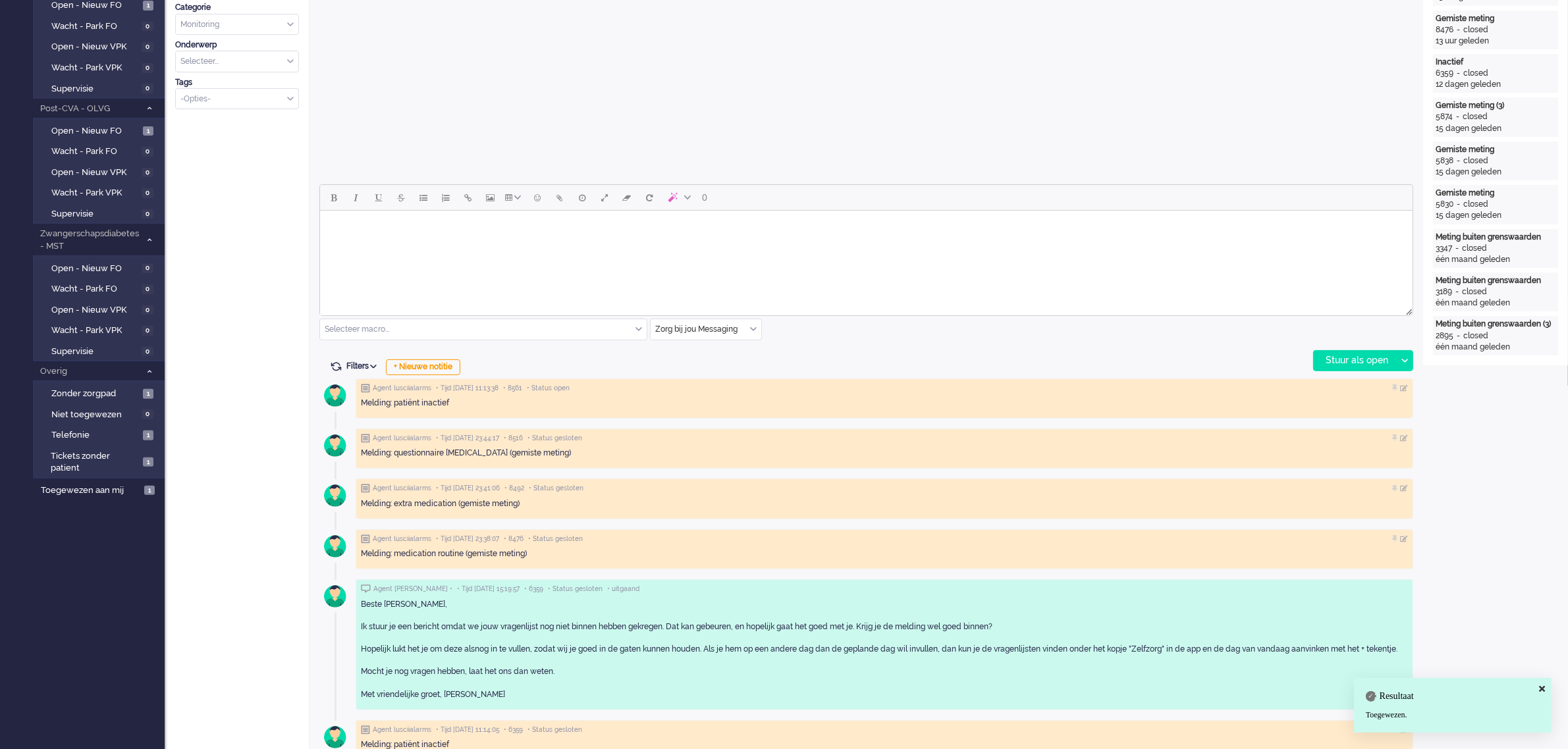
scroll to position [494, 0]
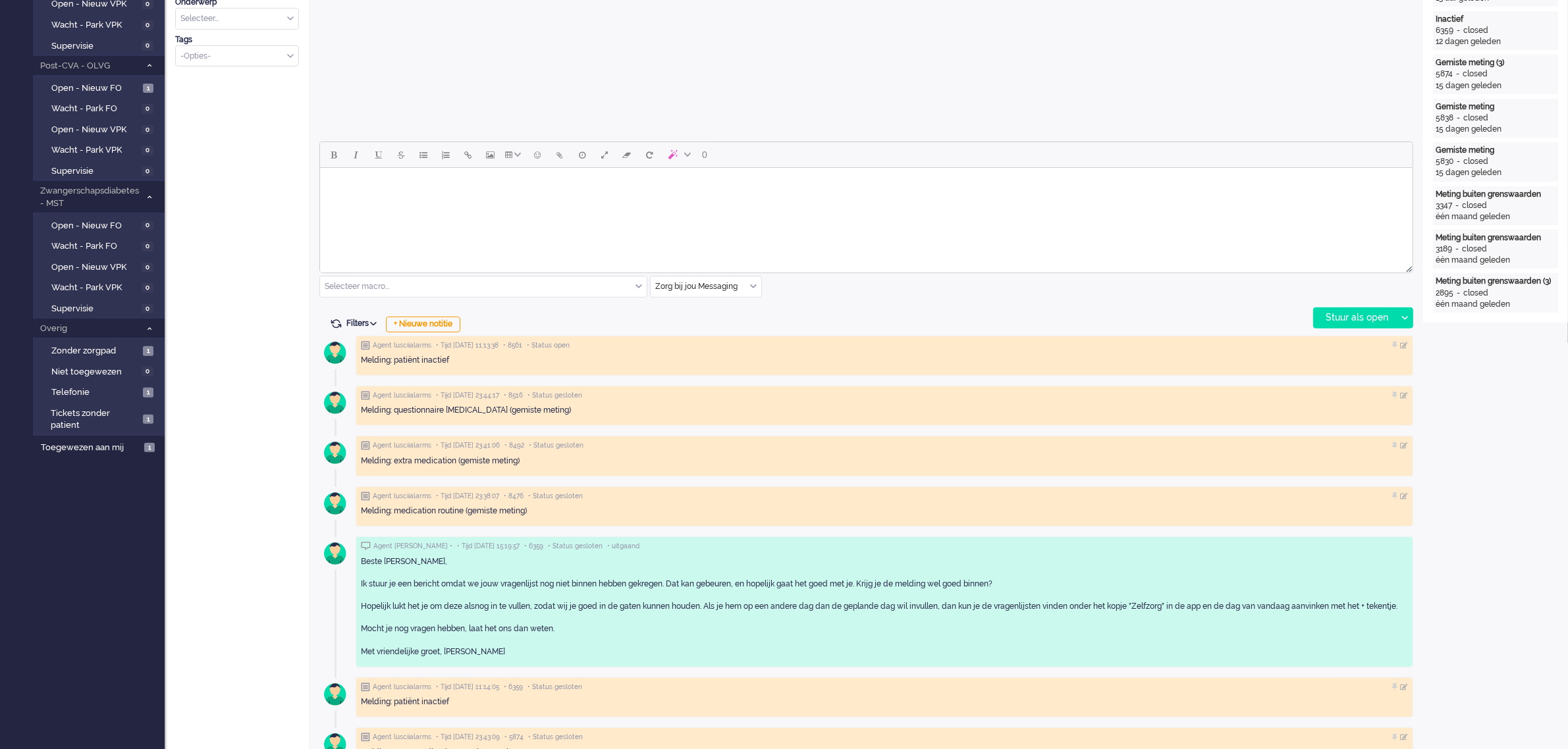
click at [640, 287] on div "Selecteer macro..." at bounding box center [483, 286] width 327 height 20
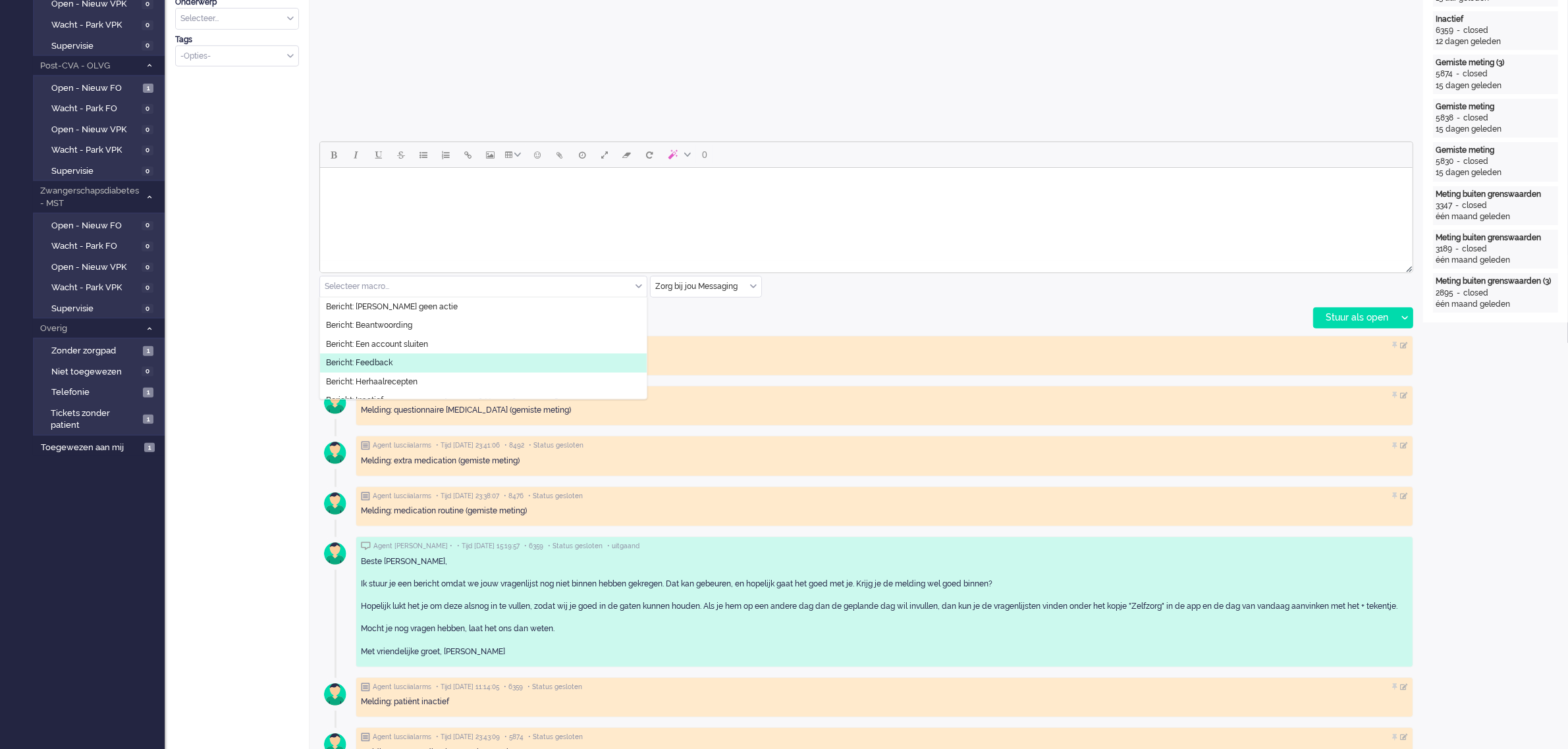
scroll to position [82, 0]
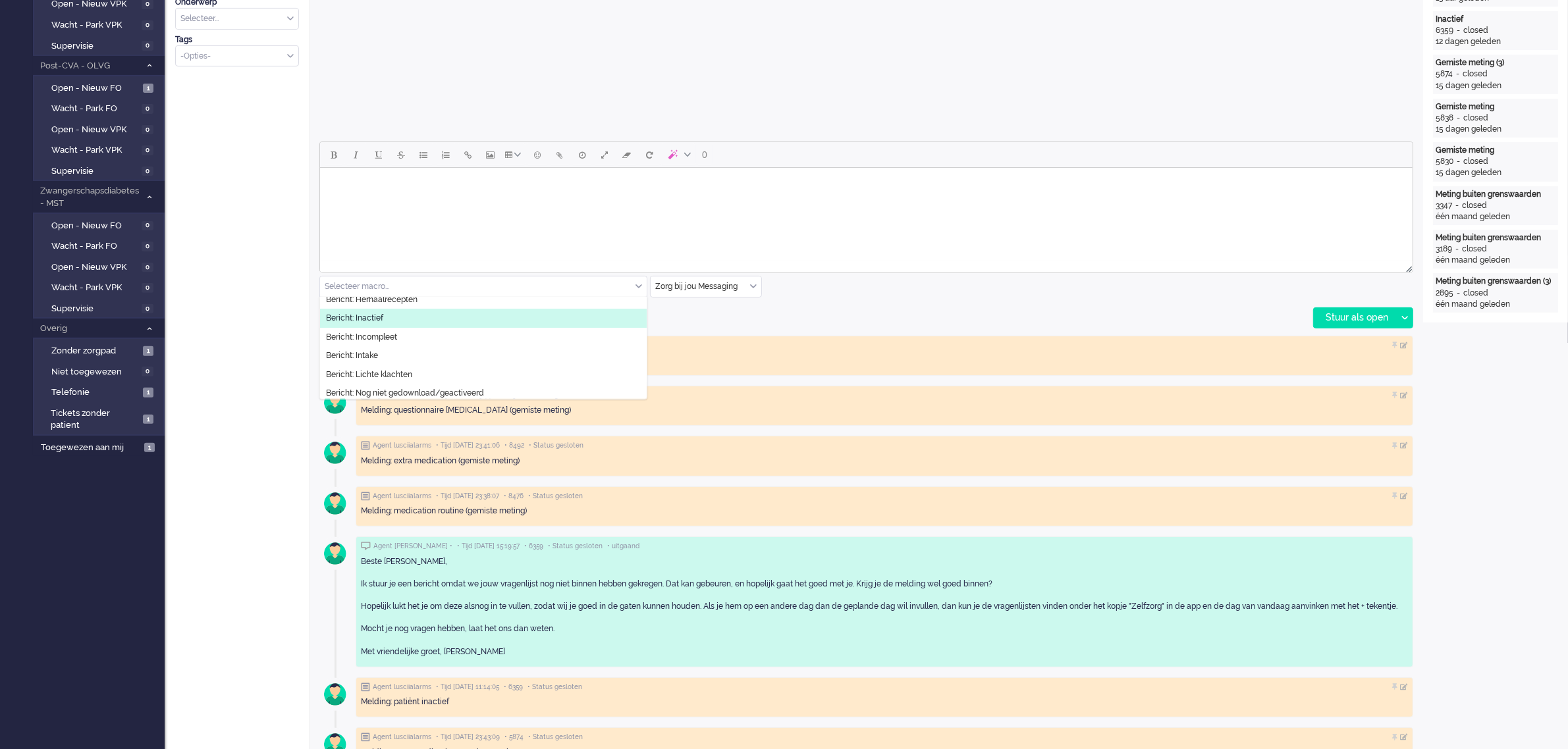
click at [398, 313] on li "Bericht: Inactief" at bounding box center [483, 318] width 327 height 19
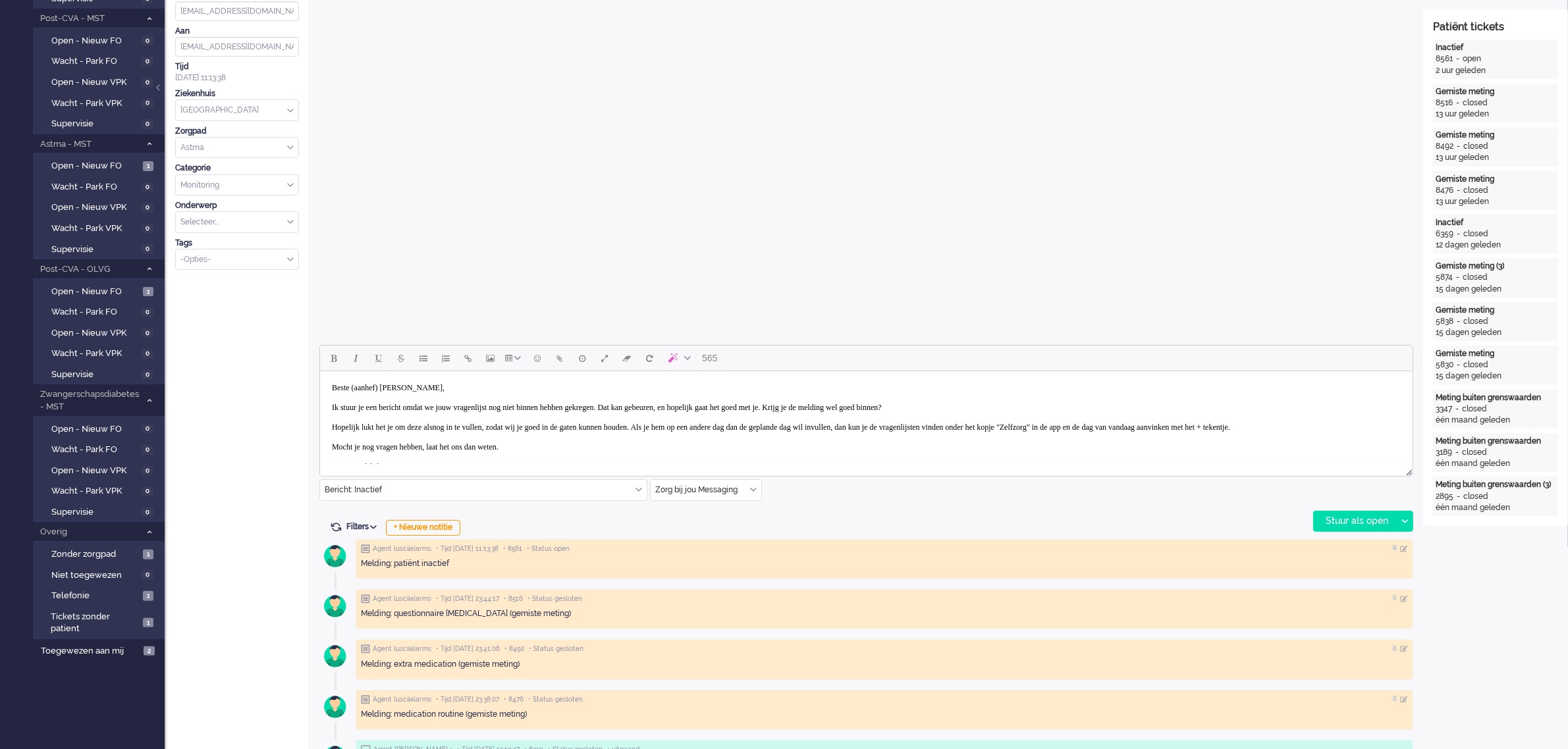
scroll to position [330, 0]
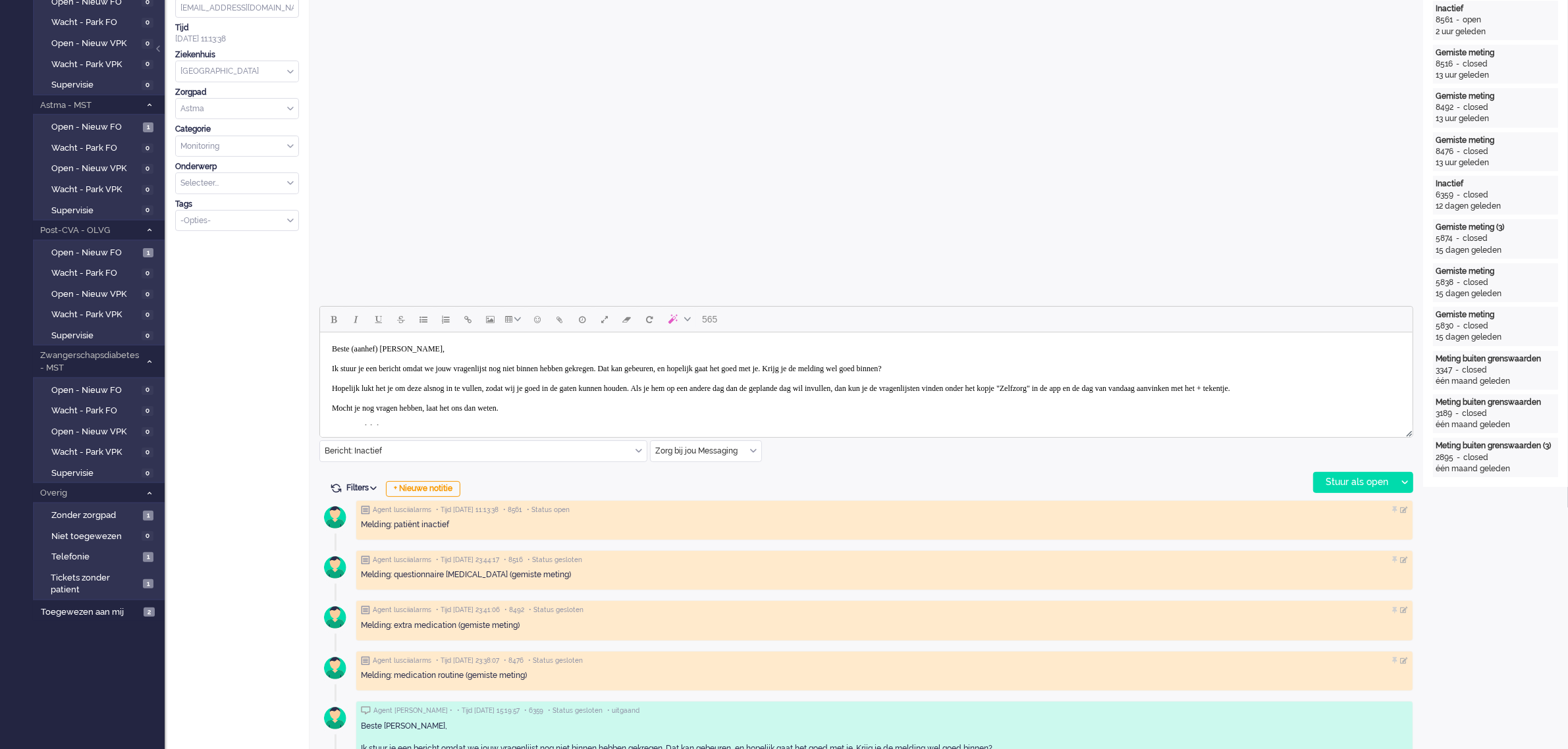
click at [392, 350] on body "Beste (aanhef) Barbosa Cançado, Ik stuur je een bericht omdat we jouw vragenlij…" at bounding box center [865, 388] width 1081 height 102
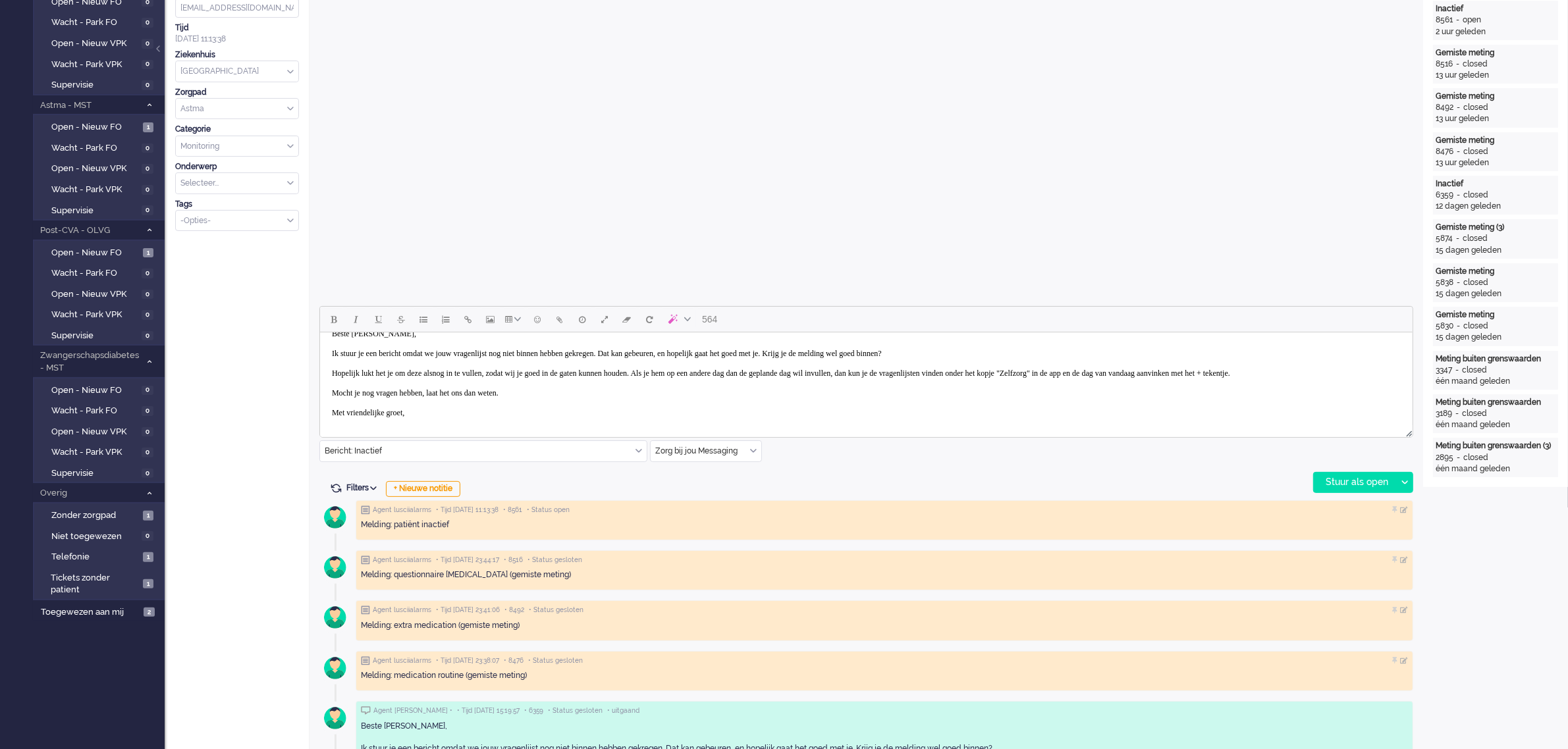
scroll to position [30, 0]
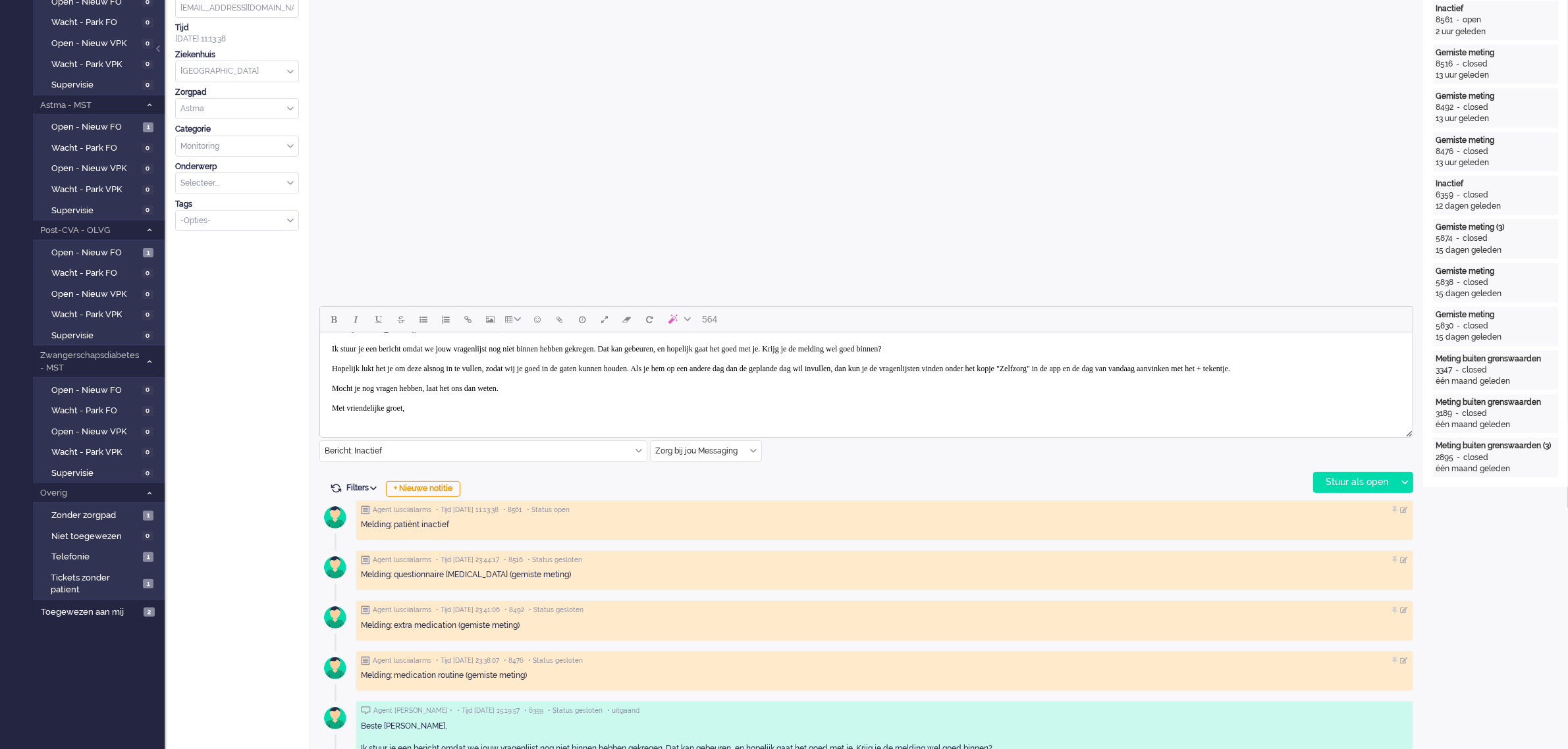
click at [439, 409] on body "Beste mevrouw Barbosa Cançado, Ik stuur je een bericht omdat we jouw vragenlijs…" at bounding box center [865, 369] width 1081 height 102
click at [1365, 486] on div "Stuur als open" at bounding box center [1354, 483] width 82 height 19
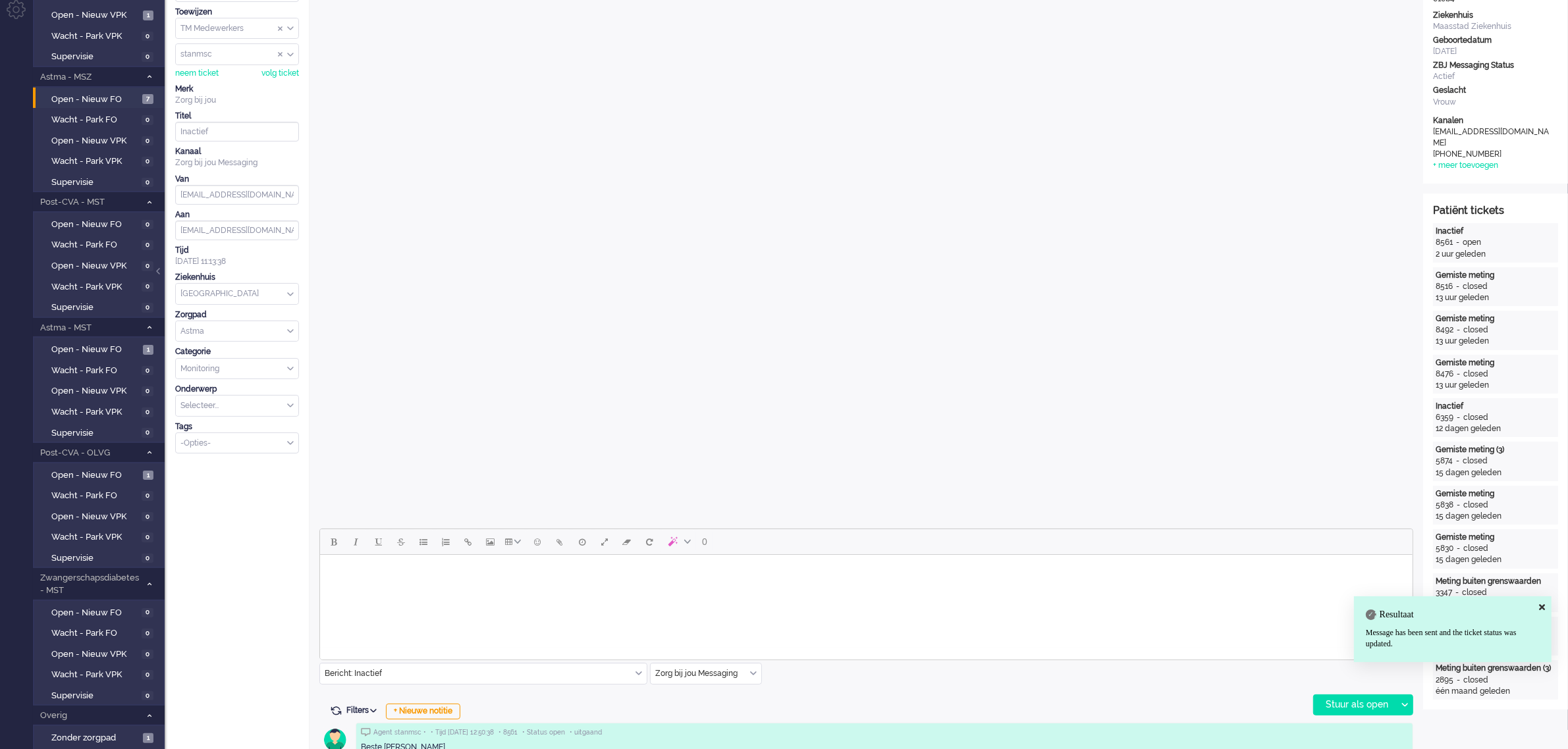
scroll to position [0, 0]
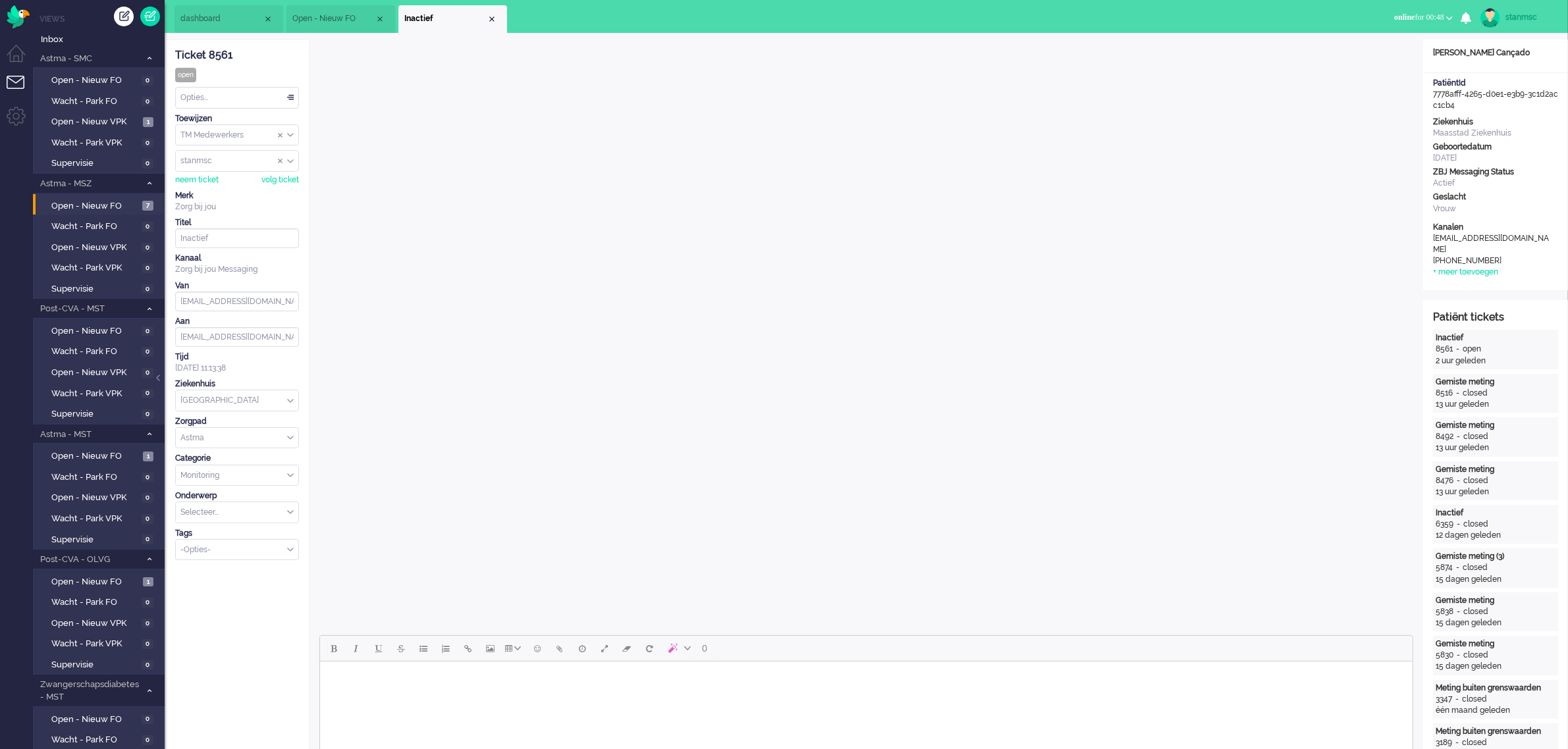
click at [244, 102] on div "Opties..." at bounding box center [236, 97] width 122 height 20
click at [222, 189] on li "Opgelost" at bounding box center [236, 192] width 122 height 19
click at [491, 17] on div "Close tab" at bounding box center [492, 18] width 11 height 11
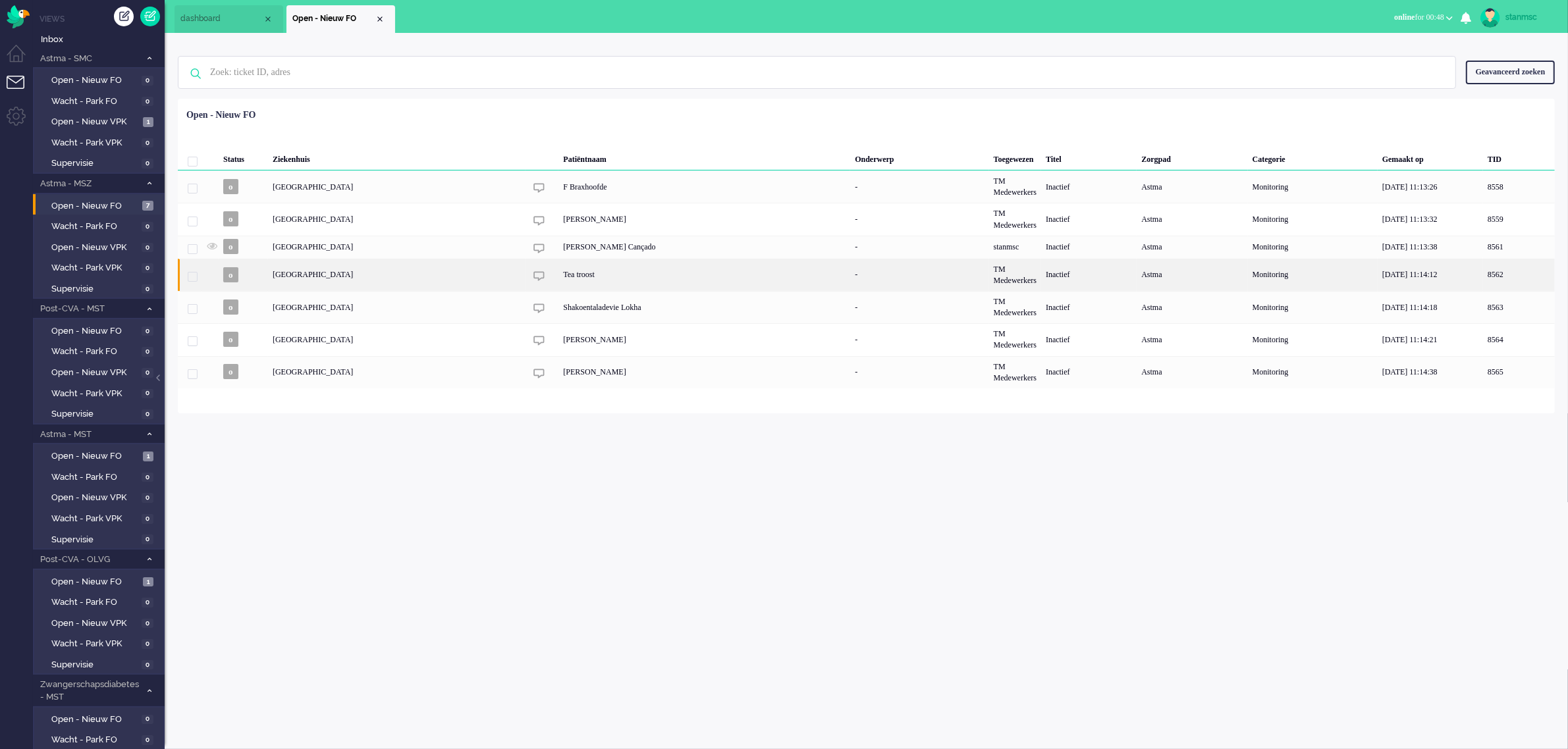
click at [570, 278] on div "Tea troost" at bounding box center [704, 274] width 292 height 32
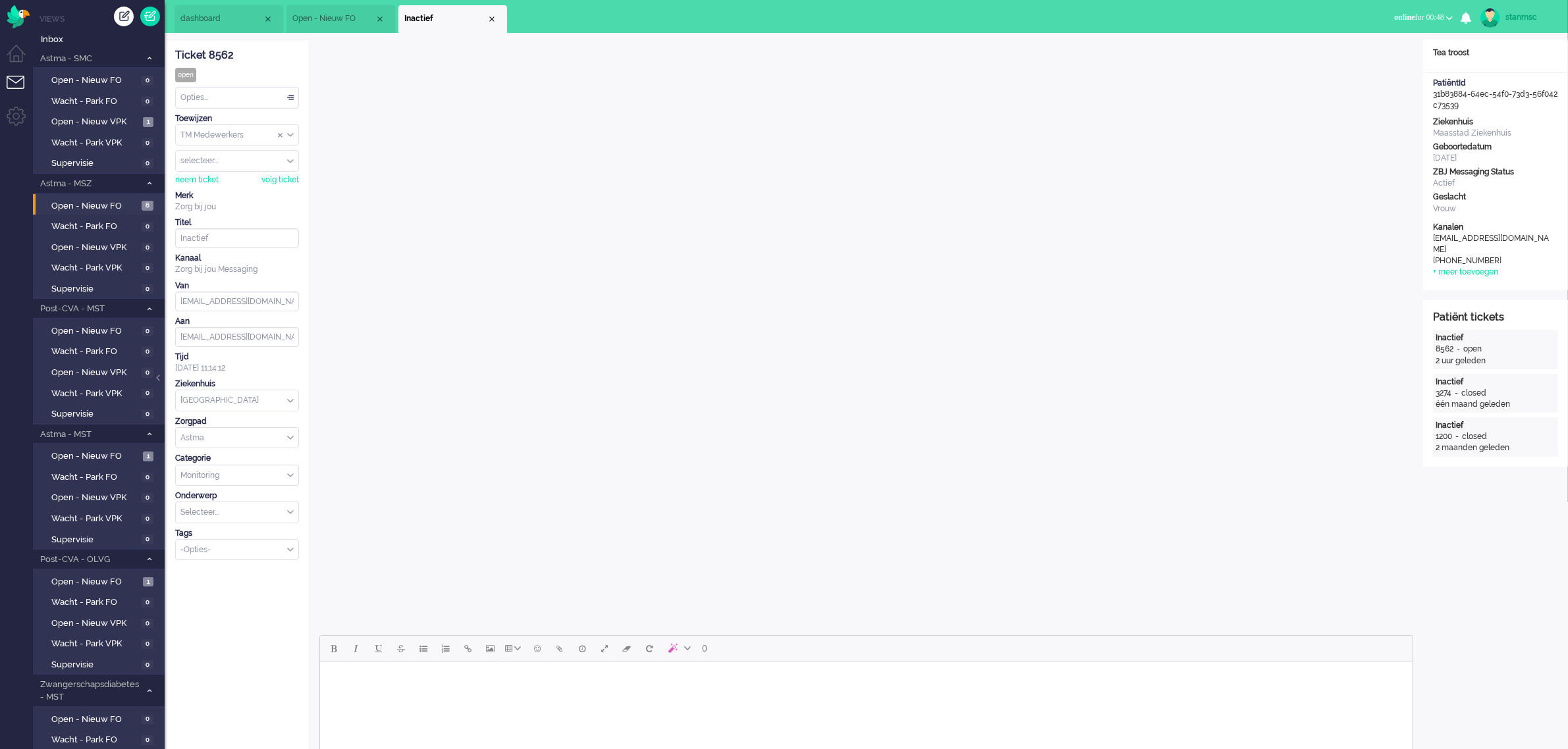
click at [340, 12] on li "Open - Nieuw FO" at bounding box center [340, 18] width 109 height 28
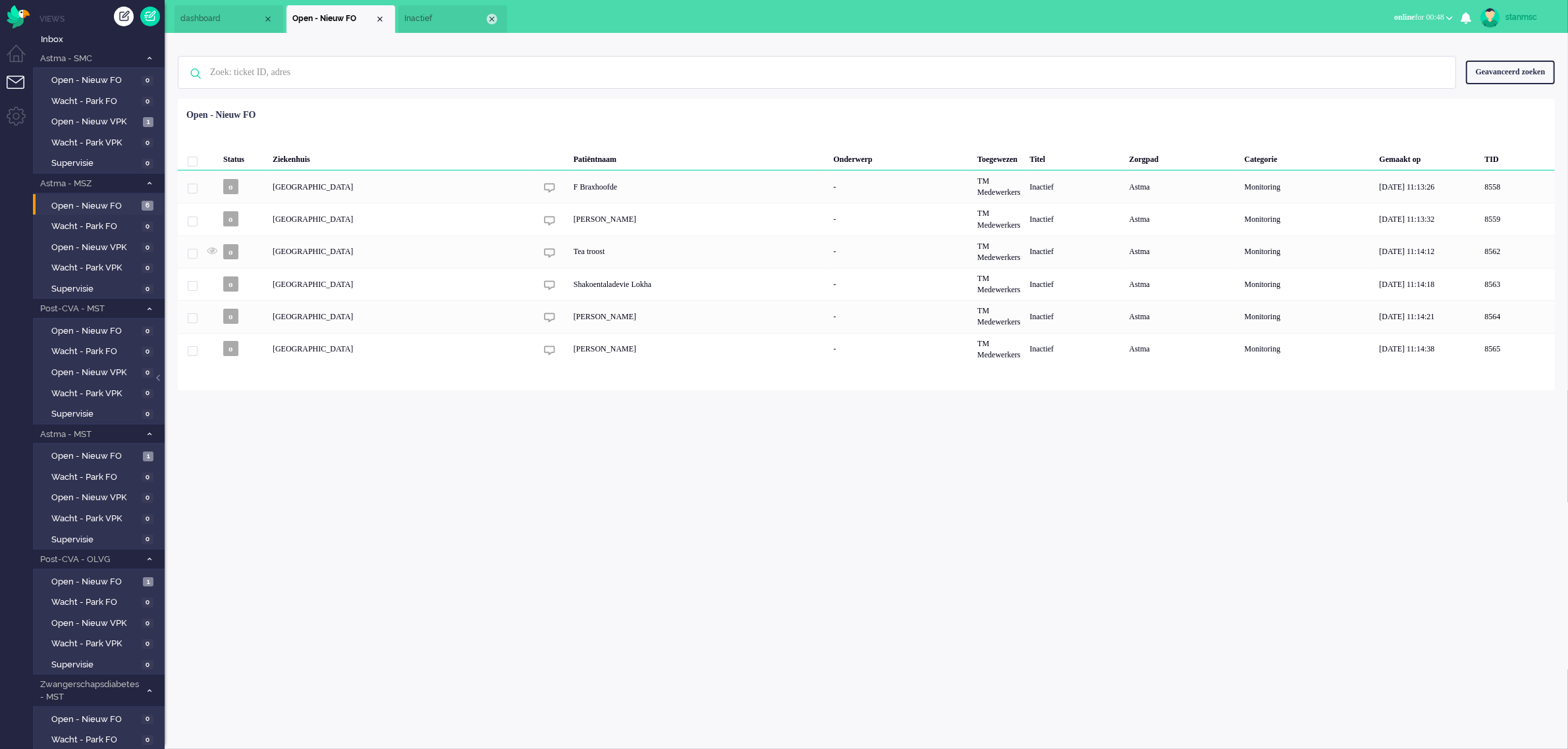
click at [490, 17] on div "Close tab" at bounding box center [492, 18] width 11 height 11
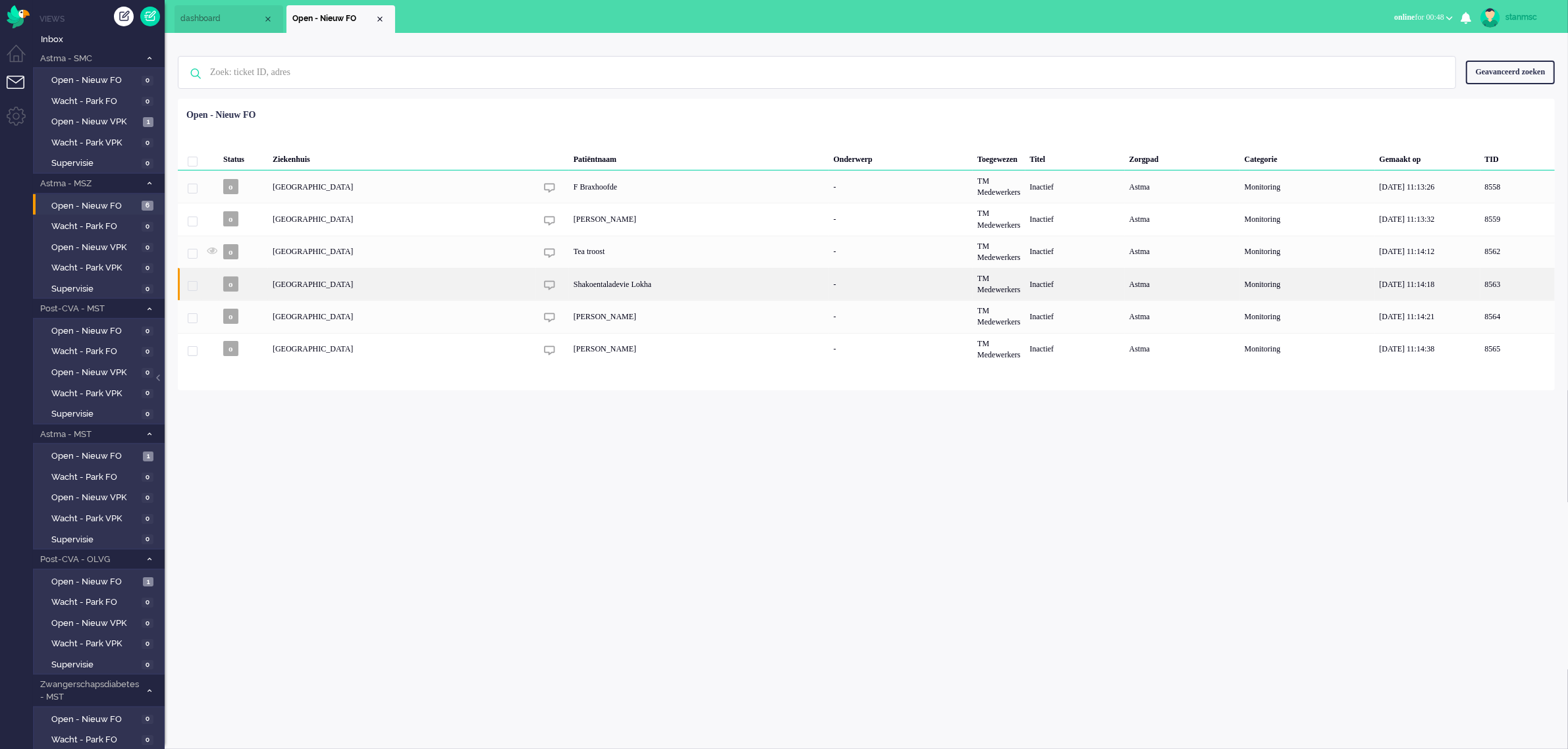
click at [581, 286] on div "Shakoentaladevie Lokha" at bounding box center [699, 283] width 260 height 32
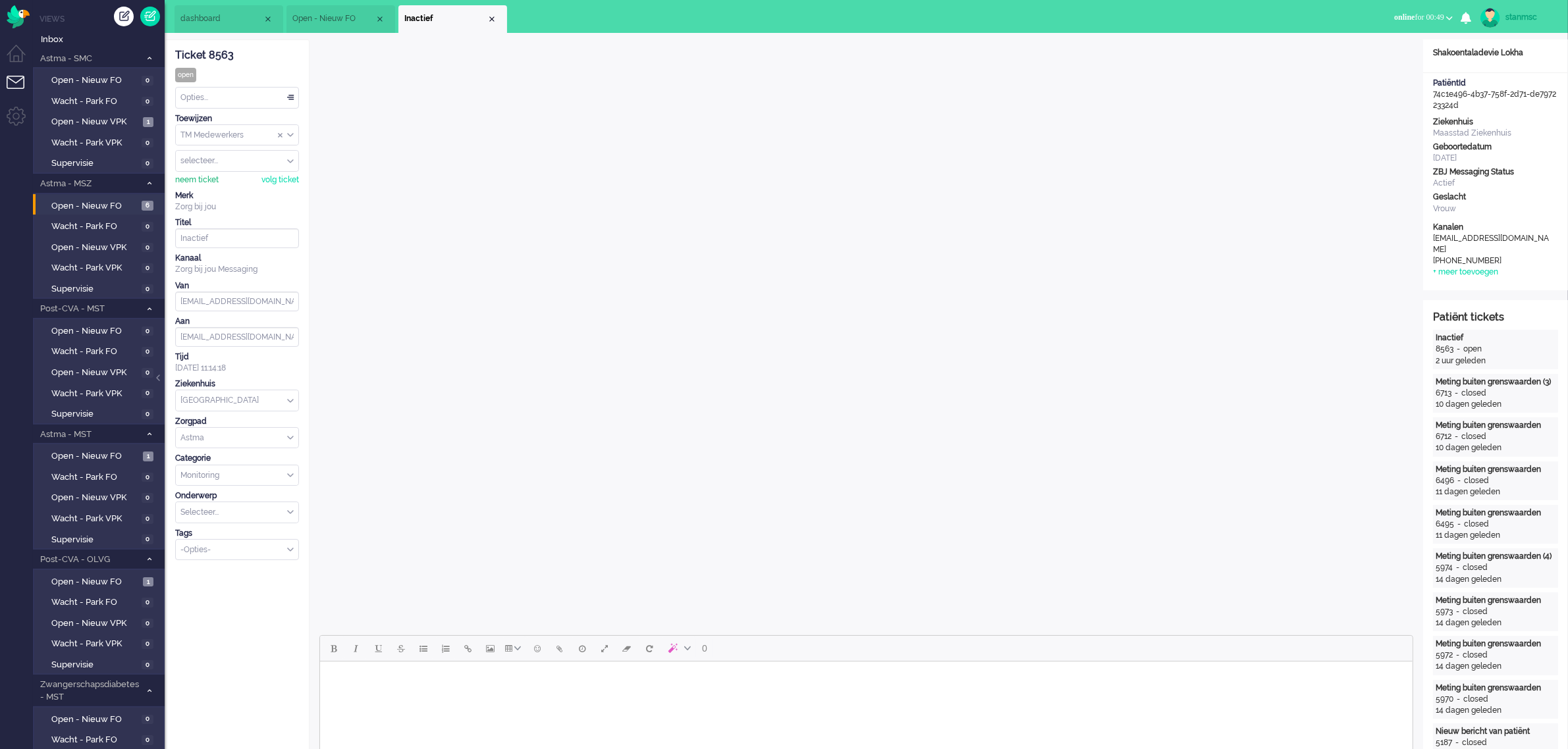
click at [202, 181] on div "neem ticket" at bounding box center [197, 180] width 43 height 12
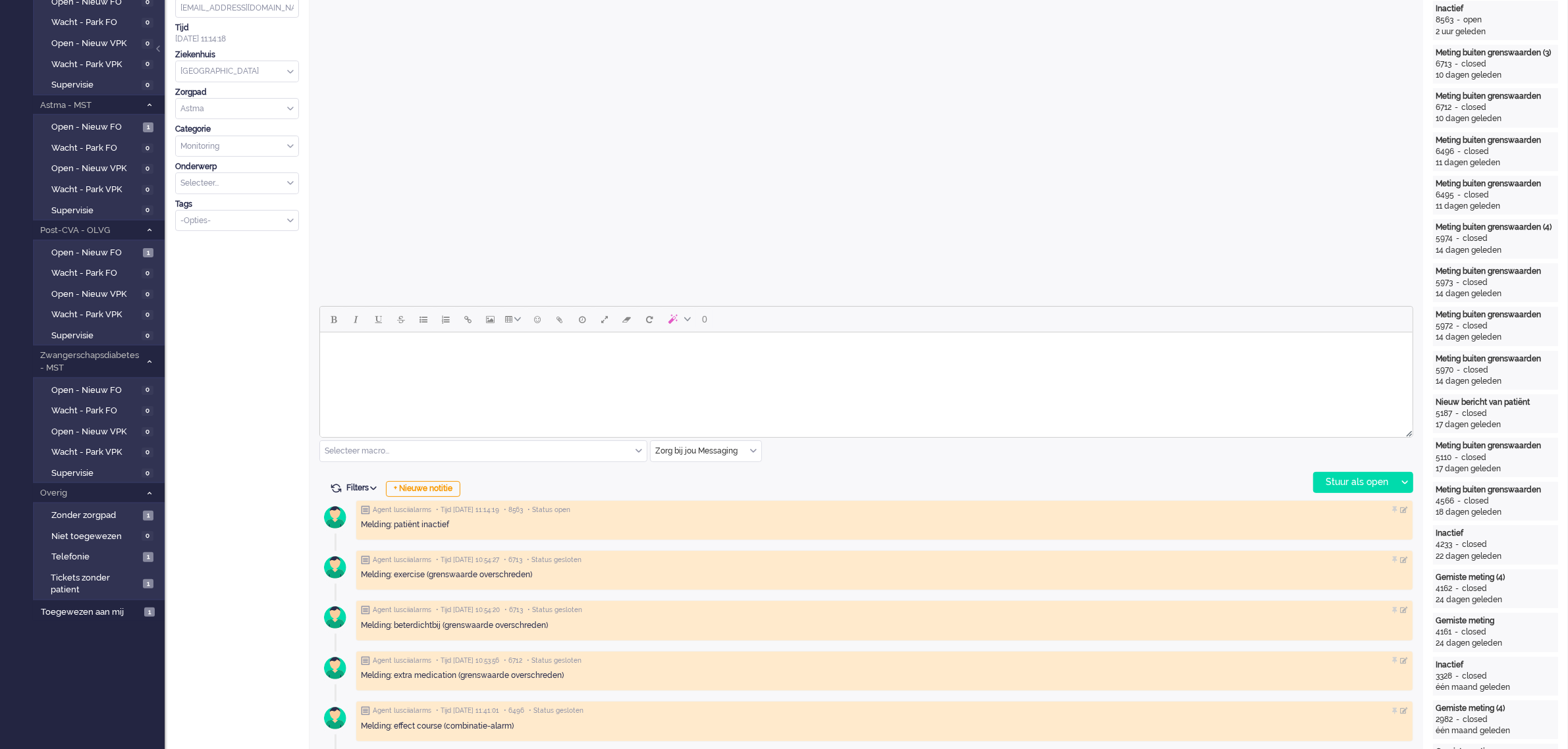
click at [637, 452] on div "Selecteer macro..." at bounding box center [483, 451] width 327 height 20
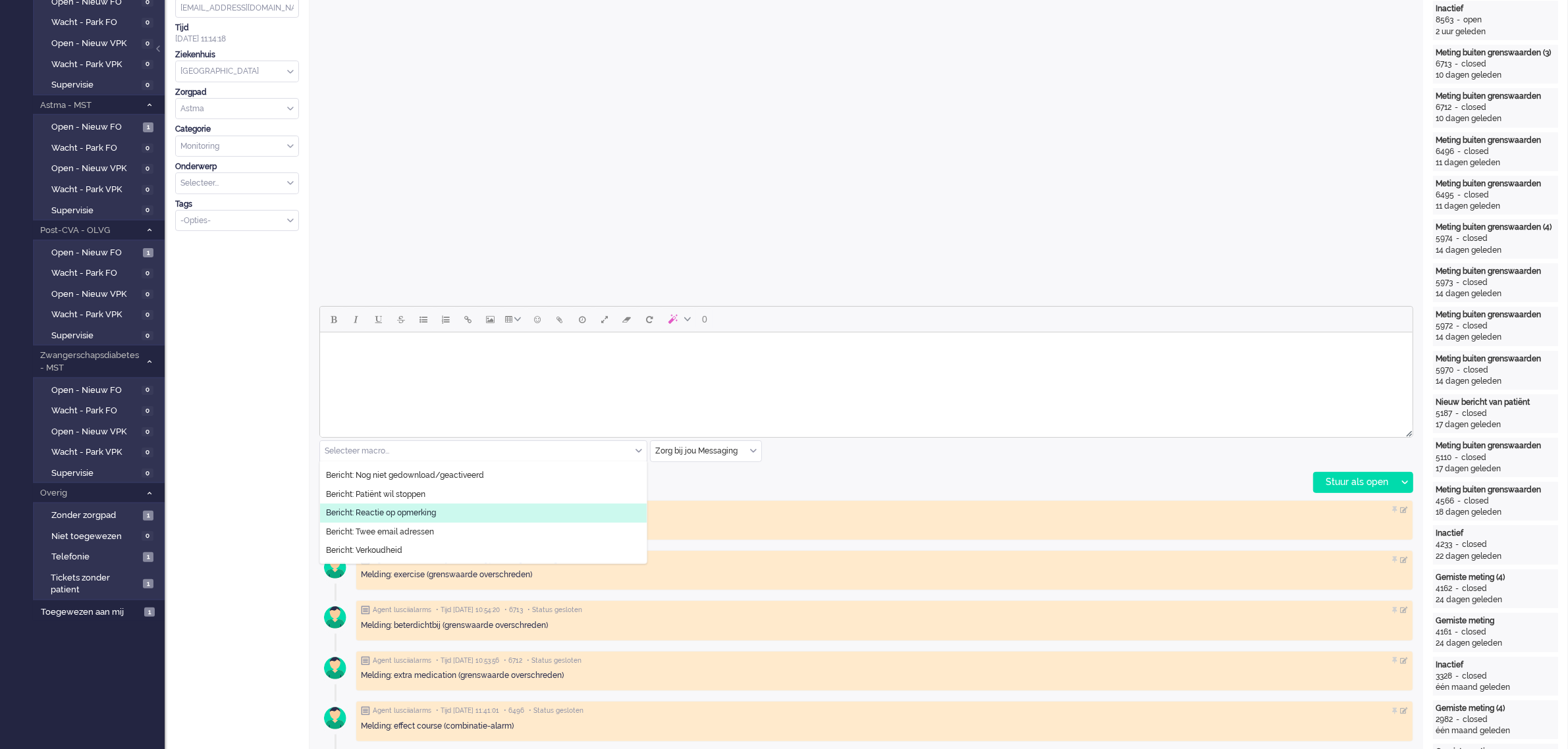
scroll to position [82, 0]
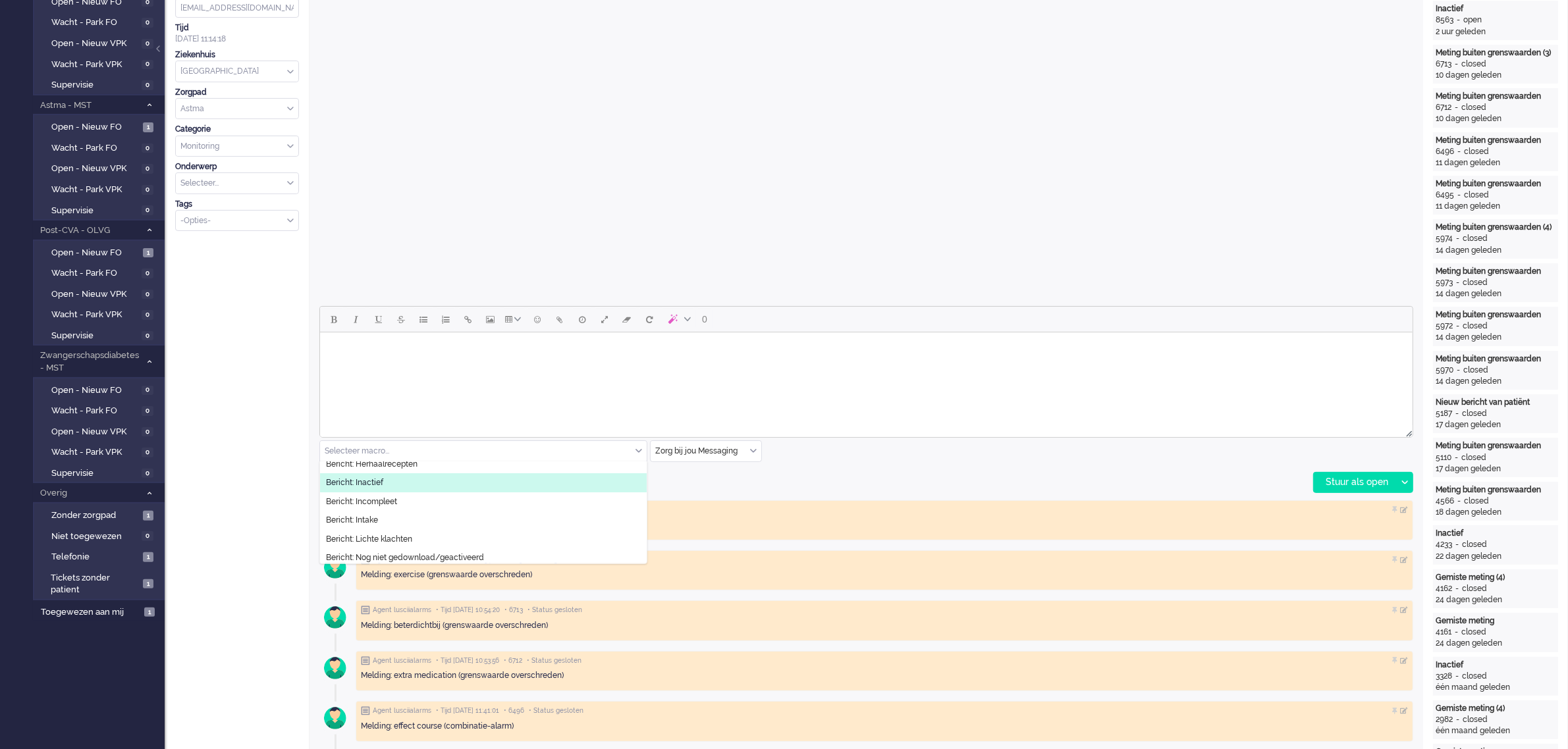
click at [406, 485] on li "Bericht: Inactief" at bounding box center [483, 483] width 327 height 19
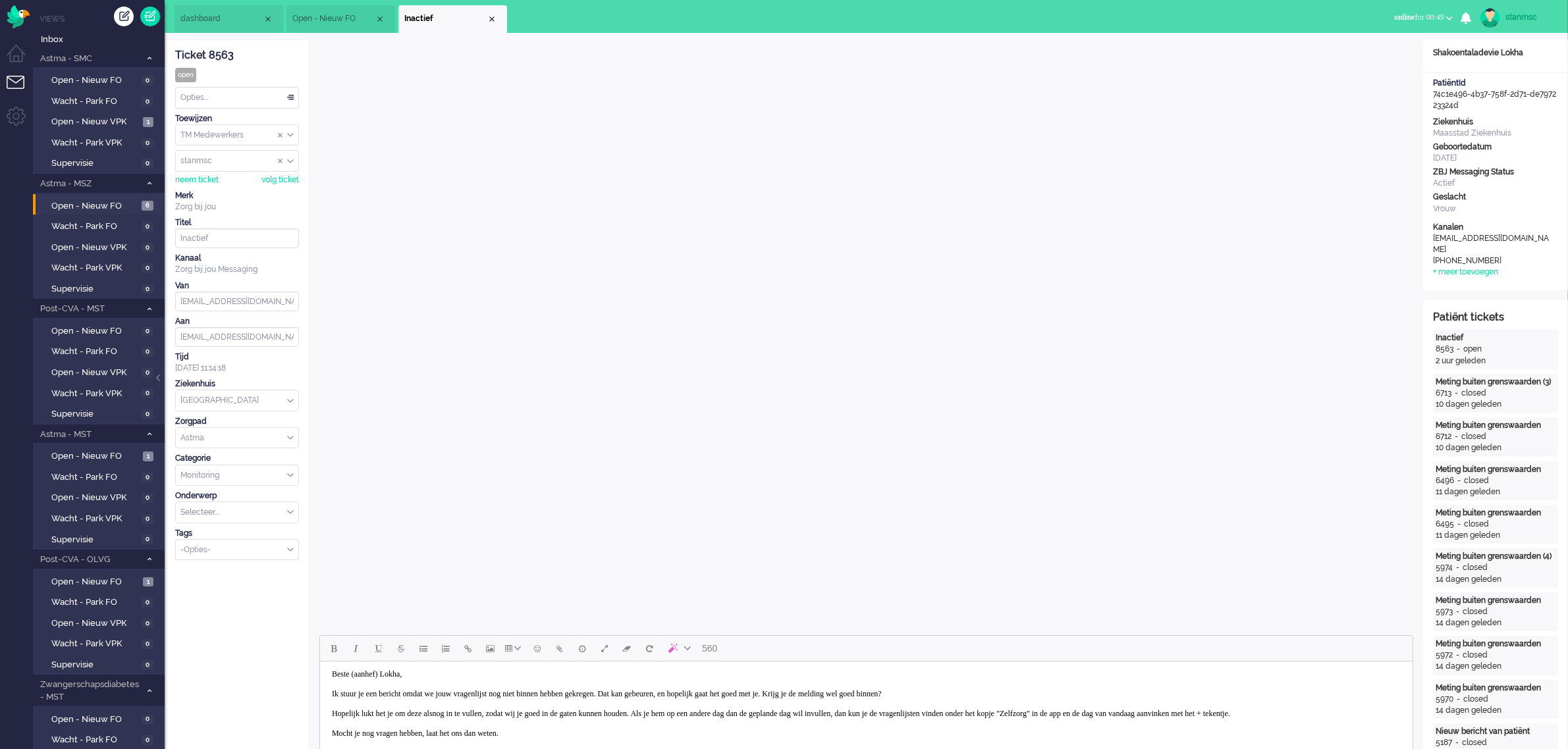
scroll to position [0, 0]
click at [389, 679] on body "Beste (aanhef) Lokha, Ik stuur je een bericht omdat we jouw vragenlijst nog nie…" at bounding box center [865, 718] width 1081 height 102
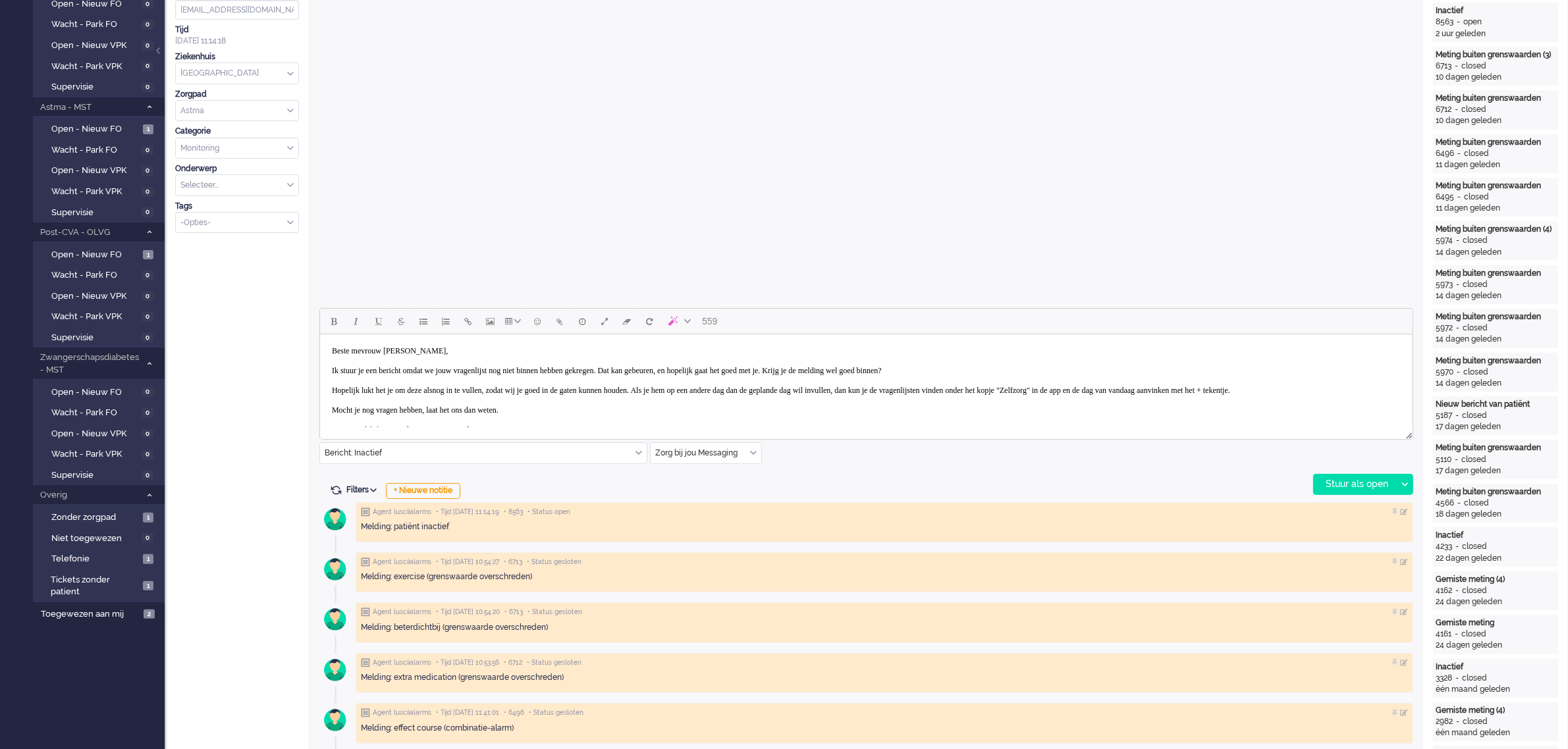
scroll to position [330, 0]
click at [1347, 479] on div "Stuur als open" at bounding box center [1354, 483] width 82 height 19
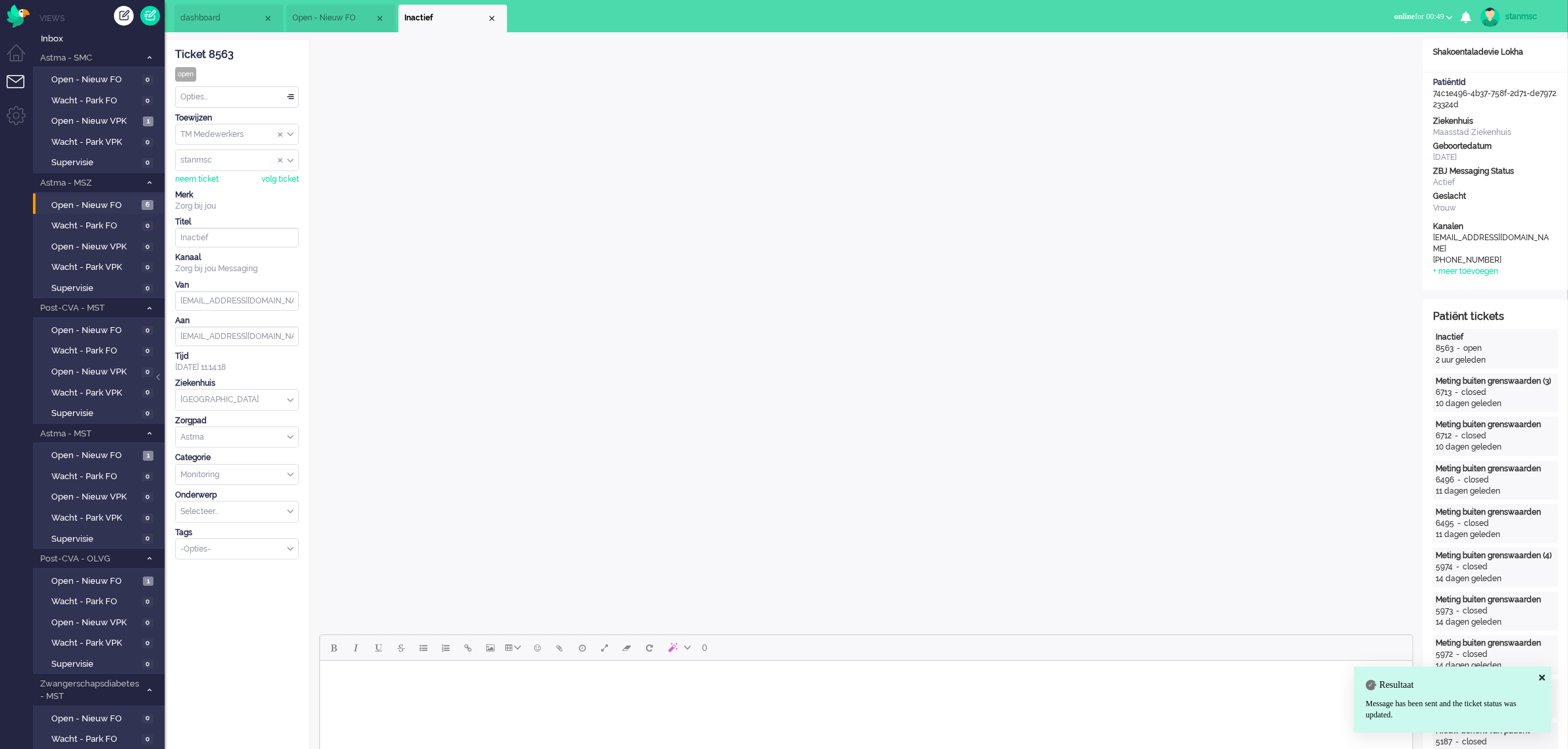
scroll to position [0, 0]
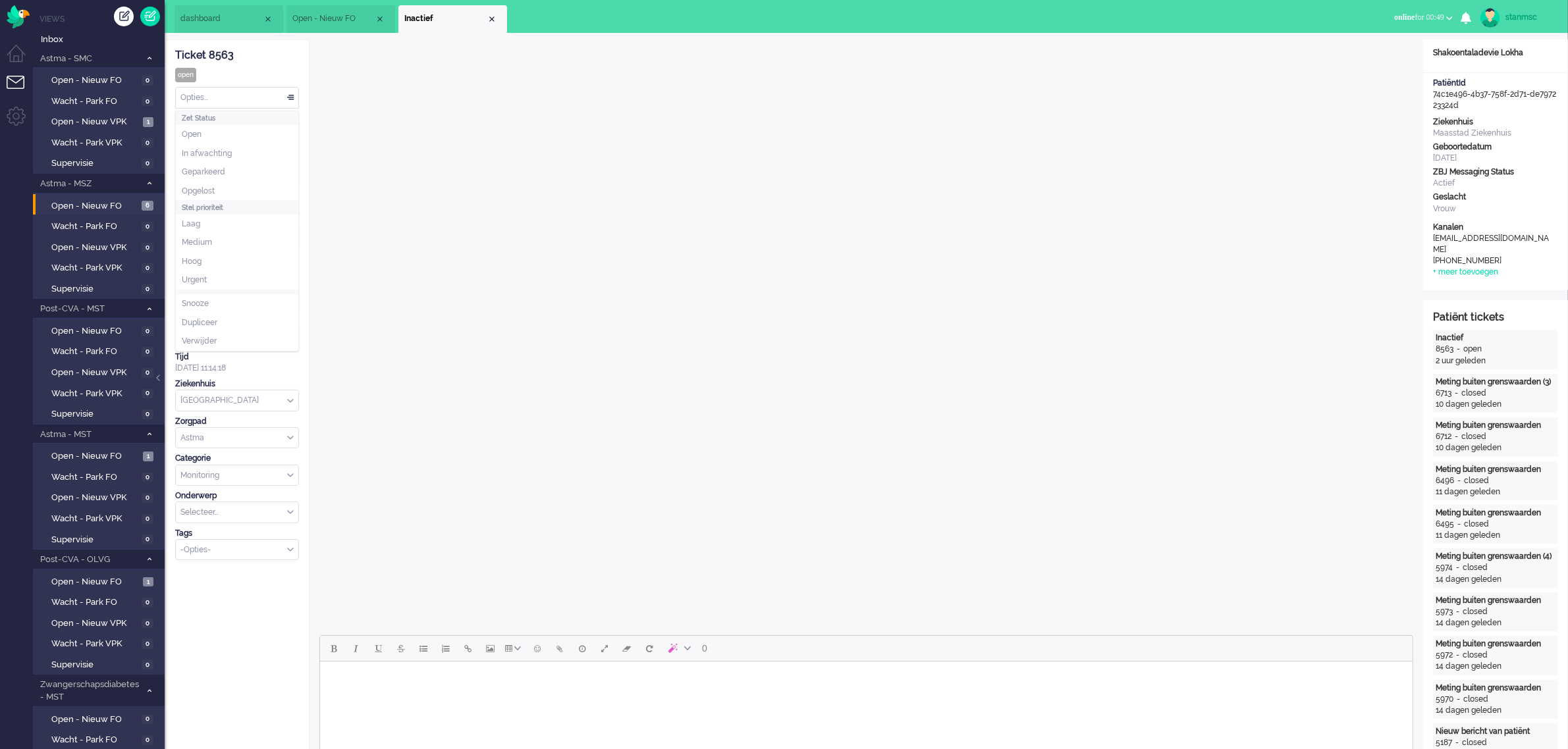
click at [218, 100] on div "Opties..." at bounding box center [236, 97] width 122 height 20
click at [211, 186] on span "Opgelost" at bounding box center [199, 192] width 33 height 12
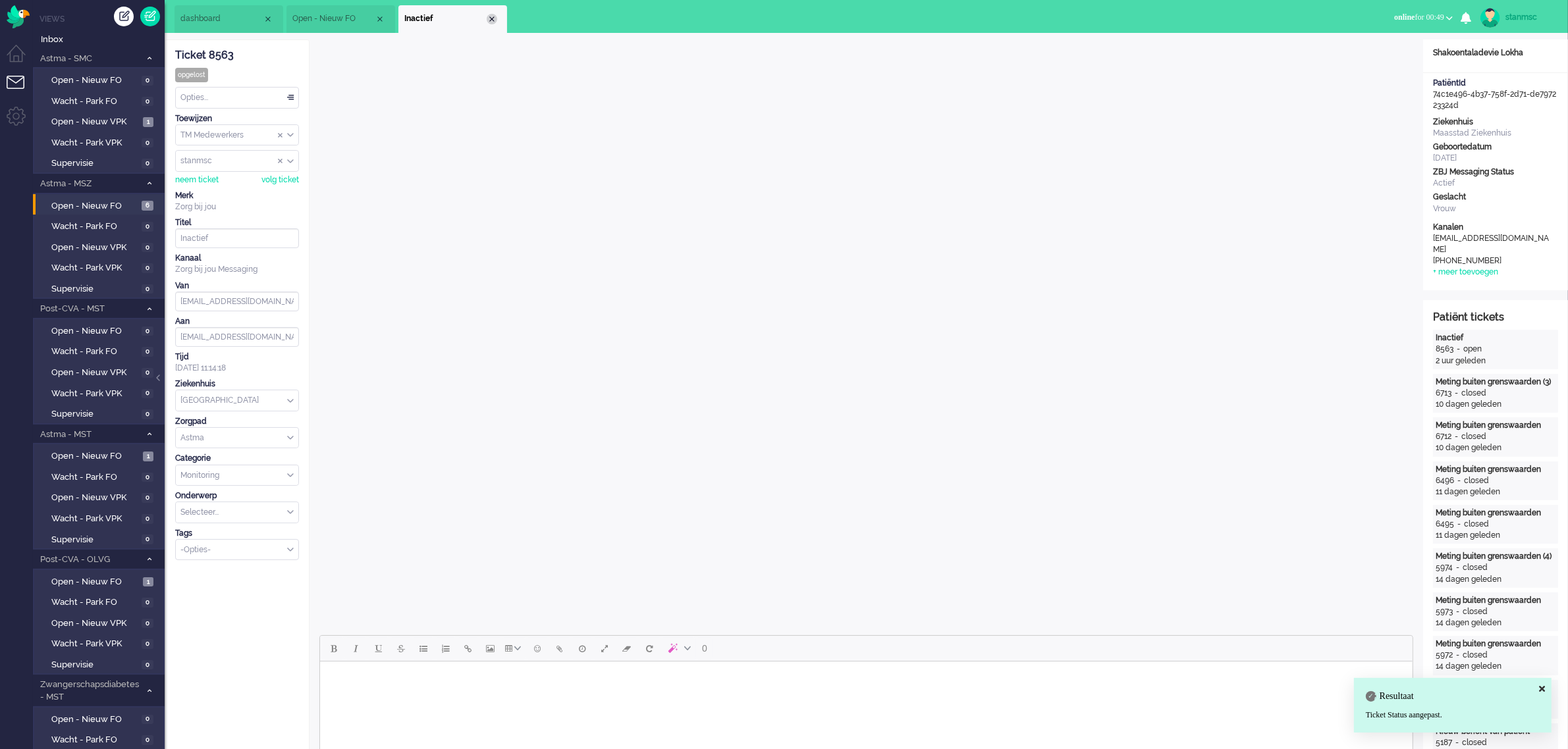
click at [492, 19] on div "Close tab" at bounding box center [492, 18] width 11 height 11
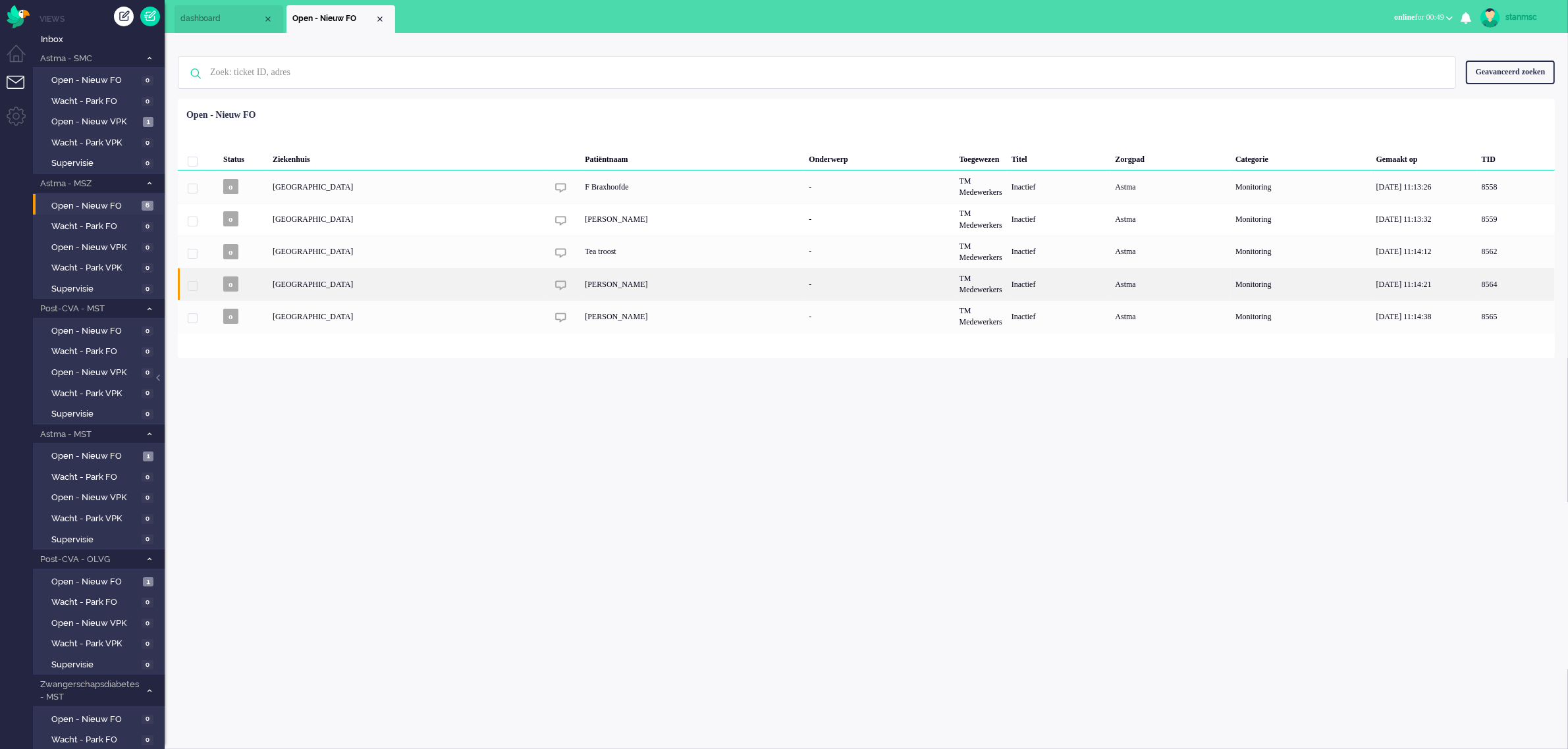
click at [599, 285] on div "Wilfred Donkersloot" at bounding box center [692, 283] width 224 height 32
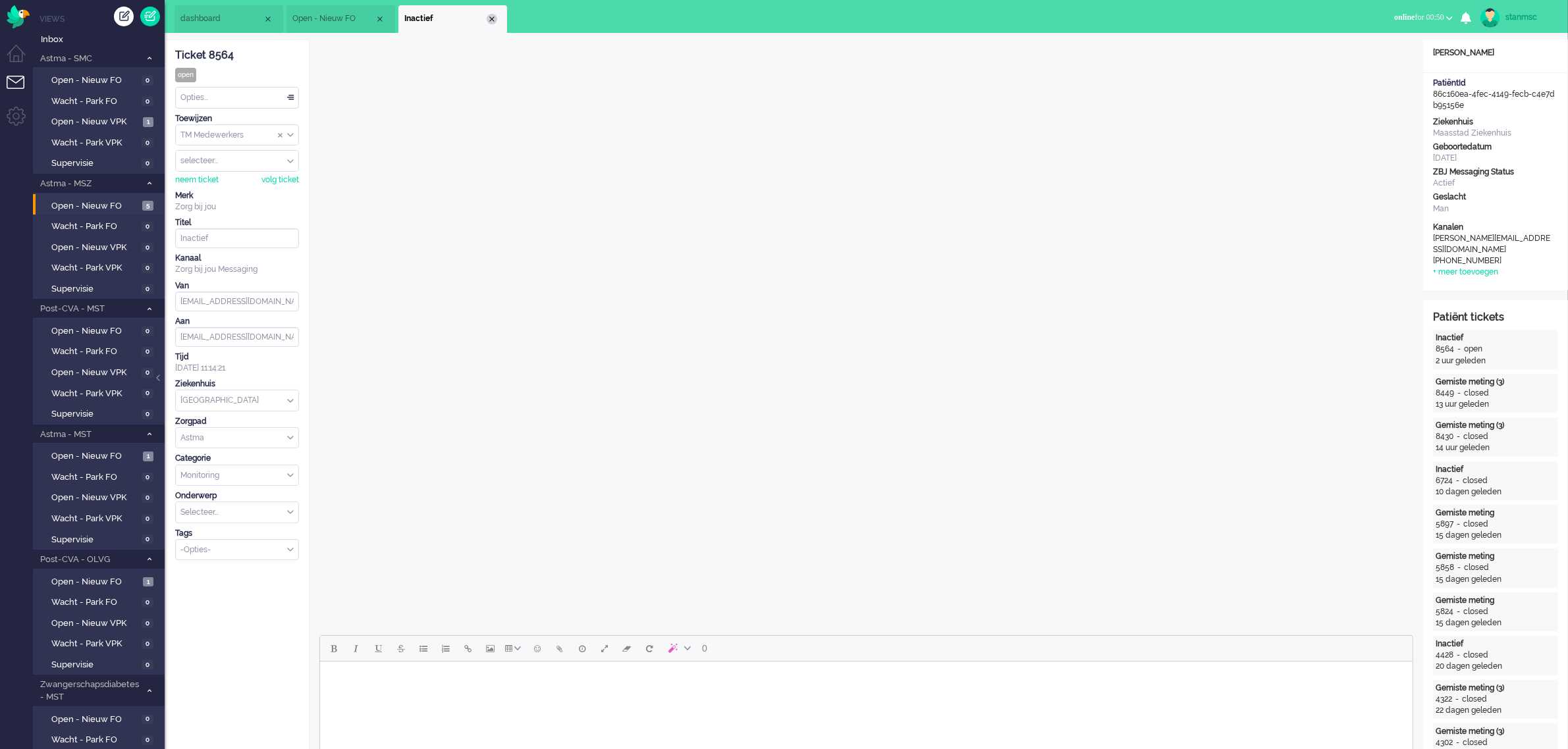
click at [492, 17] on div "Close tab" at bounding box center [492, 18] width 11 height 11
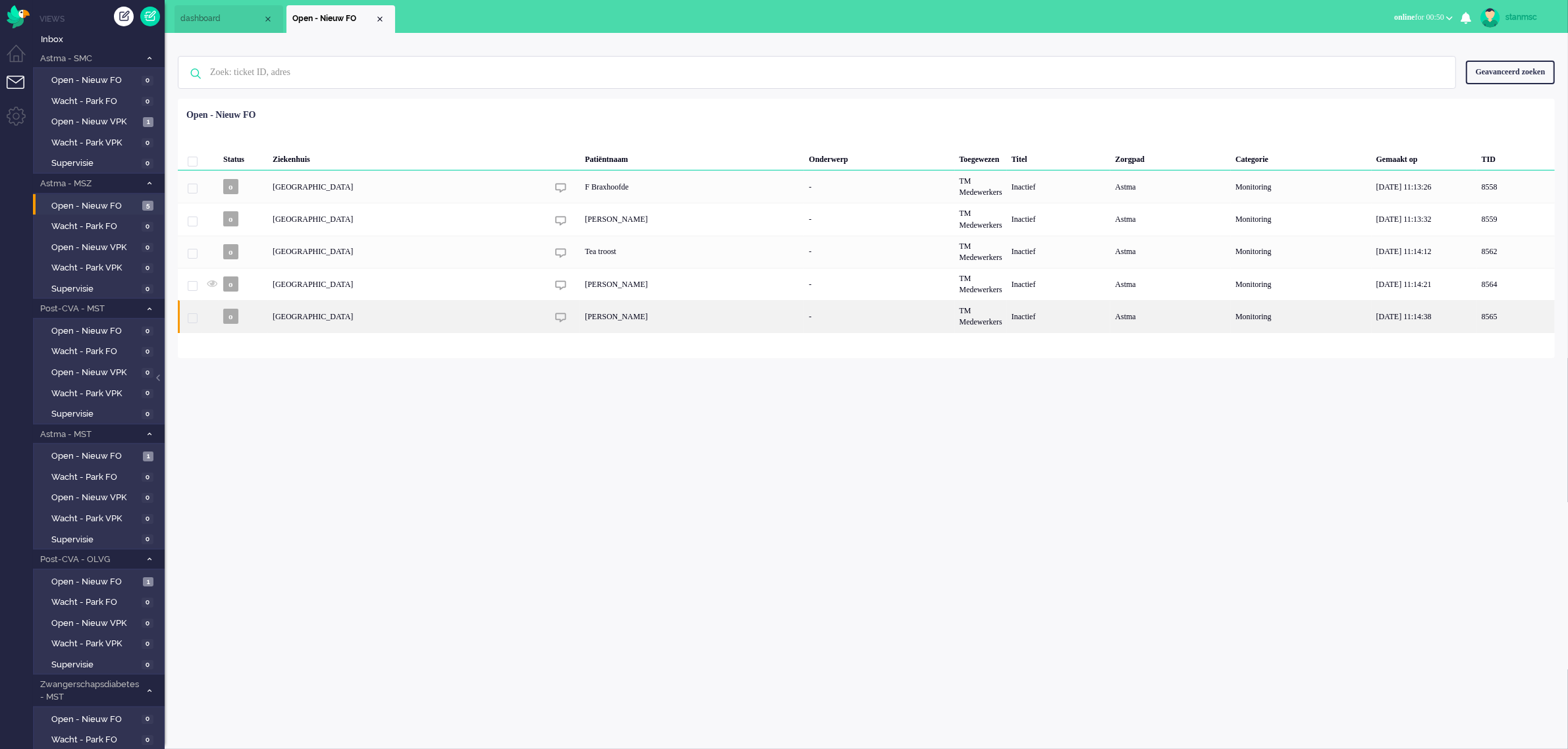
click at [580, 320] on div "Surila Rasooli" at bounding box center [692, 316] width 224 height 32
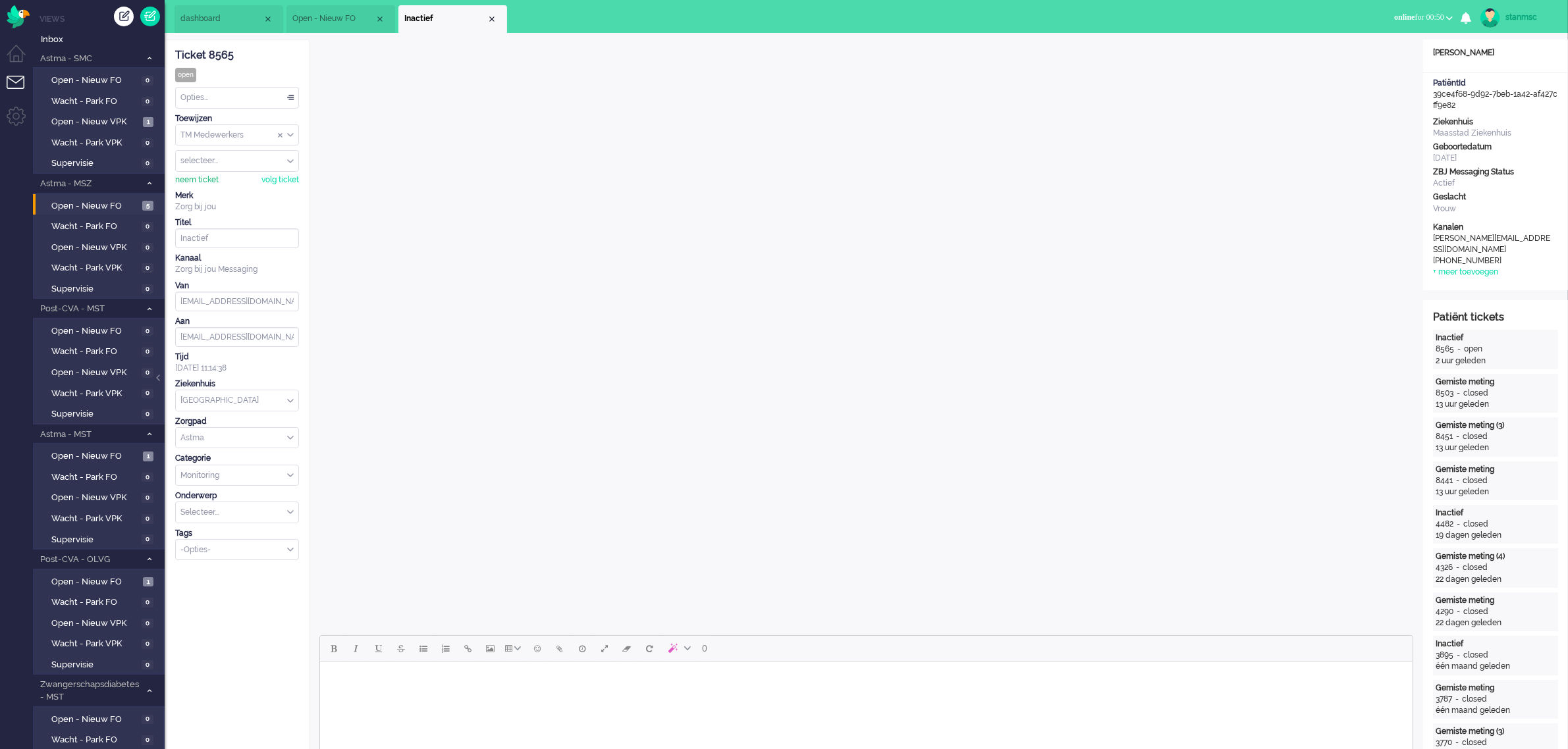
click at [198, 182] on div "neem ticket" at bounding box center [197, 180] width 43 height 12
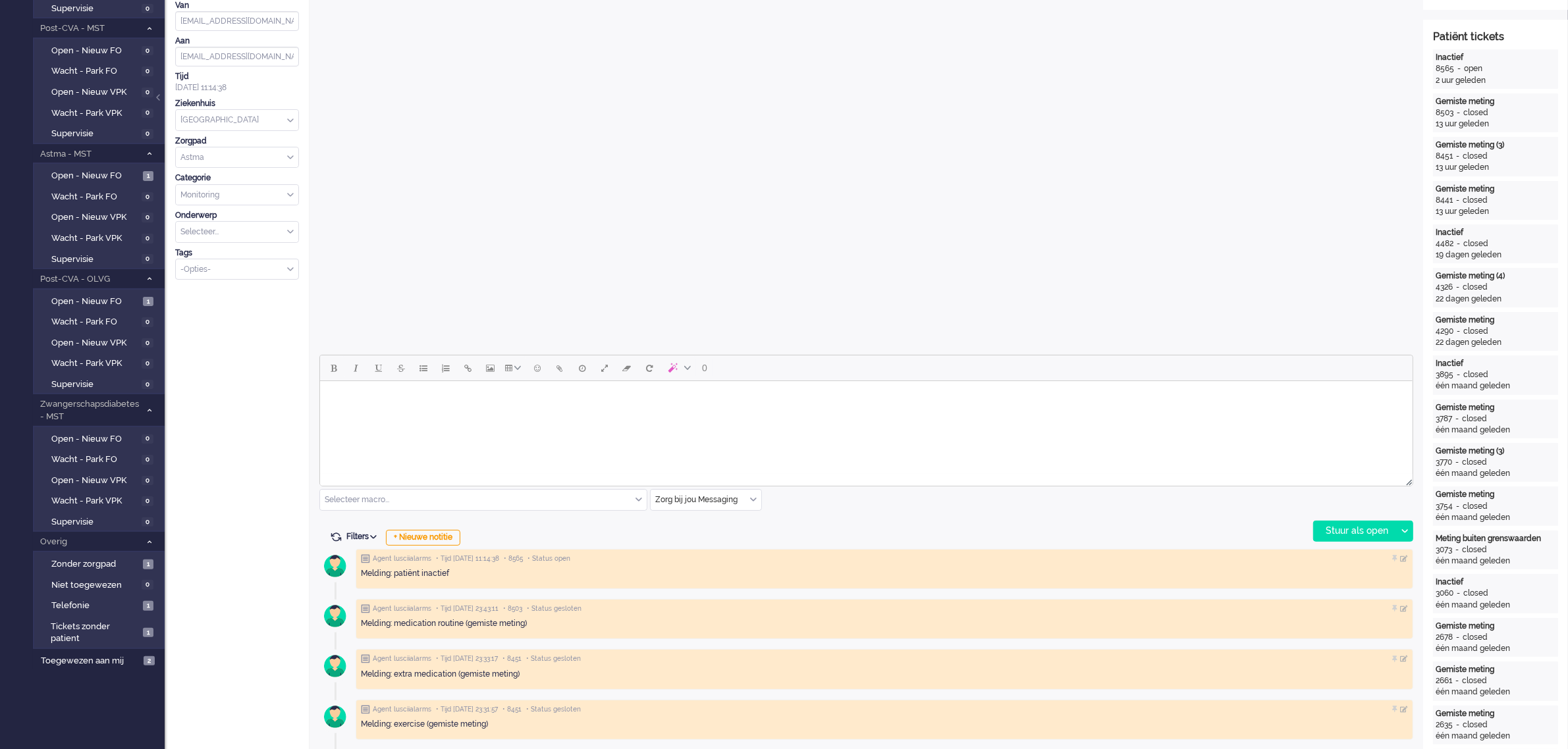
scroll to position [330, 0]
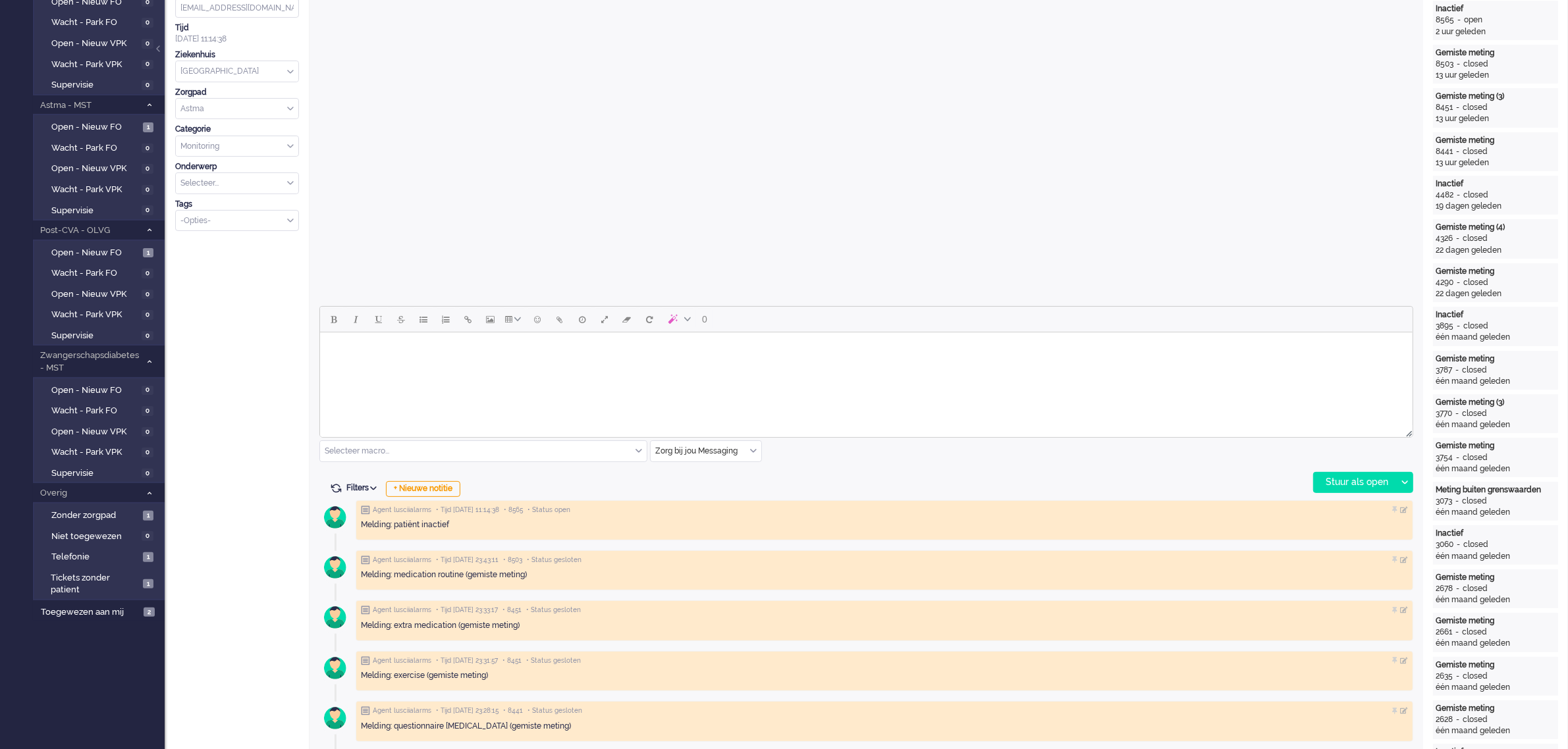
click at [635, 448] on div "Selecteer macro..." at bounding box center [483, 451] width 327 height 20
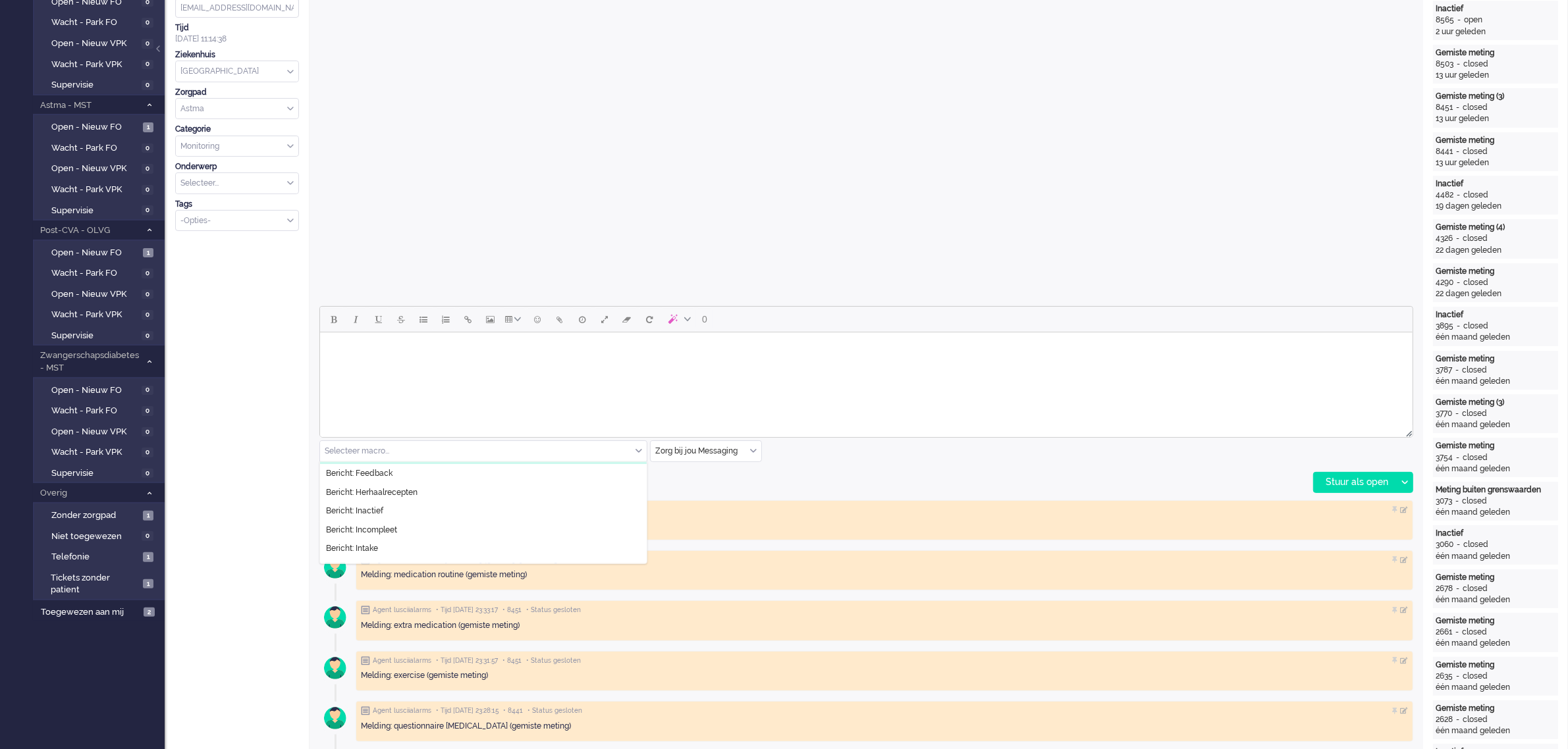
scroll to position [82, 0]
click at [400, 483] on li "Bericht: Inactief" at bounding box center [483, 483] width 327 height 19
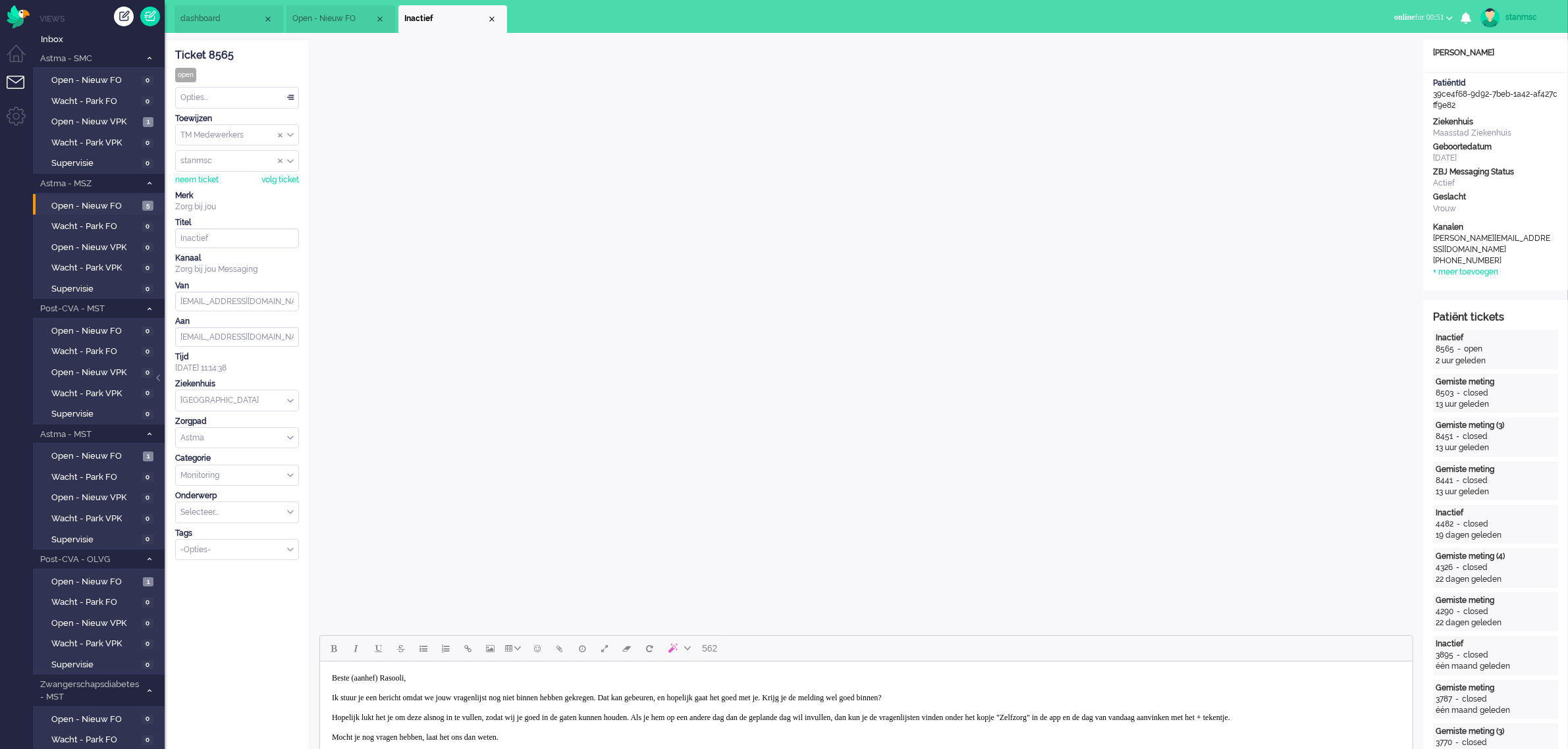
scroll to position [165, 0]
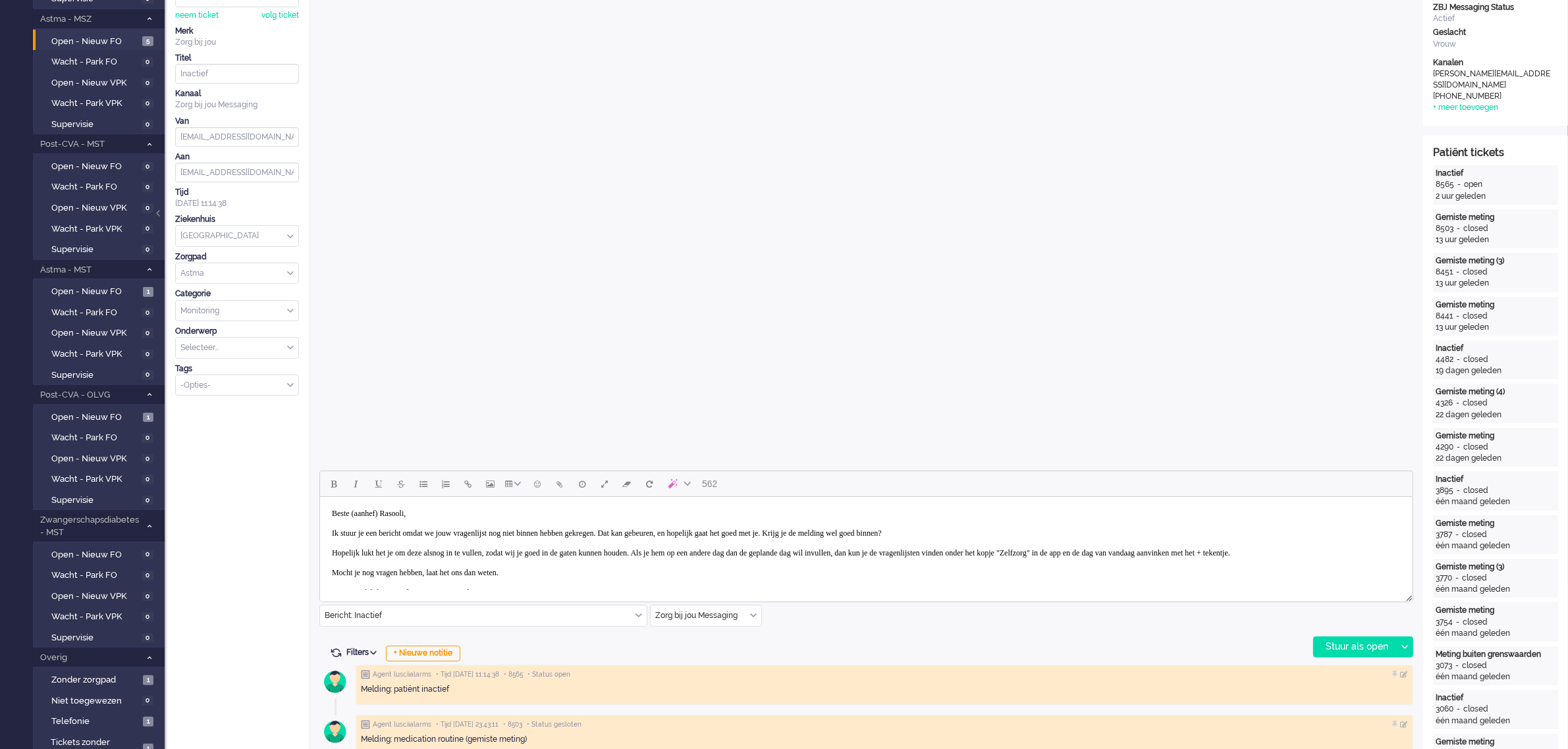
click at [393, 513] on body "Beste (aanhef) Rasooli, Ik stuur je een bericht omdat we jouw vragenlijst nog n…" at bounding box center [865, 553] width 1081 height 102
click at [1362, 642] on div "Stuur als open" at bounding box center [1354, 647] width 82 height 19
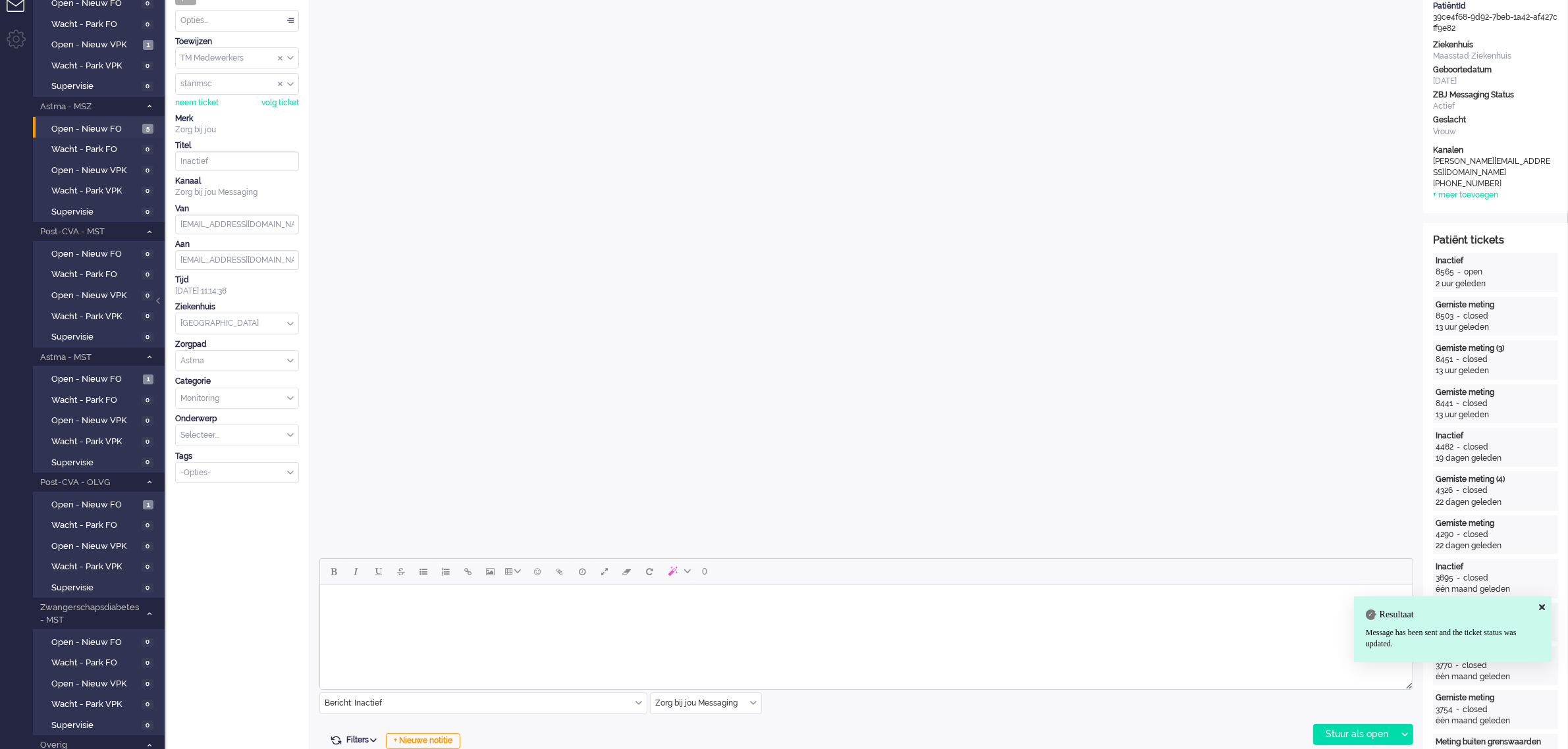
scroll to position [0, 0]
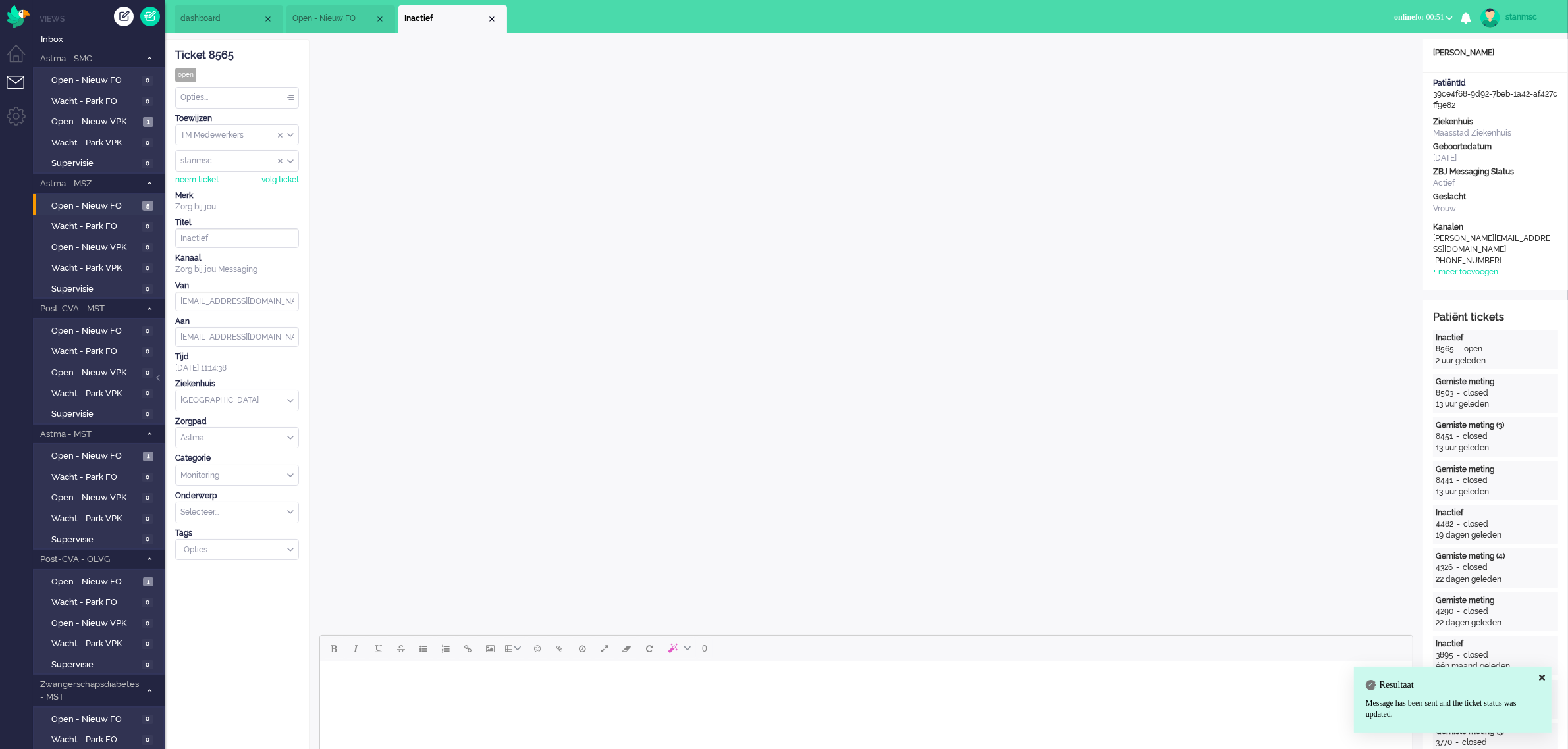
click at [230, 100] on div "Opties..." at bounding box center [236, 97] width 122 height 20
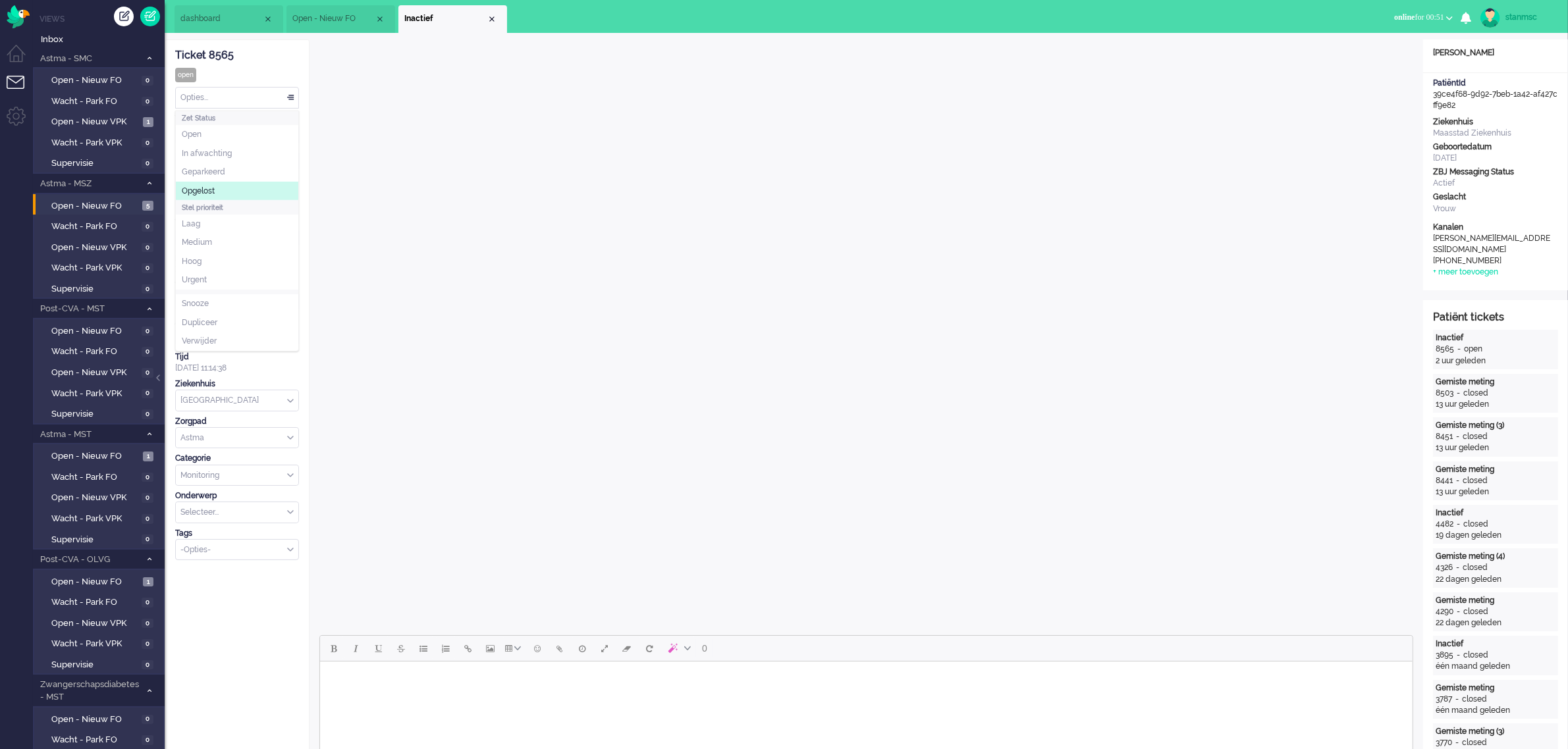
click at [222, 188] on li "Opgelost" at bounding box center [236, 192] width 122 height 19
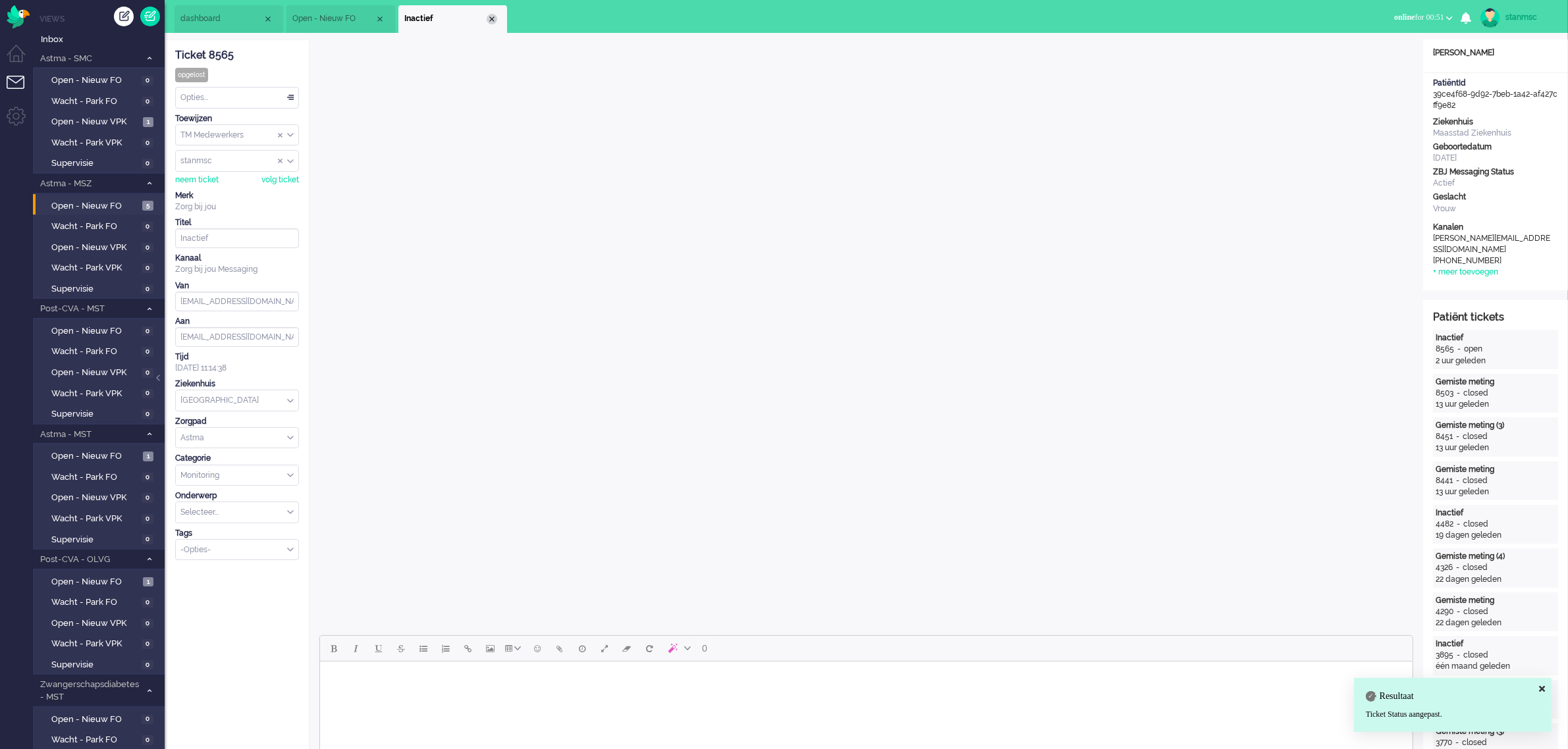
click at [491, 17] on div "Close tab" at bounding box center [492, 18] width 11 height 11
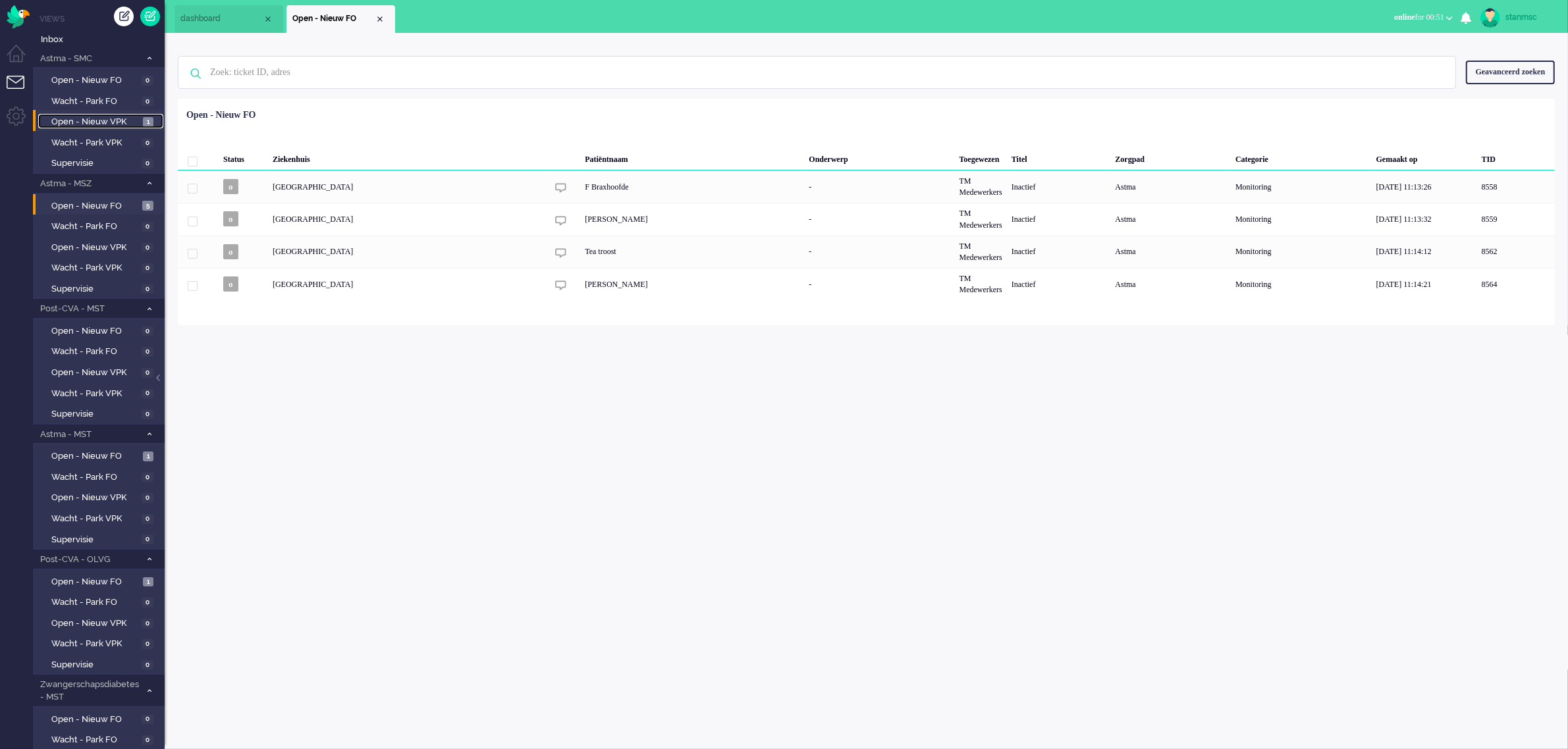
click at [116, 121] on span "Open - Nieuw VPK" at bounding box center [95, 121] width 89 height 13
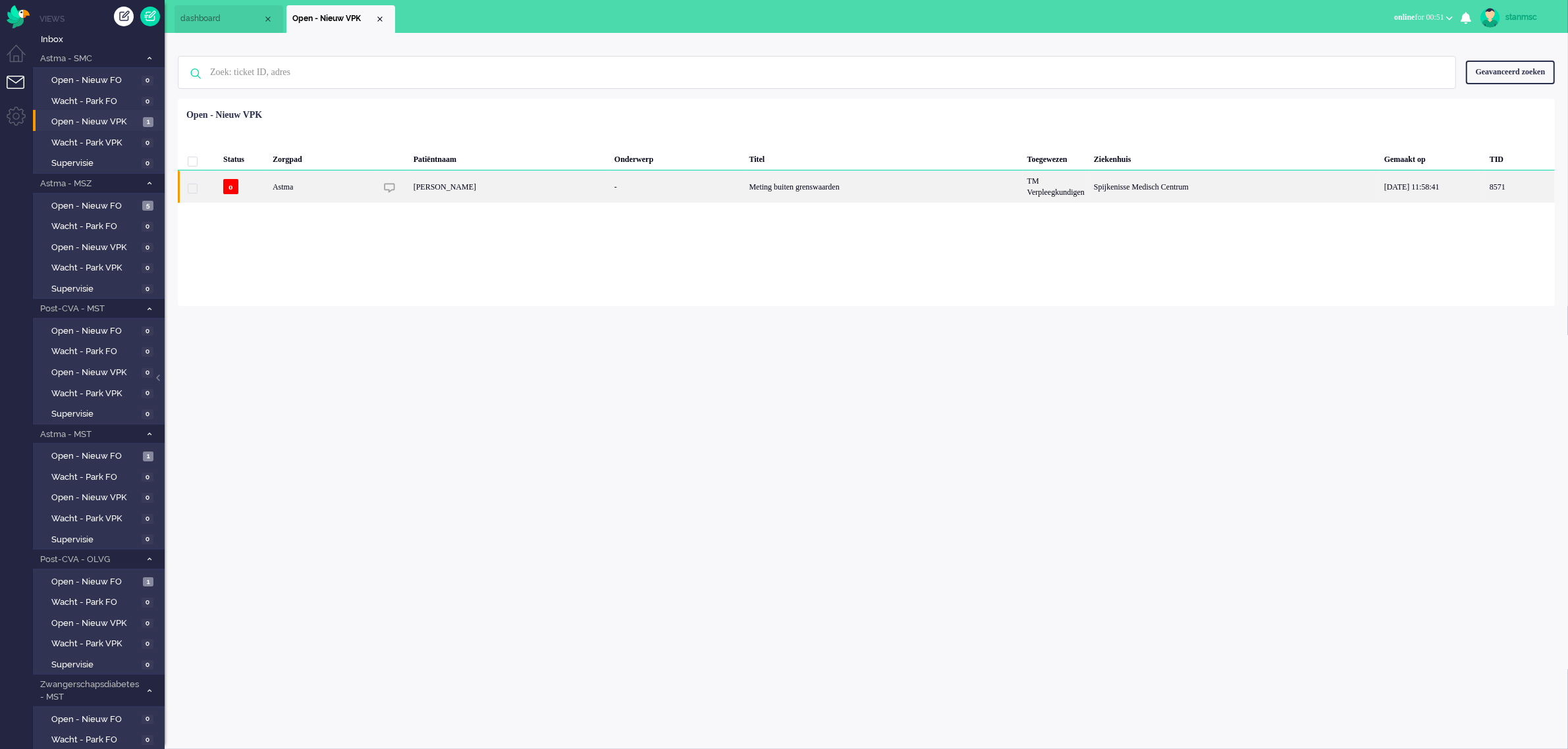
click at [524, 184] on div "Sandra Hartkamp" at bounding box center [509, 186] width 200 height 32
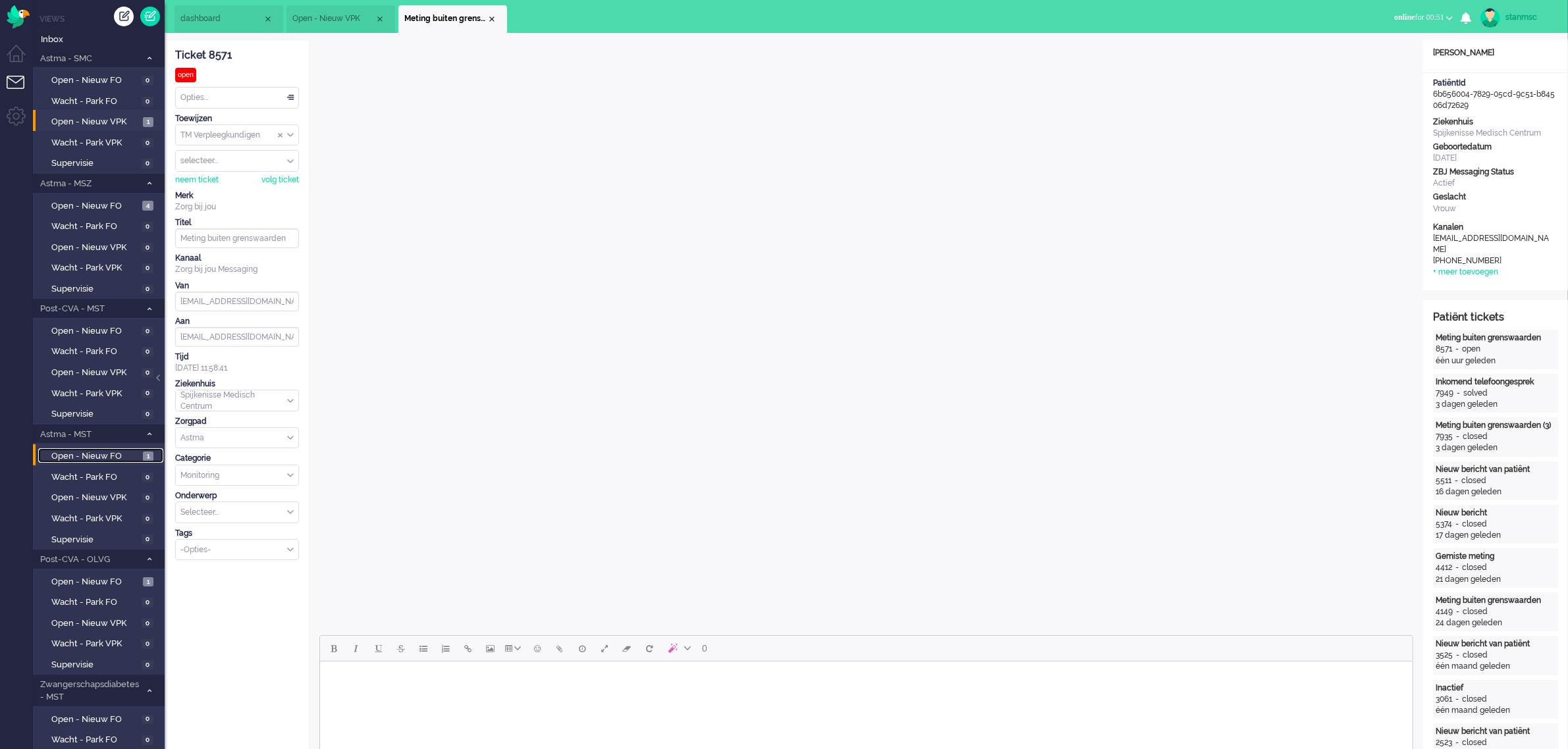
click at [84, 452] on span "Open - Nieuw FO" at bounding box center [95, 456] width 89 height 13
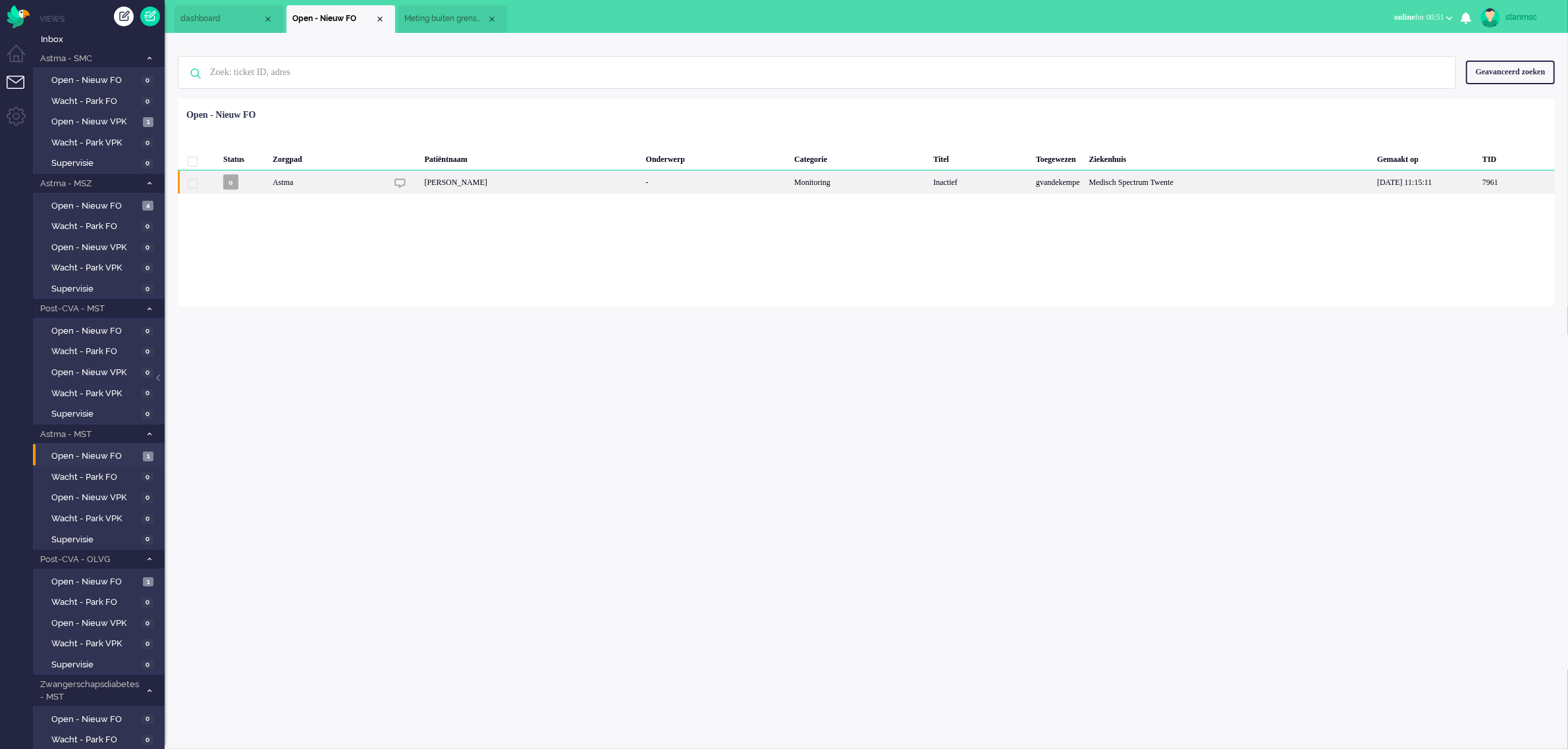
click at [587, 184] on div "[PERSON_NAME]" at bounding box center [530, 182] width 222 height 23
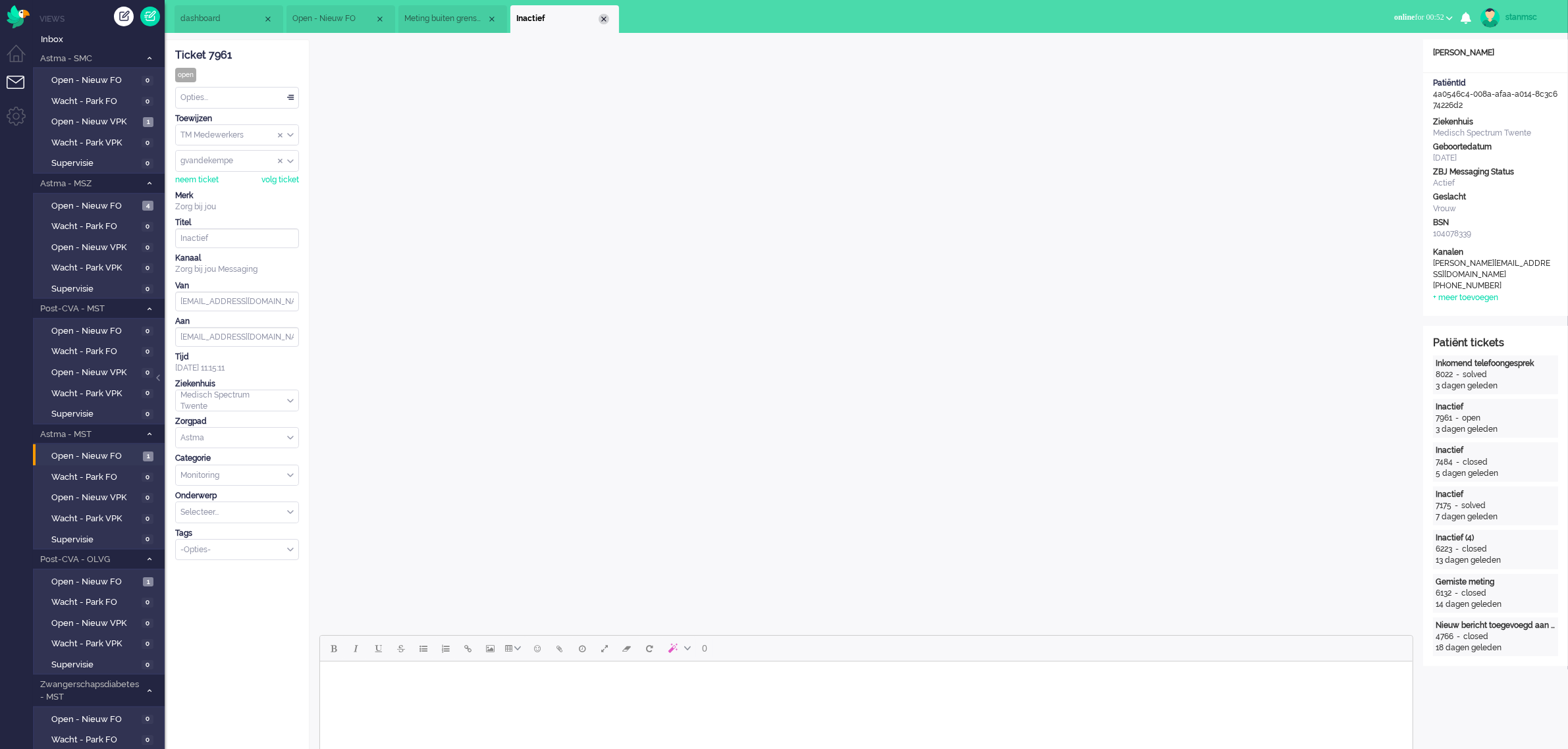
click at [606, 17] on div "Close tab" at bounding box center [603, 18] width 11 height 11
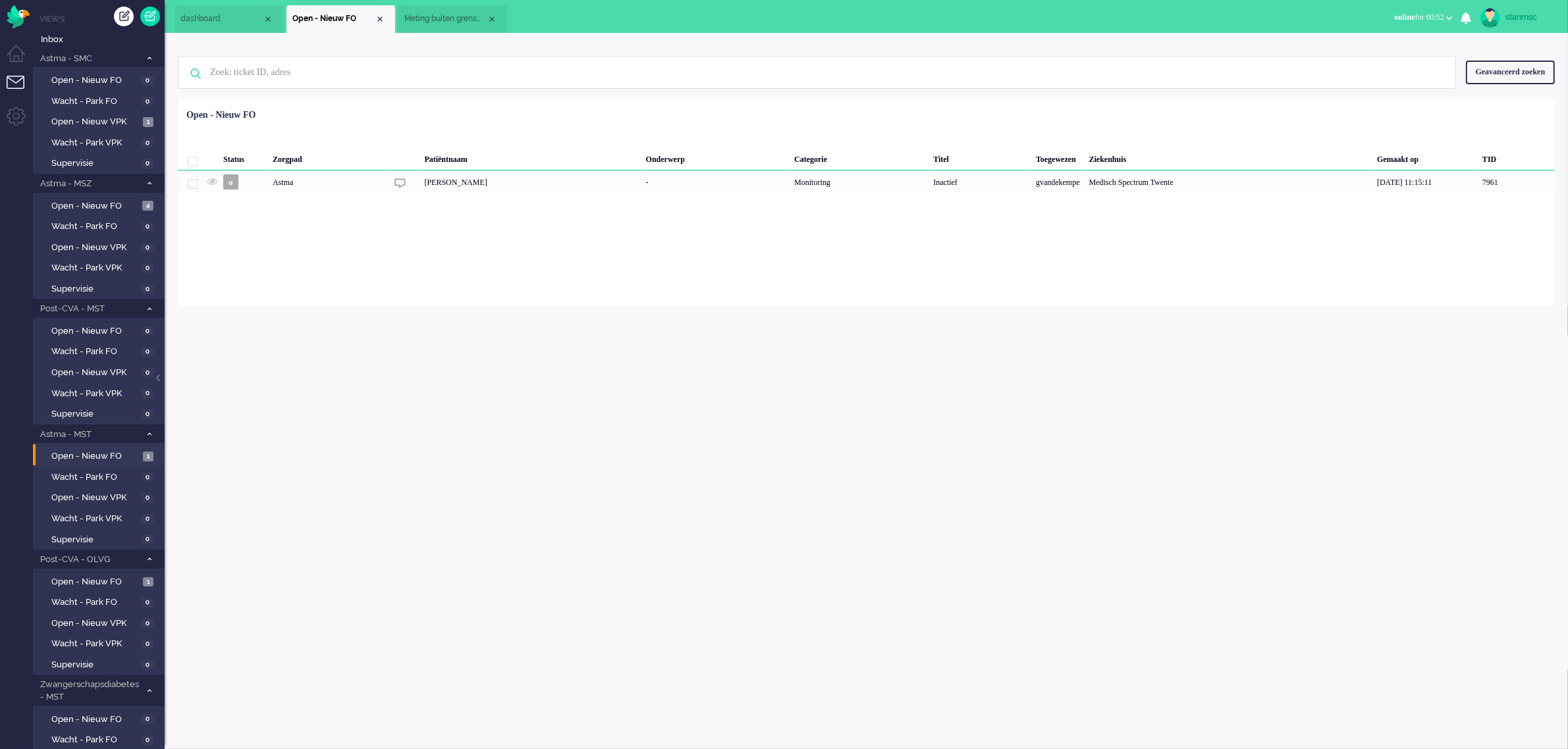
click at [453, 18] on span "Meting buiten grenswaarden" at bounding box center [444, 19] width 82 height 12
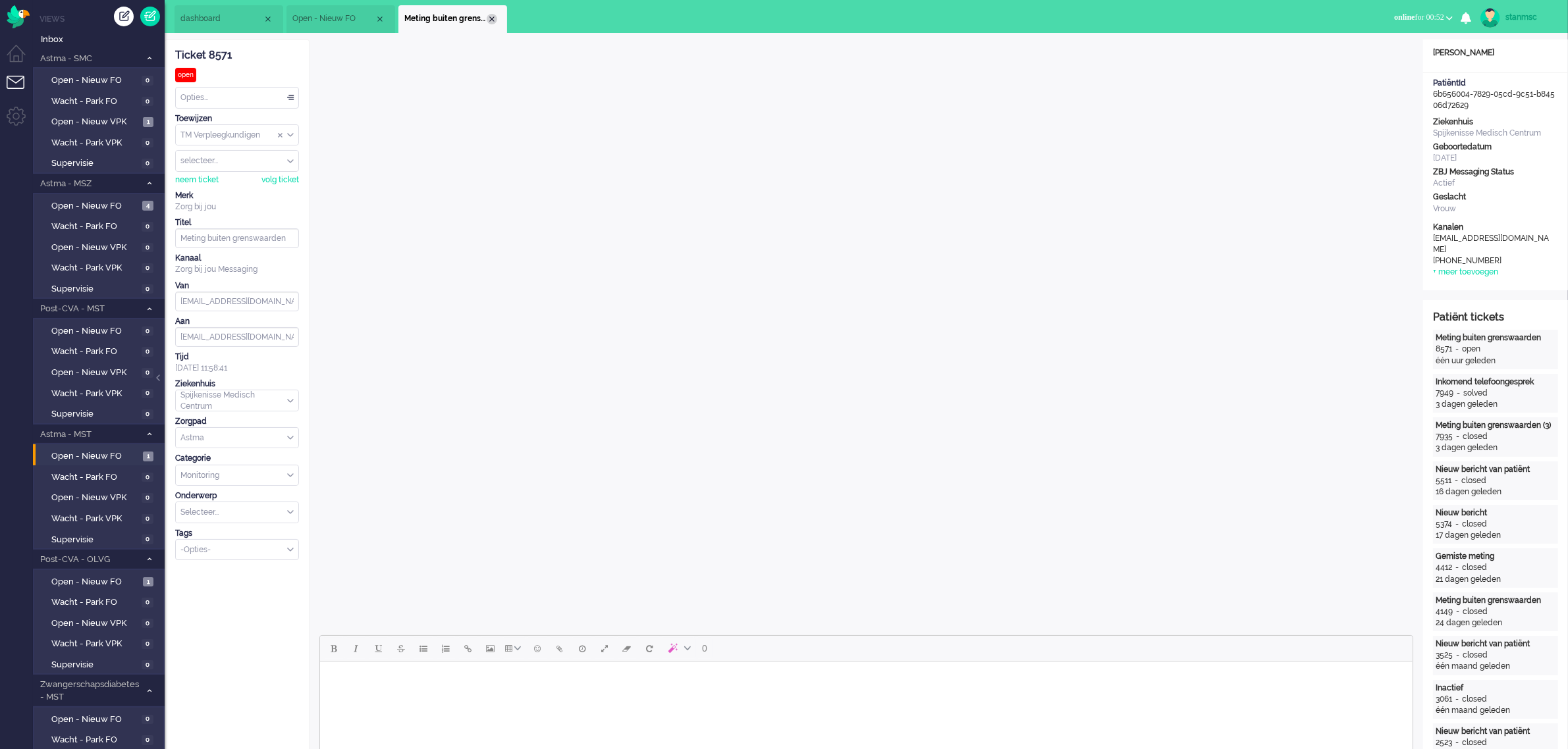
click at [490, 16] on div "Close tab" at bounding box center [492, 18] width 11 height 11
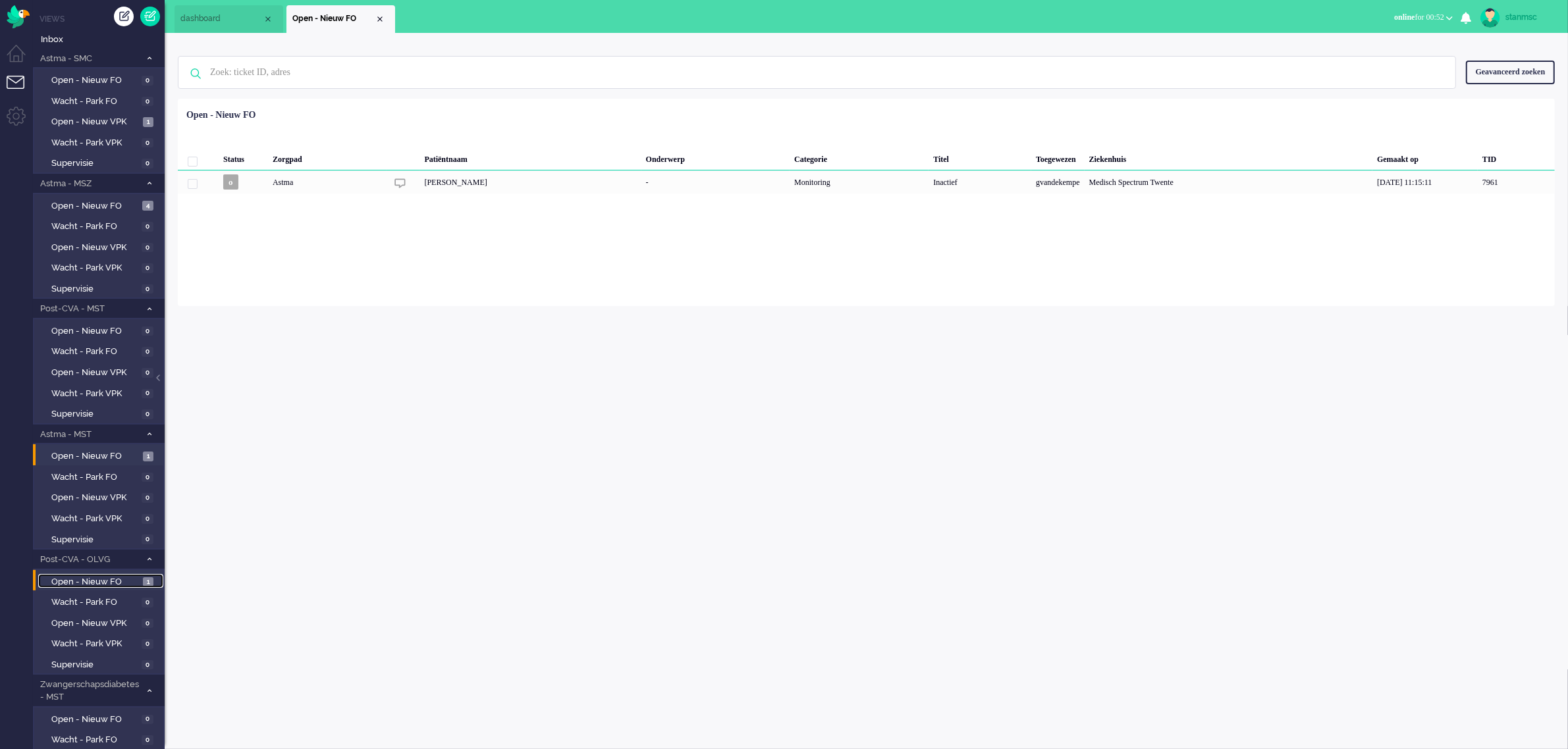
click at [91, 576] on span "Open - Nieuw FO" at bounding box center [95, 582] width 89 height 13
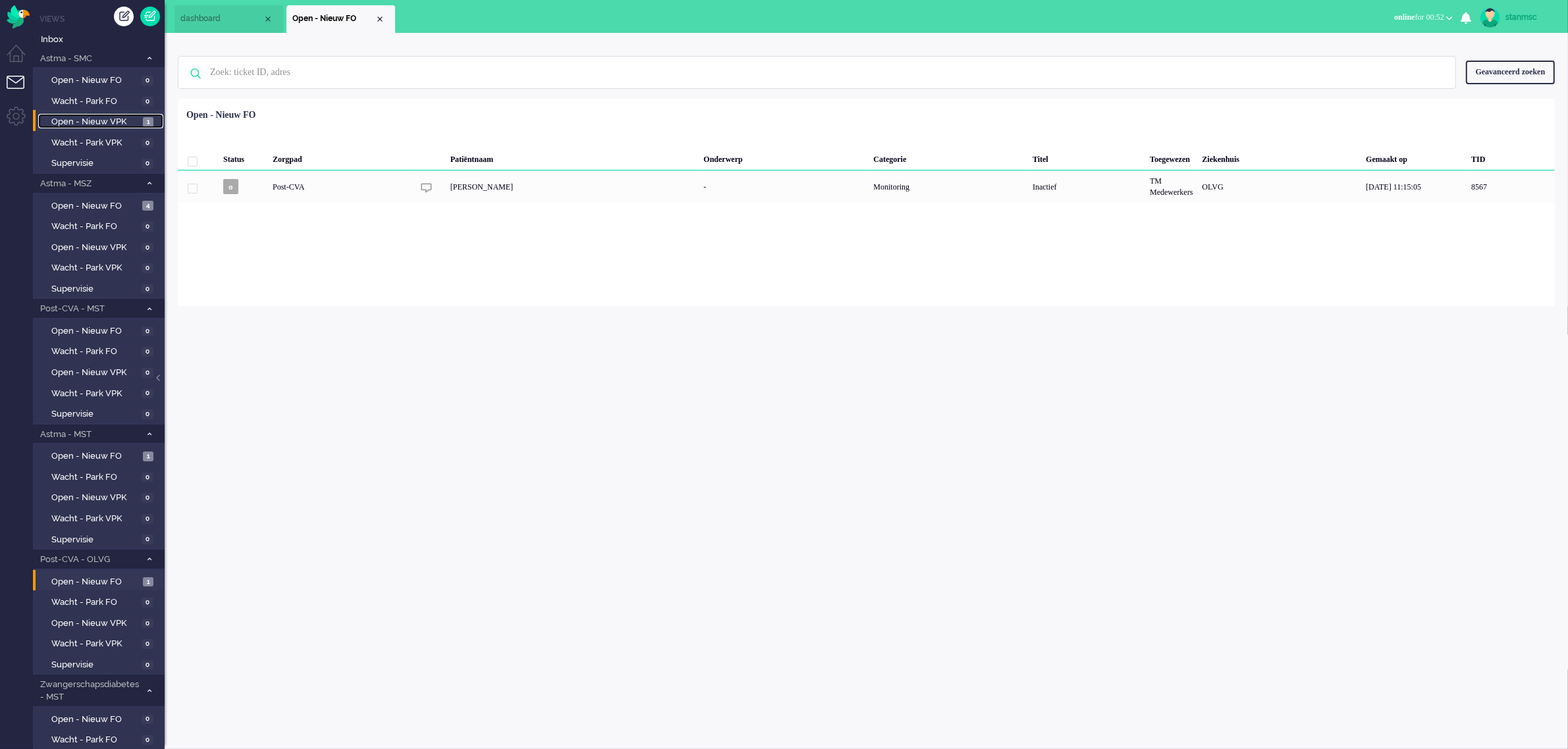
click at [120, 120] on span "Open - Nieuw VPK" at bounding box center [95, 121] width 89 height 13
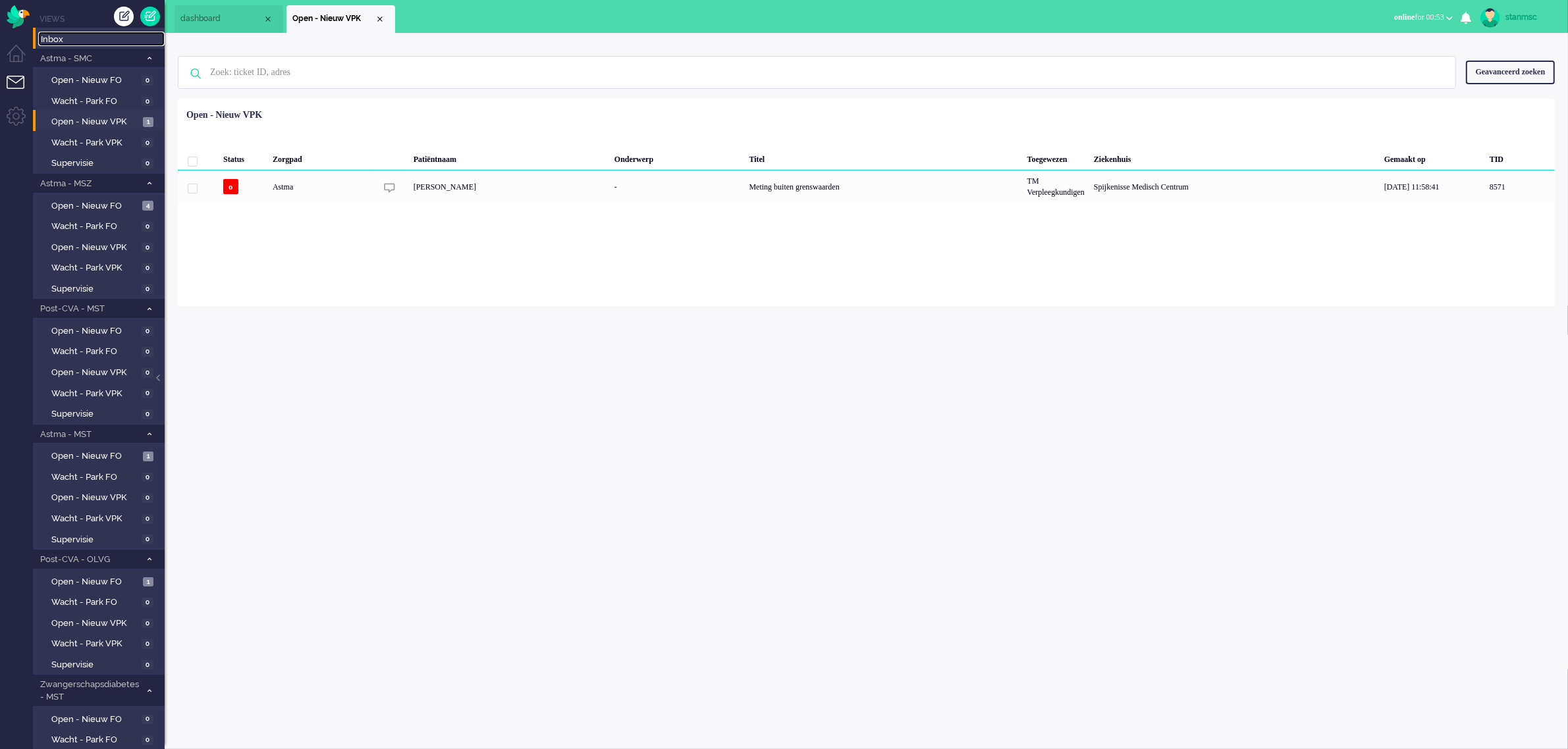
click at [70, 35] on span "Inbox" at bounding box center [102, 40] width 123 height 13
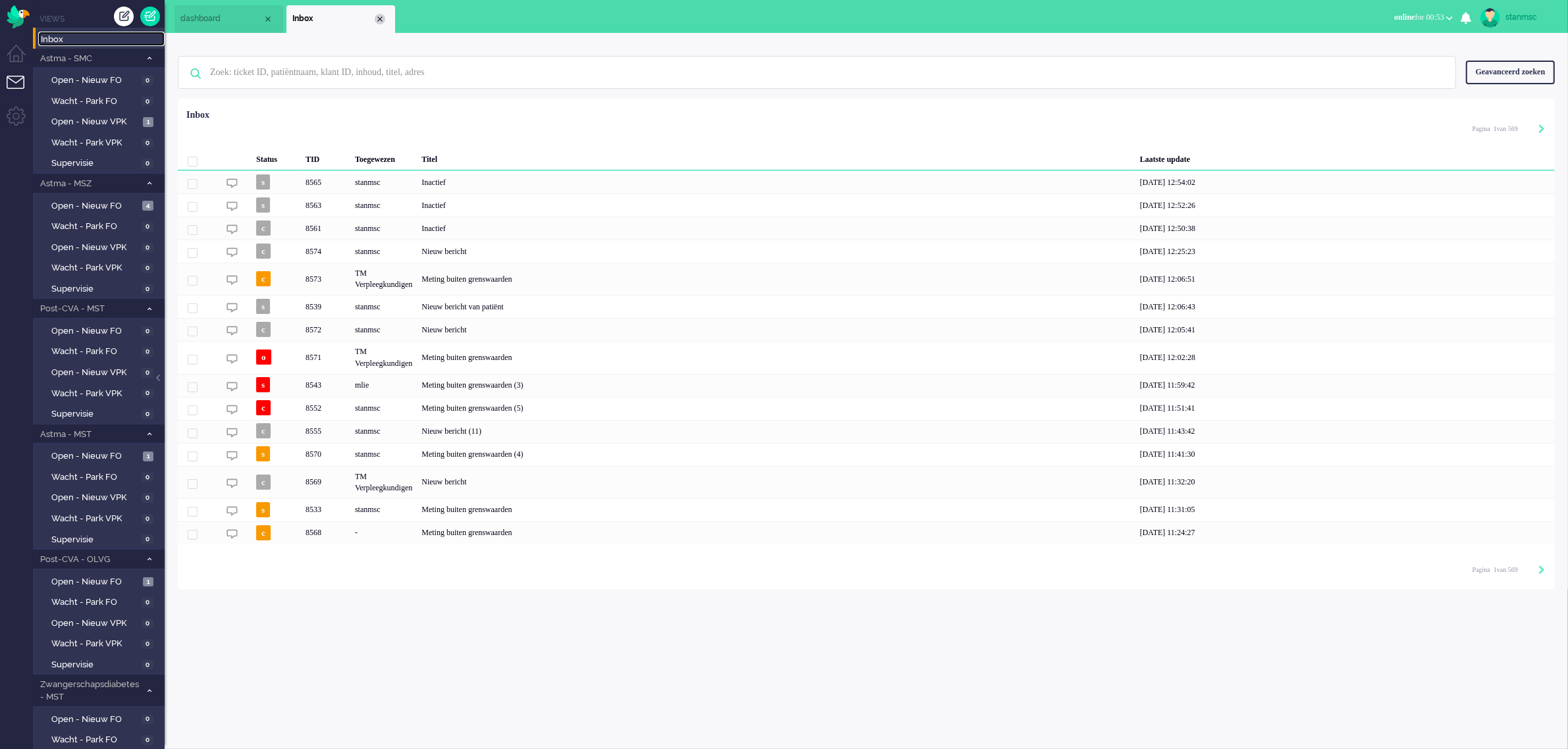
click at [382, 17] on div "Close tab" at bounding box center [380, 18] width 11 height 11
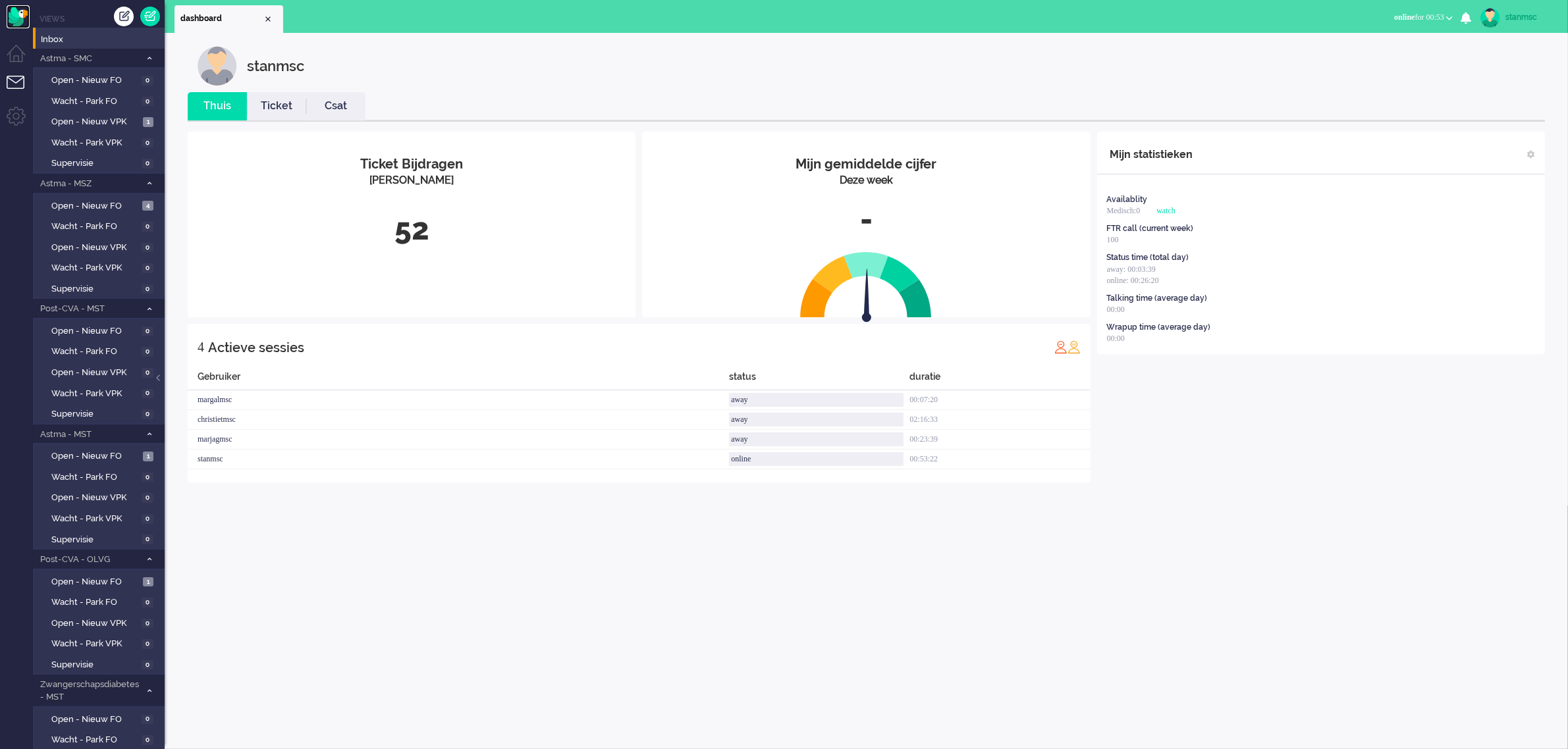
click at [14, 21] on img "Omnidesk" at bounding box center [18, 16] width 23 height 23
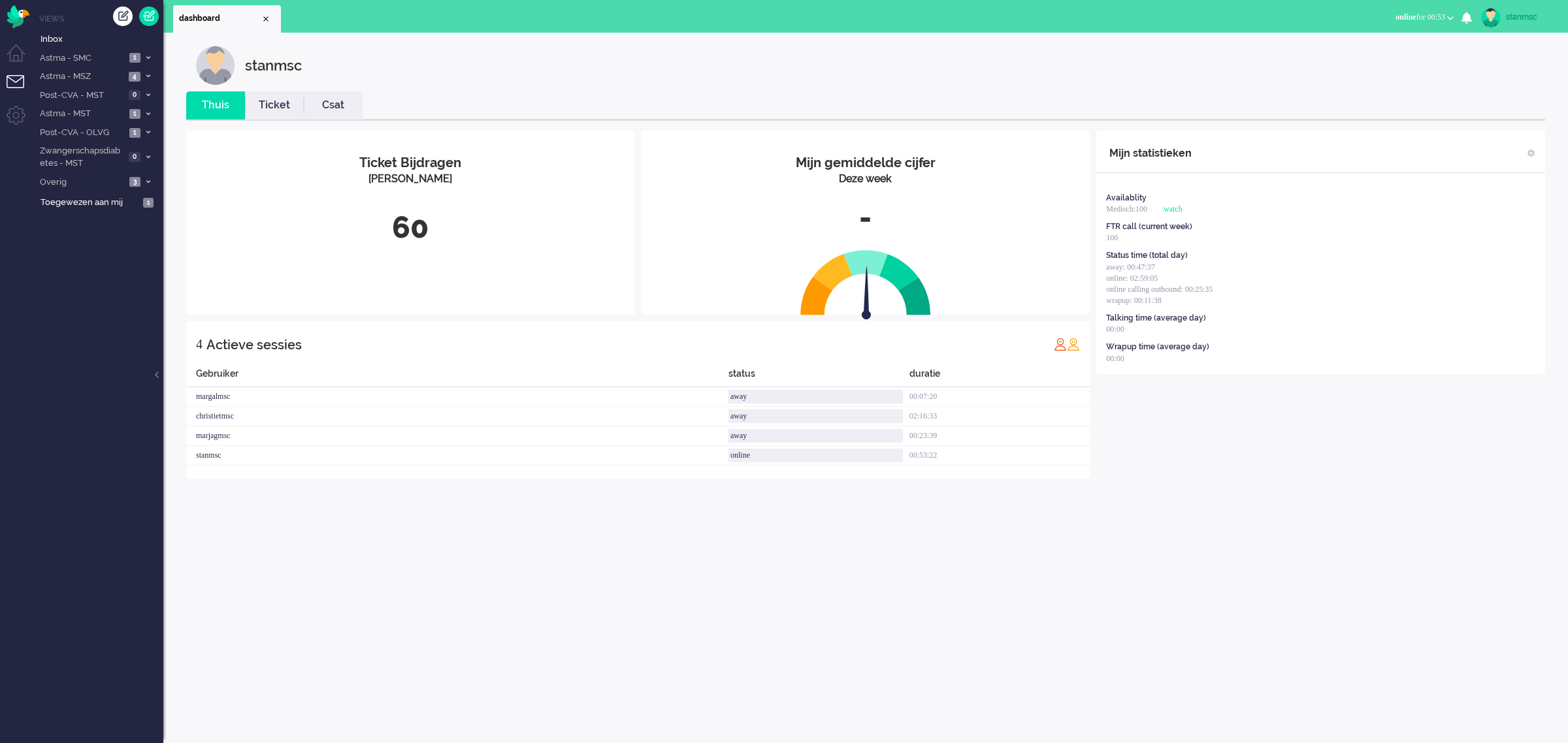
click at [281, 99] on link "Ticket" at bounding box center [273, 105] width 58 height 15
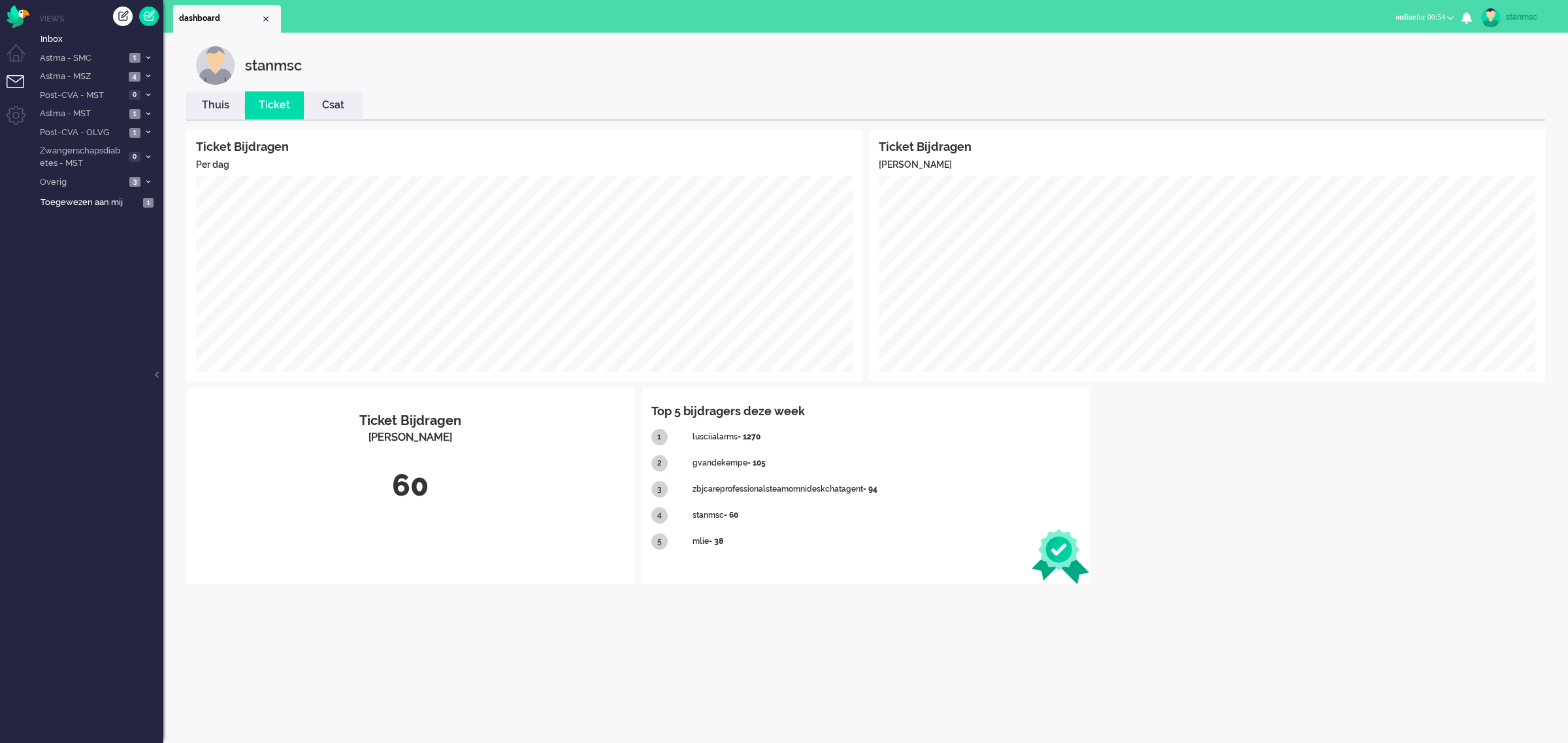
click at [338, 102] on link "Csat" at bounding box center [333, 105] width 58 height 15
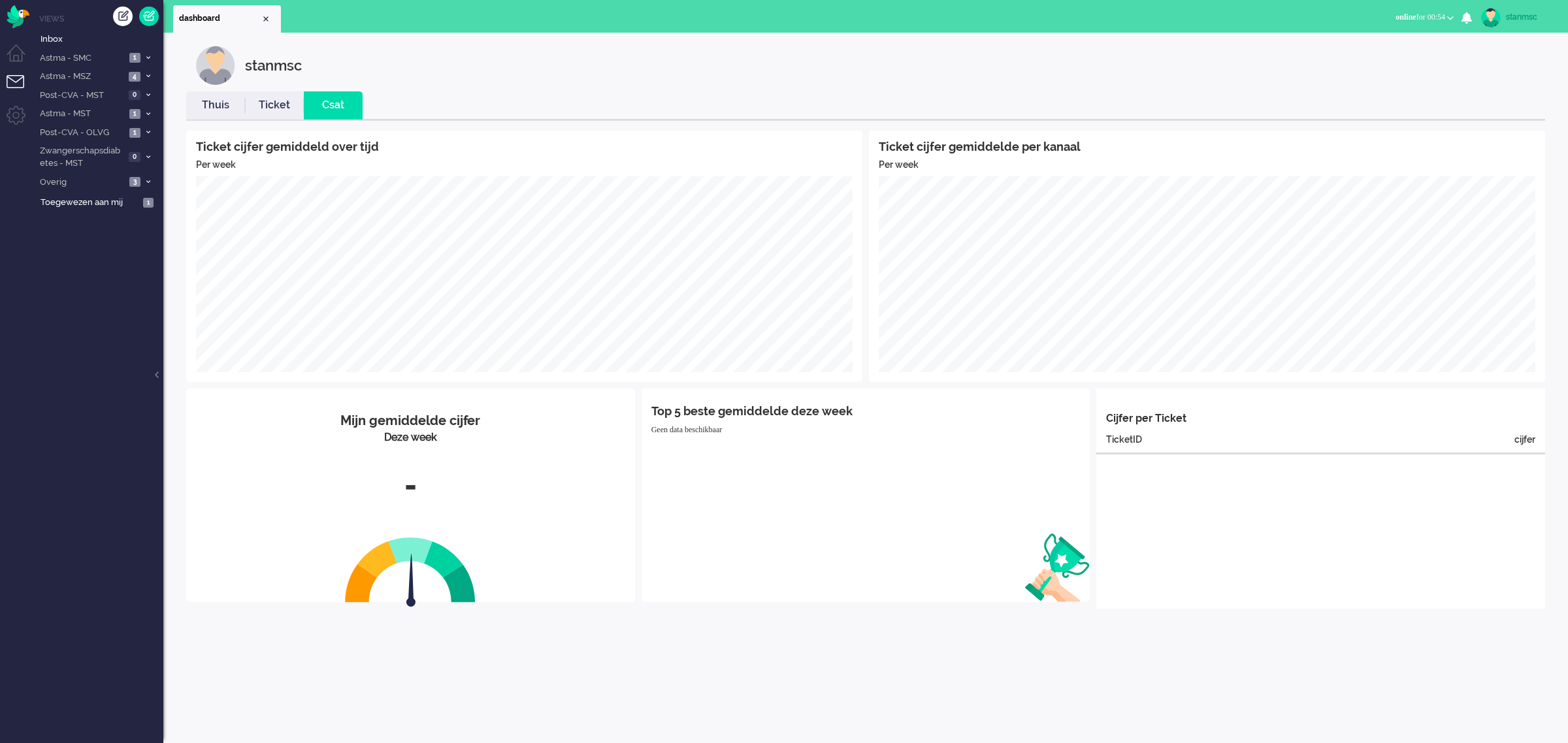
click at [207, 102] on link "Thuis" at bounding box center [215, 105] width 58 height 15
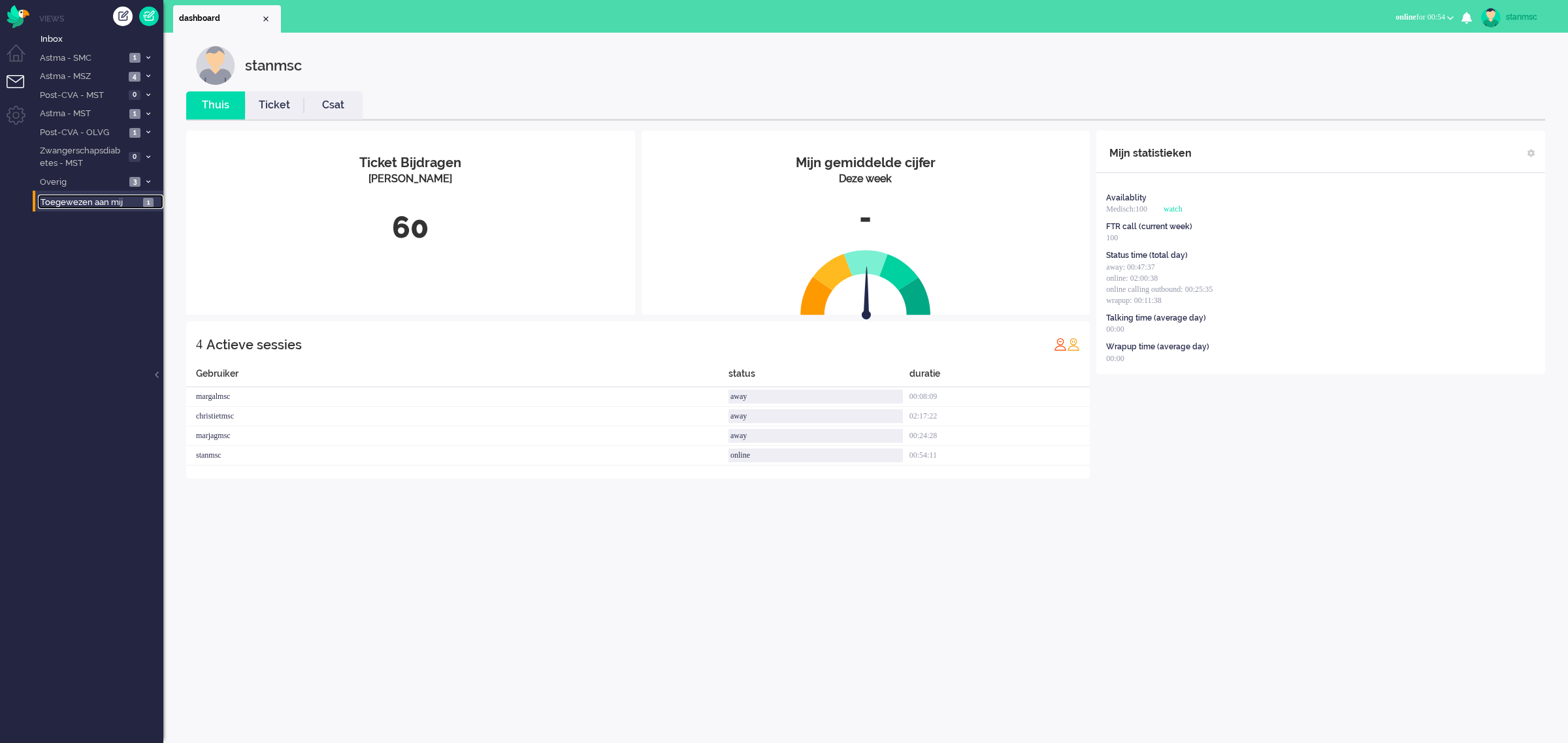
click at [90, 201] on span "Toegewezen aan mij" at bounding box center [89, 203] width 98 height 12
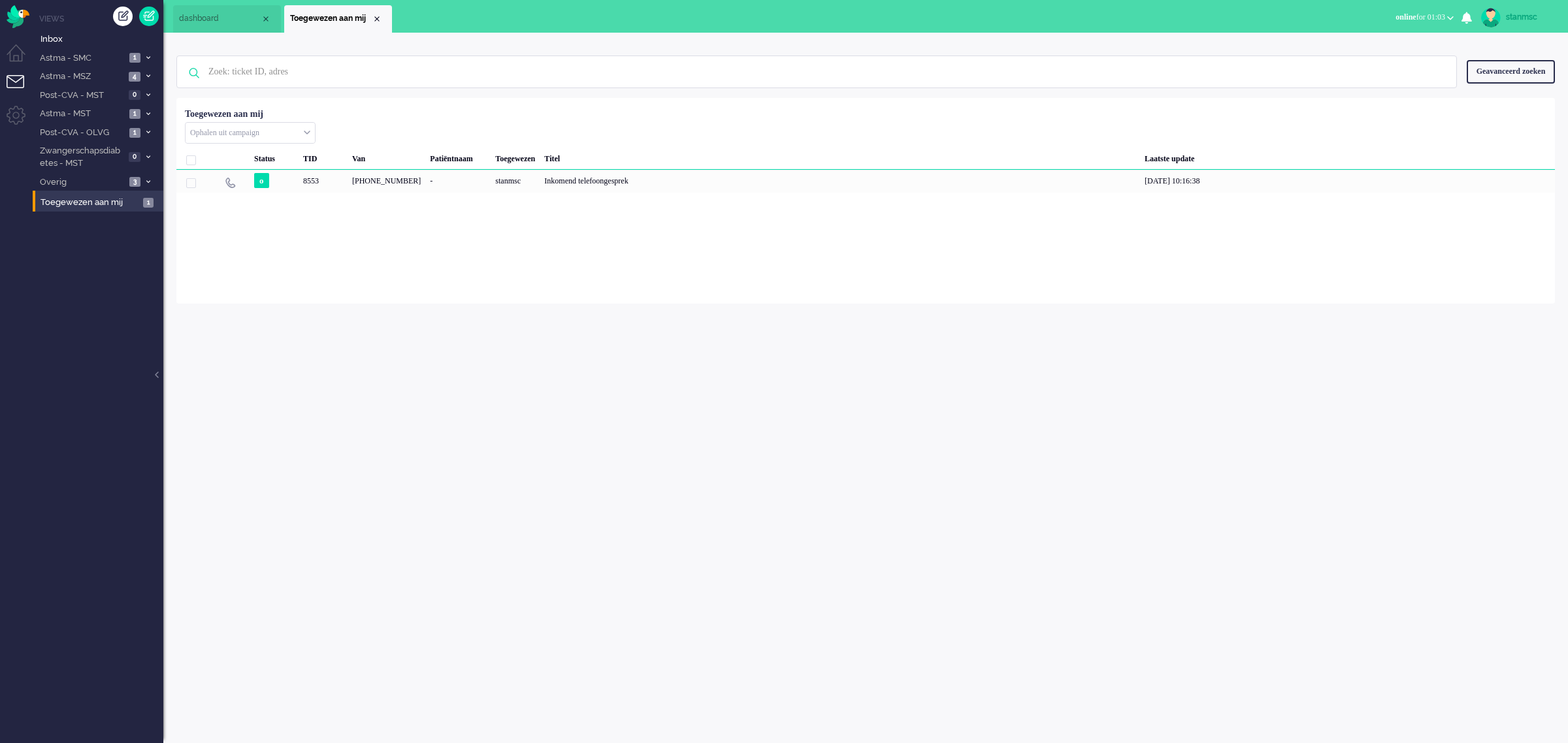
click at [1510, 15] on div "stanmsc" at bounding box center [1530, 17] width 49 height 13
click at [1446, 16] on button "online for 01:03" at bounding box center [1424, 17] width 74 height 19
click at [1393, 47] on label "Away" at bounding box center [1399, 44] width 103 height 11
click at [1509, 17] on div "stanmsc" at bounding box center [1530, 17] width 49 height 13
click at [1493, 104] on link "Uitloggen" at bounding box center [1515, 105] width 90 height 13
